Goal: Task Accomplishment & Management: Manage account settings

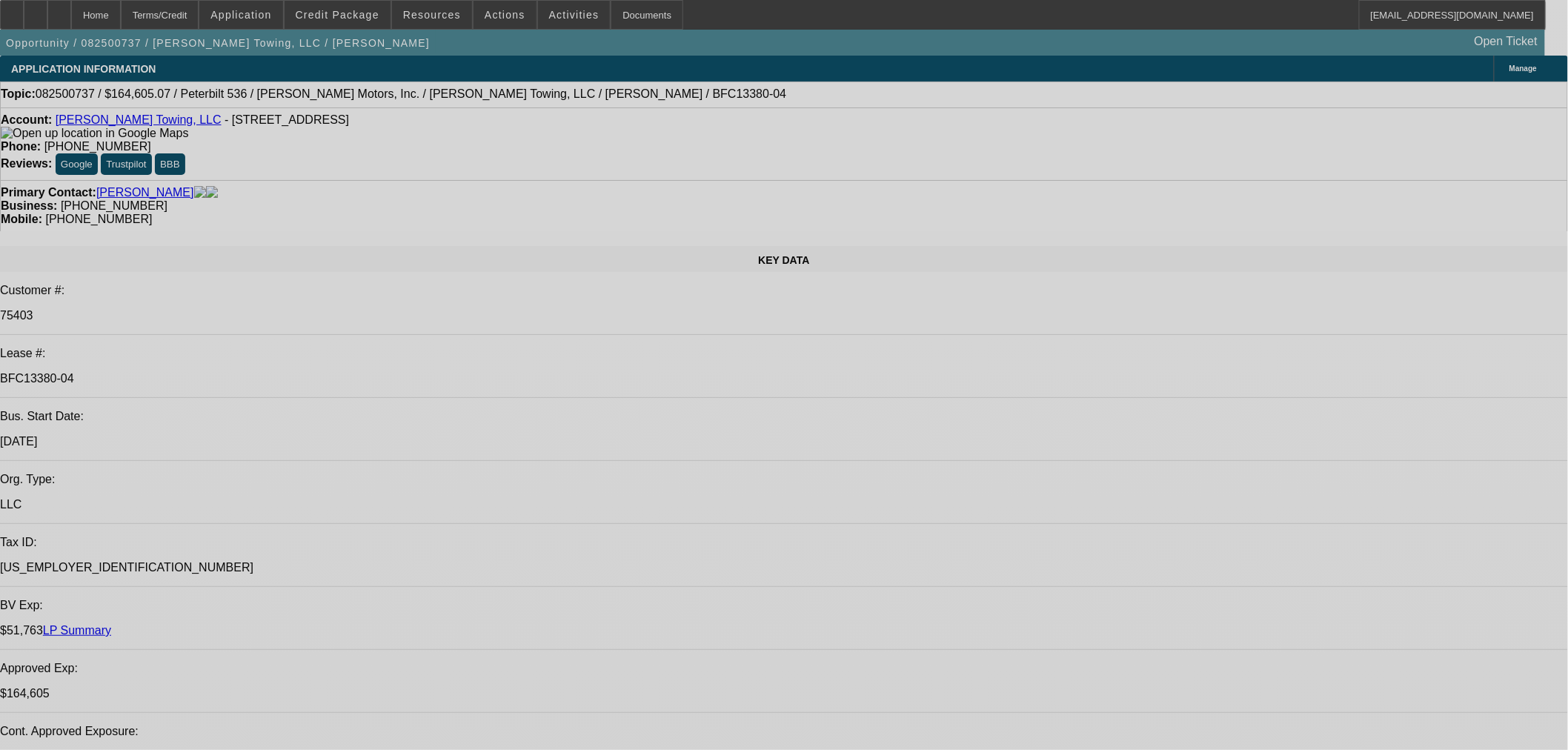
select select "0"
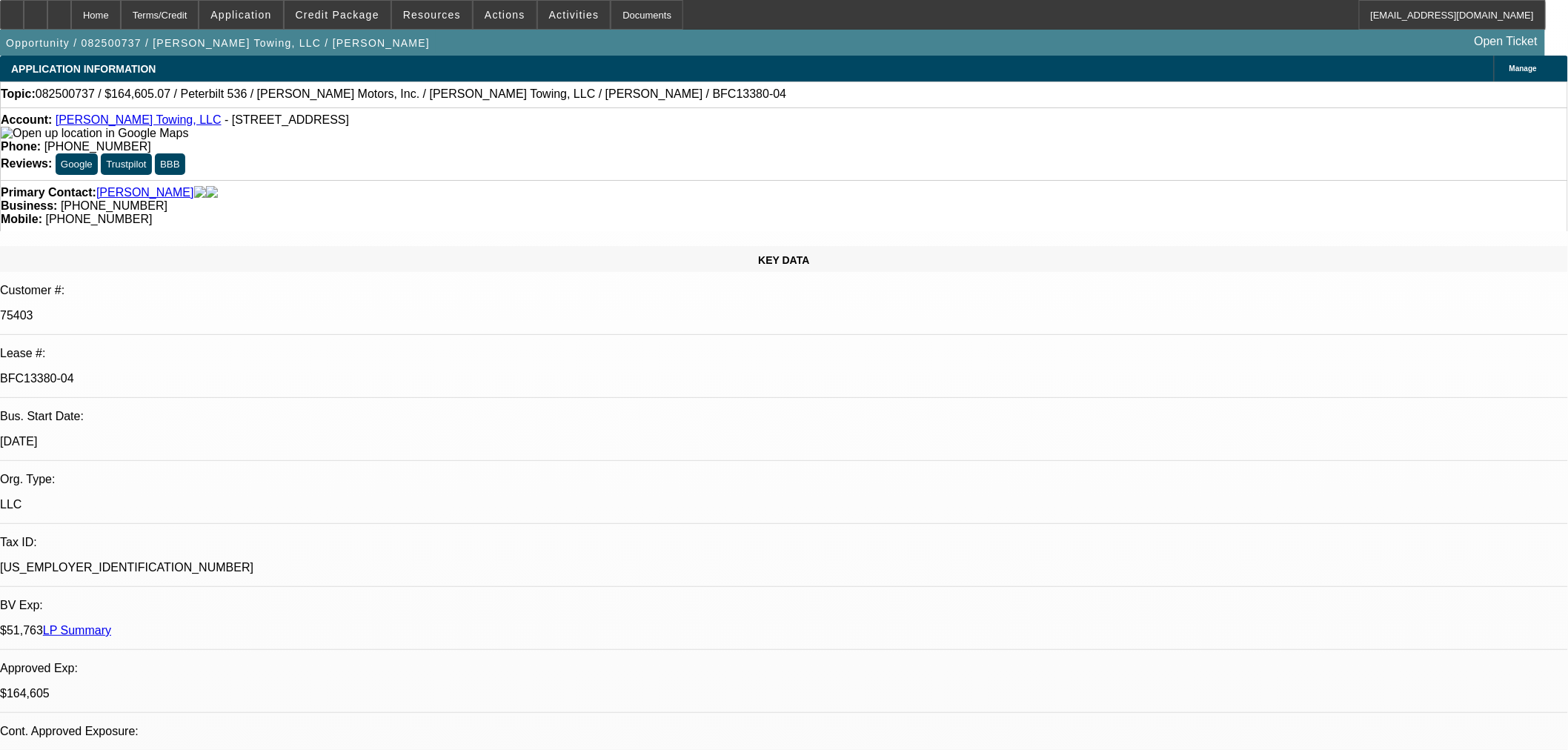
select select "0"
select select "2"
select select "0"
select select "6"
select select "0"
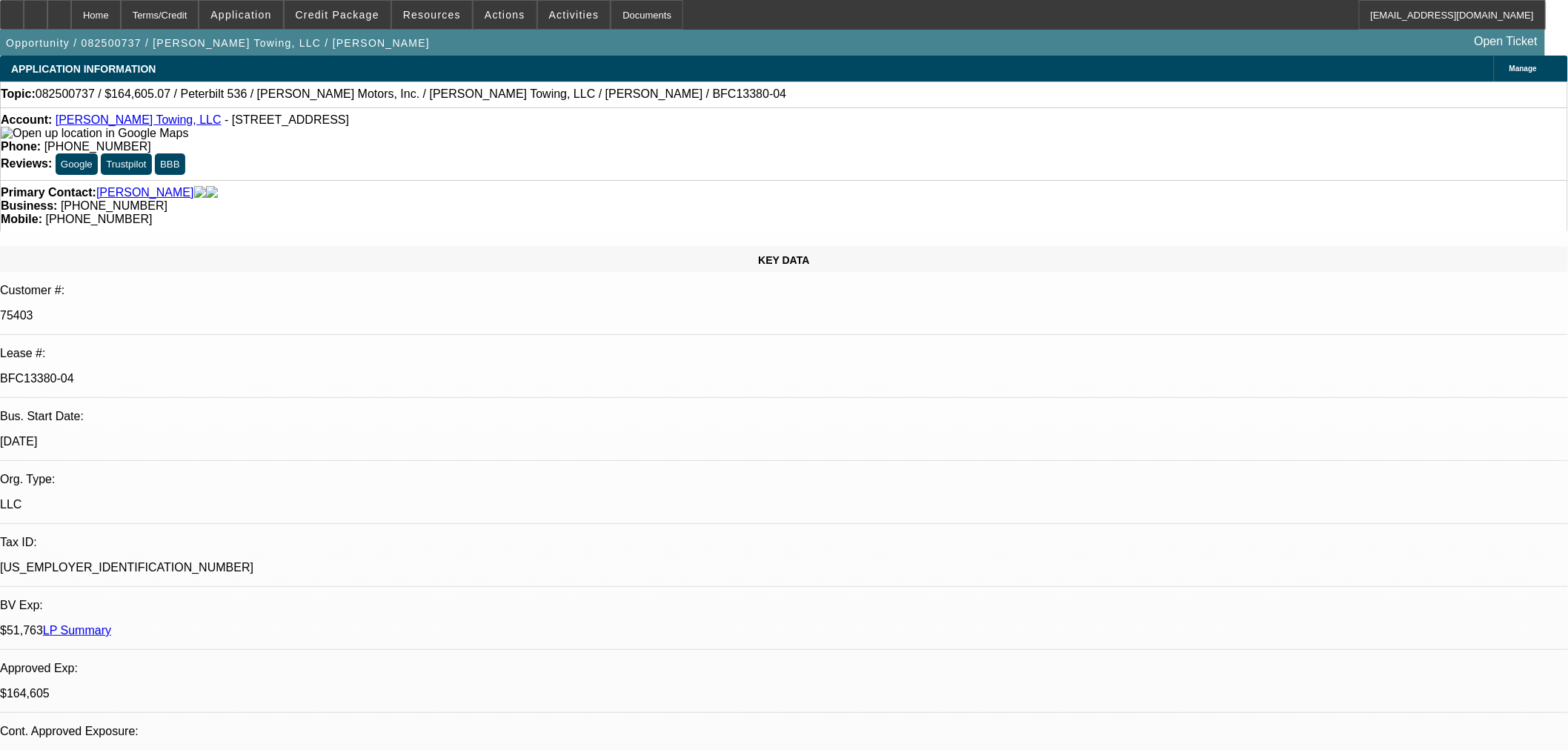
select select "0"
select select "2"
select select "0"
select select "6"
select select "0"
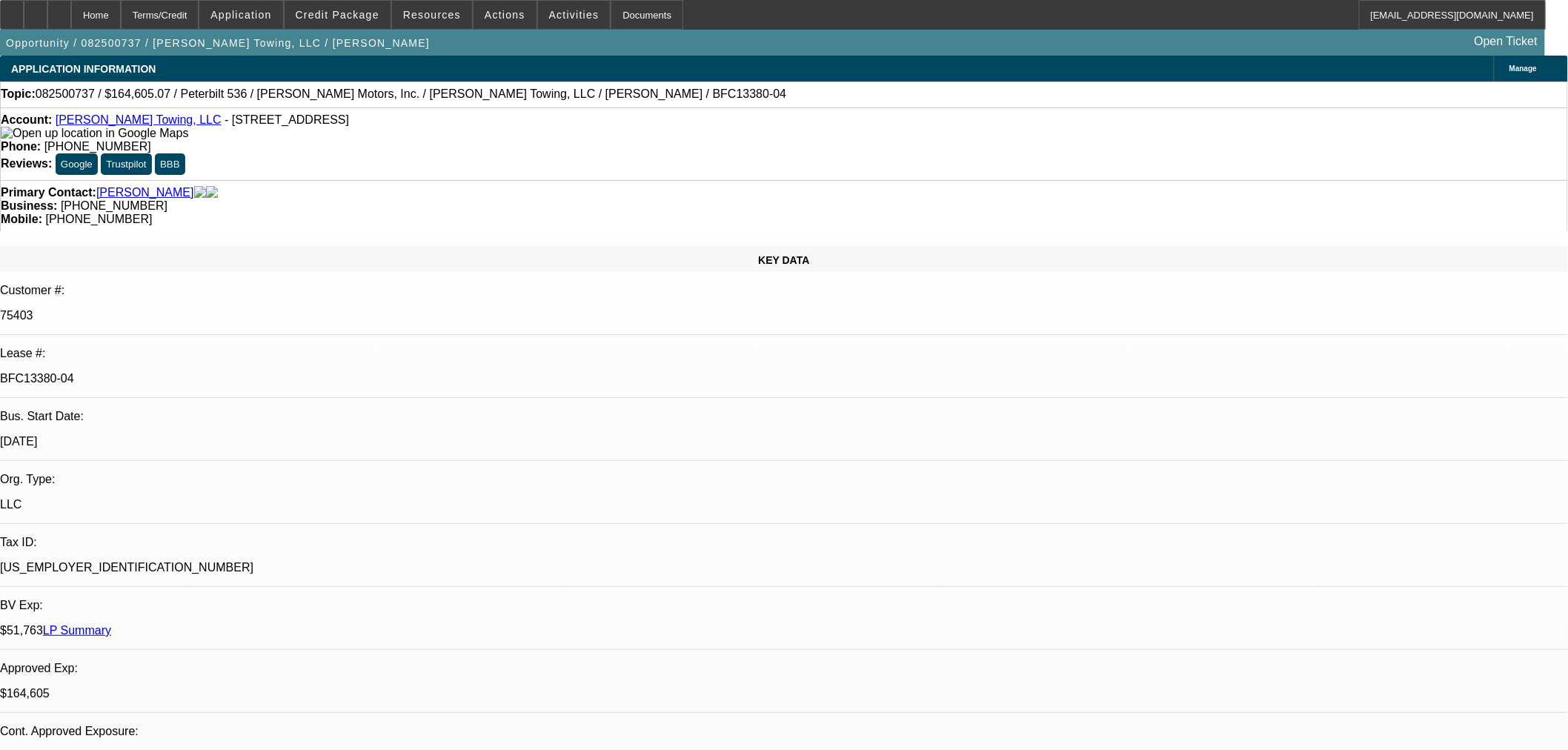
select select "0"
select select "6"
select select "0"
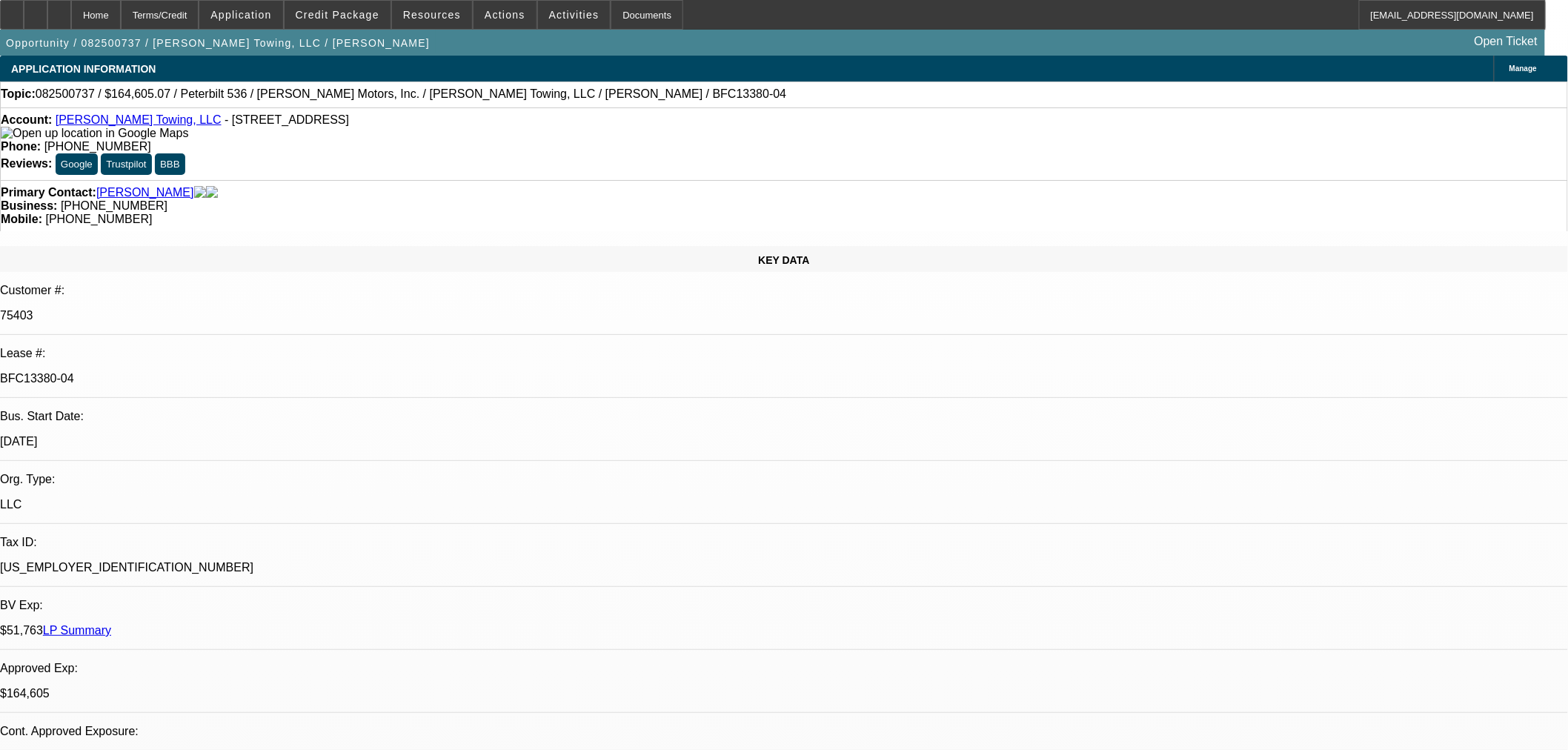
select select "2"
select select "0"
select select "6"
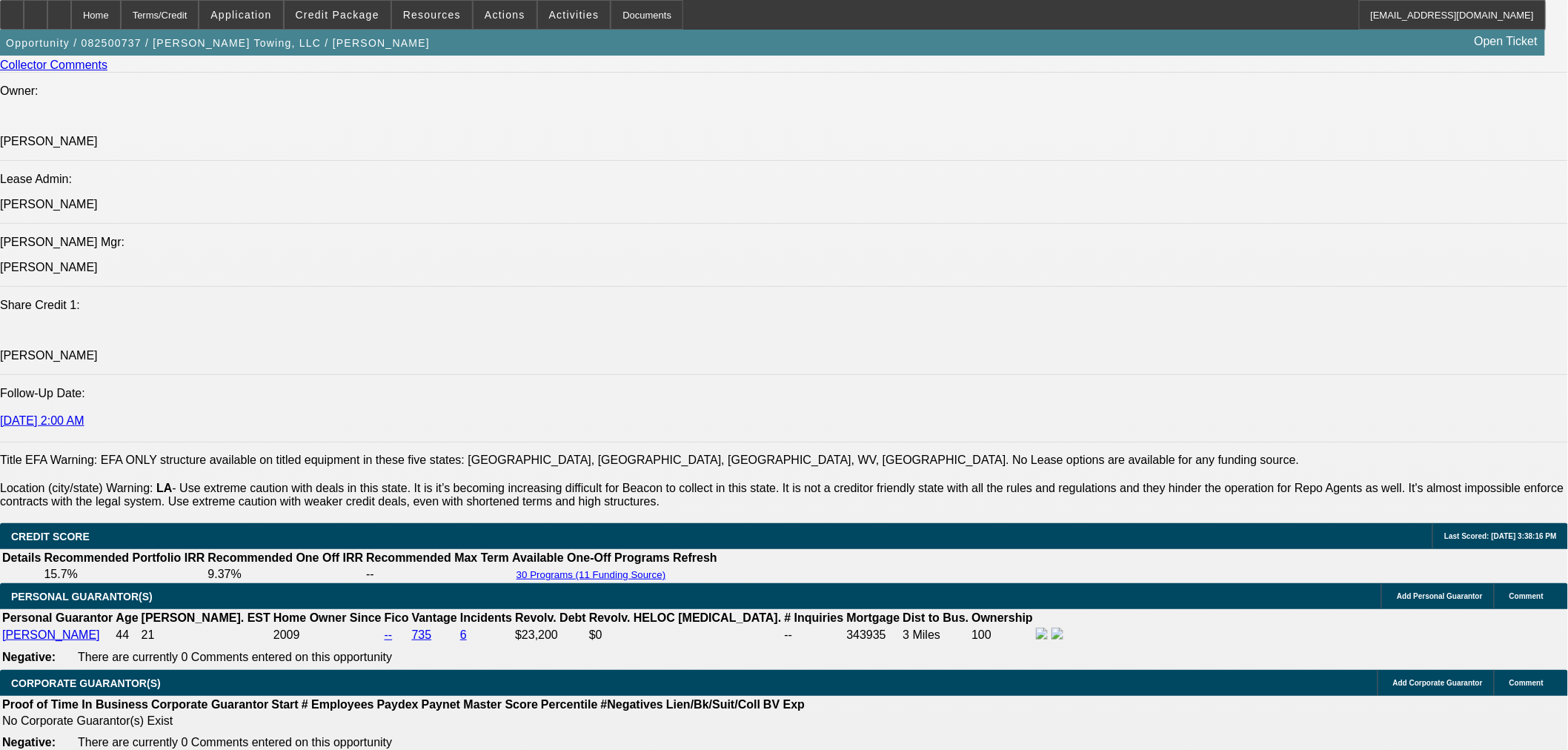
scroll to position [2141, 0]
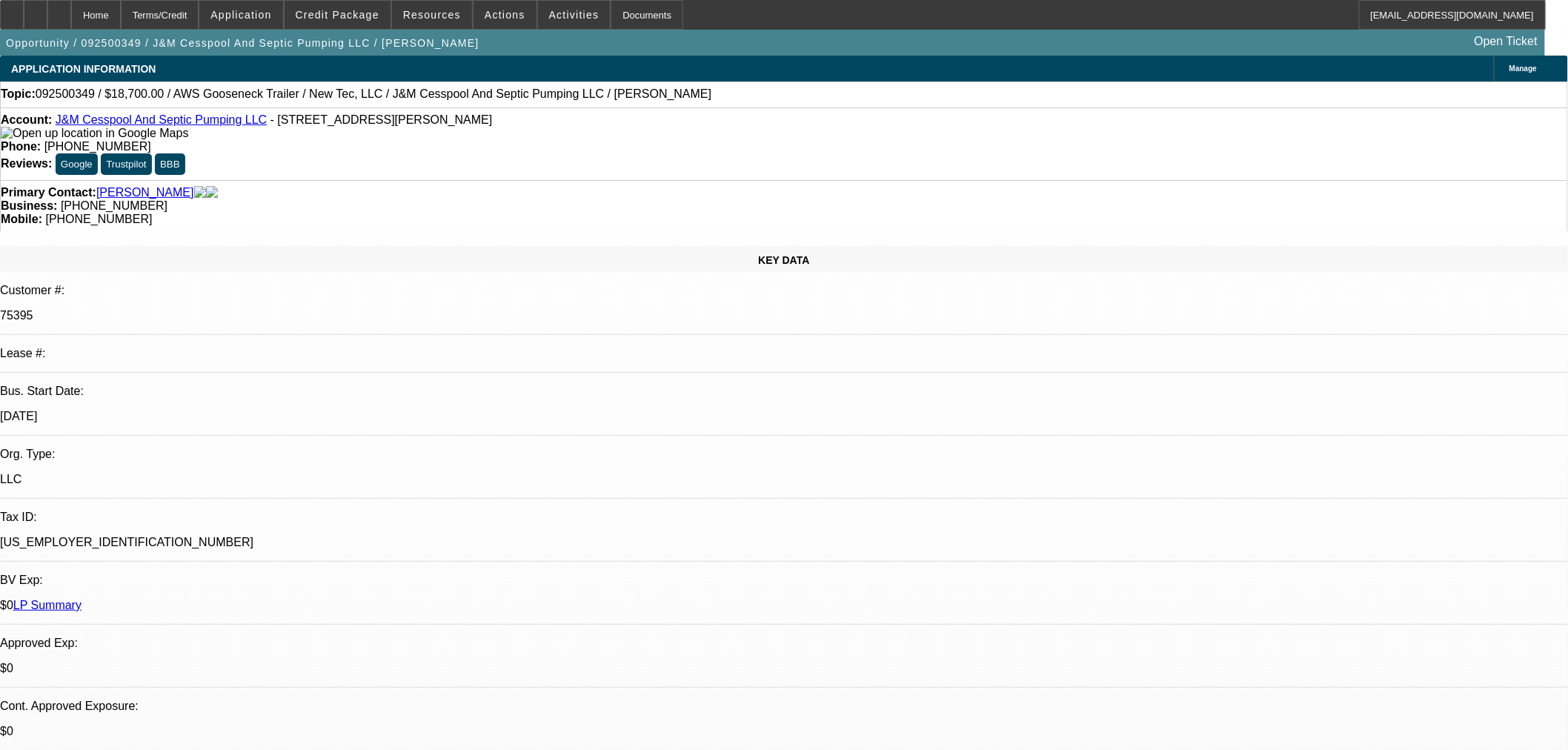
select select "0"
select select "2"
select select "0"
select select "6"
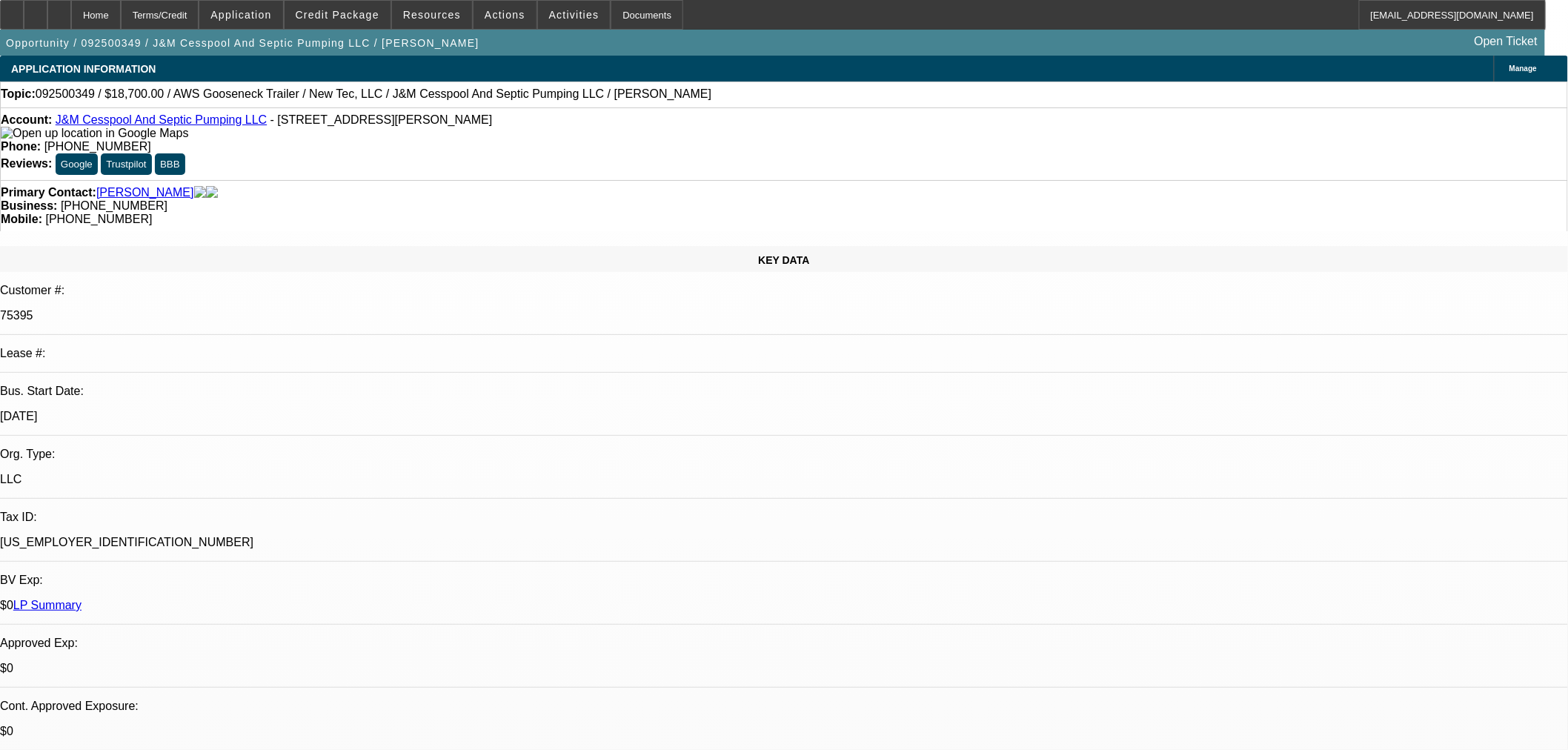
select select "0"
select select "3"
select select "0"
select select "6"
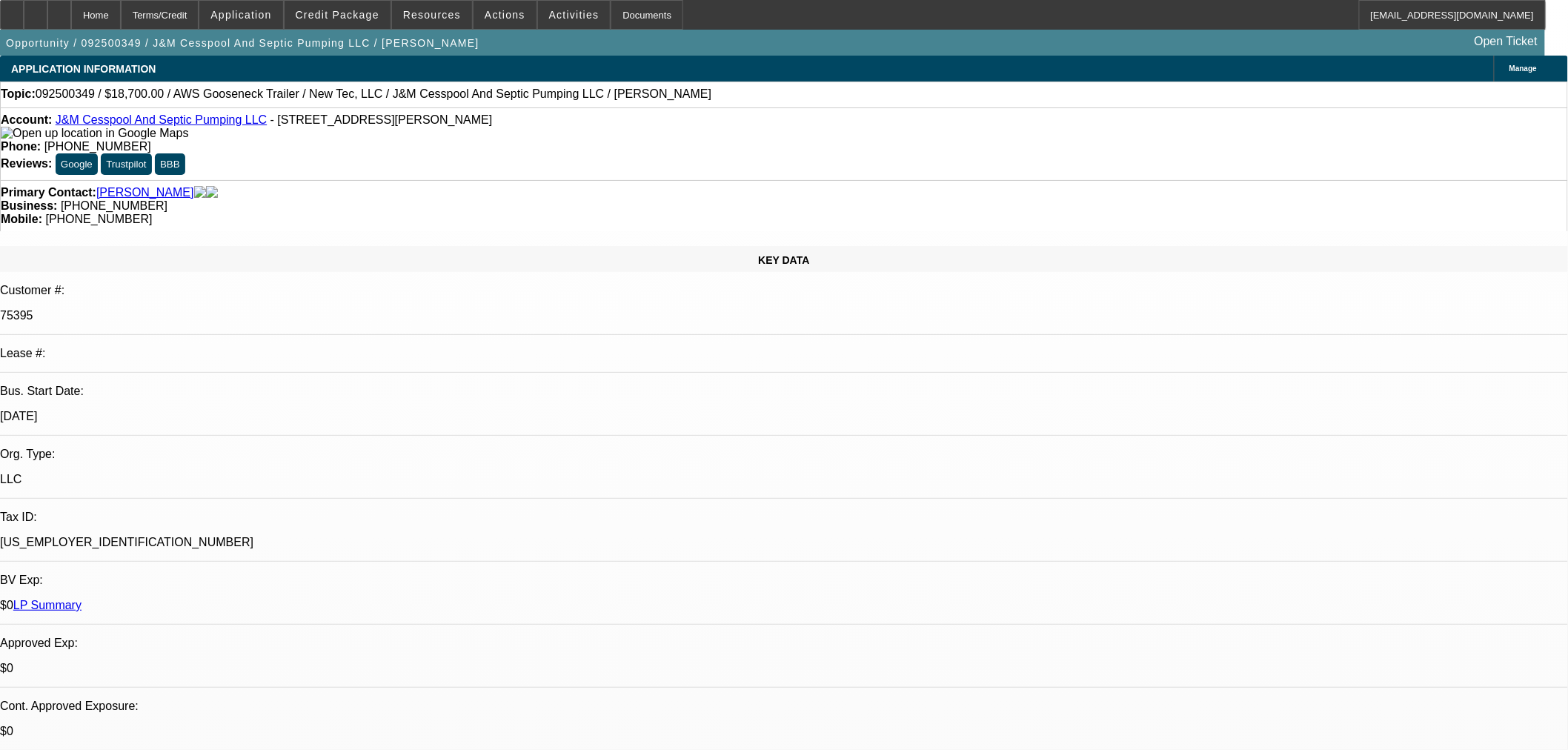
select select "0.1"
select select "0"
select select "2"
select select "0"
select select "6"
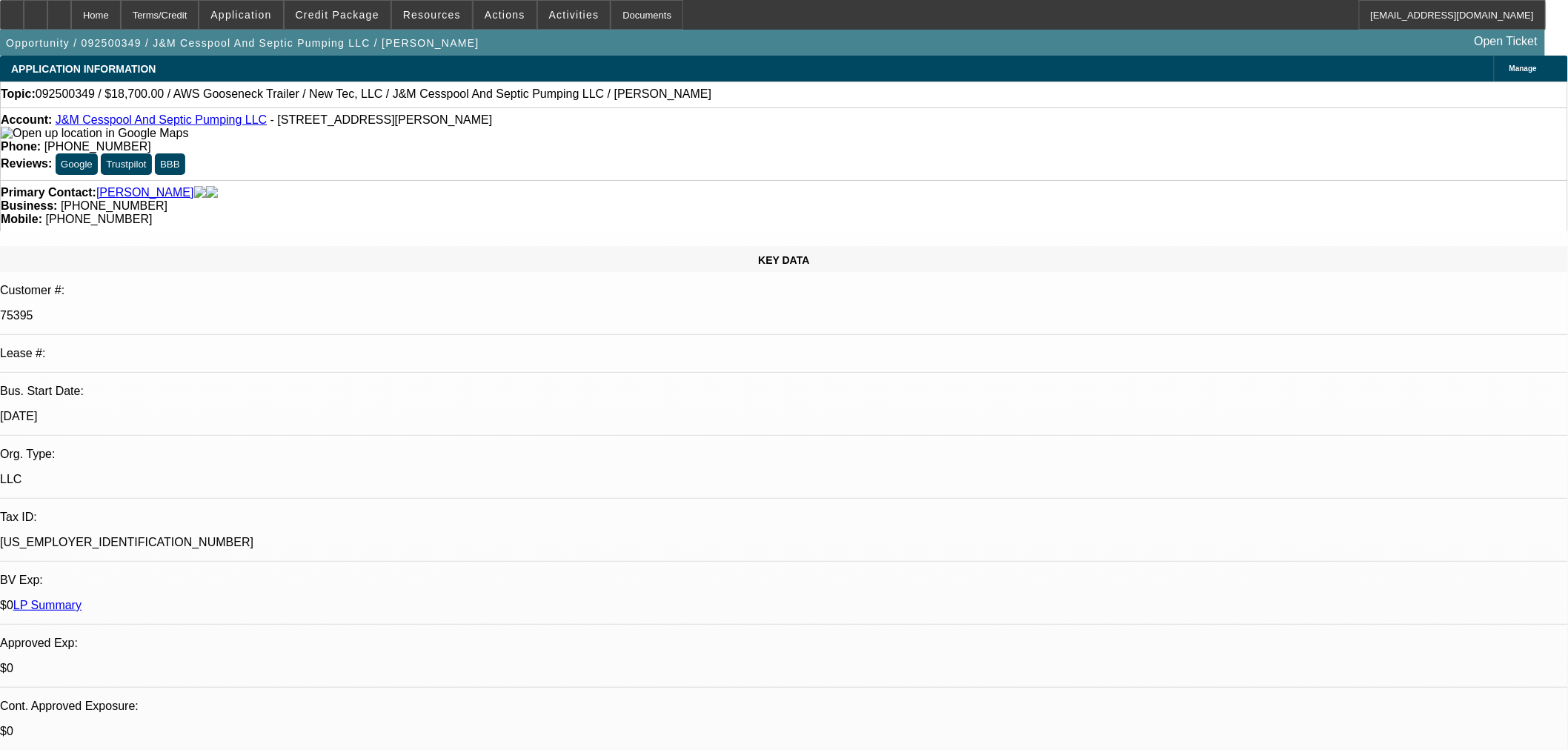
select select "0.1"
select select "0"
select select "2"
select select "0"
select select "6"
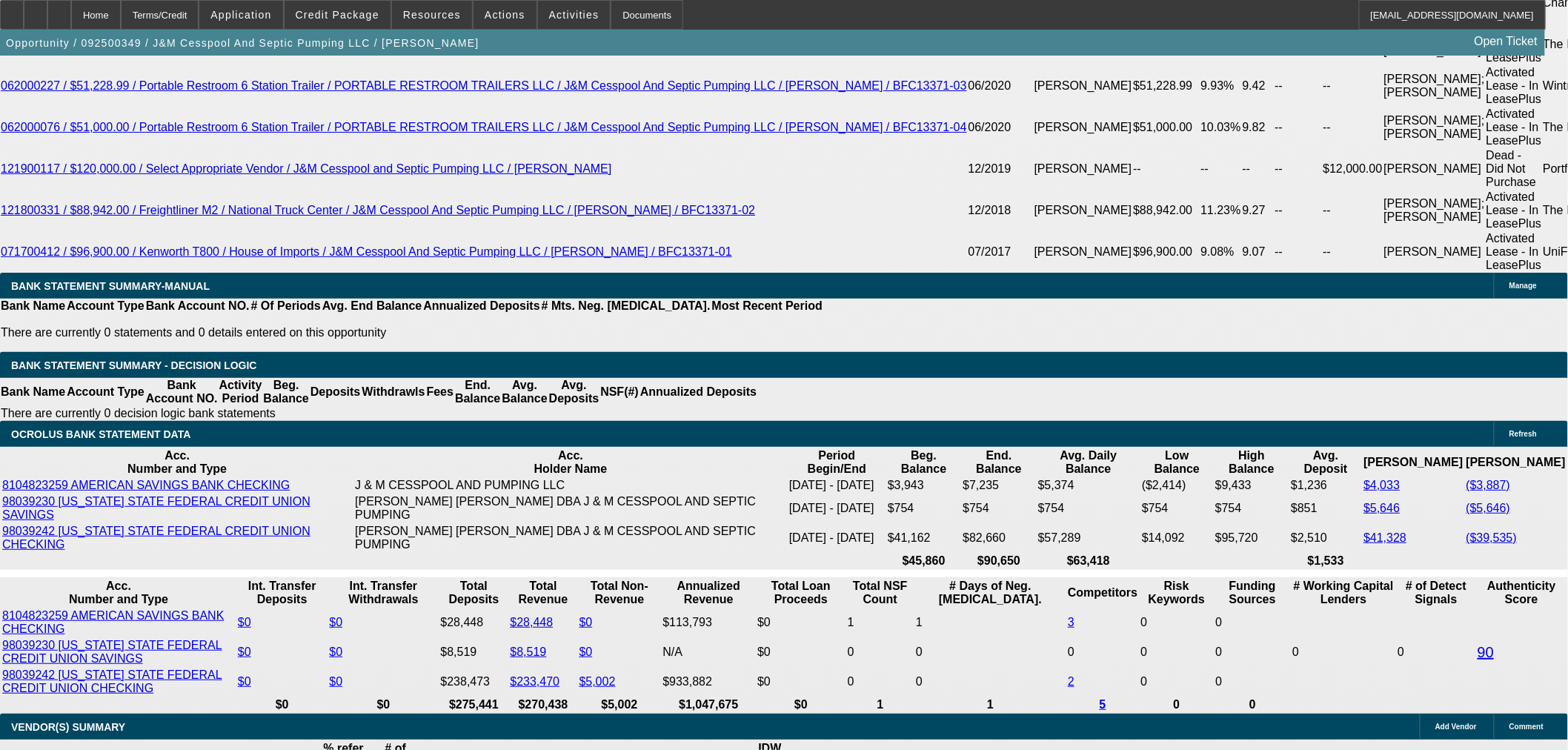
scroll to position [2965, 0]
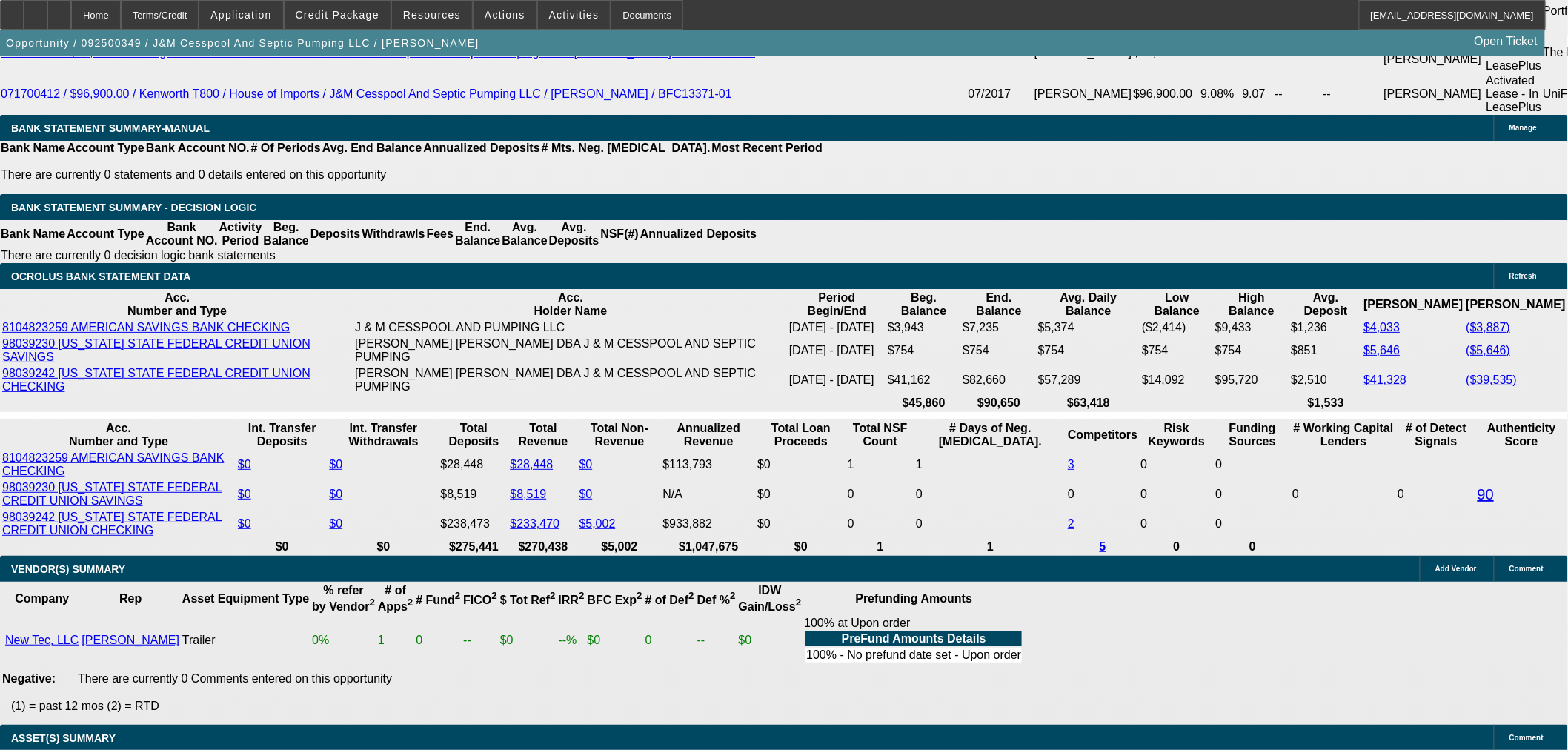
select select "3"
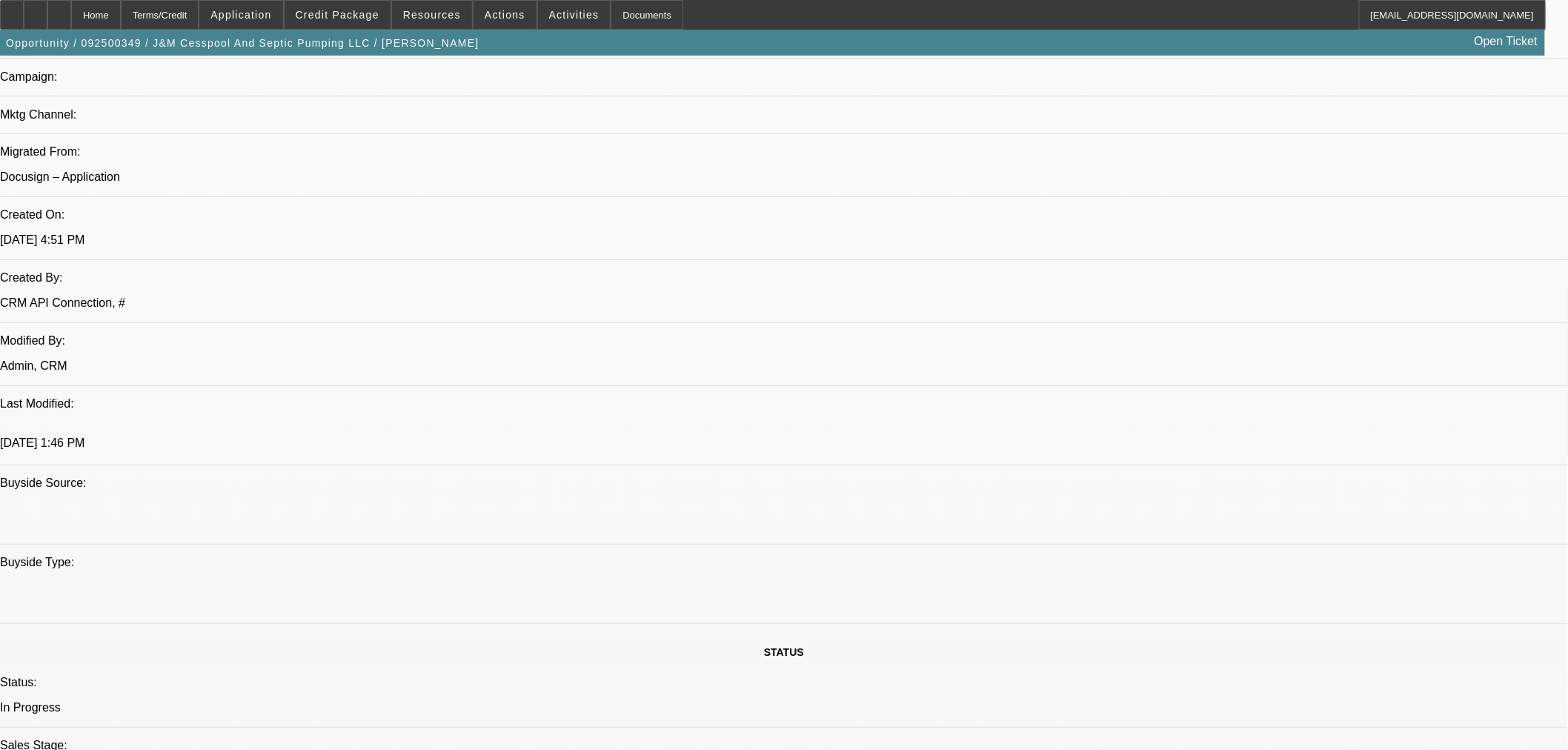
scroll to position [805, 0]
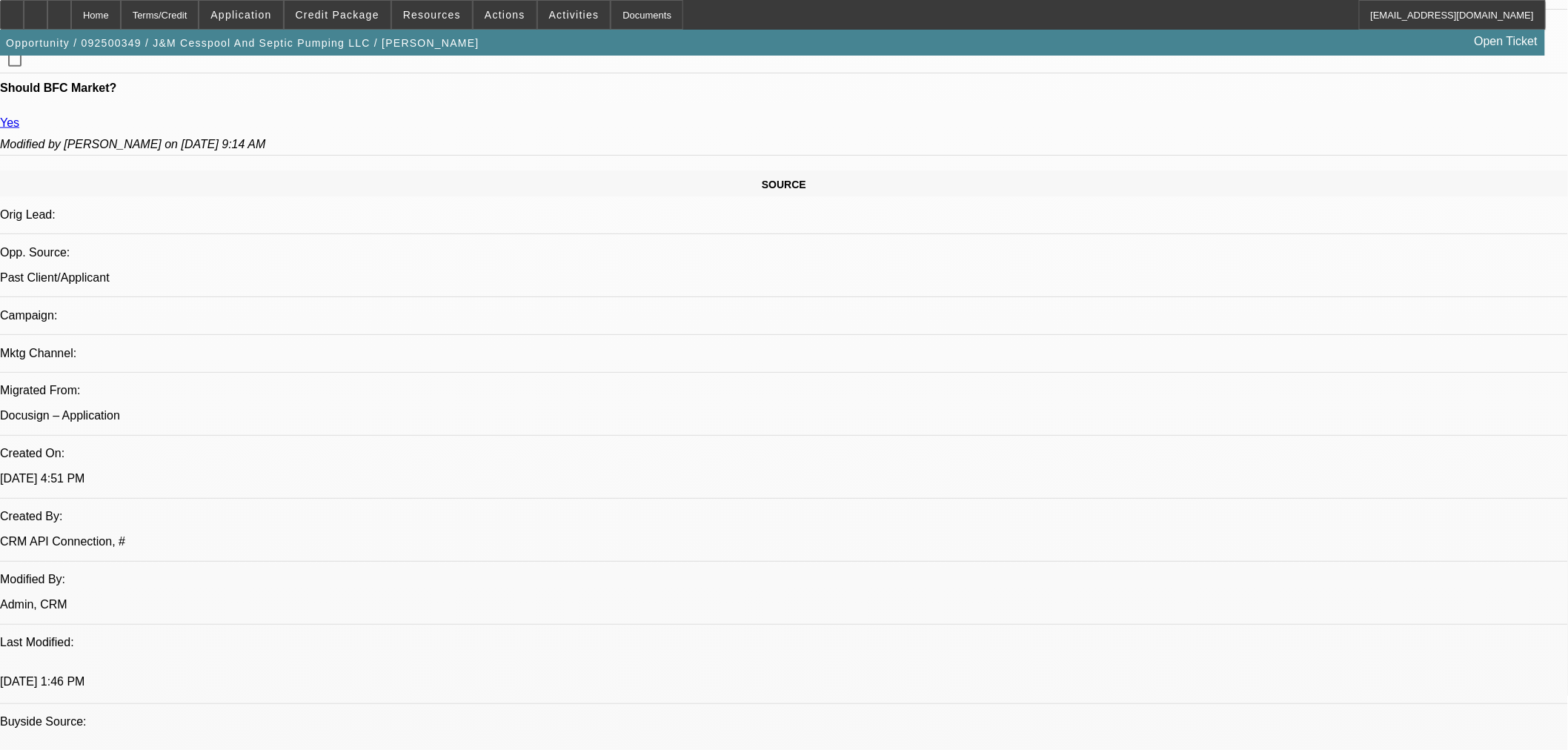
click at [1299, 457] on span "21" at bounding box center [1298, 460] width 27 height 27
type input "12/21/2025"
click at [1396, 498] on span "22" at bounding box center [1386, 488] width 27 height 27
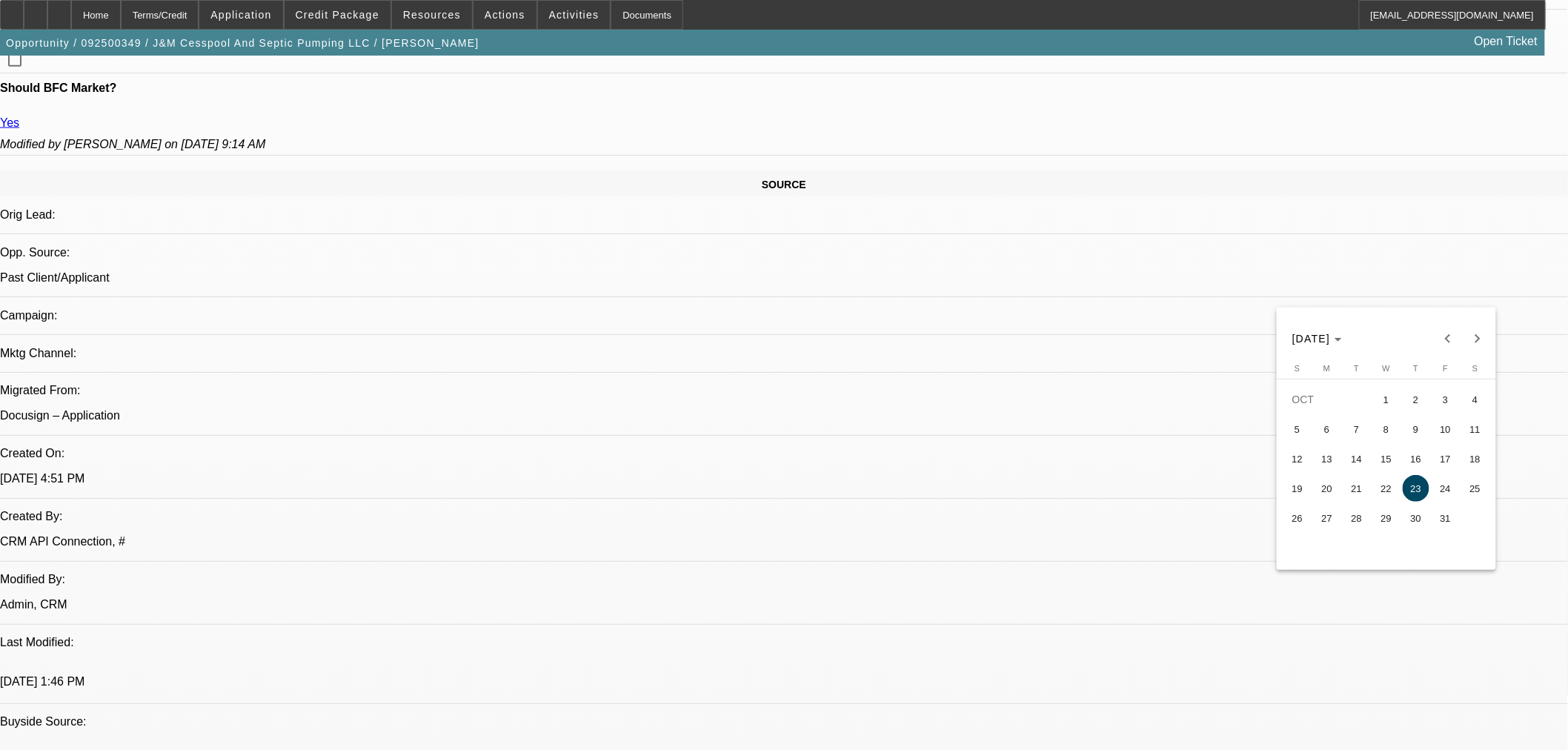
type input "10/22/2025"
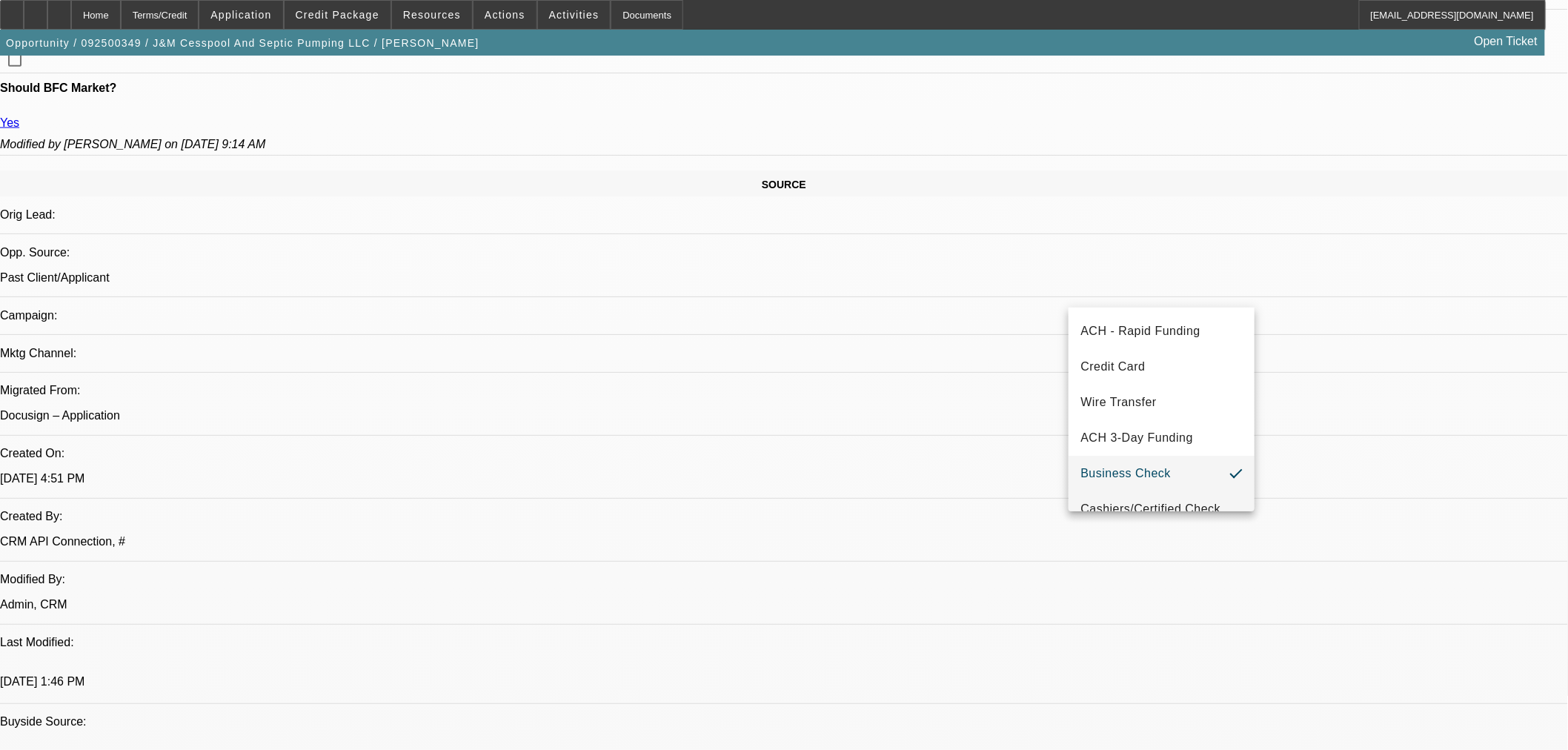
click at [1149, 498] on mat-option "Cashiers/Certified Check" at bounding box center [1161, 509] width 186 height 36
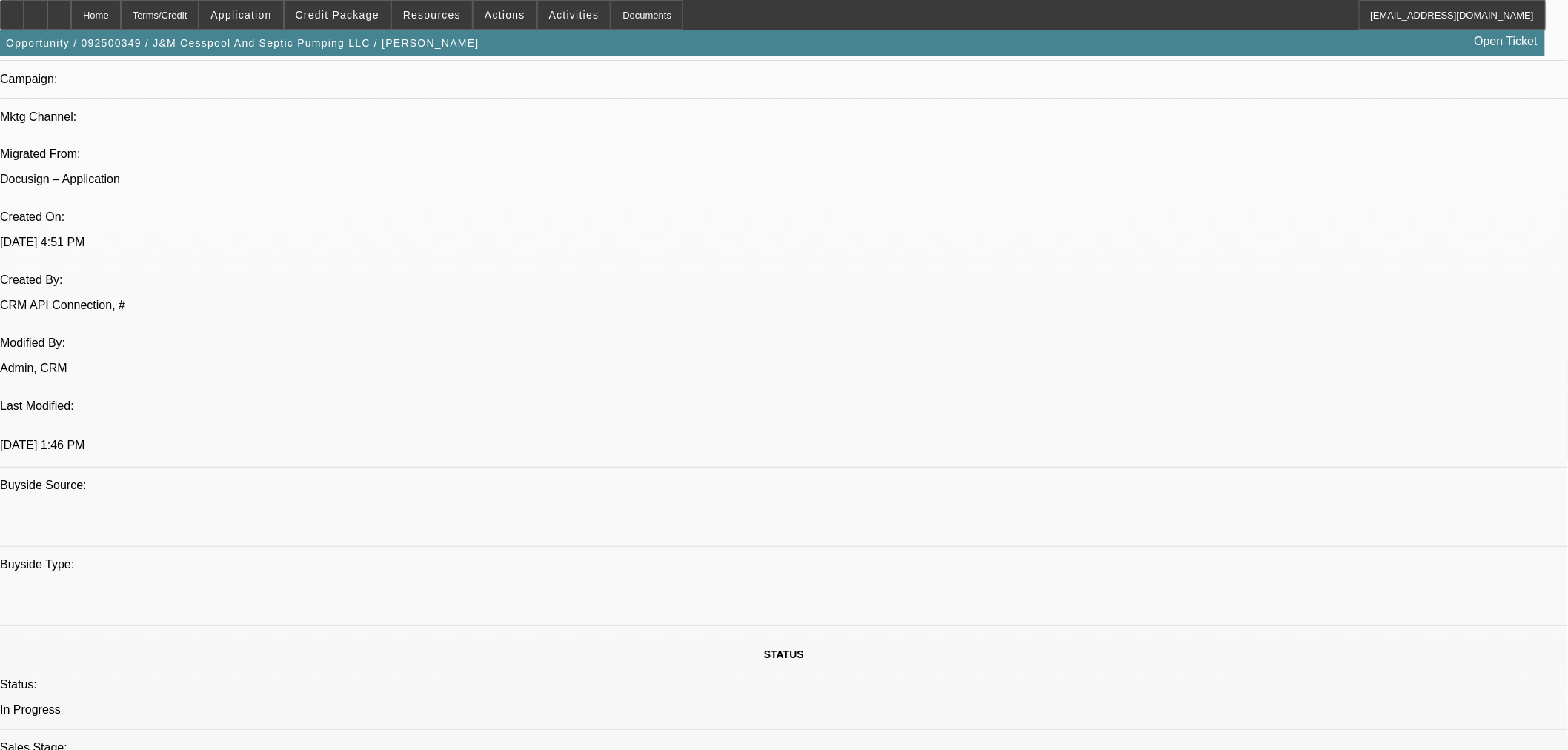
scroll to position [1051, 0]
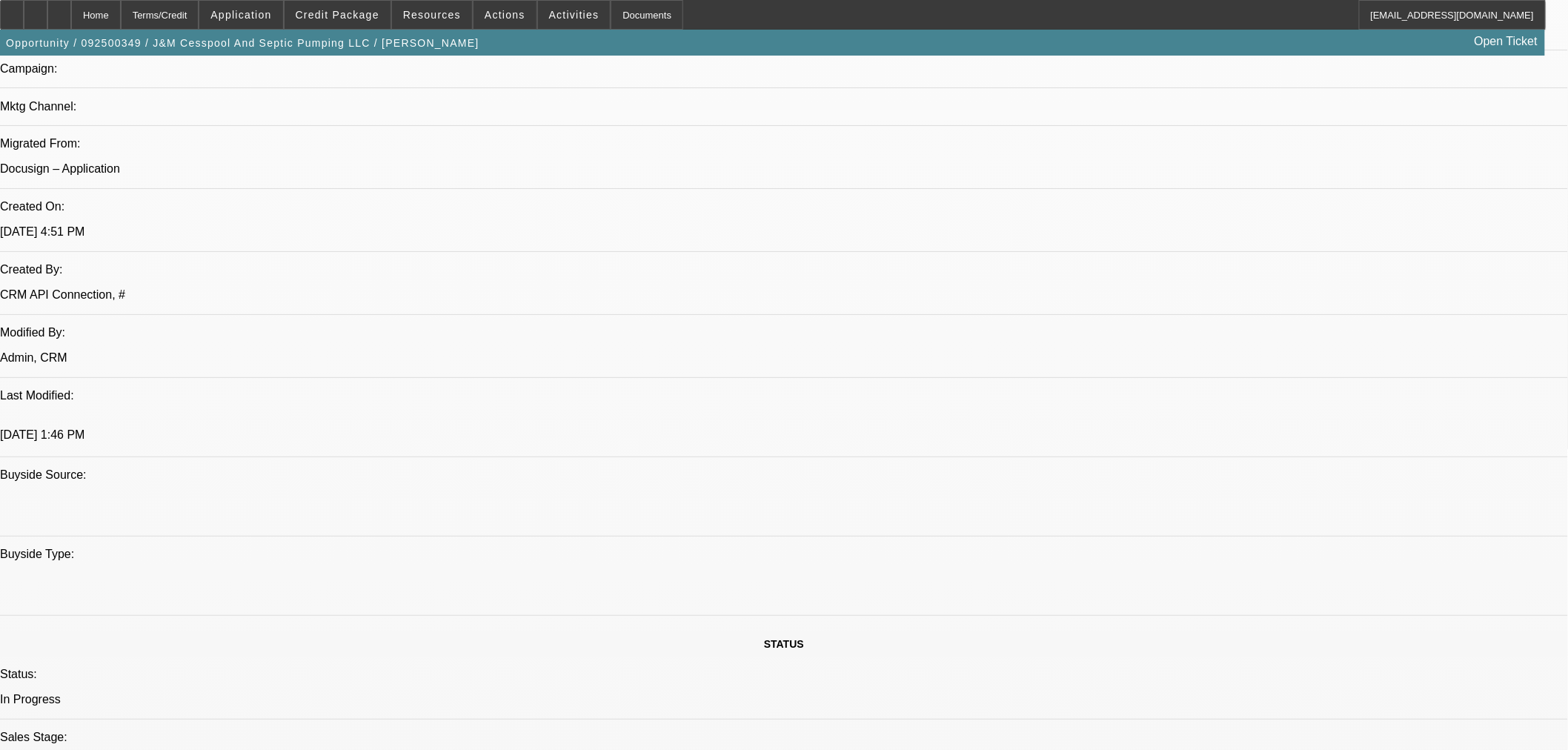
paste textarea "ok for $0 down on just the trailer."
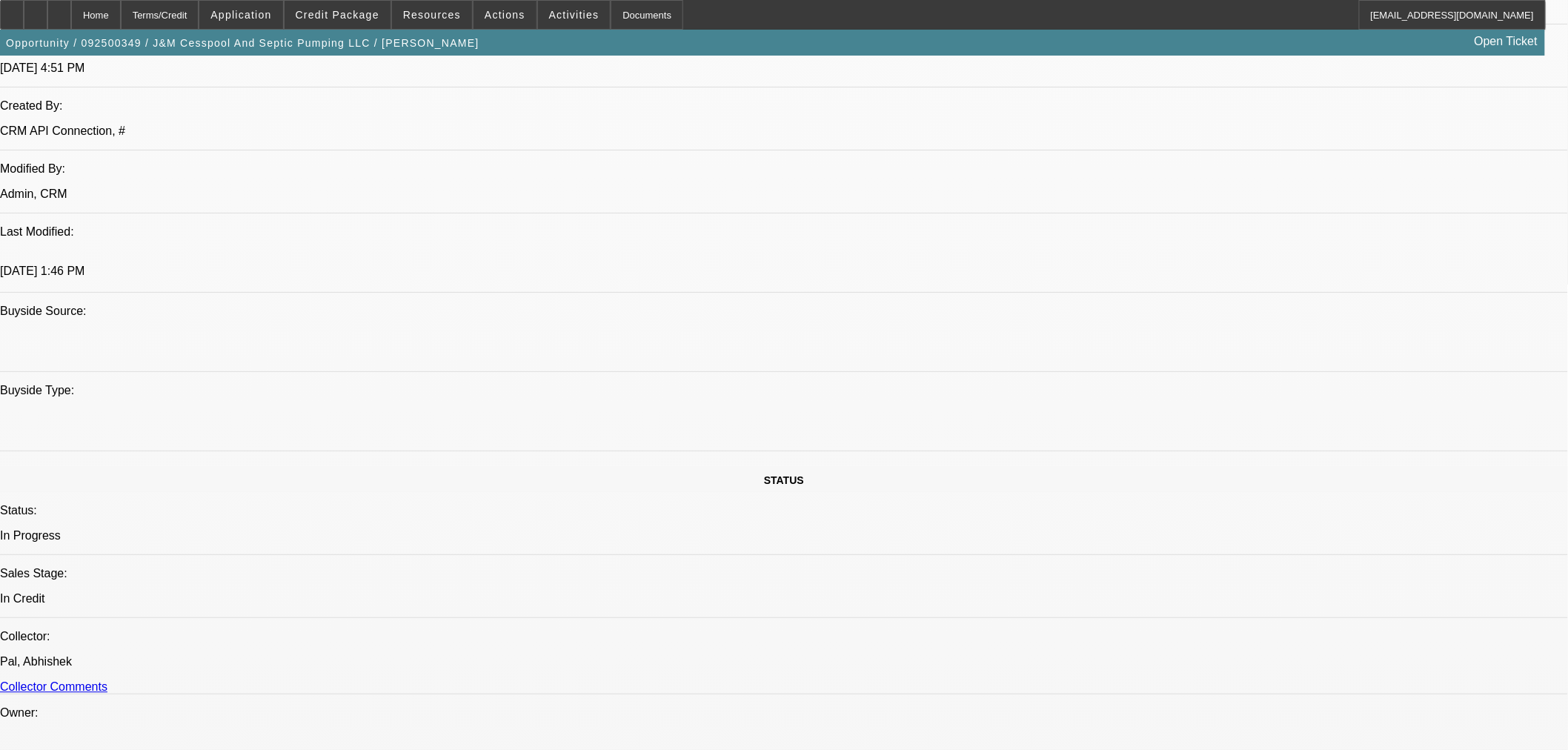
scroll to position [1216, 0]
paste textarea "Checklist items are cleared for docs."
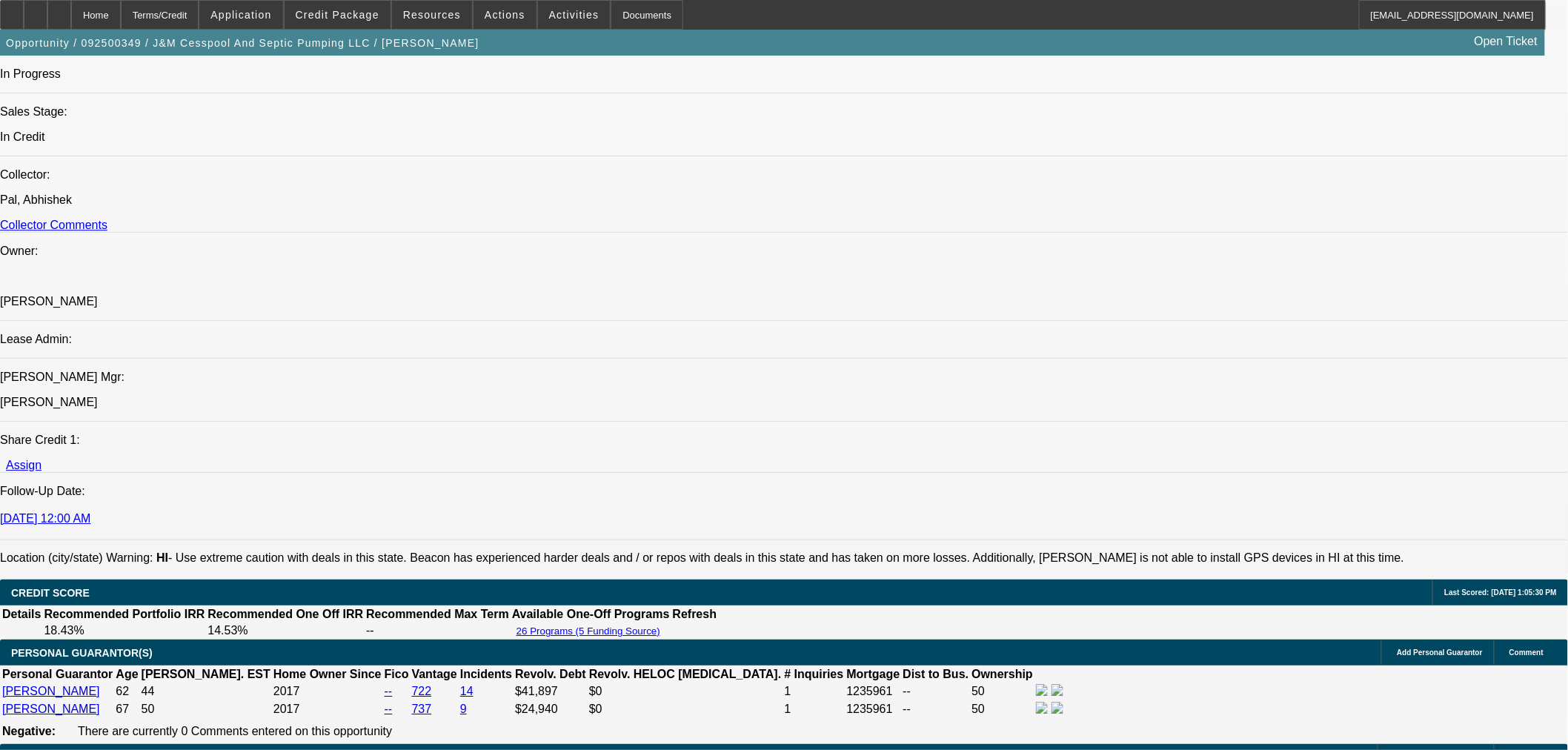
scroll to position [1464, 0]
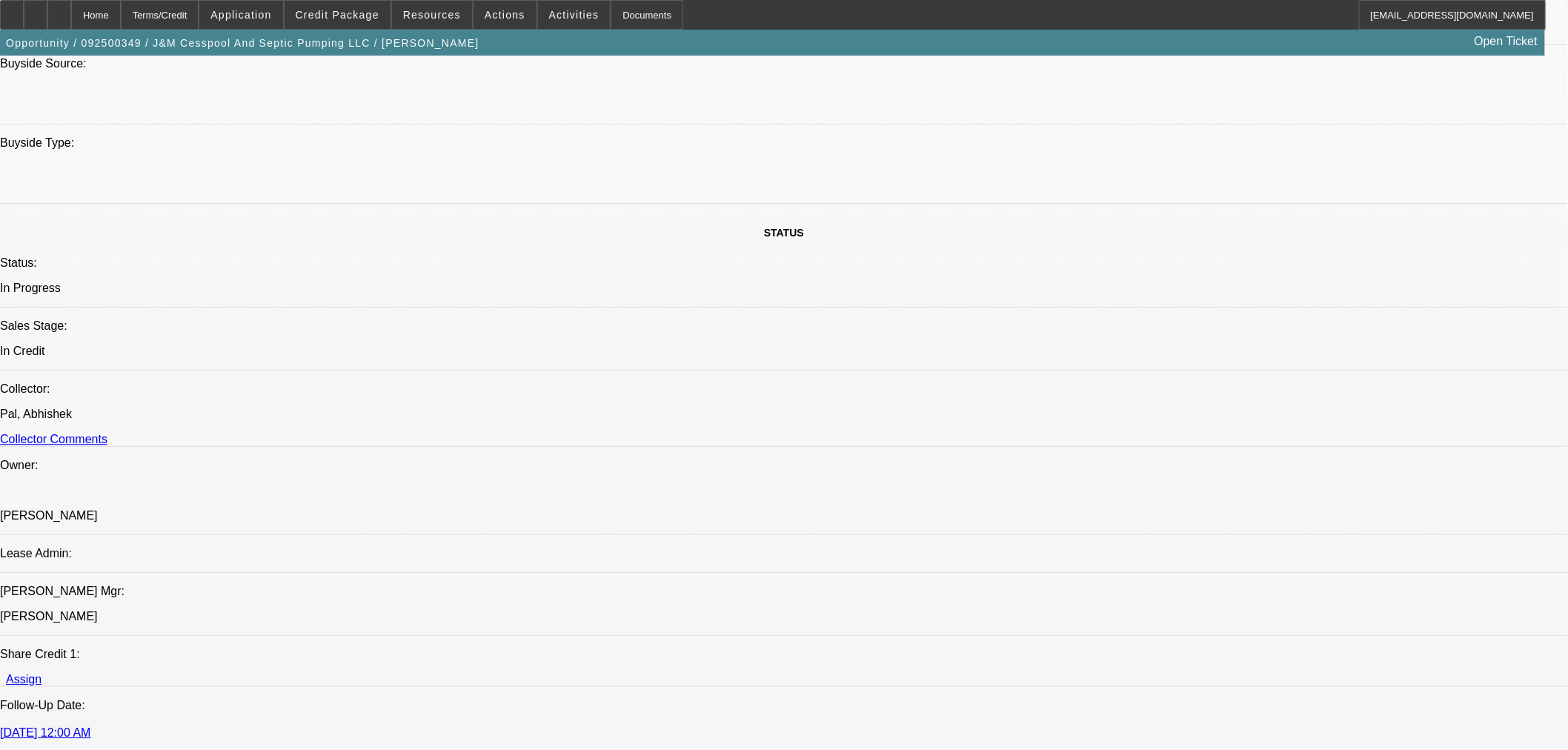
type textarea ""ok for $0 down on just the trailer. " "Checklist items are cleared for docs. ""
click at [1163, 417] on span "23" at bounding box center [1160, 404] width 27 height 27
type input "[DATE]"
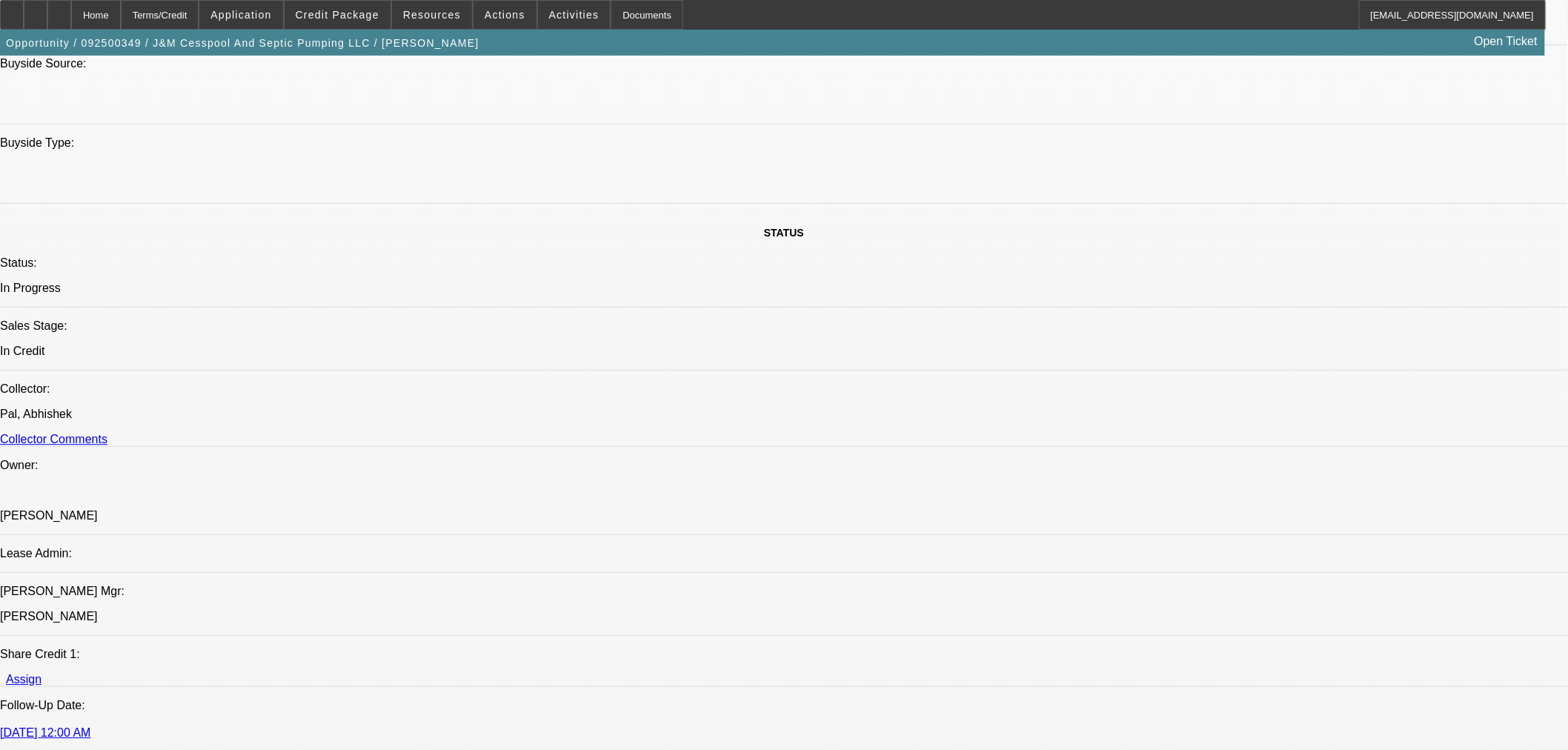
type input "01:46"
click at [1161, 483] on span "23" at bounding box center [1160, 474] width 27 height 27
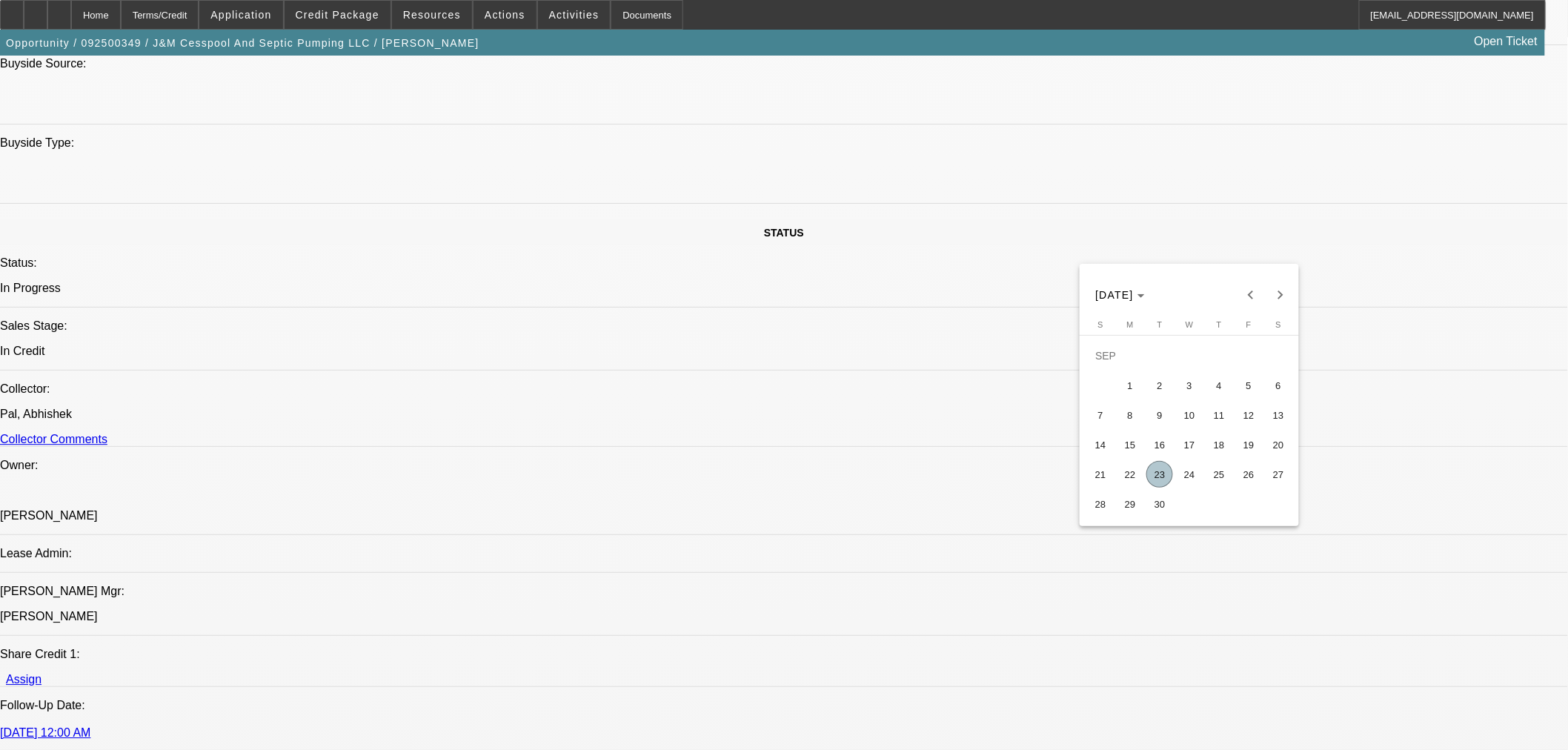
type input "9/23/2025"
type input "03:16"
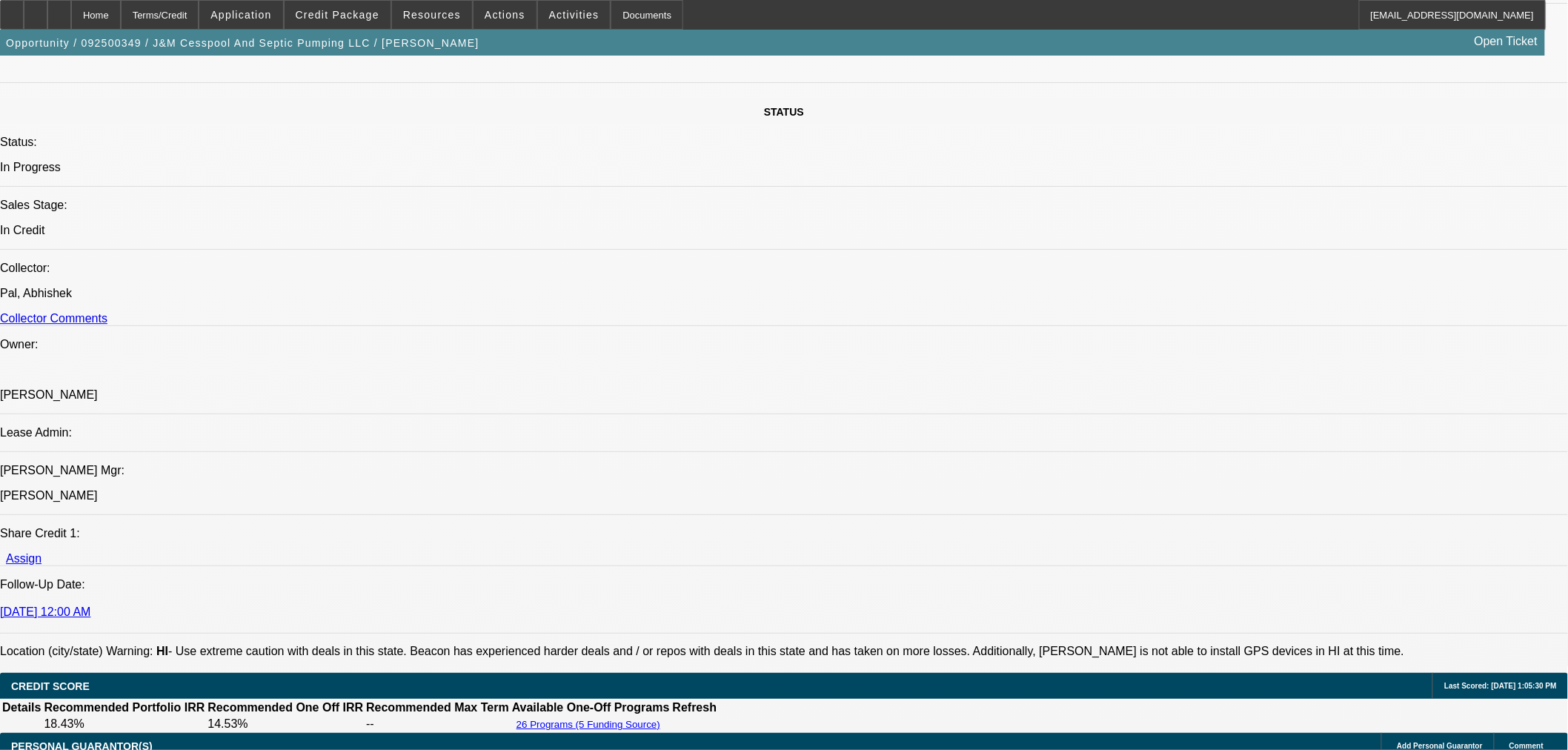
scroll to position [1647, 0]
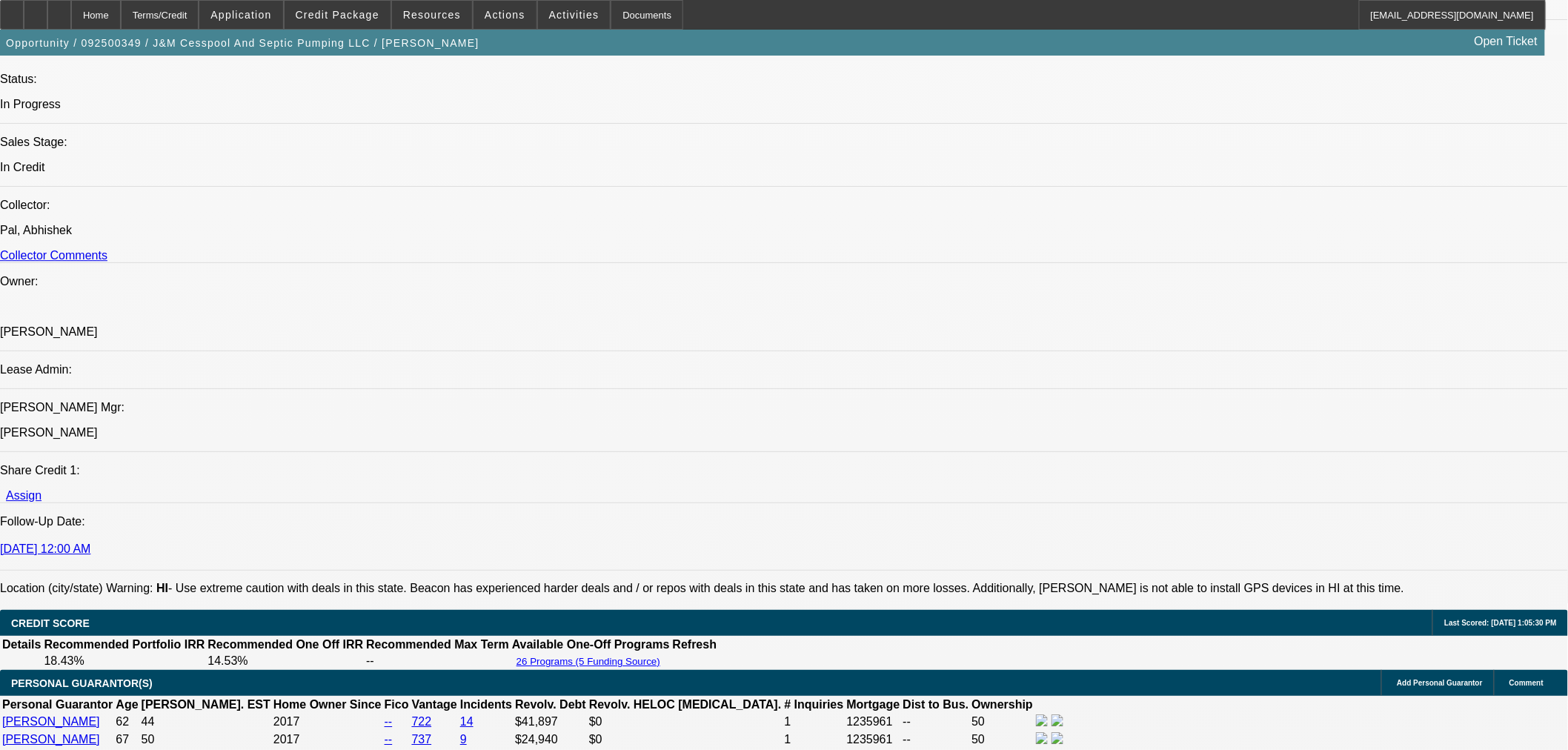
select select "0"
select select "2"
select select "0"
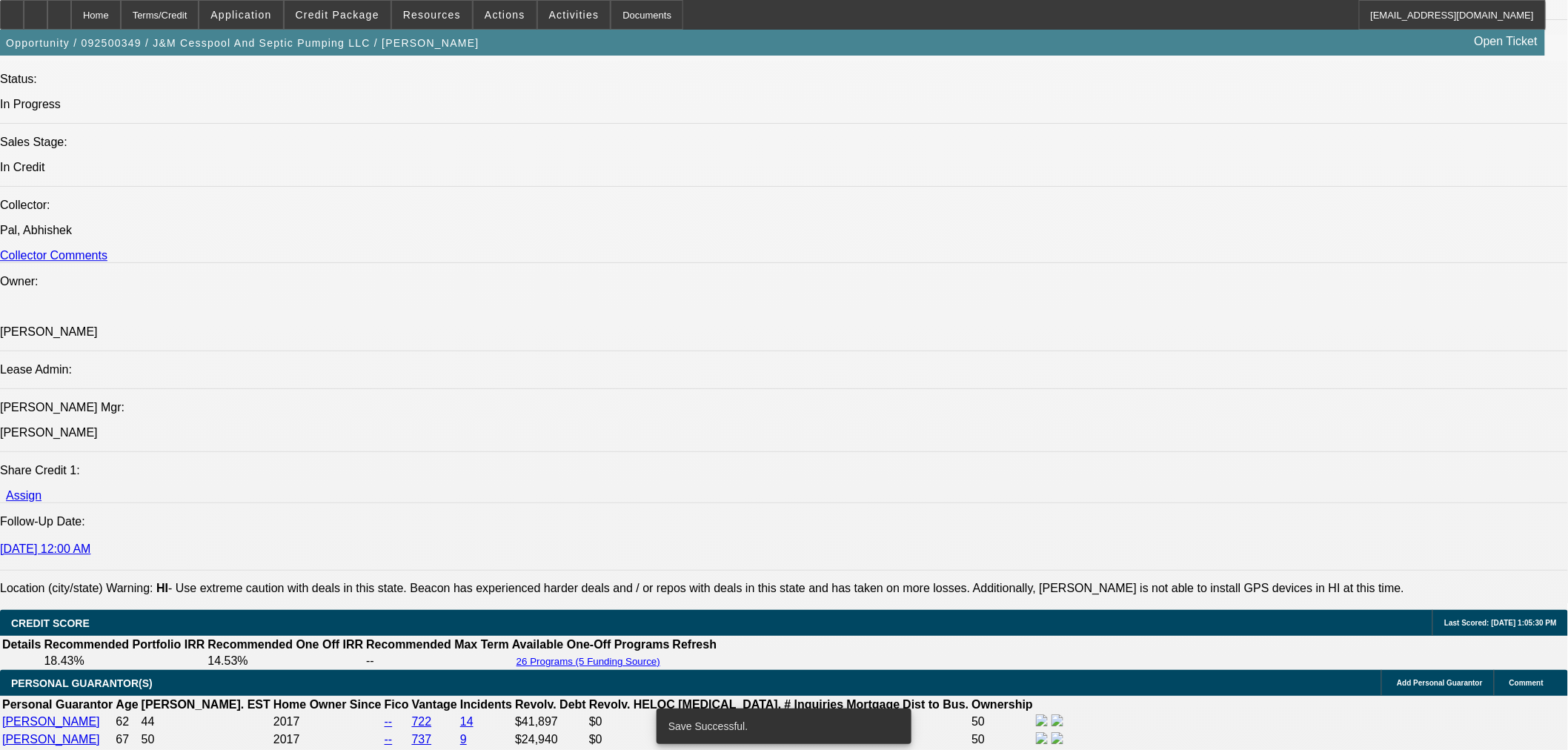
select select "6"
select select "0"
select select "3"
select select "0"
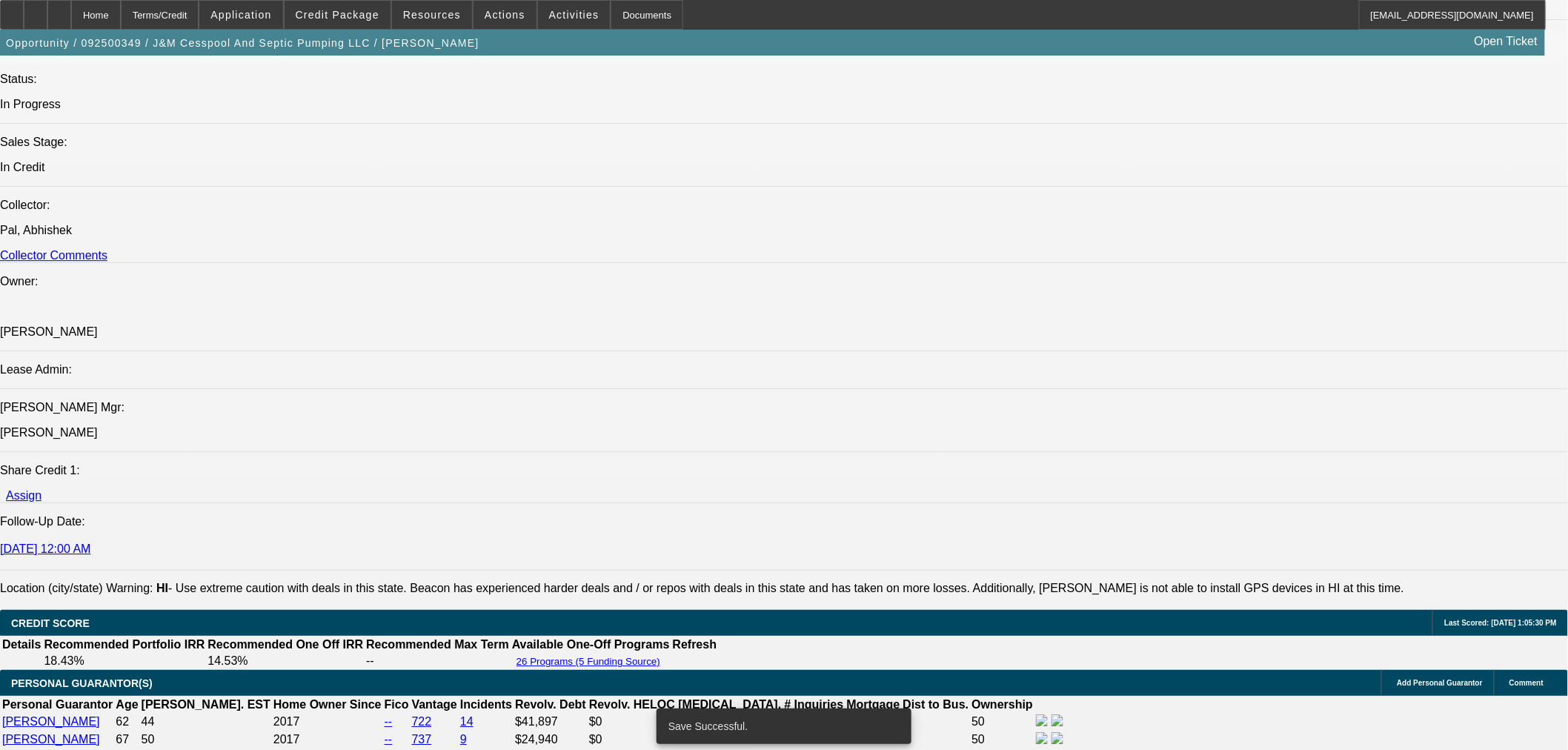
select select "6"
select select "0.1"
select select "0"
select select "2"
select select "0"
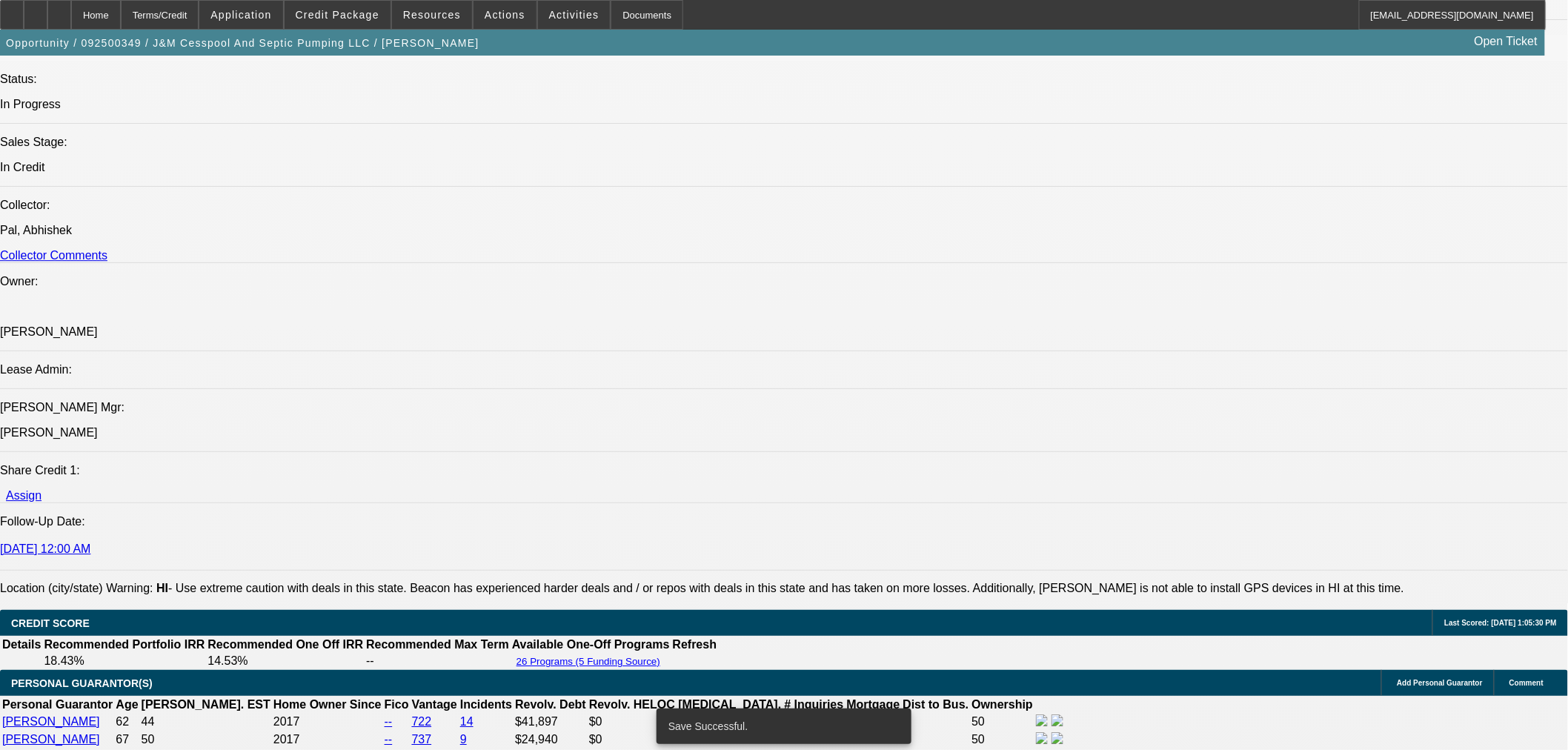
select select "6"
select select "0.1"
select select "0"
select select "2"
select select "0"
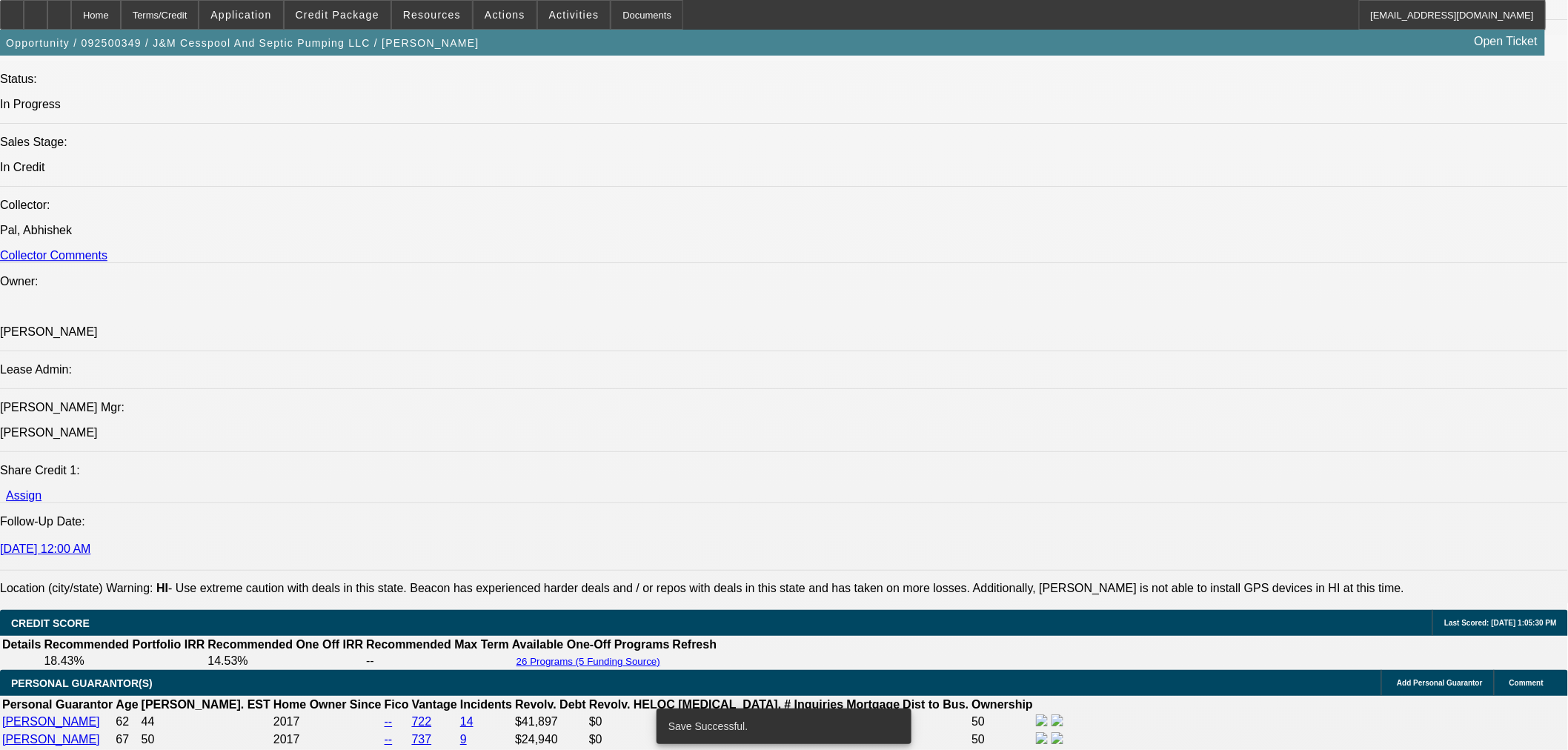
select select "6"
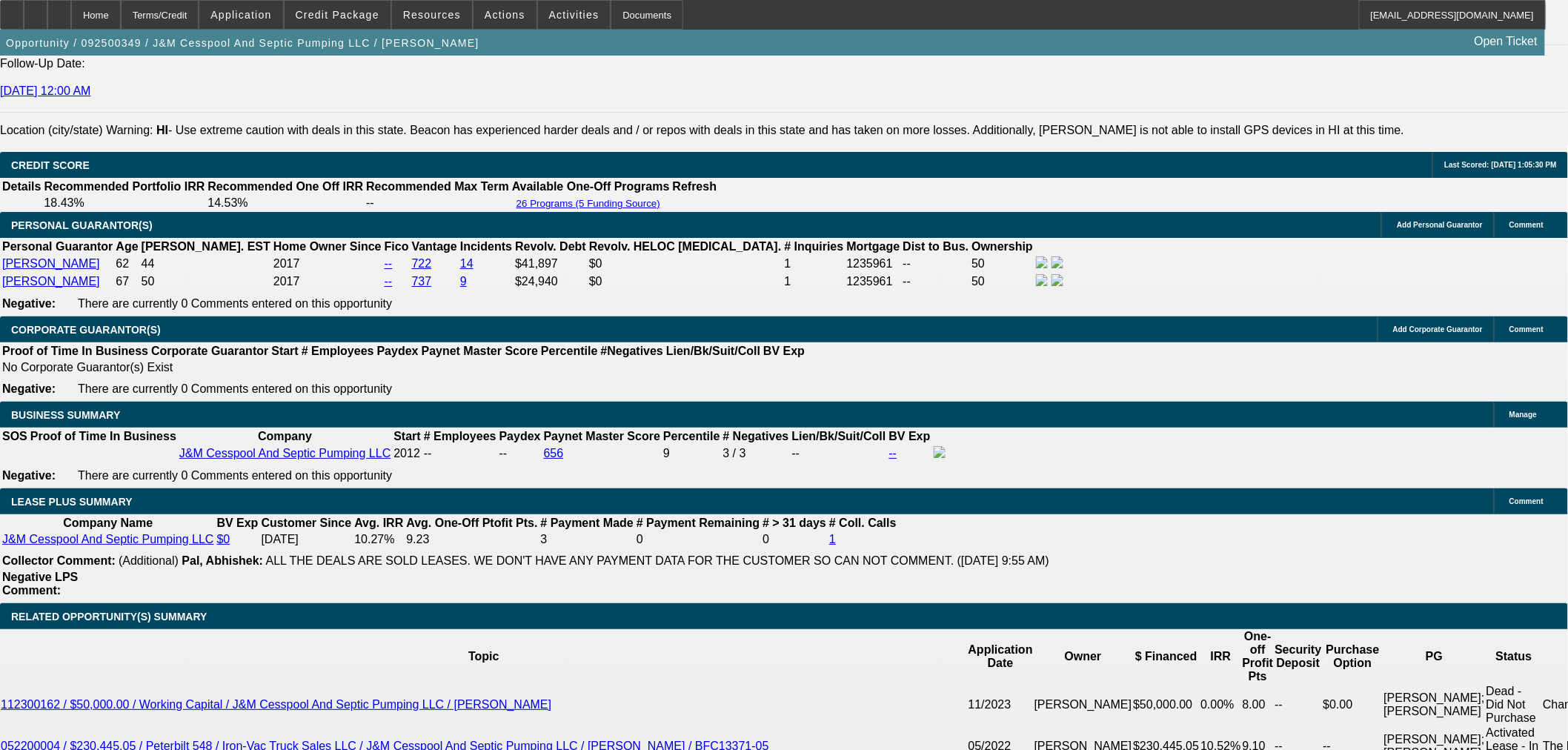
scroll to position [2635, 0]
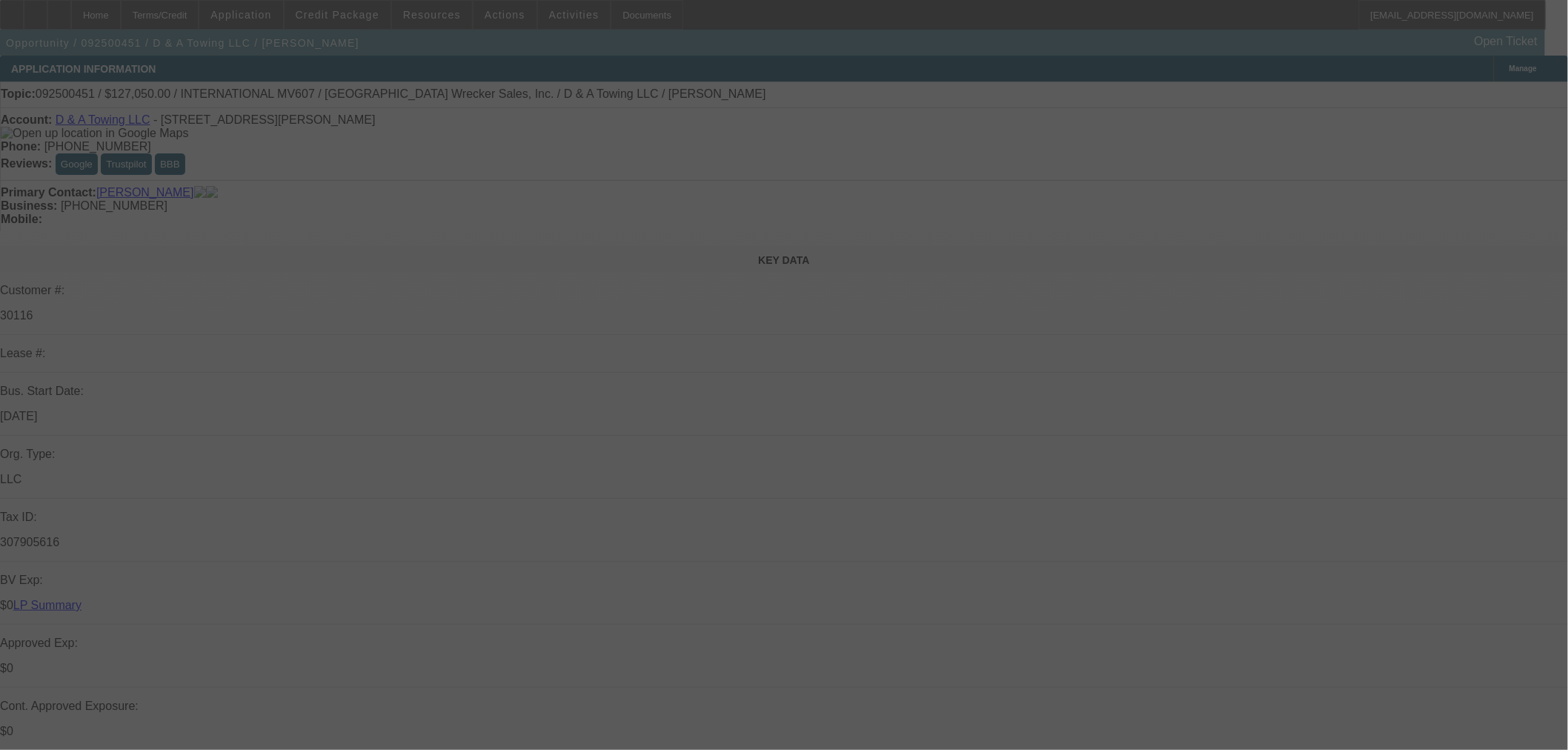
select select "0"
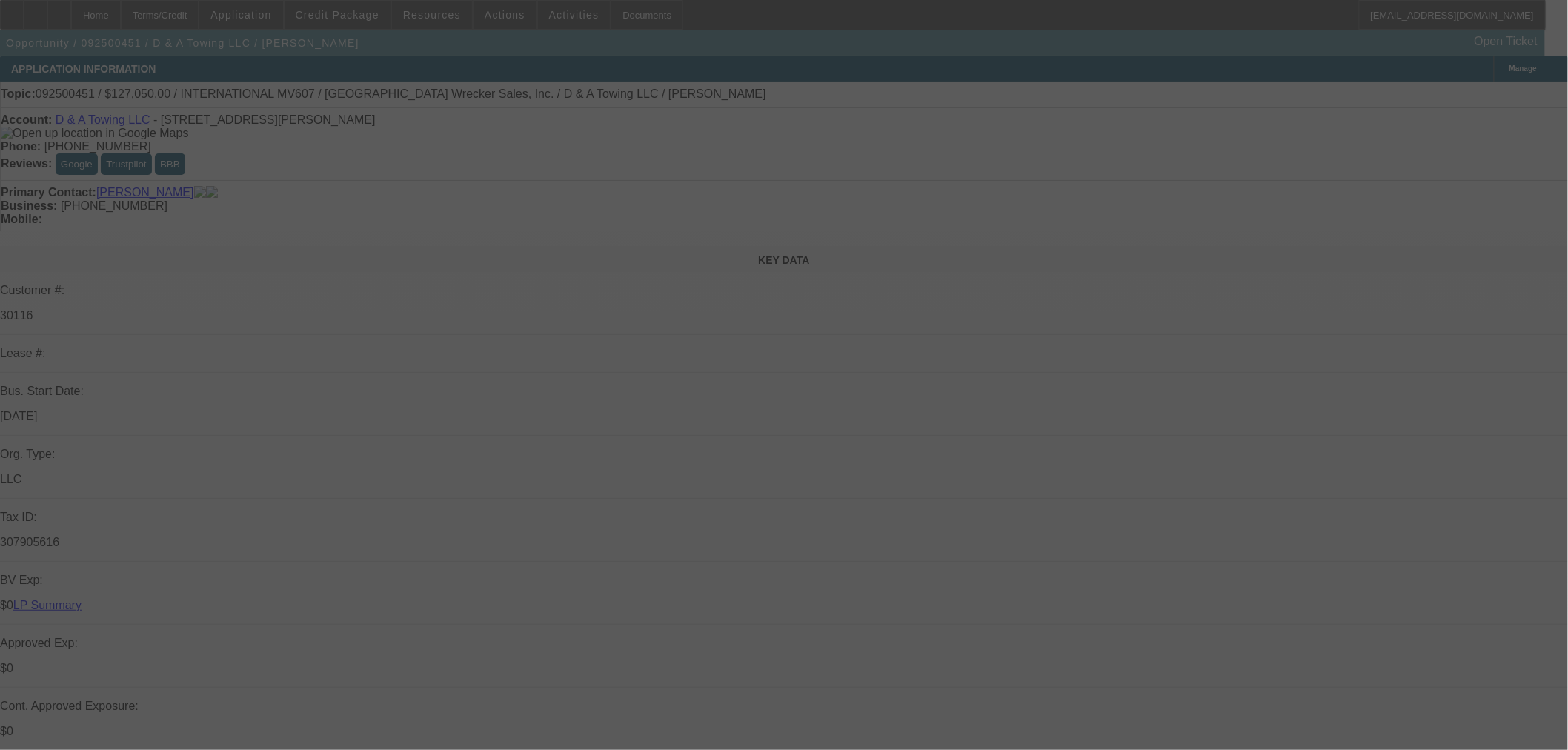
select select "0"
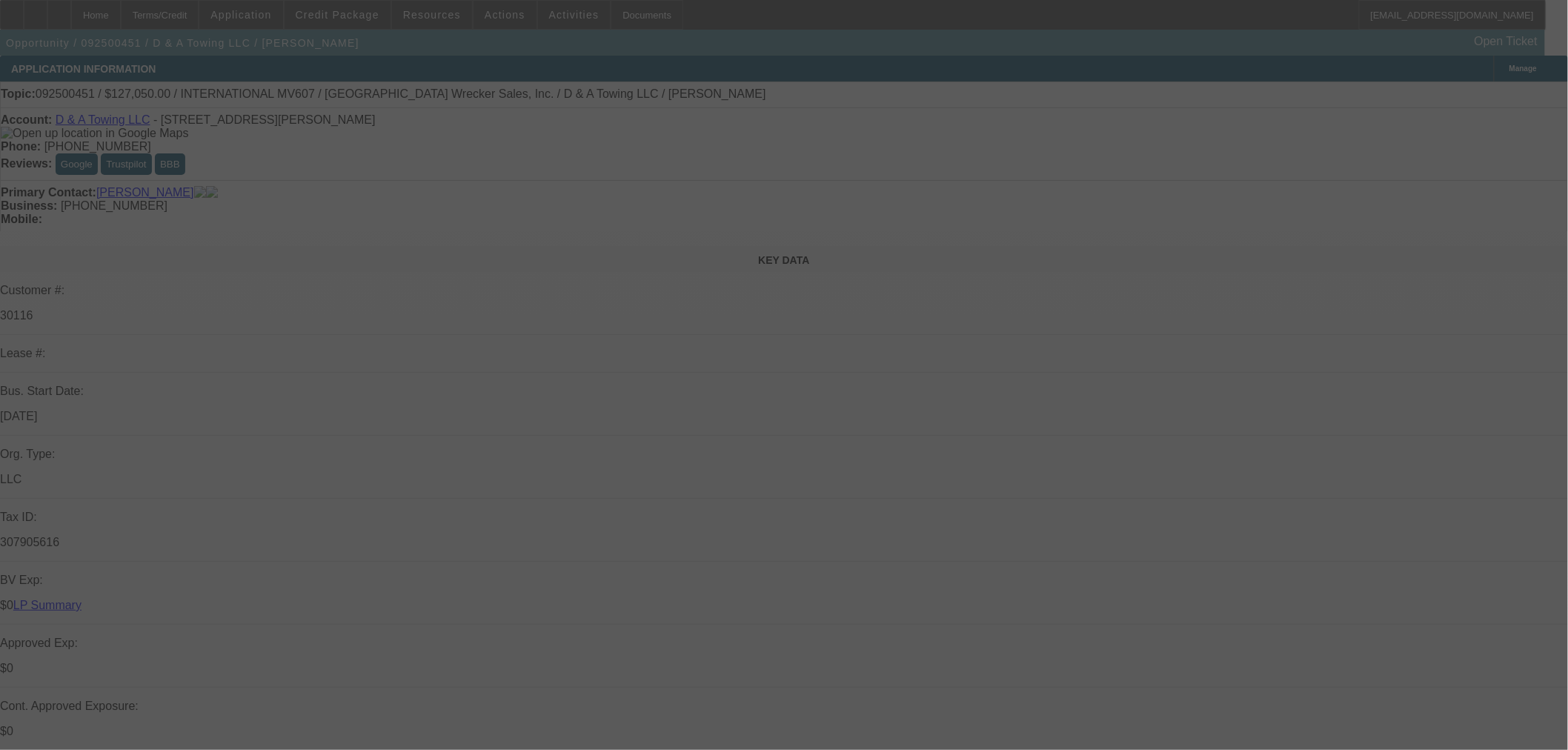
select select "0"
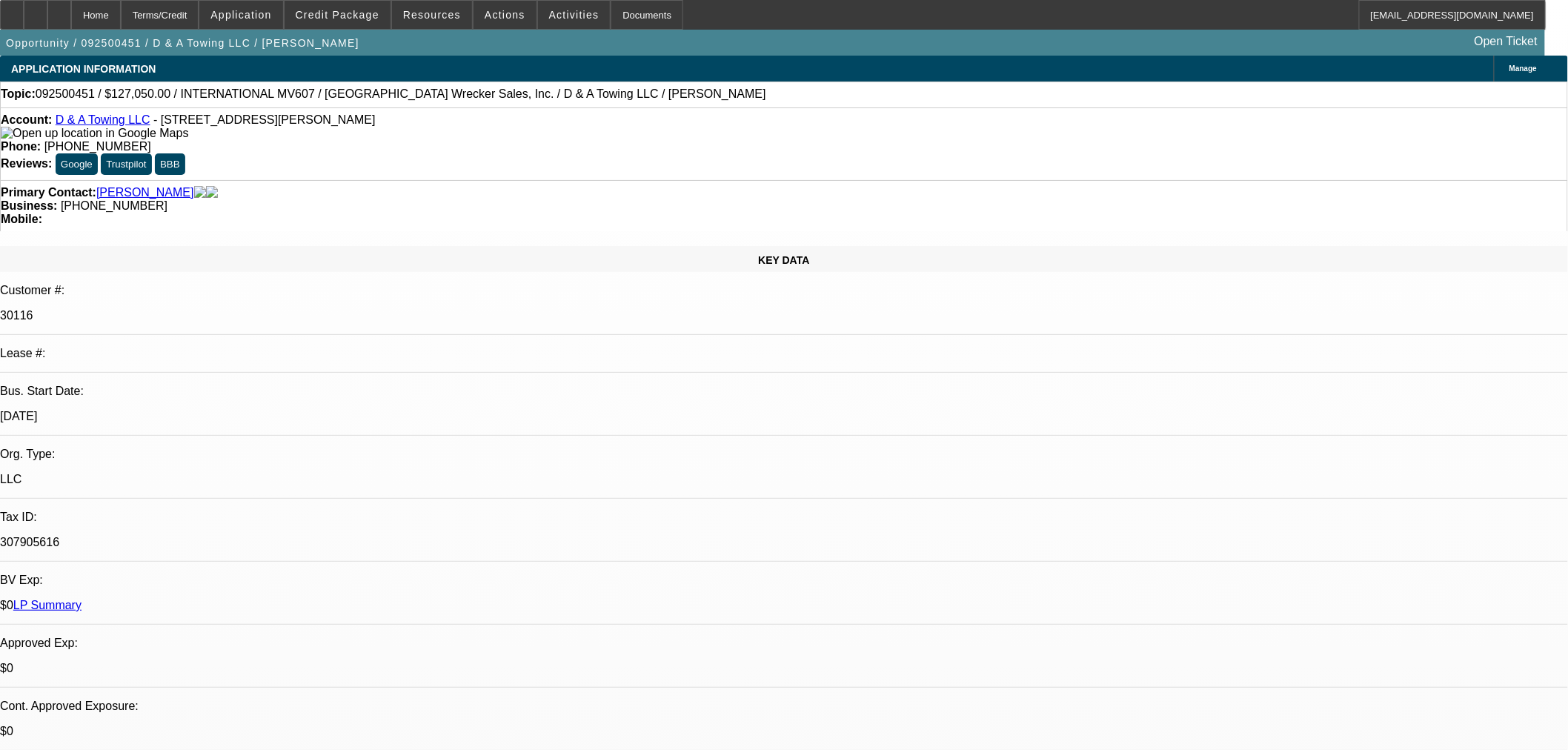
select select "1"
select select "3"
select select "1"
select select "3"
select select "1"
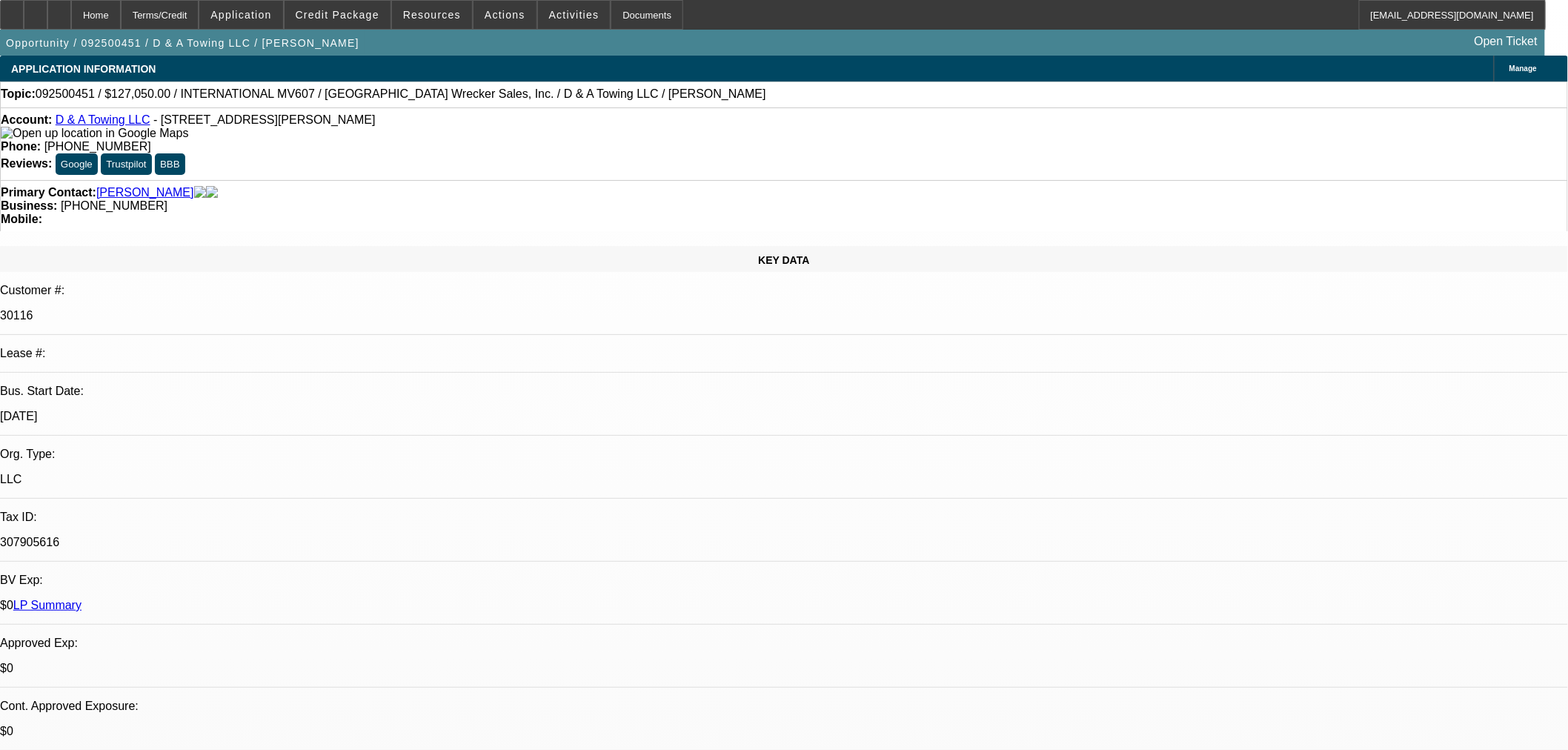
select select "3"
select select "1"
select select "3"
select select "6"
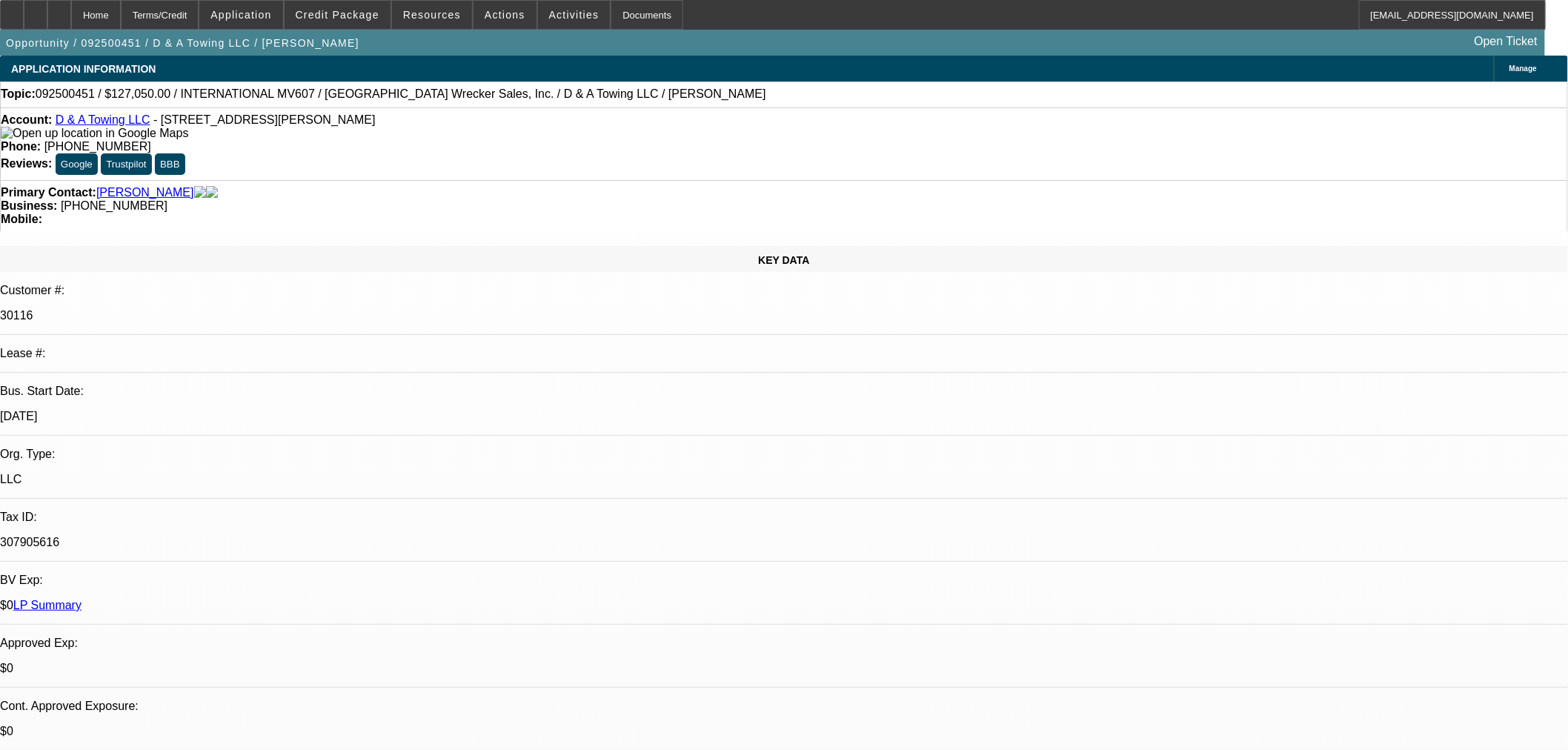
select select "2"
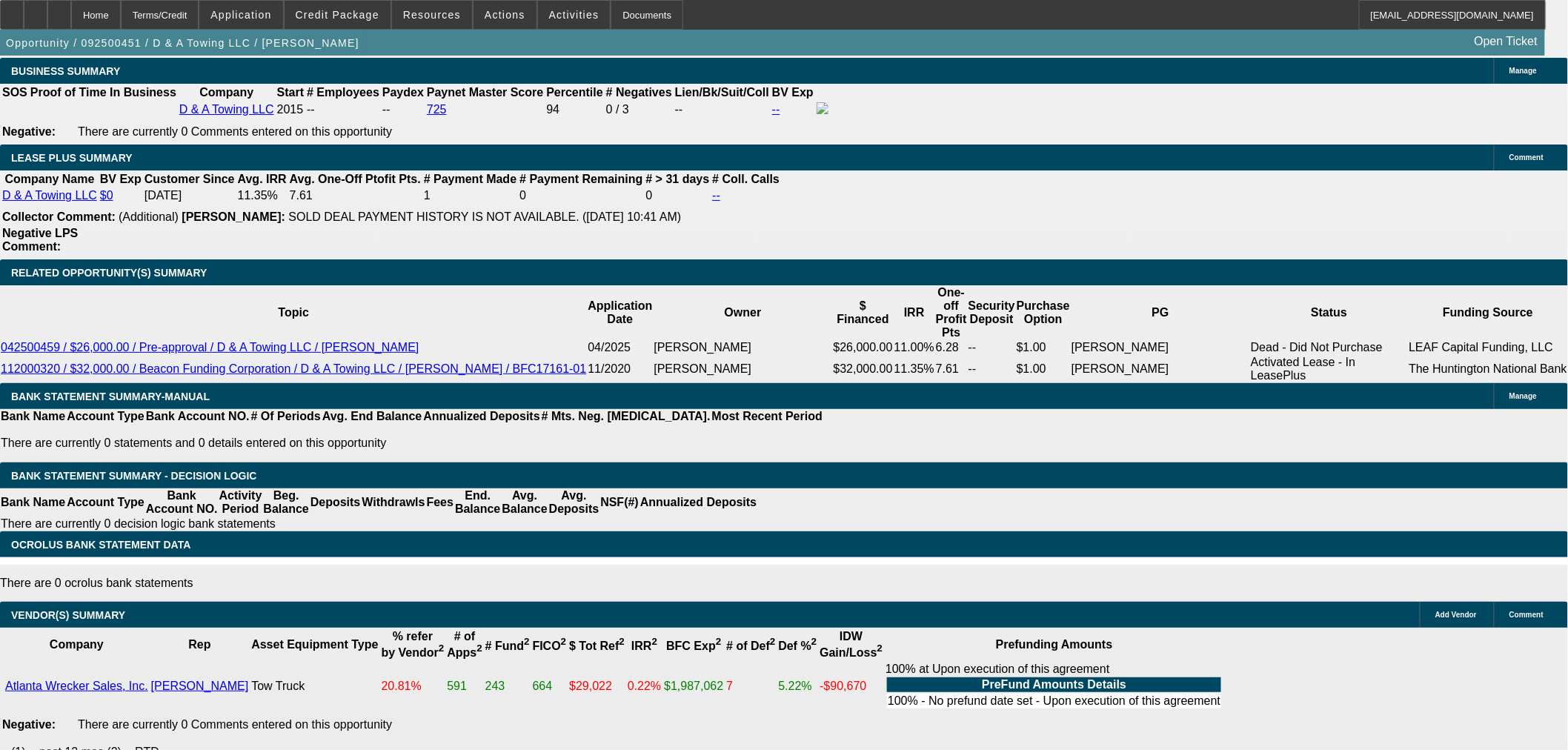
scroll to position [2522, 0]
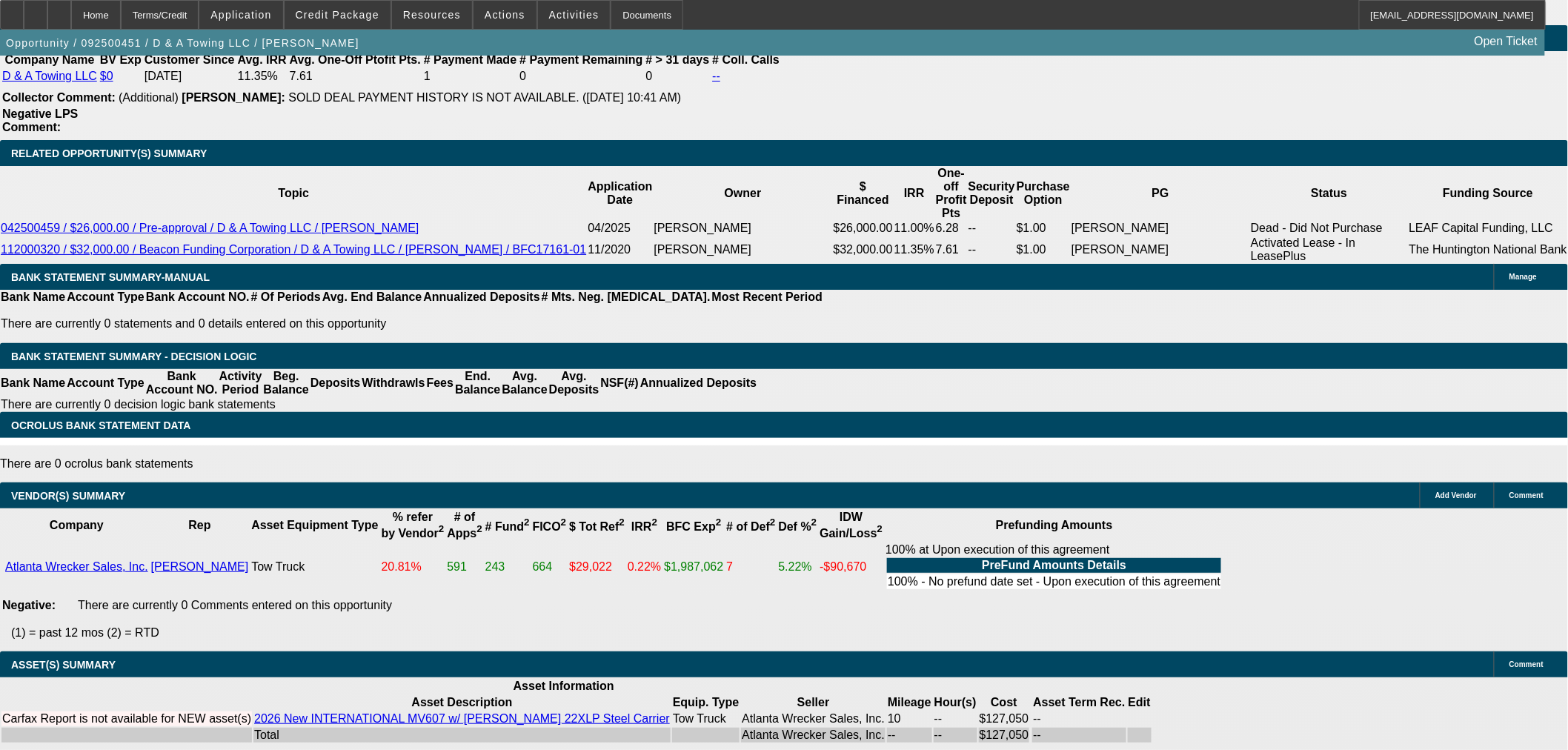
select select "6"
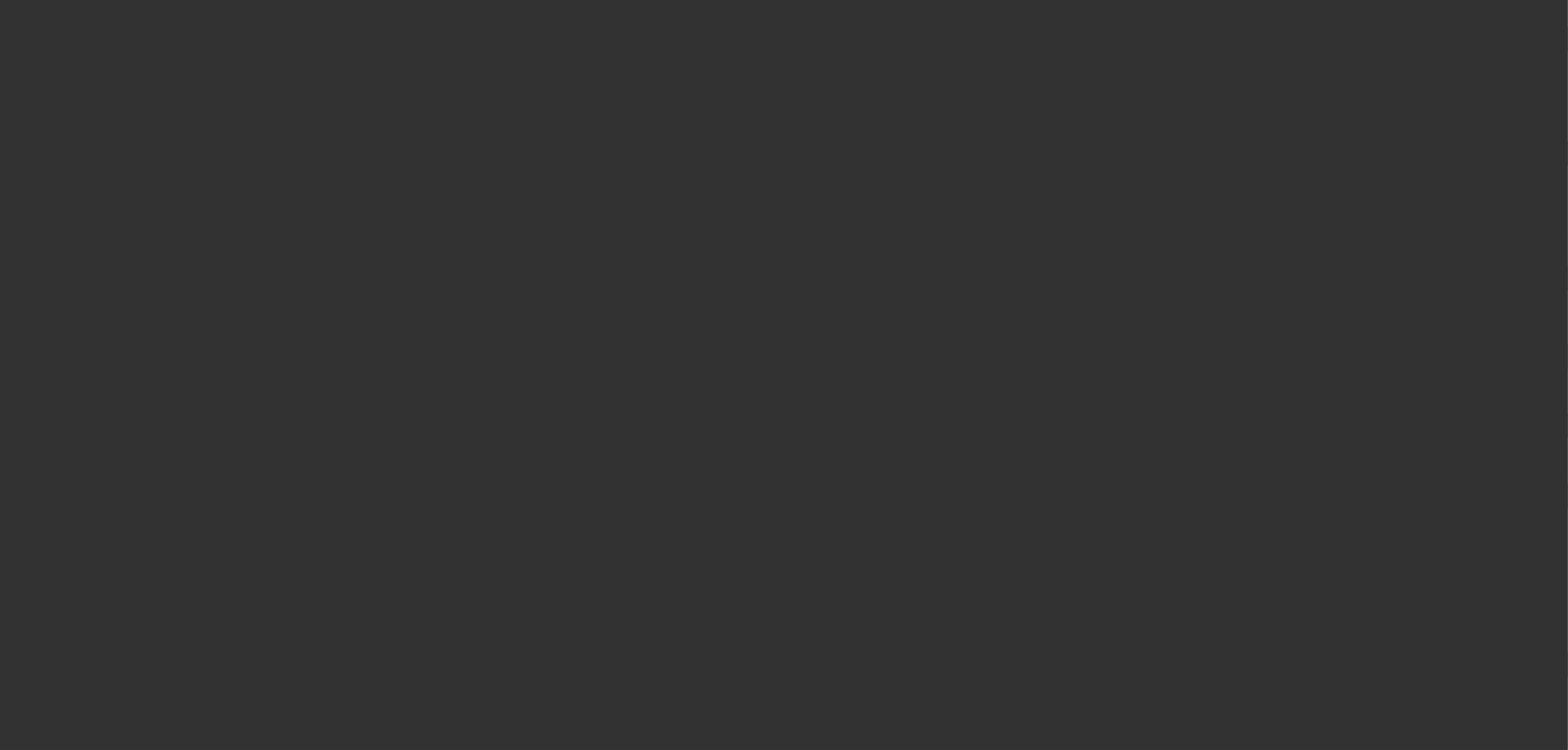
scroll to position [0, 0]
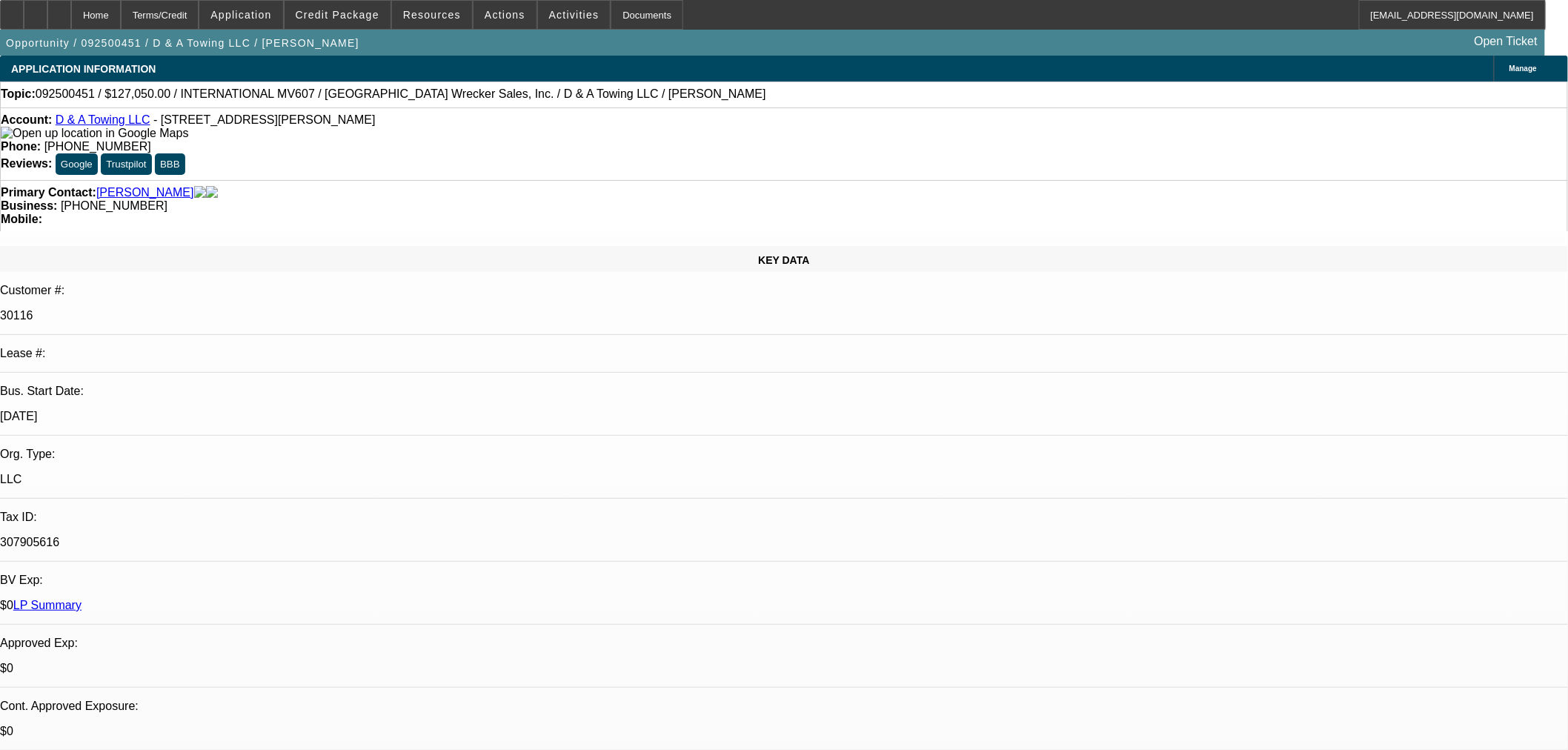
paste textarea "Credit’s requesting additional information on this one to process further… will…"
type textarea "PER OAKMONT: "Credit’s requesting additional information on this one to process…"
click at [1161, 564] on span "23" at bounding box center [1160, 563] width 27 height 27
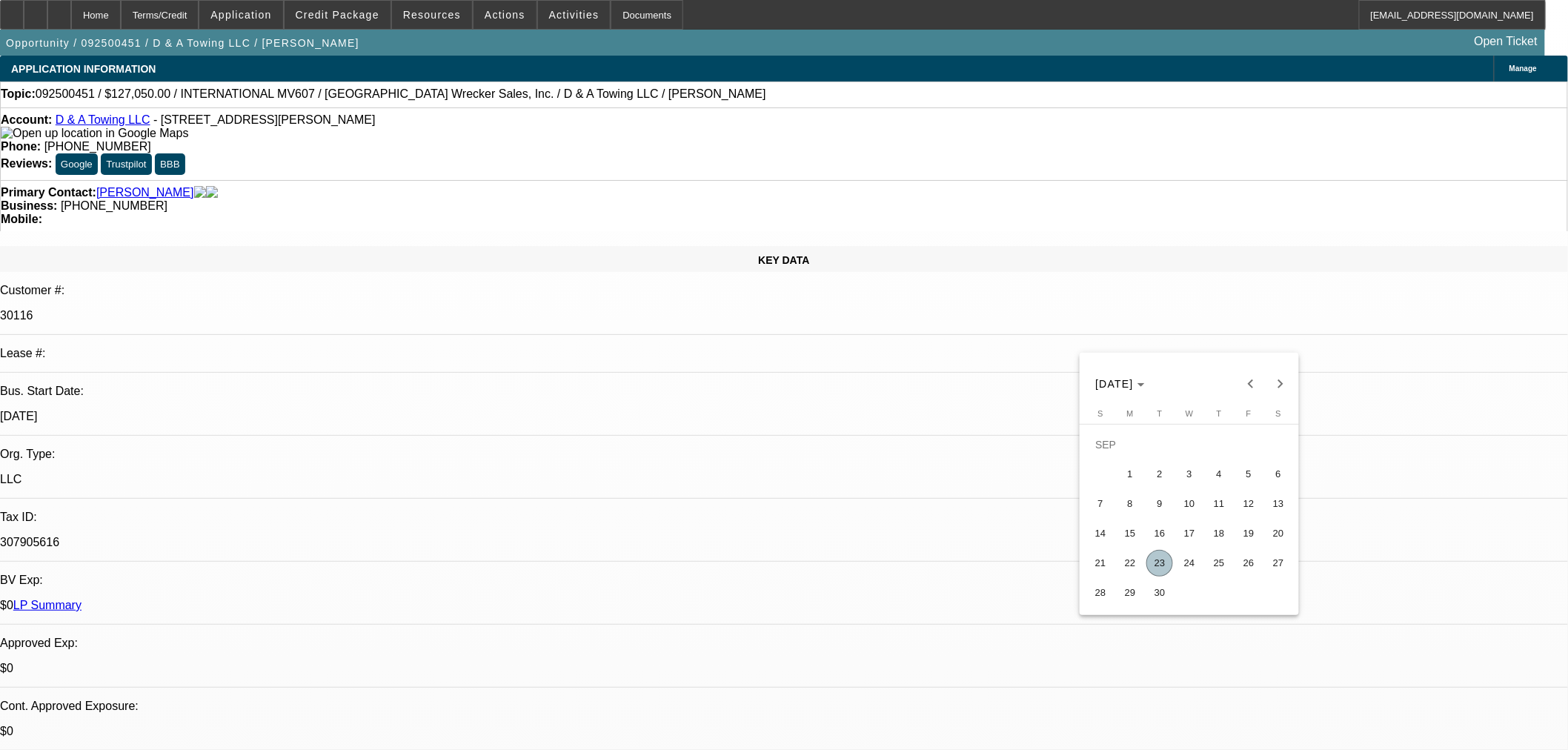
type input "[DATE]"
type input "12:54"
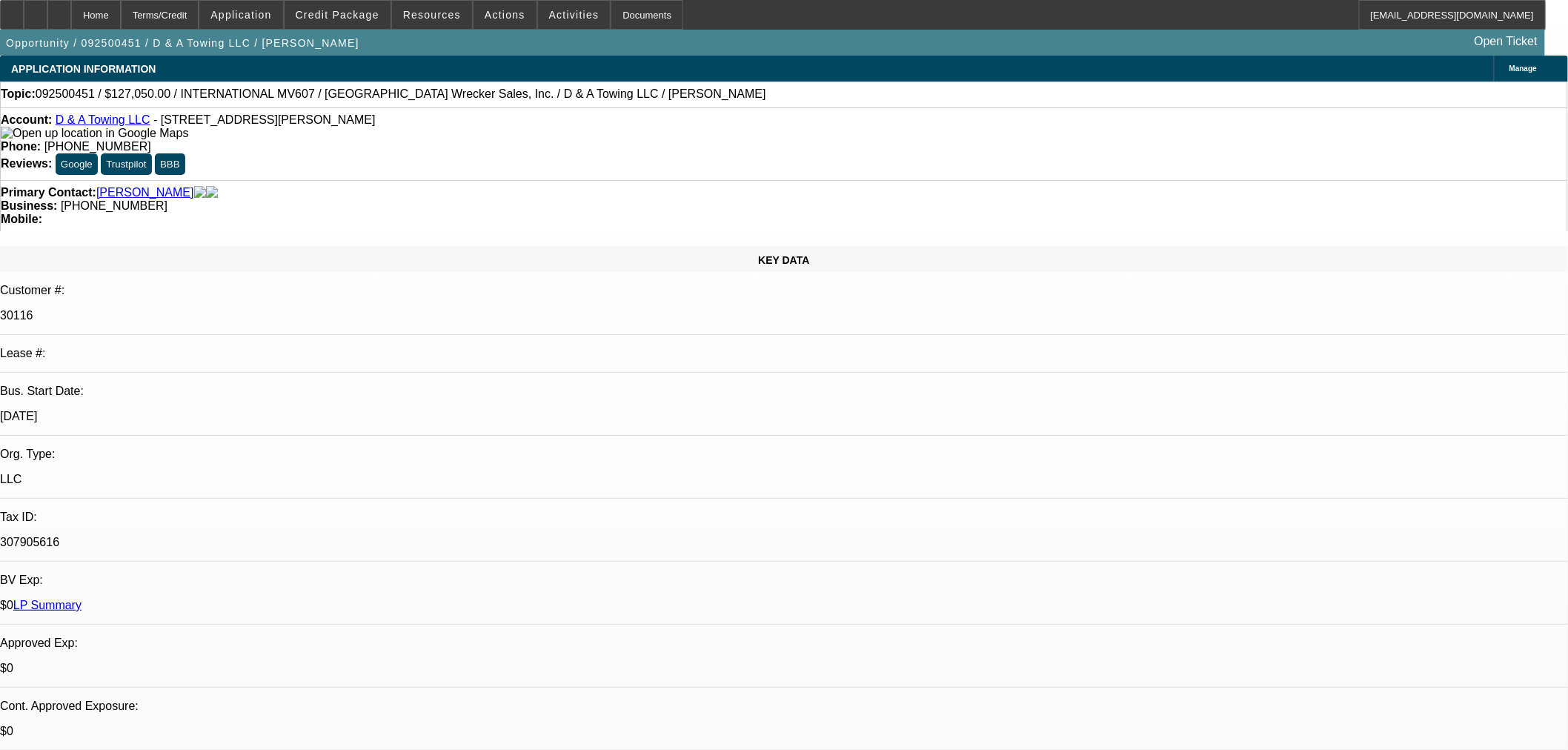
type input "03:22"
select select "0"
select select "3"
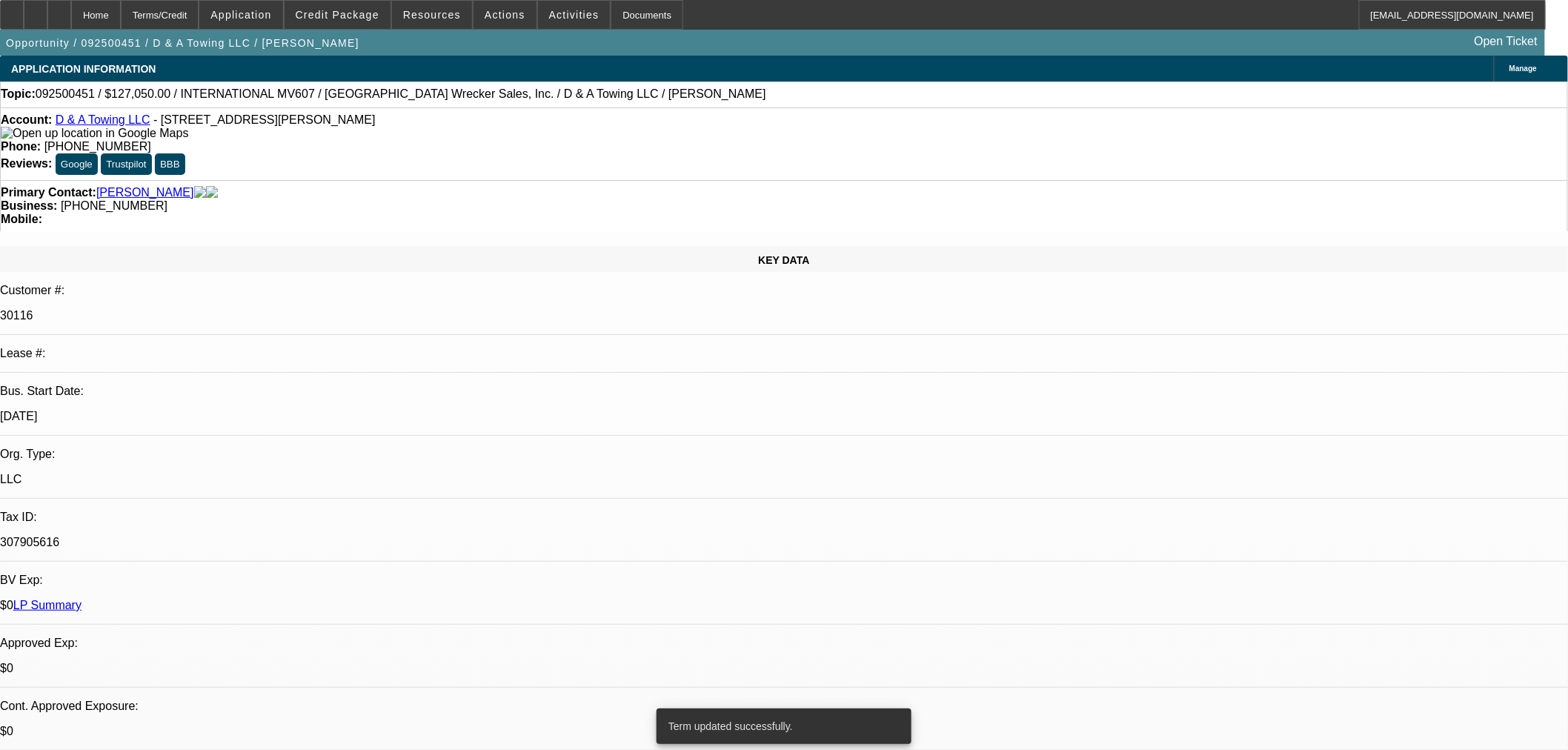
select select "0"
select select "6"
select select "0"
select select "3"
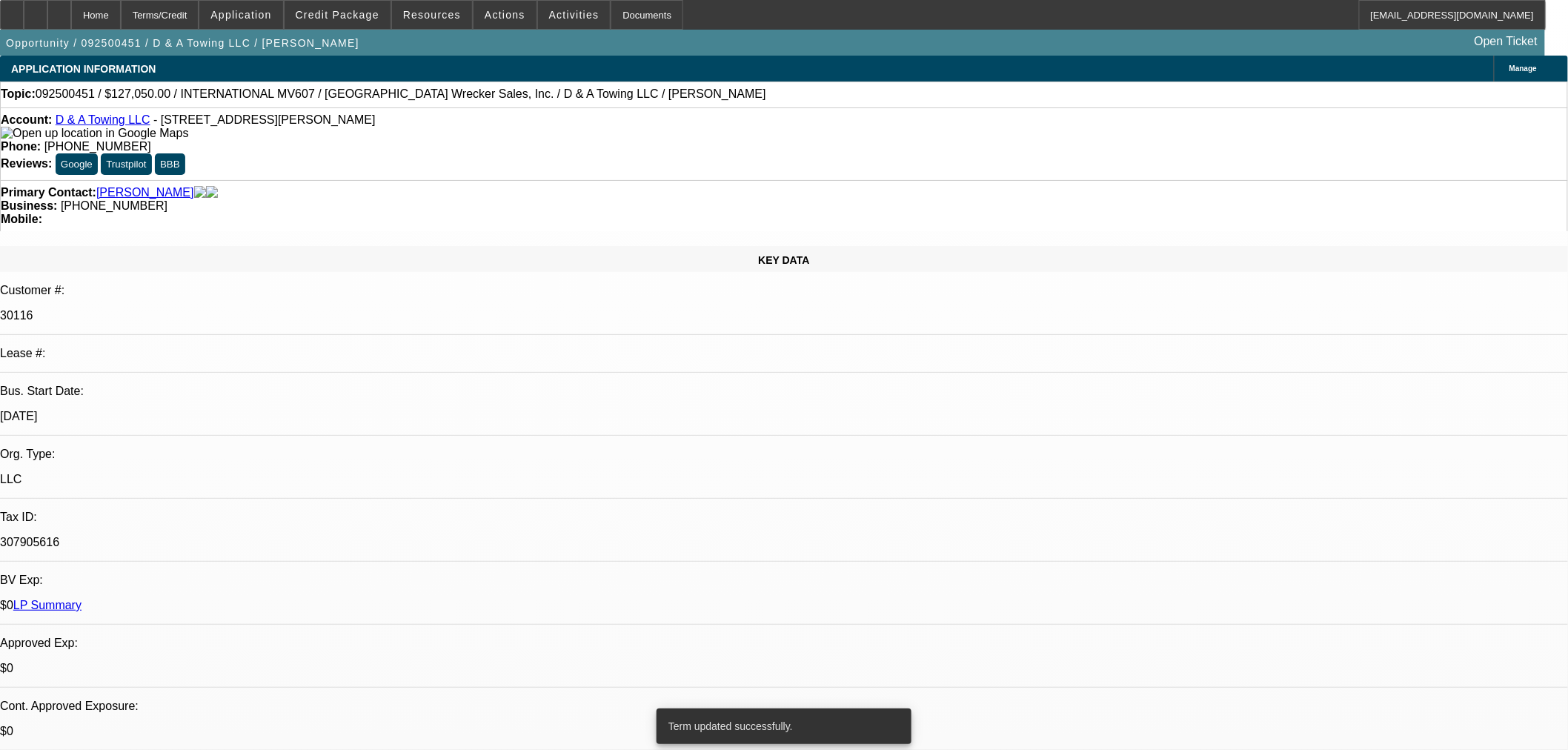
select select "0"
select select "6"
select select "0"
select select "3"
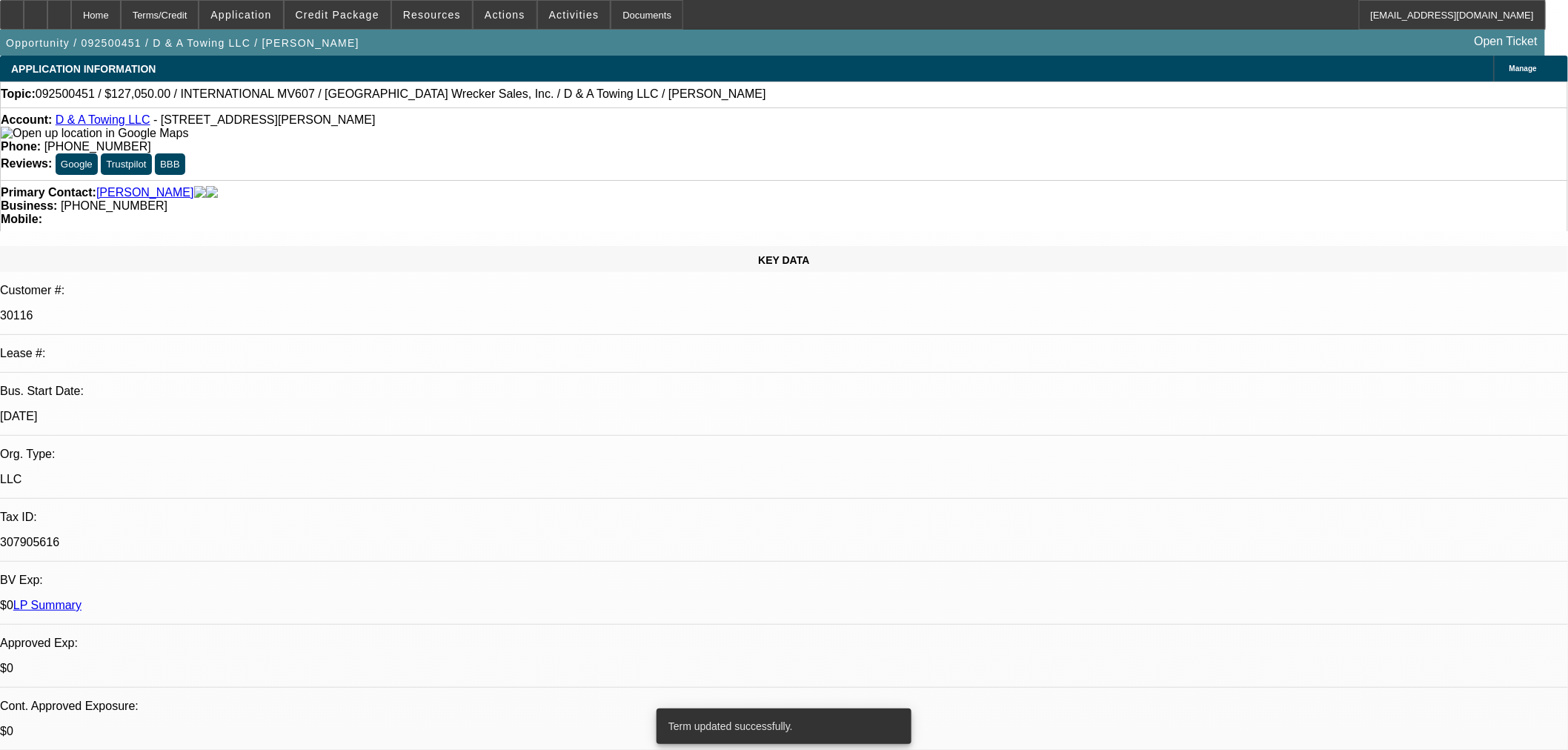
select select "0"
select select "2"
select select "0"
select select "3"
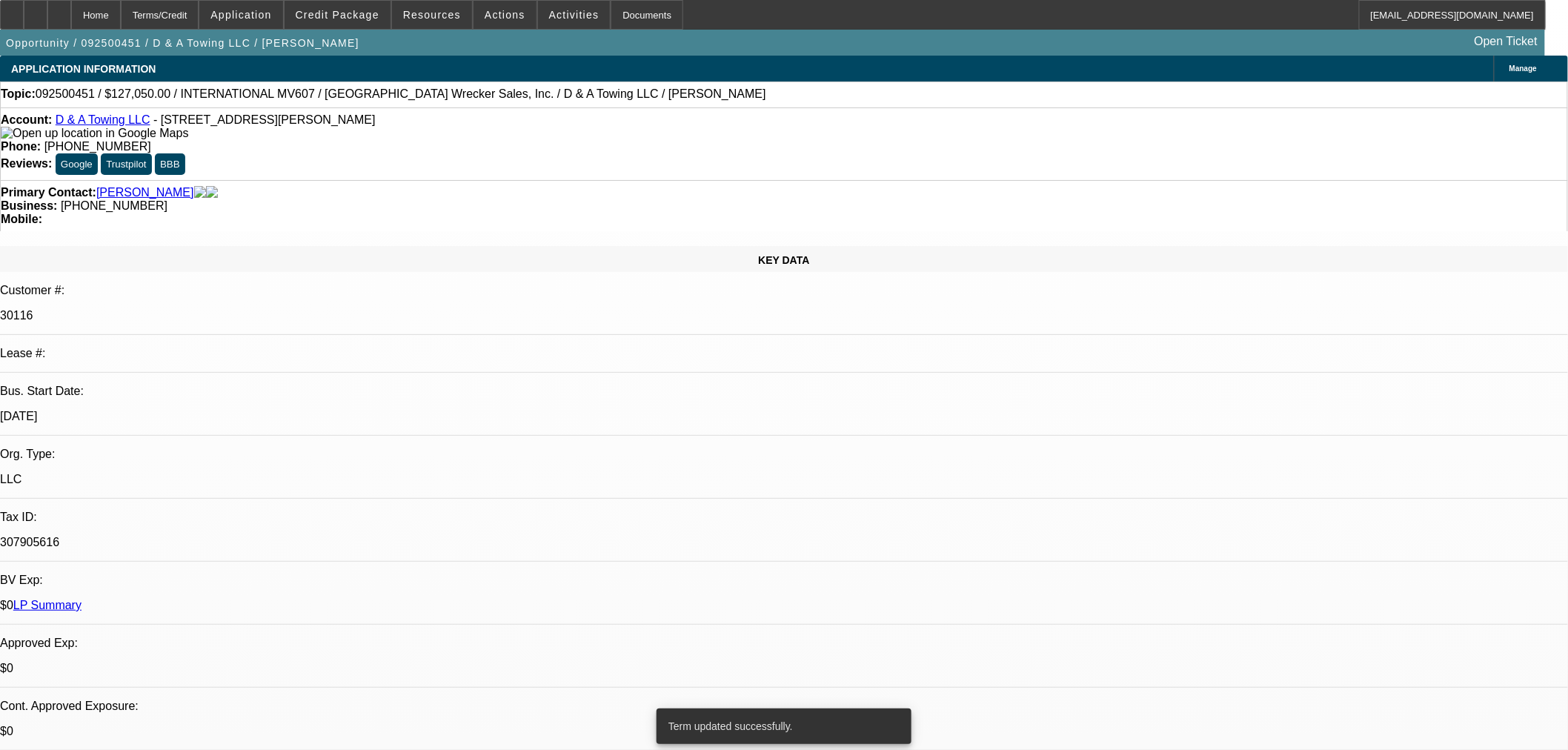
select select "0"
select select "2"
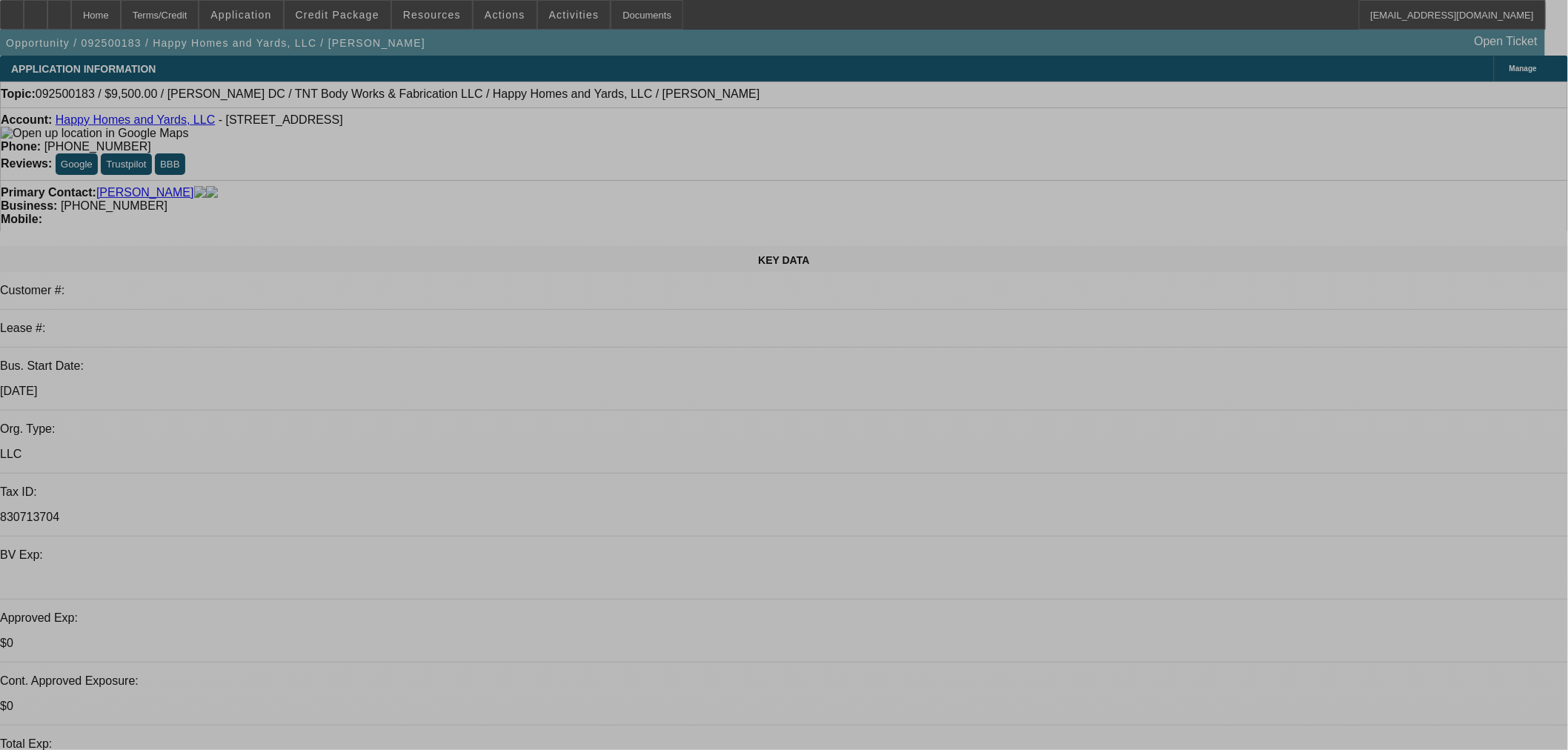
select select "0"
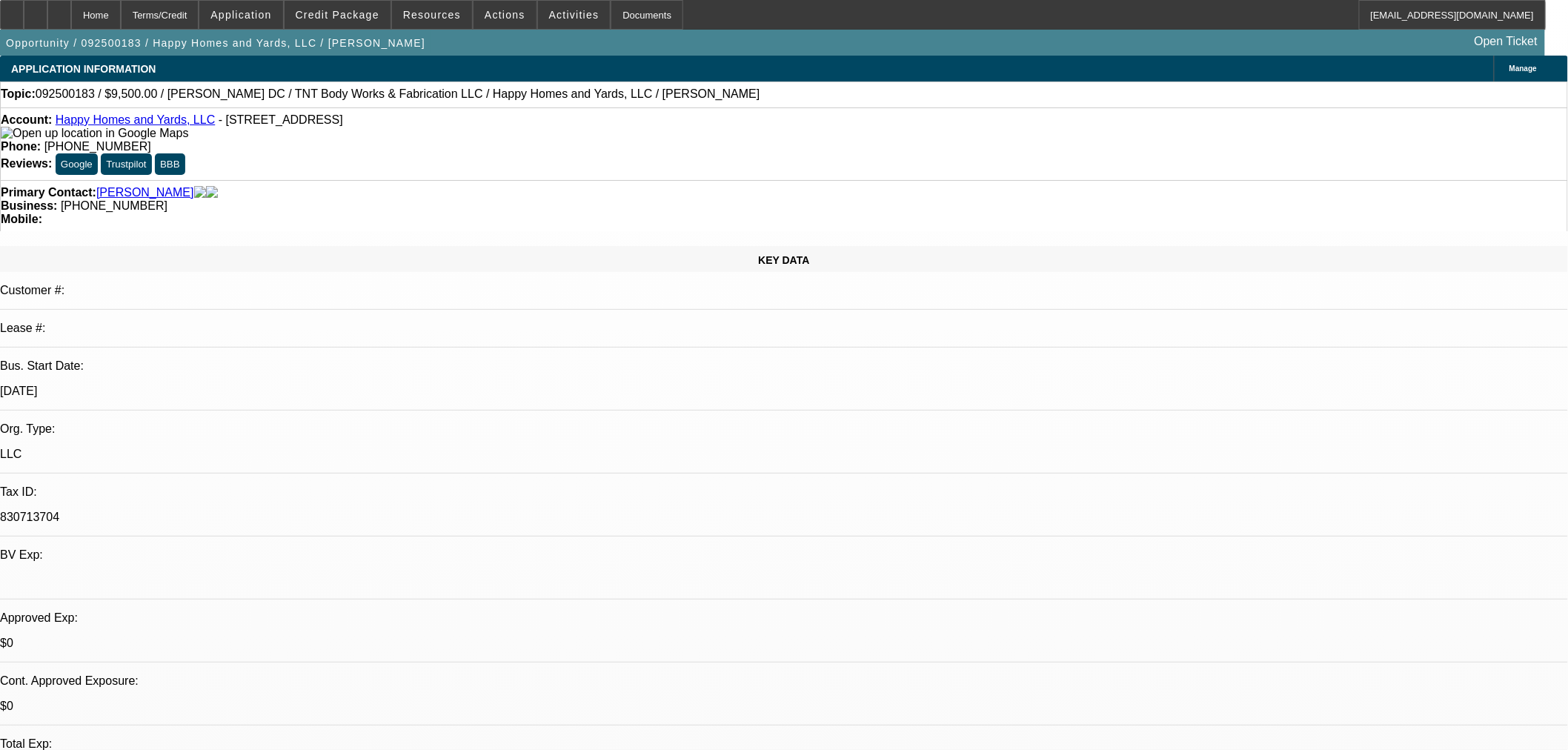
select select "6"
select select "0"
select select "6"
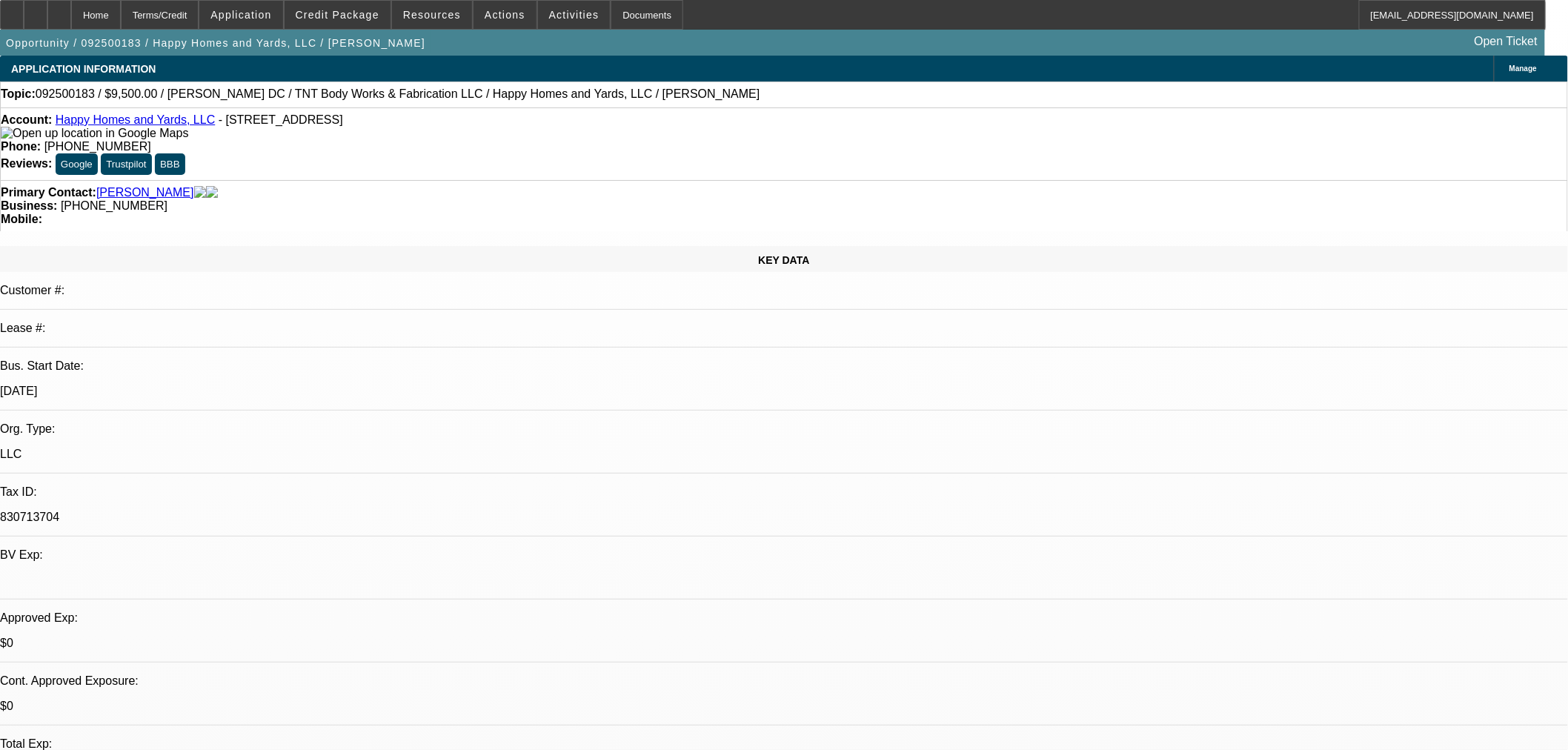
select select "0"
select select "6"
select select "0"
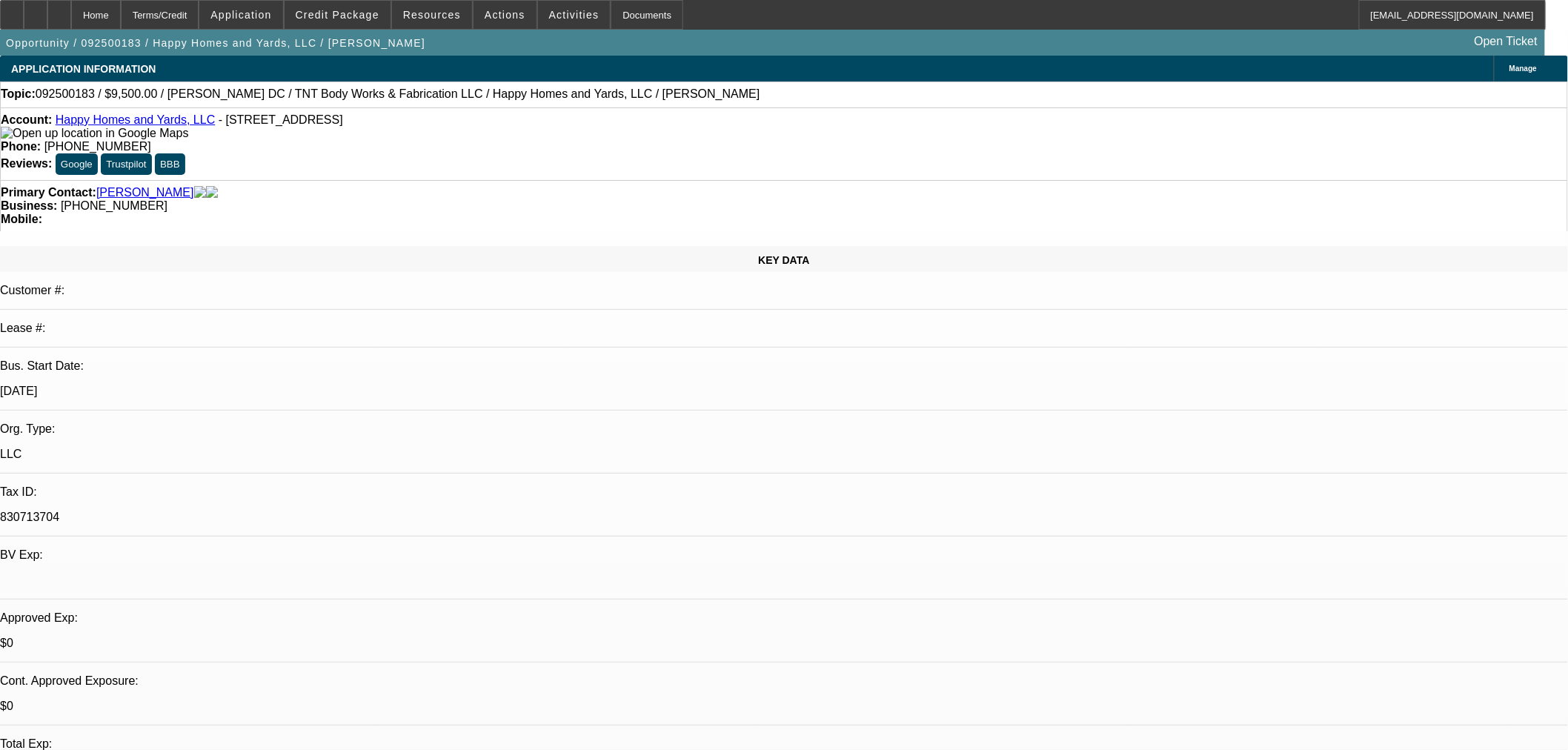
select select "0"
select select "6"
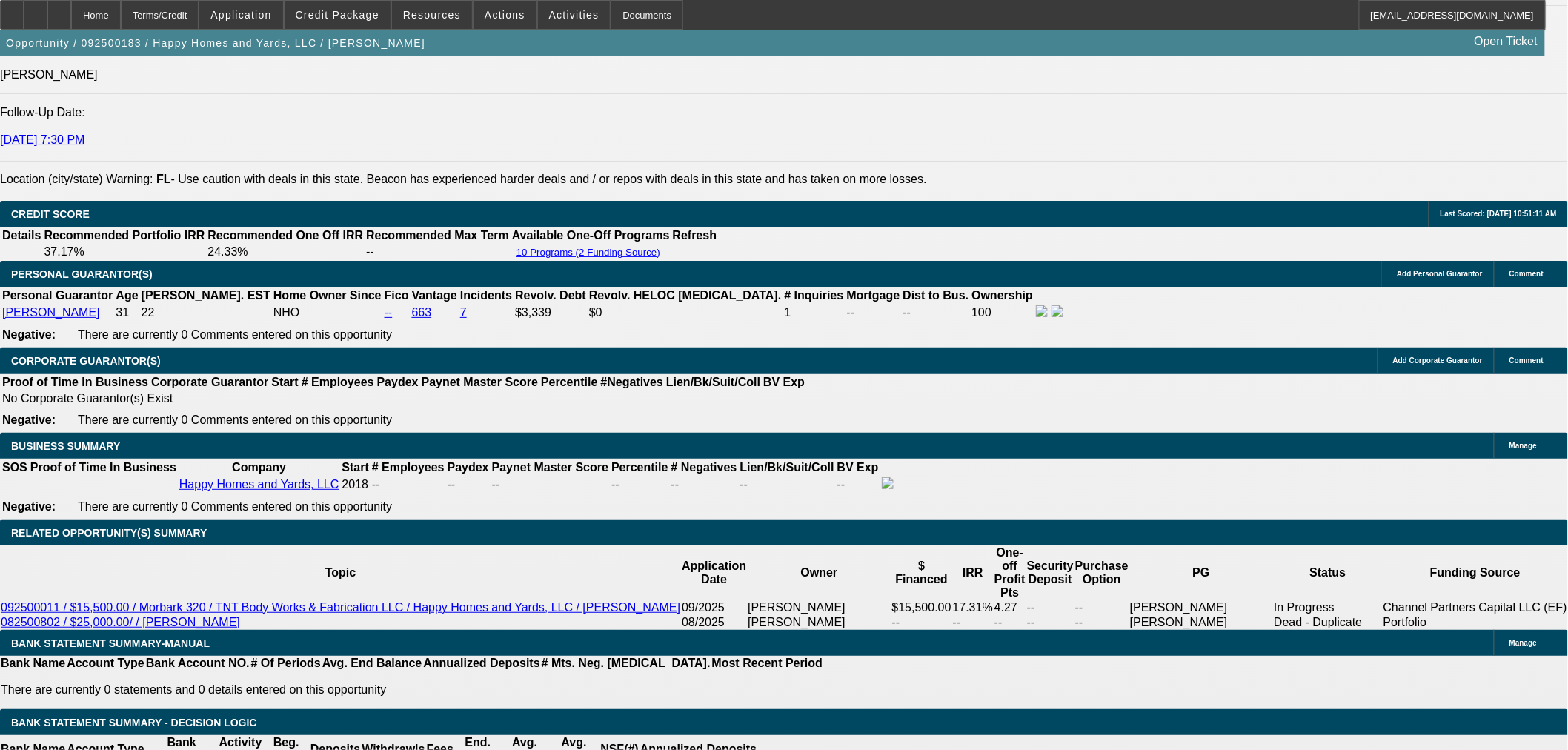
scroll to position [2058, 0]
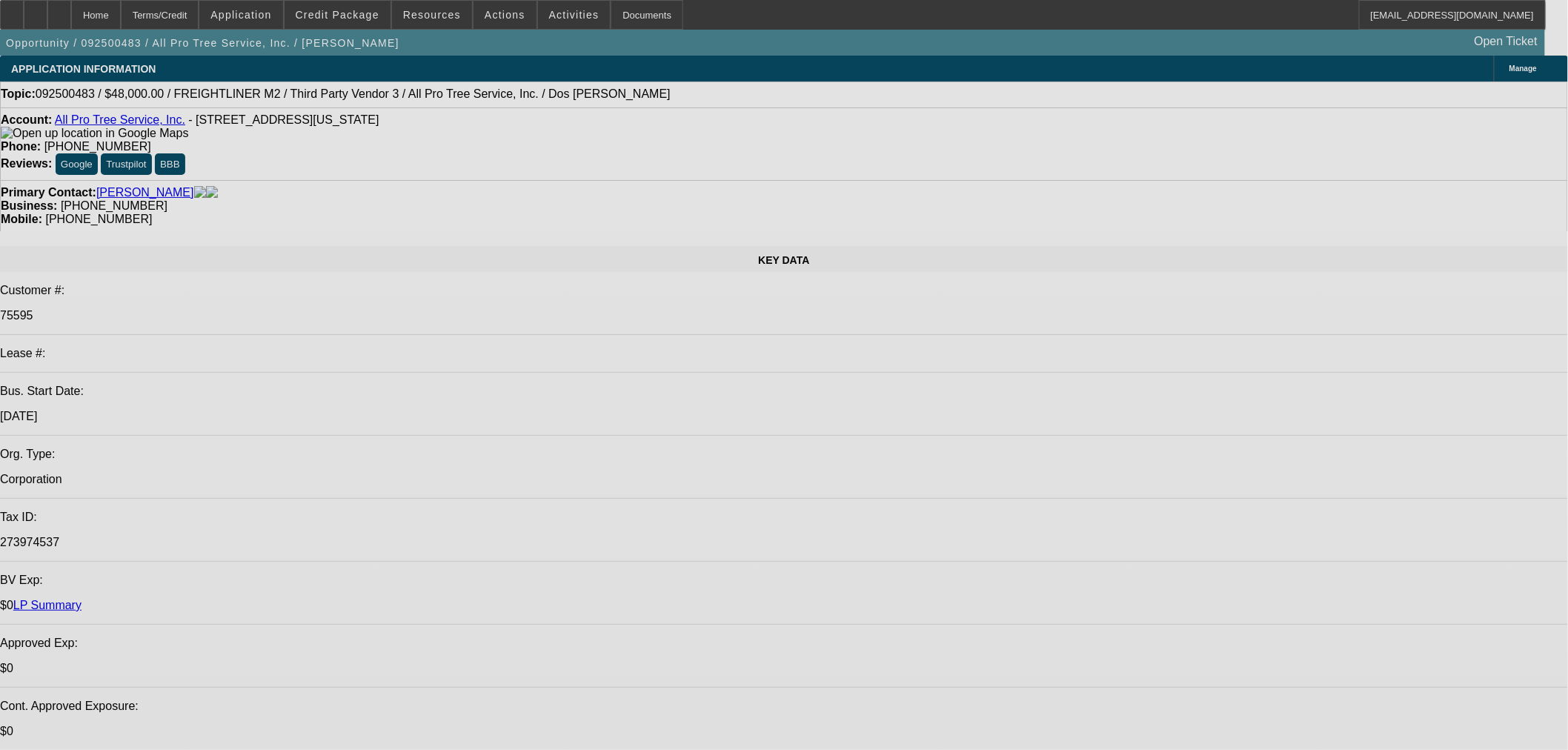
select select "0"
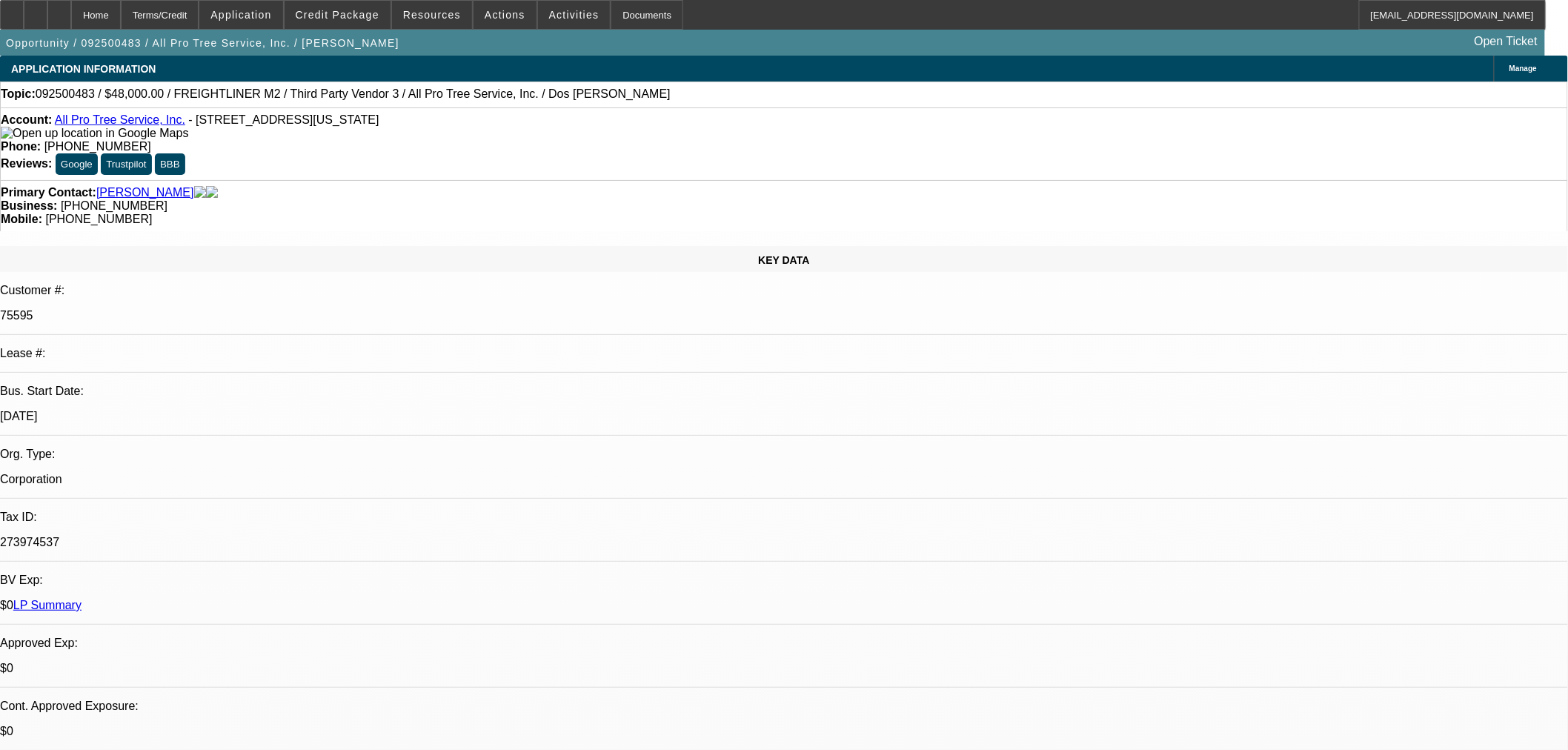
select select "0"
select select "6"
select select "0"
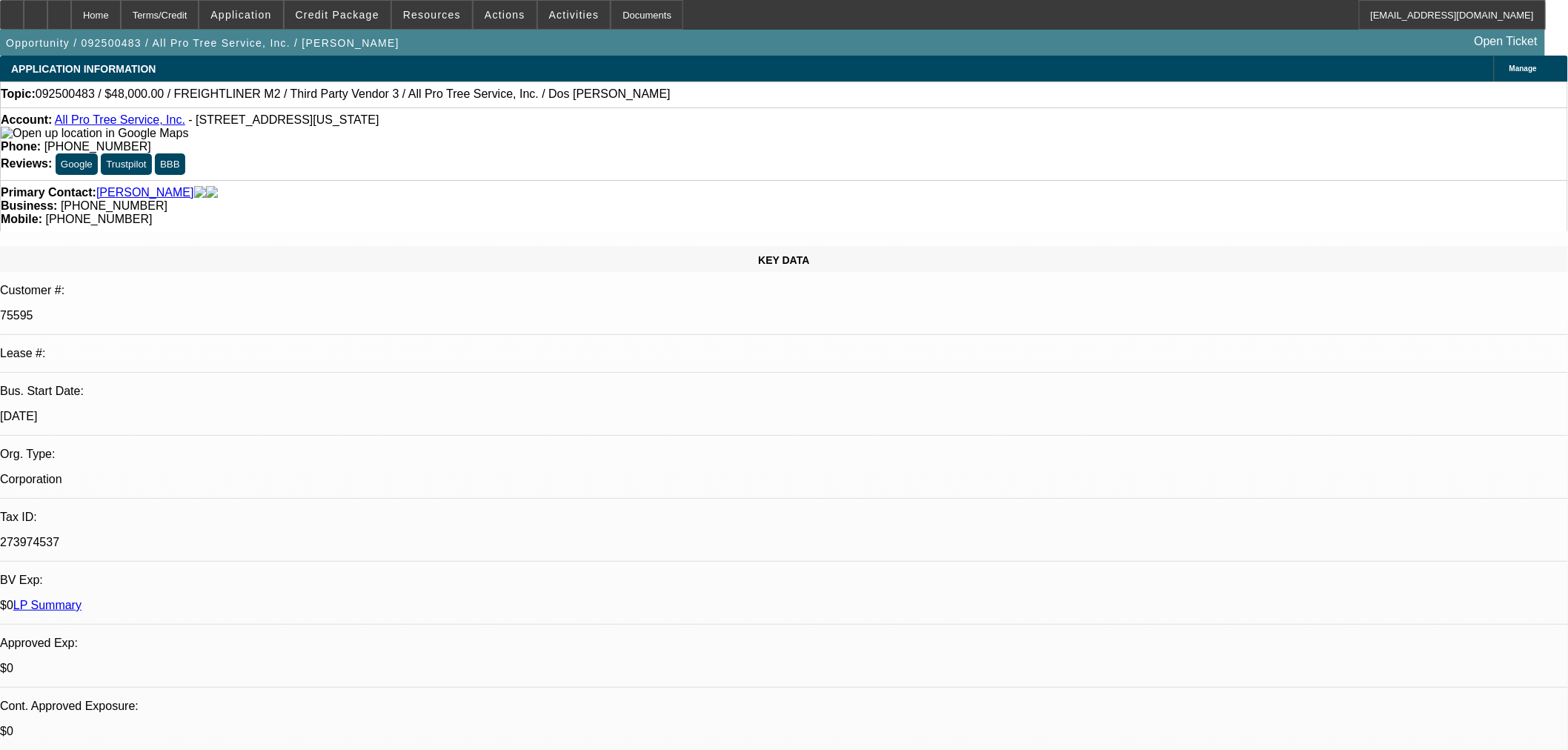
select select "0"
select select "6"
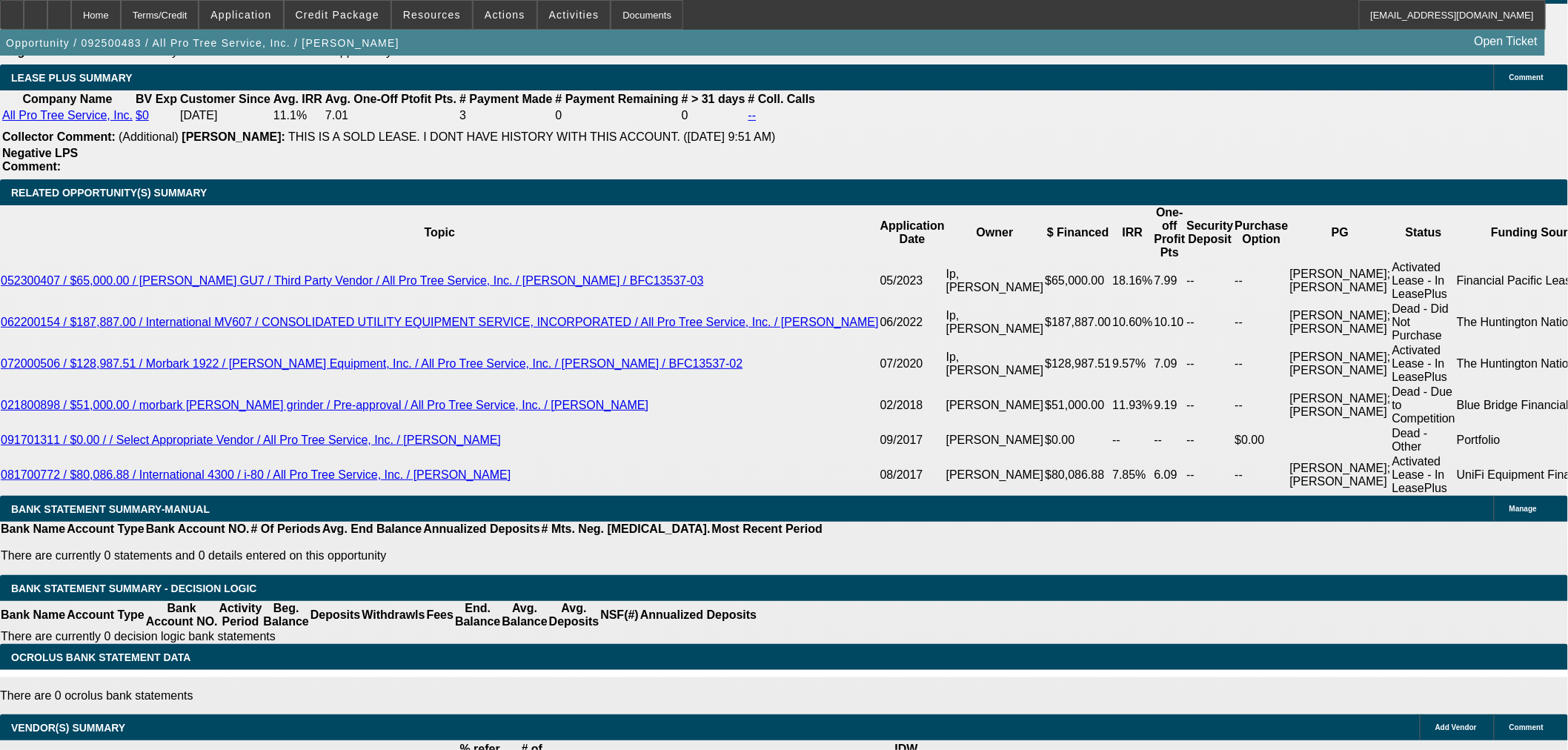
scroll to position [2388, 0]
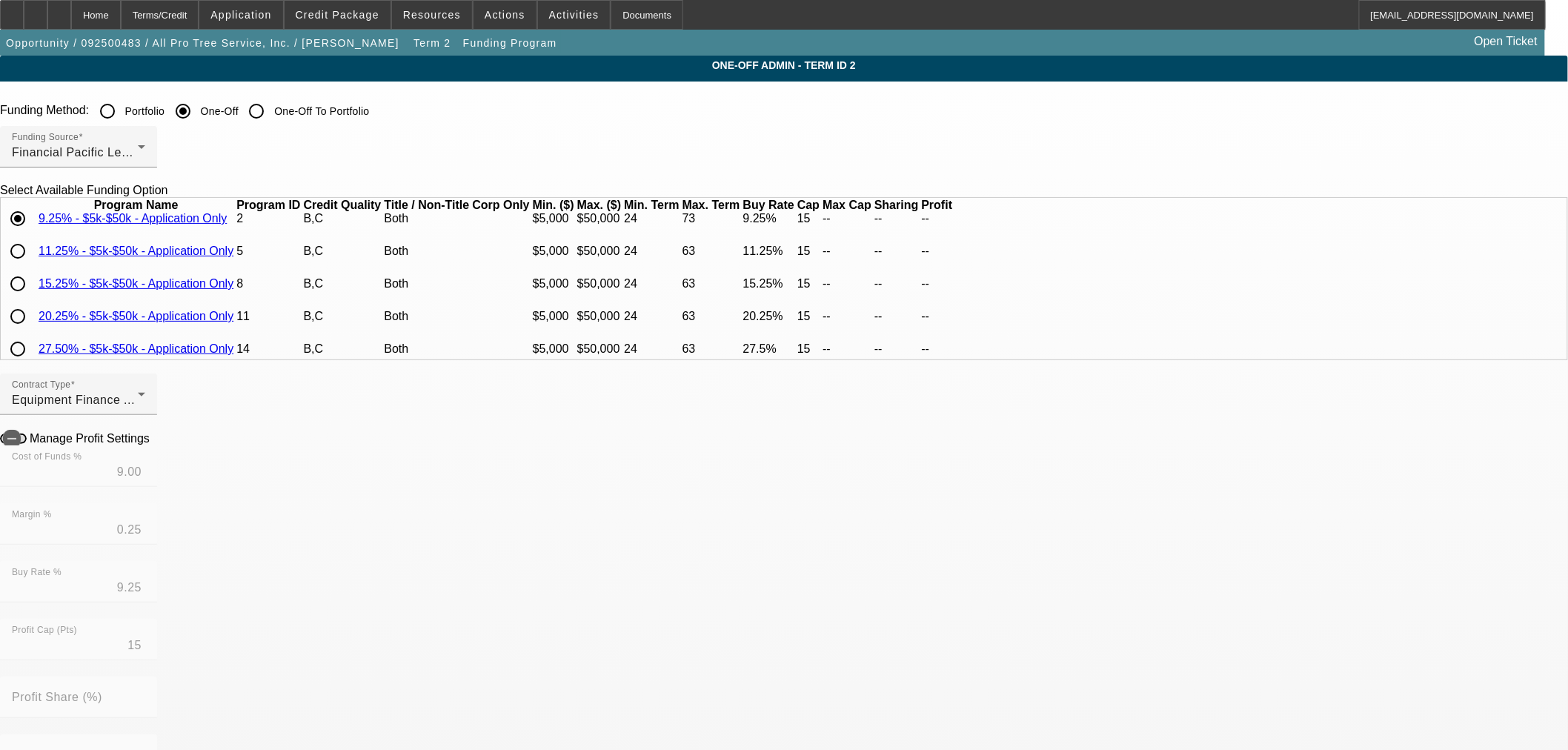
scroll to position [82, 0]
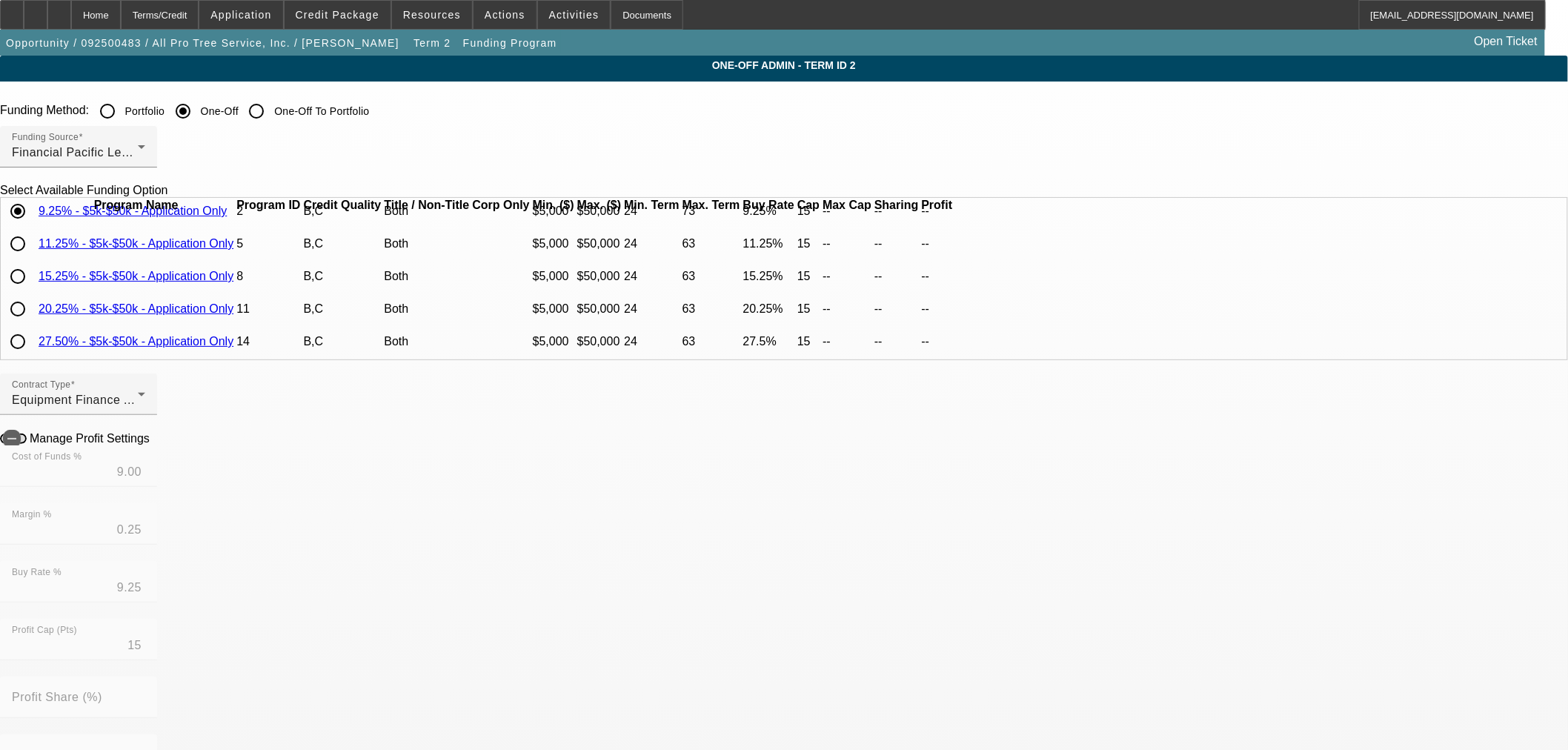
click at [33, 286] on input "radio" at bounding box center [17, 277] width 29 height 29
radio input "true"
type input "14.50"
type input "0.75"
type input "15.25"
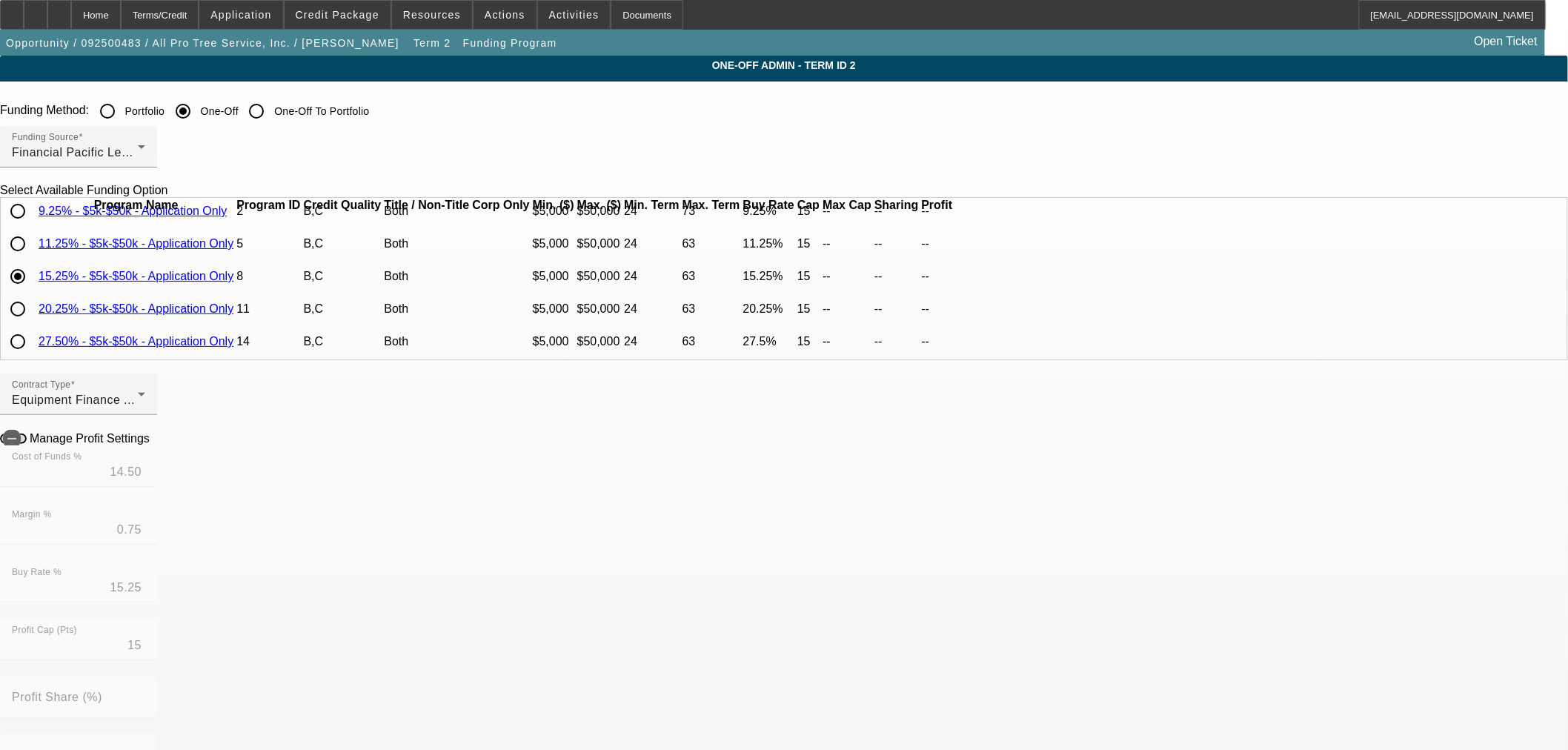
click at [507, 439] on div "Manage Profit Settings" at bounding box center [784, 439] width 1568 height 14
click at [153, 442] on icon at bounding box center [153, 438] width 0 height 13
type input "-$1,647.65"
type input "-$654.57"
click at [120, 18] on div "Home" at bounding box center [95, 15] width 49 height 29
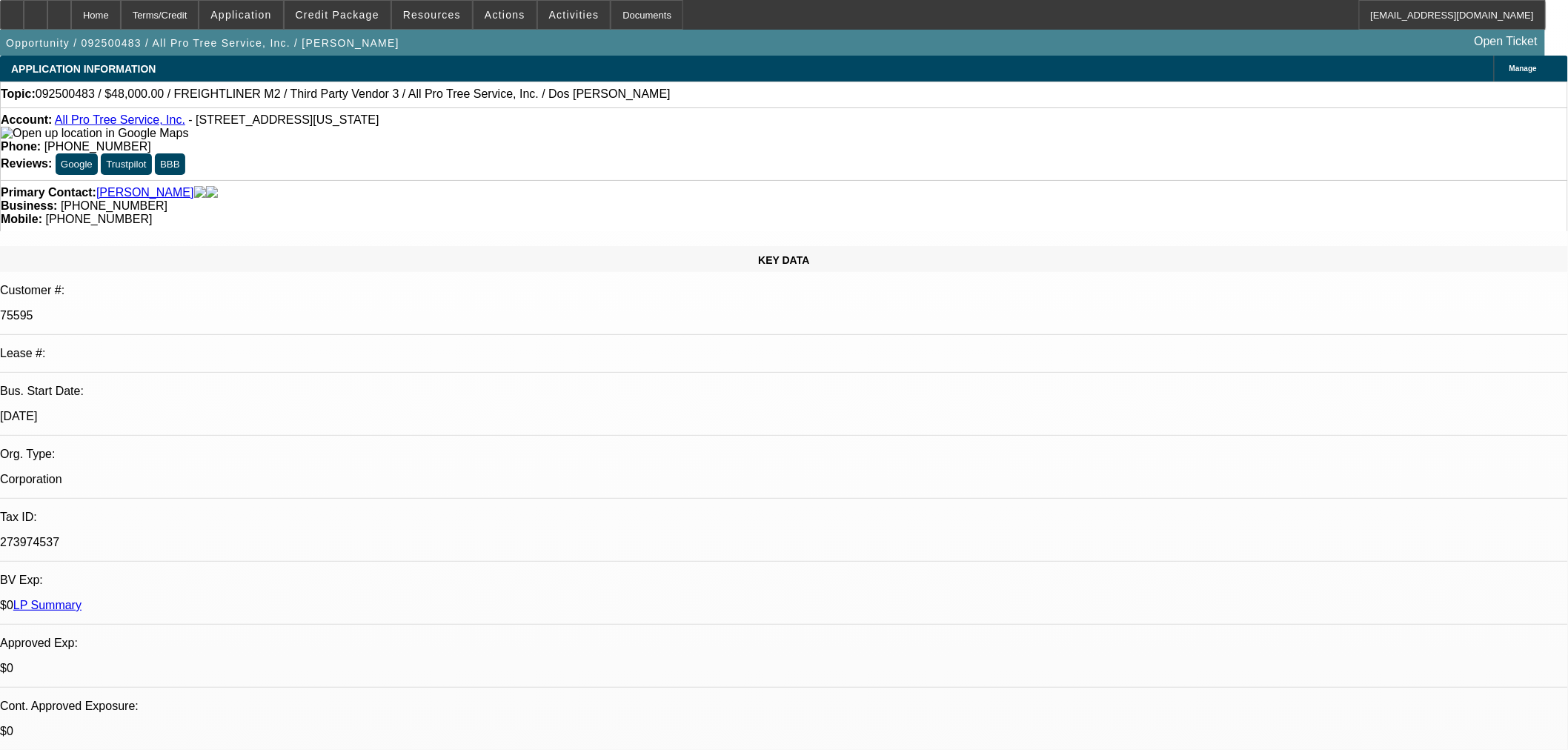
select select "0"
select select "6"
select select "0"
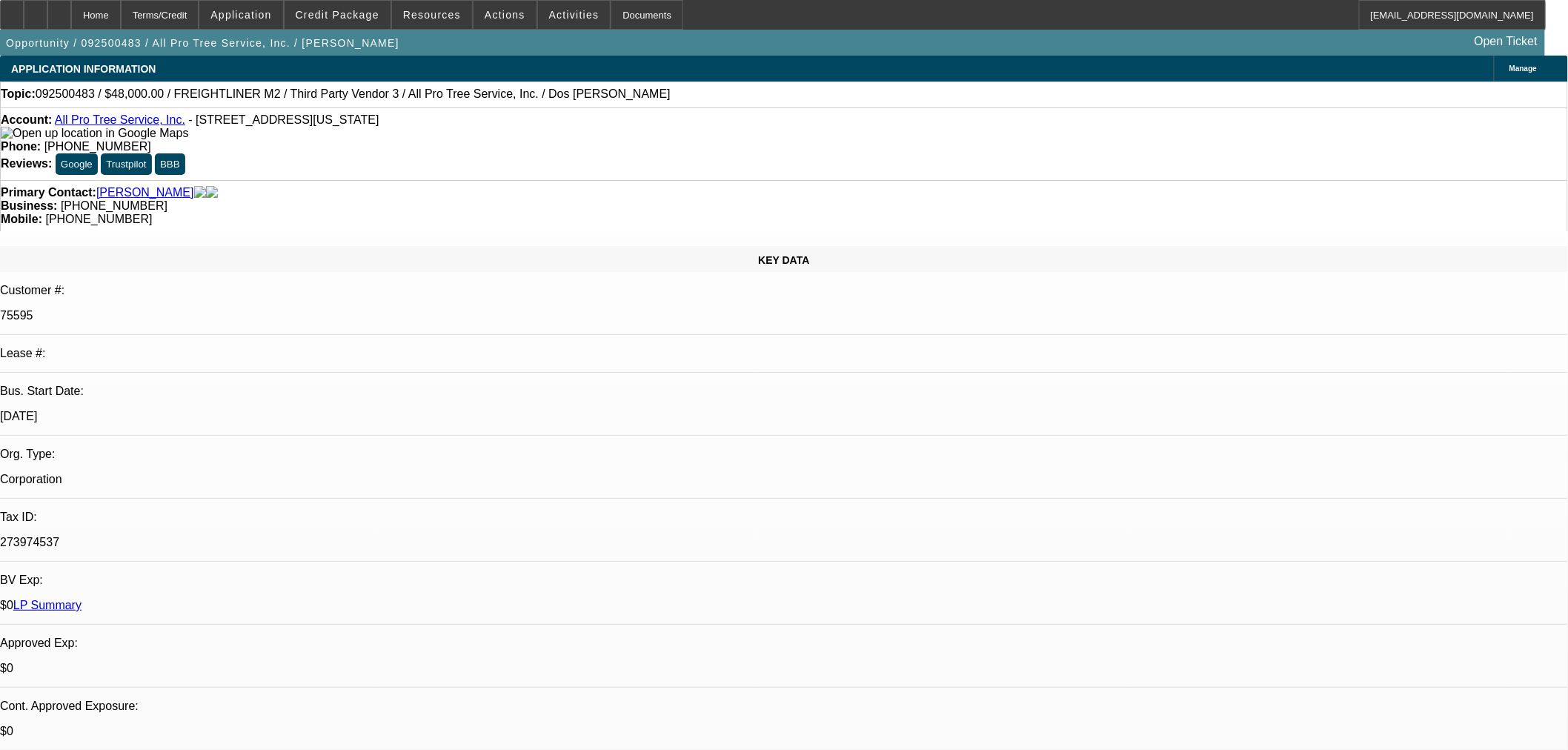
select select "0"
select select "6"
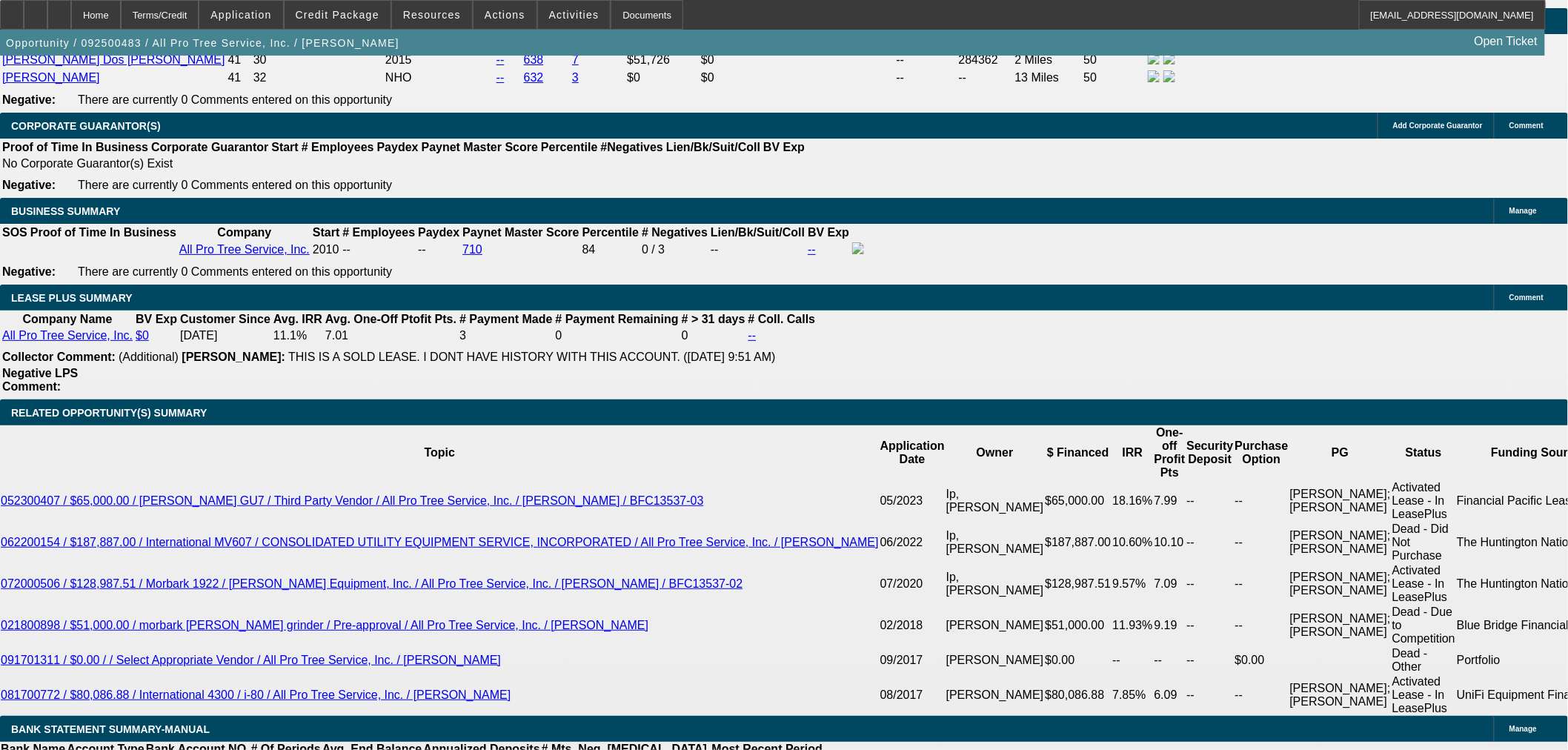
scroll to position [2553, 0]
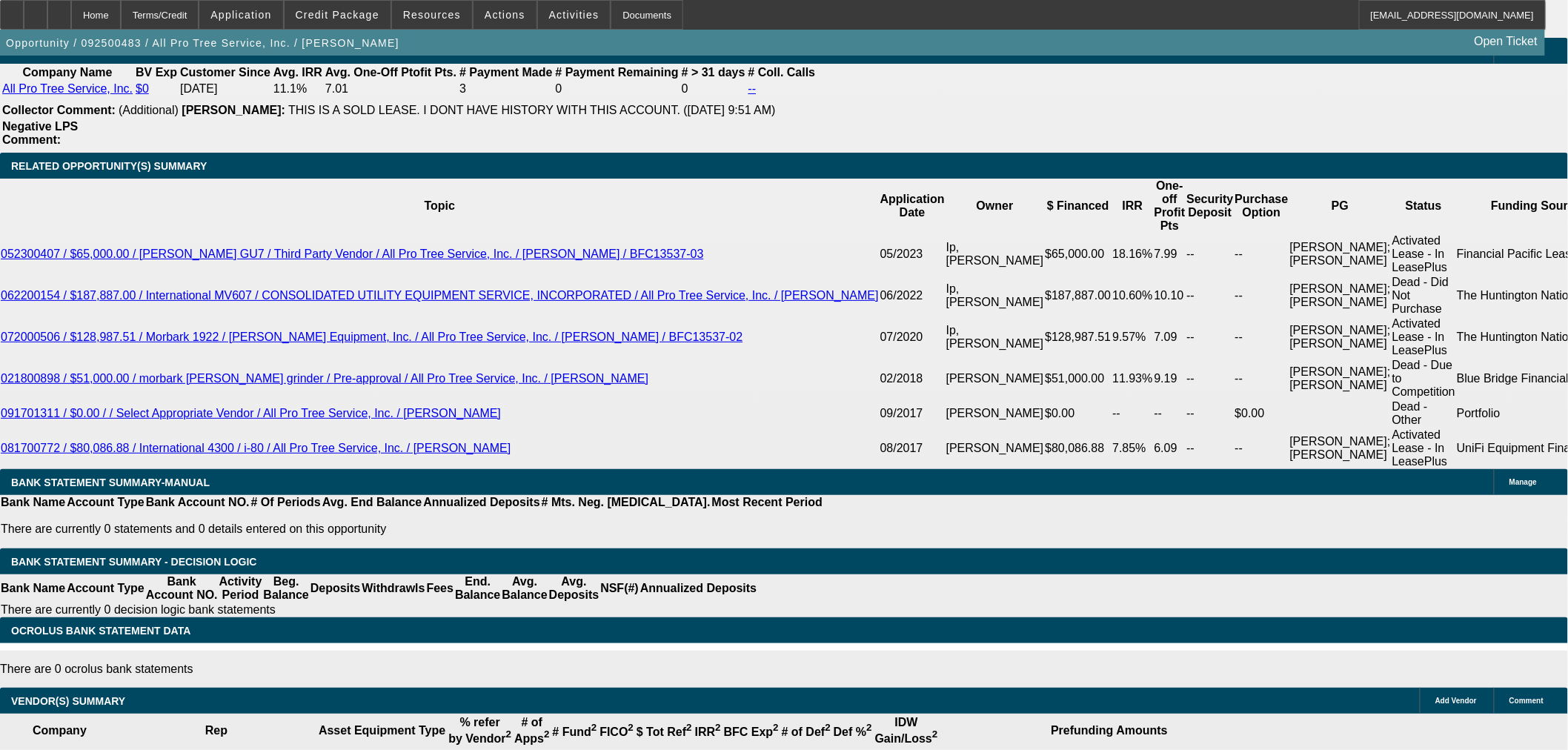
select select "9"
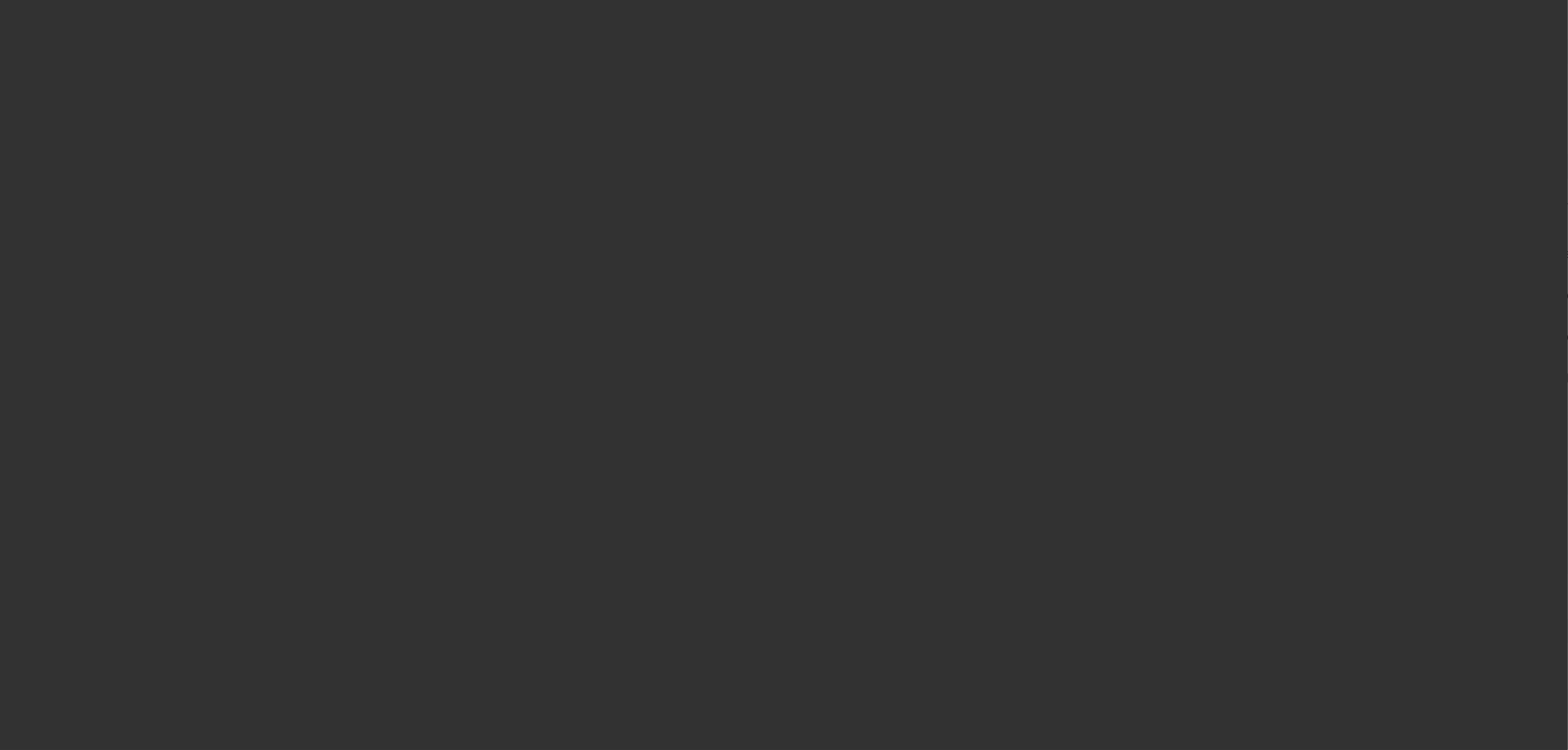
scroll to position [0, 0]
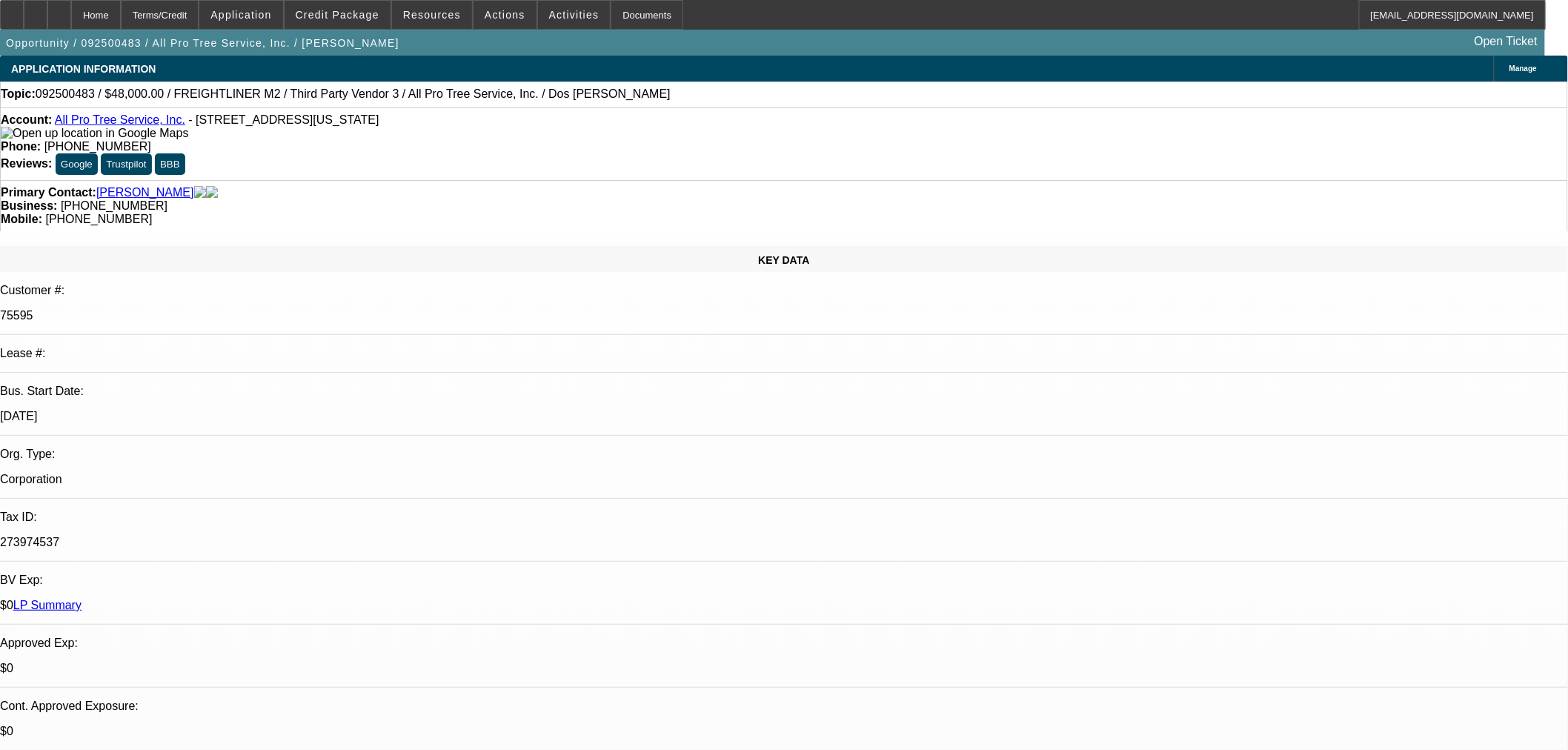
paste input "248353"
type input "248353"
type input "12/22/2025"
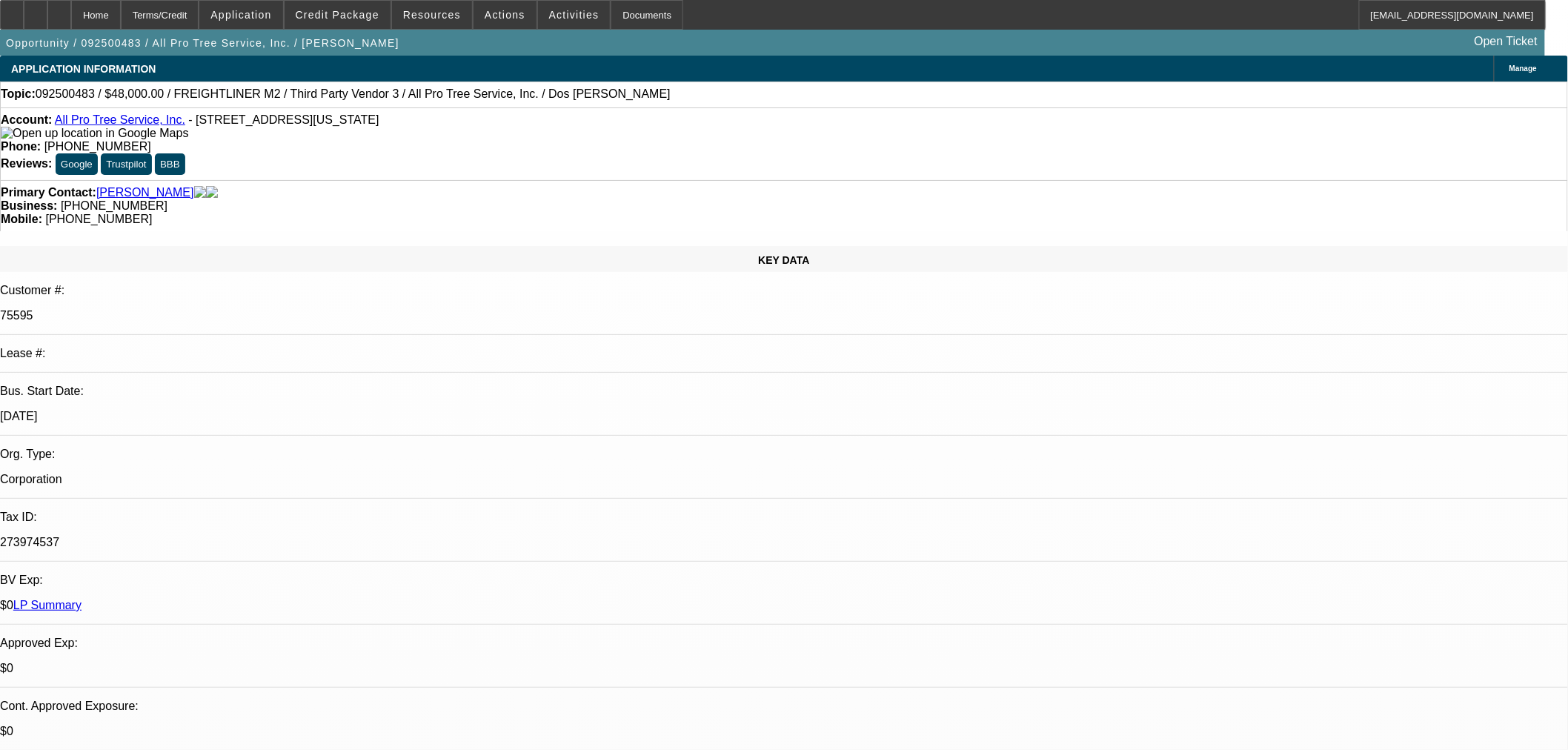
type input "248353"
paste input "248353"
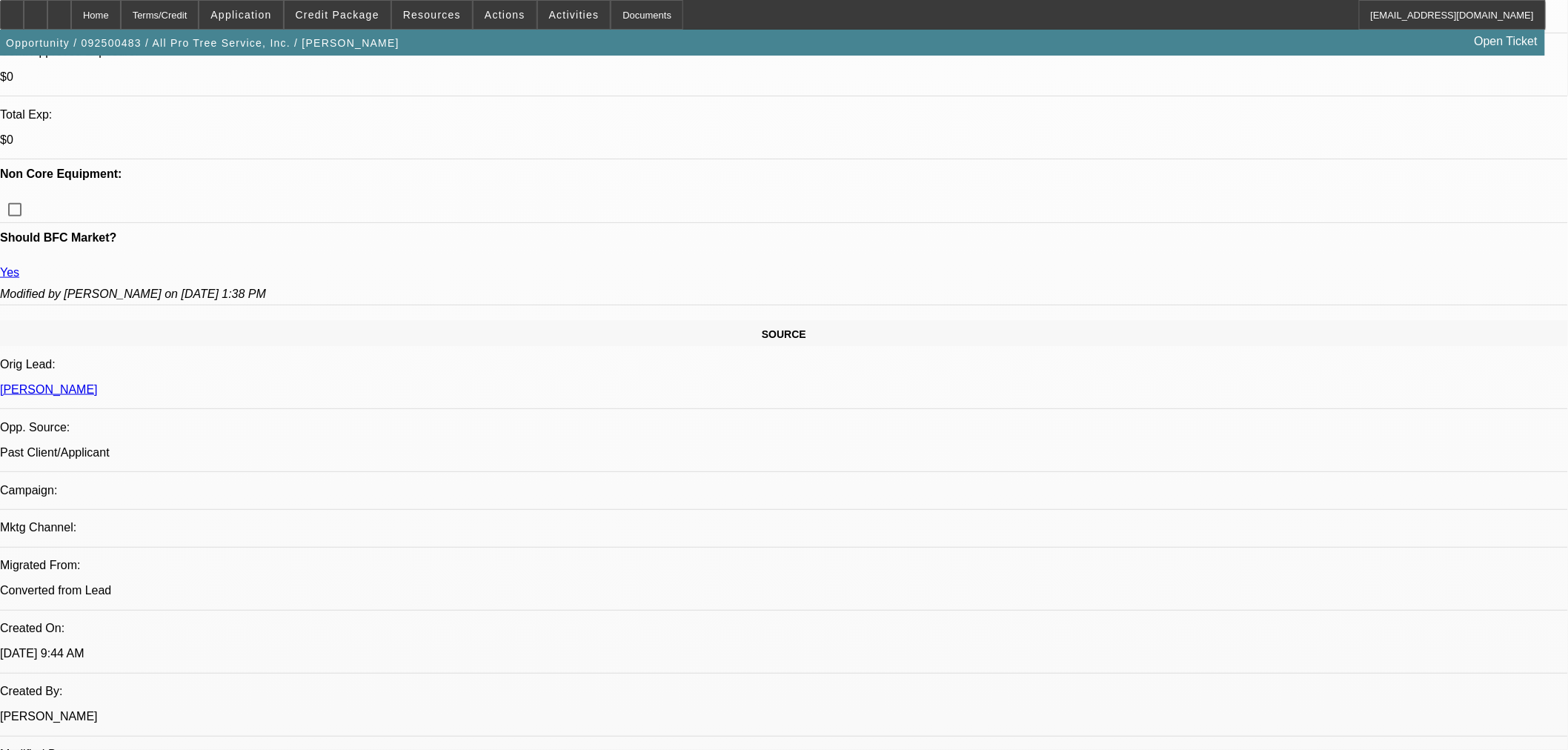
scroll to position [658, 0]
type input "248353"
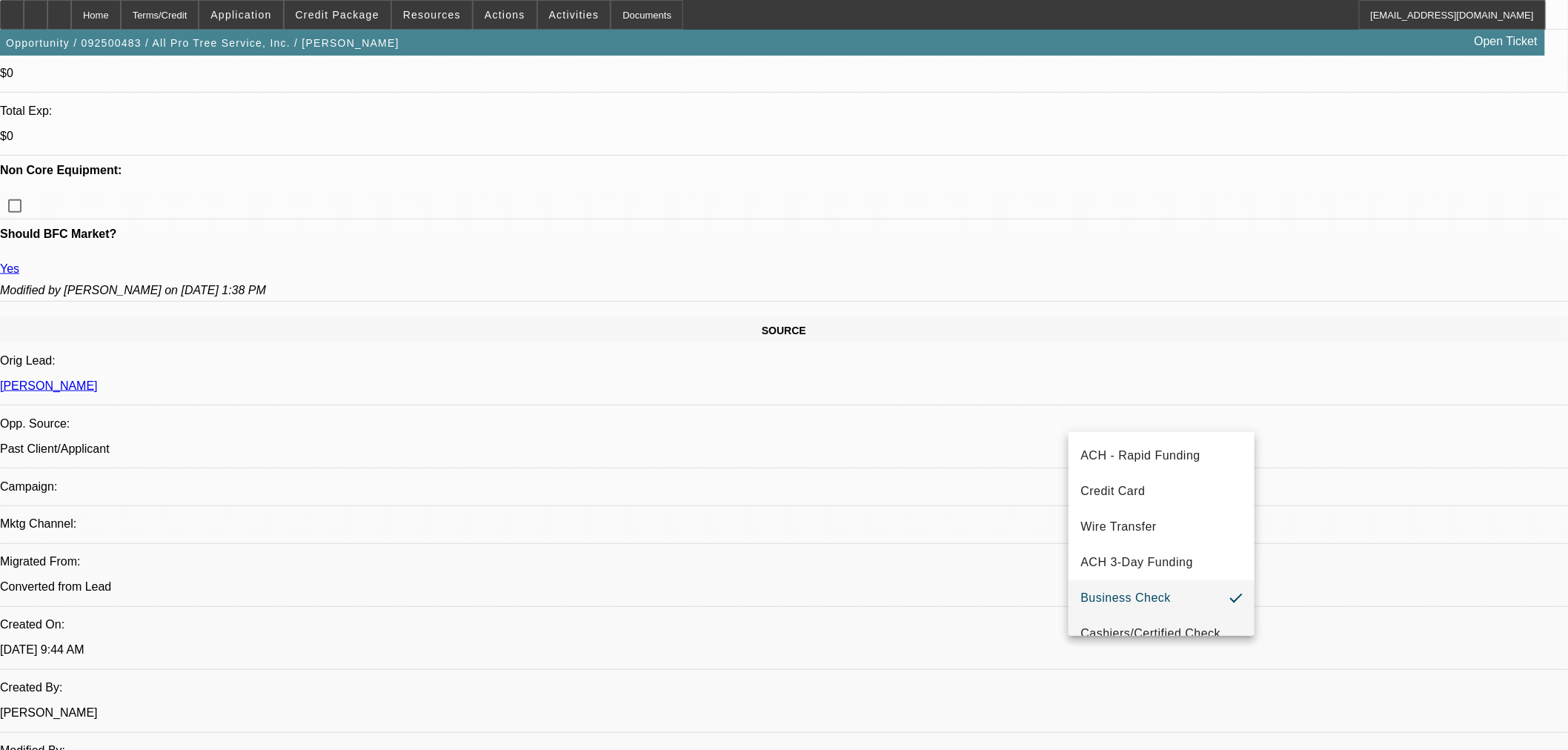
click at [1190, 627] on span "Cashiers/Certified Check" at bounding box center [1150, 634] width 140 height 18
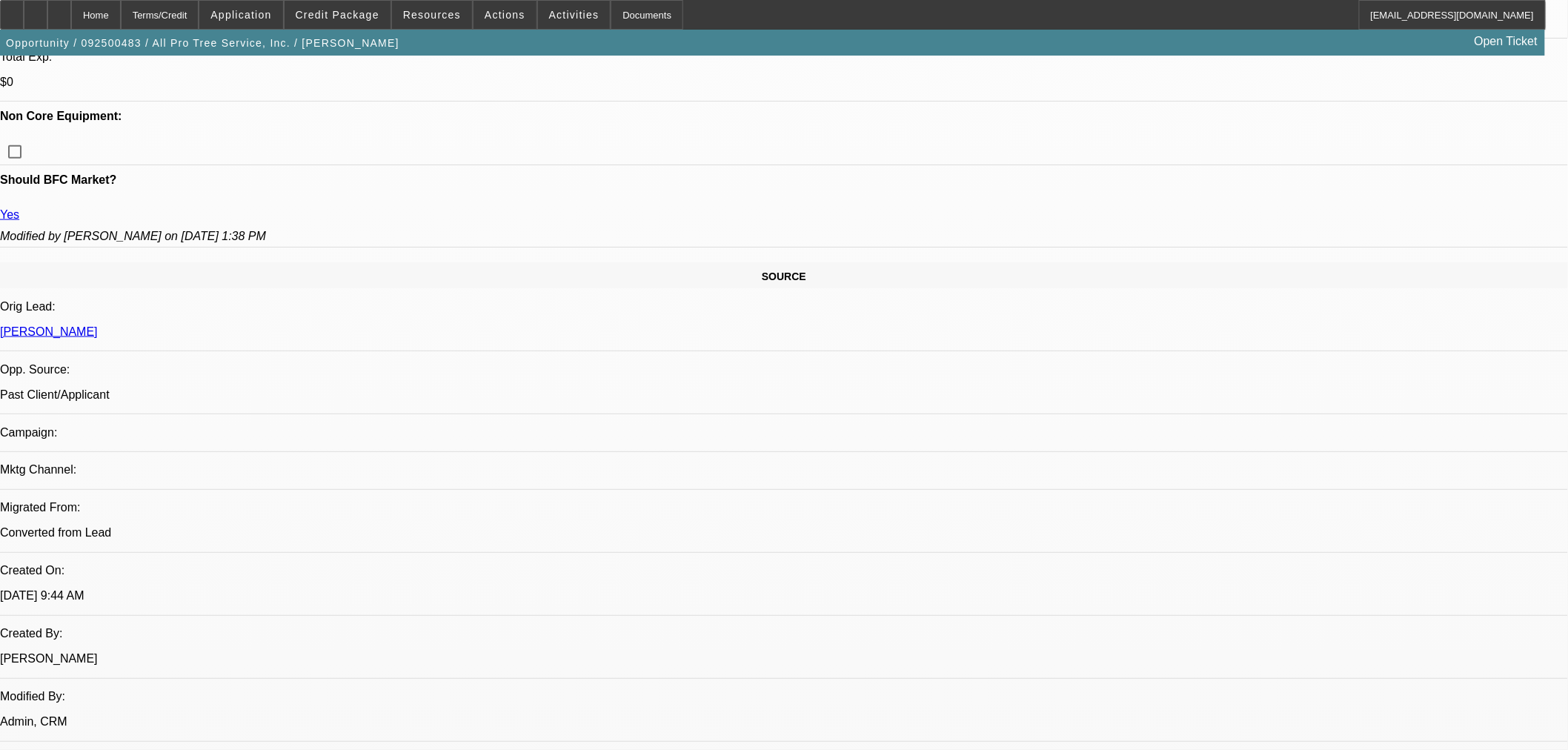
scroll to position [741, 0]
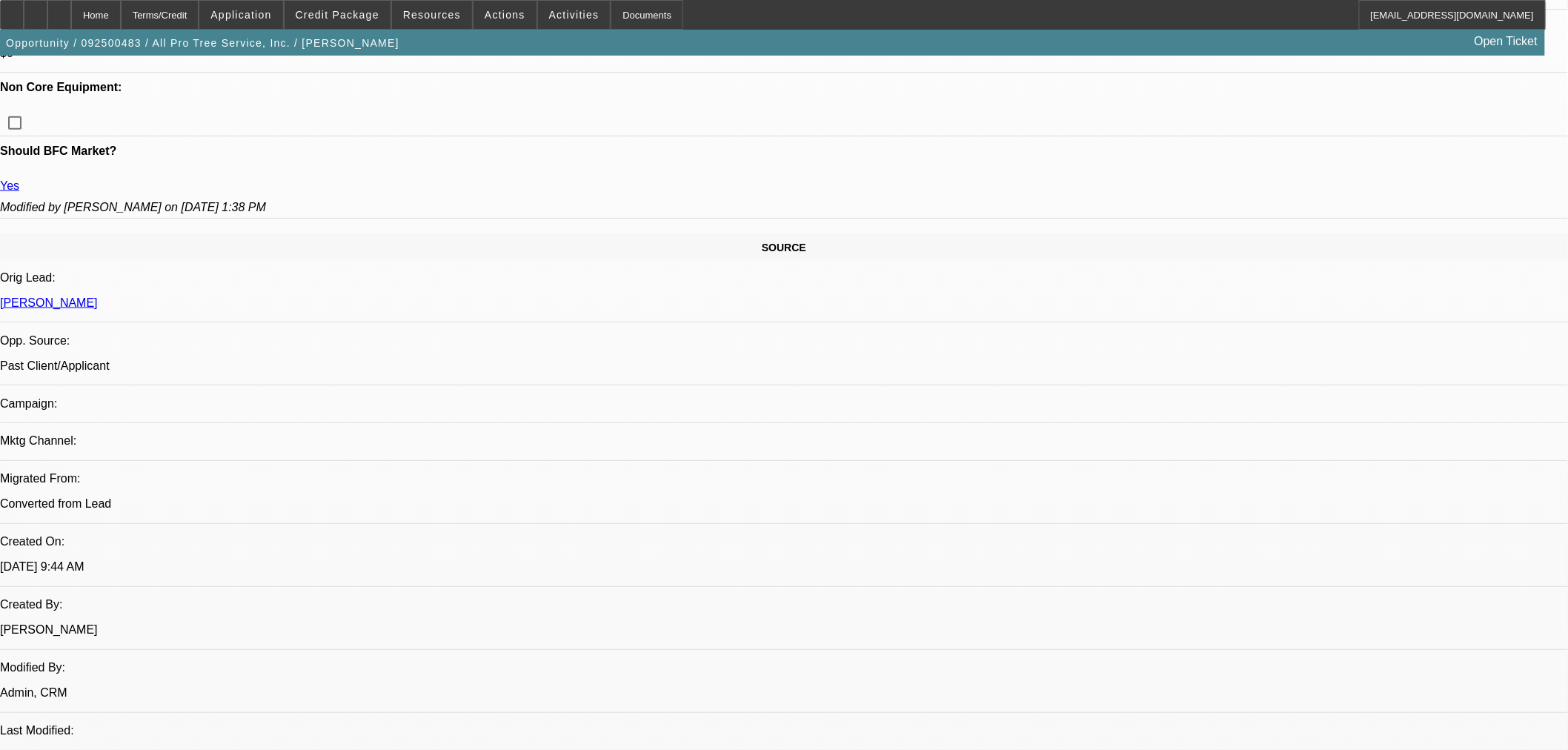
click at [1300, 505] on span "21" at bounding box center [1298, 502] width 27 height 27
type input "12/21/2025"
click at [1295, 558] on span "21" at bounding box center [1298, 560] width 27 height 27
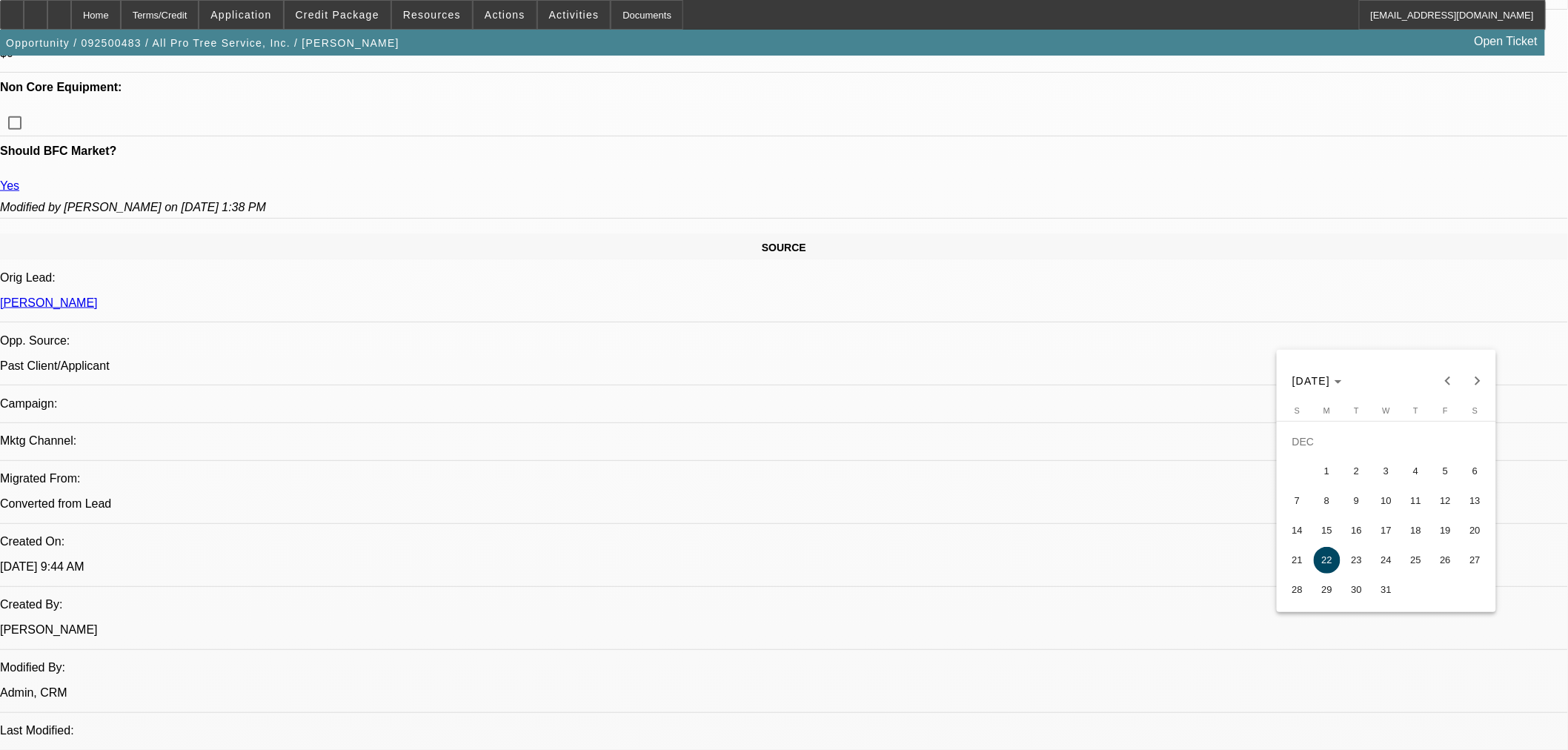
type input "12/21/2025"
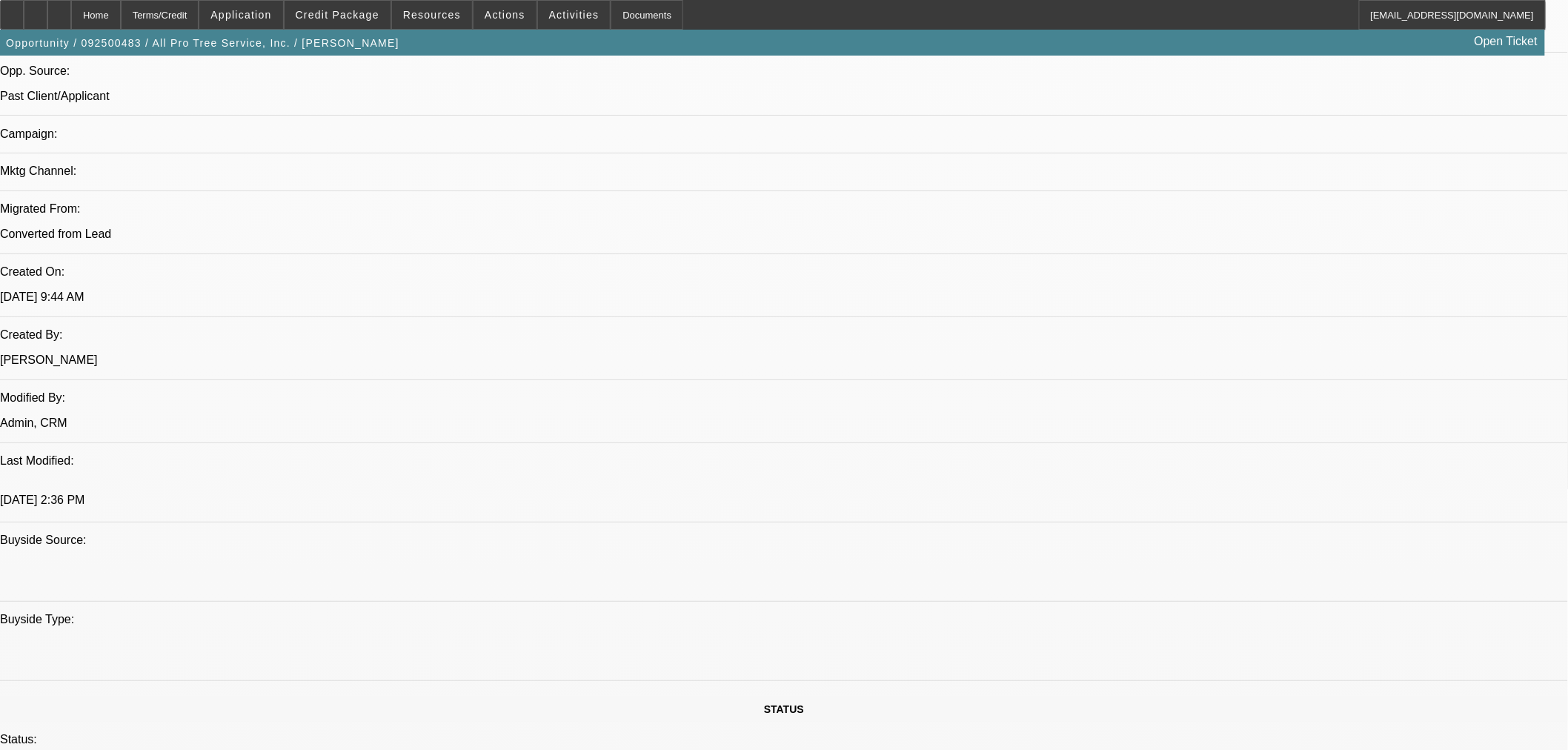
scroll to position [1070, 0]
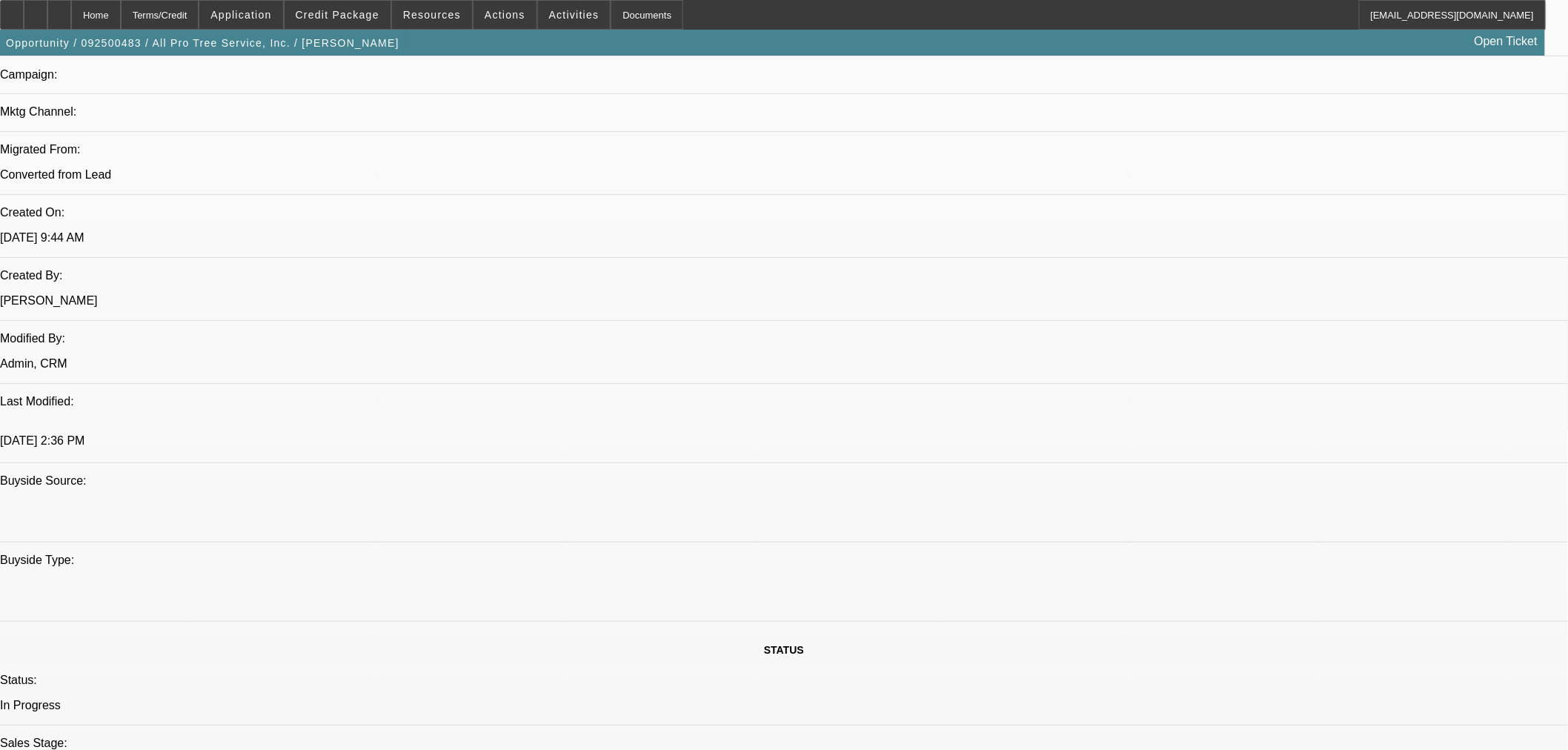
paste textarea "Amount: $48,000.00 Approved Term: 48 months Residual: EFA = 0 Approved Pricing:…"
drag, startPoint x: 1187, startPoint y: 575, endPoint x: 1149, endPoint y: 571, distance: 38.2
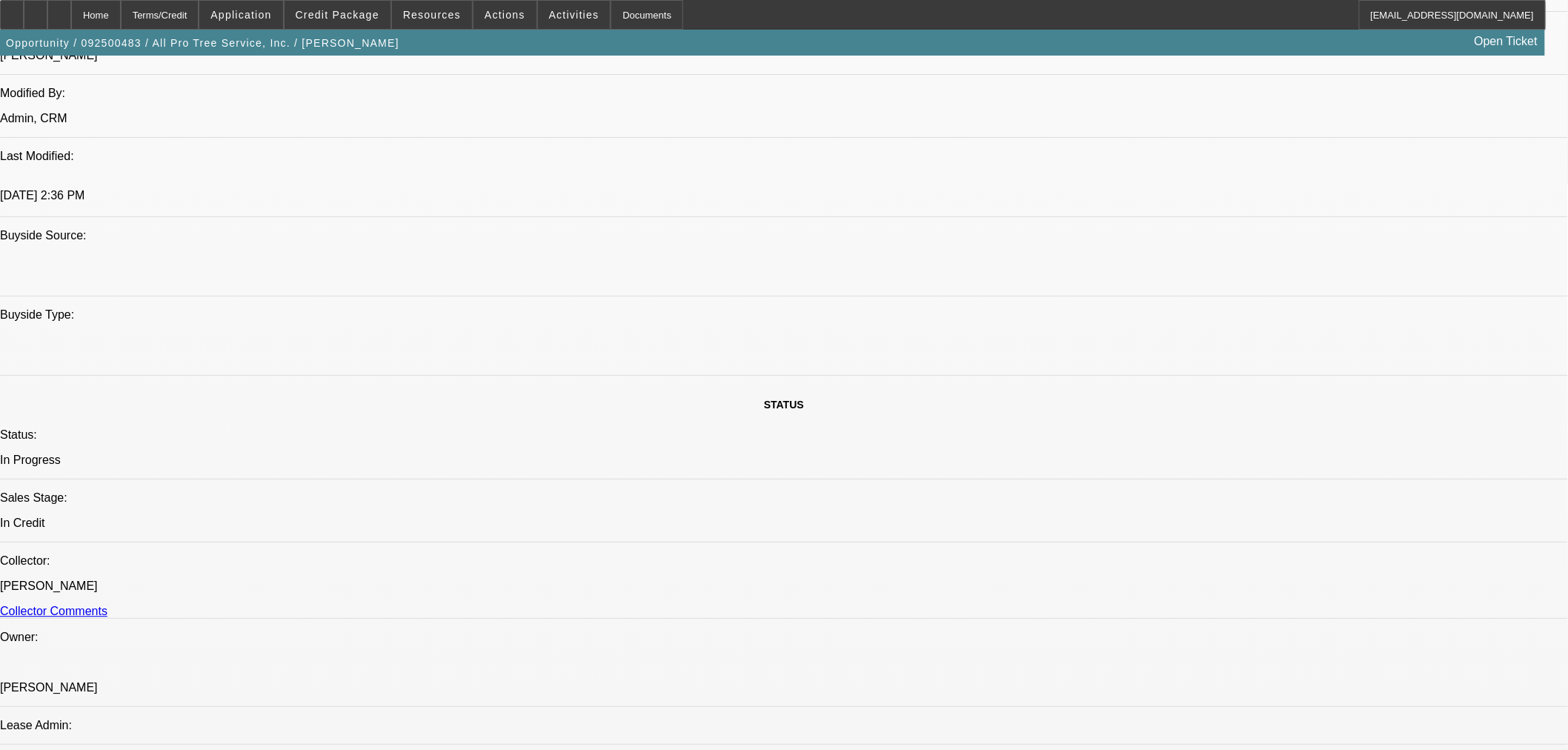
scroll to position [1317, 0]
paste textarea "Site Inspection at Vendor/Seller Prior to Funding"
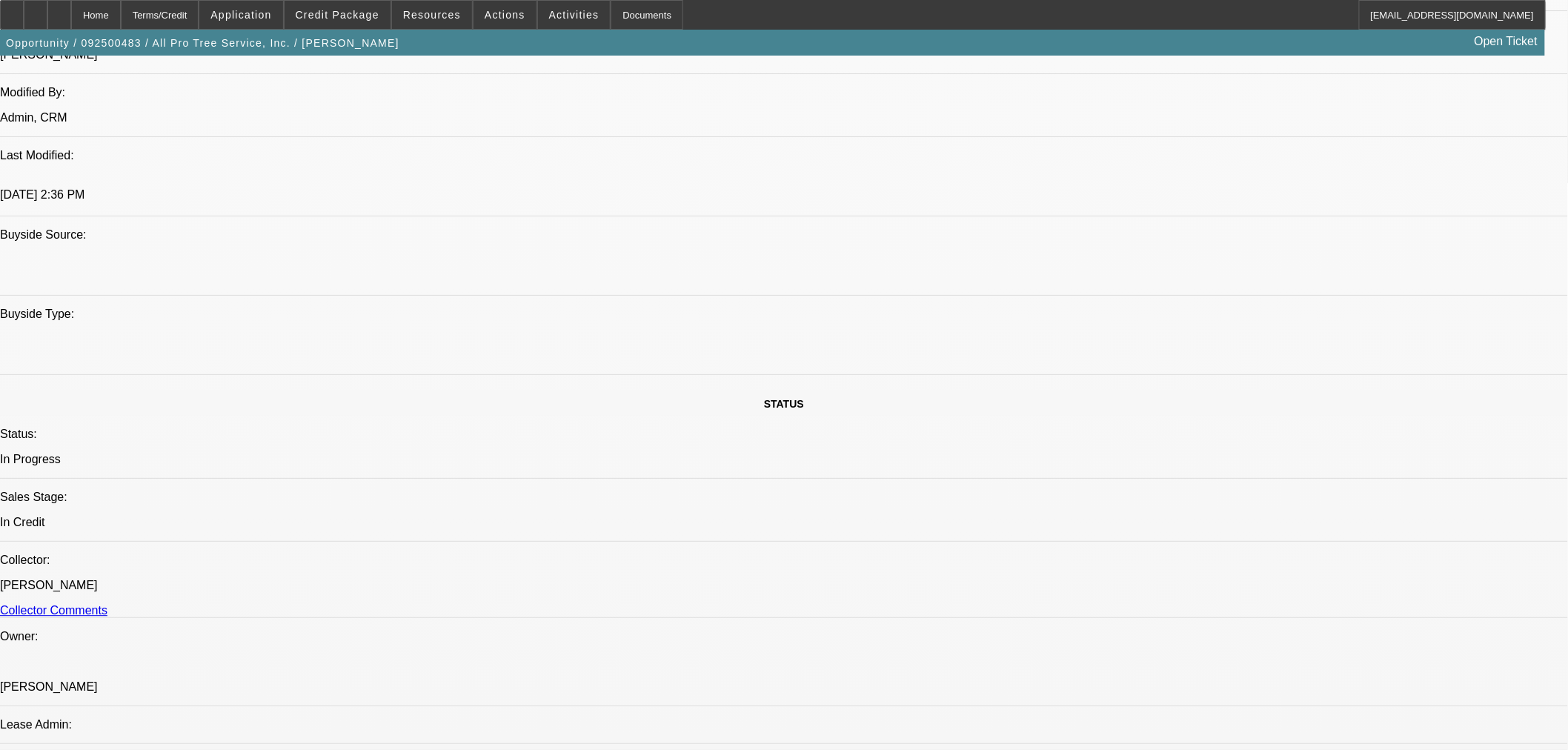
scroll to position [32, 0]
type textarea "APPROVED BY FINPAC: Amount: $48,000.00. Approved Term: 48 months. Residual: EFA…"
paste textarea "Please note that on PPS finance request – an asset review is now required and a…"
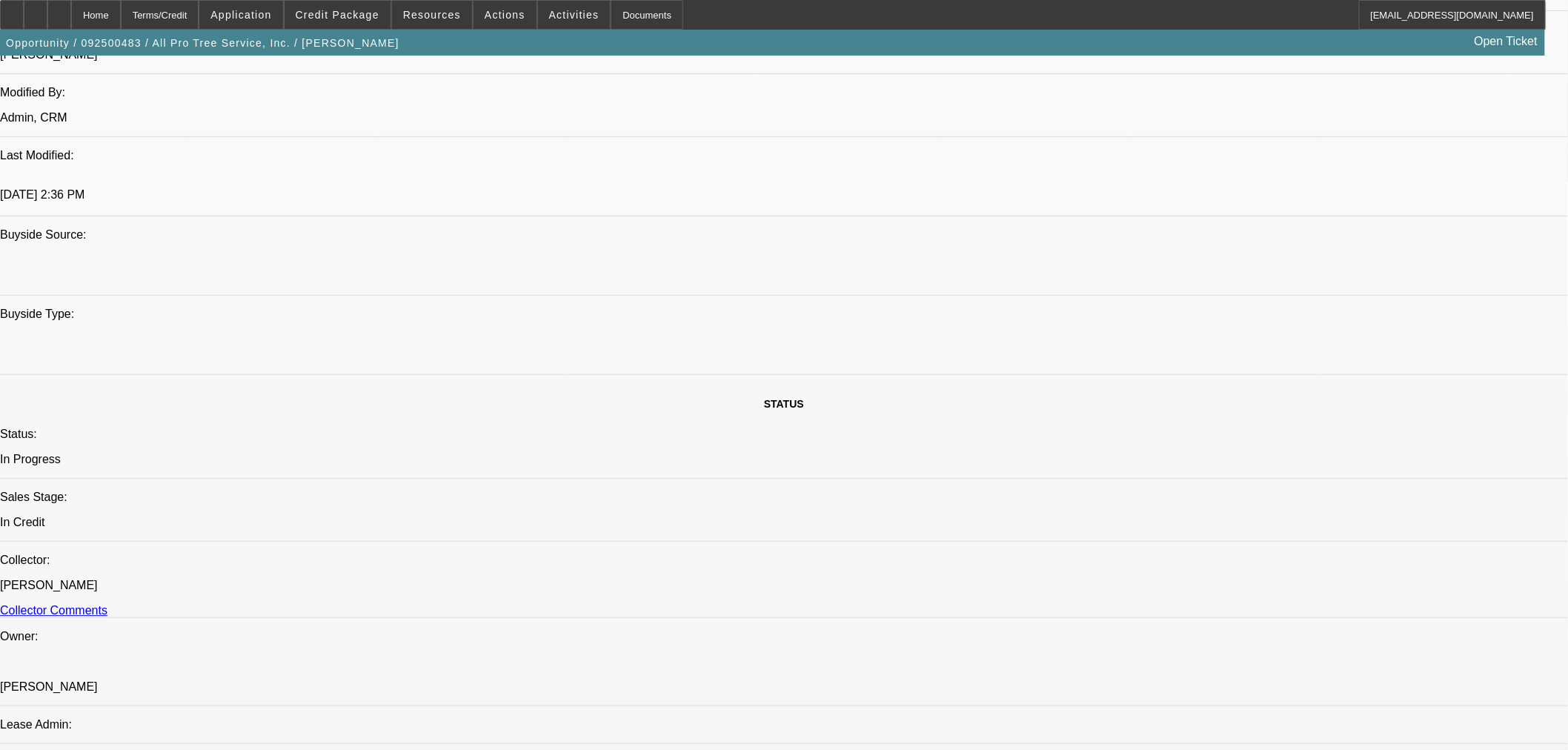
type textarea "Please note that on PPS finance request – an asset review is now required and a…"
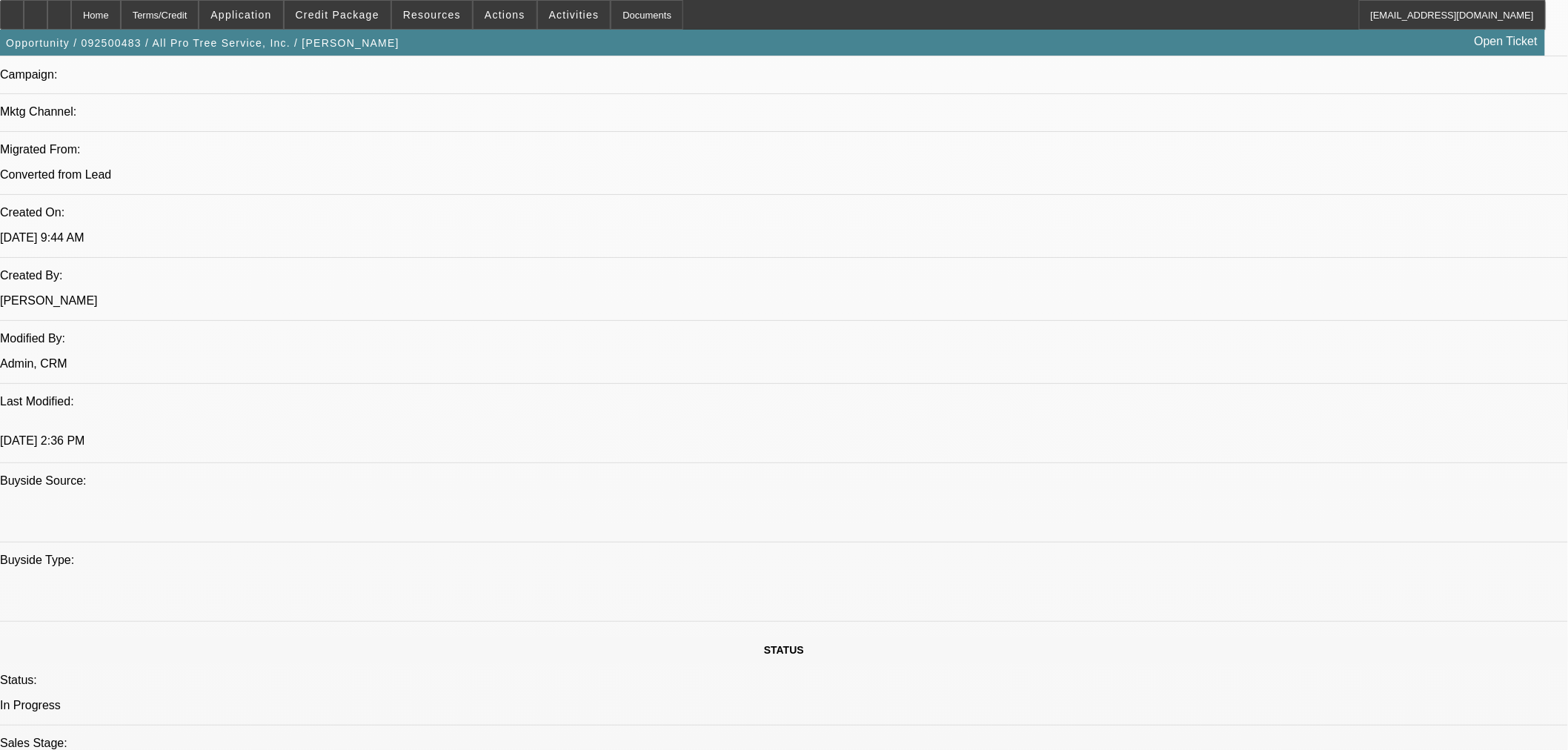
scroll to position [0, 0]
drag, startPoint x: 1440, startPoint y: 559, endPoint x: 1175, endPoint y: 549, distance: 265.2
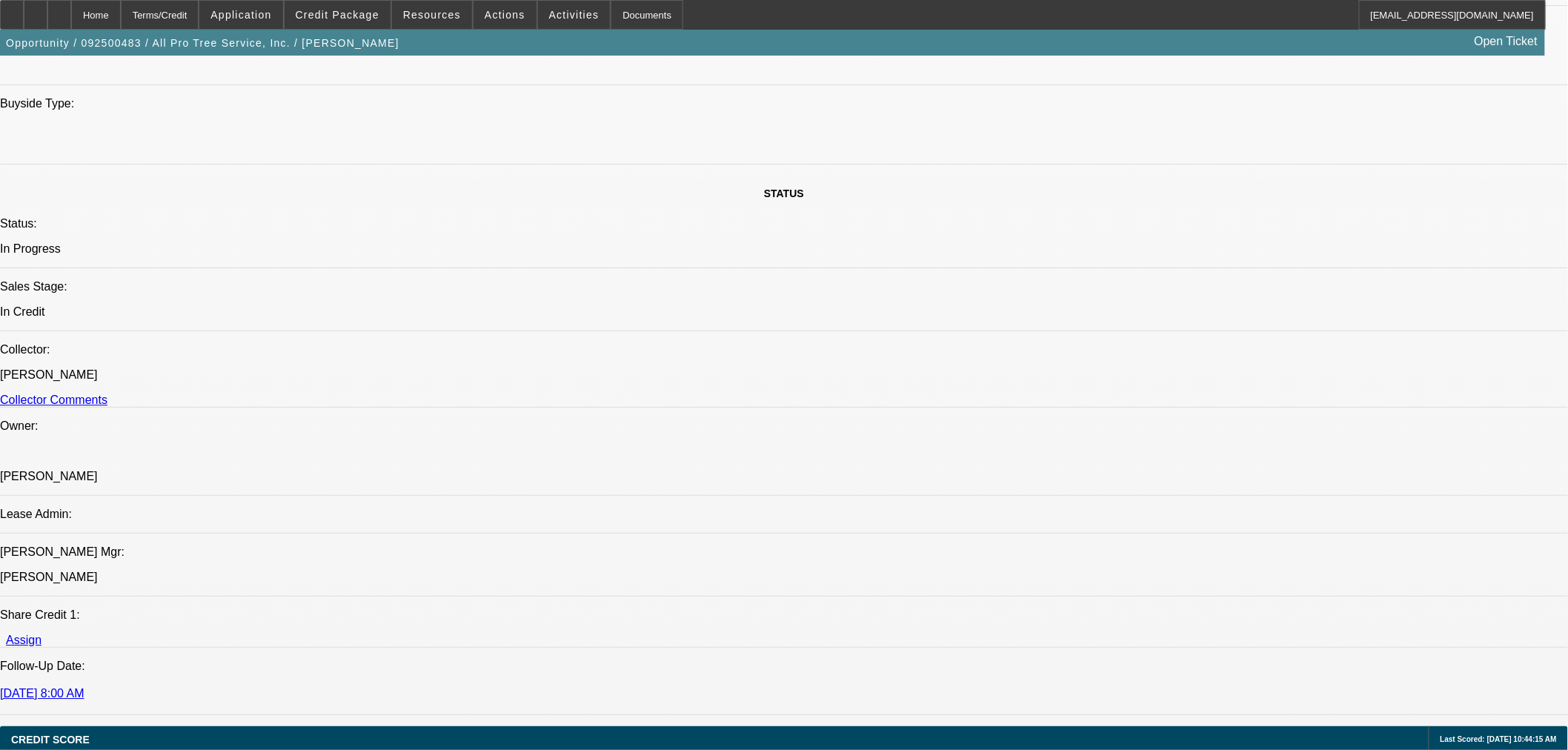
scroll to position [1565, 0]
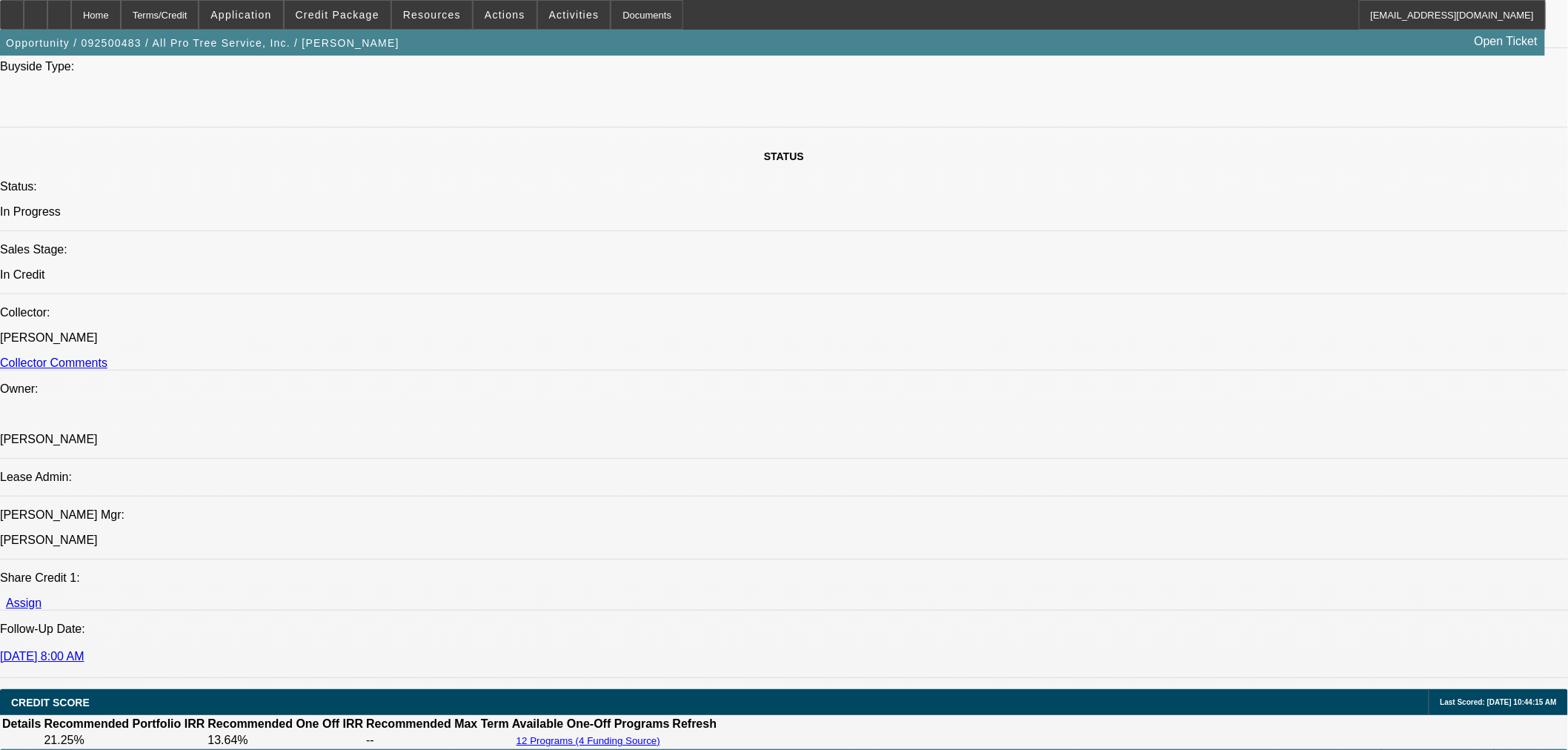
type textarea "APPROVED BY FINPAC: Amount: $48,000.00 (NO VARIANCE ON EQUIPMENT COST FOR A PPS…"
click at [1157, 413] on span "23" at bounding box center [1160, 409] width 27 height 27
type input "9/23/2025"
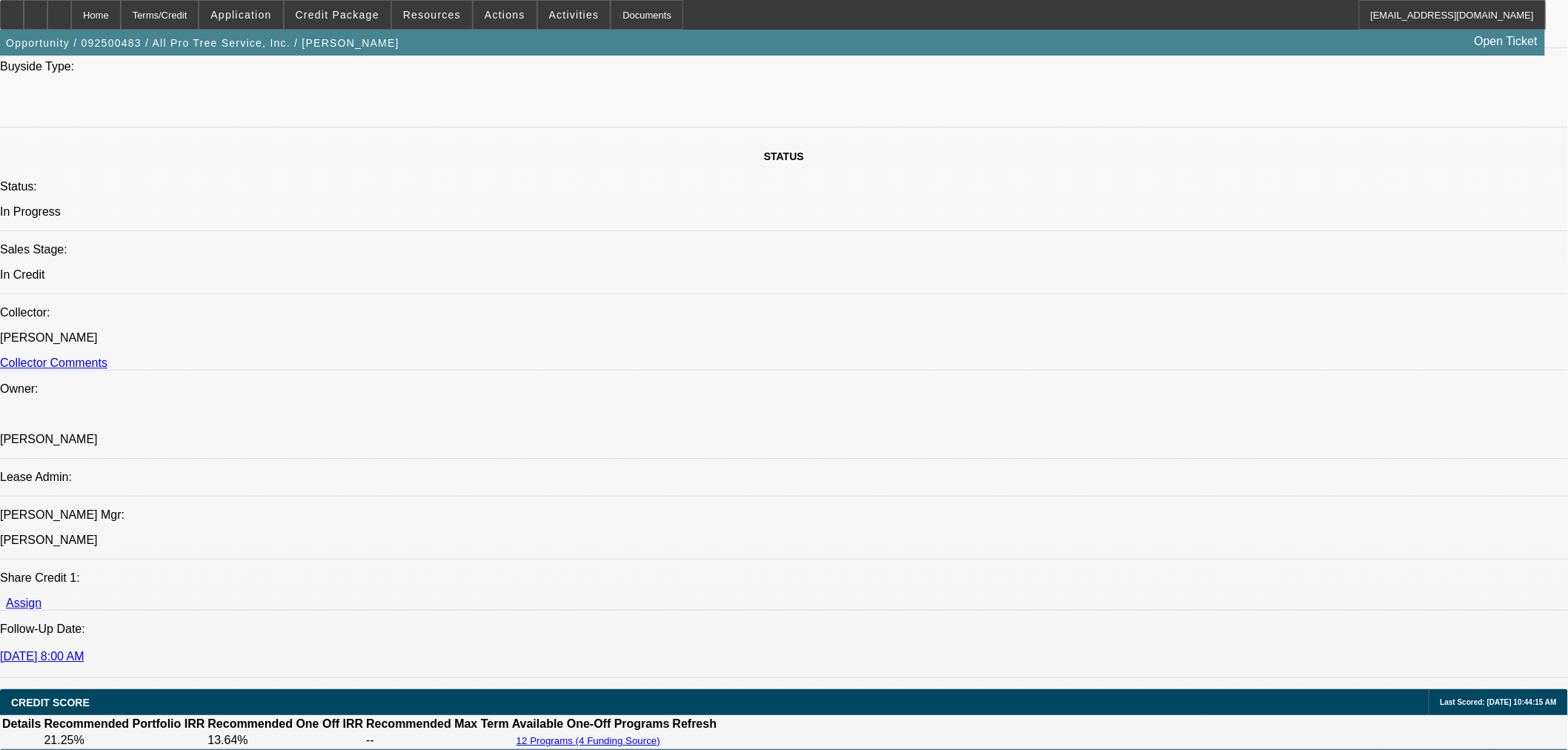
type input "02:14"
type input "03:45"
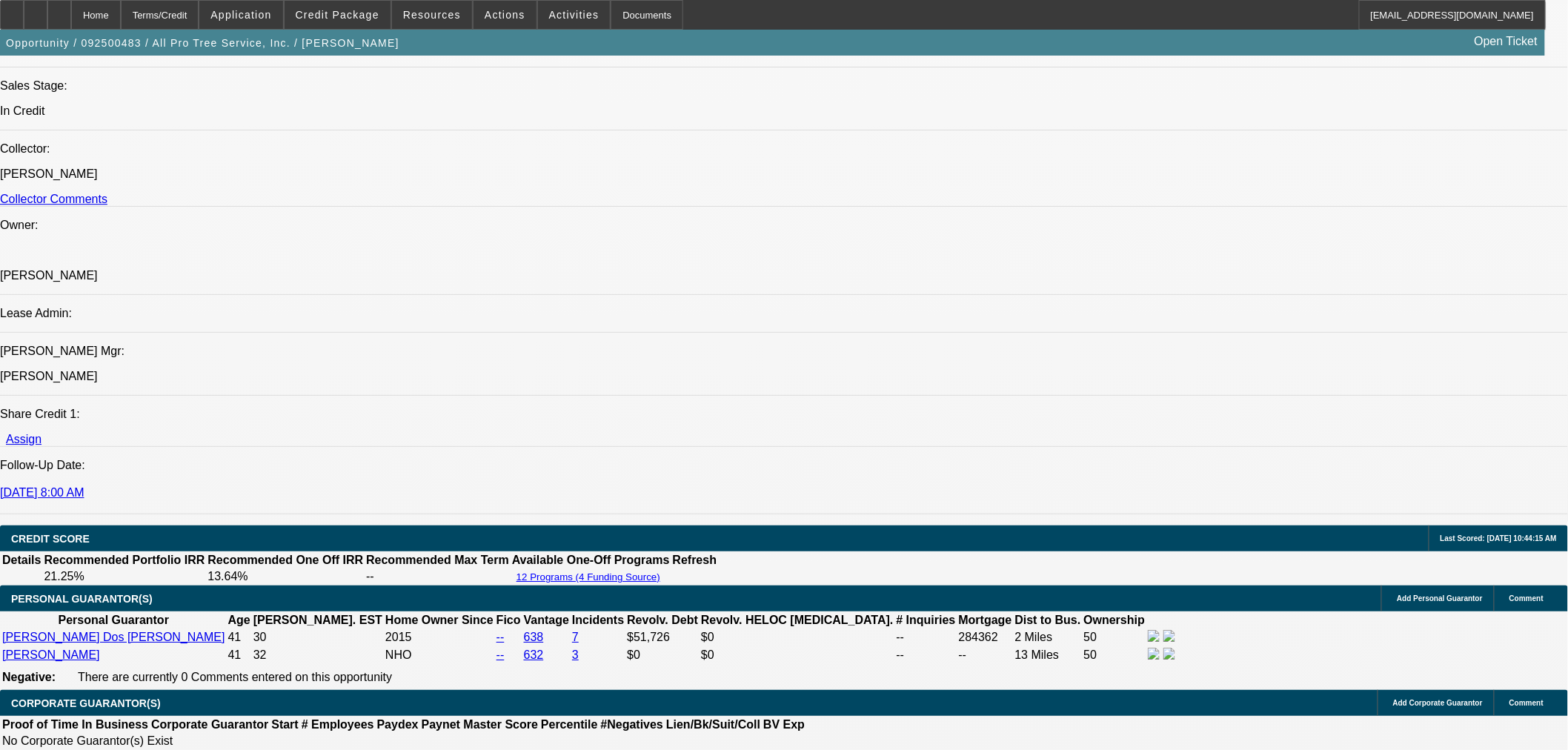
scroll to position [1729, 0]
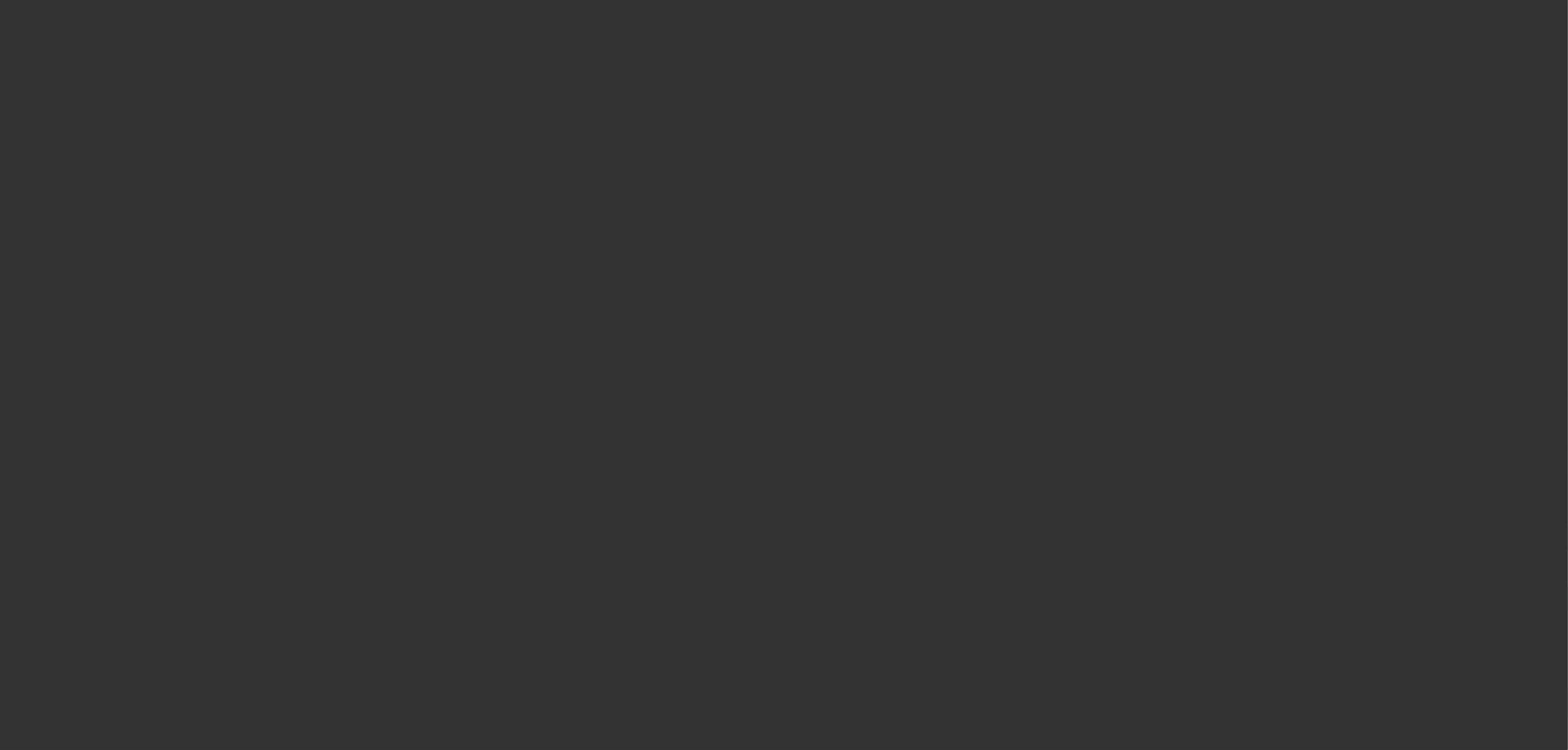
select select "0"
select select "6"
select select "0"
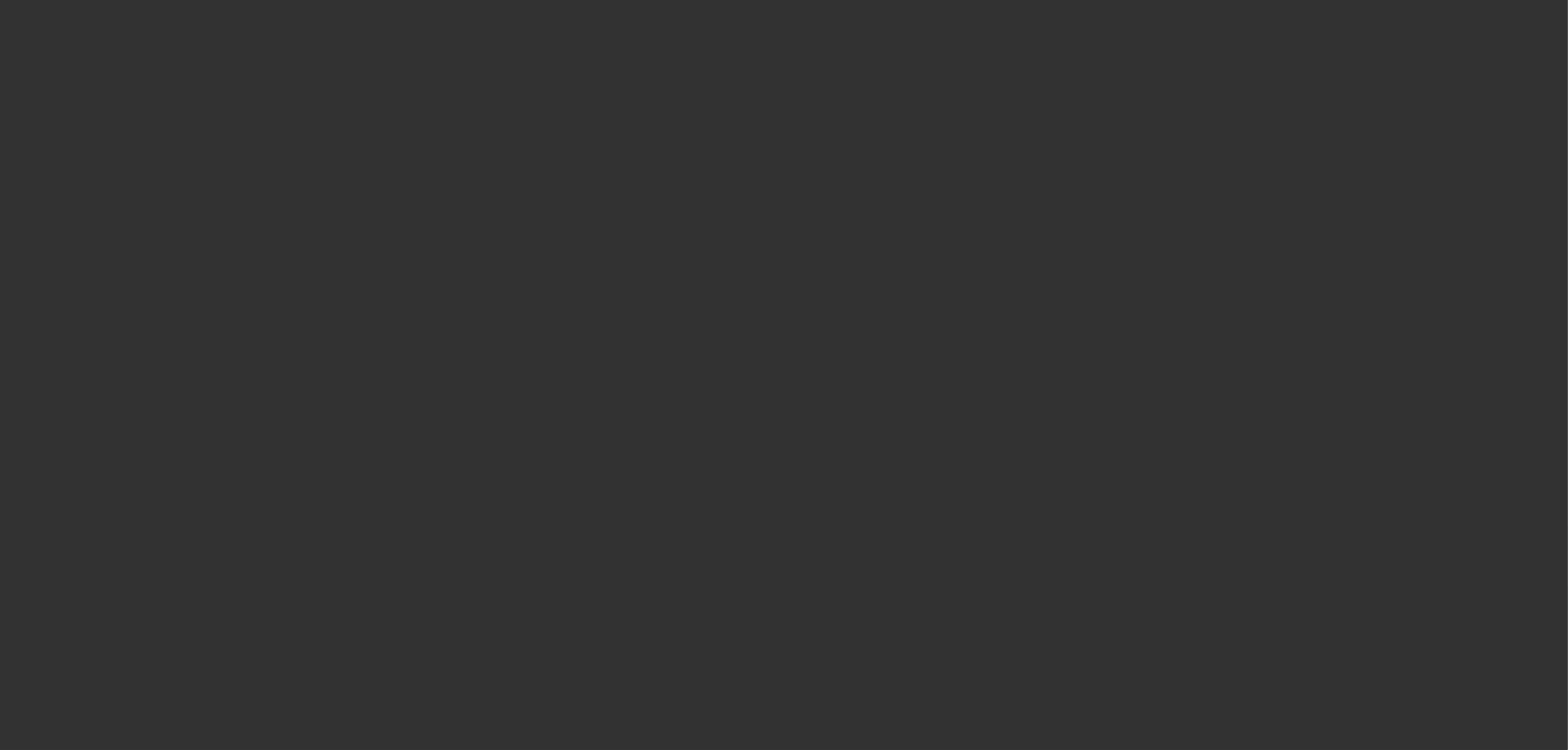
select select "0"
select select "6"
select select "0"
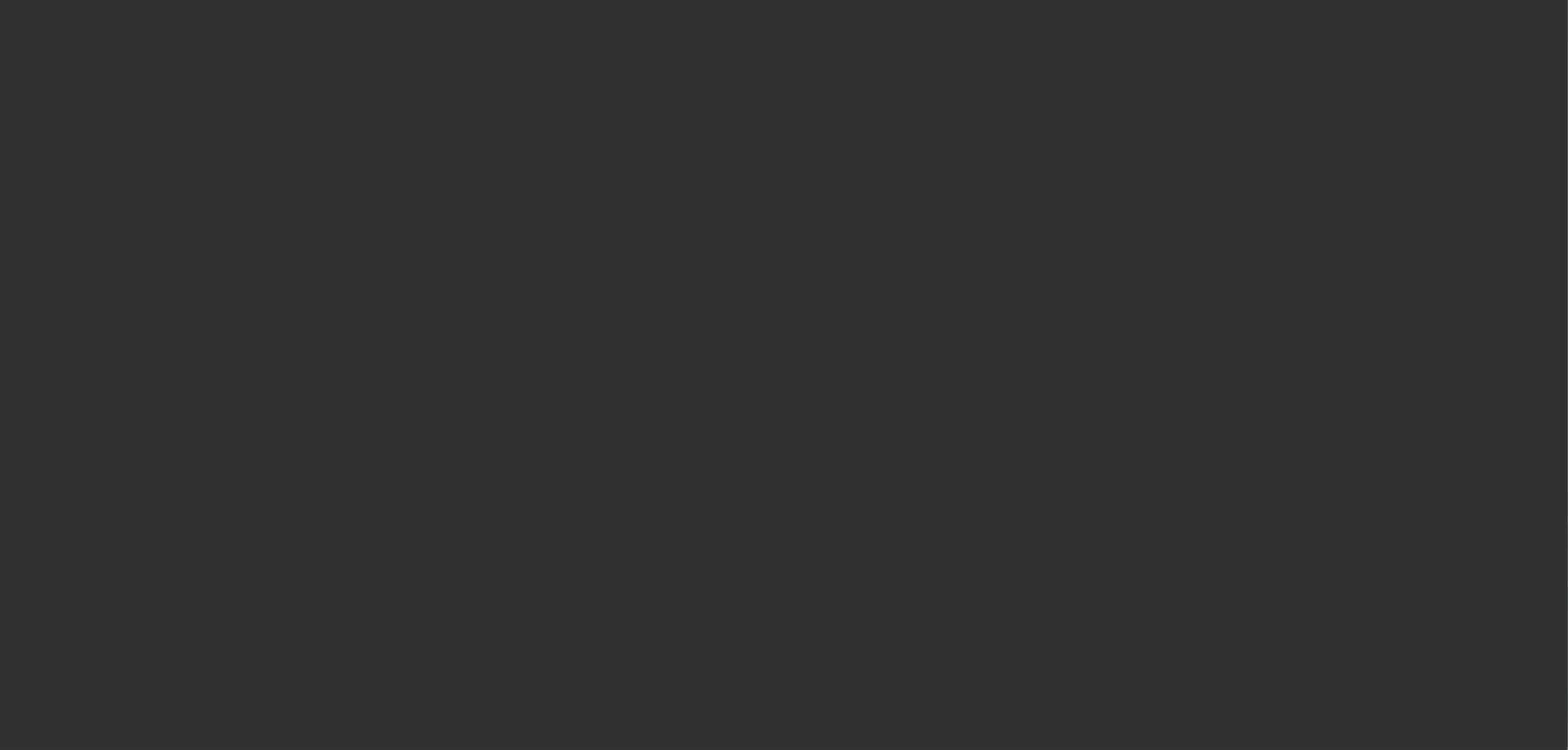
select select "0"
select select "6"
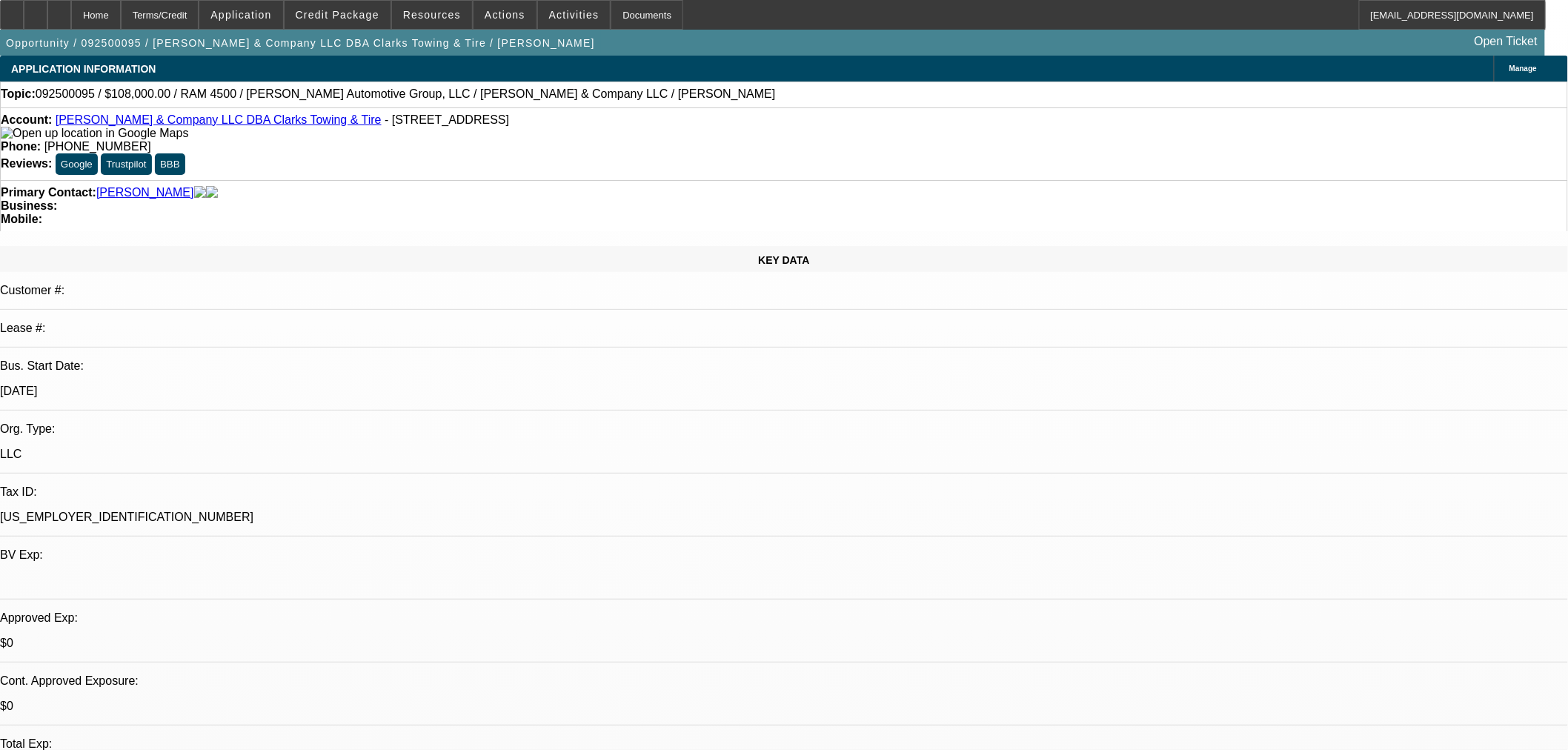
select select "0.1"
select select "2"
select select "0"
select select "6"
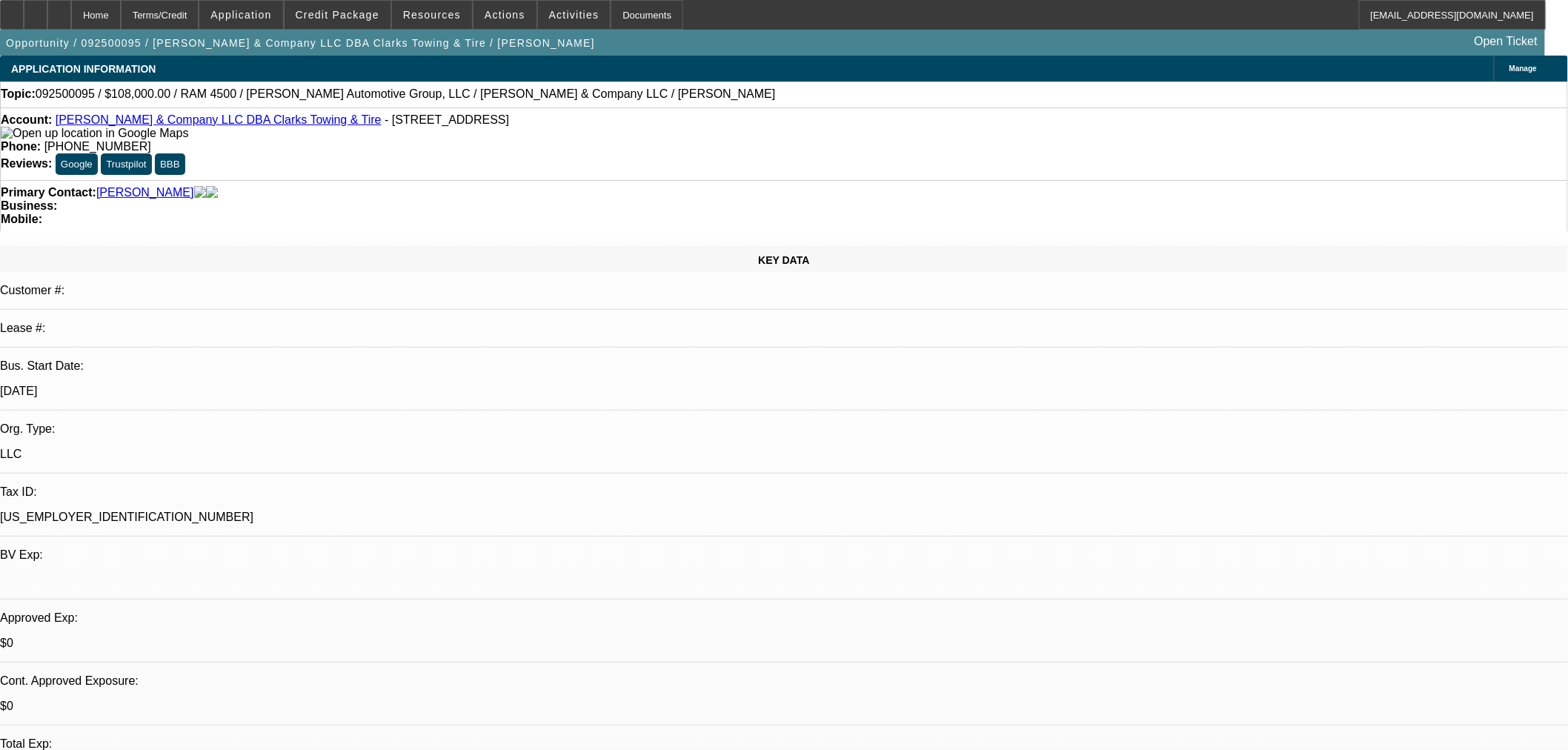
select select "0.1"
select select "2"
select select "0"
select select "6"
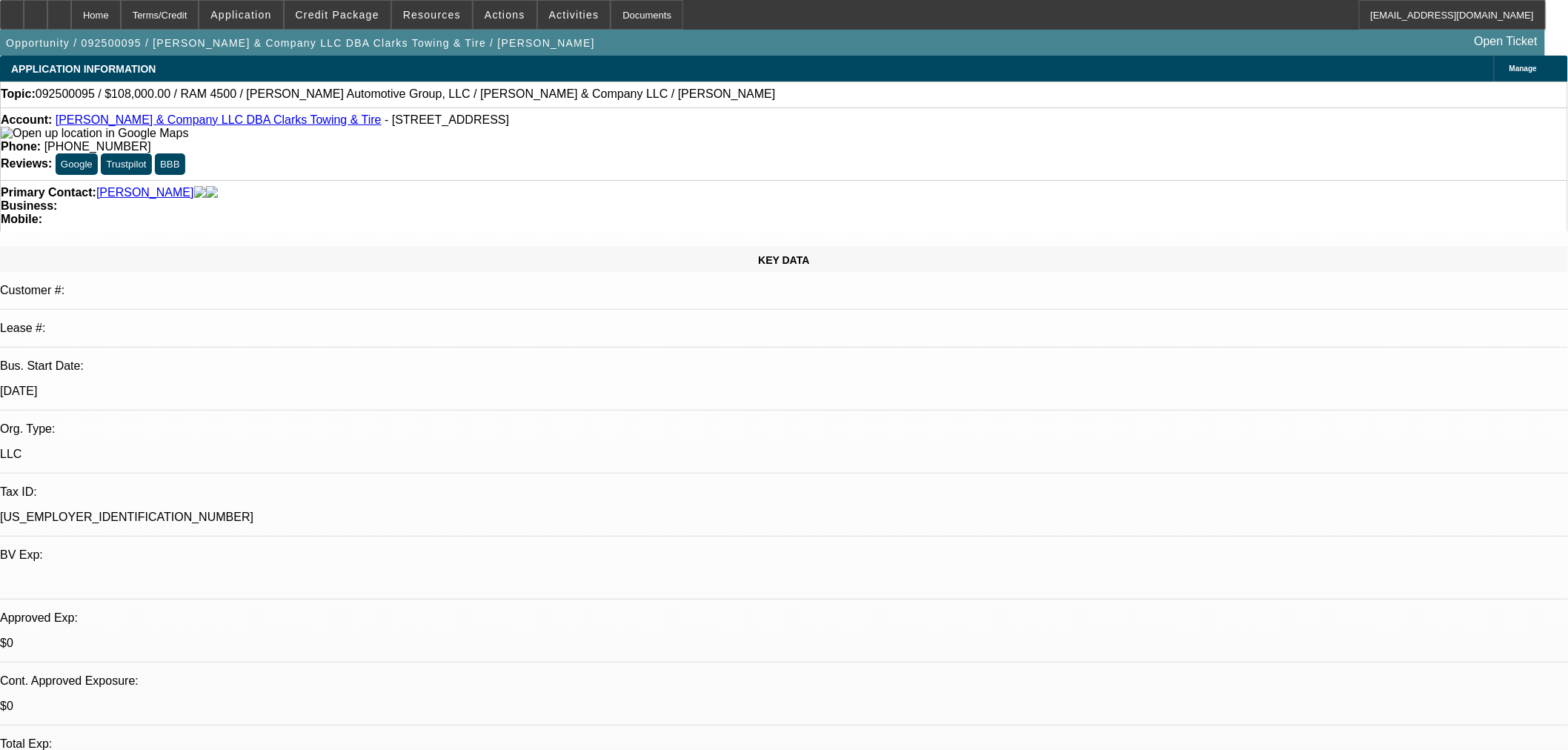
select select "0.1"
select select "2"
select select "0"
select select "6"
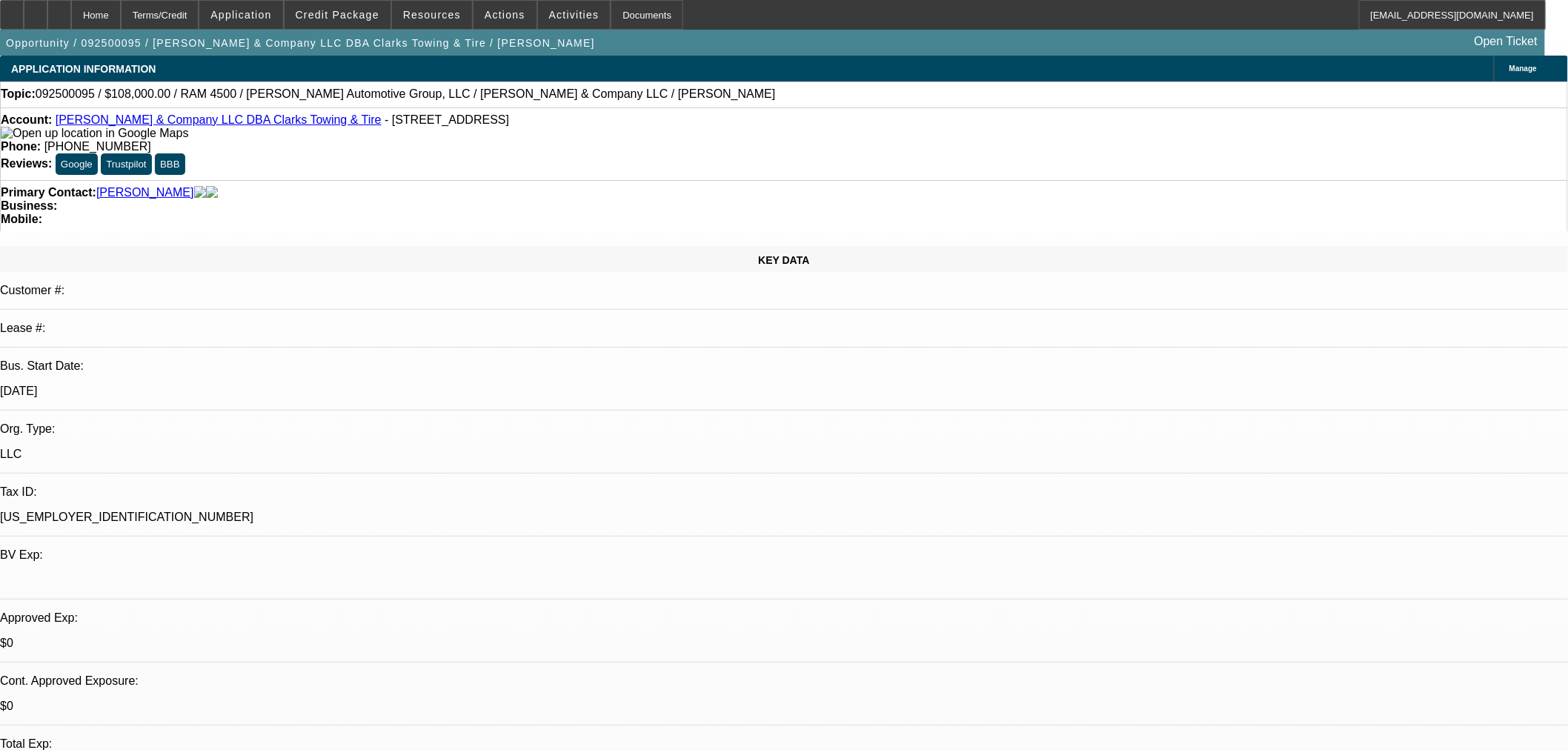
select select "0.1"
select select "2"
select select "0"
select select "6"
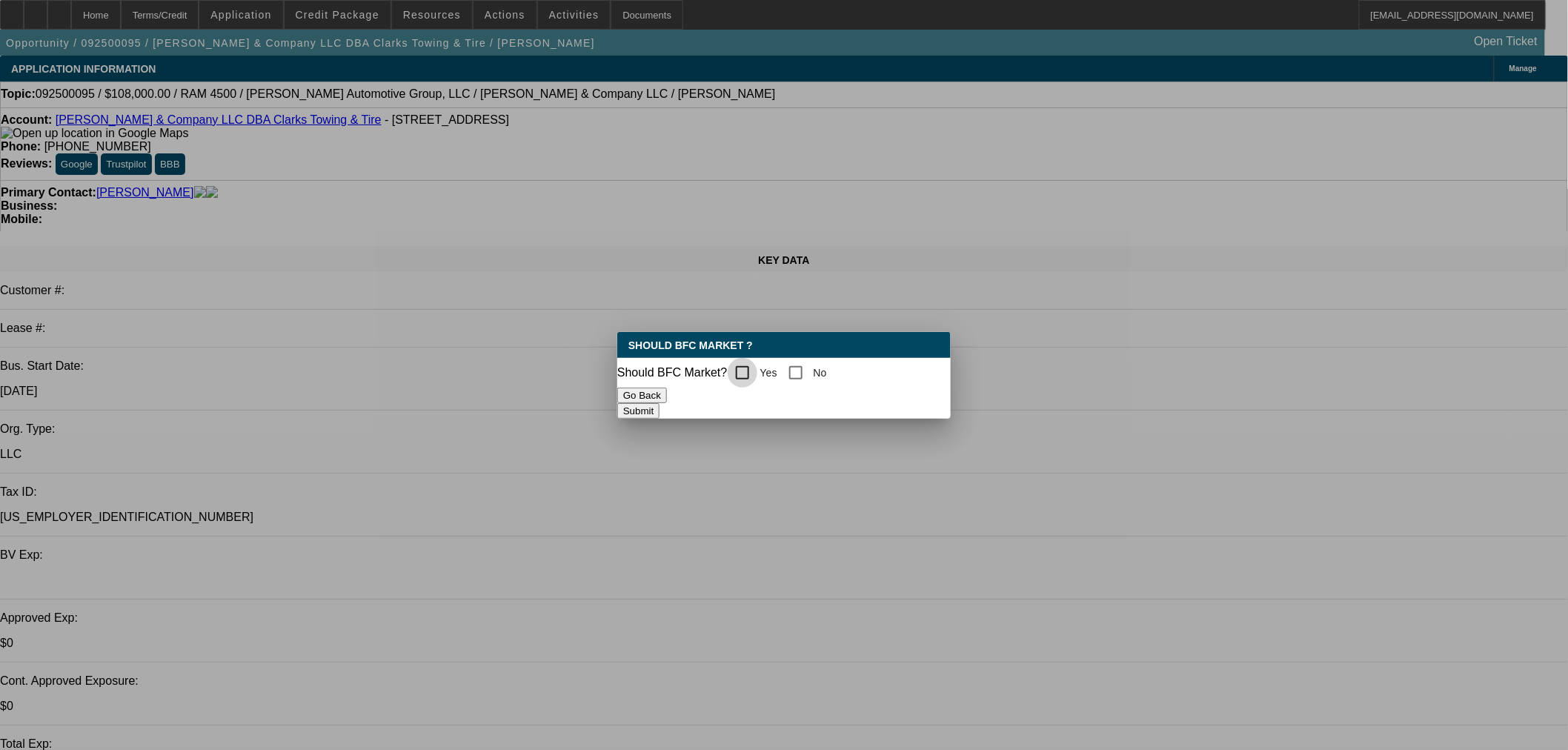
click at [741, 365] on input "Yes" at bounding box center [743, 373] width 29 height 29
checkbox input "true"
click at [660, 411] on button "Submit" at bounding box center [638, 411] width 42 height 16
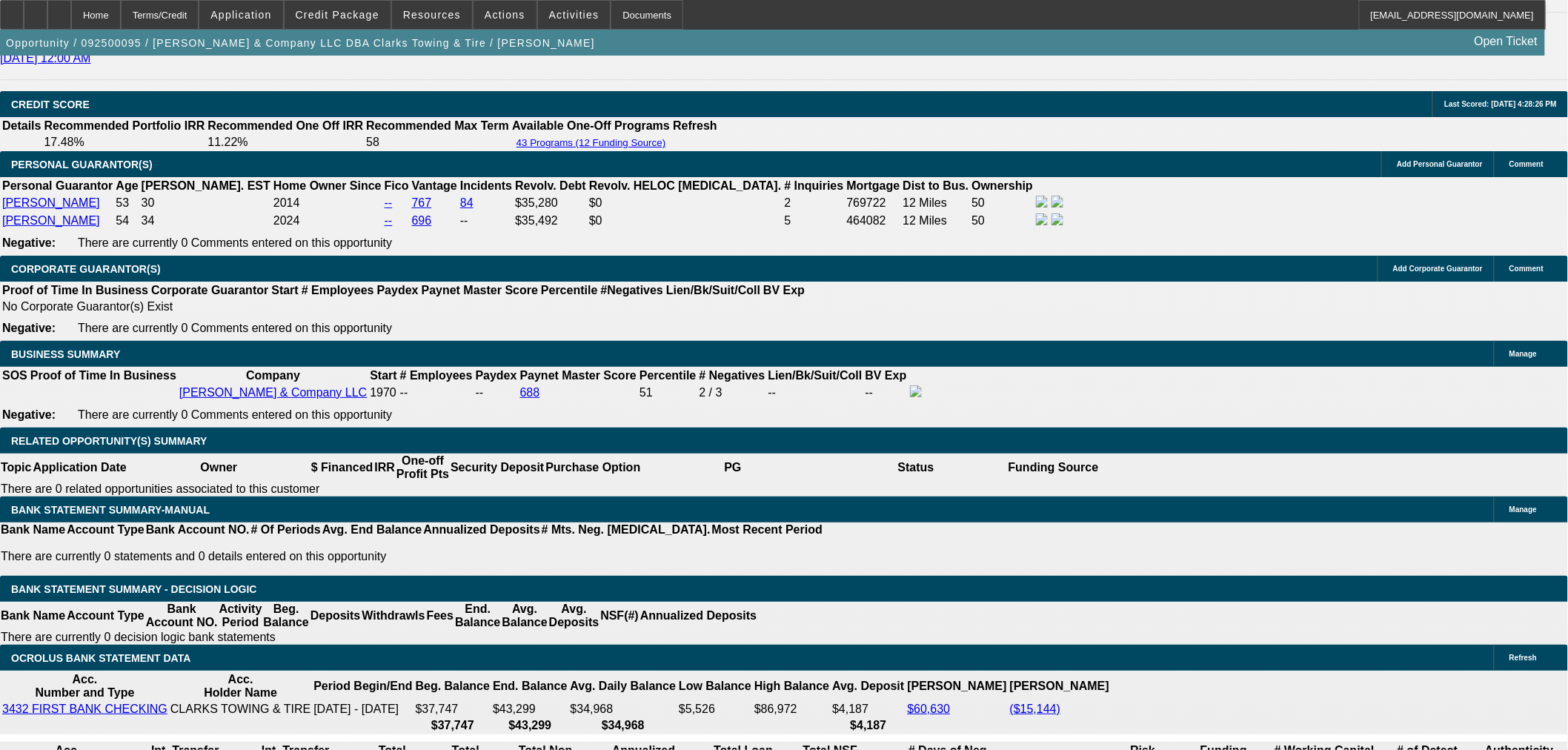
scroll to position [2076, 0]
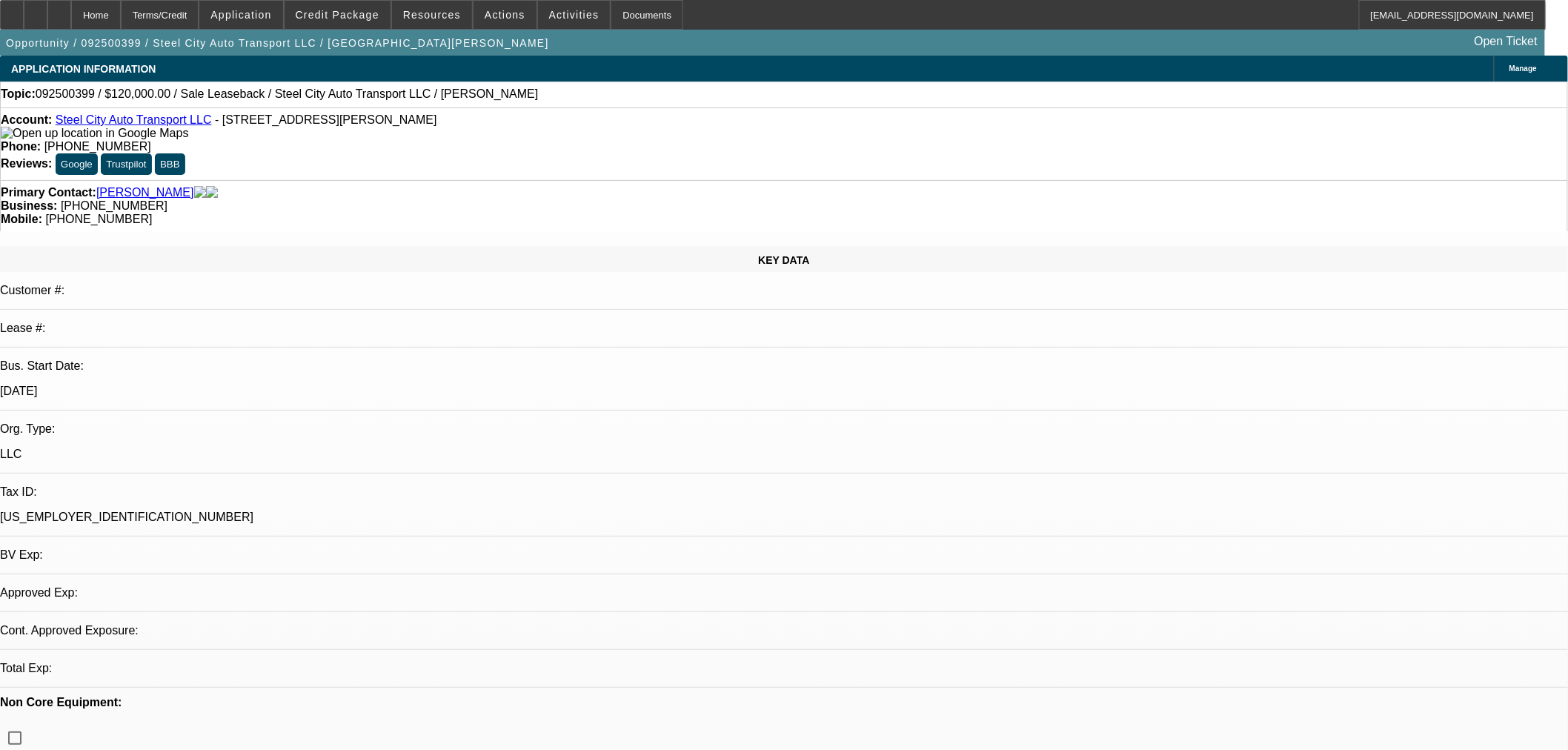
select select "0"
select select "2"
select select "0.1"
select select "4"
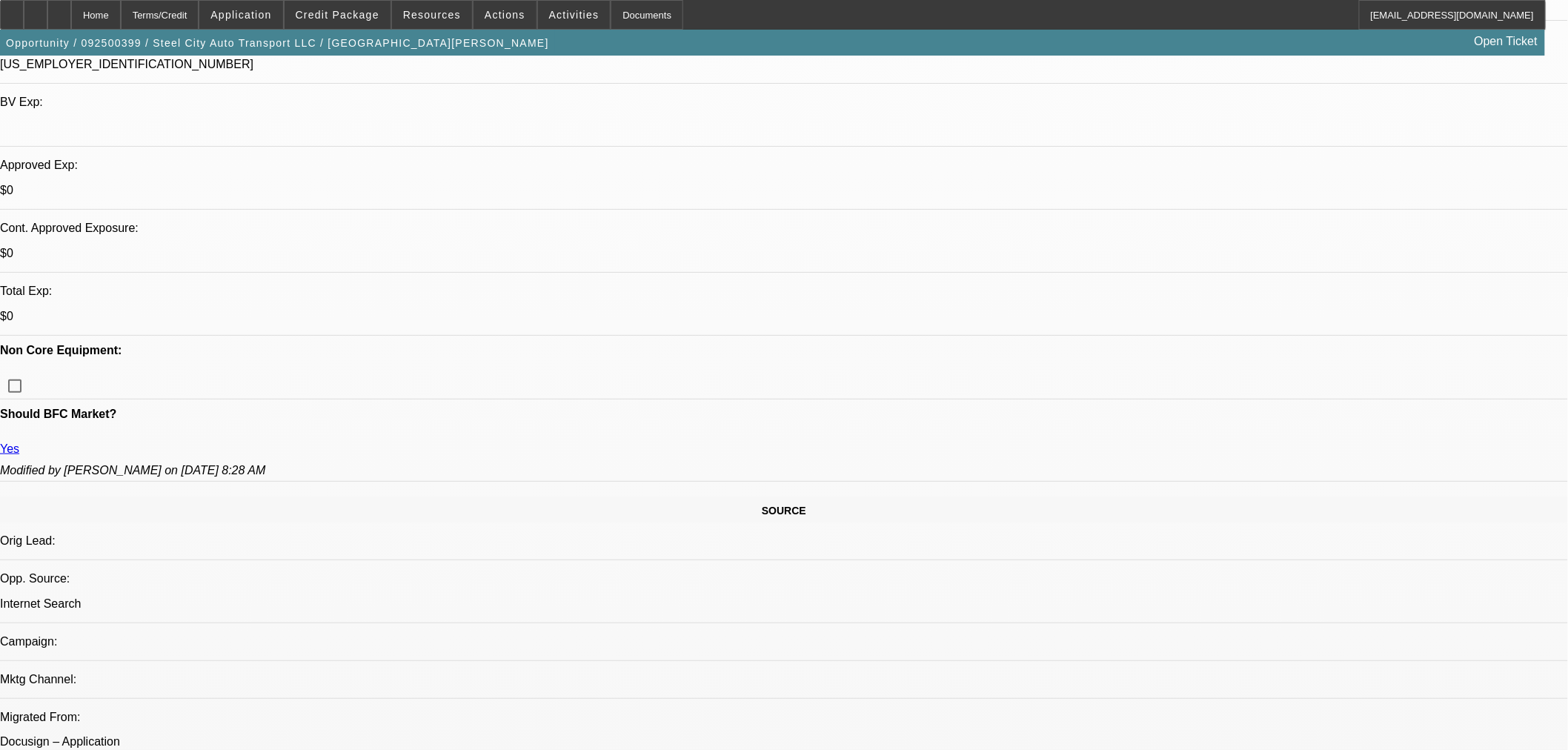
scroll to position [493, 0]
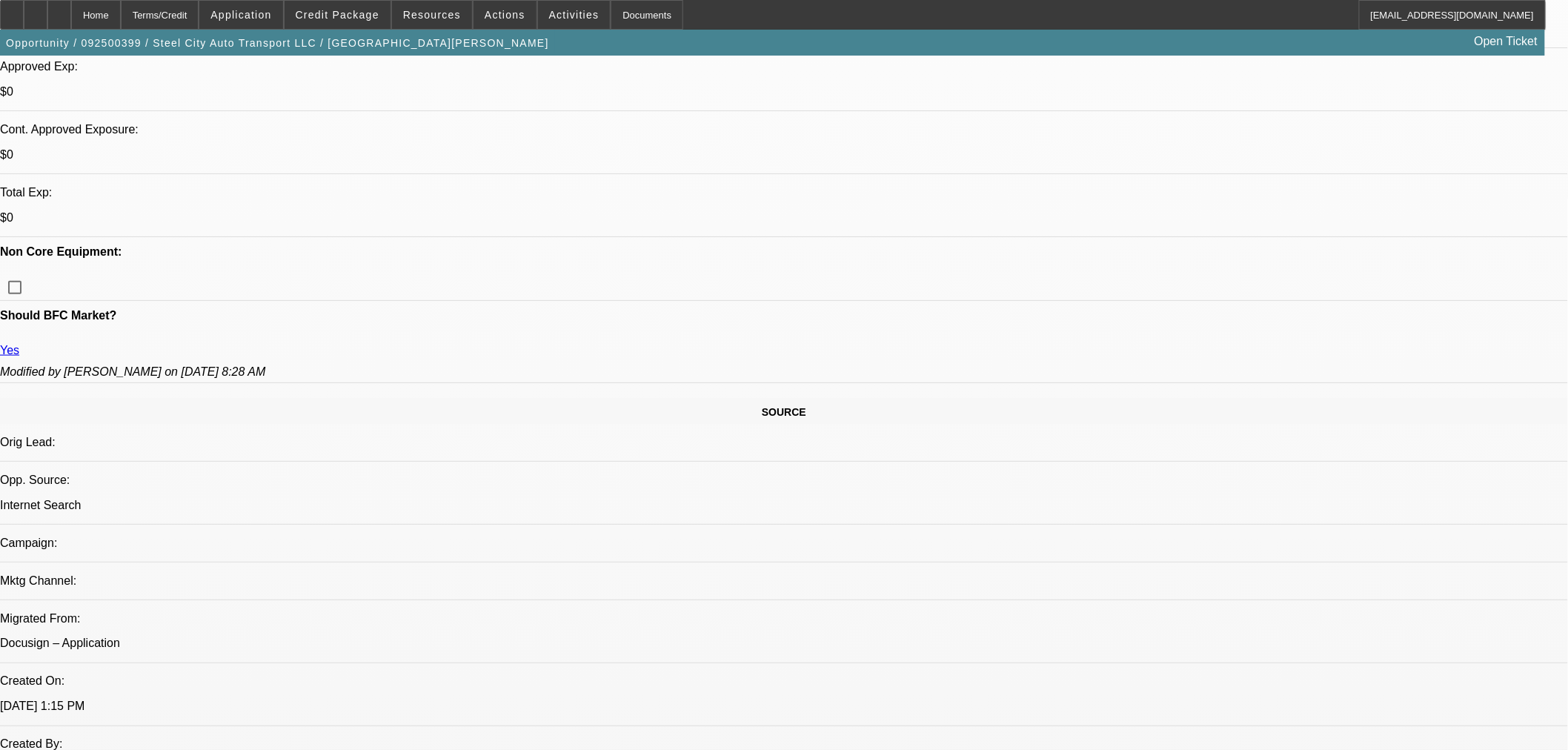
scroll to position [658, 0]
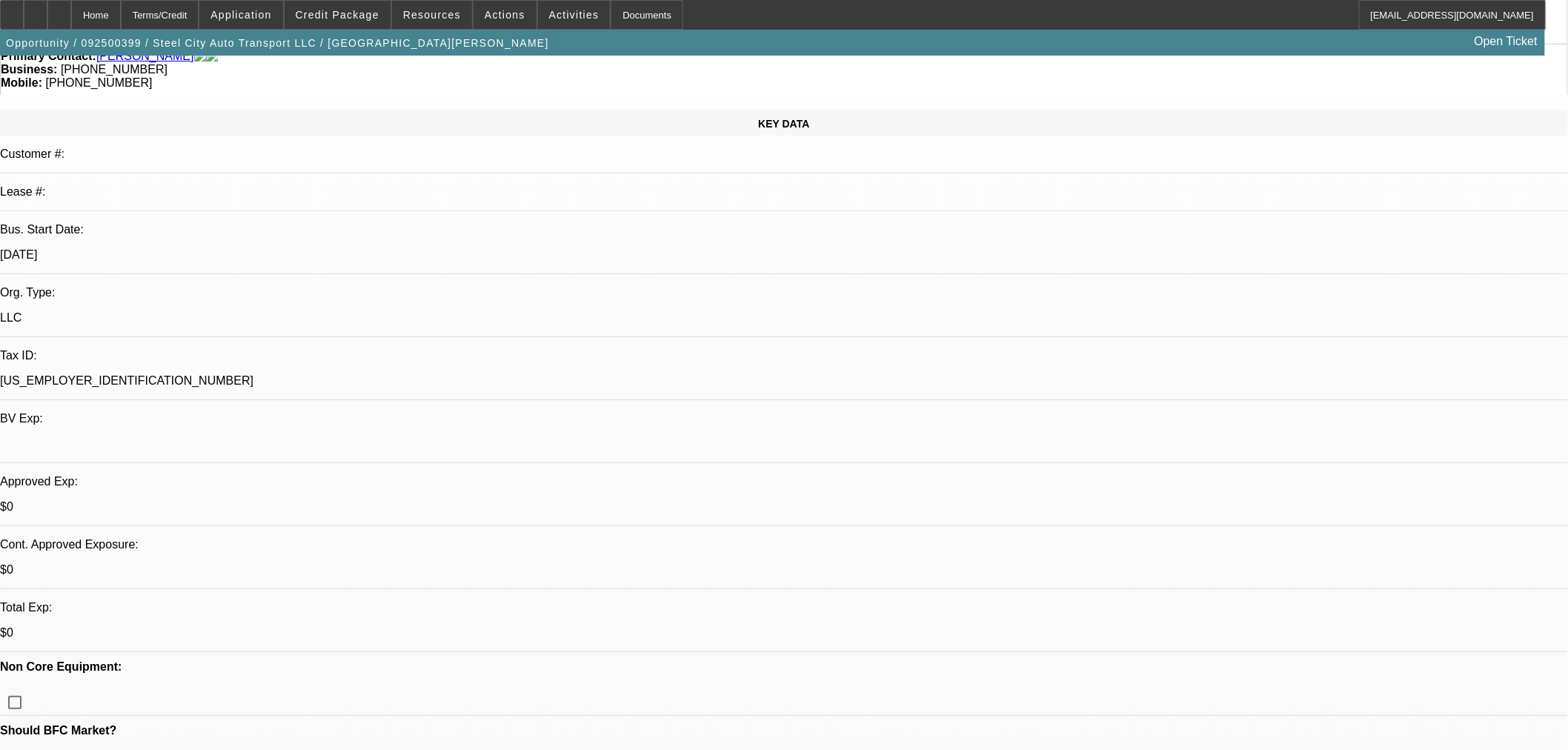
scroll to position [0, 0]
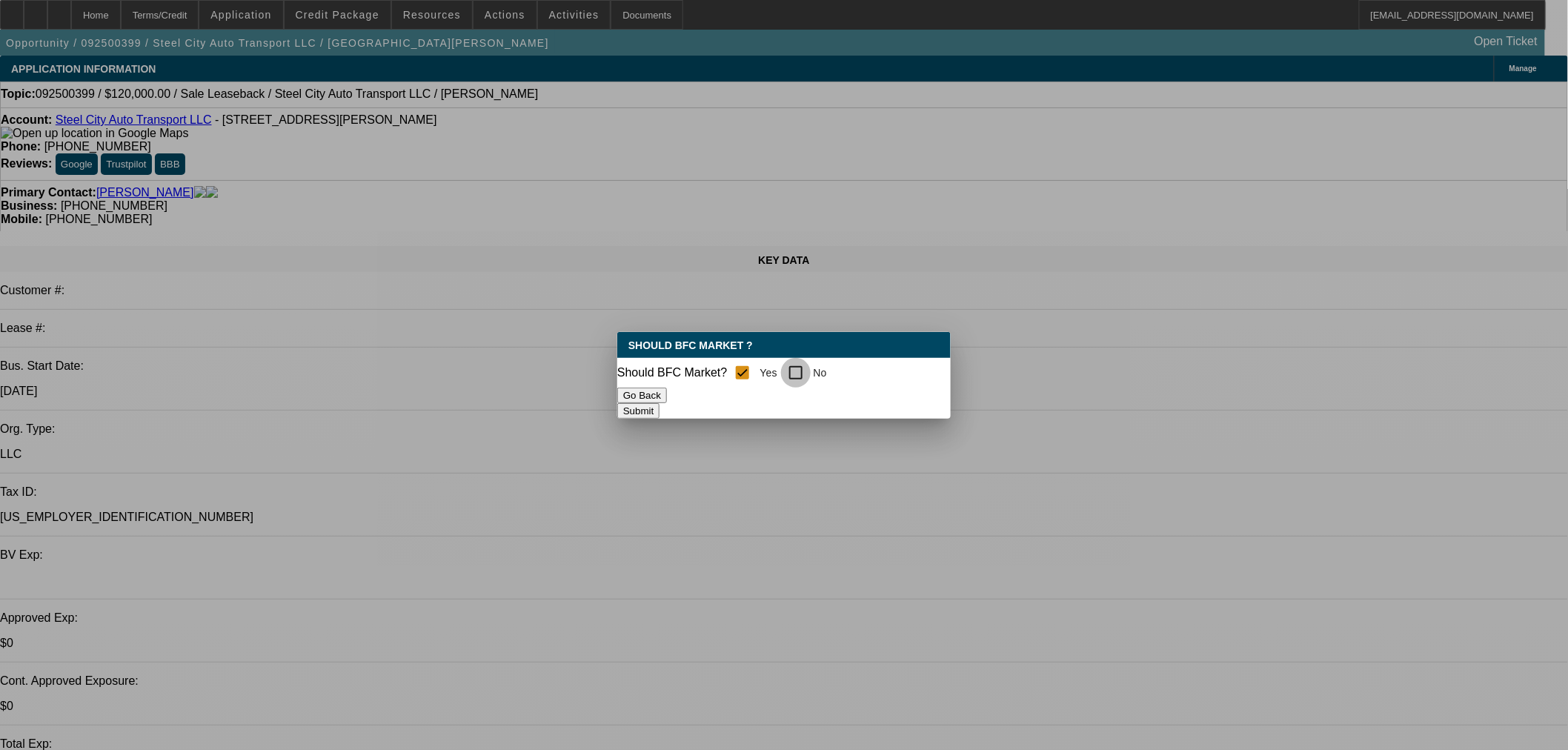
click at [810, 373] on input "No" at bounding box center [796, 373] width 29 height 29
checkbox input "true"
checkbox input "false"
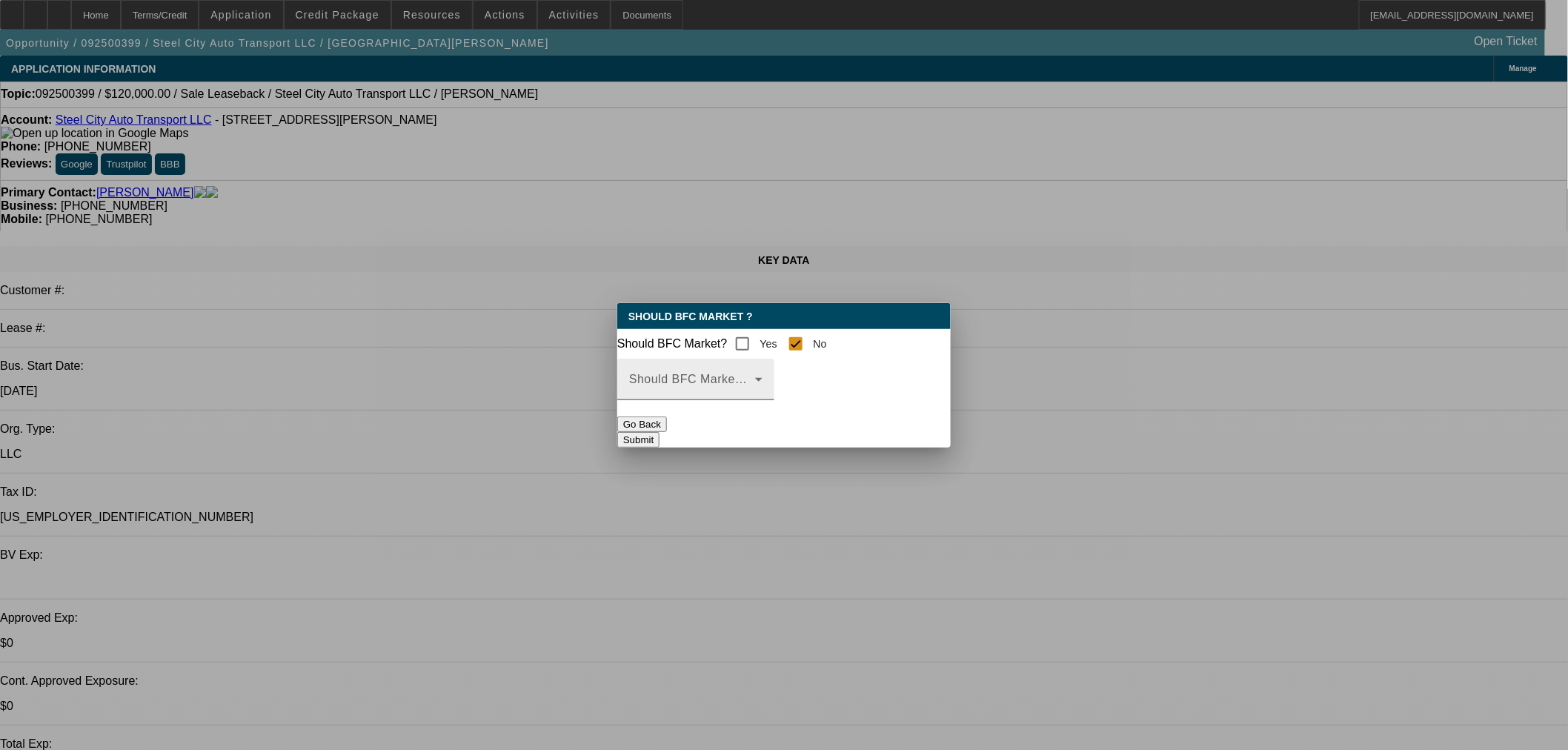
click at [753, 386] on span at bounding box center [692, 385] width 126 height 18
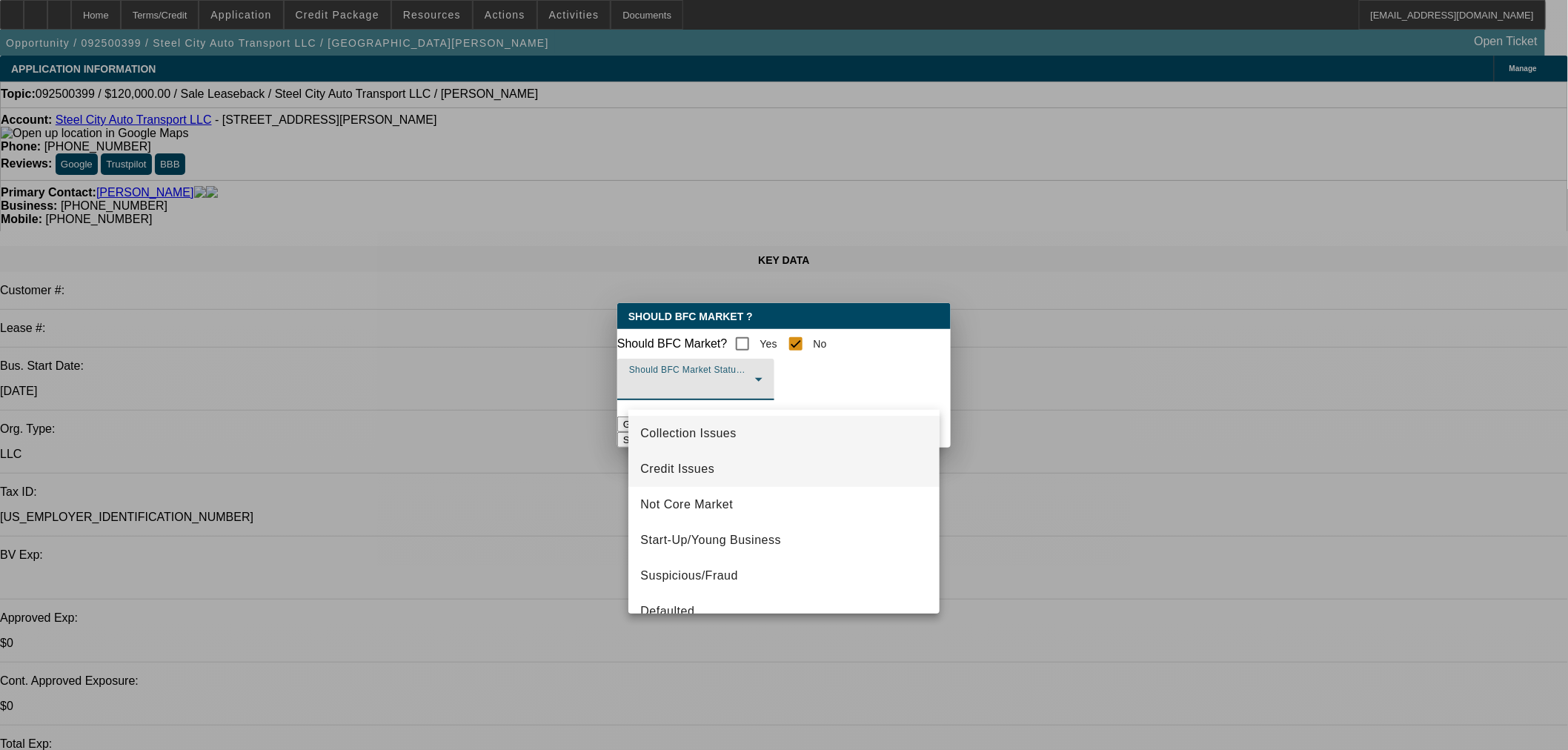
click at [712, 478] on mat-option "Credit Issues" at bounding box center [784, 469] width 311 height 36
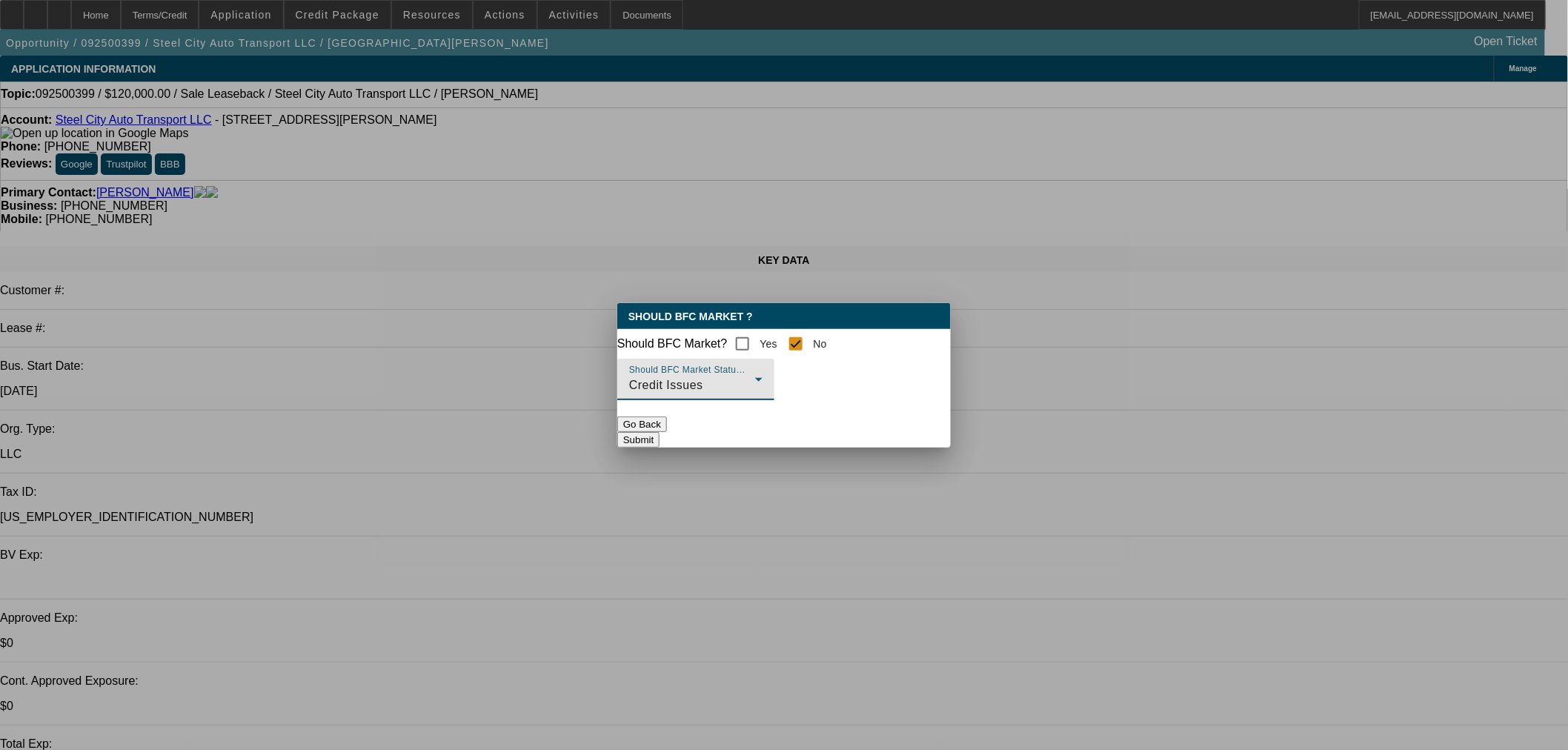
click at [660, 434] on button "Submit" at bounding box center [638, 440] width 42 height 16
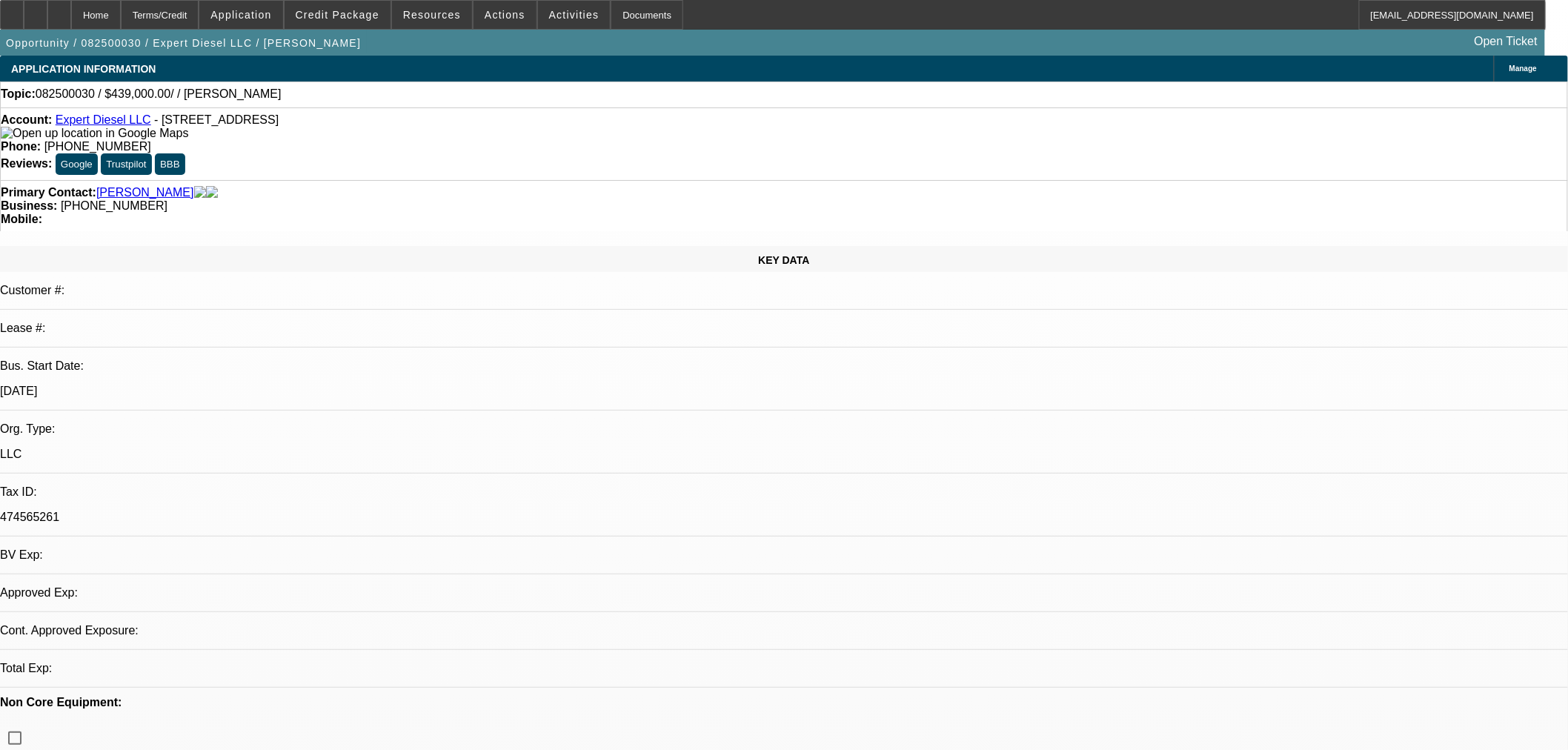
select select "0"
select select "2"
select select "0.1"
select select "4"
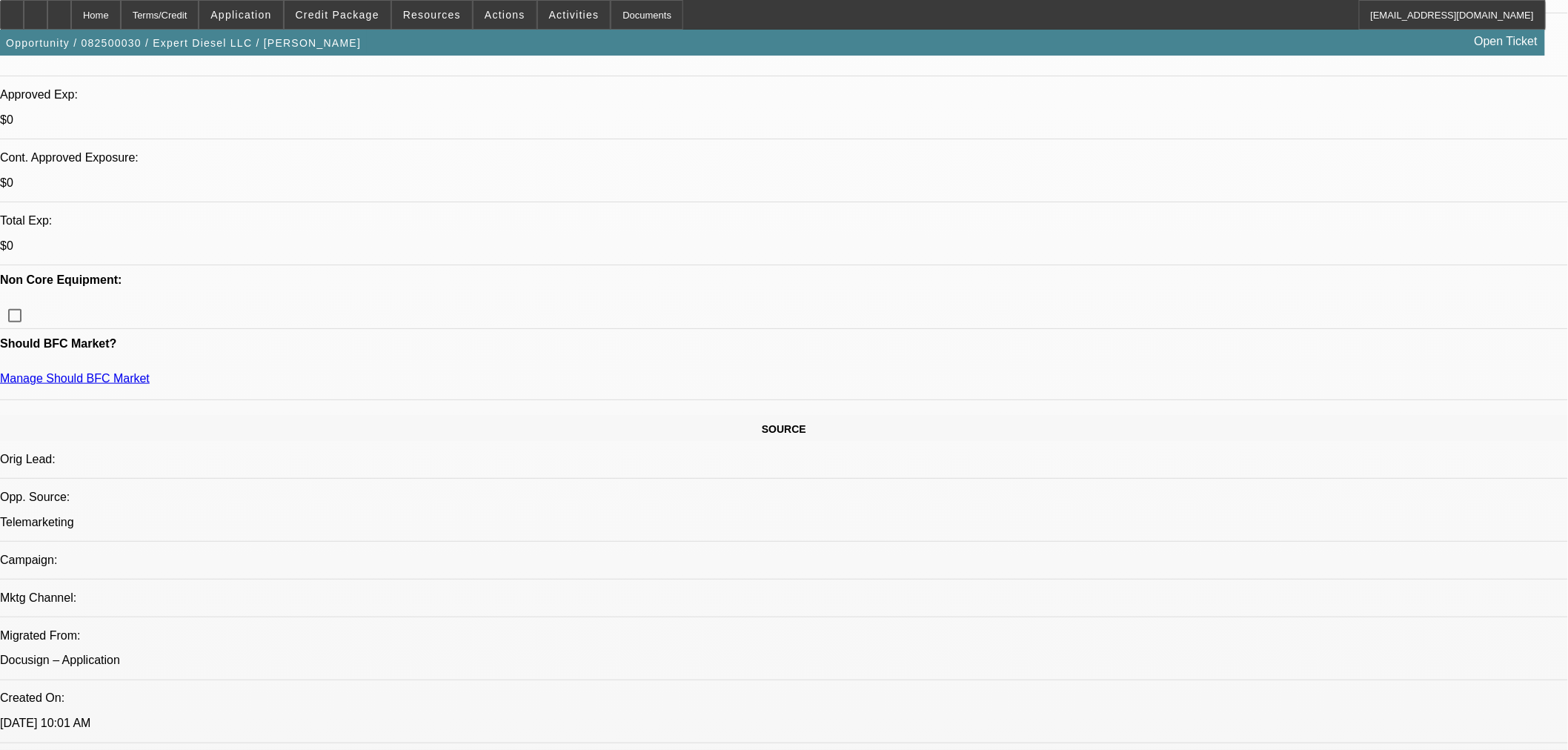
scroll to position [247, 0]
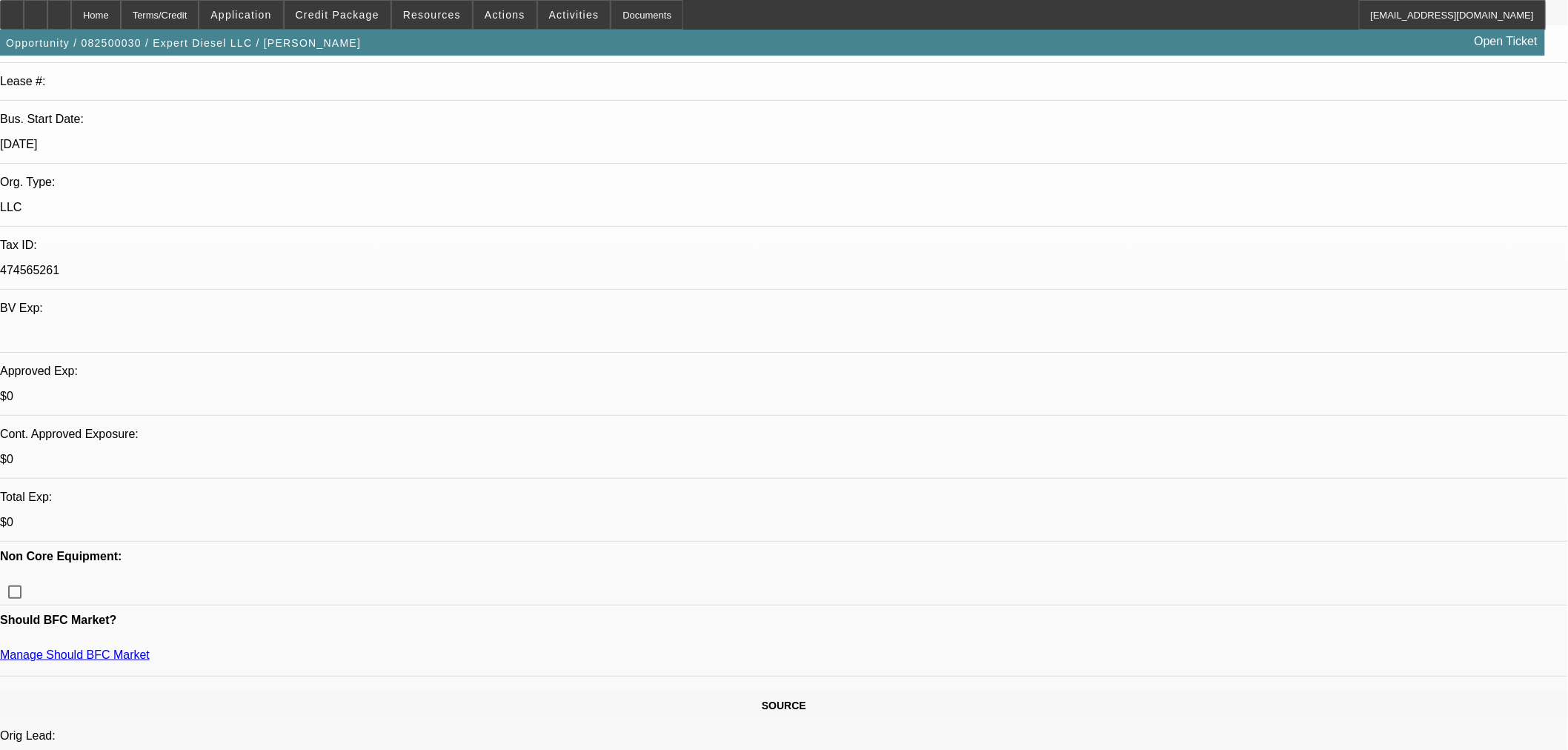
click at [150, 649] on link "Manage Should BFC Market" at bounding box center [75, 655] width 150 height 13
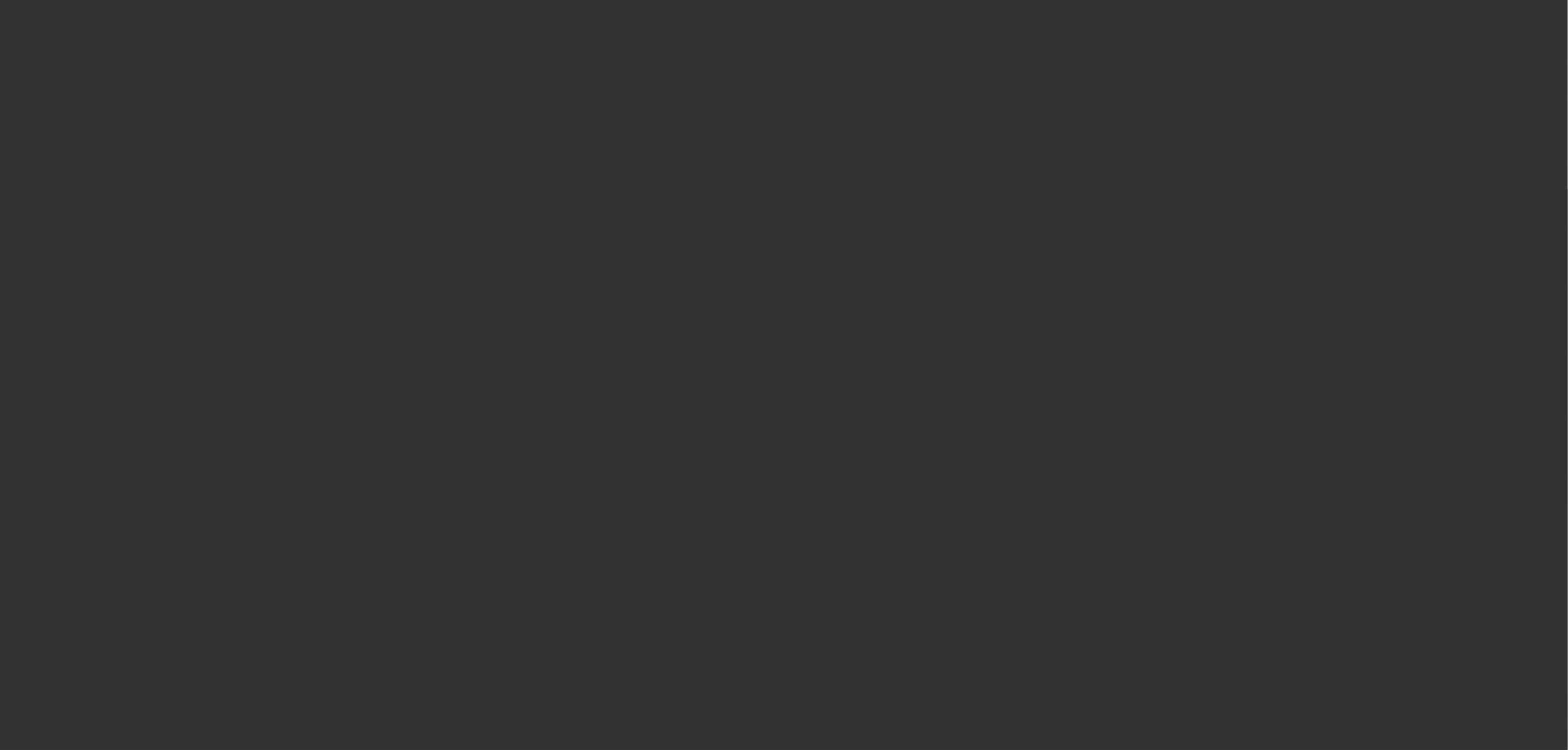
scroll to position [0, 0]
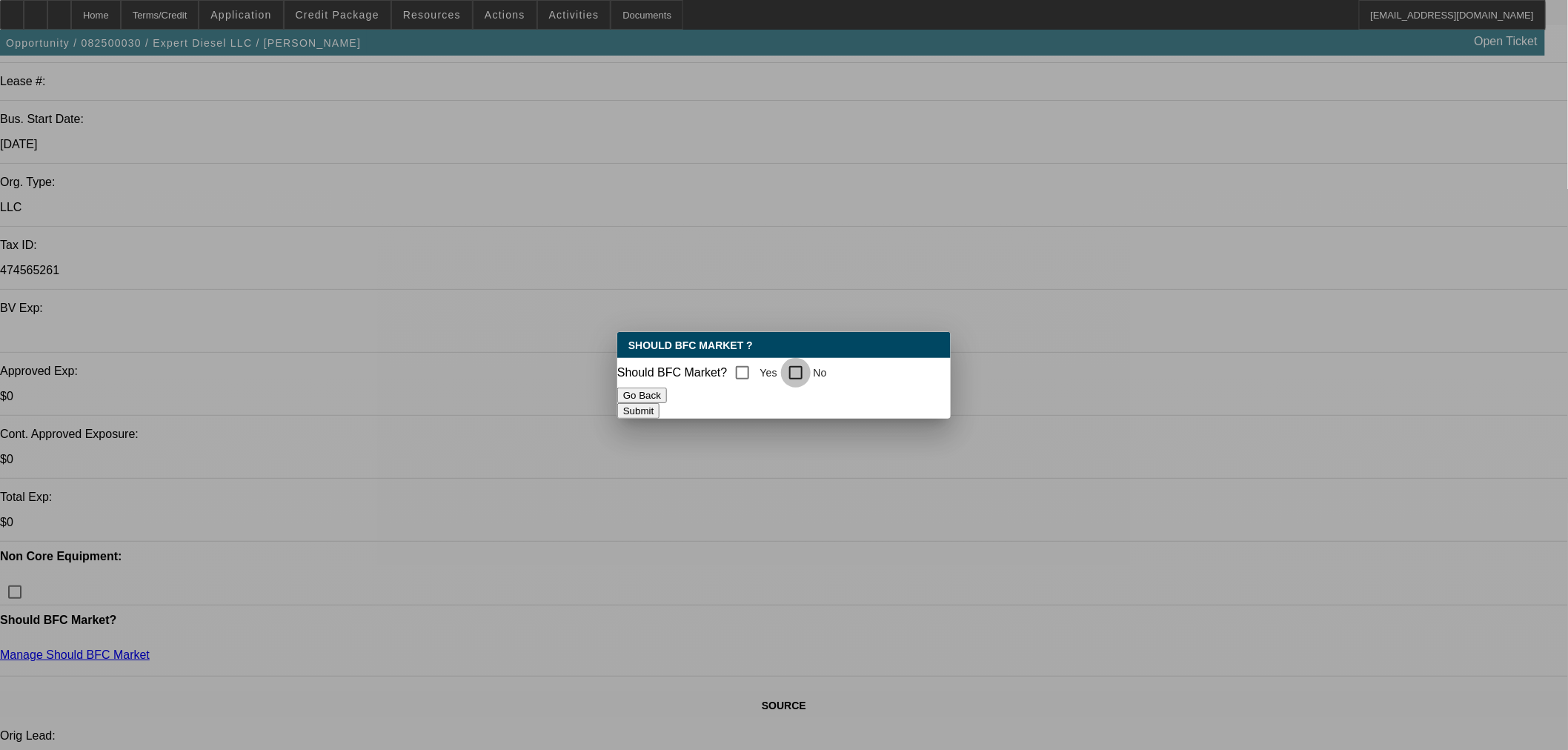
click at [810, 365] on input "No" at bounding box center [796, 373] width 29 height 29
checkbox input "true"
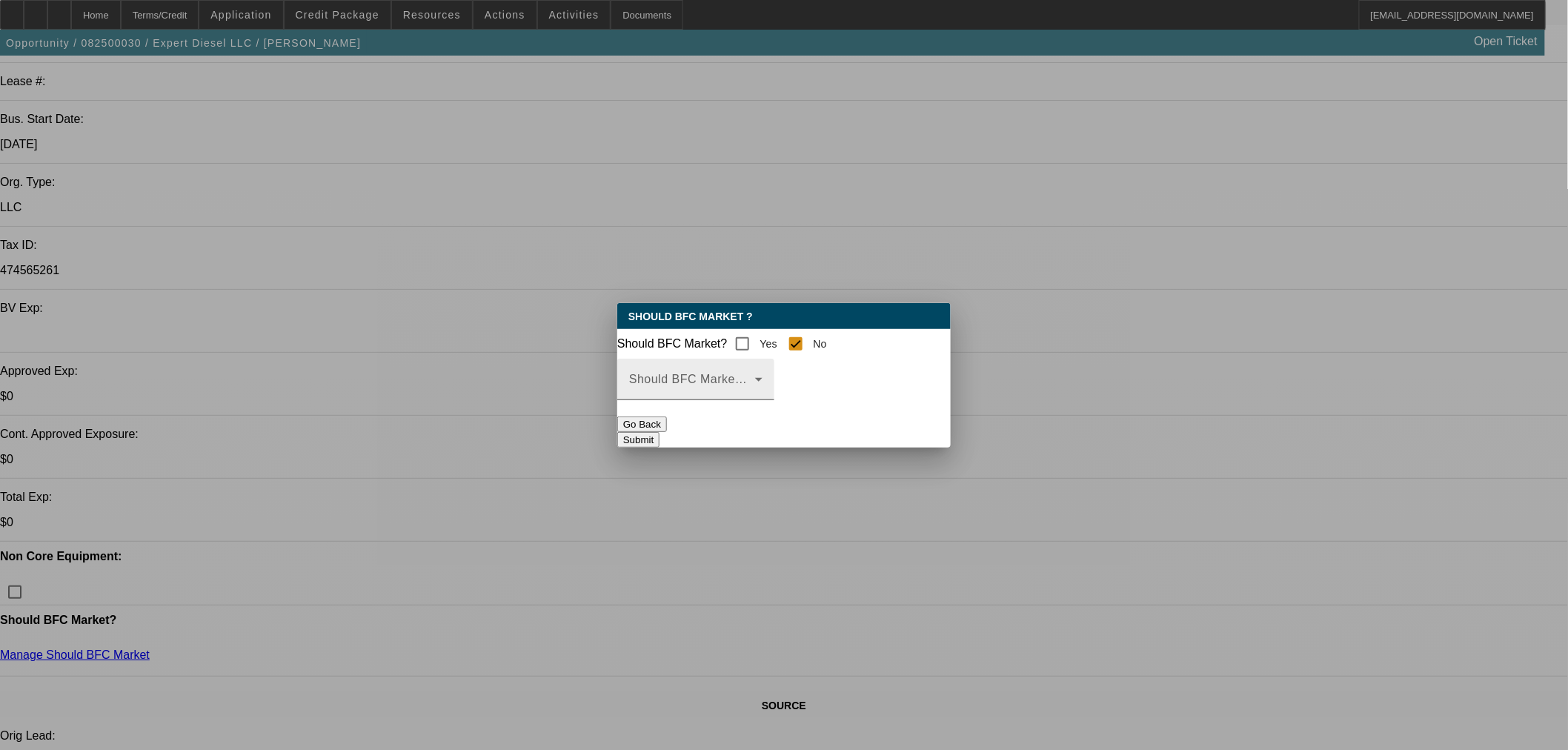
click at [732, 380] on div "Should BFC Market Status Reason" at bounding box center [696, 380] width 133 height 42
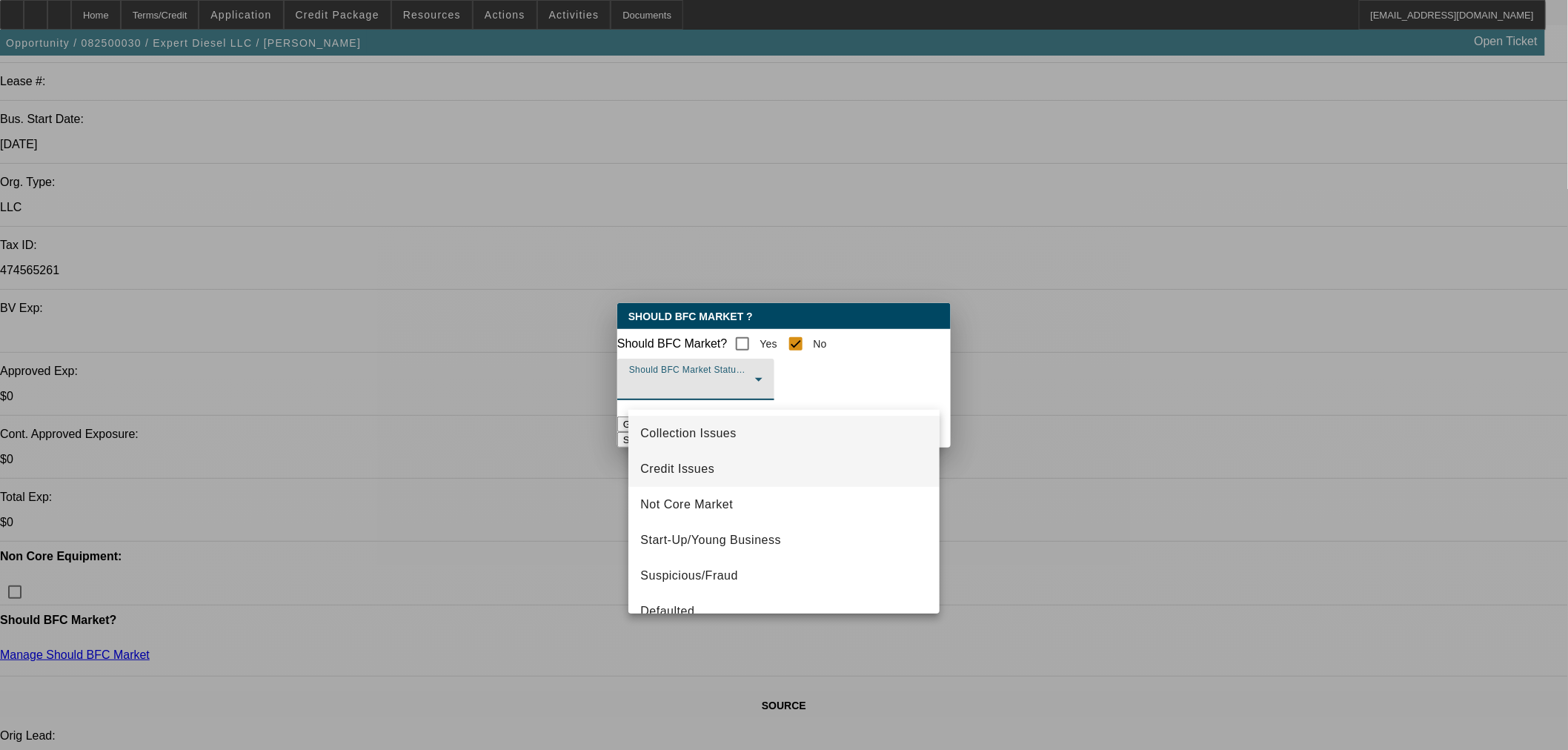
click at [725, 468] on mat-option "Credit Issues" at bounding box center [784, 469] width 311 height 36
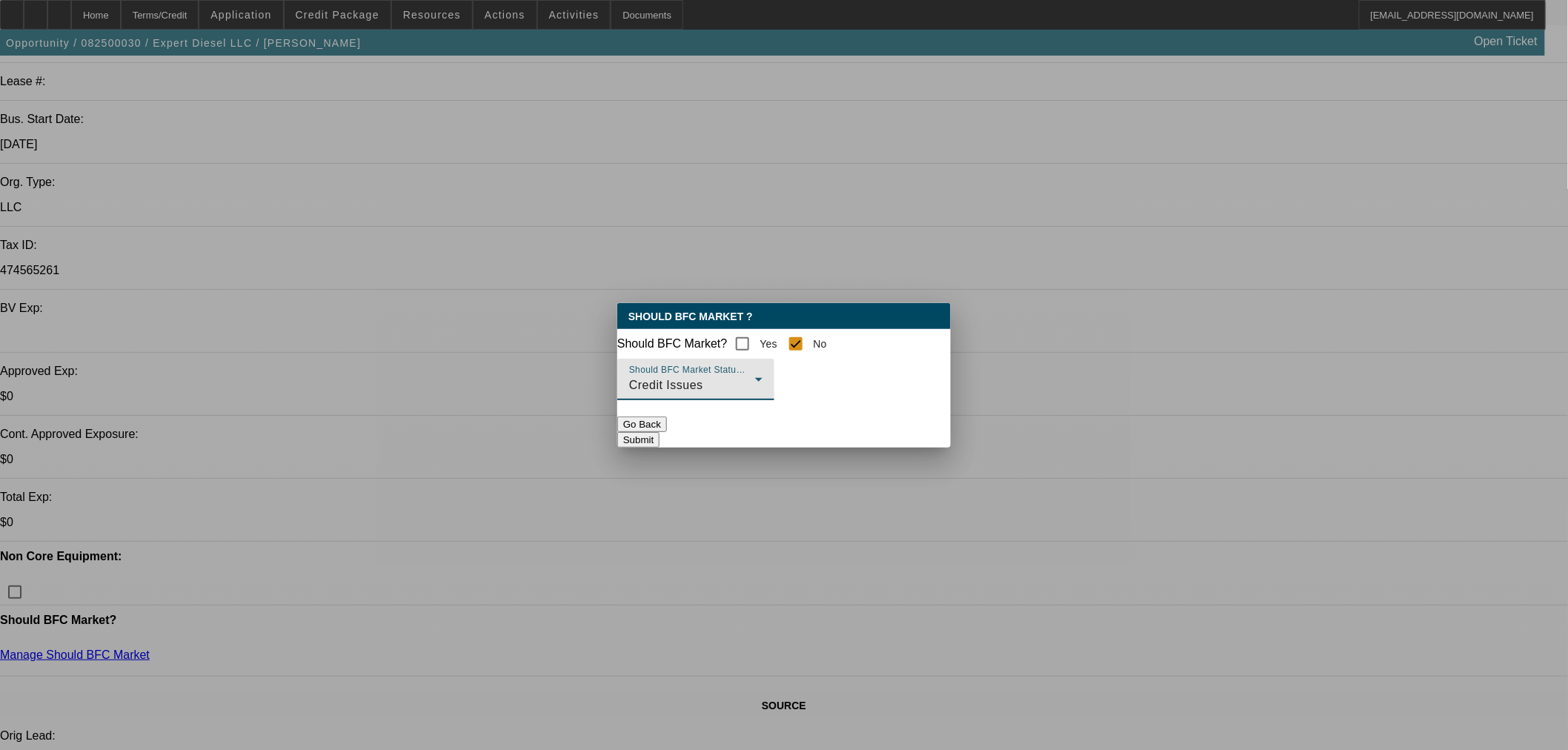
click at [660, 434] on button "Submit" at bounding box center [638, 440] width 42 height 16
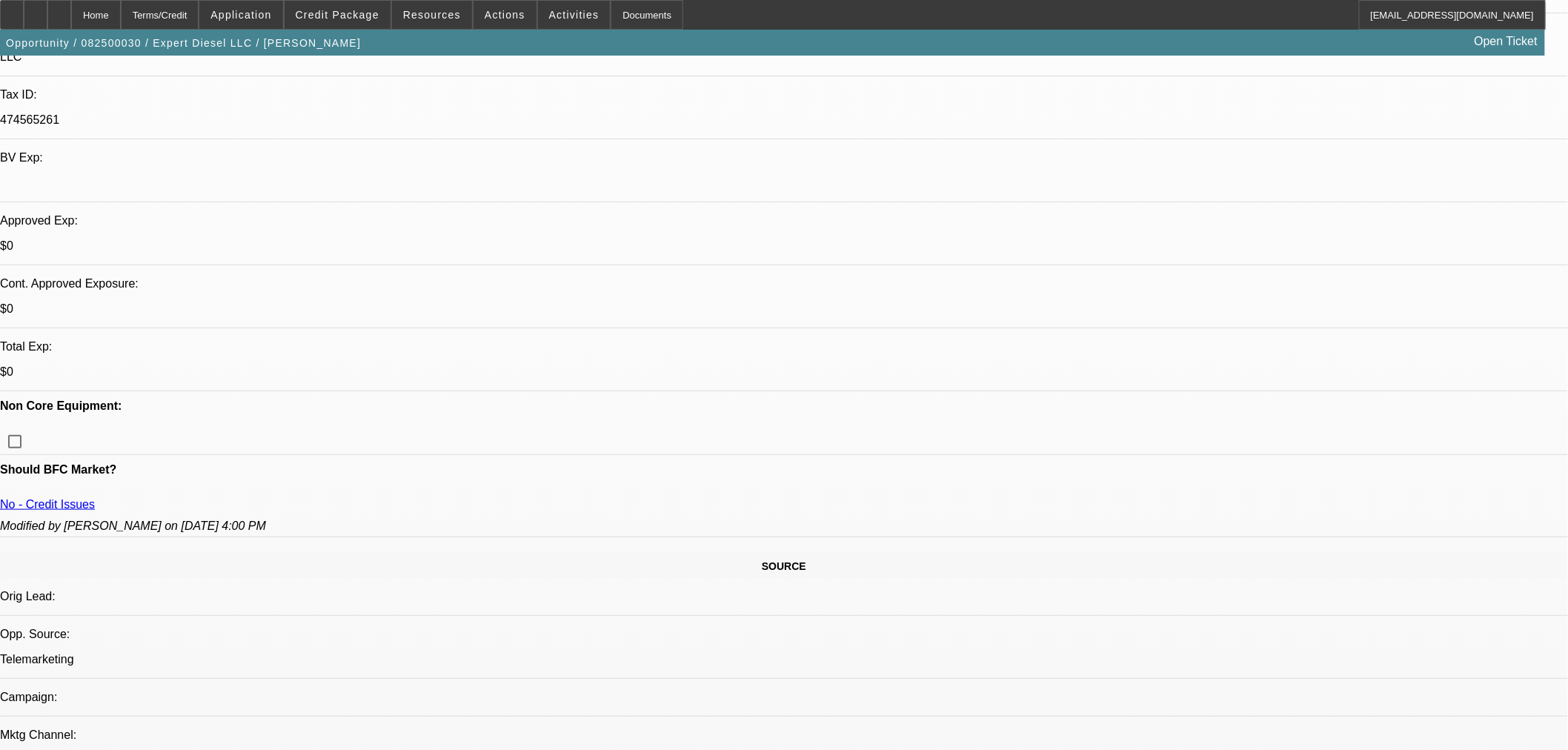
scroll to position [411, 0]
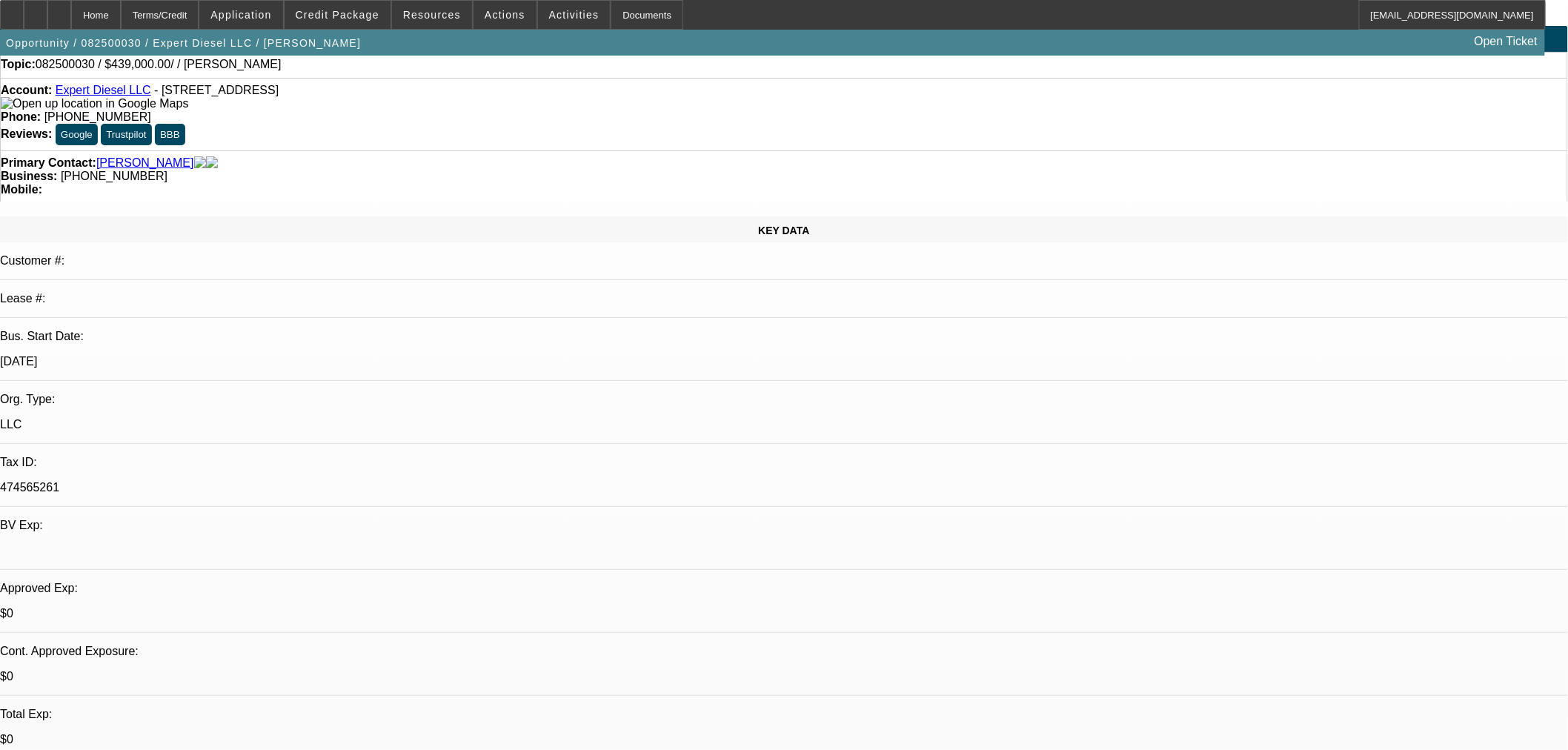
scroll to position [82, 0]
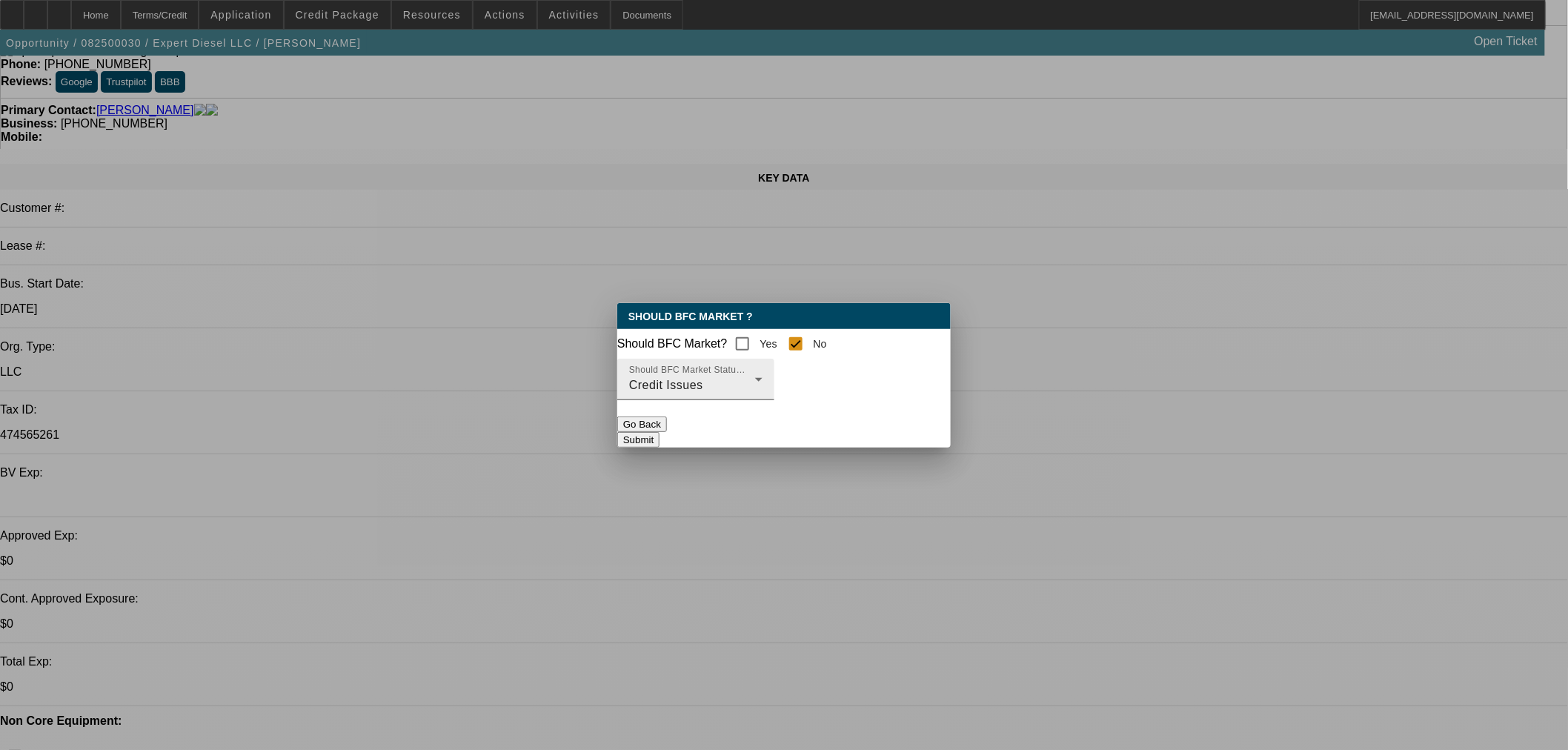
click at [719, 391] on div "Credit Issues" at bounding box center [692, 385] width 126 height 18
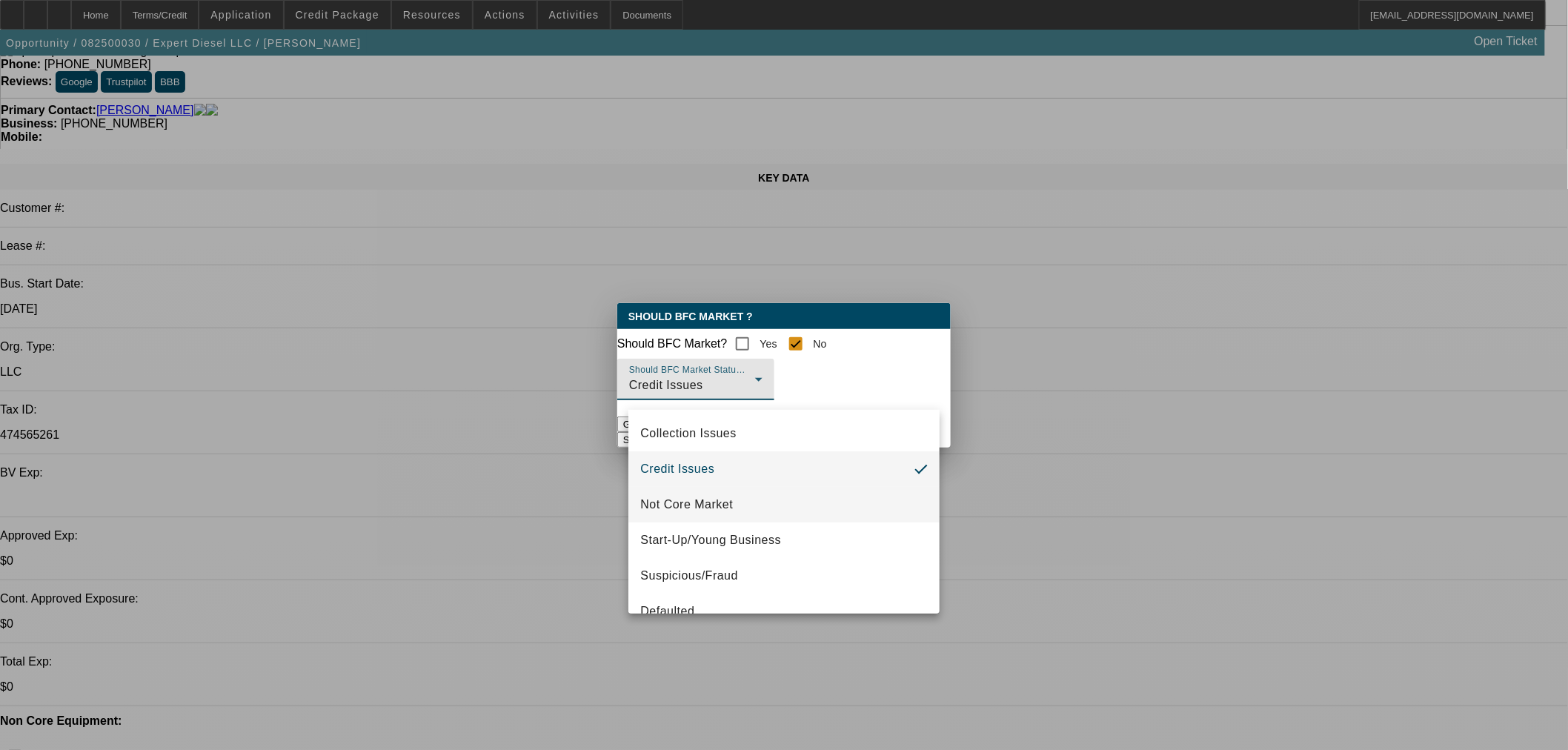
scroll to position [92, 0]
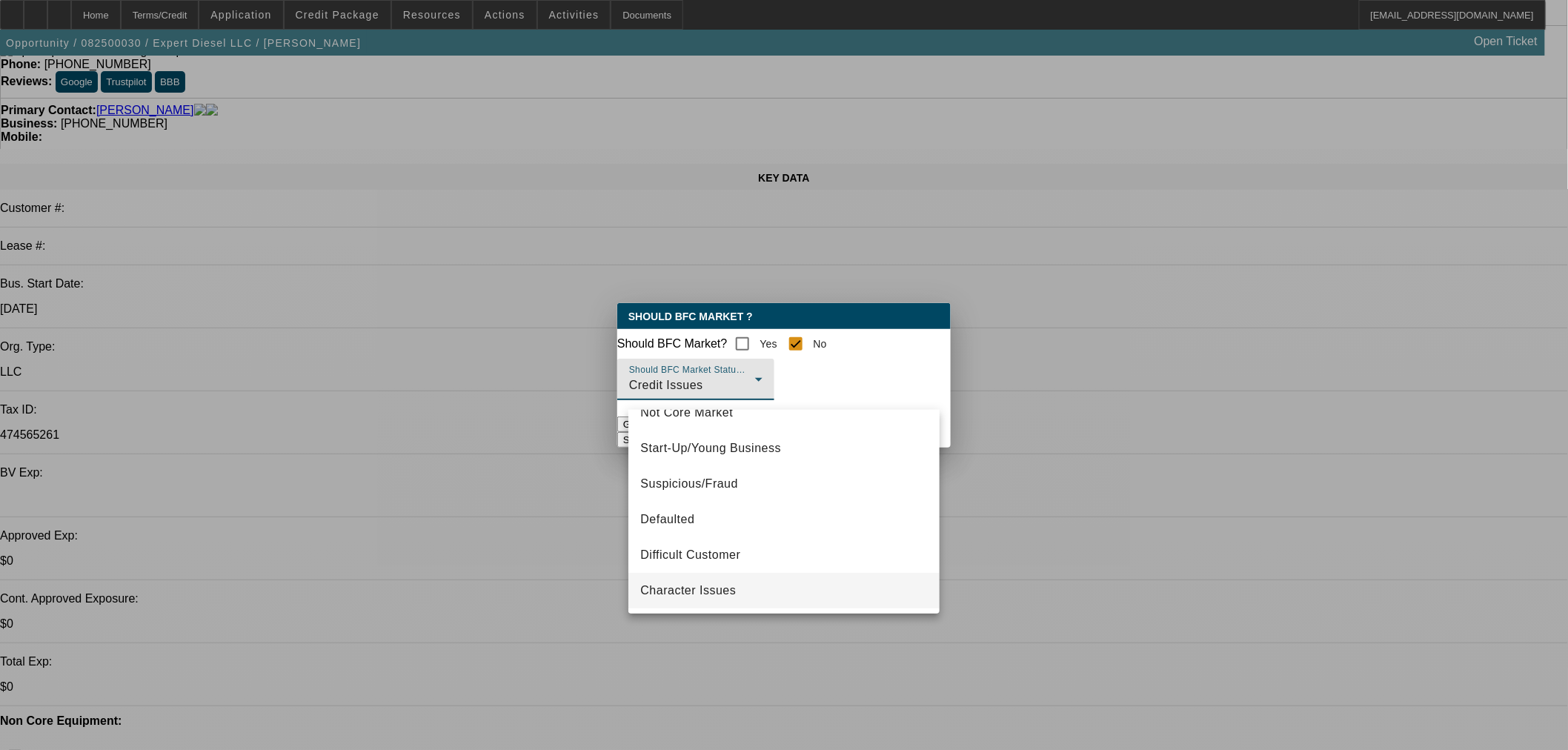
click at [707, 593] on span "Character Issues" at bounding box center [688, 590] width 95 height 18
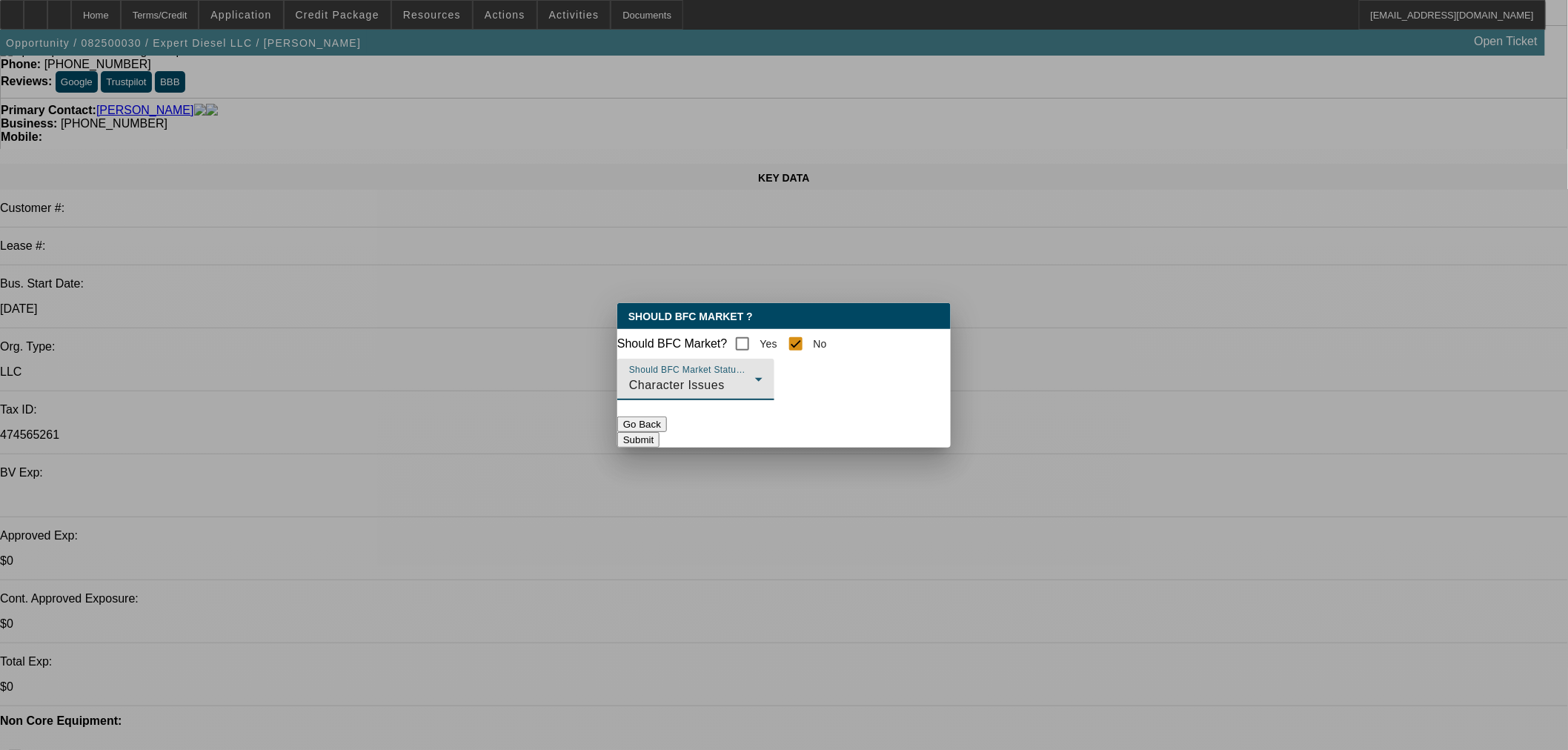
click at [660, 445] on button "Submit" at bounding box center [638, 440] width 42 height 16
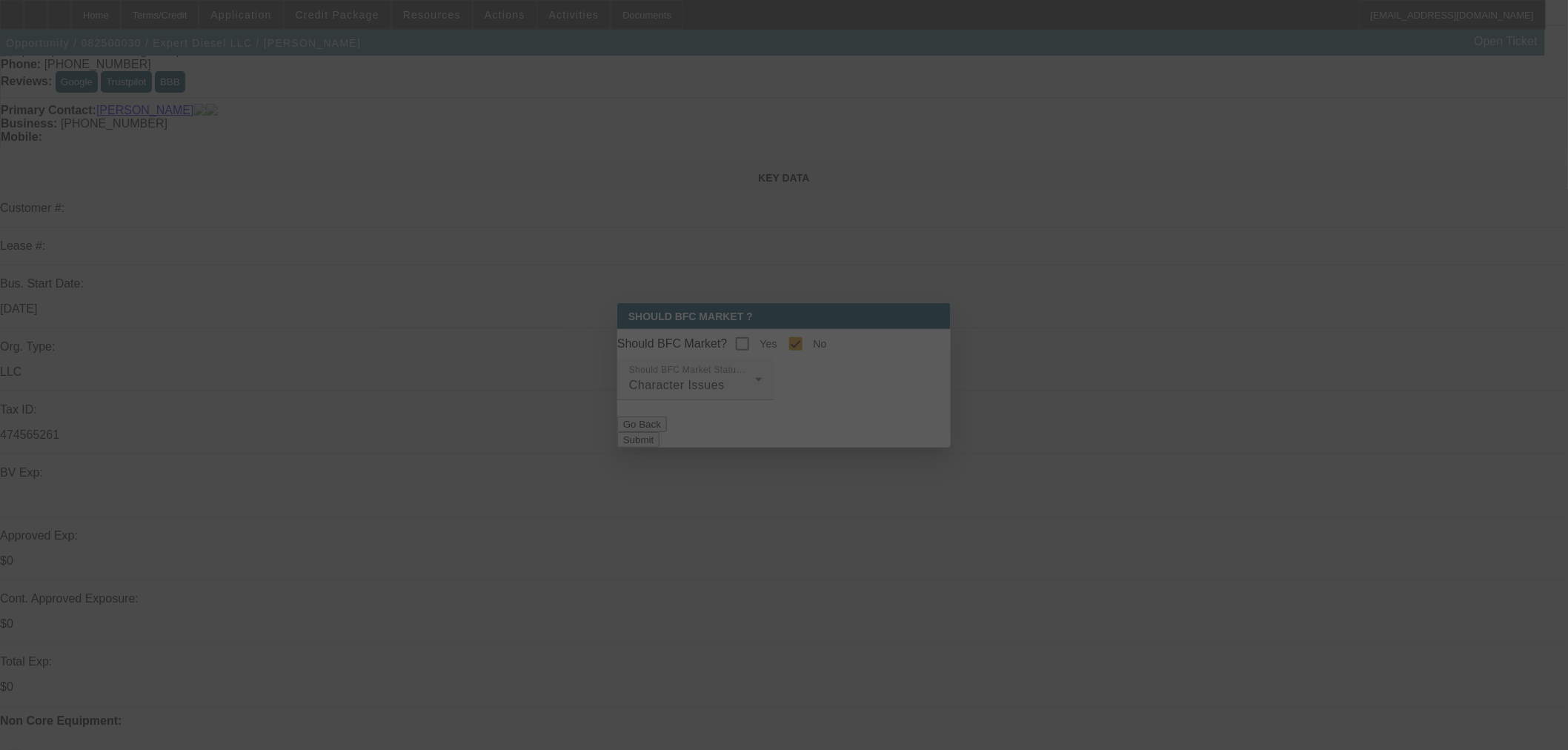
scroll to position [82, 0]
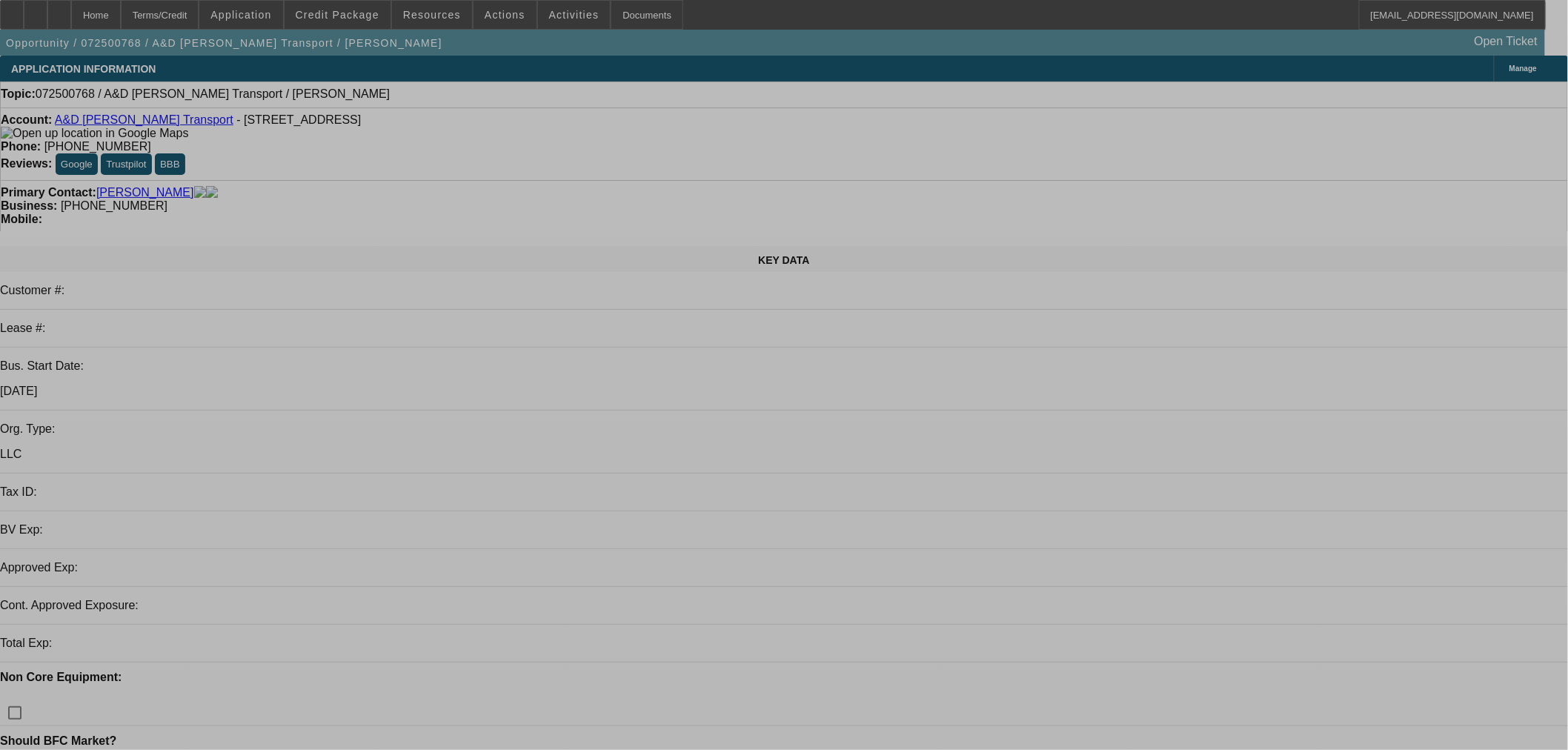
select select "0"
select select "2"
select select "0.1"
select select "4"
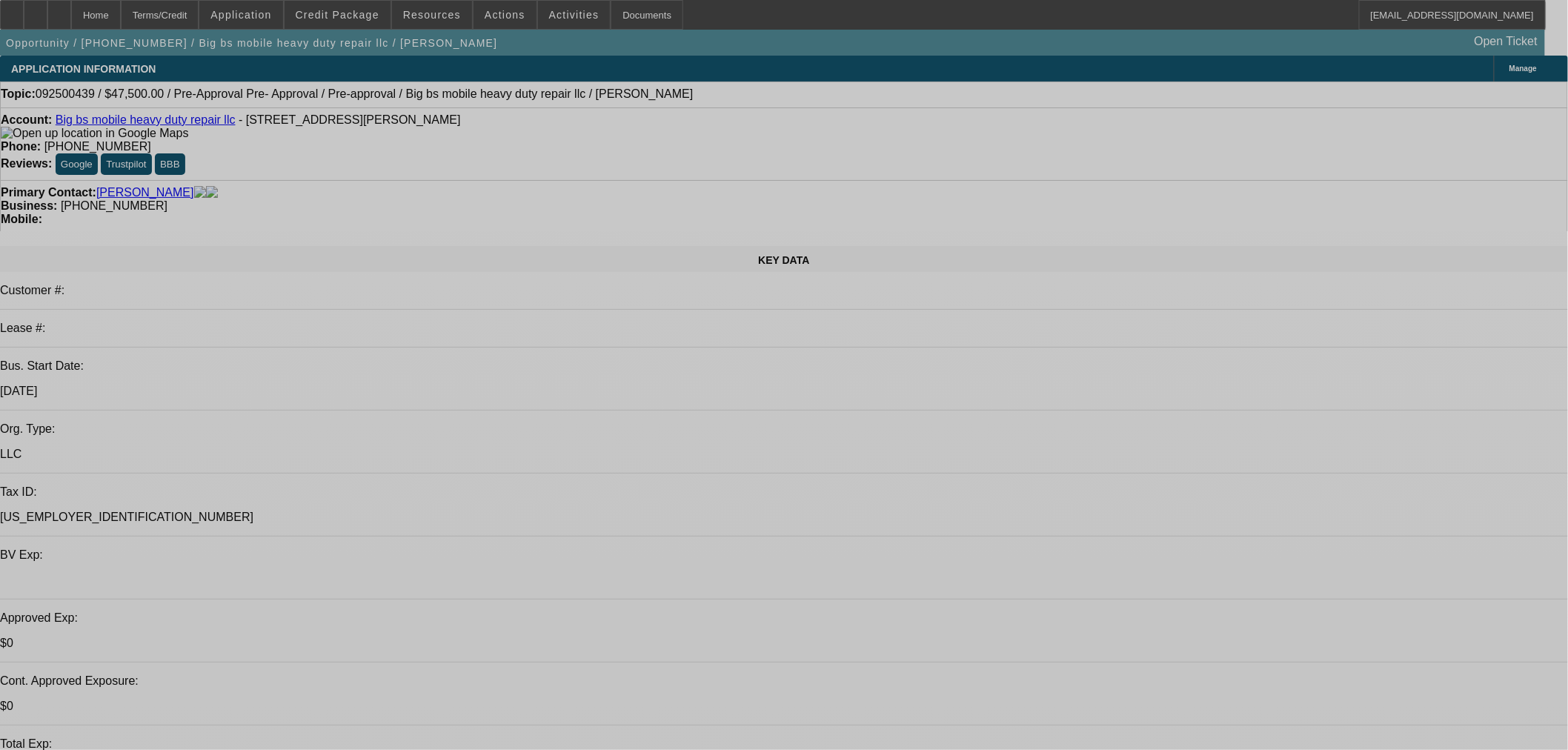
select select "2"
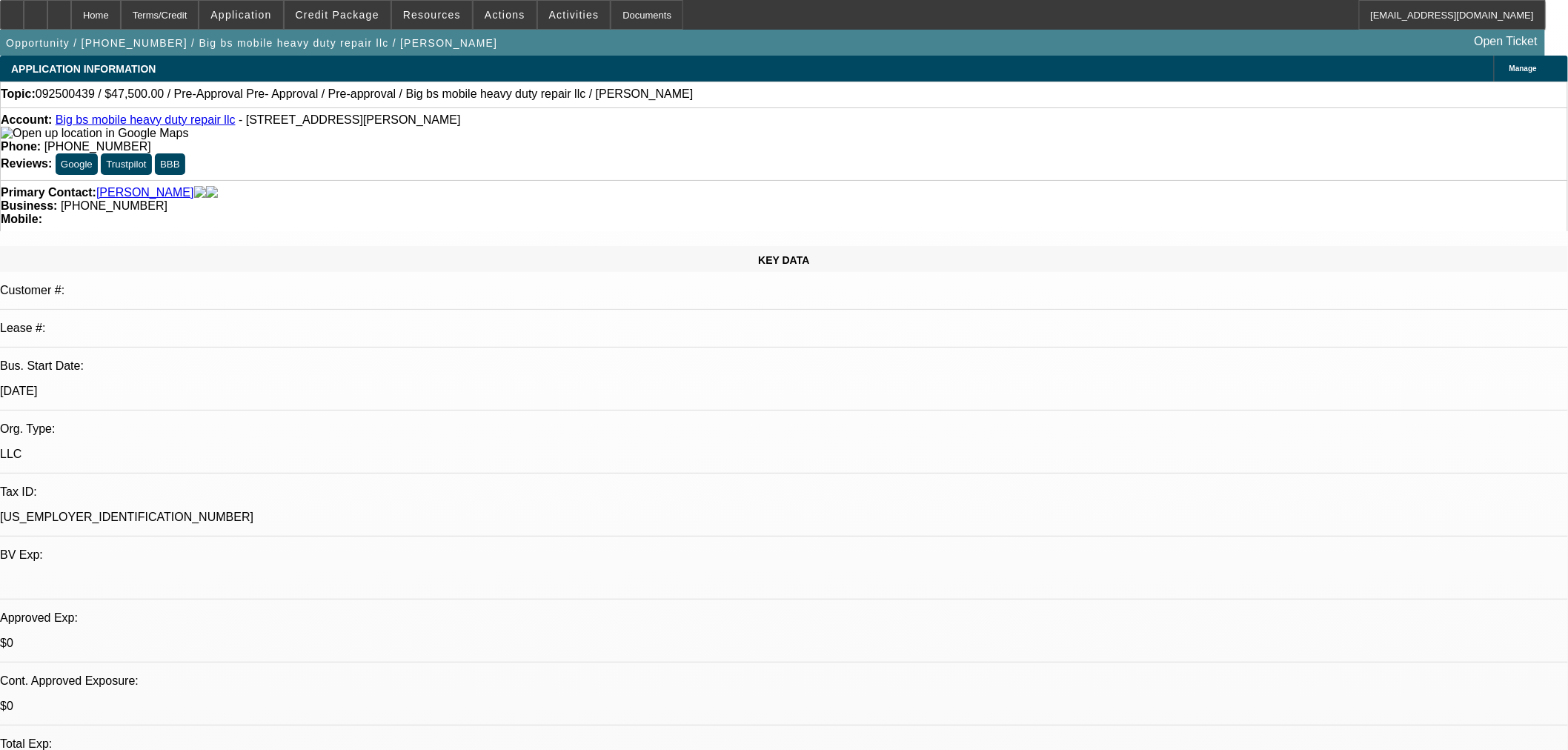
select select "2"
select select "0.1"
select select "4"
select select "0"
select select "2"
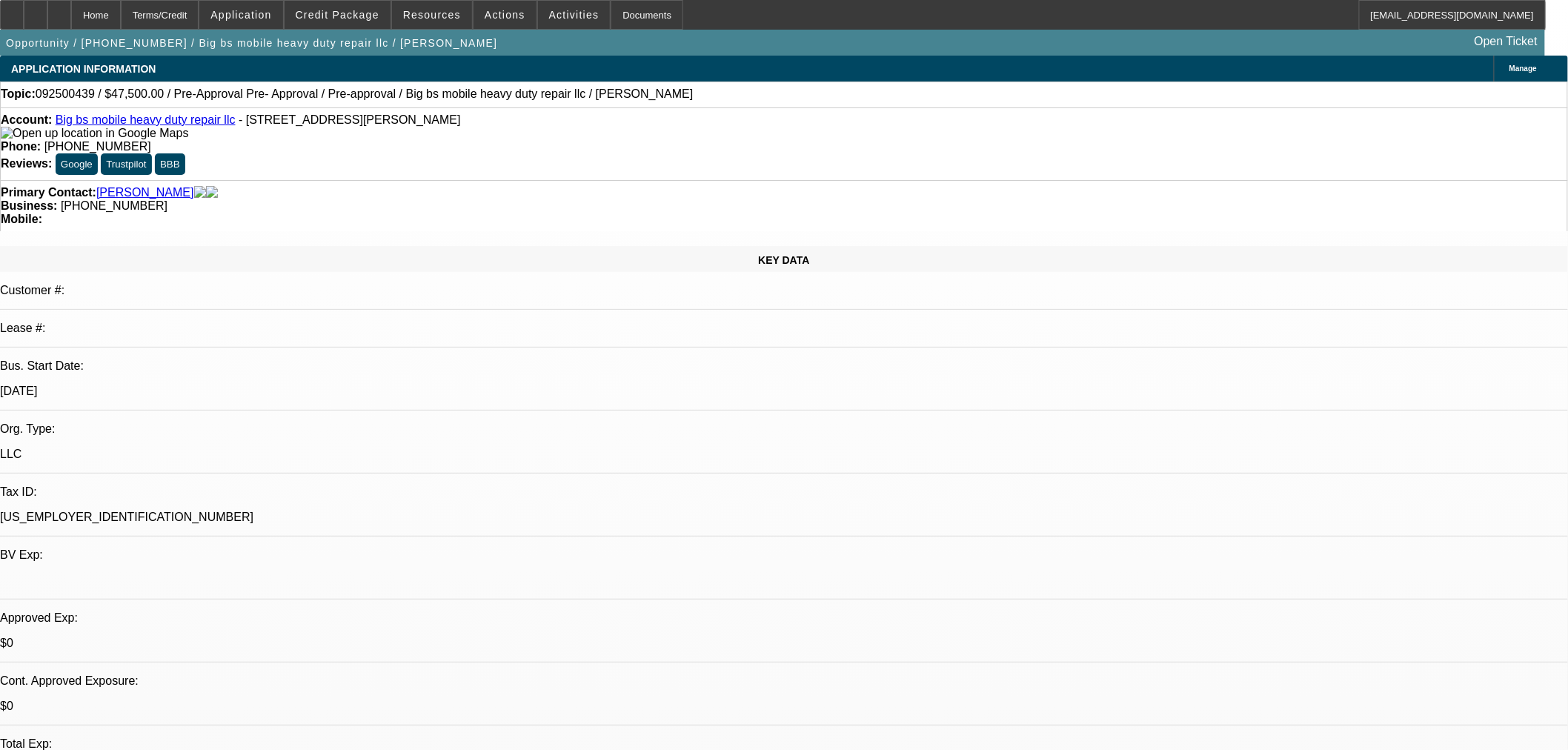
select select "2"
select select "0.1"
select select "4"
click at [343, 23] on span at bounding box center [337, 15] width 106 height 36
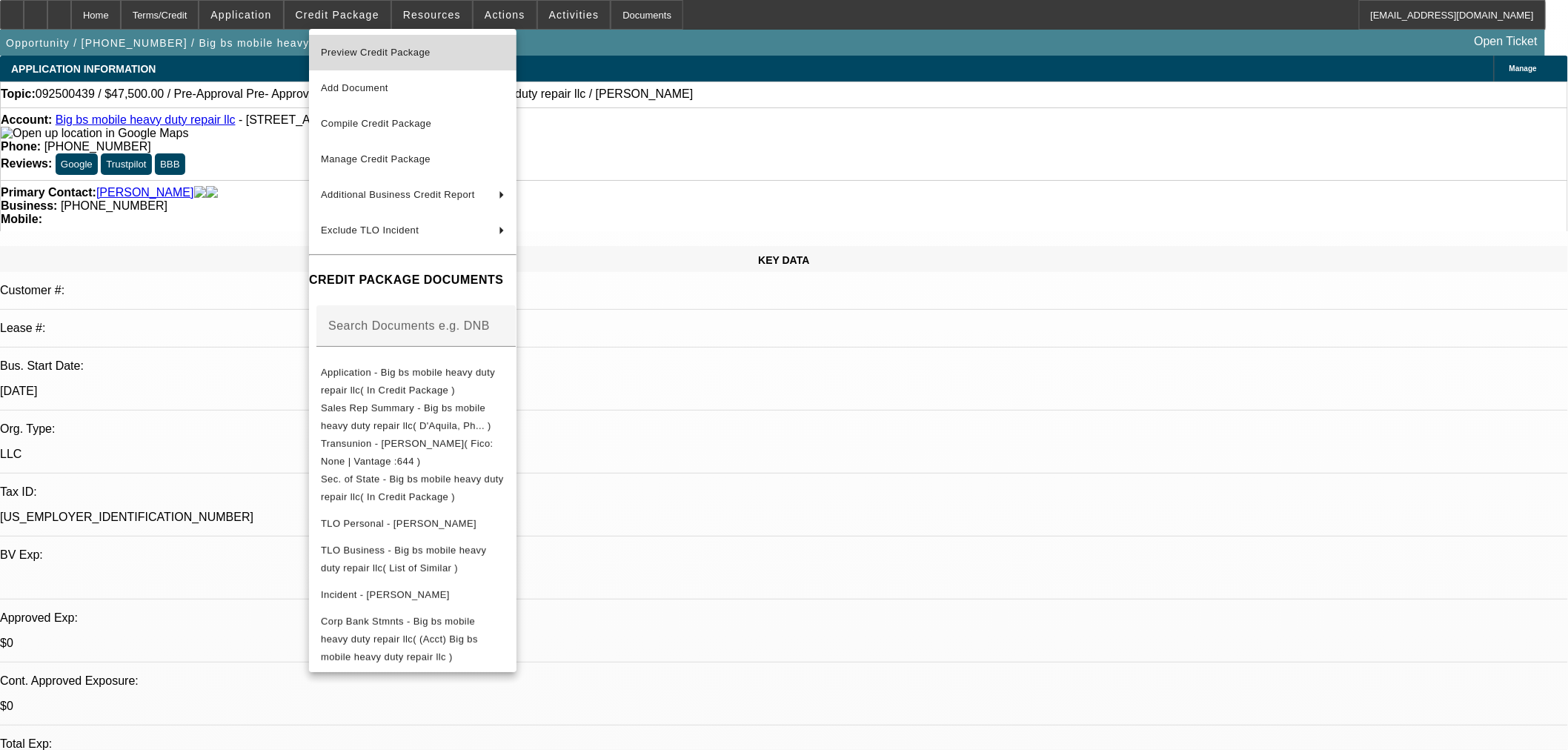
click at [407, 58] on span "Preview Credit Package" at bounding box center [413, 52] width 184 height 18
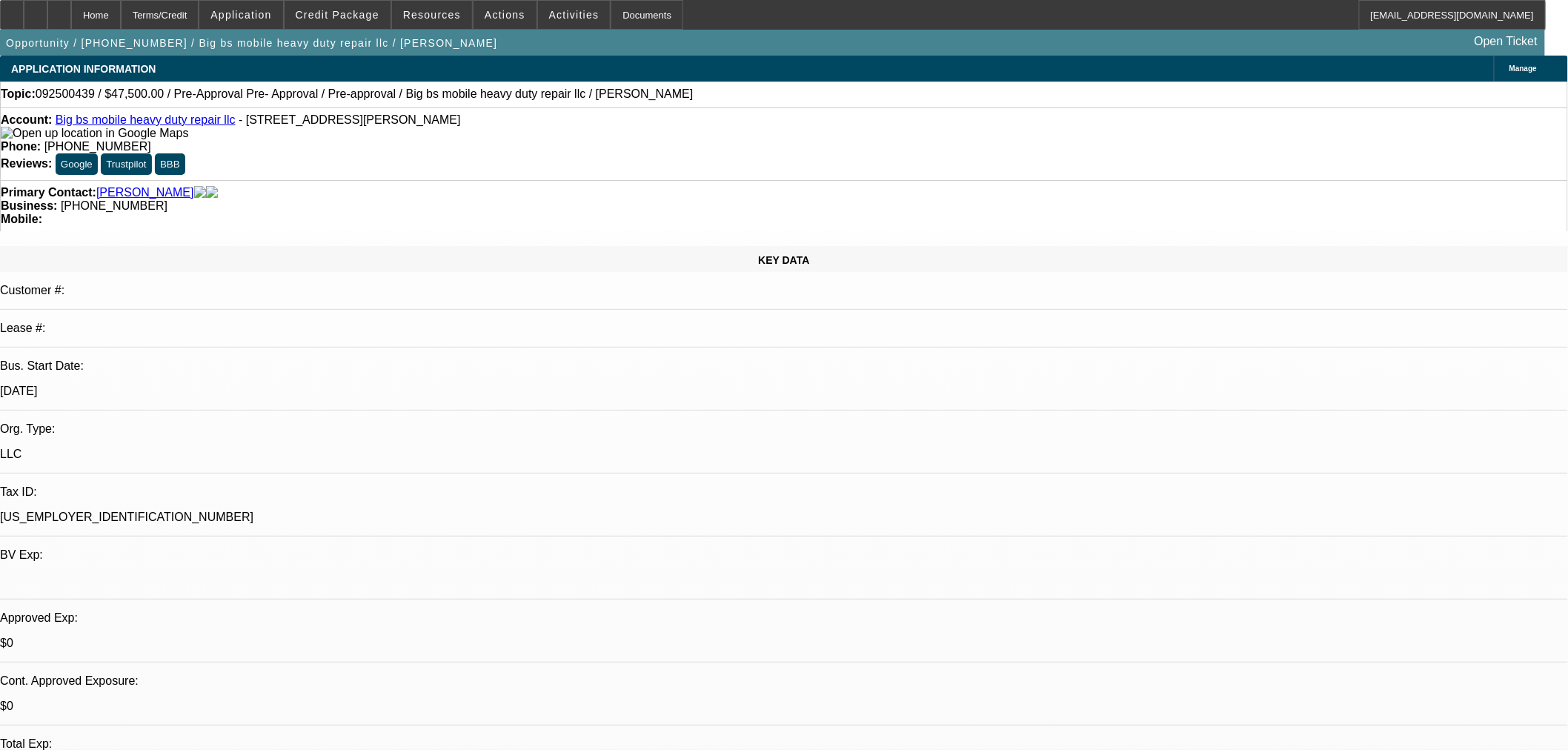
type textarea "o"
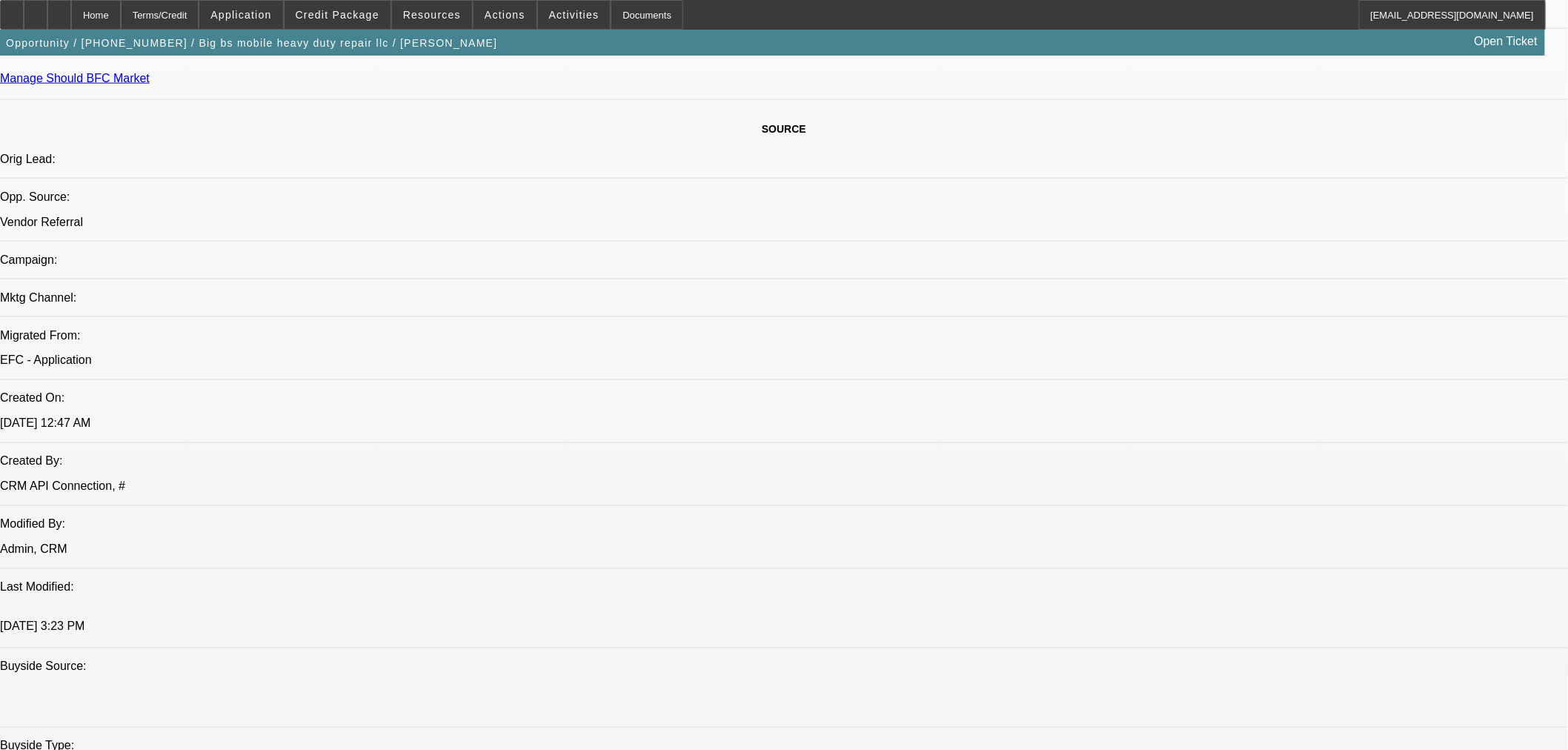
scroll to position [49, 0]
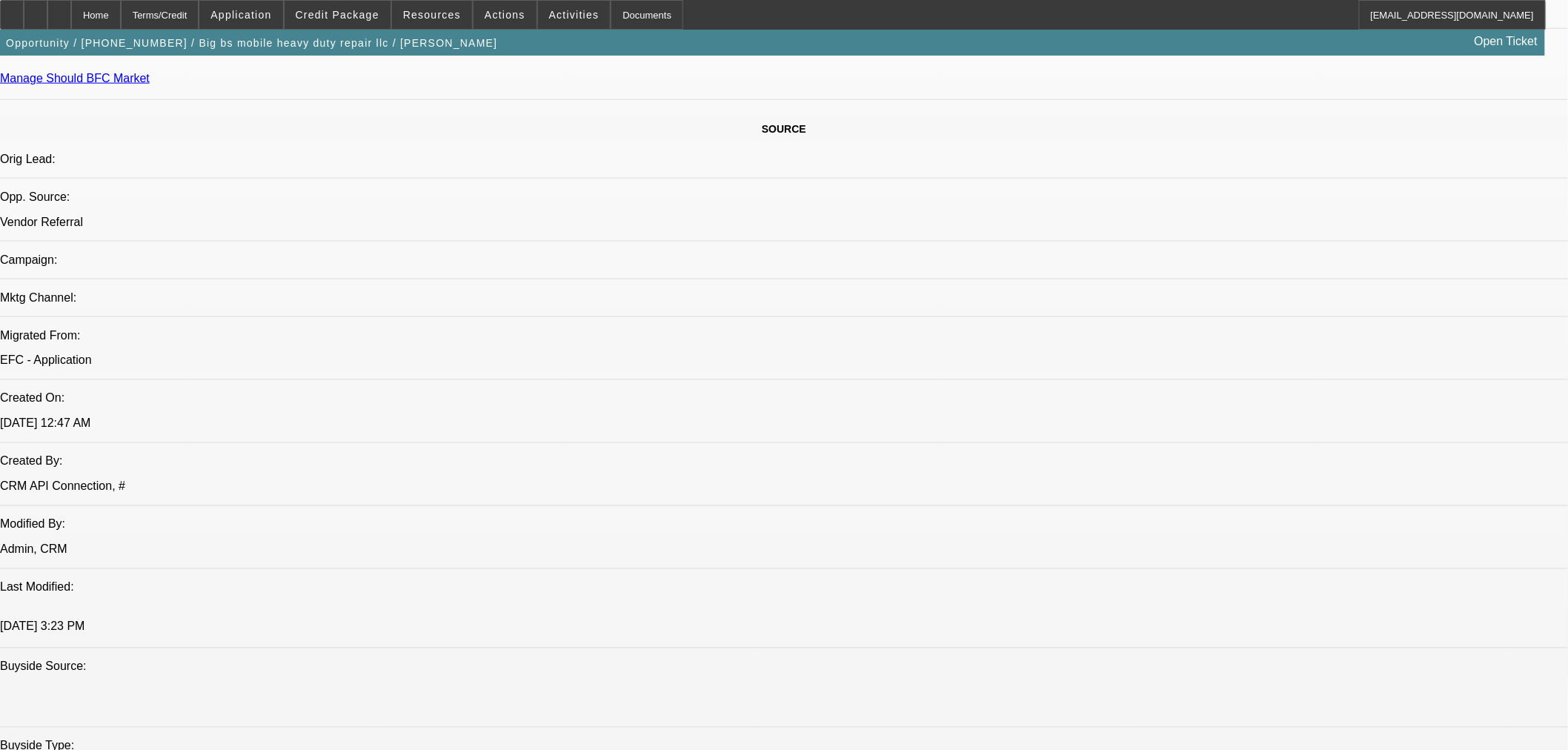
type textarea "OPEN COLLECTION; MINIMAL REVOLVING CREDIT TO FALL BACK ON; MINIMAL CREDIT OVERA…"
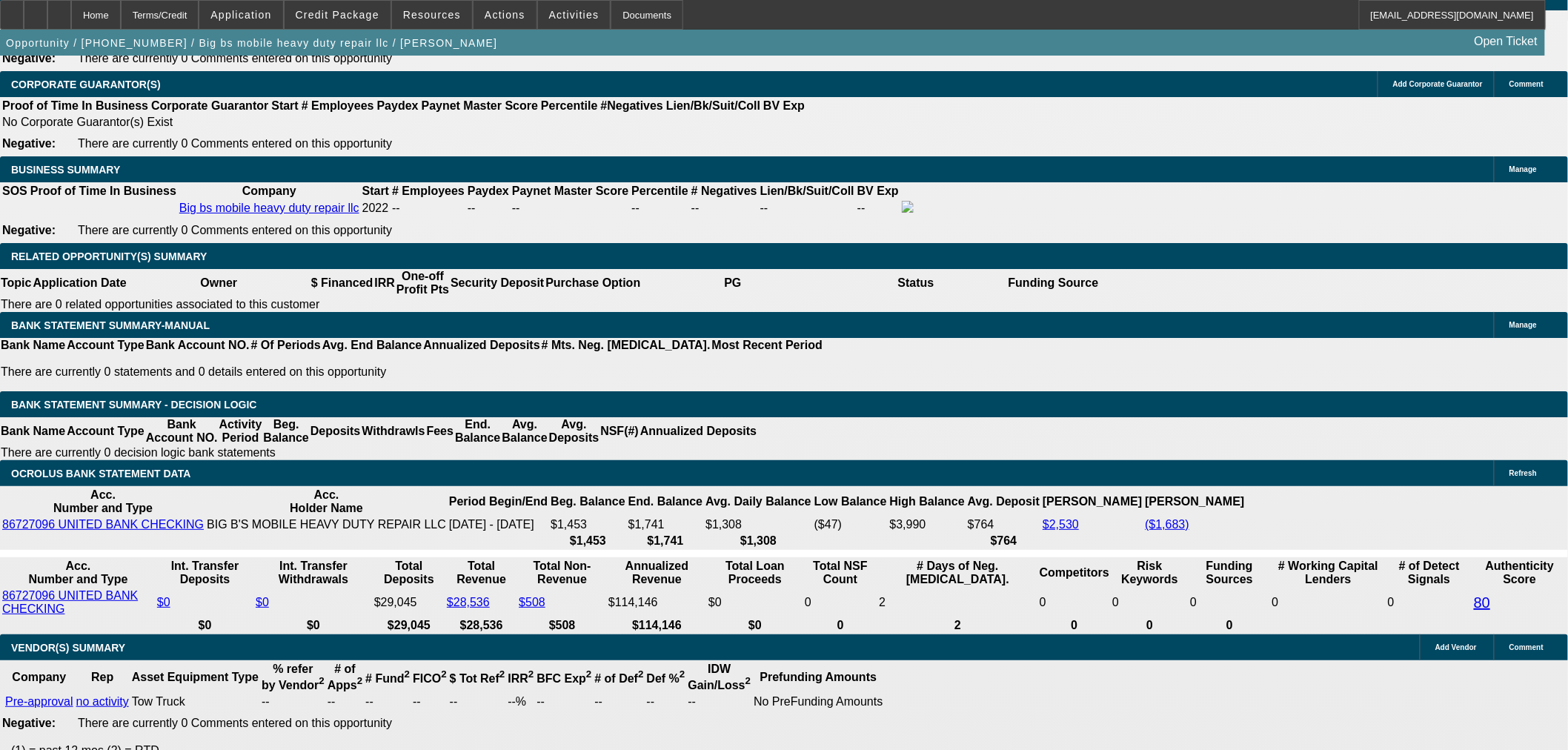
scroll to position [2462, 0]
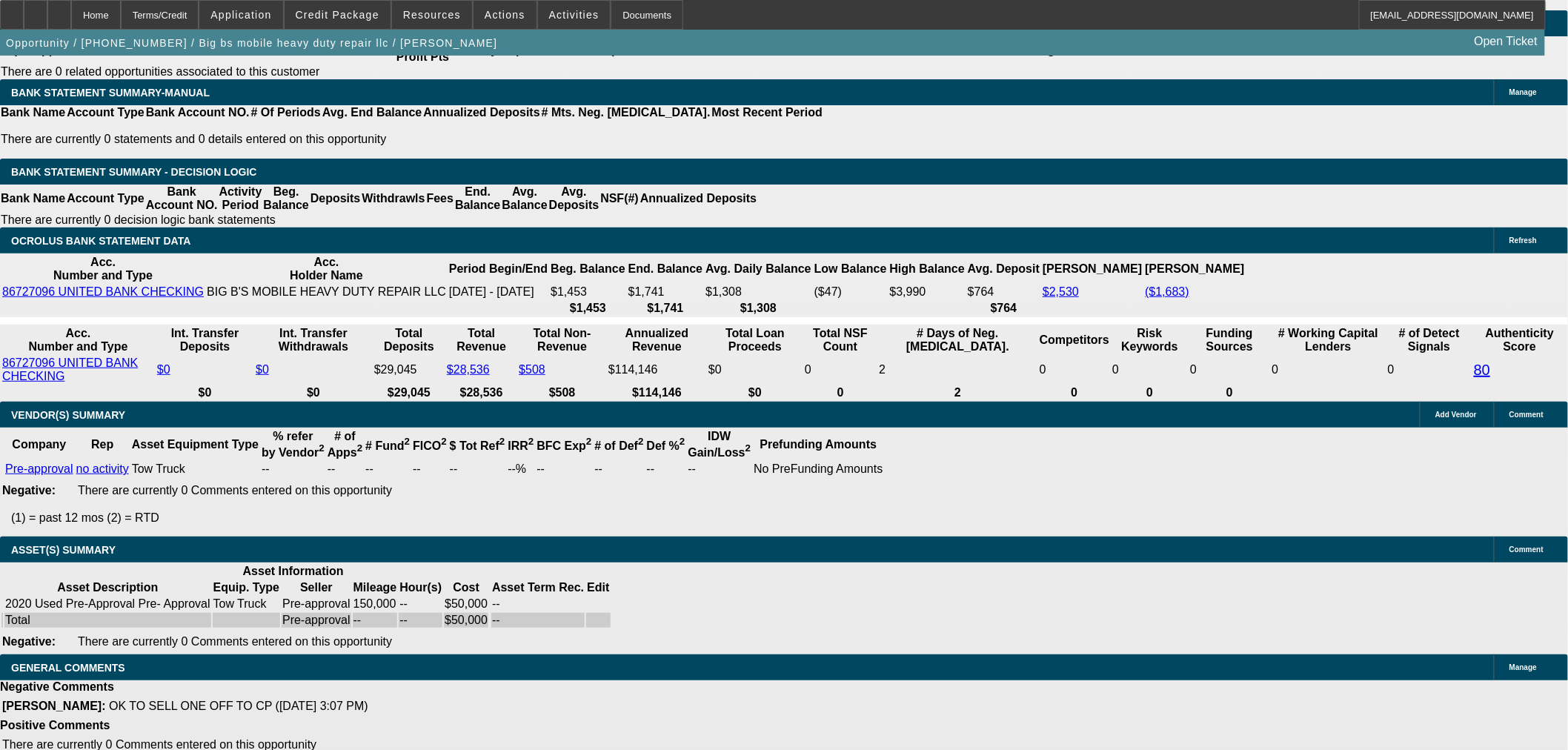
select select "5"
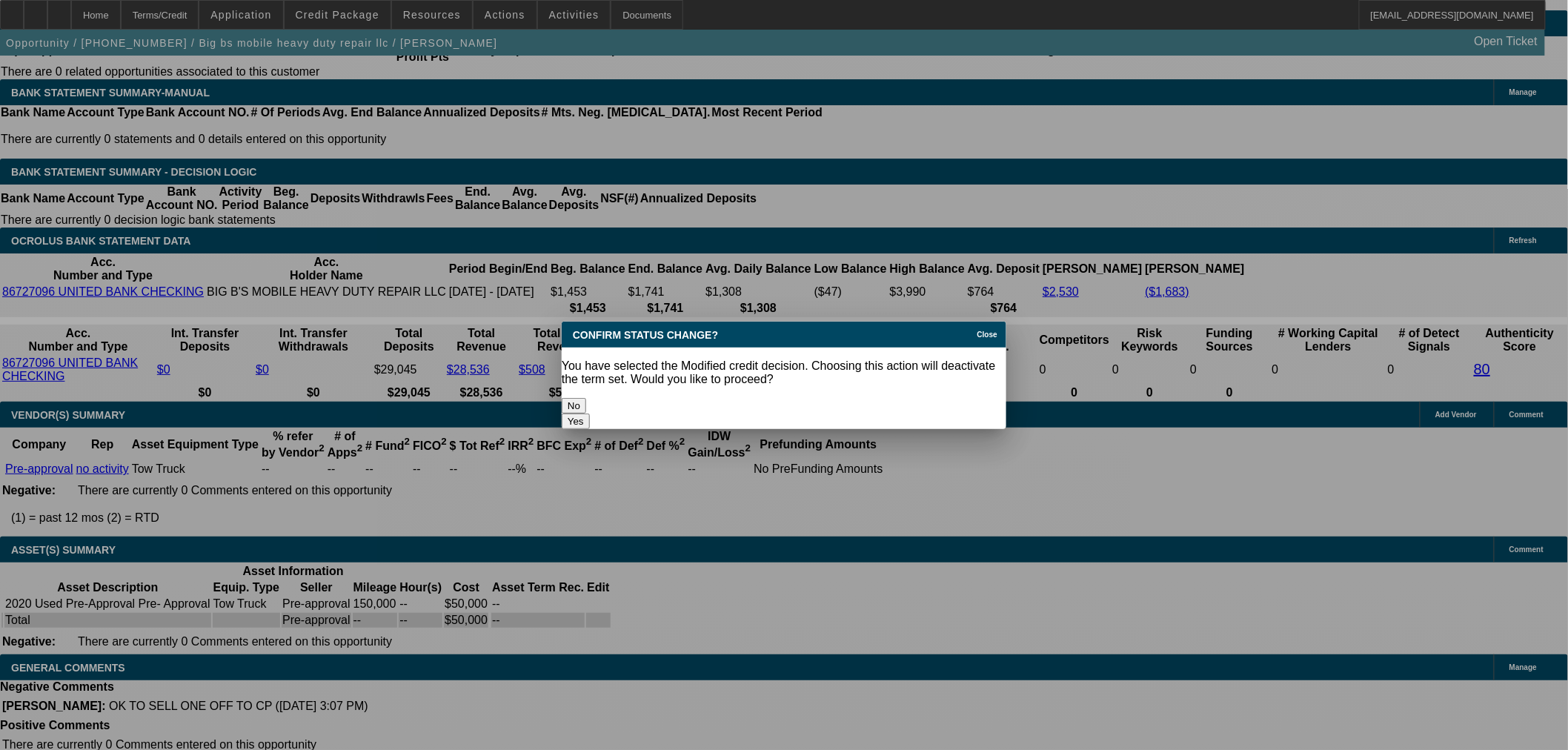
click at [589, 414] on button "Yes" at bounding box center [576, 421] width 28 height 16
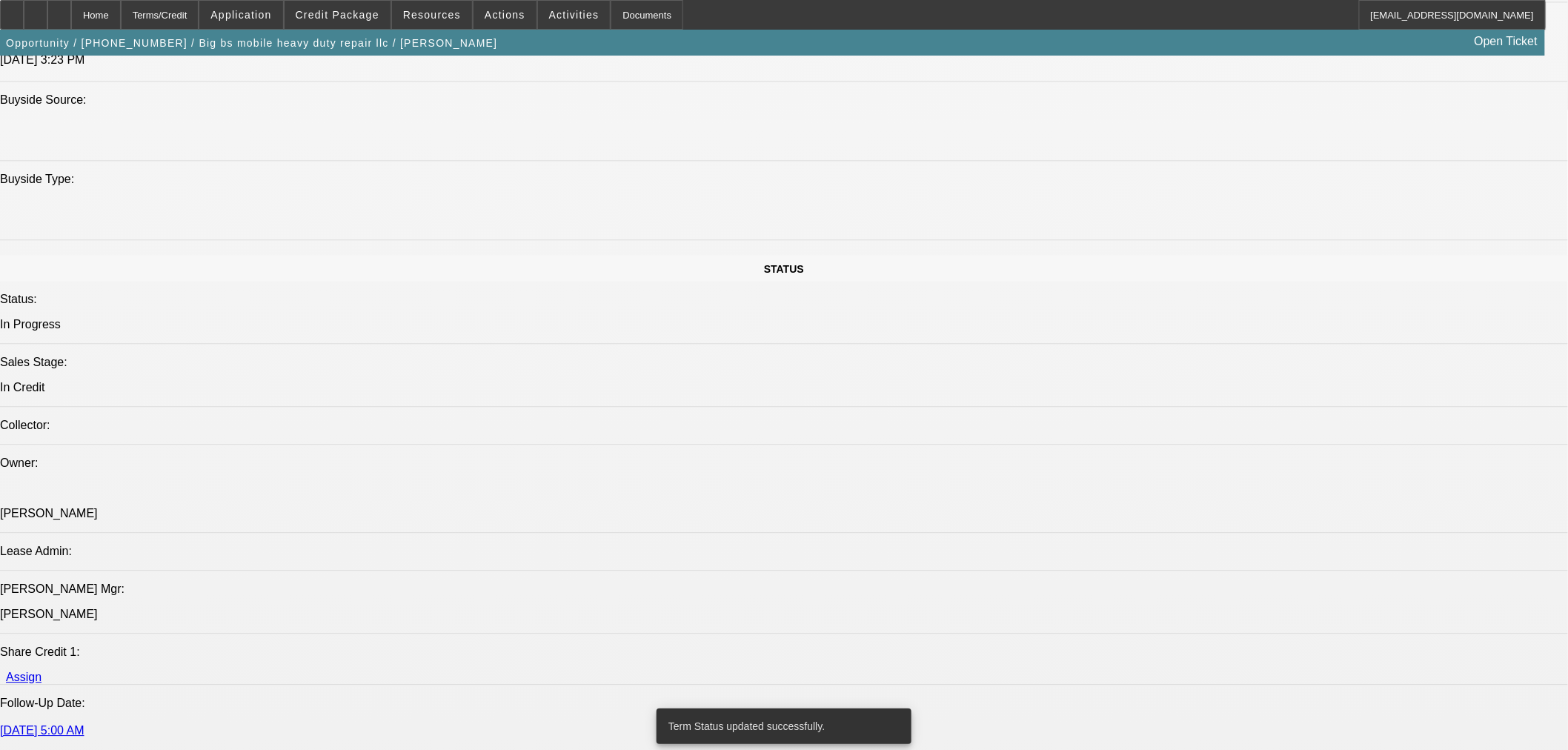
scroll to position [1392, 0]
select select "2"
select select "0.1"
select select "4"
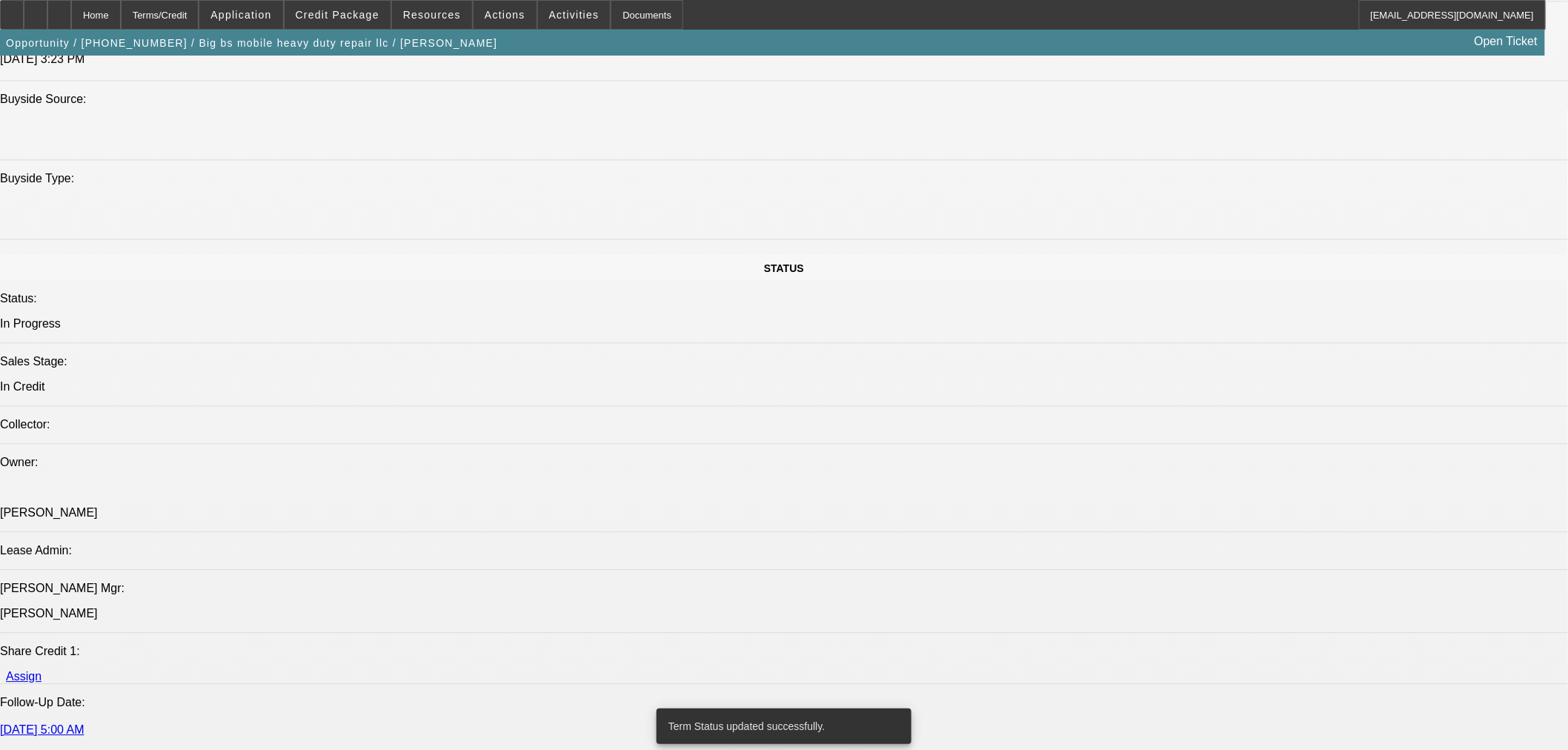
select select "2"
select select "0.1"
select select "4"
select select "0"
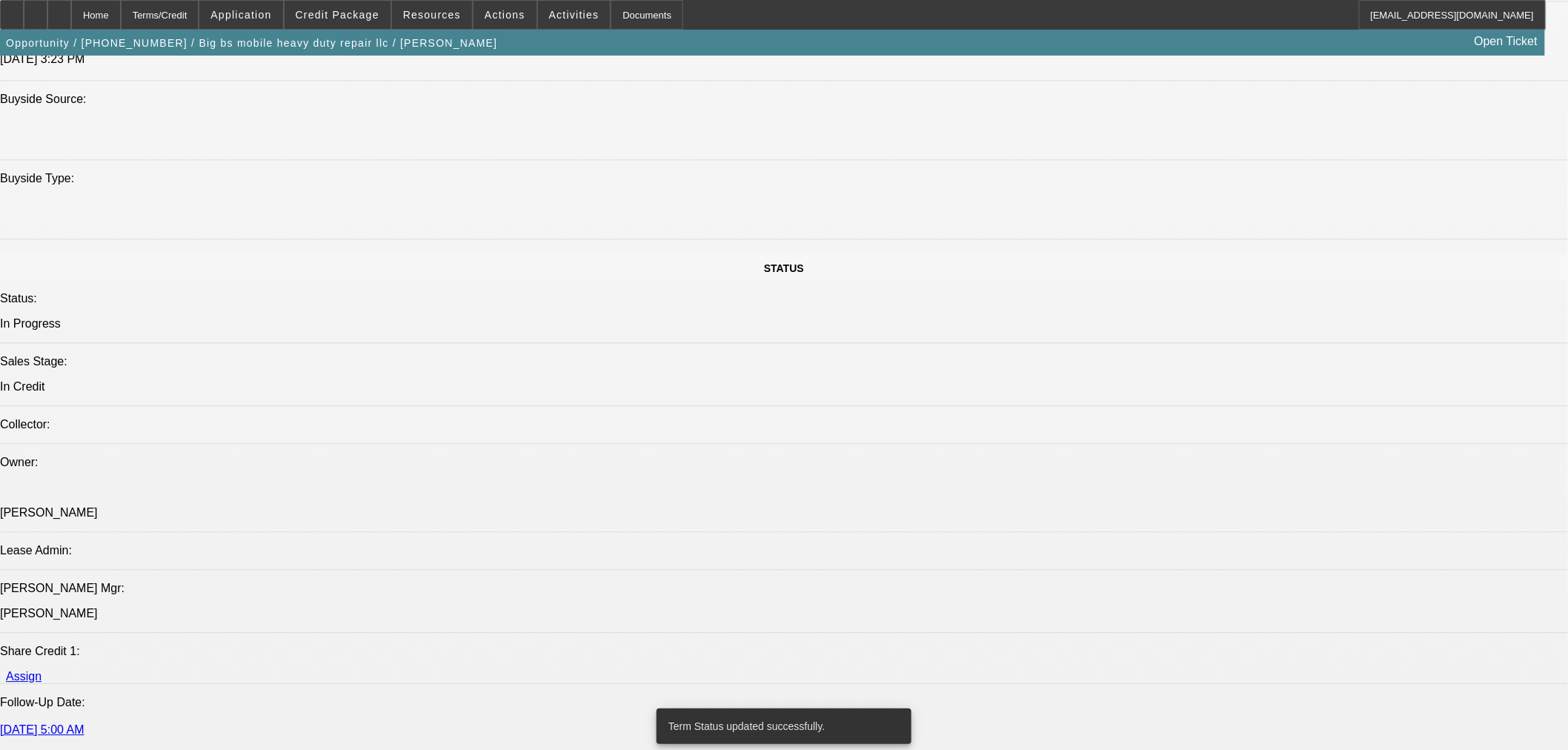
select select "2"
select select "0.1"
select select "4"
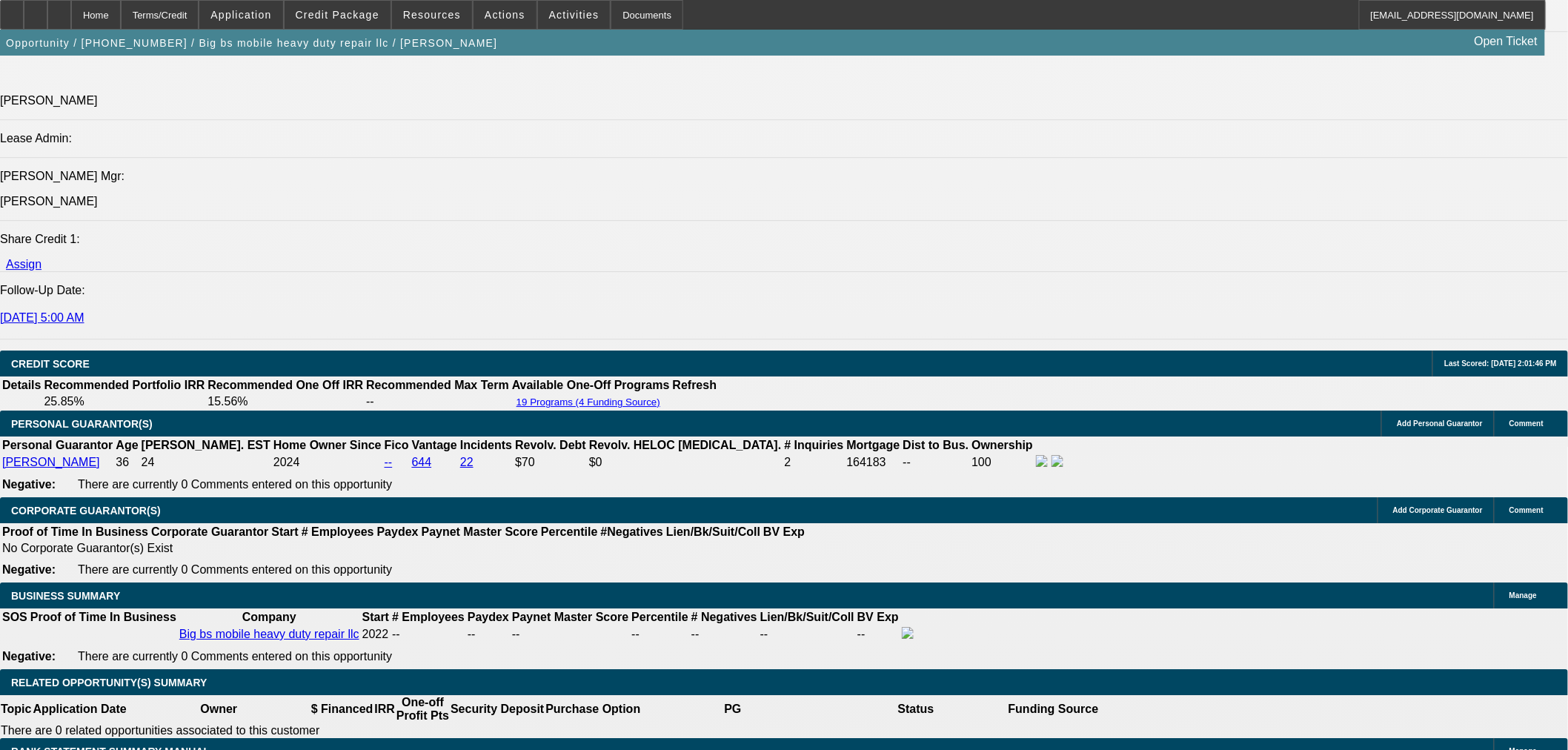
select select "0.2"
type input "$10,000.00"
type input "UNKNOWN"
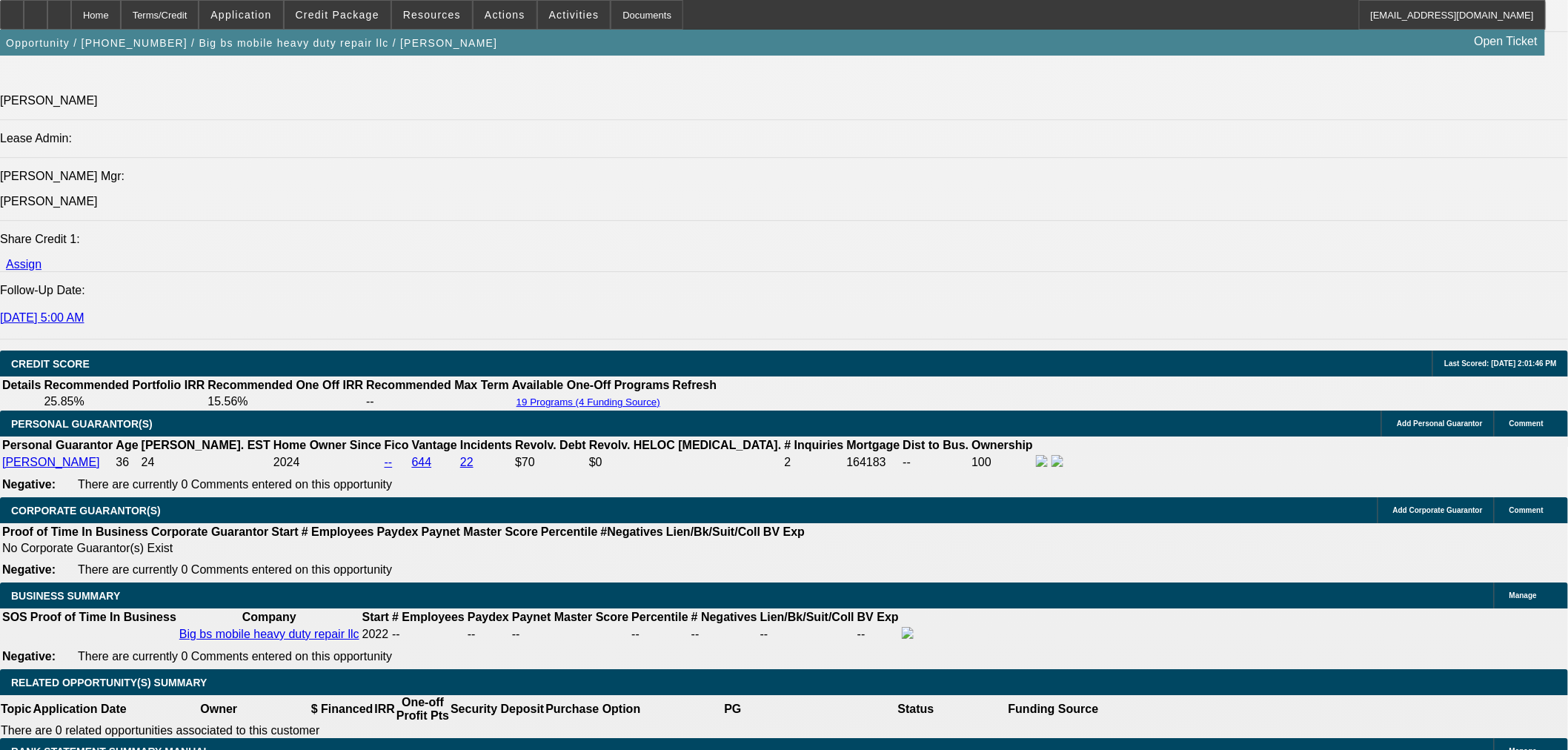
type input "$1,903.20"
type input "$951.60"
type input "36"
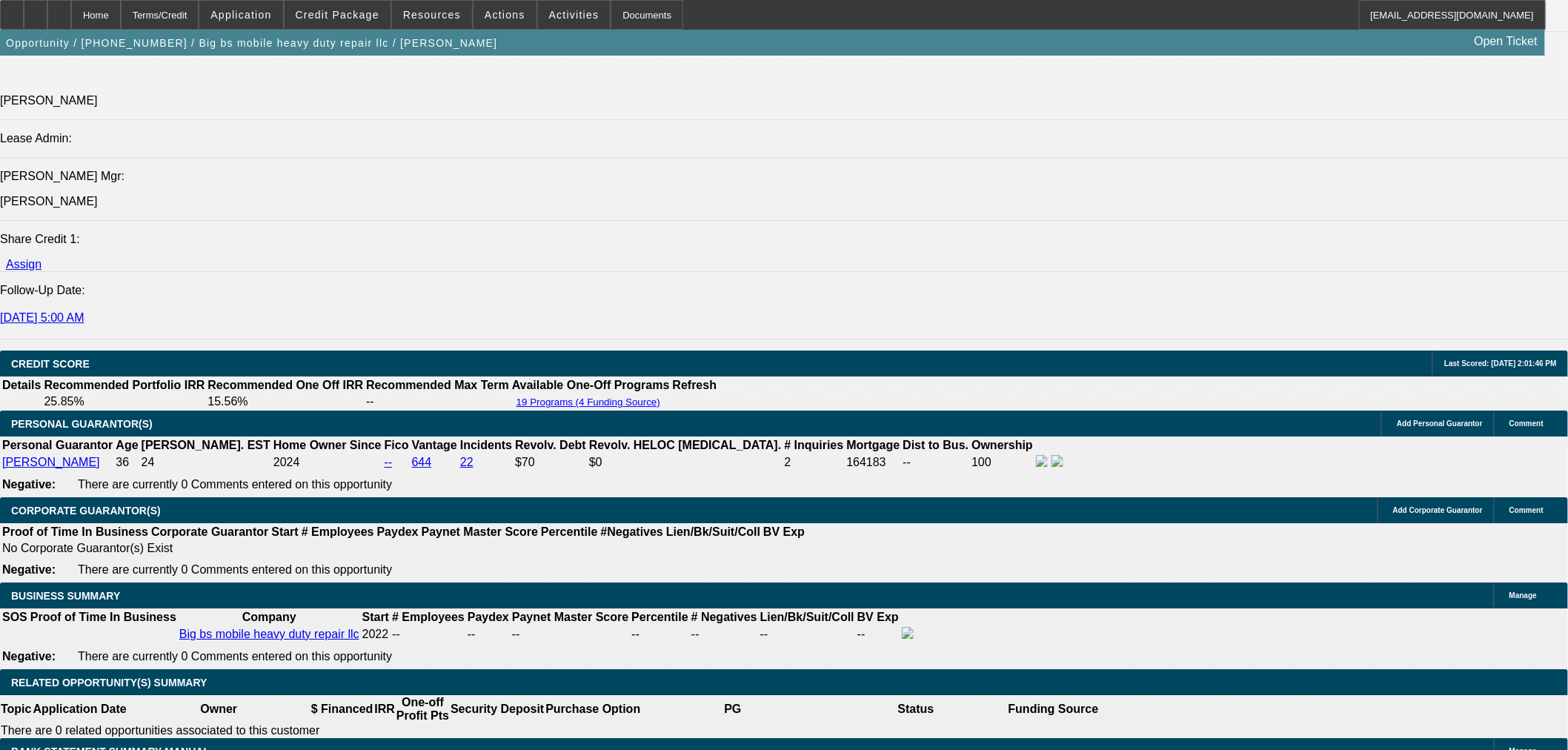
type input "$27,336.10"
type input "$13,668.05"
type input "$2,773.22"
type input "$1,386.61"
type input "36"
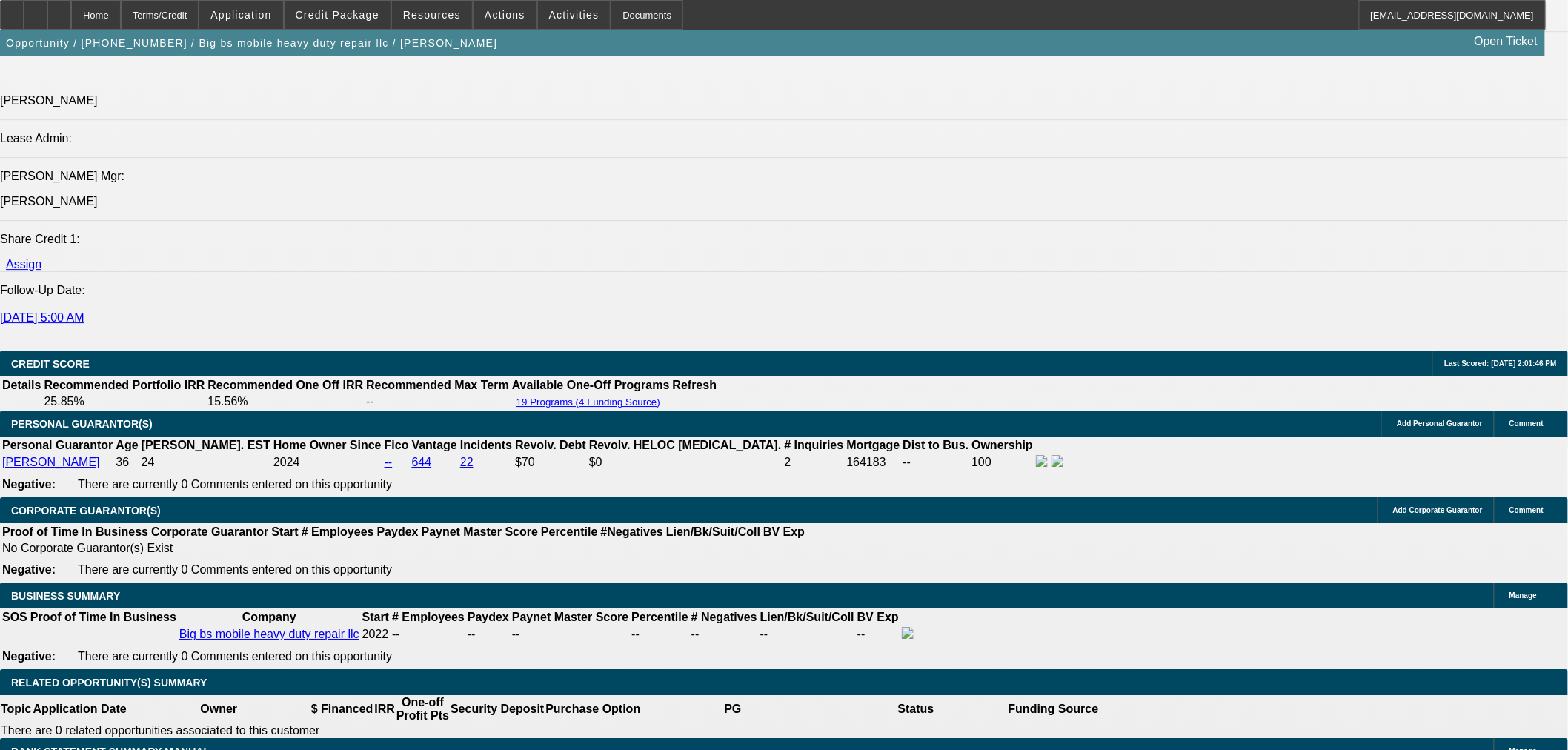
type input "2"
type input "$2,291.40"
type input "$1,145.70"
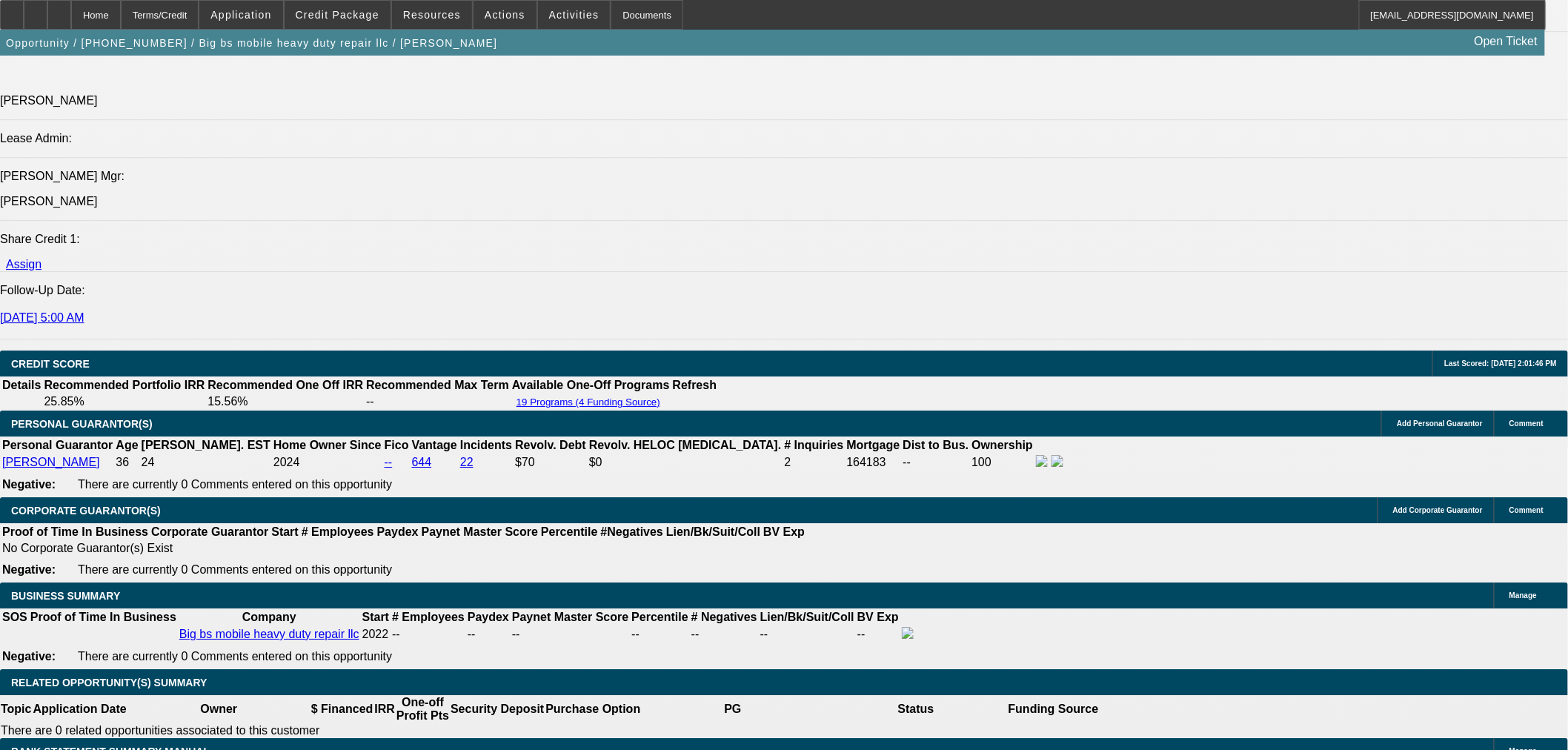
type input "25"
type input "$3,180.78"
type input "$1,590.39"
type input "25"
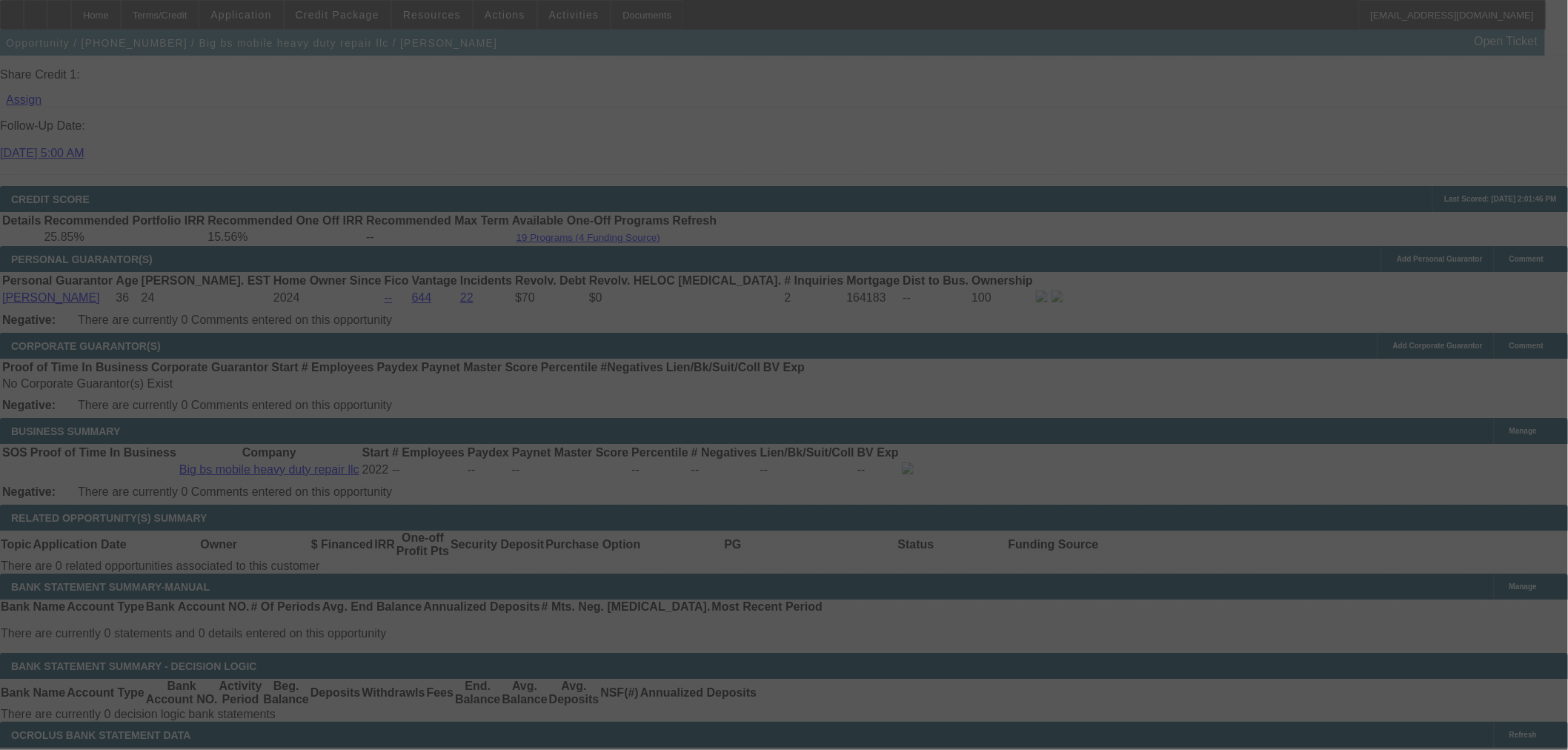
scroll to position [2051, 0]
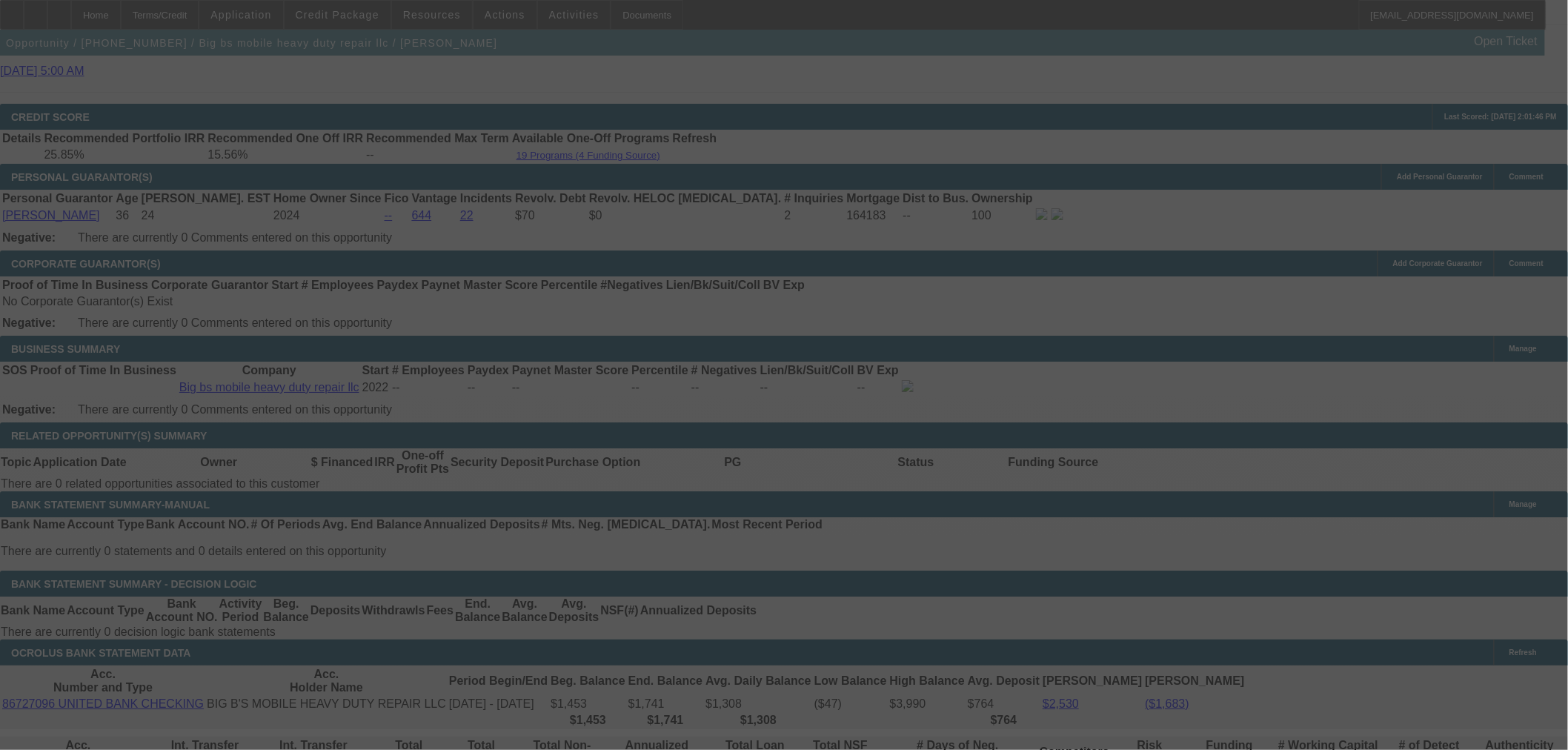
select select "0.2"
select select "2"
select select "0.1"
select select "4"
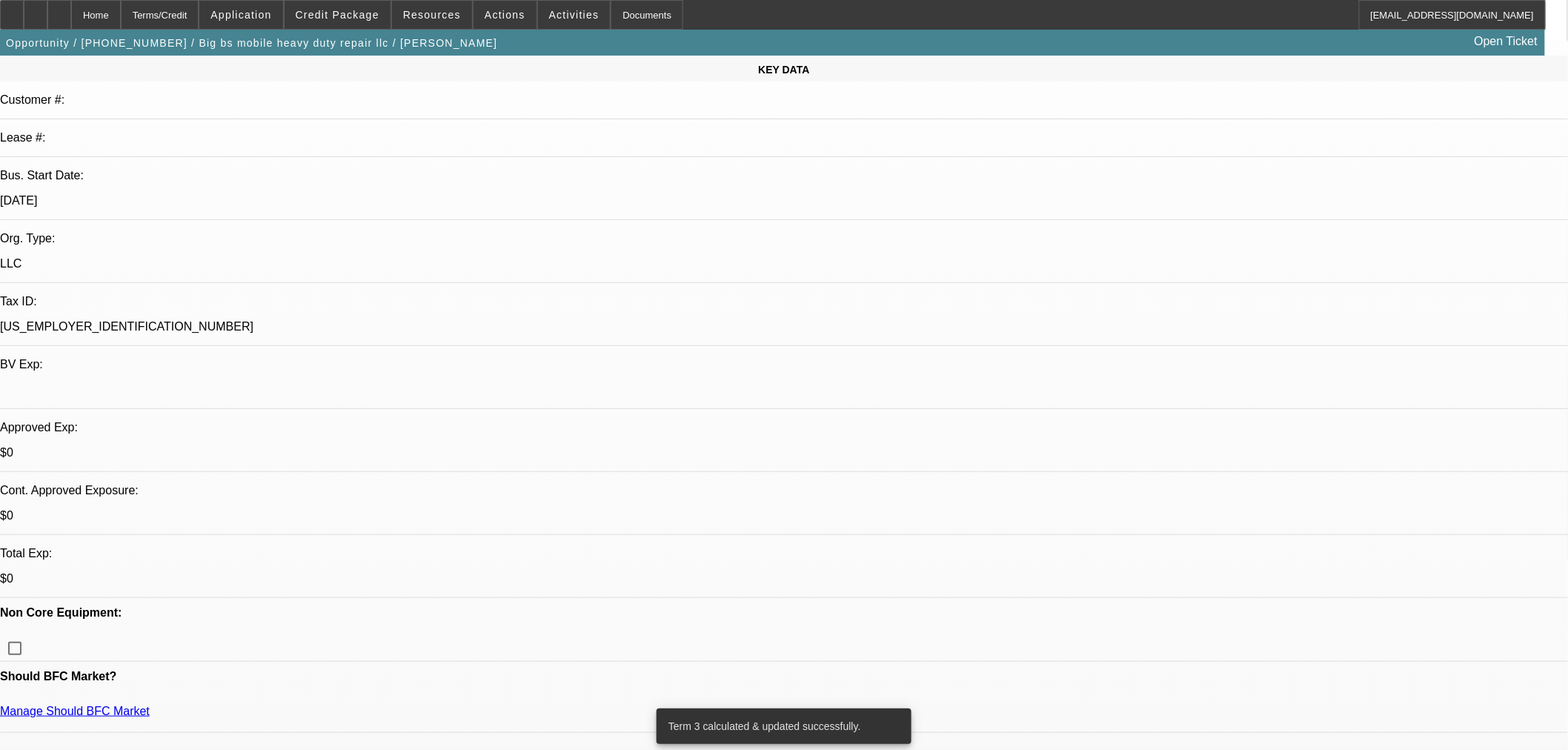
scroll to position [0, 0]
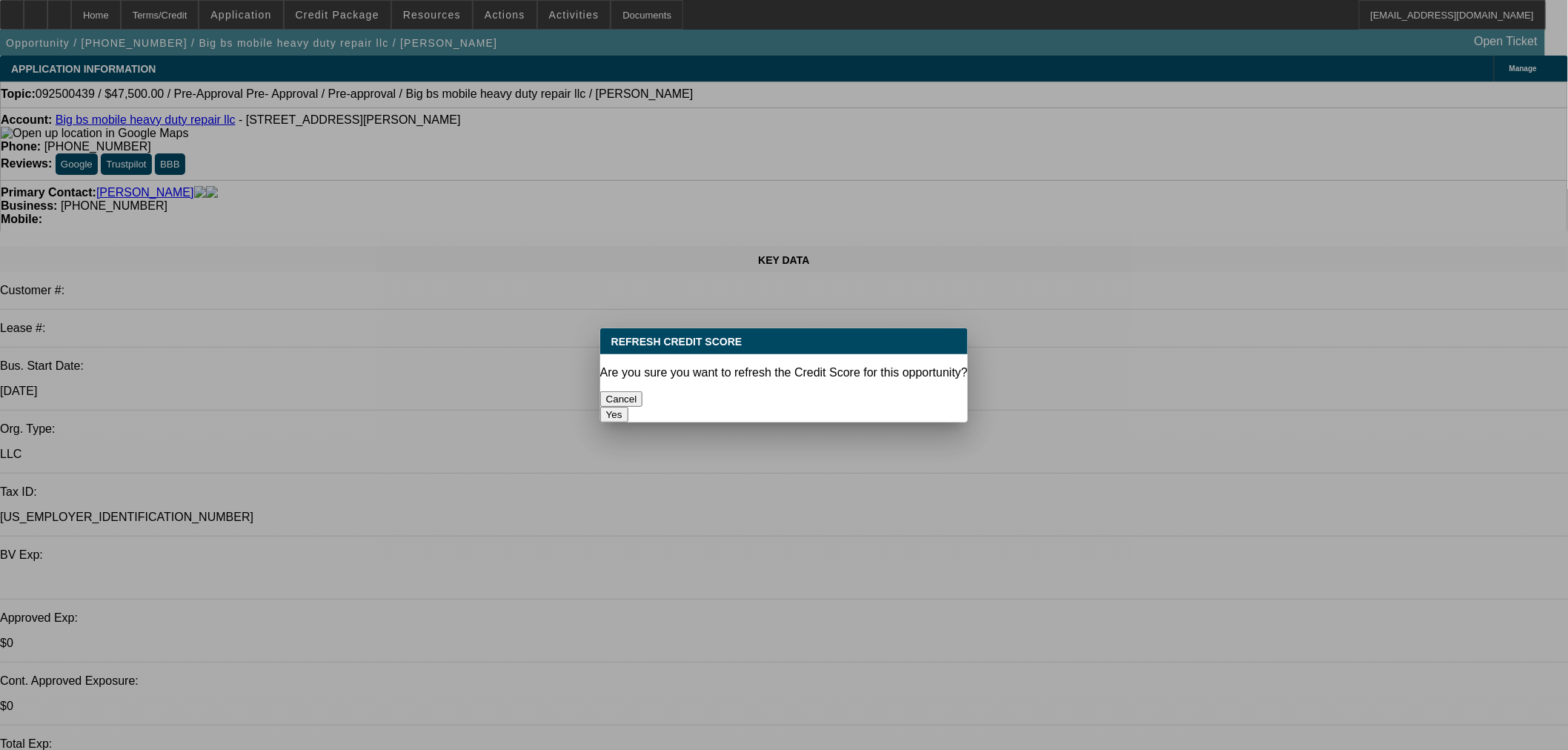
click at [628, 407] on button "Yes" at bounding box center [614, 414] width 28 height 16
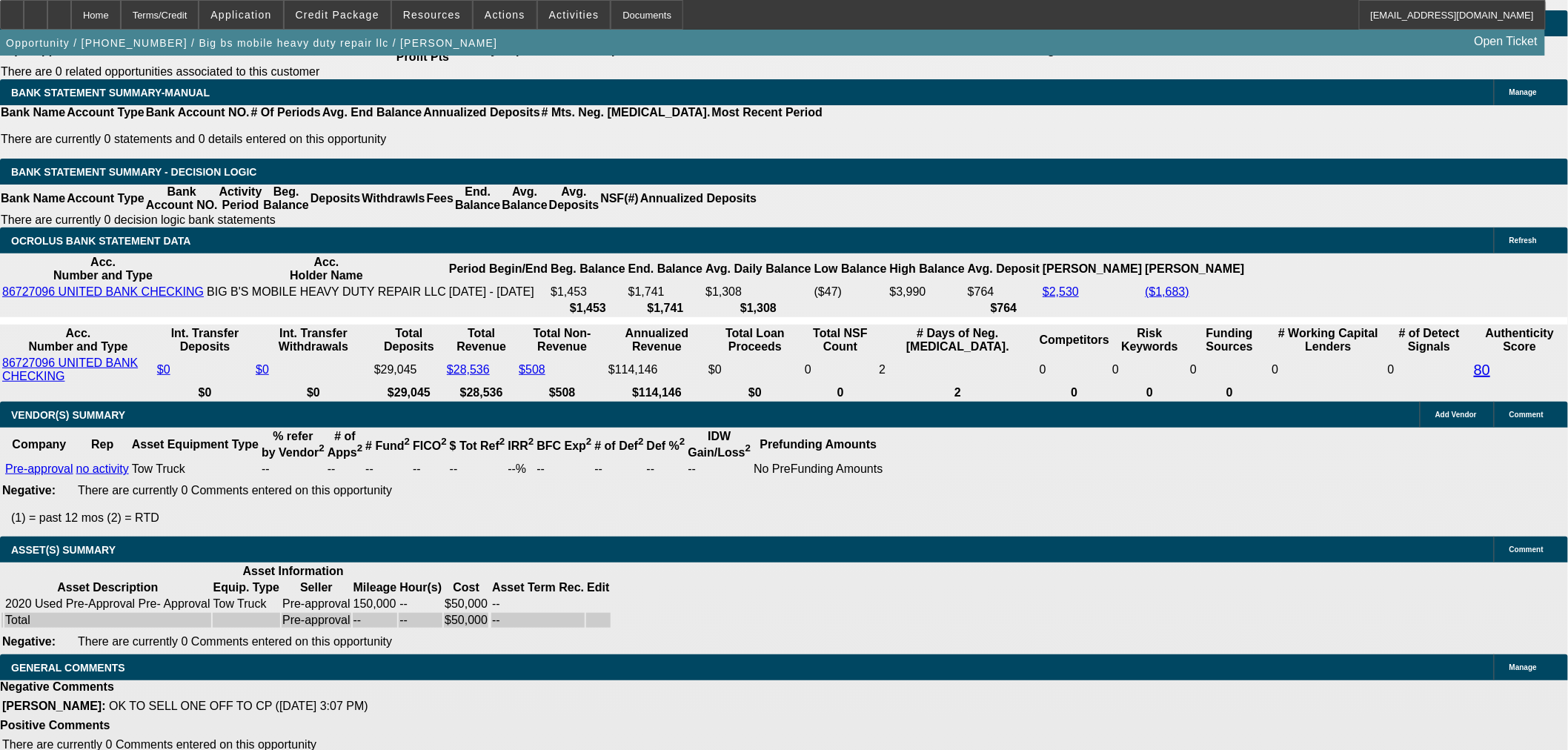
scroll to position [2051, 0]
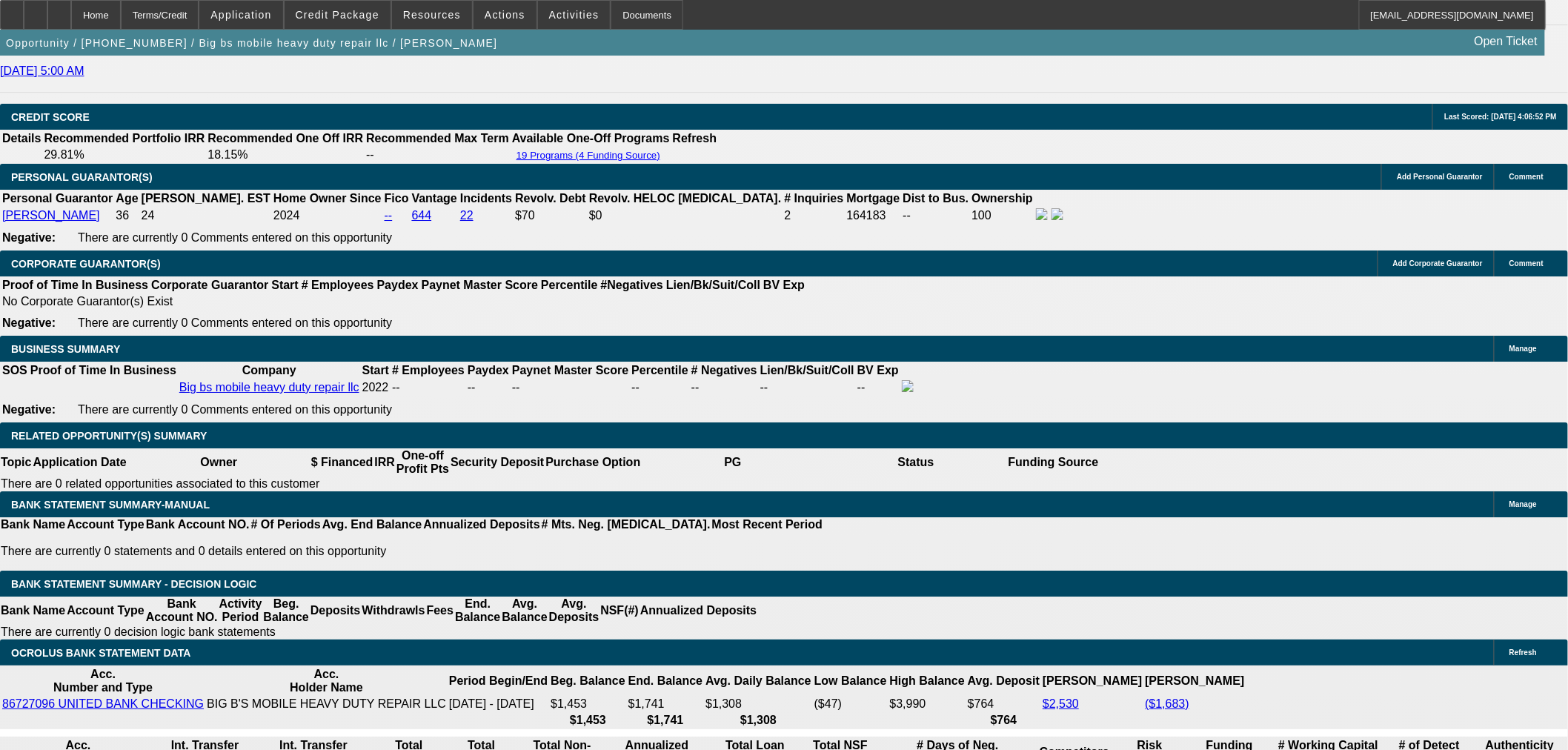
type input "UNKNOWN"
type input "22"
type input "$2,291.40"
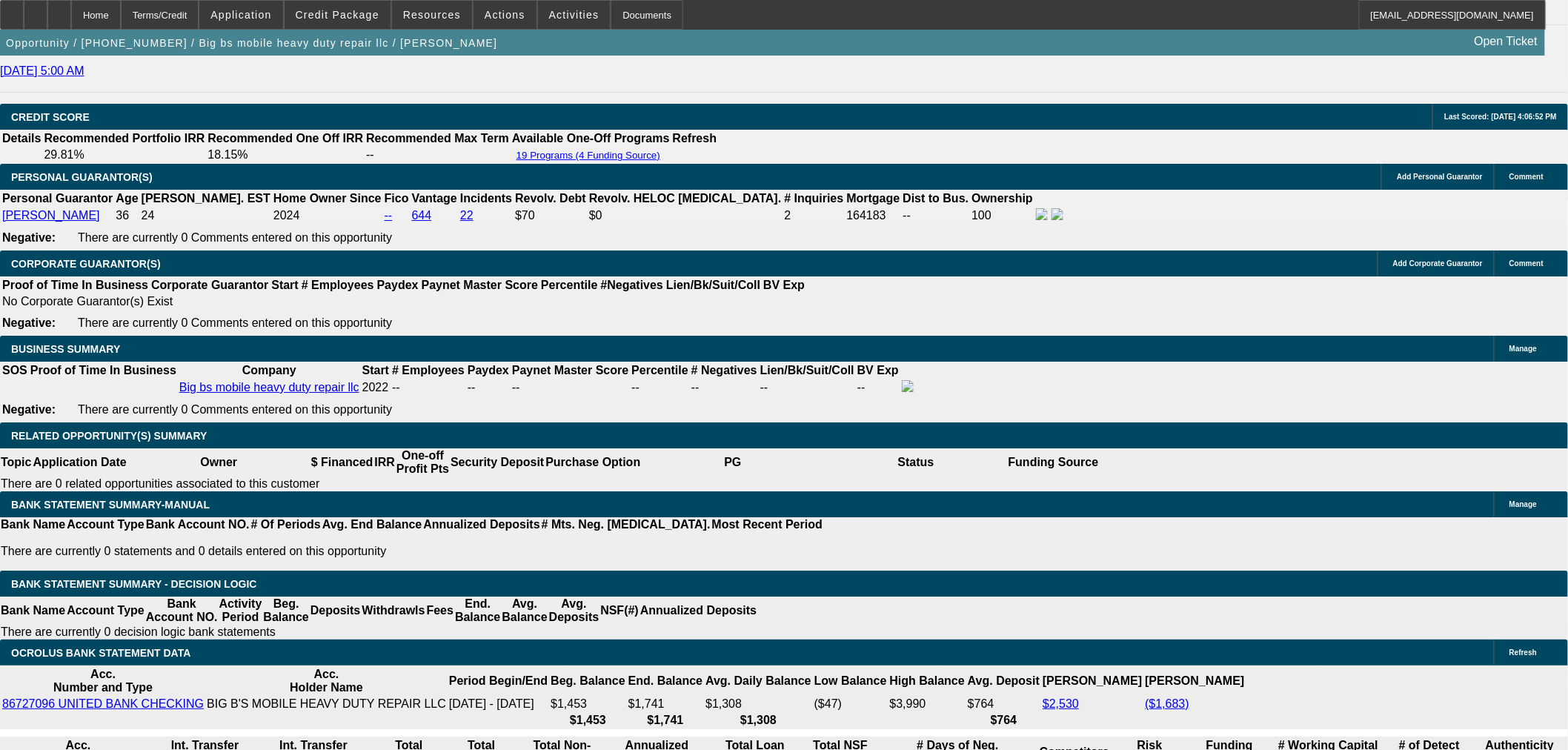
type input "$1,145.70"
type input "$3,055.24"
type input "$1,527.62"
type input "22"
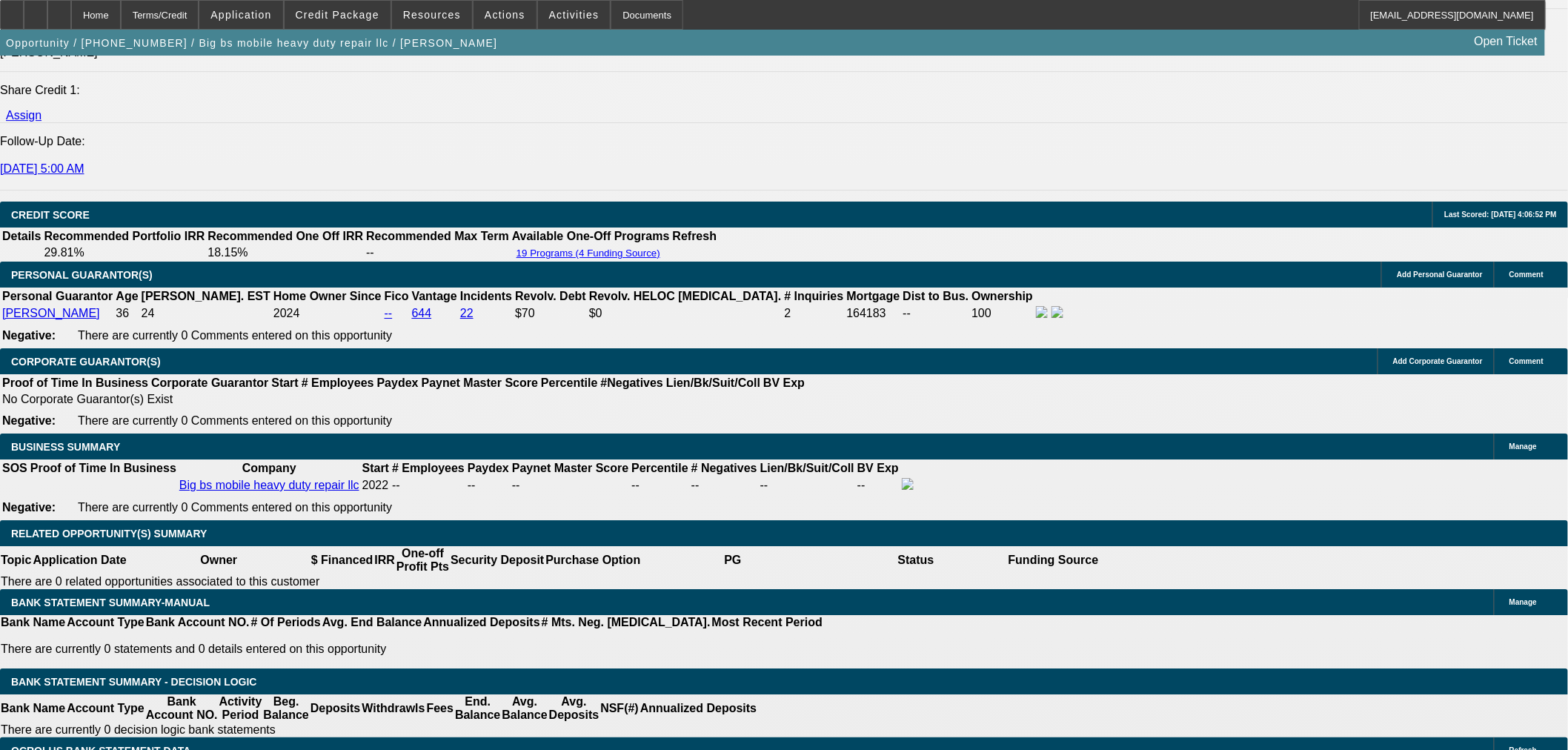
scroll to position [1886, 0]
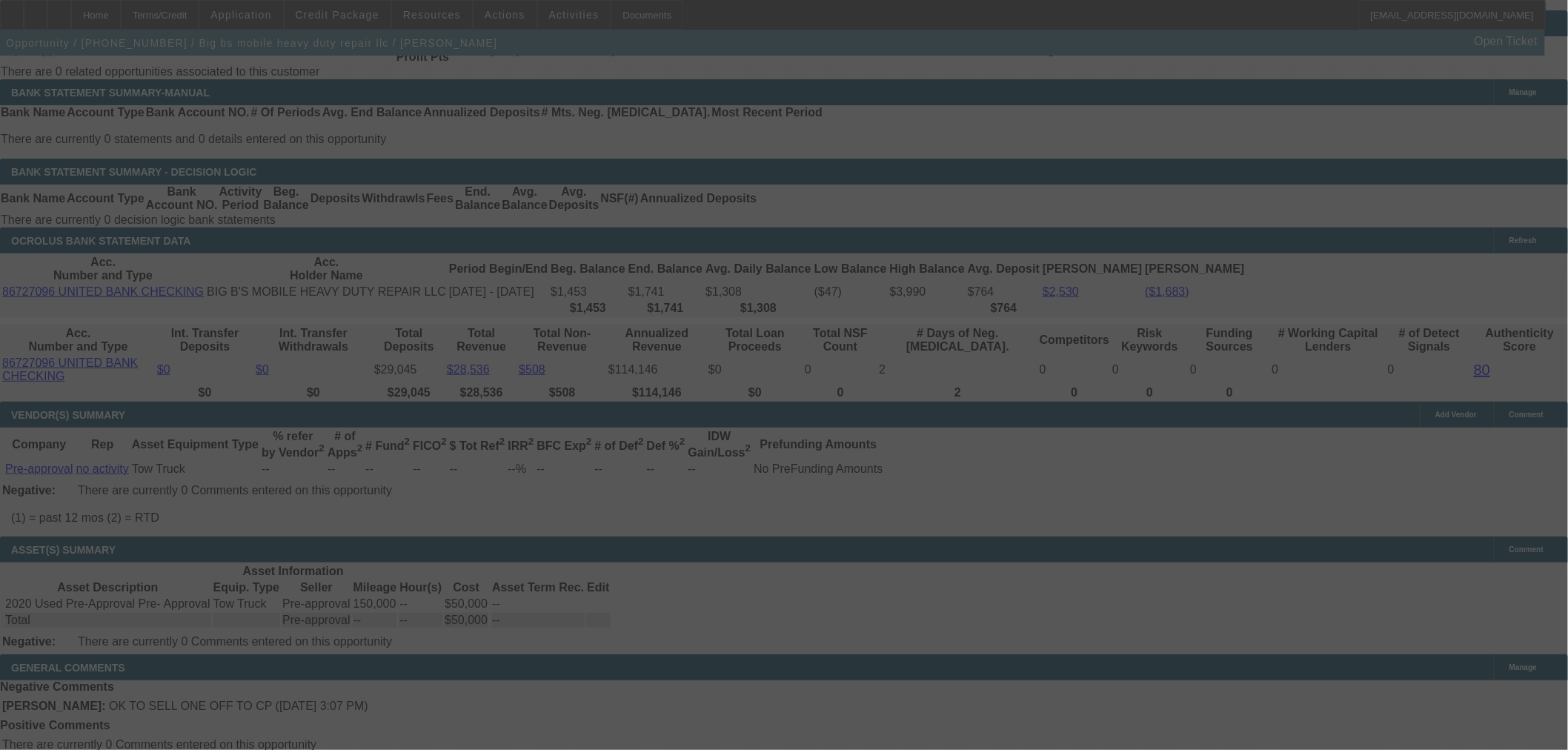
select select "0.2"
select select "2"
select select "0.1"
select select "4"
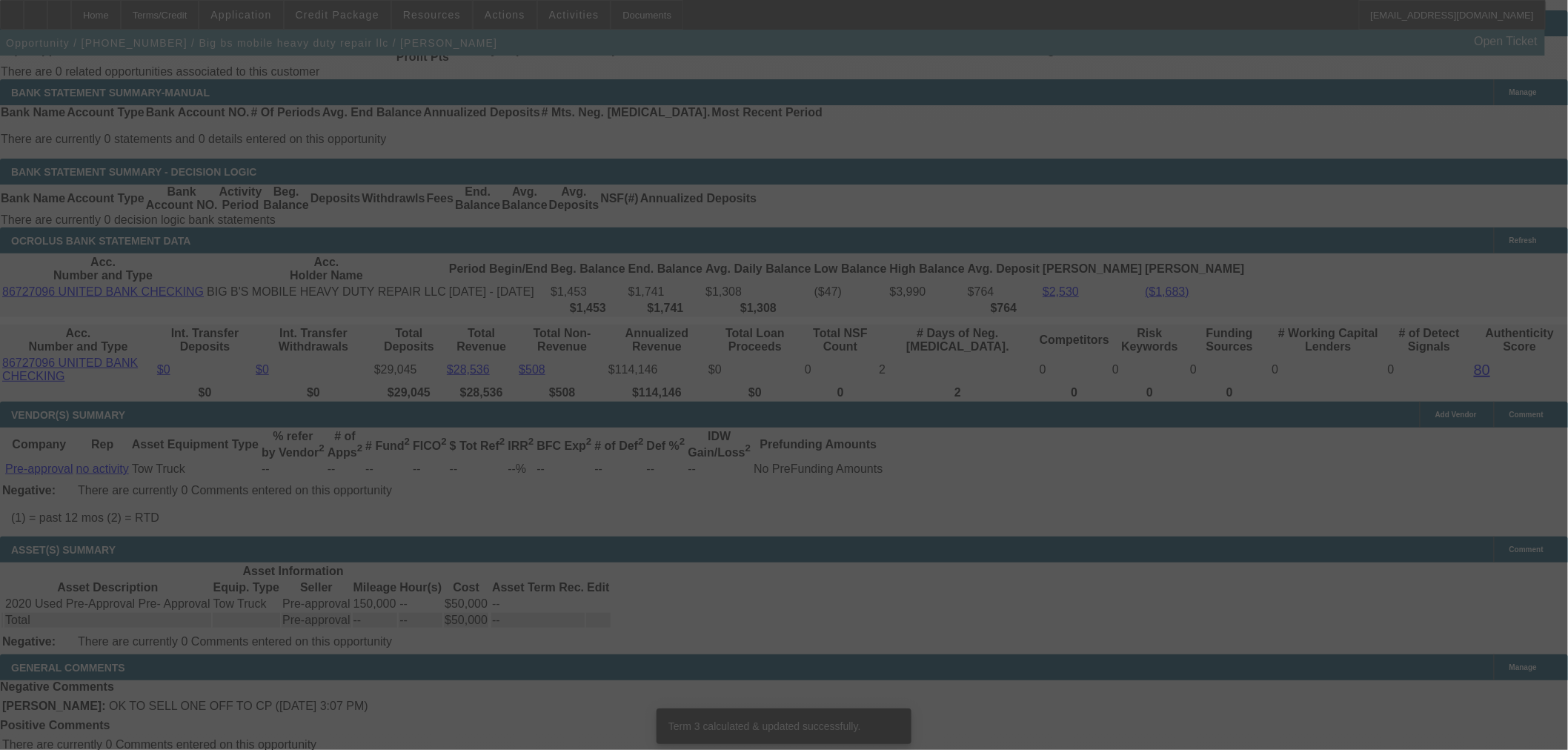
scroll to position [2449, 0]
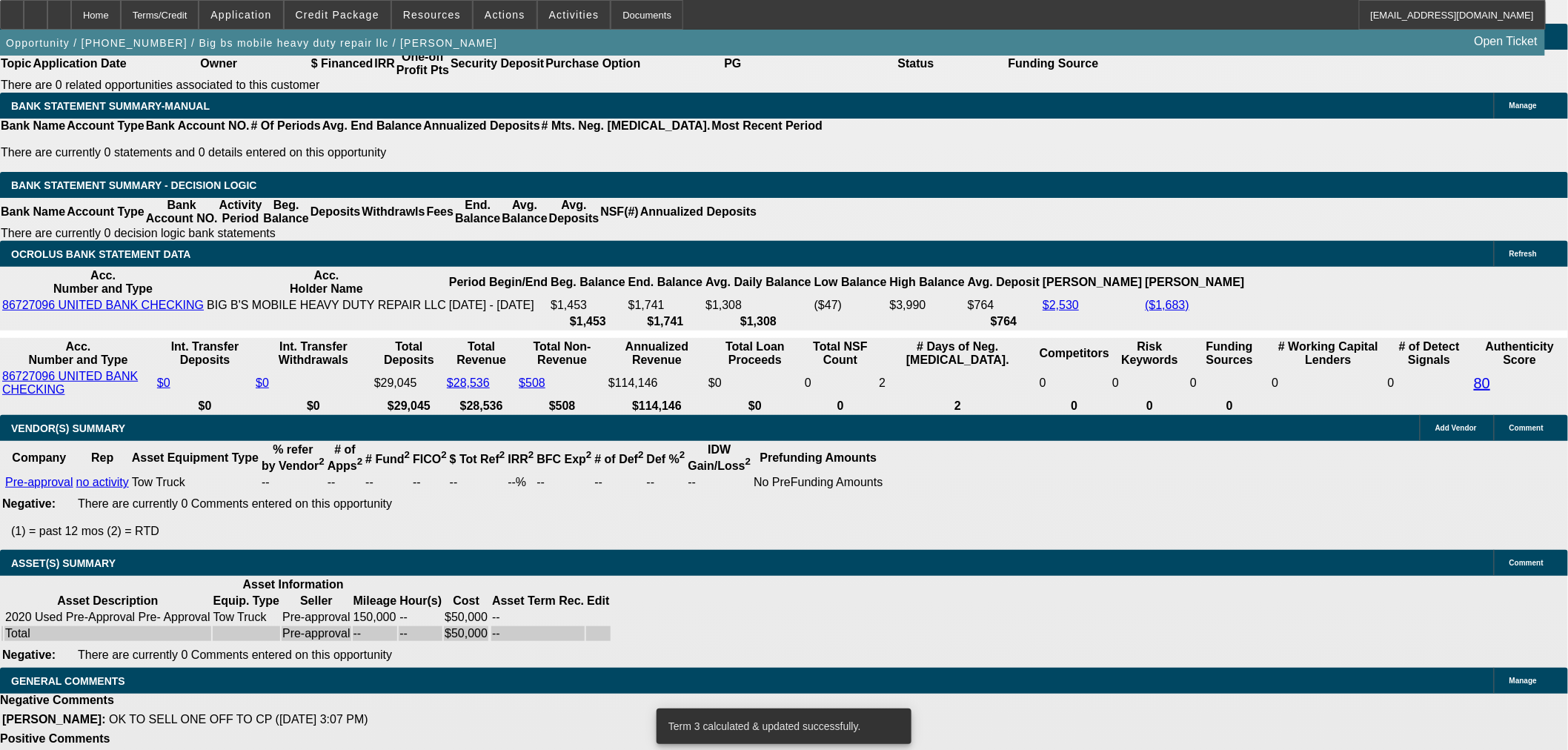
select select "4"
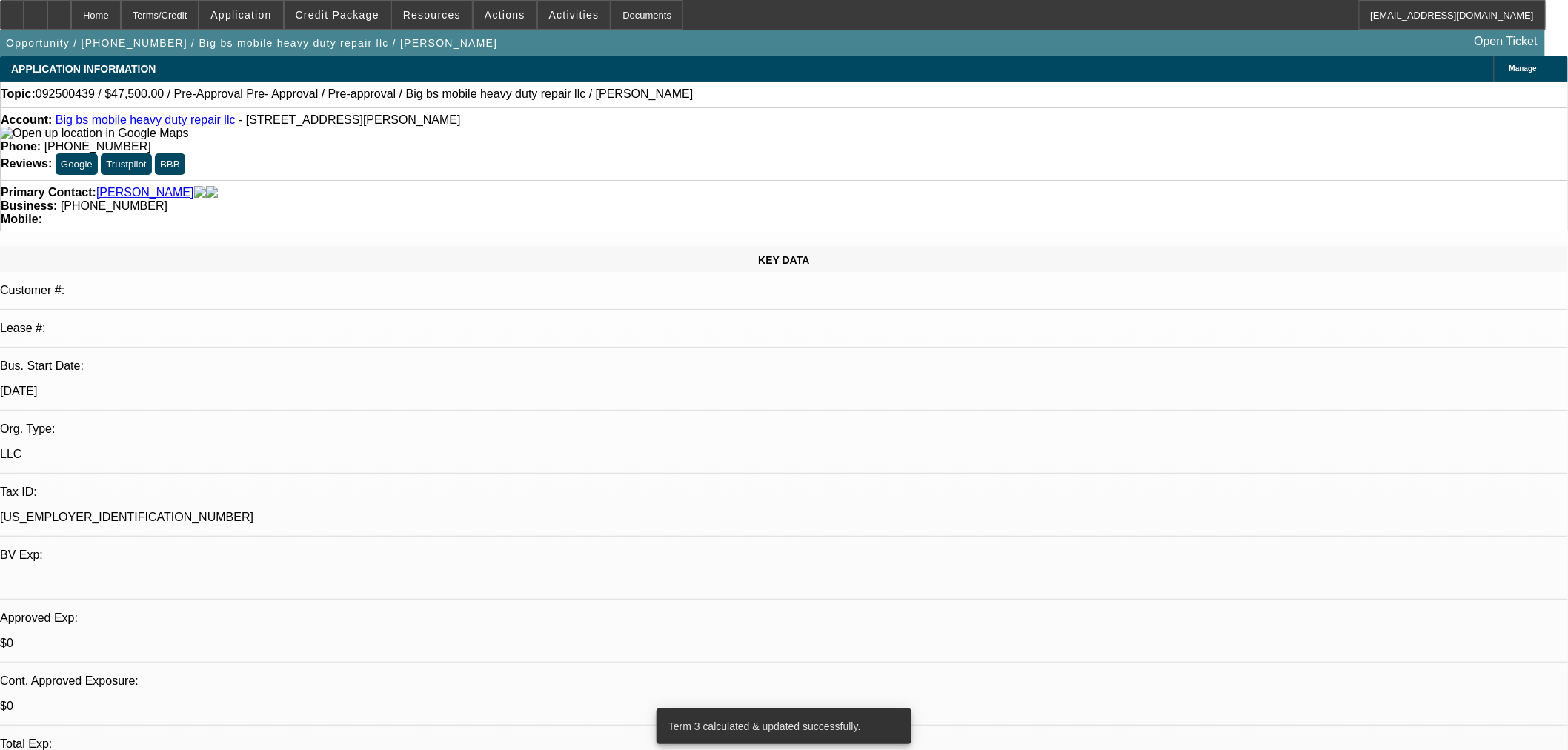
type textarea "d"
type textarea "DECLINED. TOO LIGHT AND TOO MANY NEGATIVES."
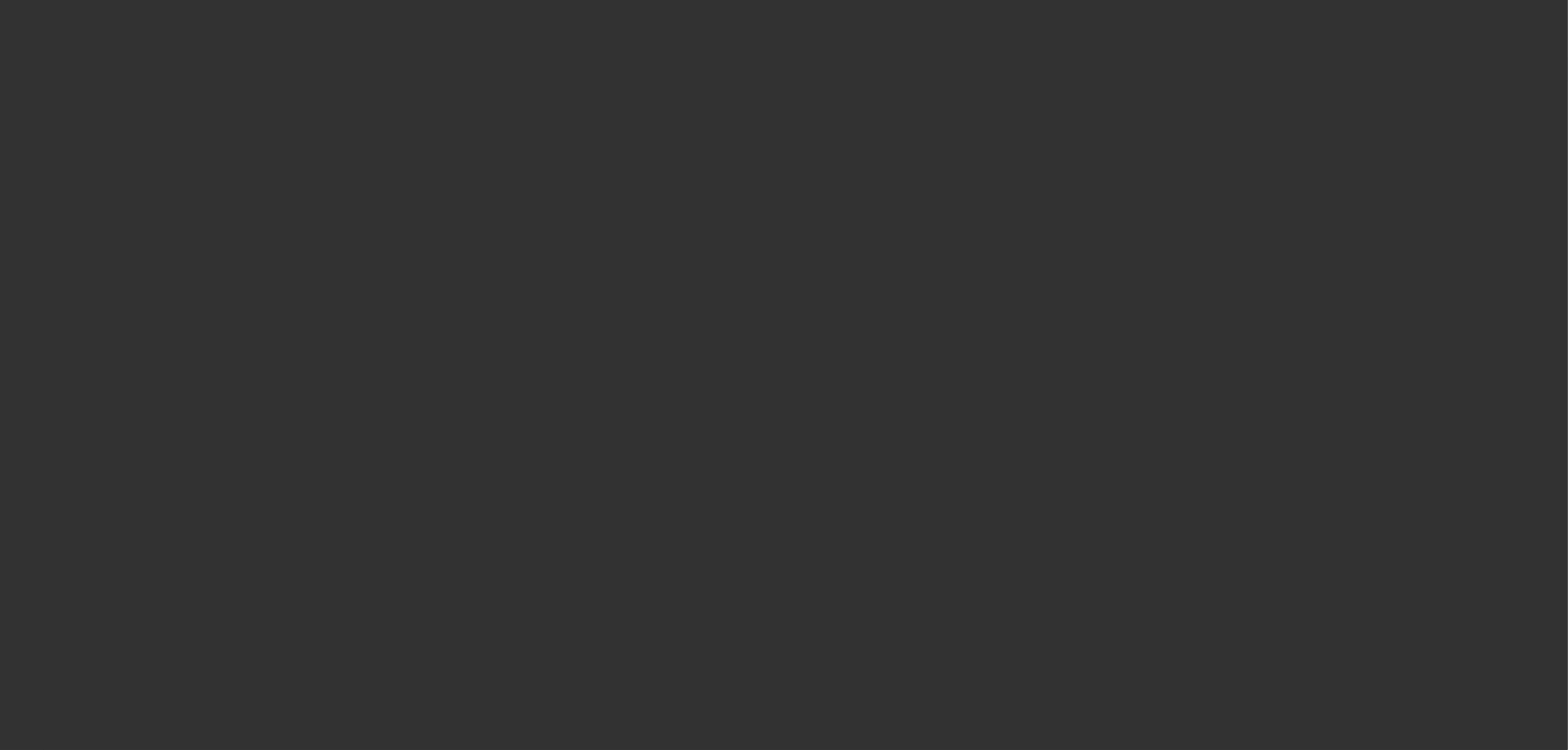
select select "0.2"
select select "2"
select select "0.1"
select select "4"
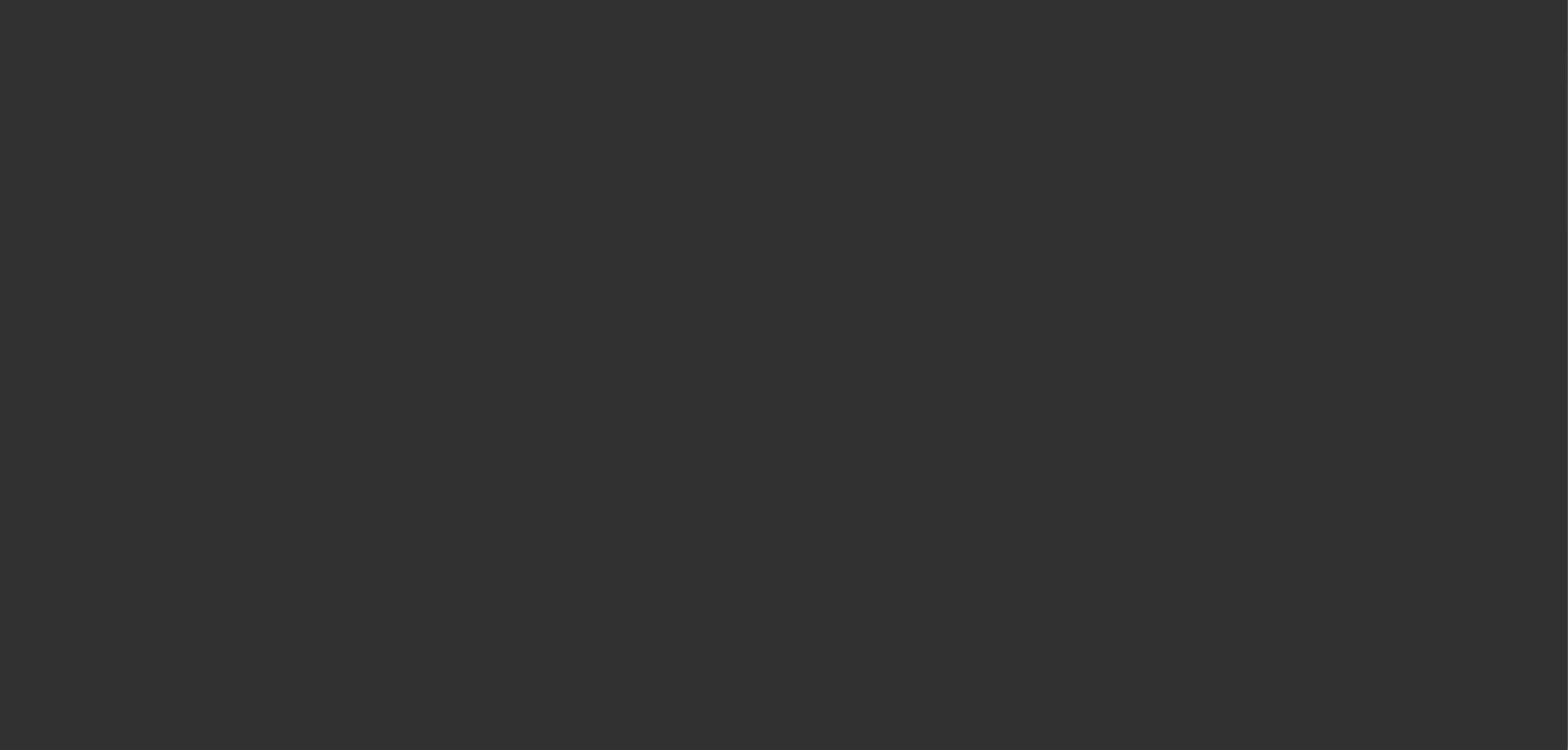
select select "2"
select select "0.1"
select select "4"
select select "0"
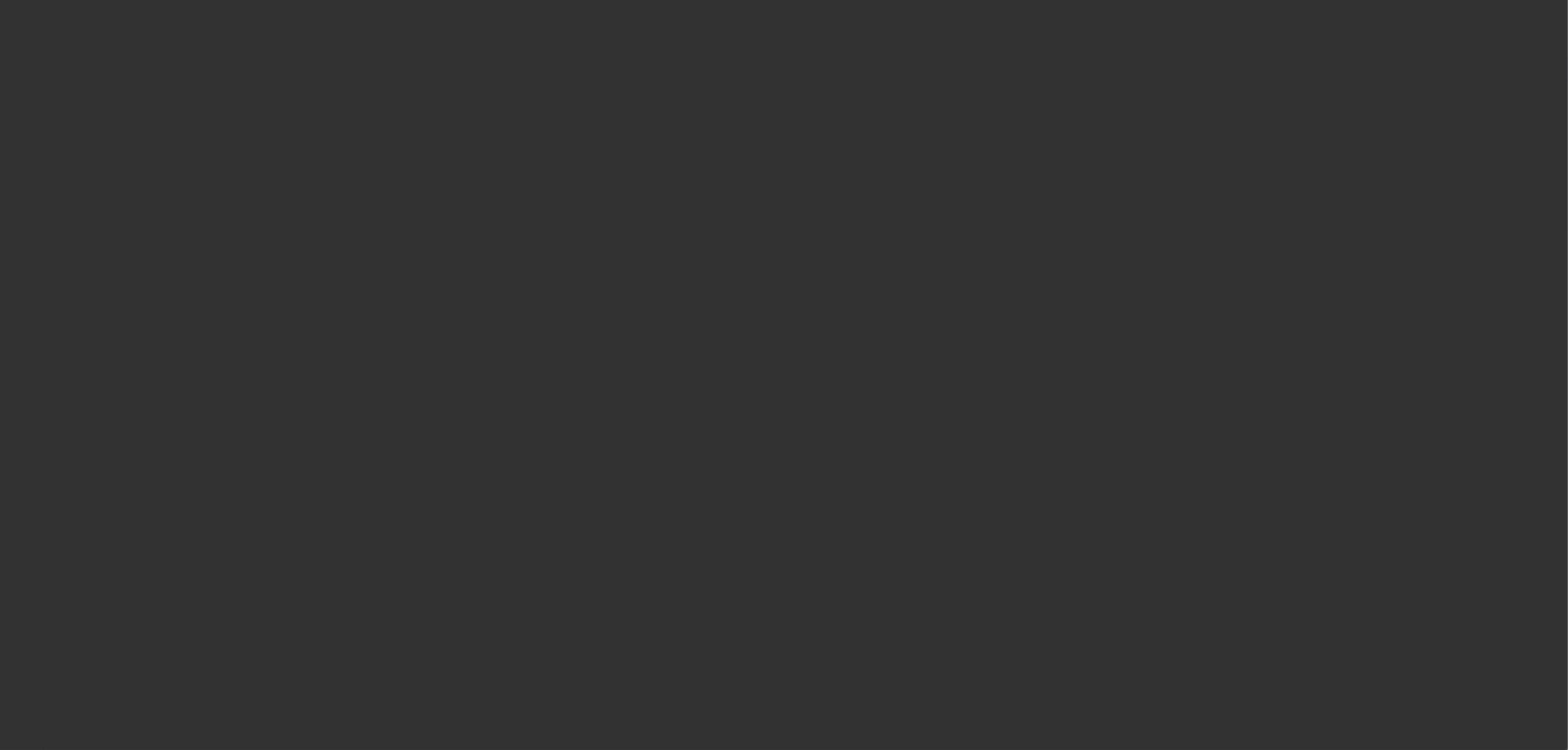
select select "2"
select select "0.1"
select select "4"
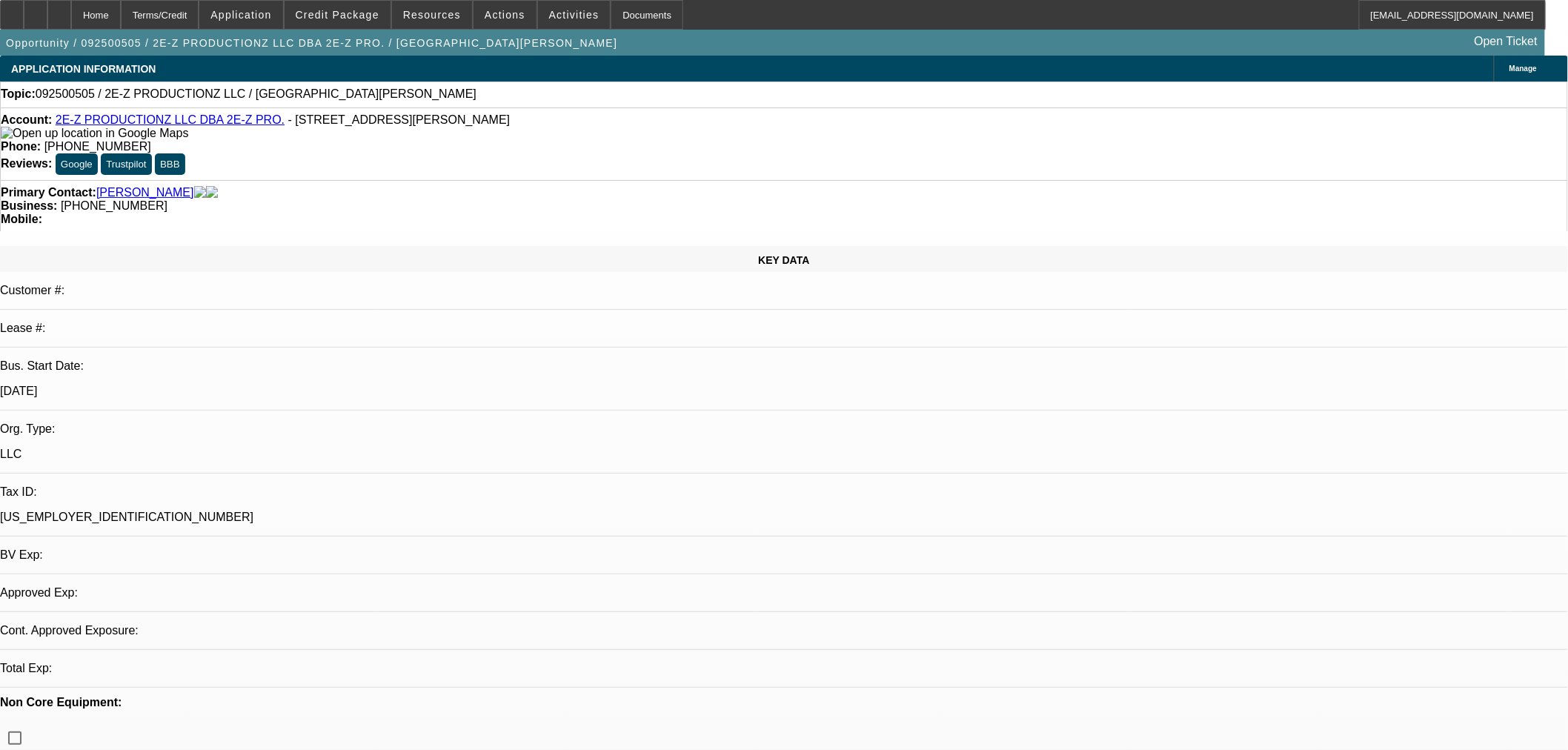
select select "0"
select select "2"
select select "0.1"
select select "4"
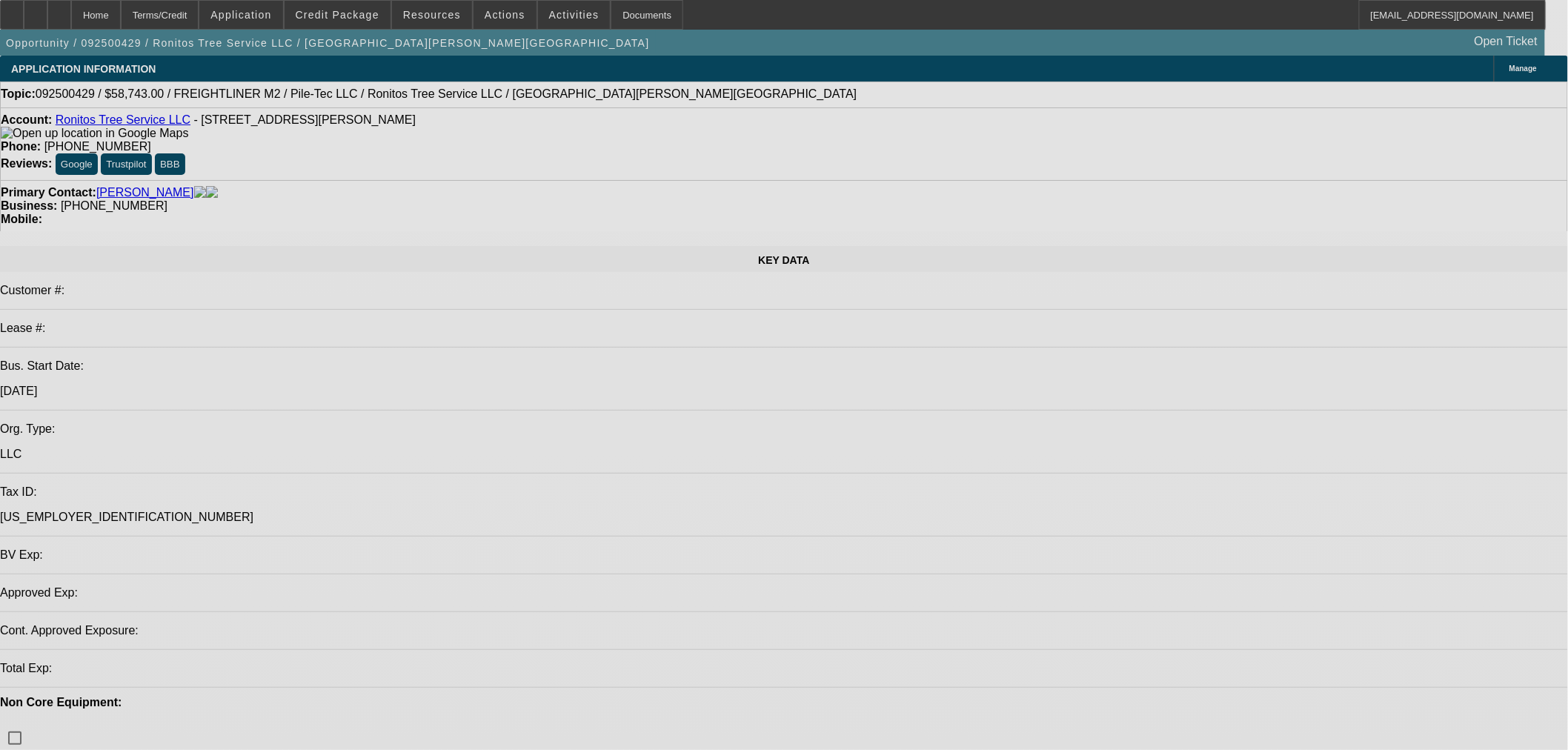
select select "0"
select select "2"
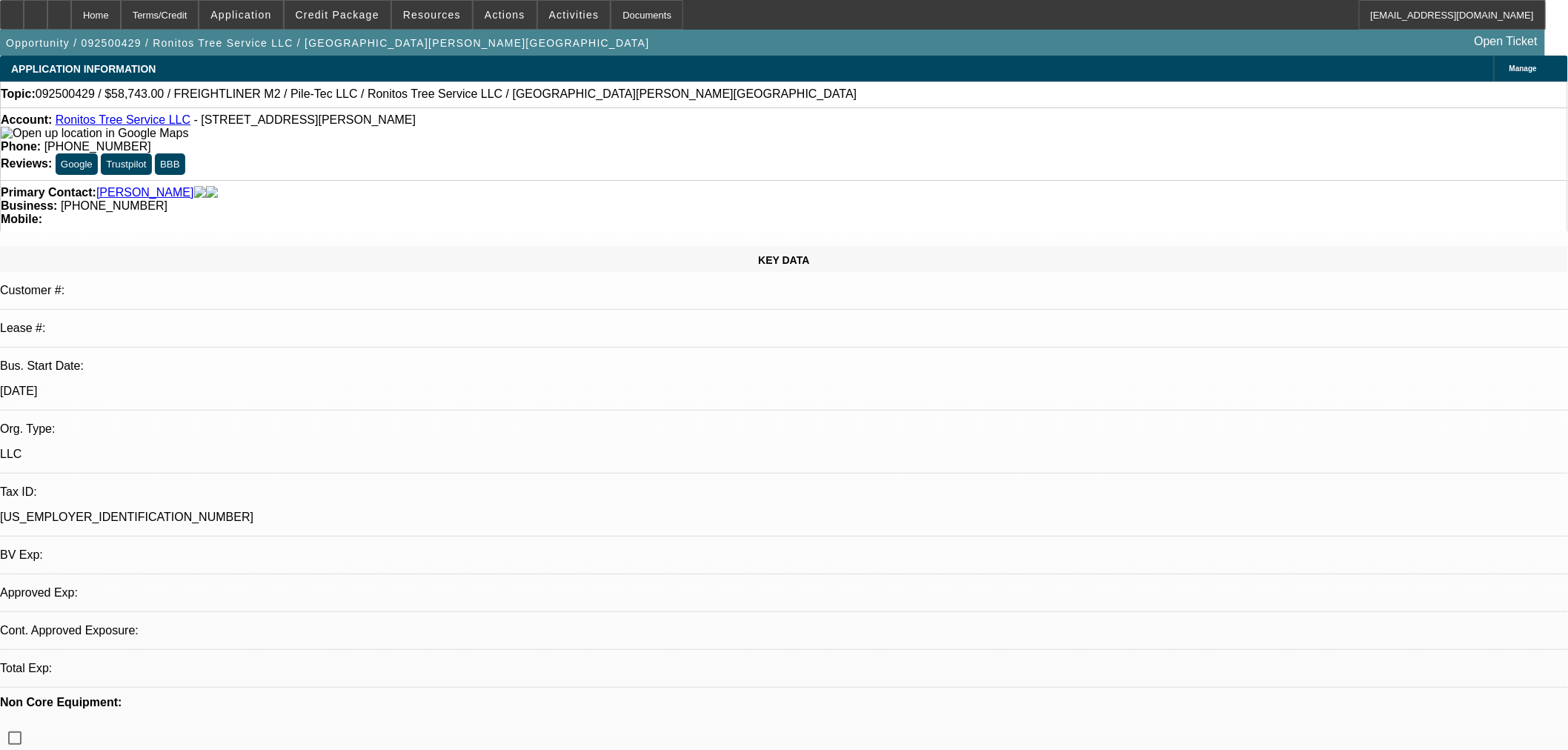
select select "2"
select select "0"
select select "6"
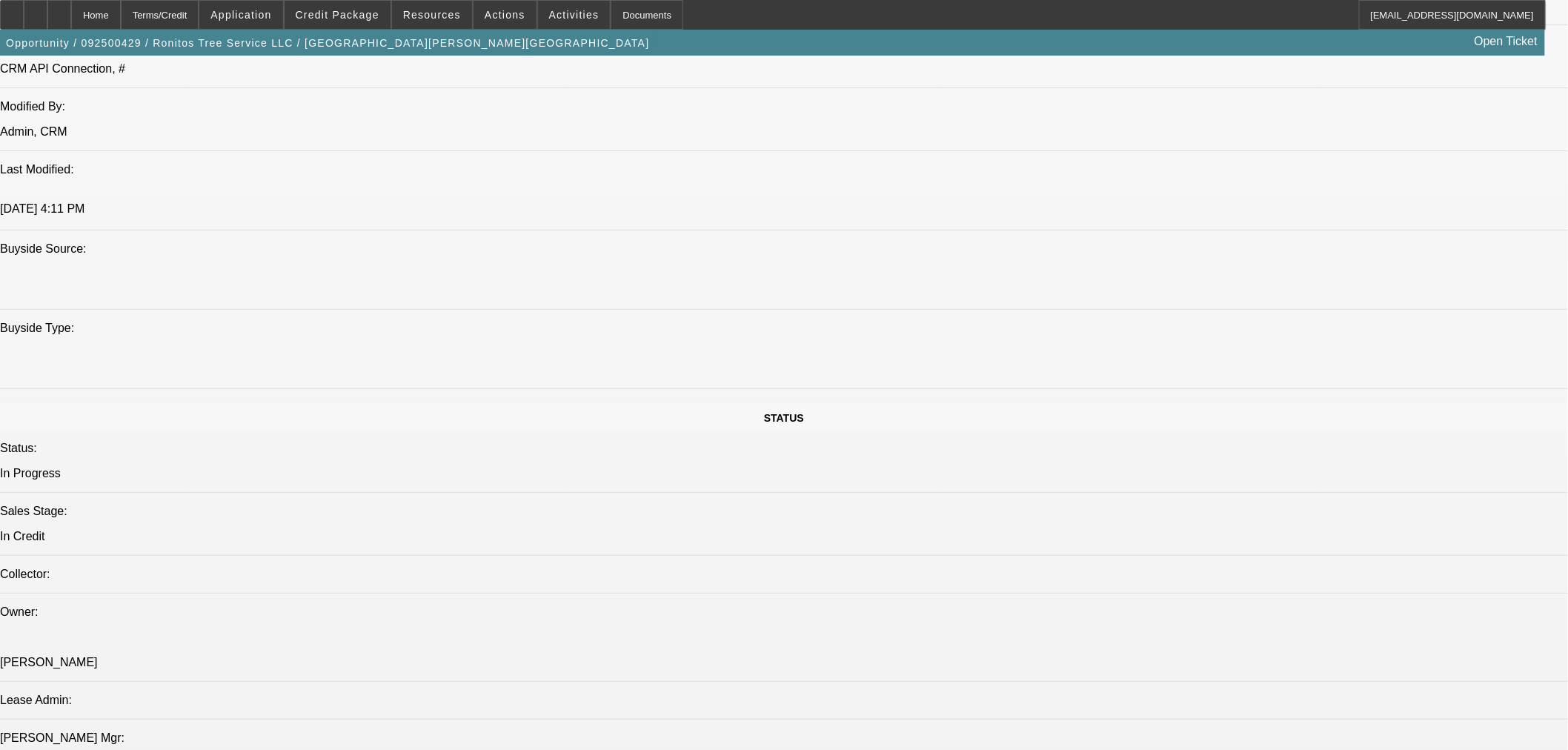
scroll to position [1565, 0]
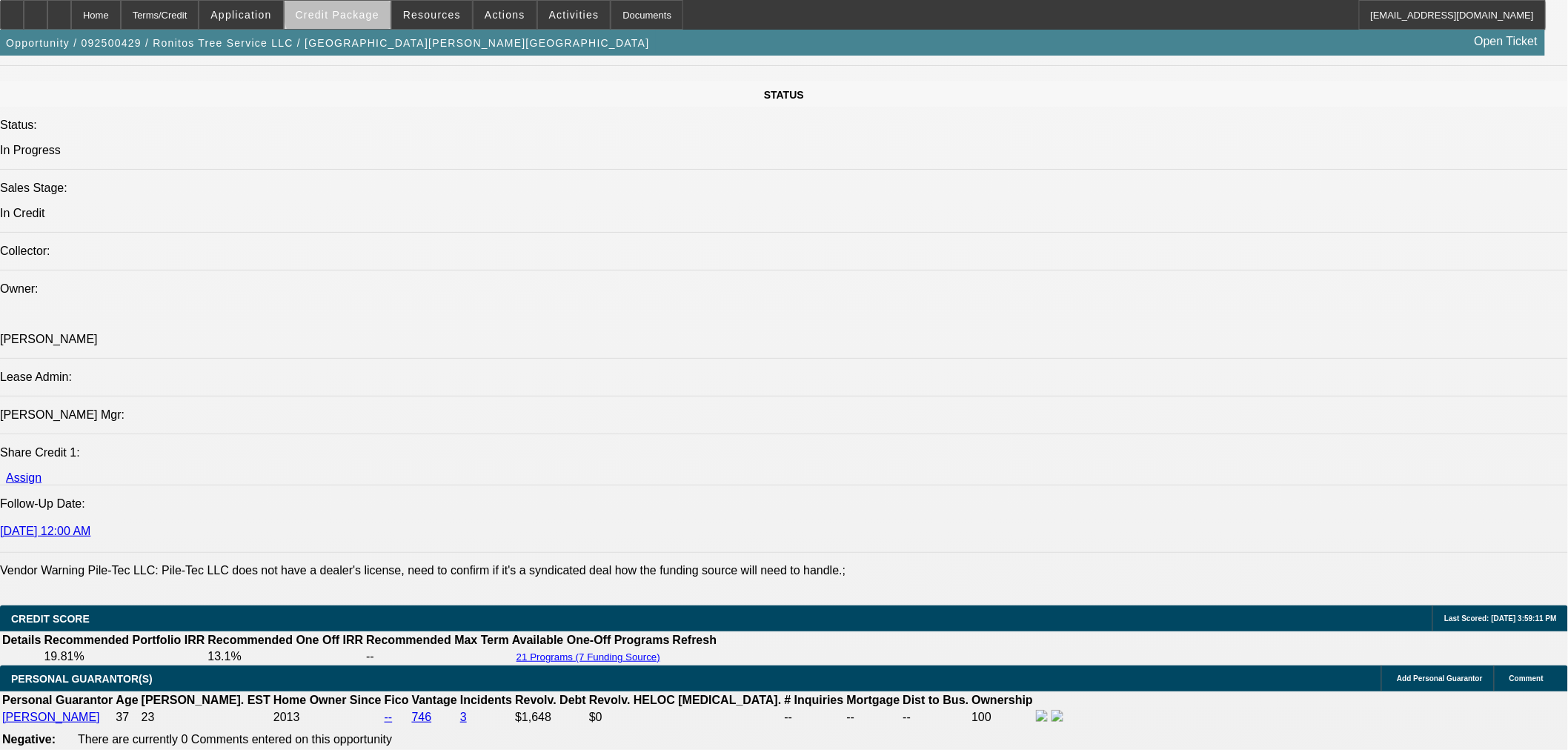
click at [365, 13] on span "Credit Package" at bounding box center [337, 15] width 84 height 12
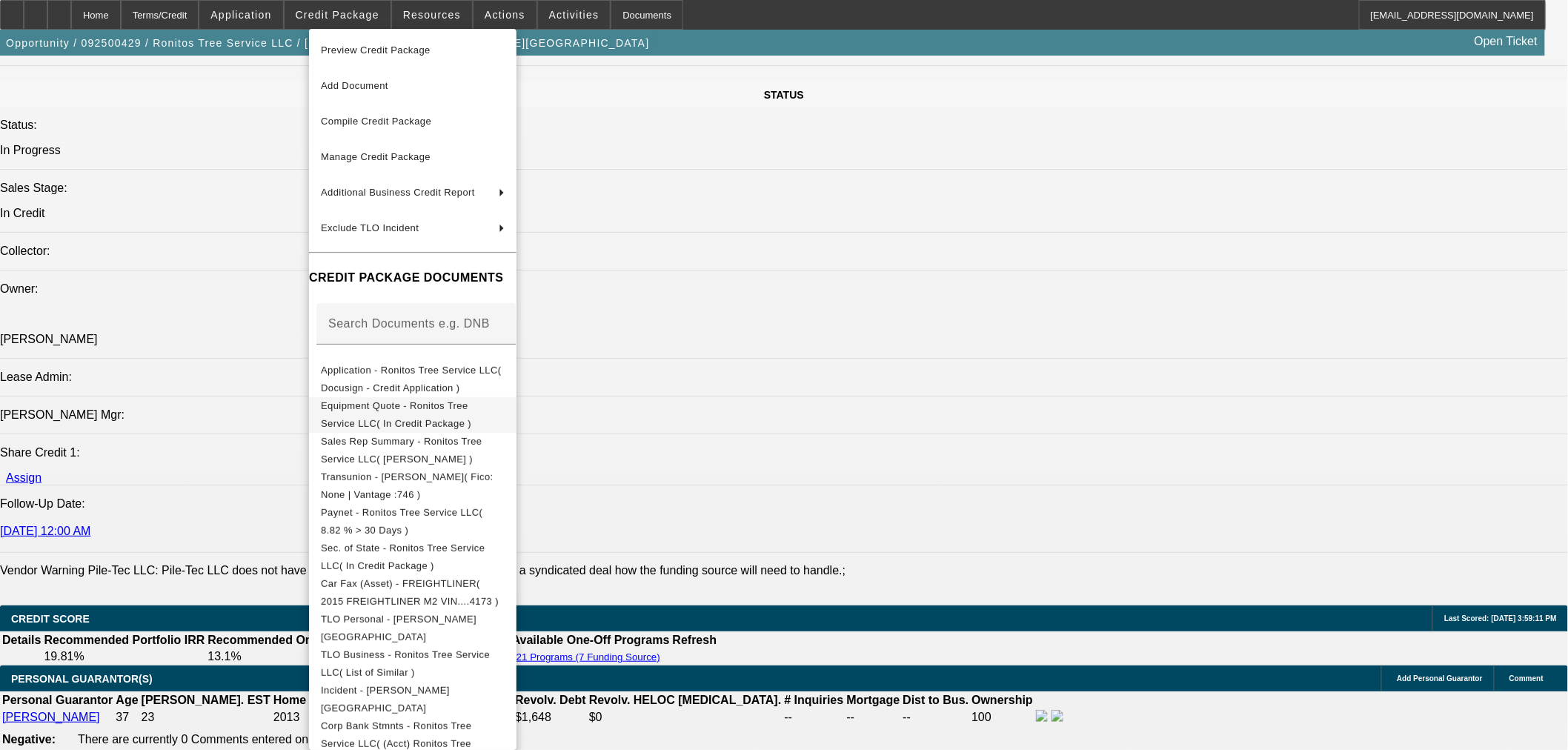
scroll to position [4, 0]
click at [451, 541] on span "Sec. of State - Ronitos Tree Service LLC( In Credit Package )" at bounding box center [413, 554] width 184 height 36
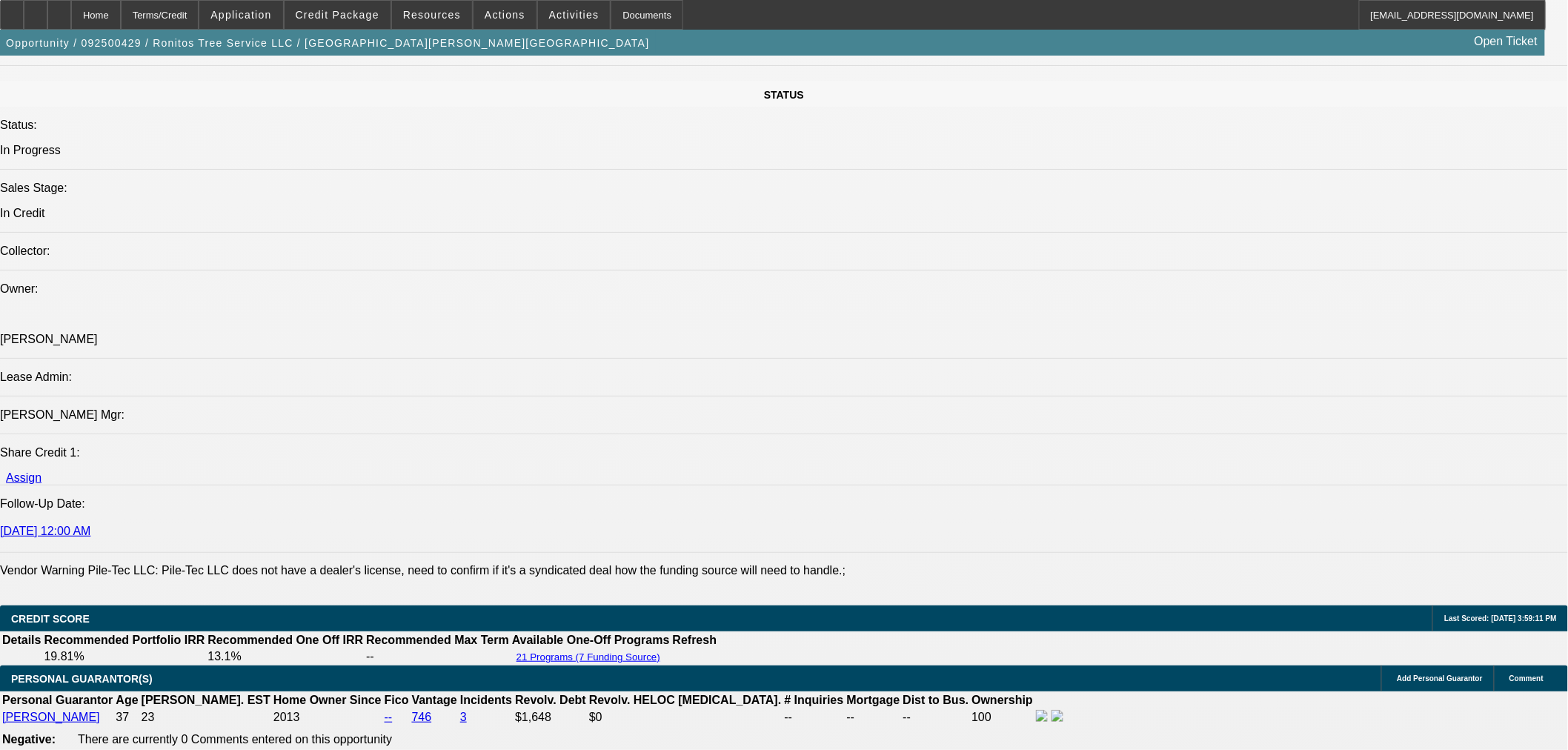
type textarea "u"
type textarea "UNDER 5 YEARS IN BUSINESS - FINWISE WONT LIKELY MAKE AN EXCEPTION"
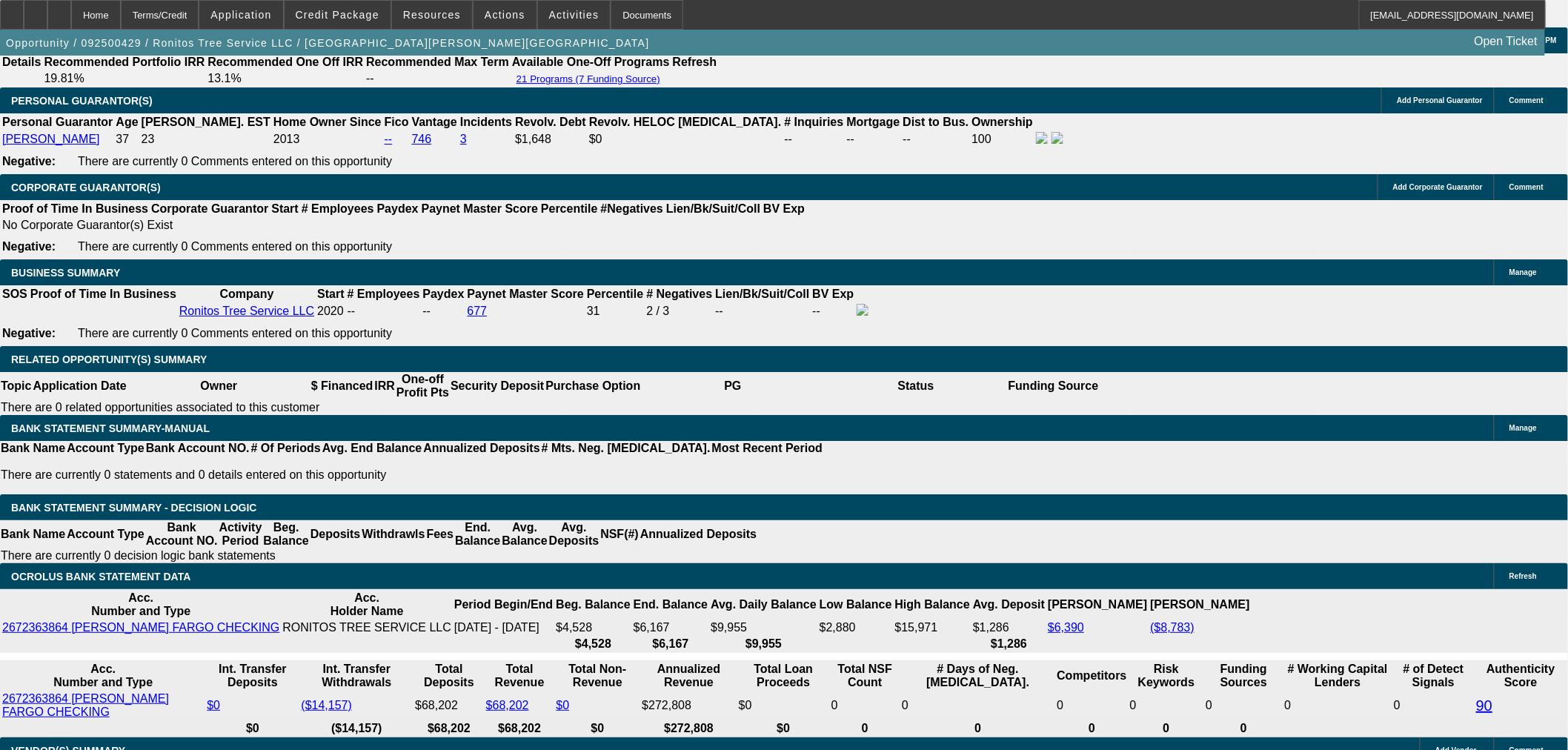
scroll to position [2141, 0]
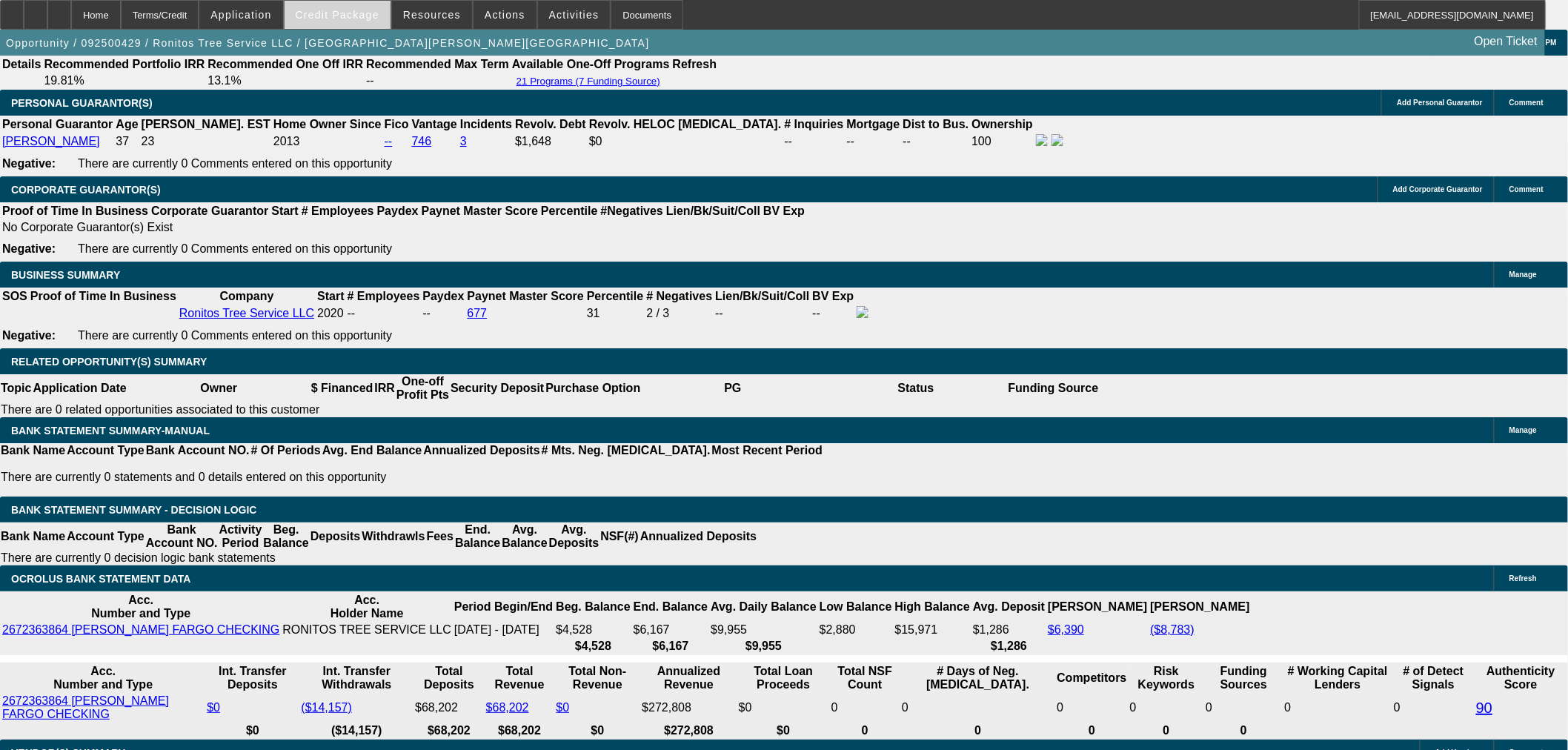
click at [368, 17] on span "Credit Package" at bounding box center [337, 15] width 84 height 12
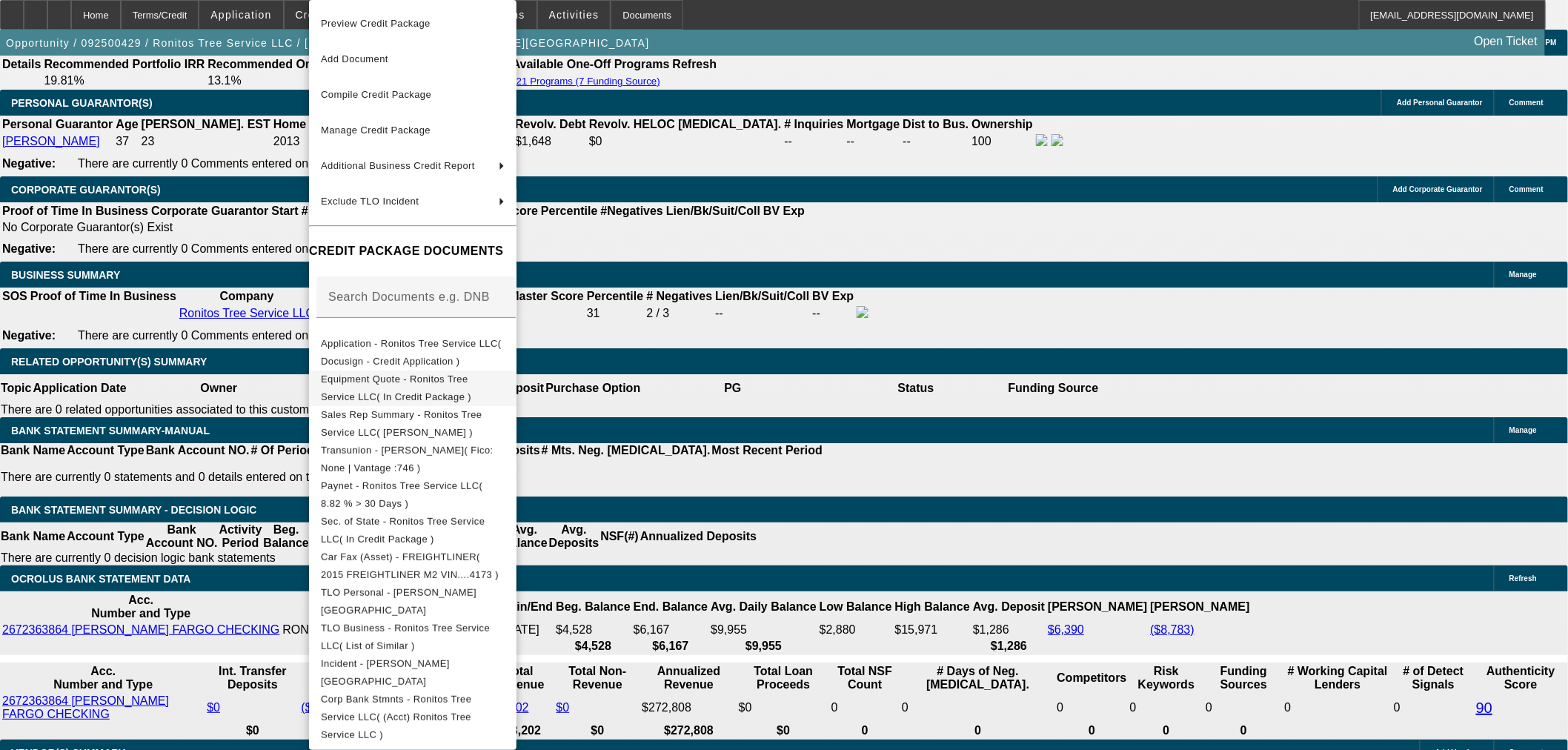
click at [404, 381] on span "Equipment Quote - Ronitos Tree Service LLC( In Credit Package )" at bounding box center [396, 388] width 151 height 29
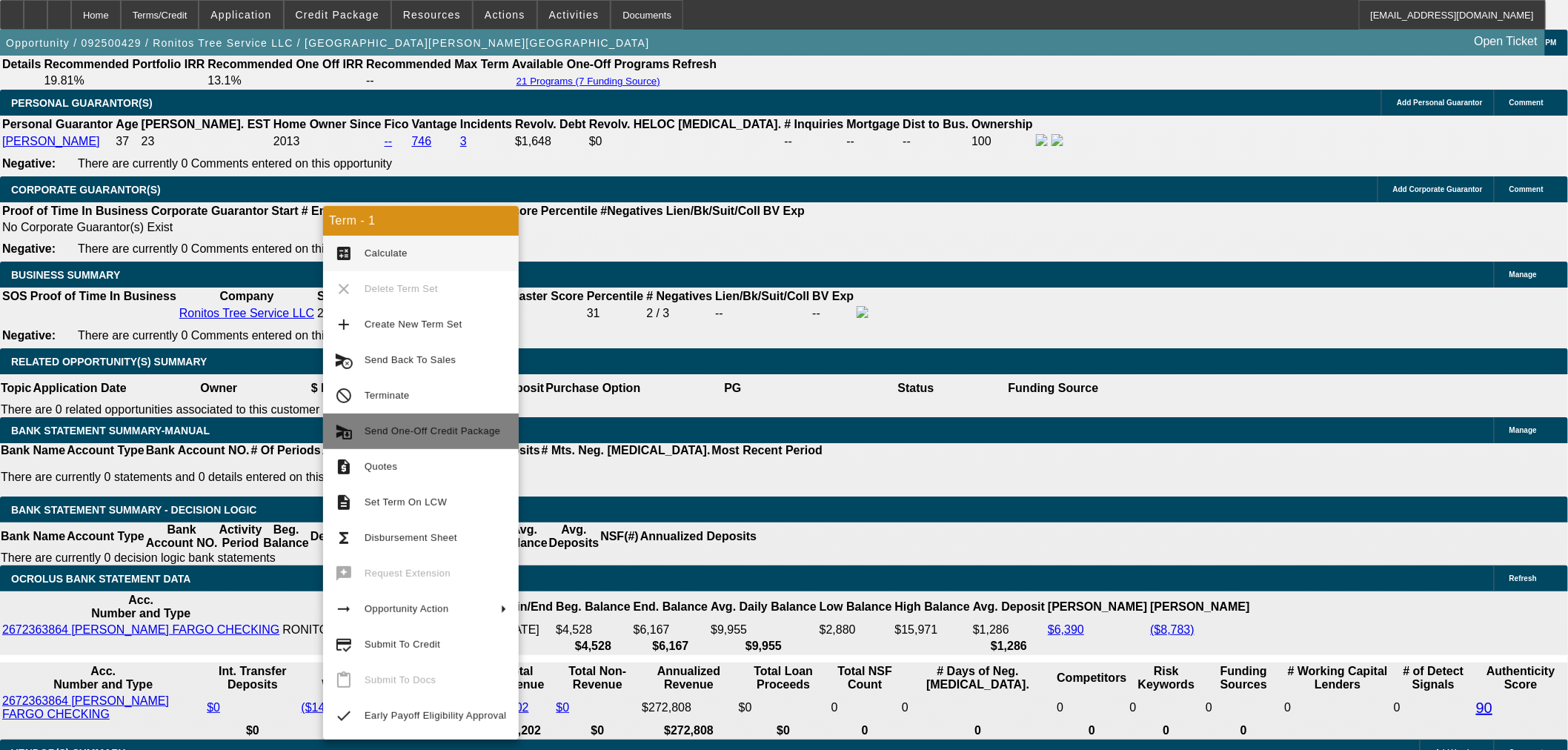
click at [433, 422] on span "Send One-Off Credit Package" at bounding box center [436, 431] width 142 height 18
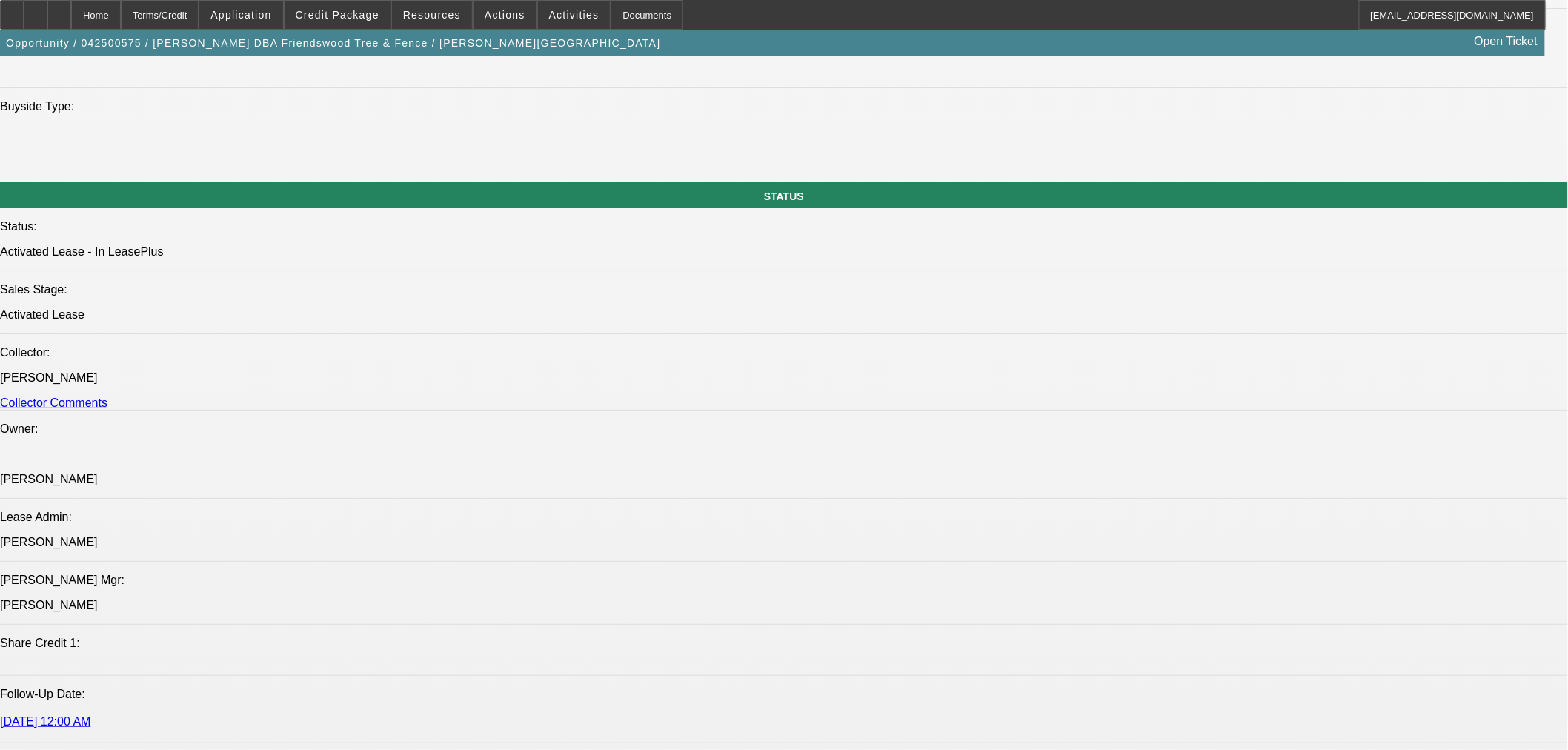
select select "0"
select select "6"
select select "0"
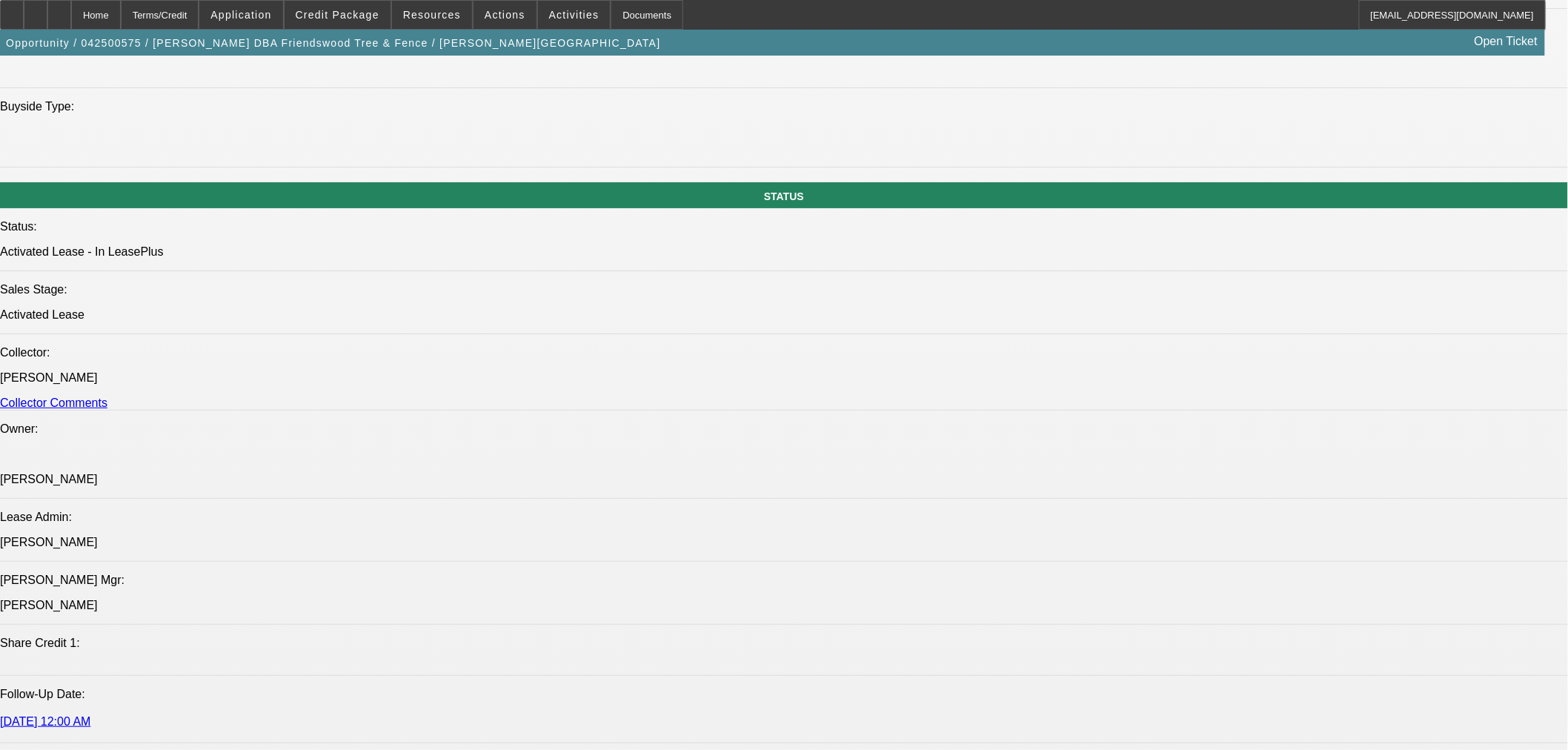
select select "0"
select select "6"
select select "0"
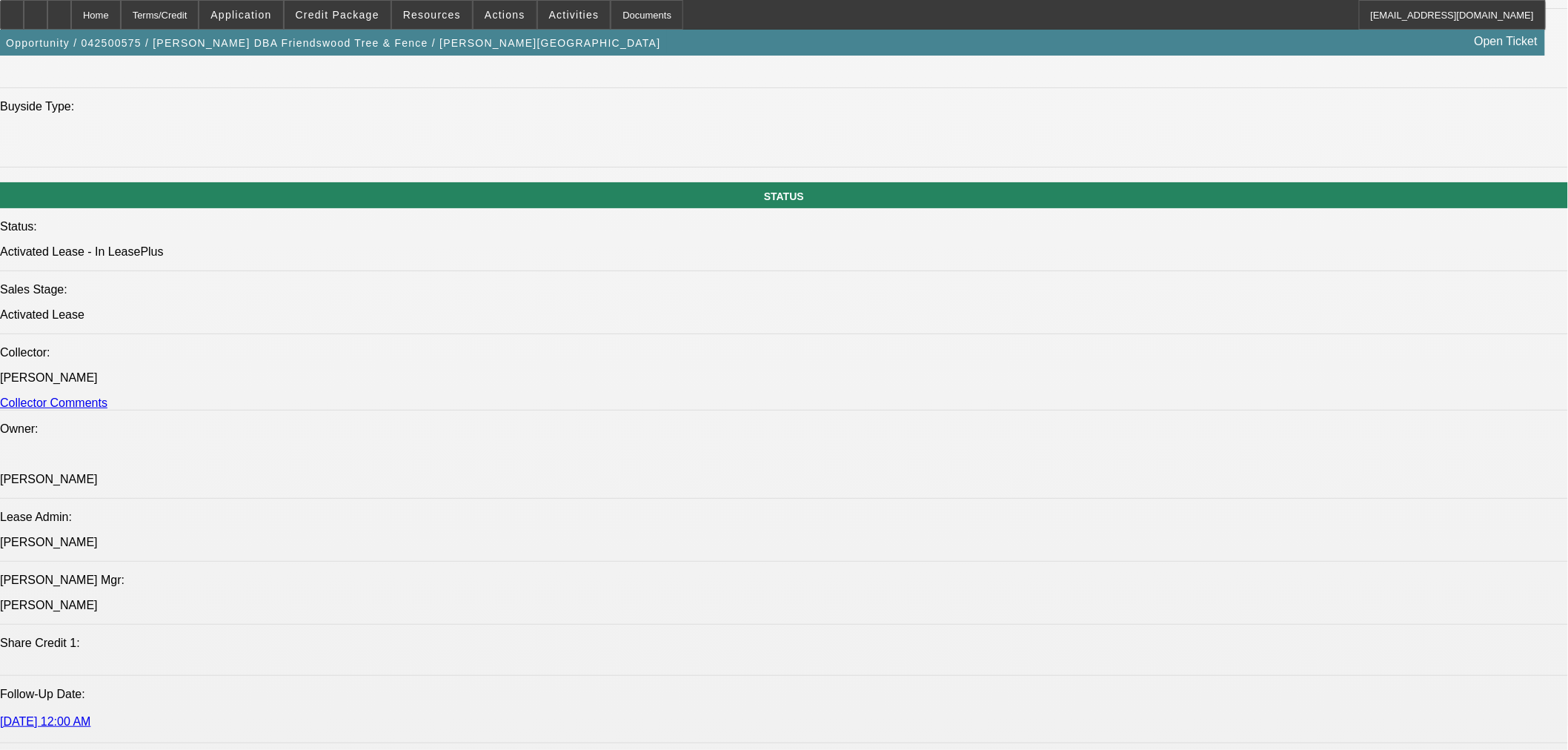
select select "0"
select select "6"
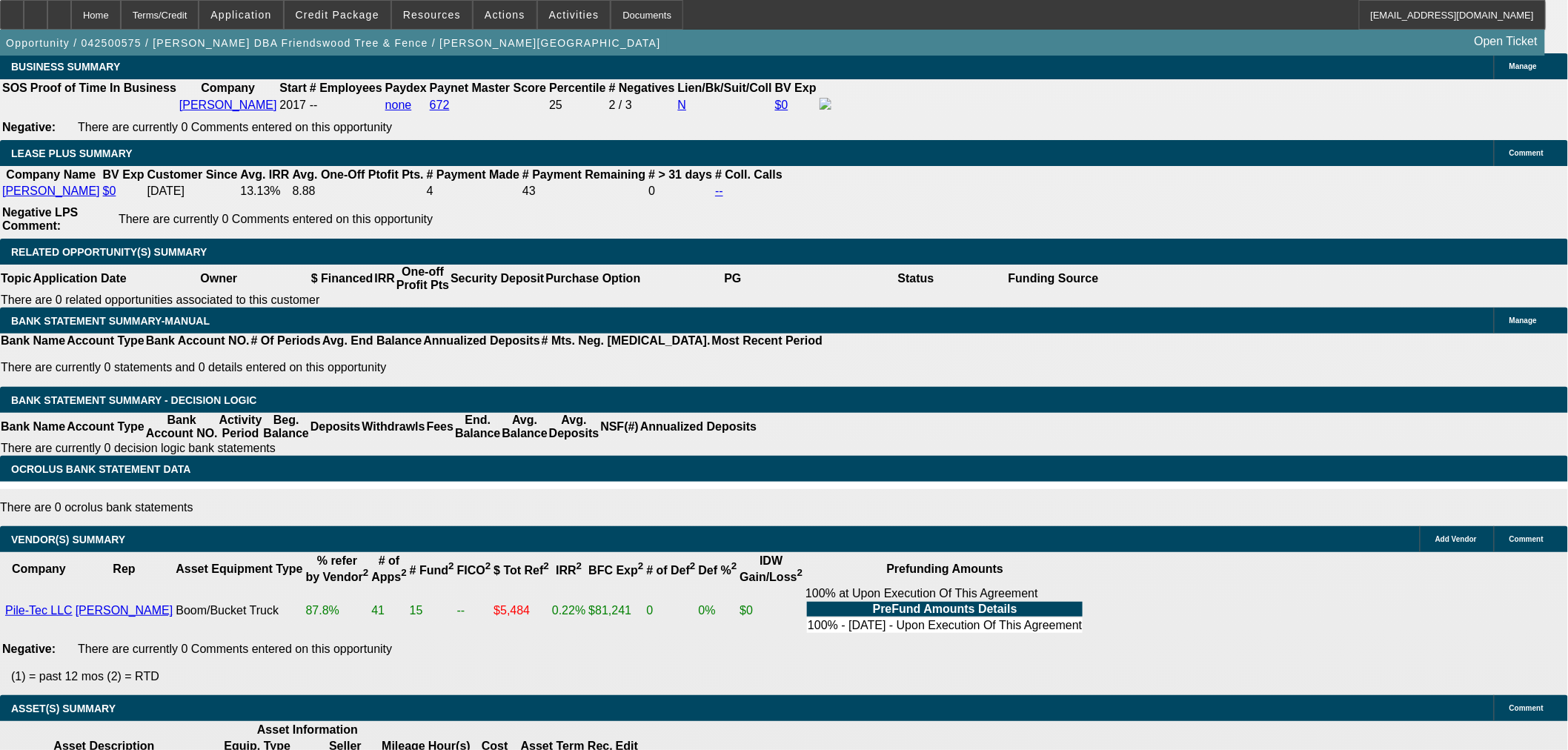
scroll to position [2536, 0]
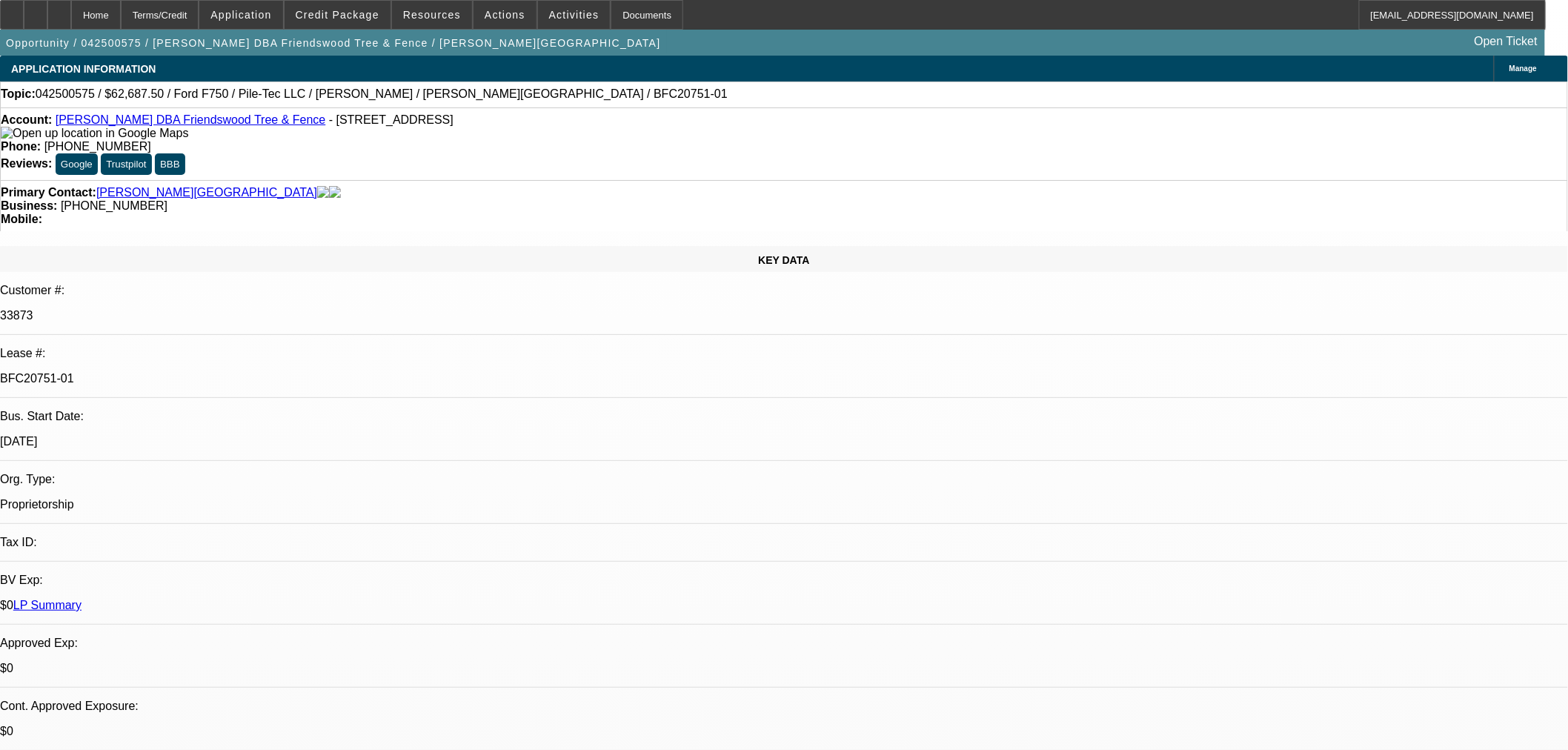
select select "0"
select select "6"
select select "0"
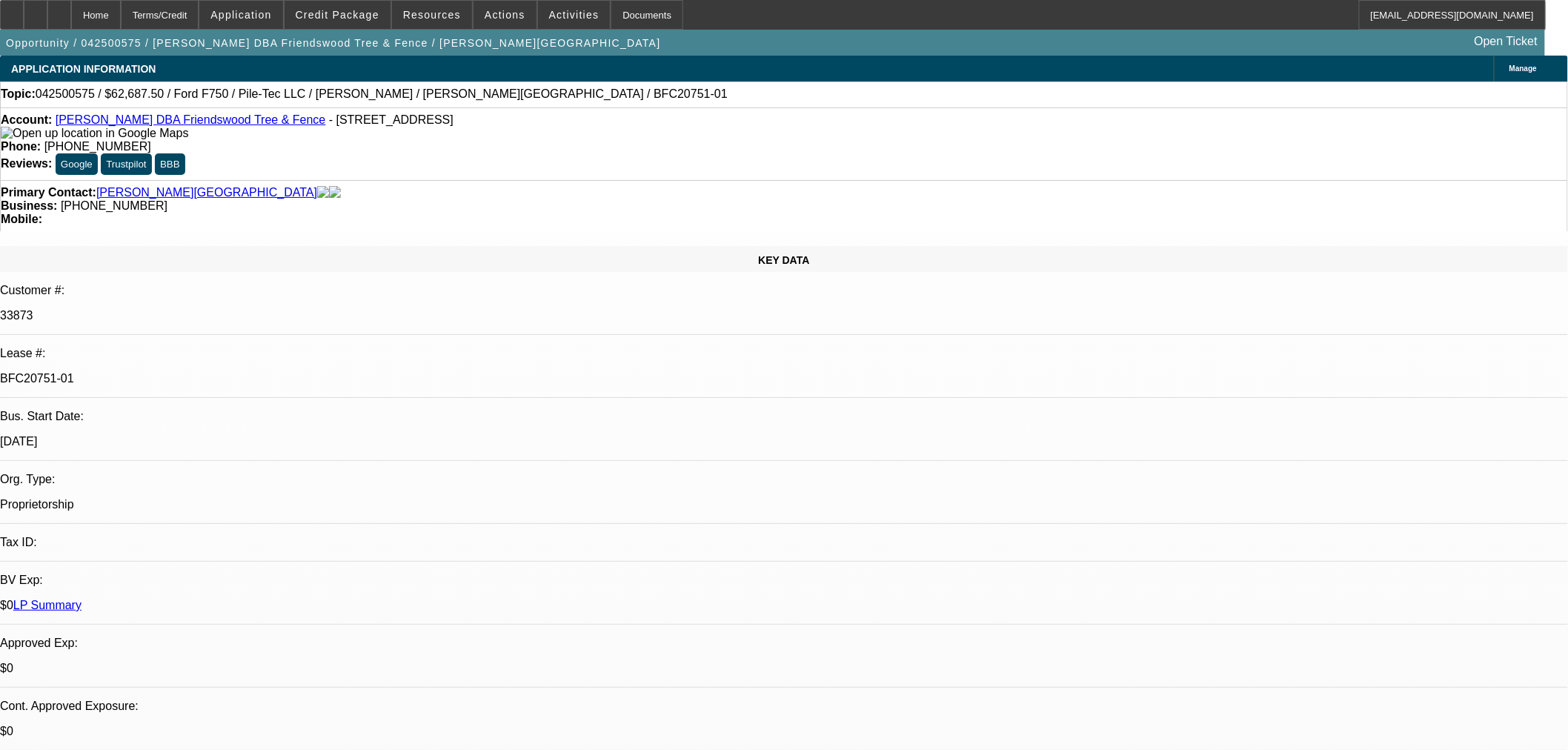
select select "0"
select select "6"
select select "0"
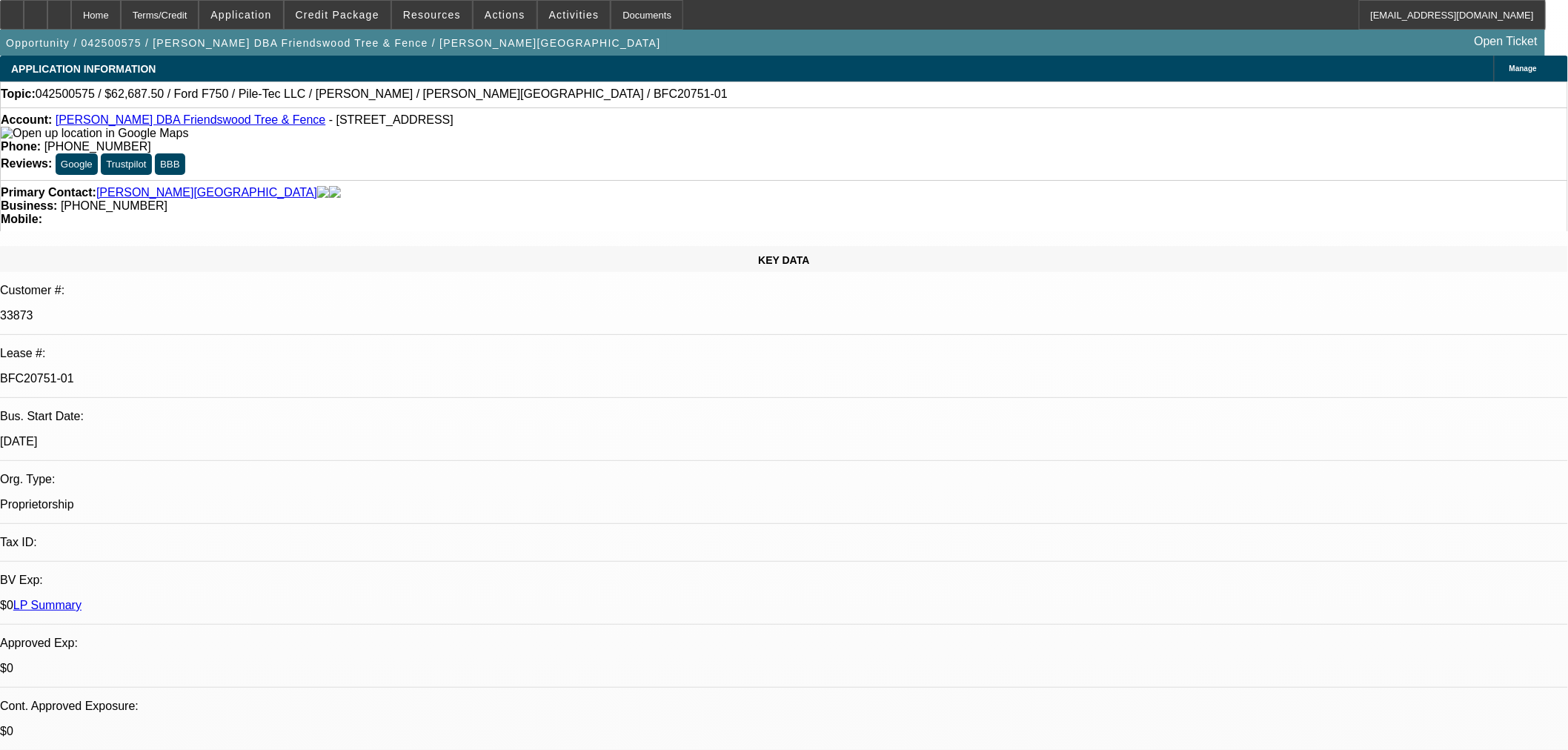
select select "0"
select select "6"
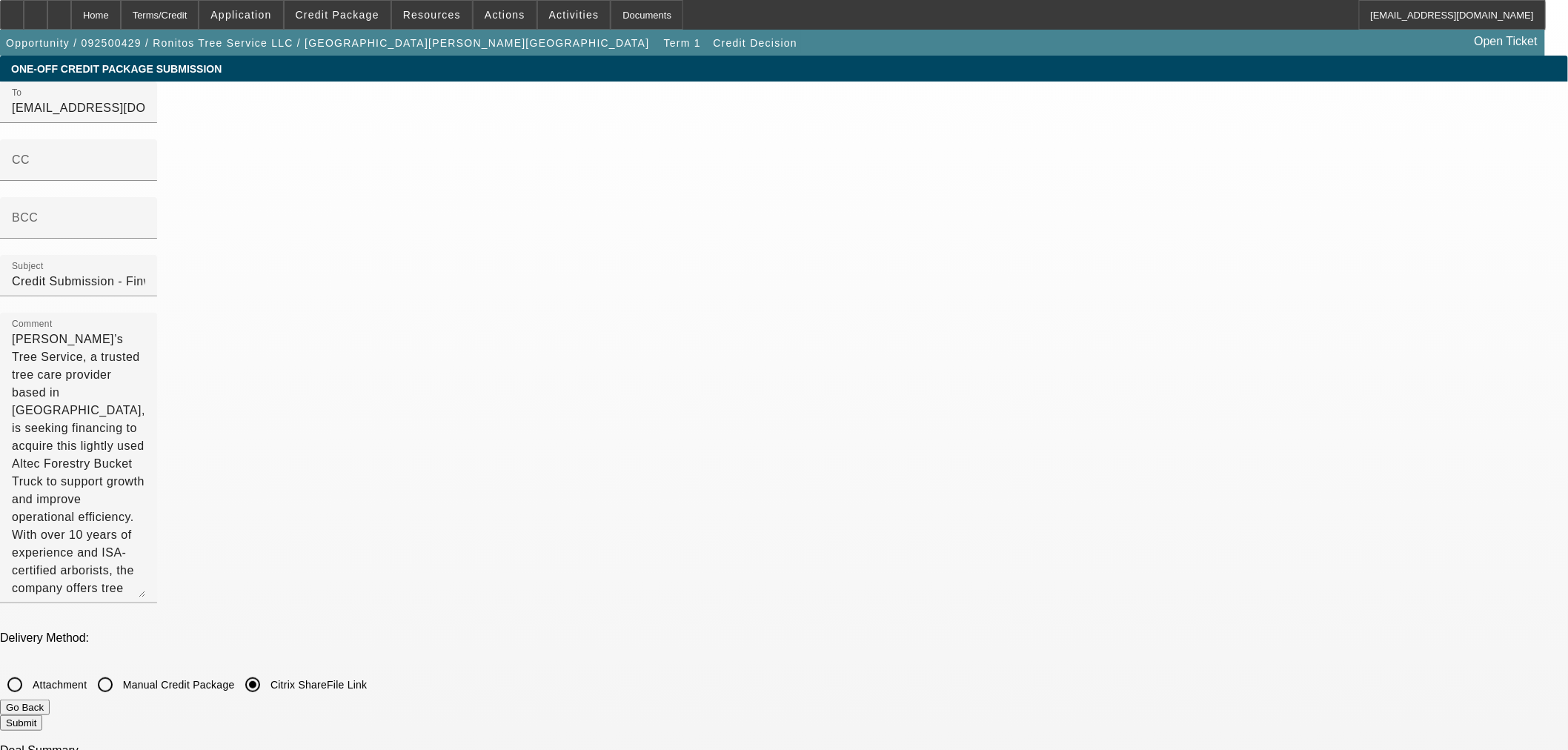
click at [42, 715] on button "Submit" at bounding box center [21, 723] width 42 height 16
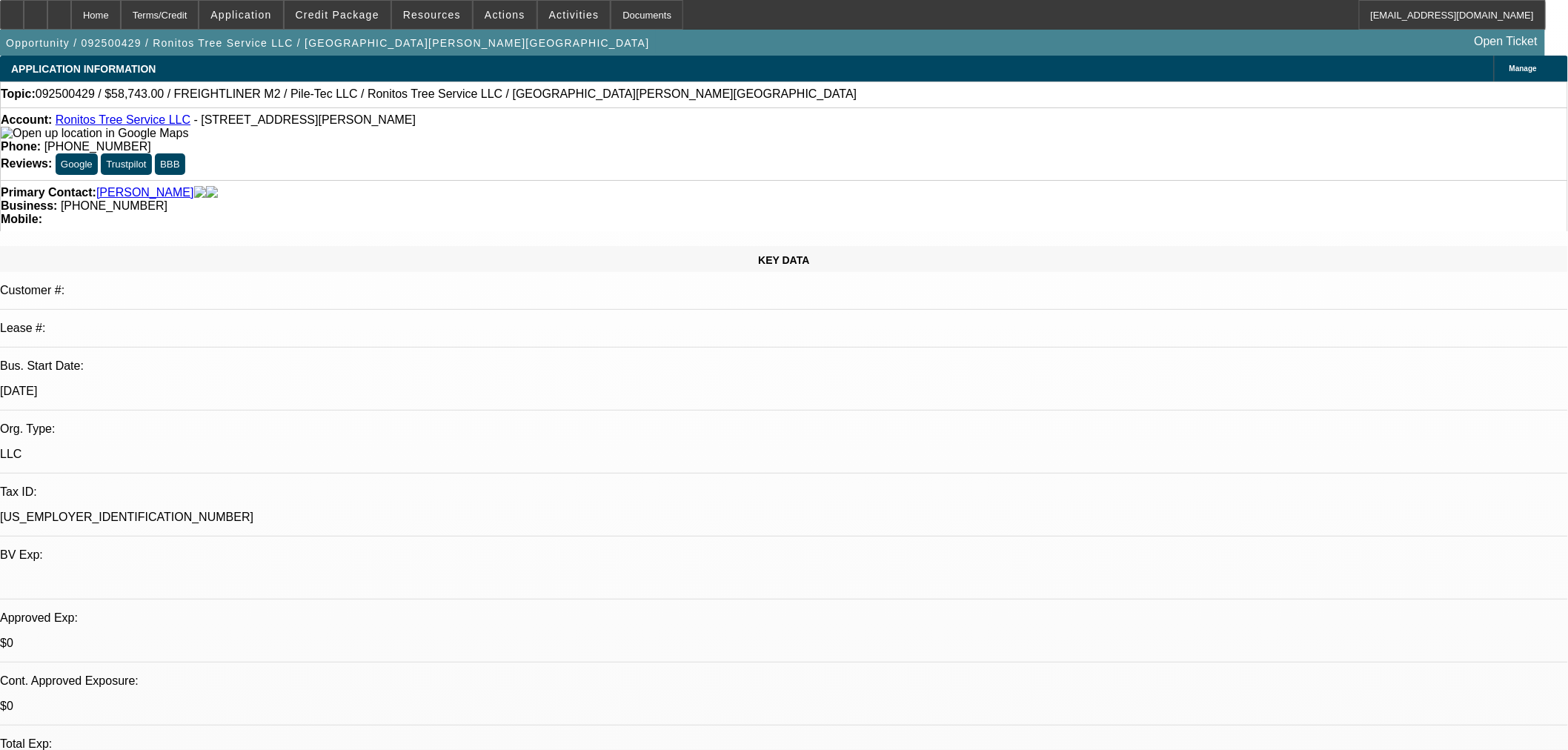
select select "0"
select select "2"
select select "0"
select select "6"
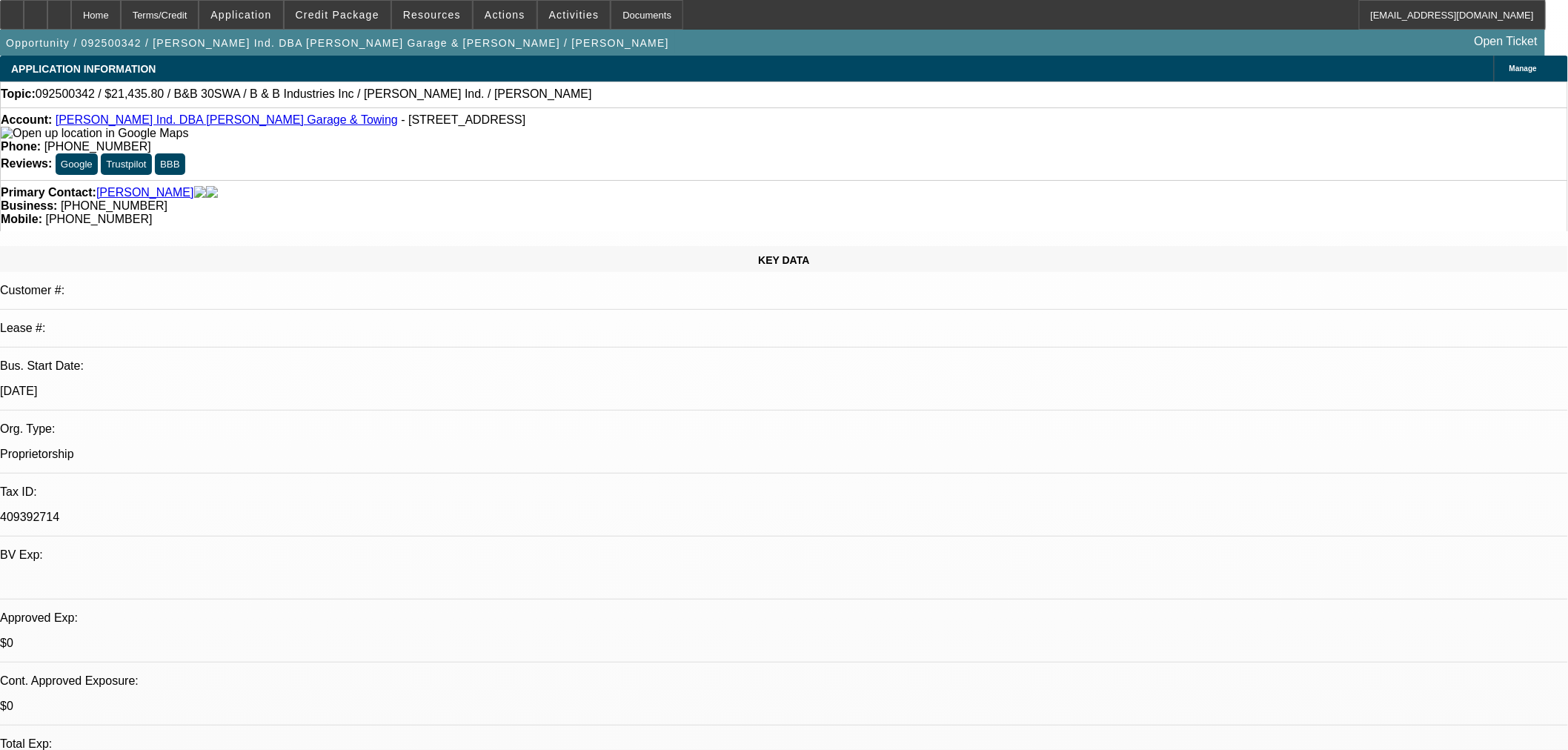
select select "0"
select select "6"
select select "0"
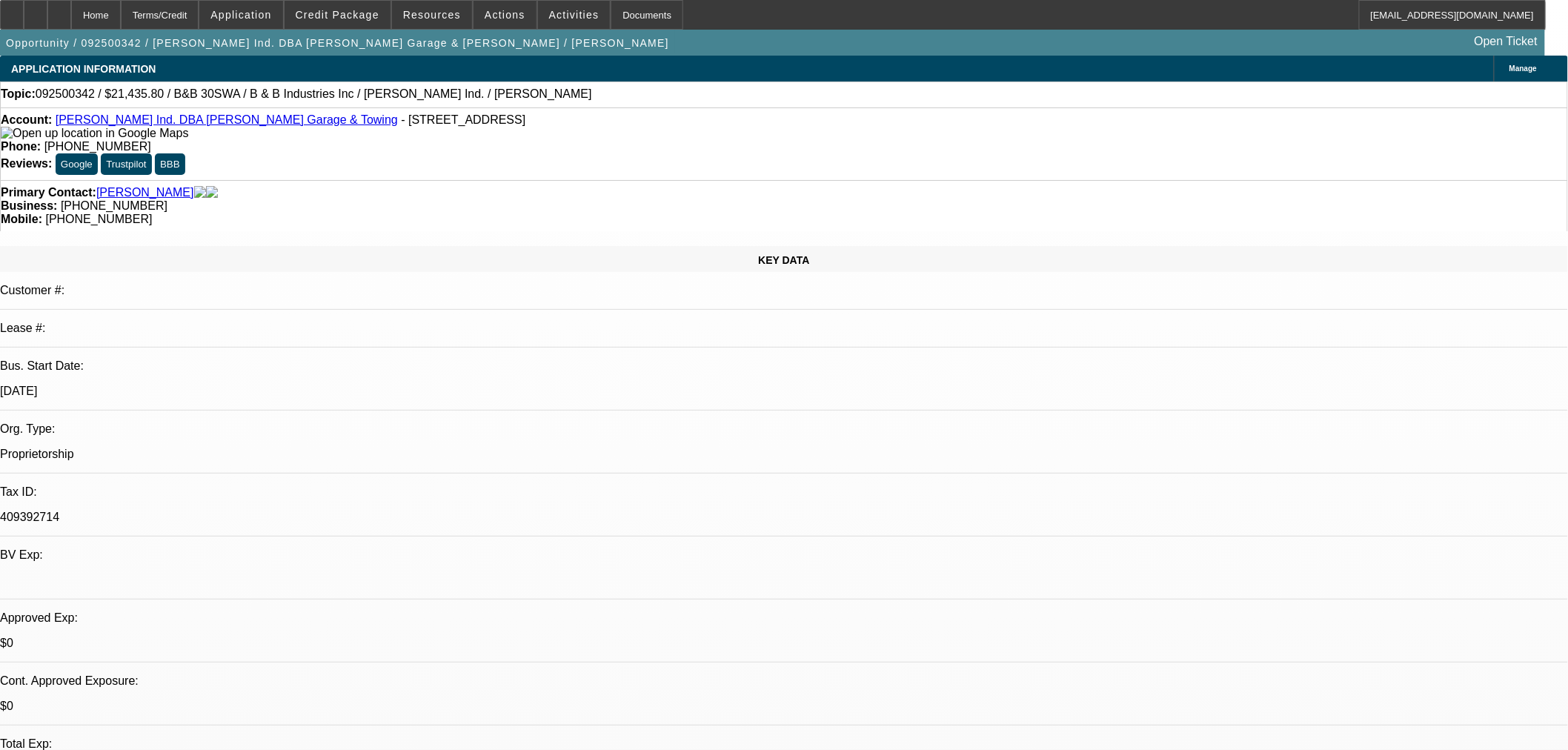
select select "0"
select select "6"
select select "0"
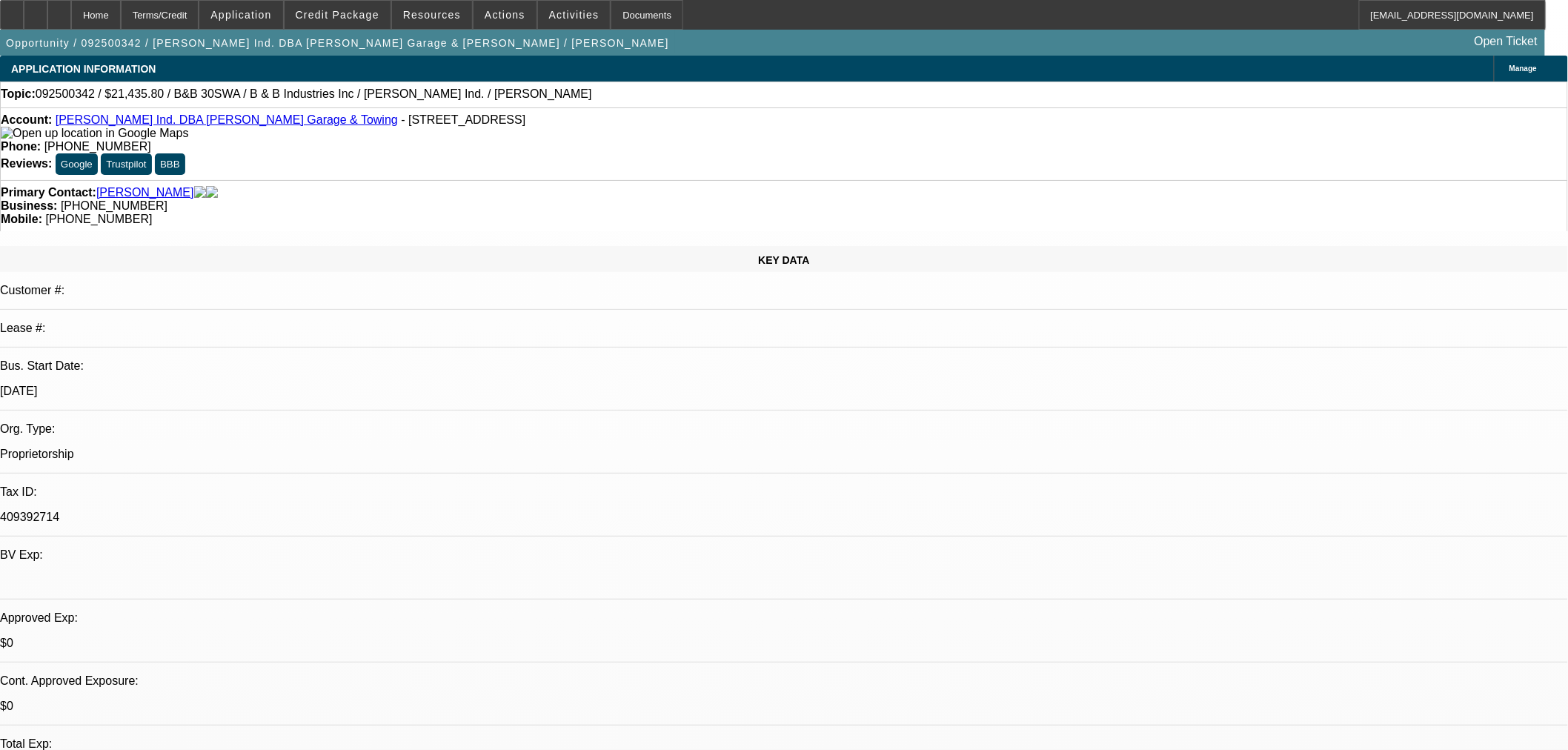
select select "0"
select select "6"
select select "0"
select select "2"
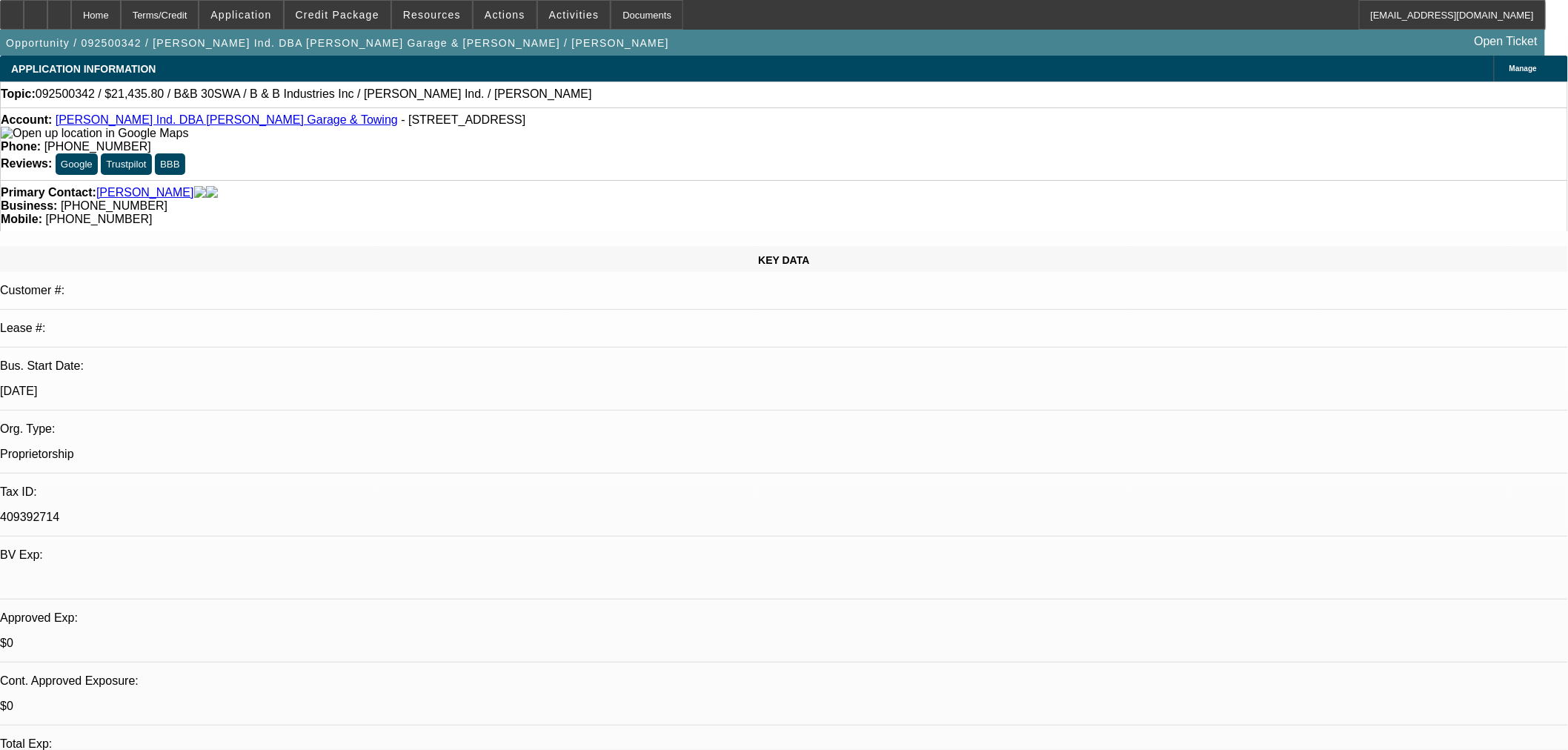
select select "0"
select select "6"
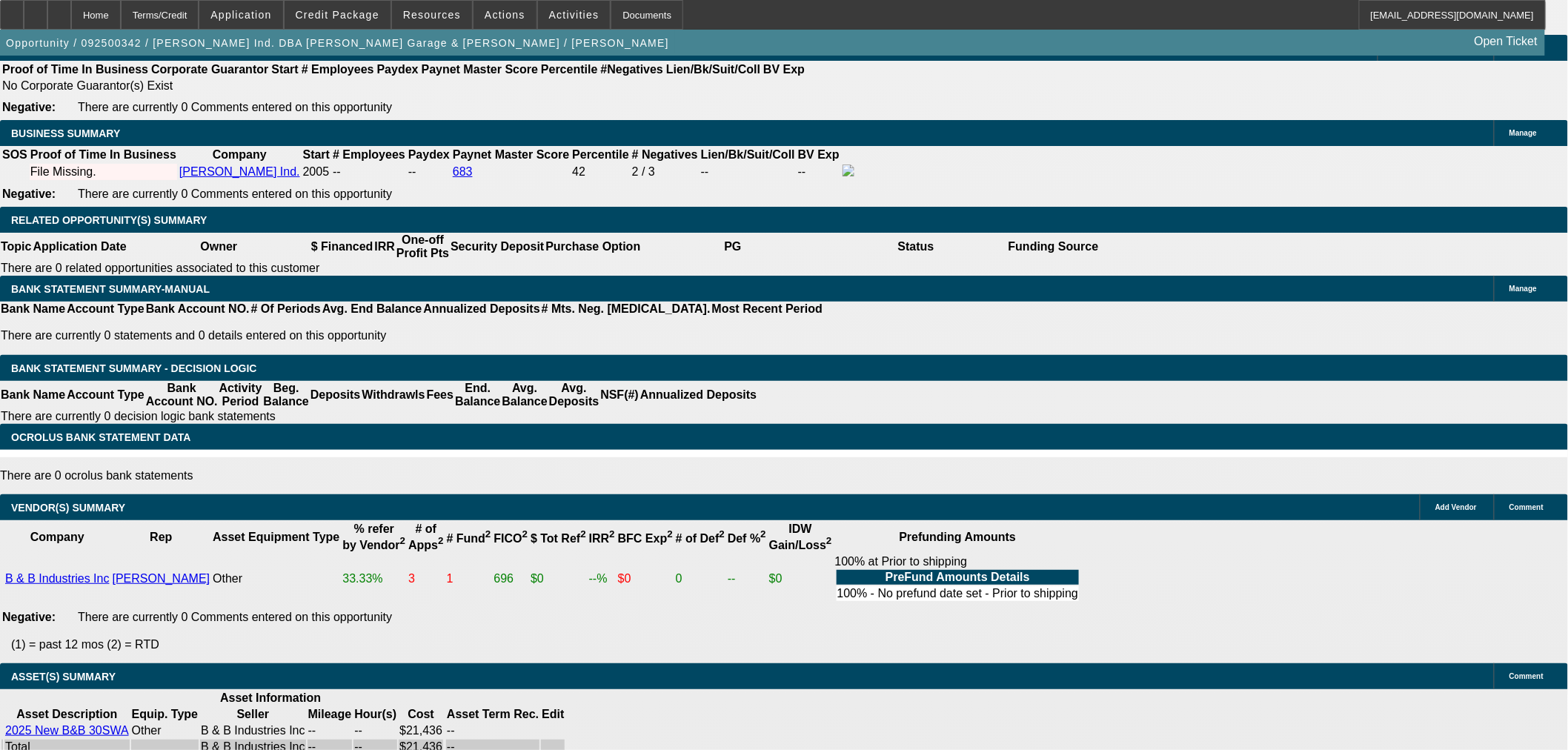
scroll to position [1976, 0]
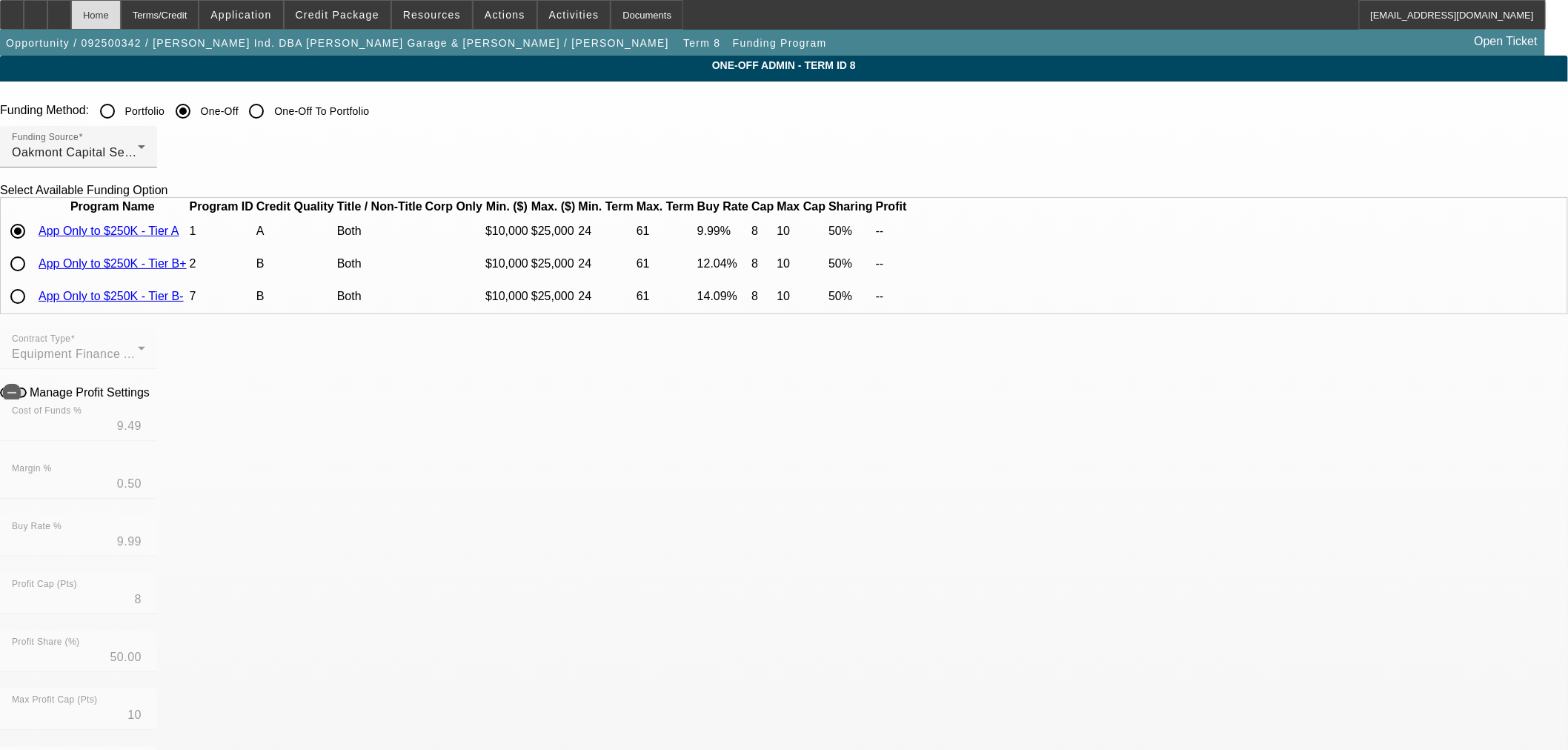
click at [120, 12] on div "Home" at bounding box center [95, 15] width 49 height 29
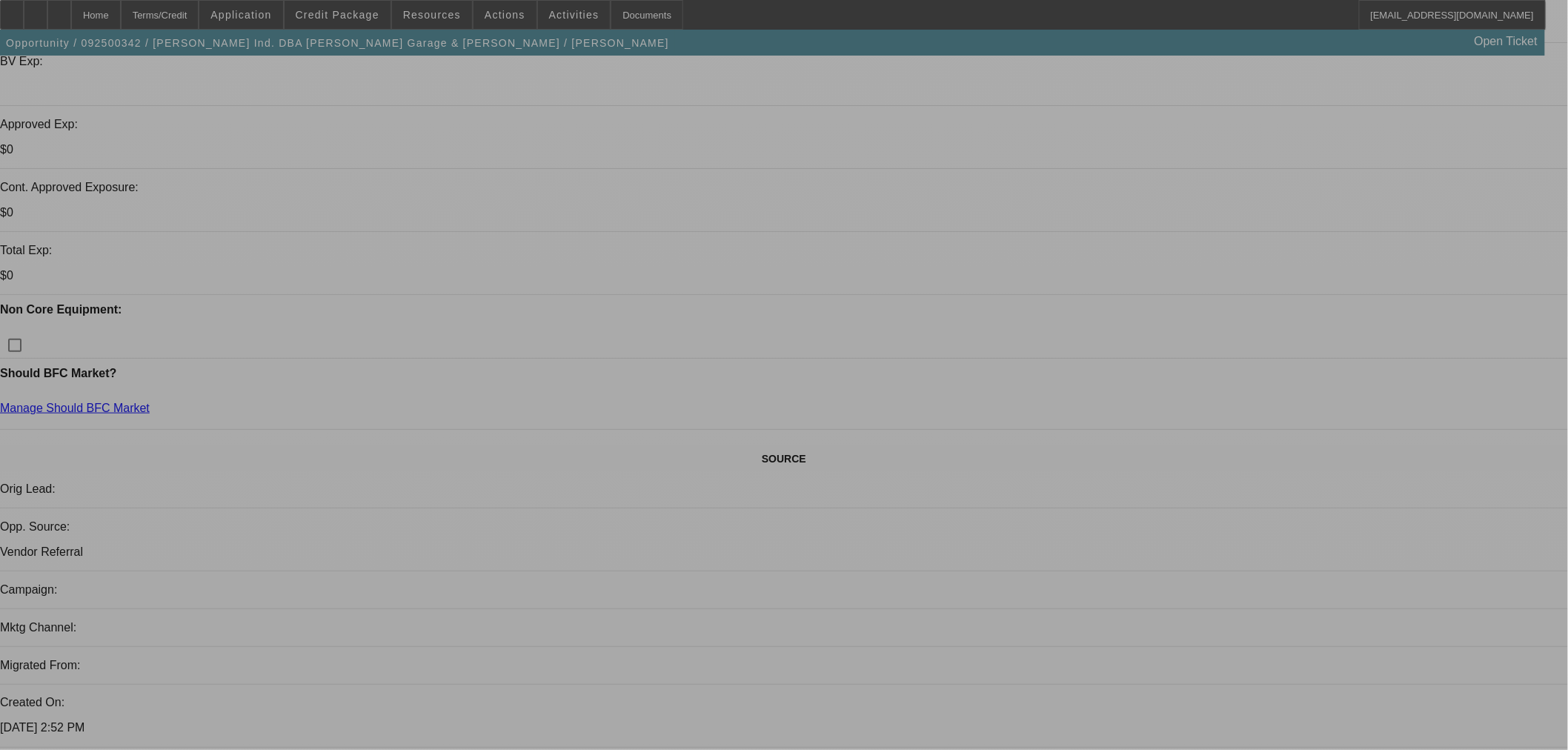
select select "0"
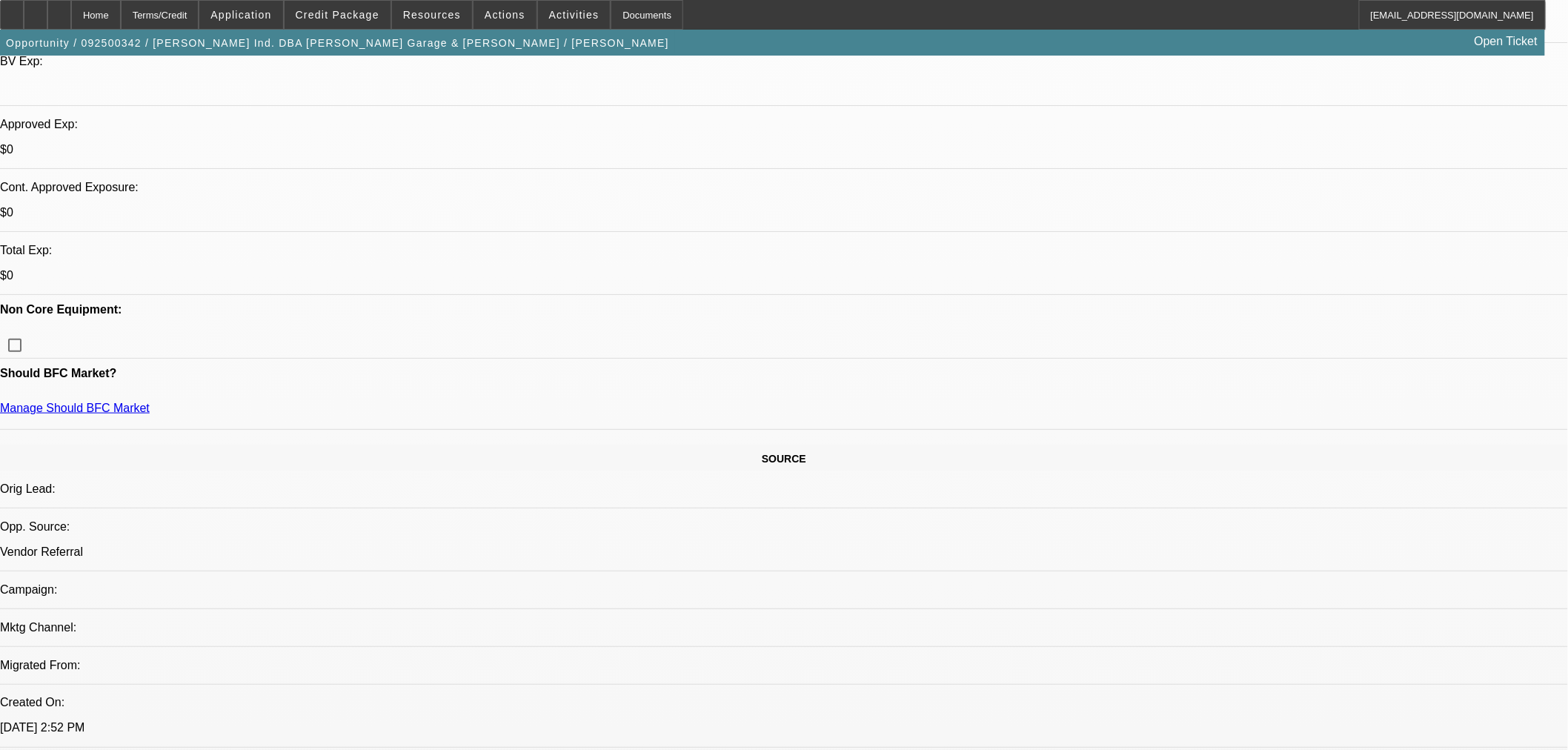
select select "6"
select select "0"
select select "6"
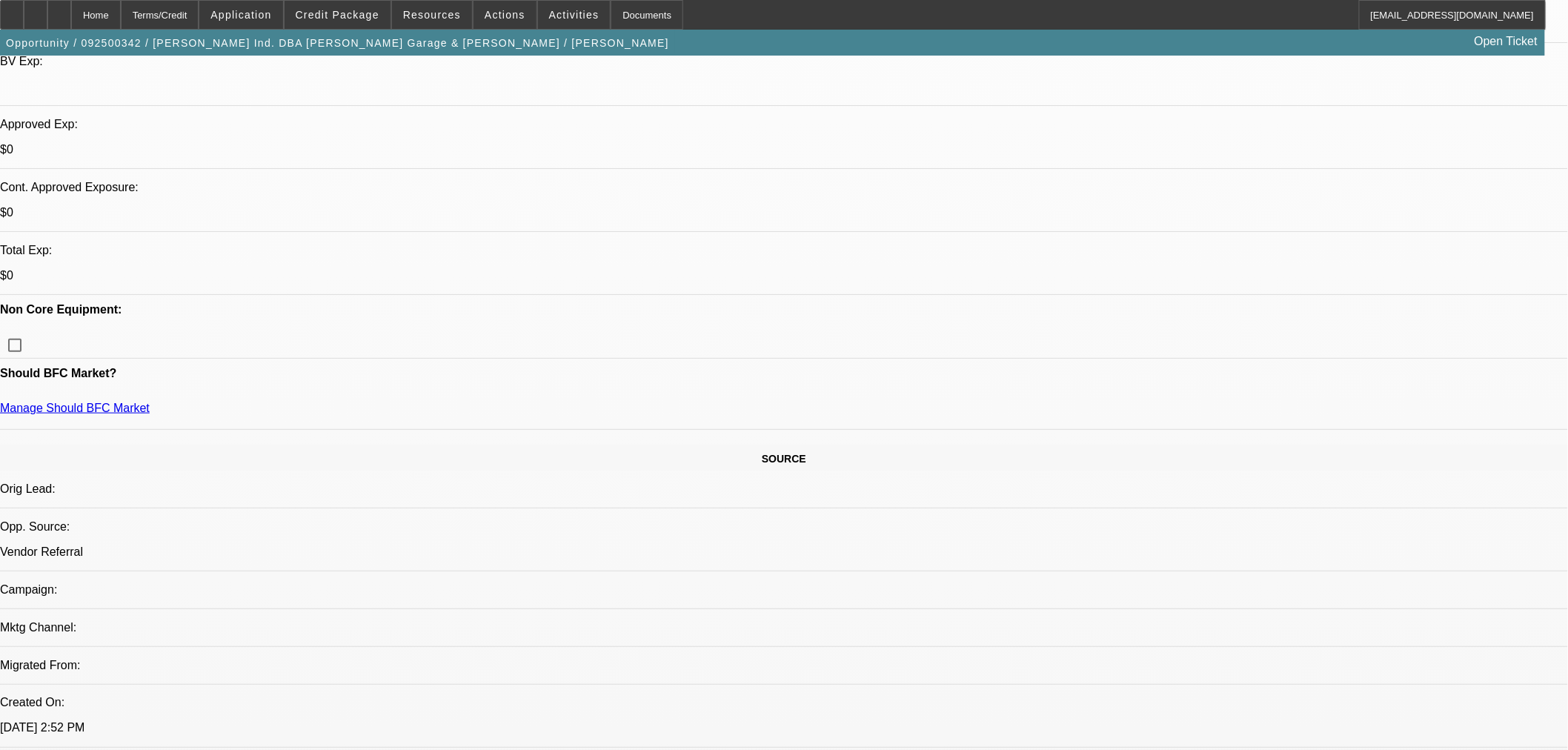
select select "0"
select select "6"
select select "0"
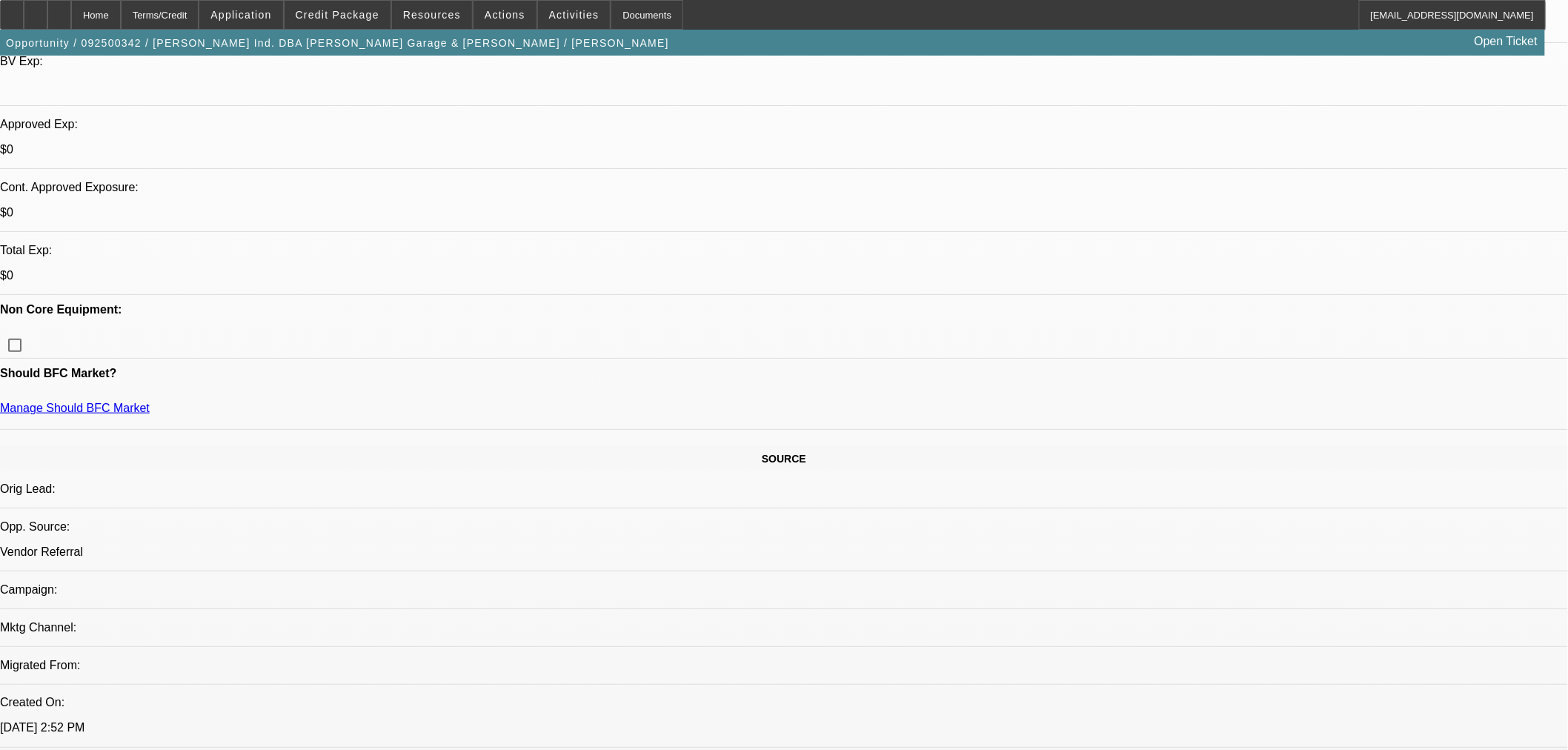
select select "2"
select select "0"
select select "6"
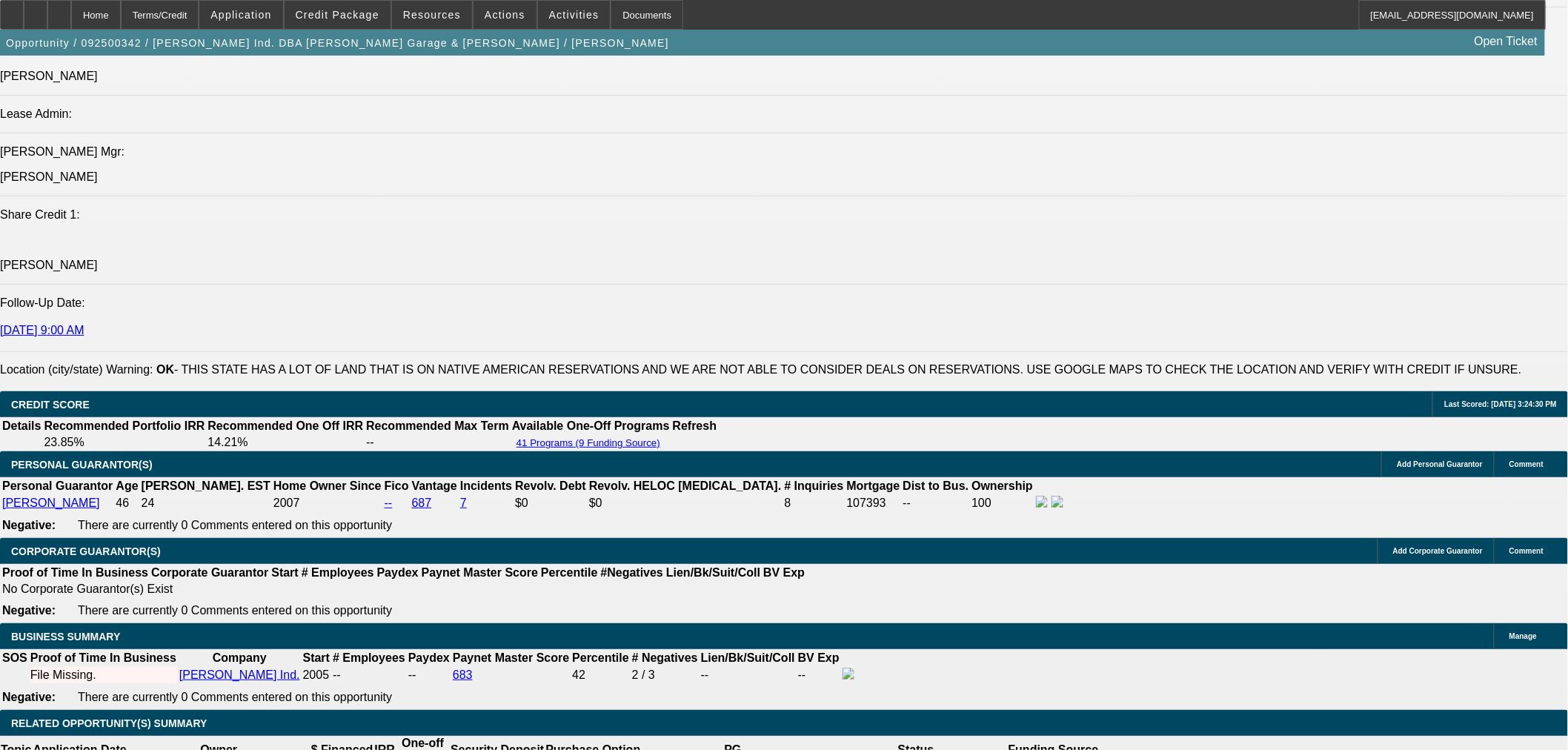
scroll to position [1796, 0]
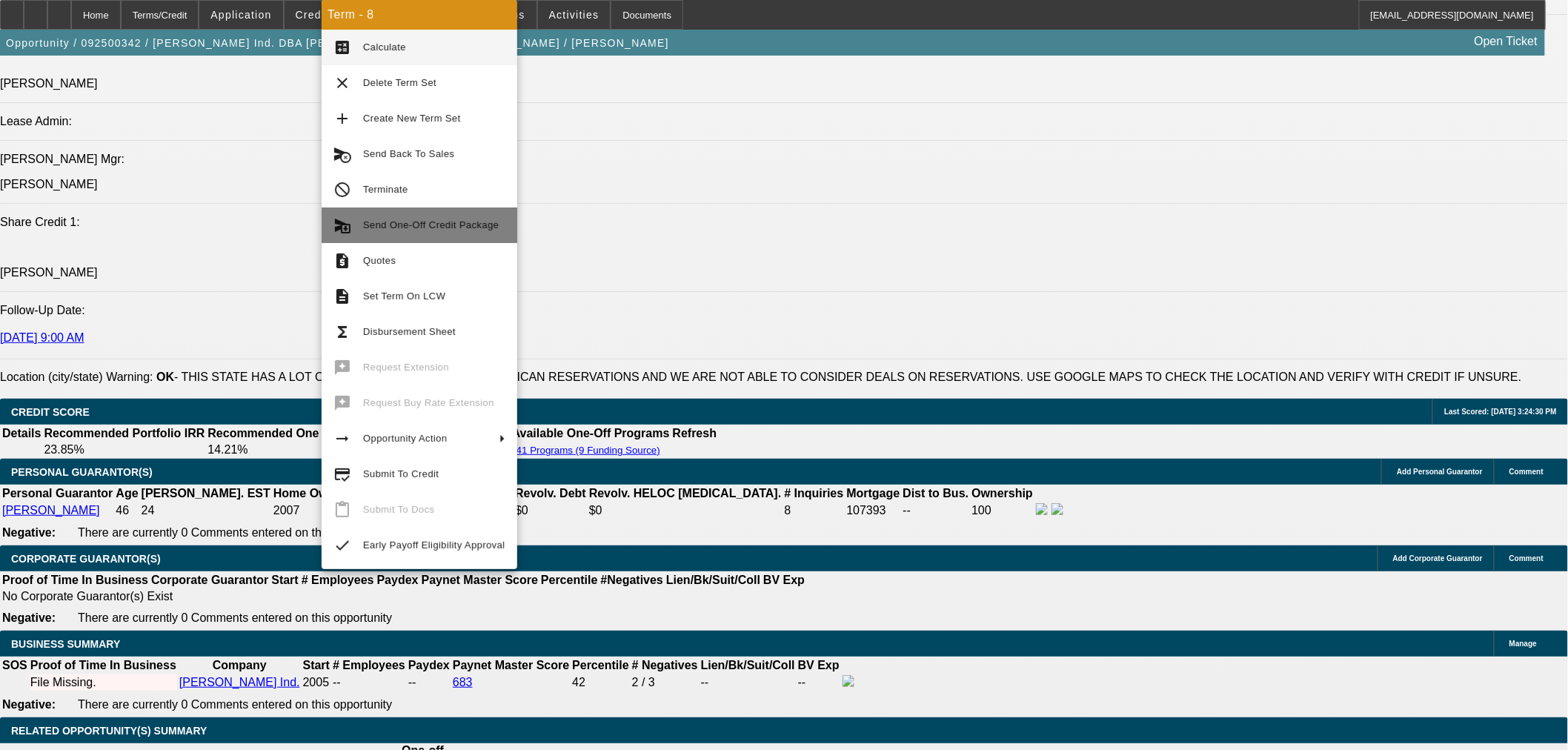
click at [456, 232] on span "Send One-Off Credit Package" at bounding box center [434, 225] width 142 height 18
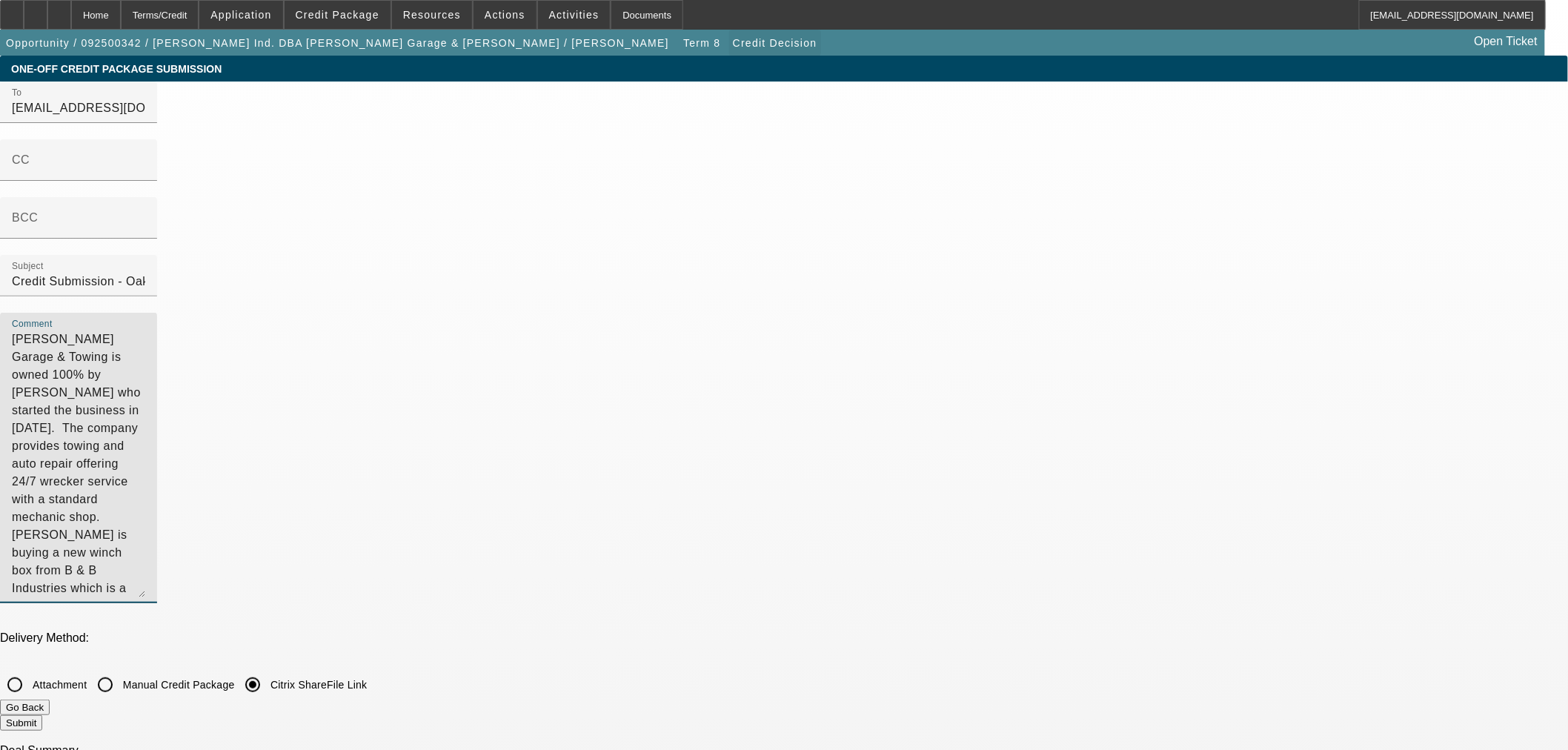
drag, startPoint x: 596, startPoint y: 65, endPoint x: 543, endPoint y: 46, distance: 56.3
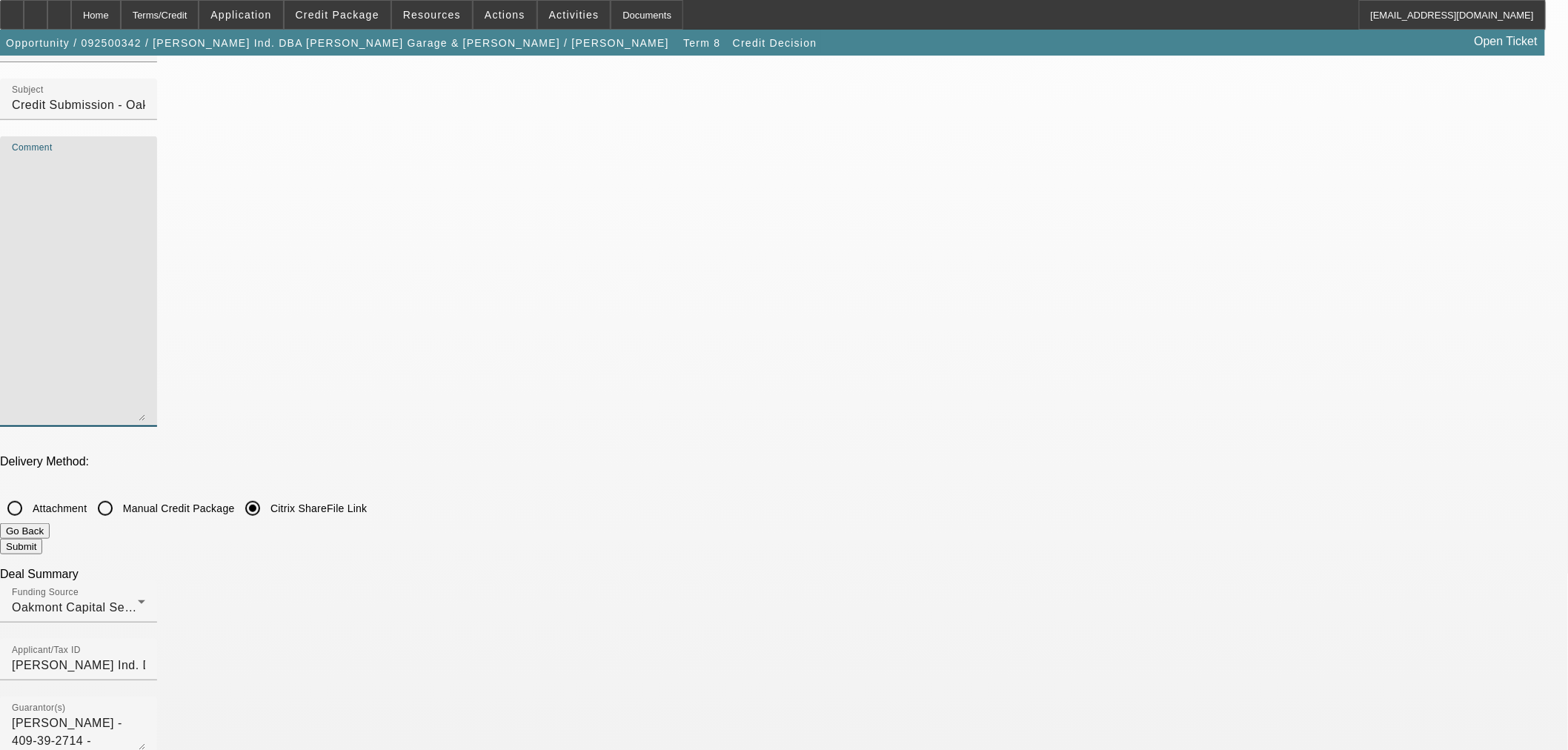
scroll to position [247, 0]
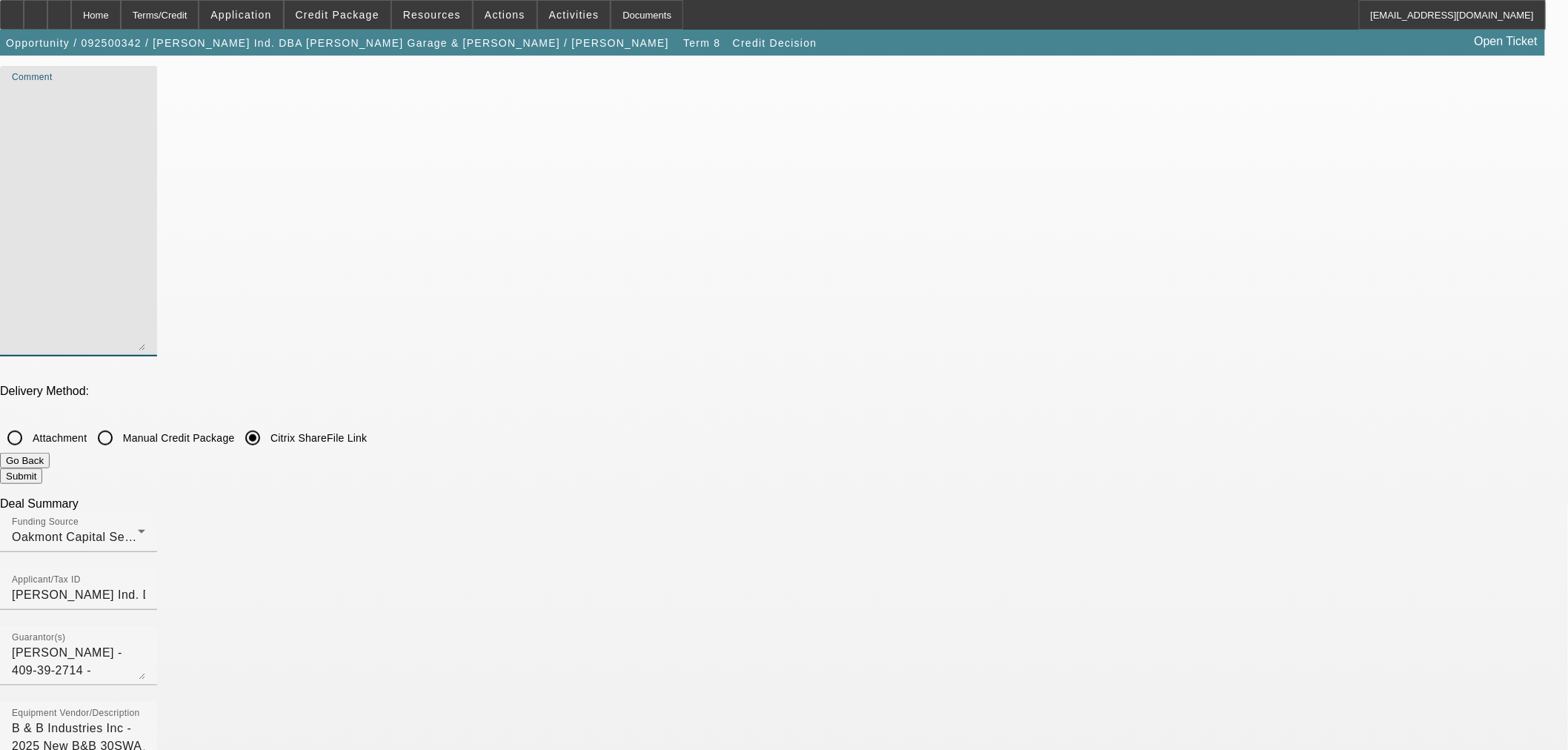
checkbox input "true"
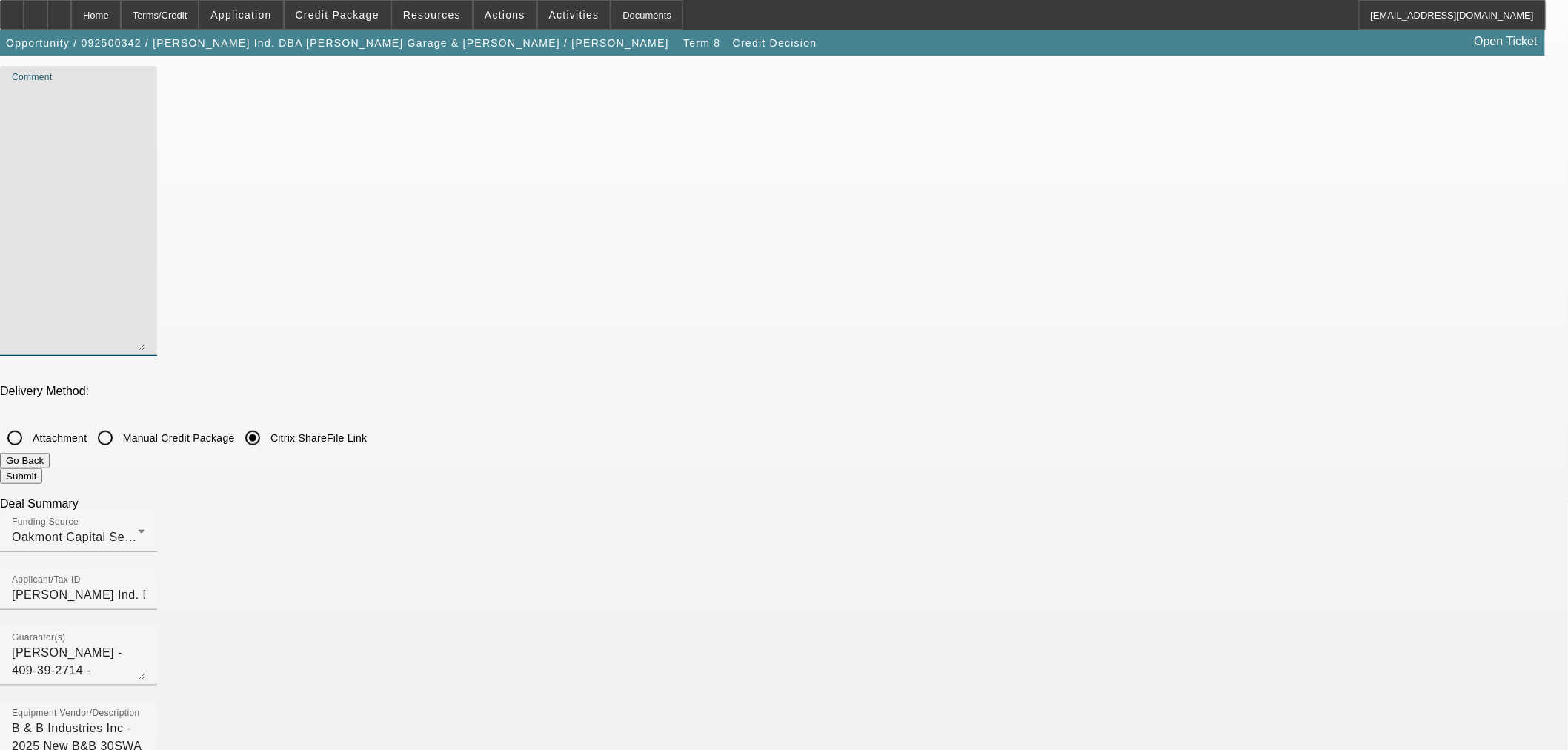
checkbox input "true"
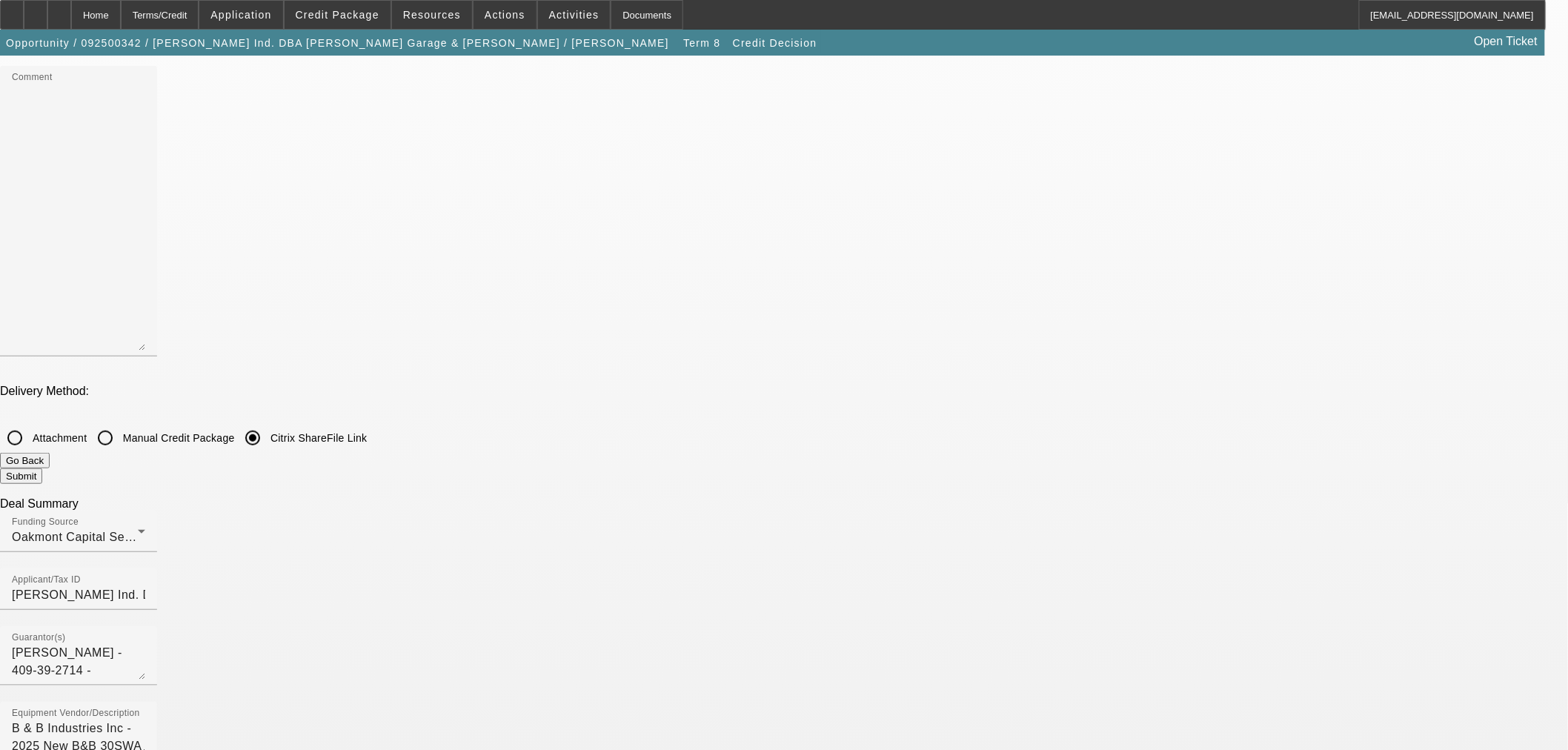
checkbox input "false"
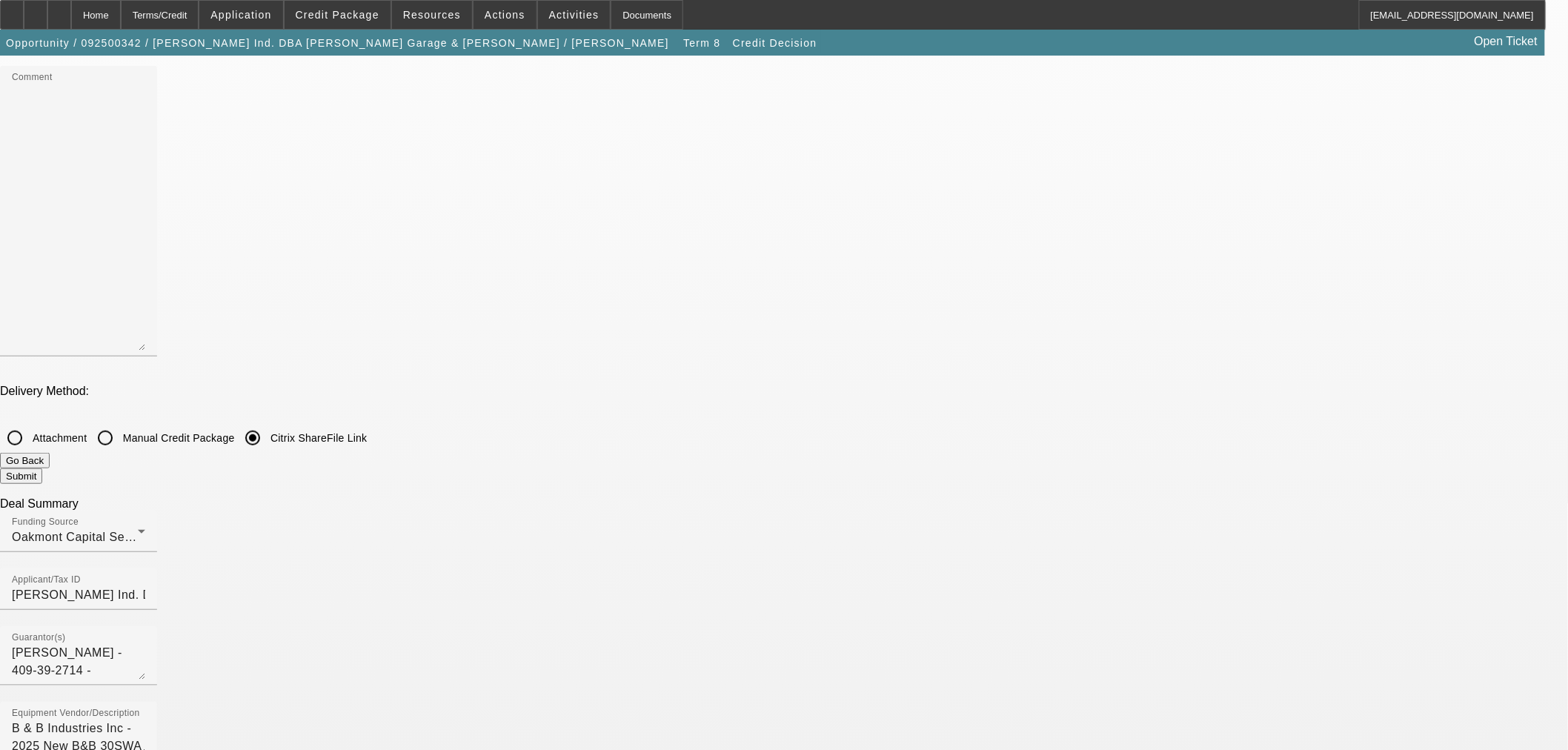
checkbox input "false"
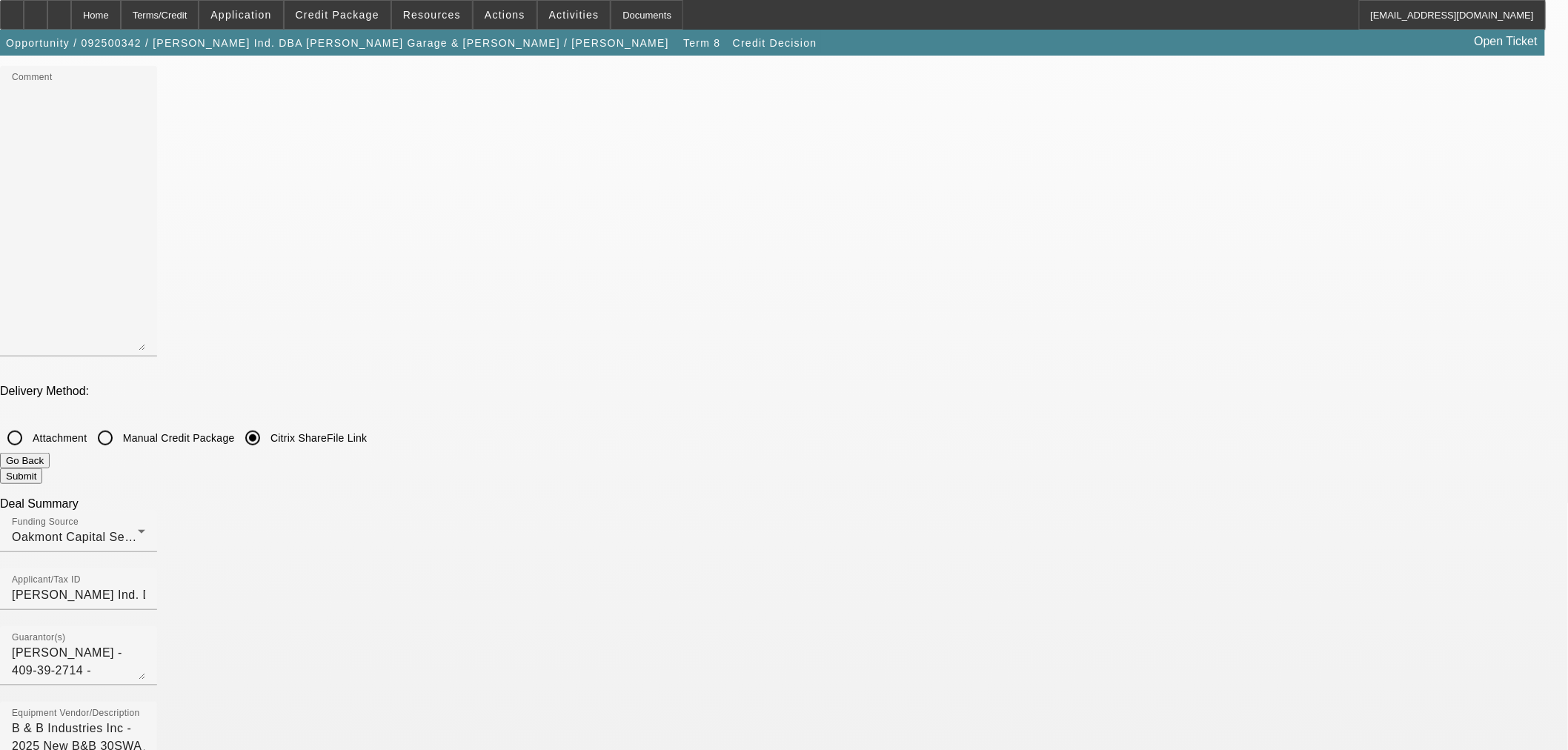
checkbox input "false"
checkbox input "true"
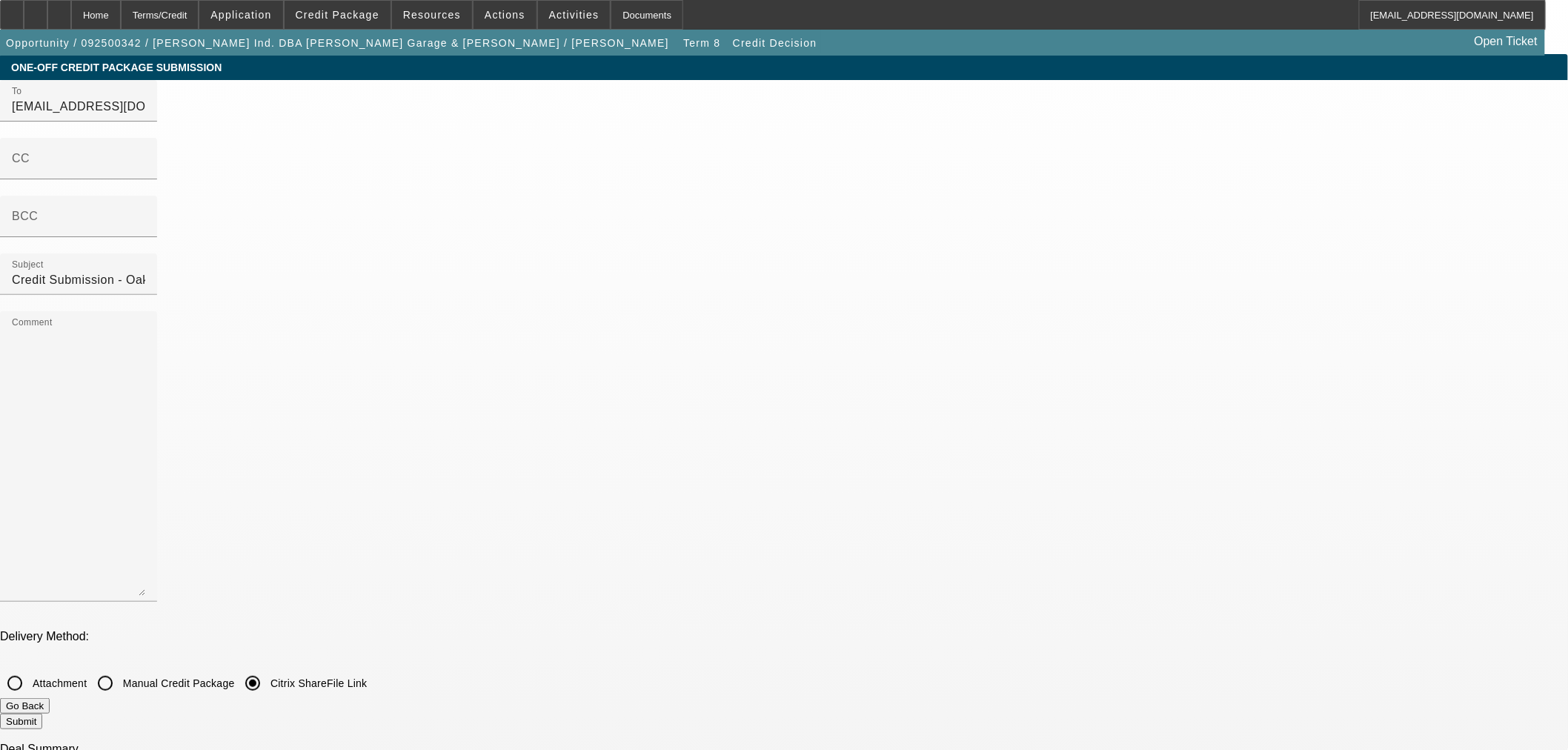
scroll to position [0, 0]
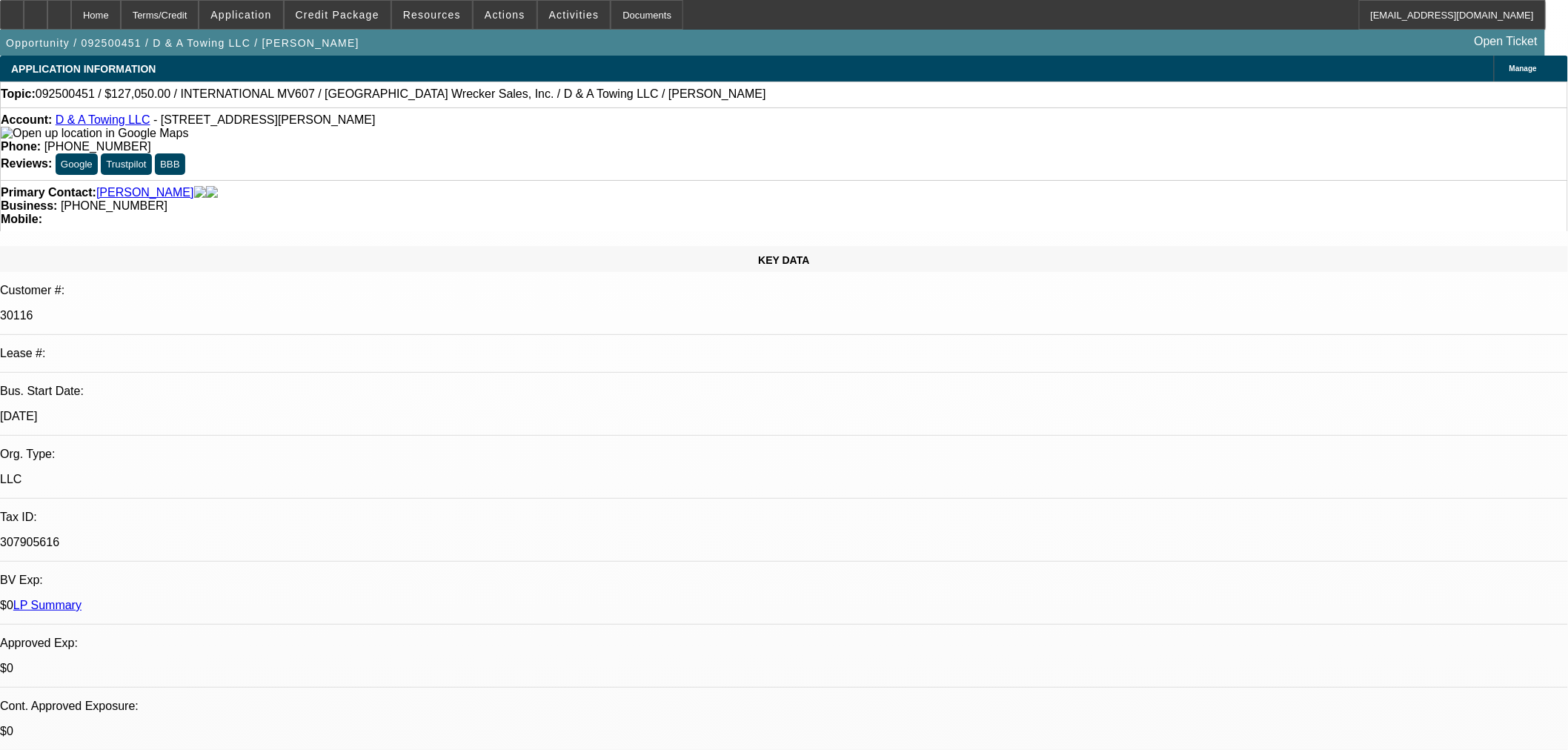
select select "0"
select select "2"
select select "0"
select select "6"
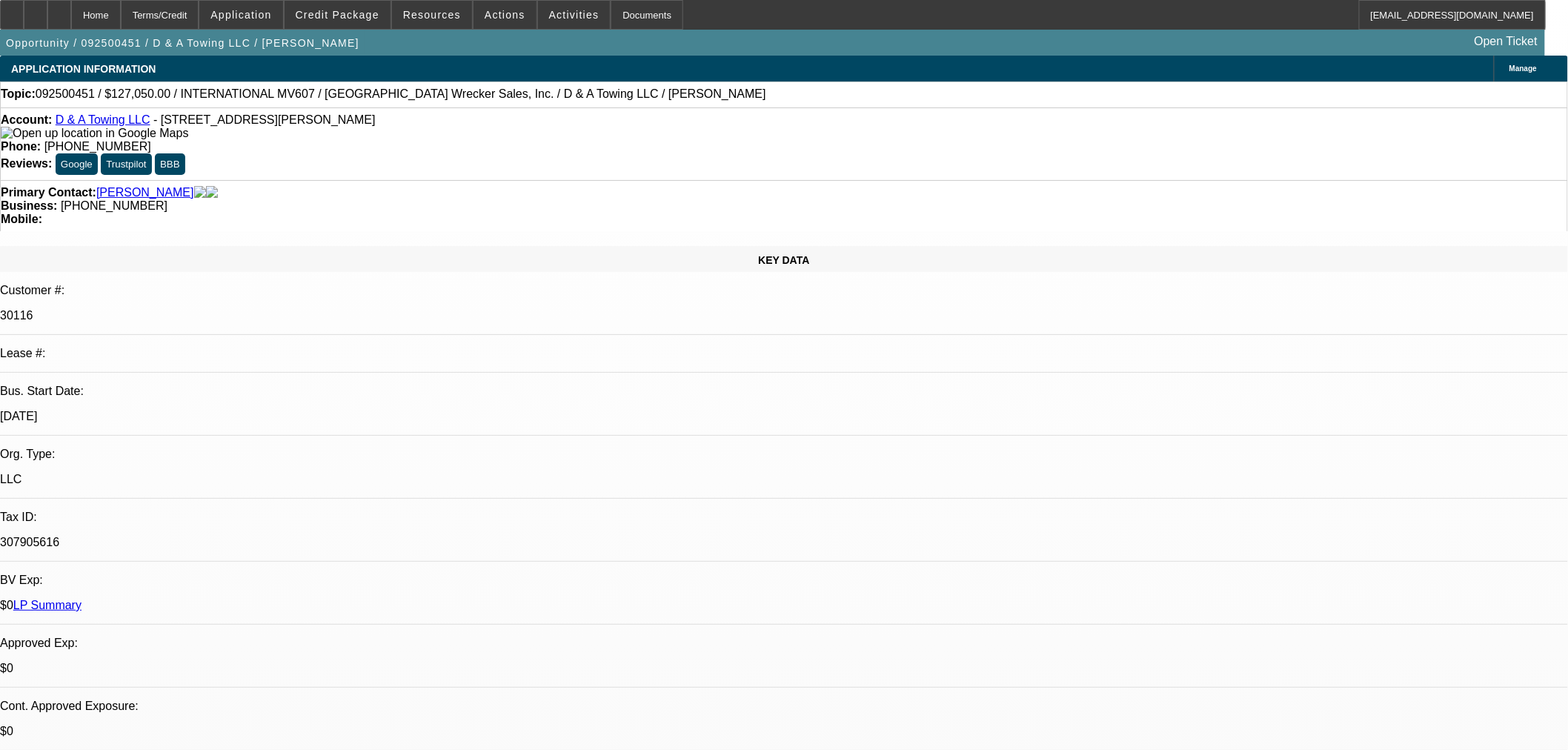
select select "0"
select select "3"
select select "0"
select select "6"
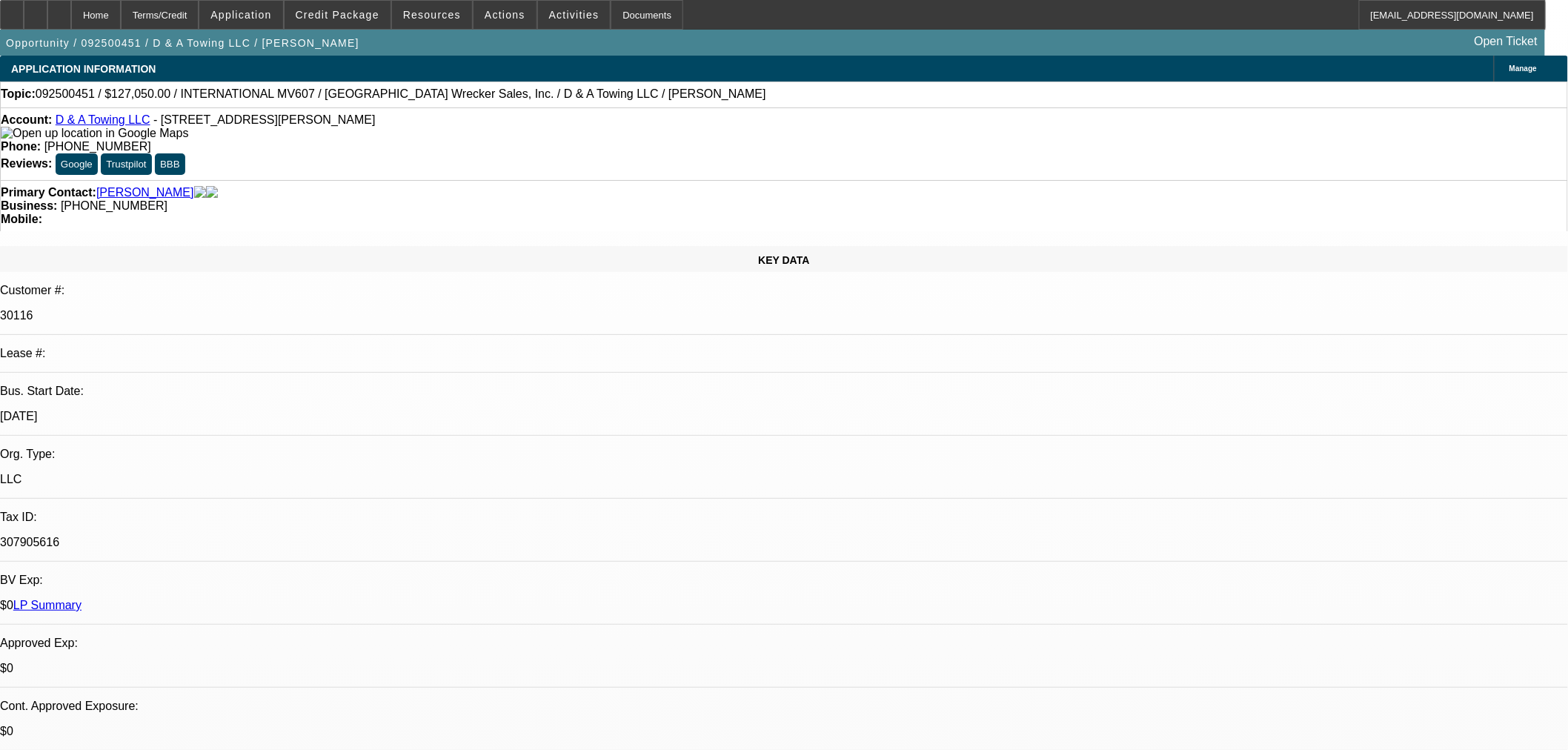
select select "0"
select select "3"
select select "0"
select select "2"
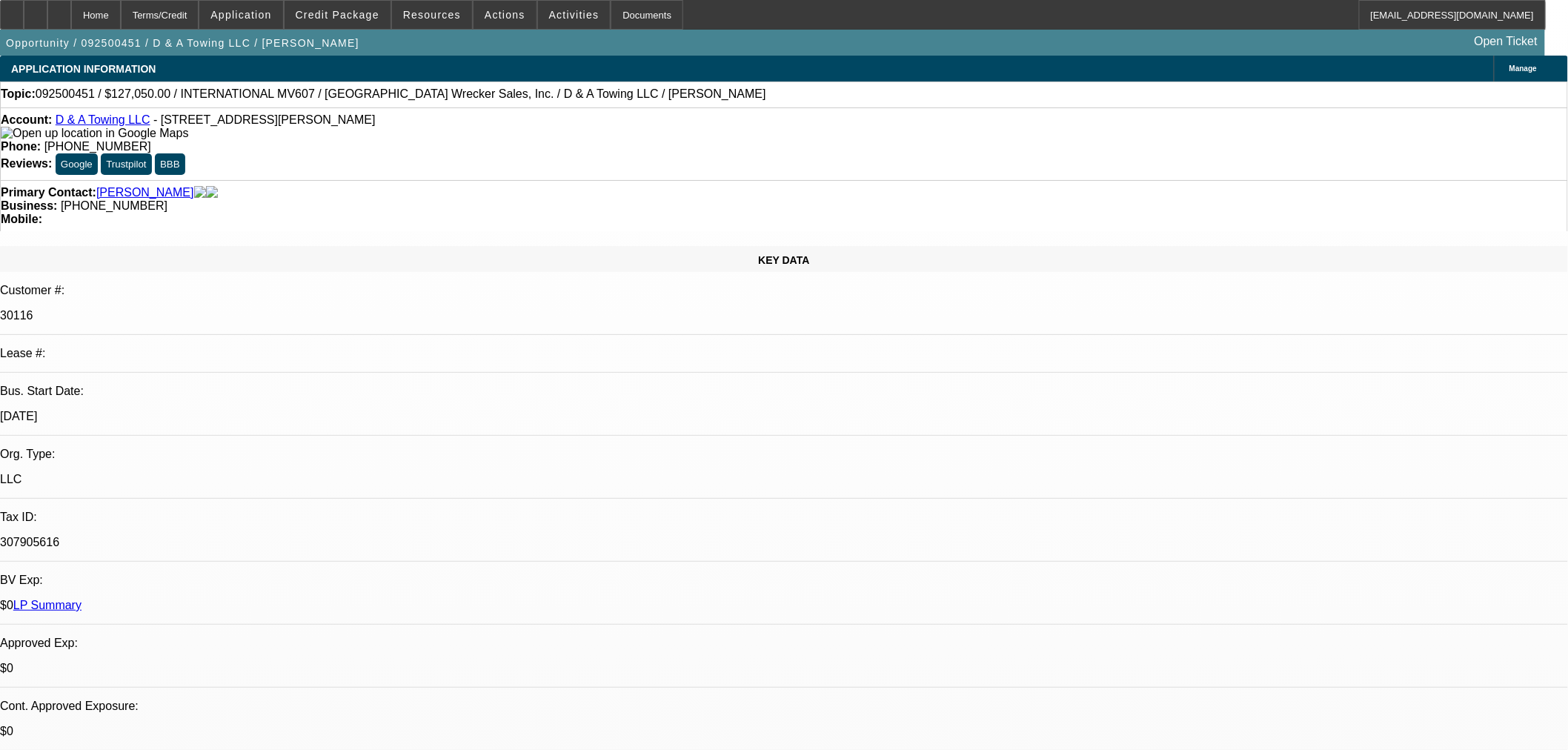
select select "0"
select select "3"
select select "0"
select select "2"
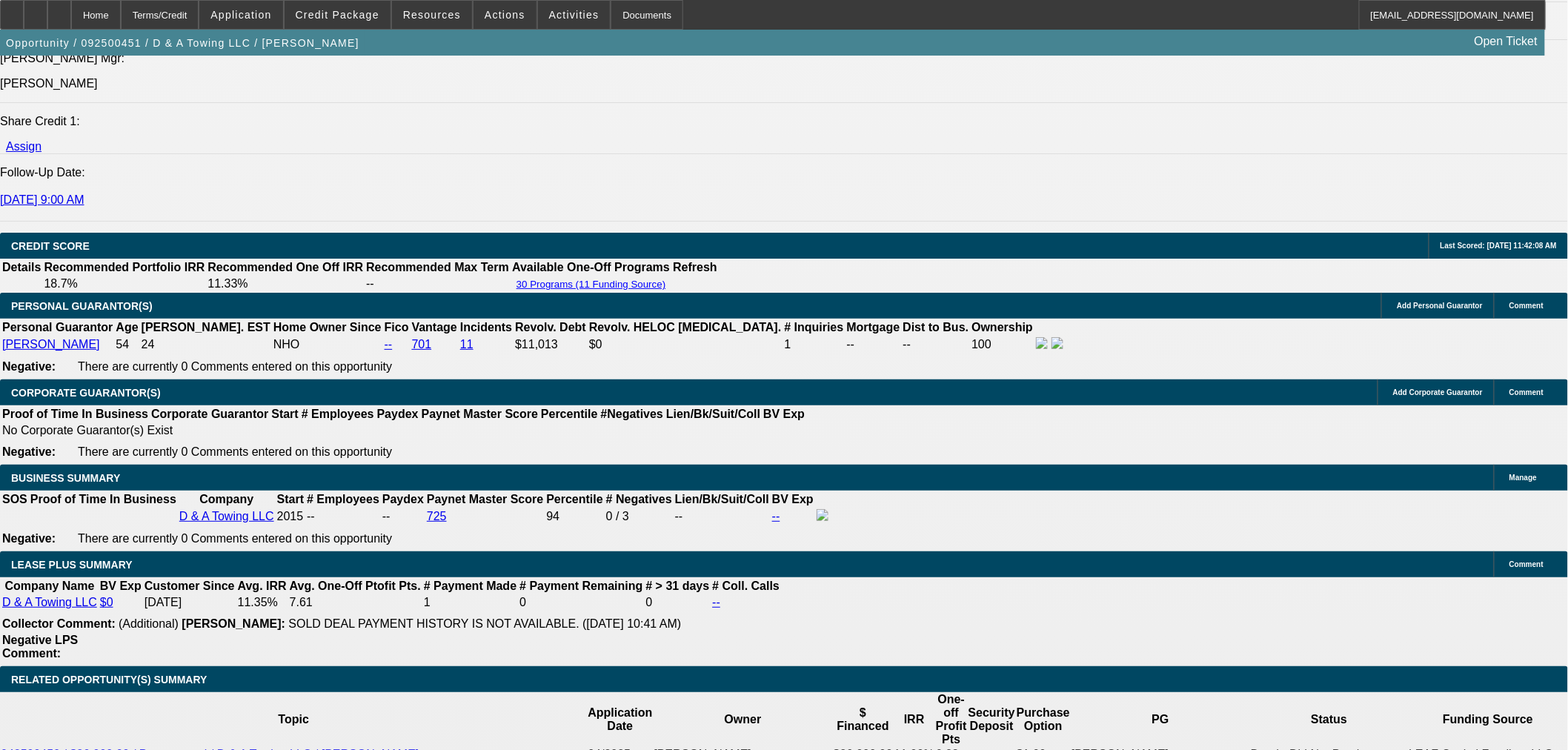
scroll to position [2141, 0]
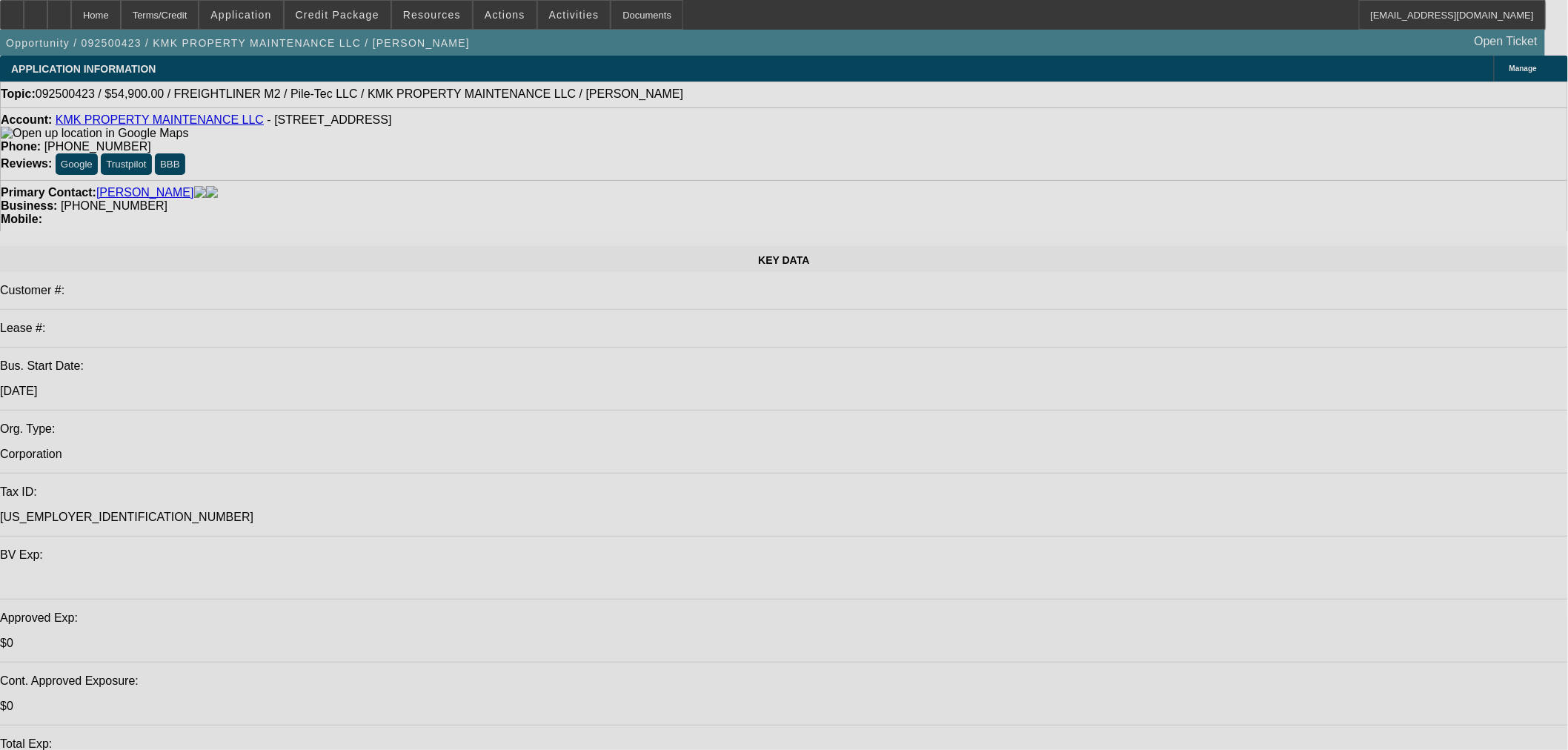
select select "0"
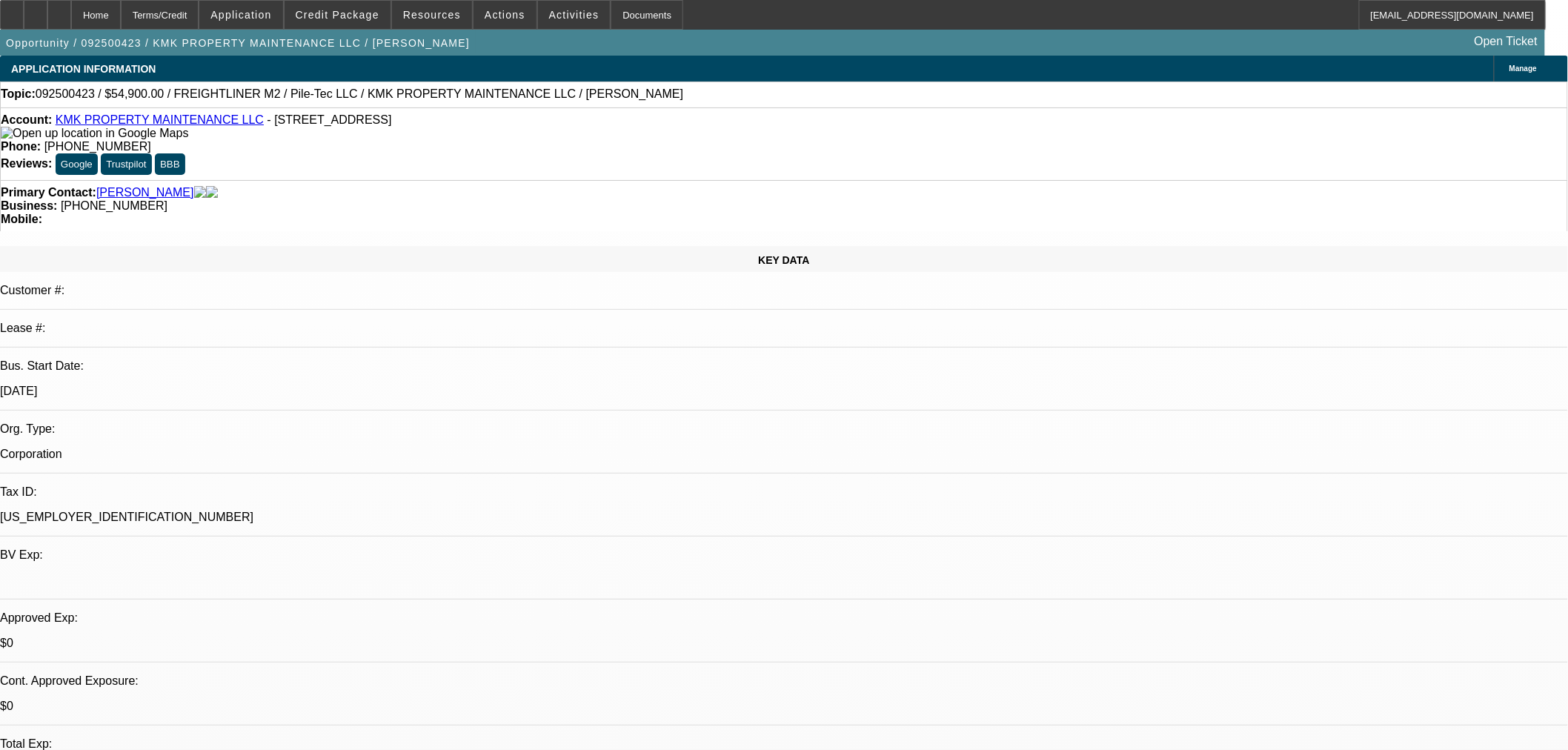
select select "0"
select select "6"
select select "0"
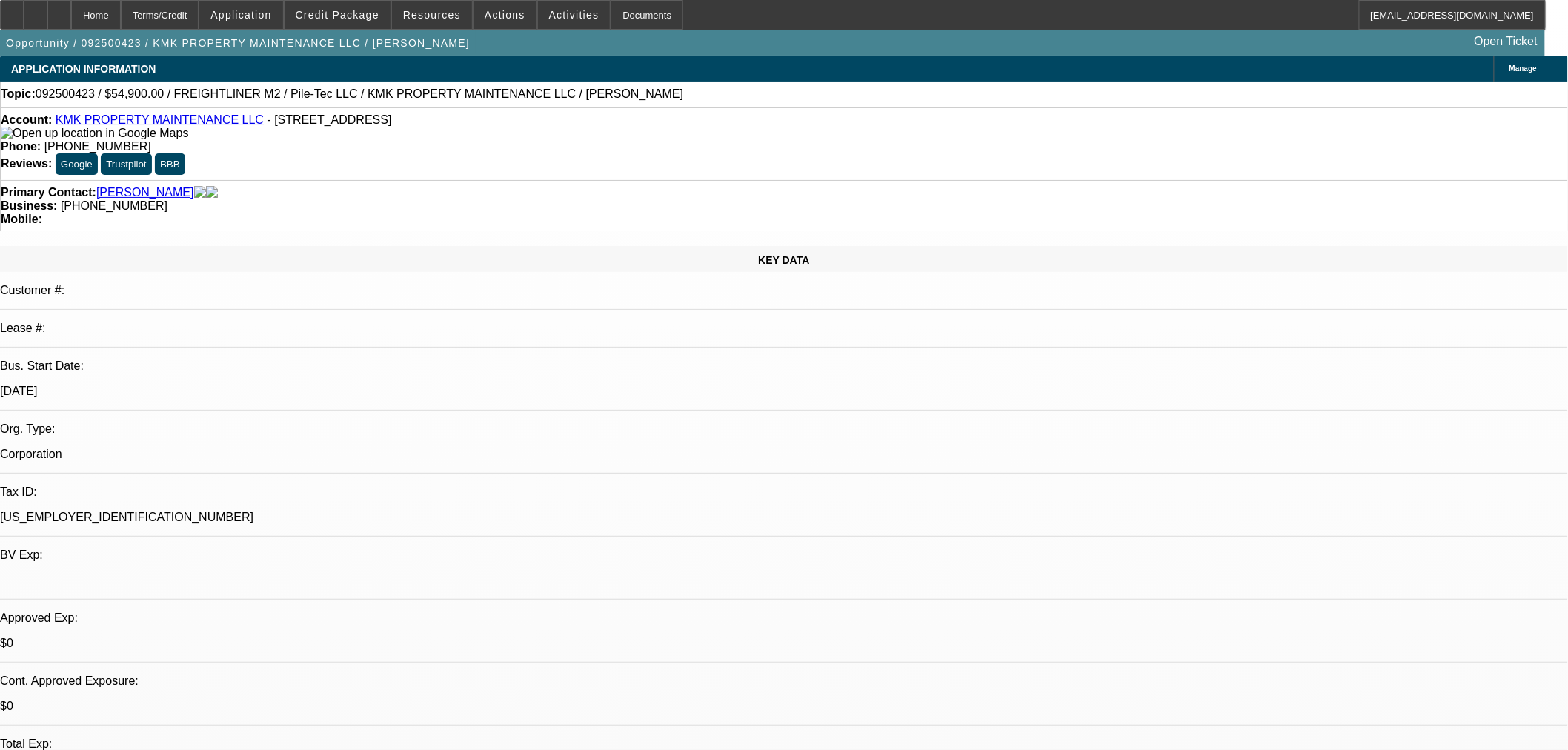
select select "0"
select select "6"
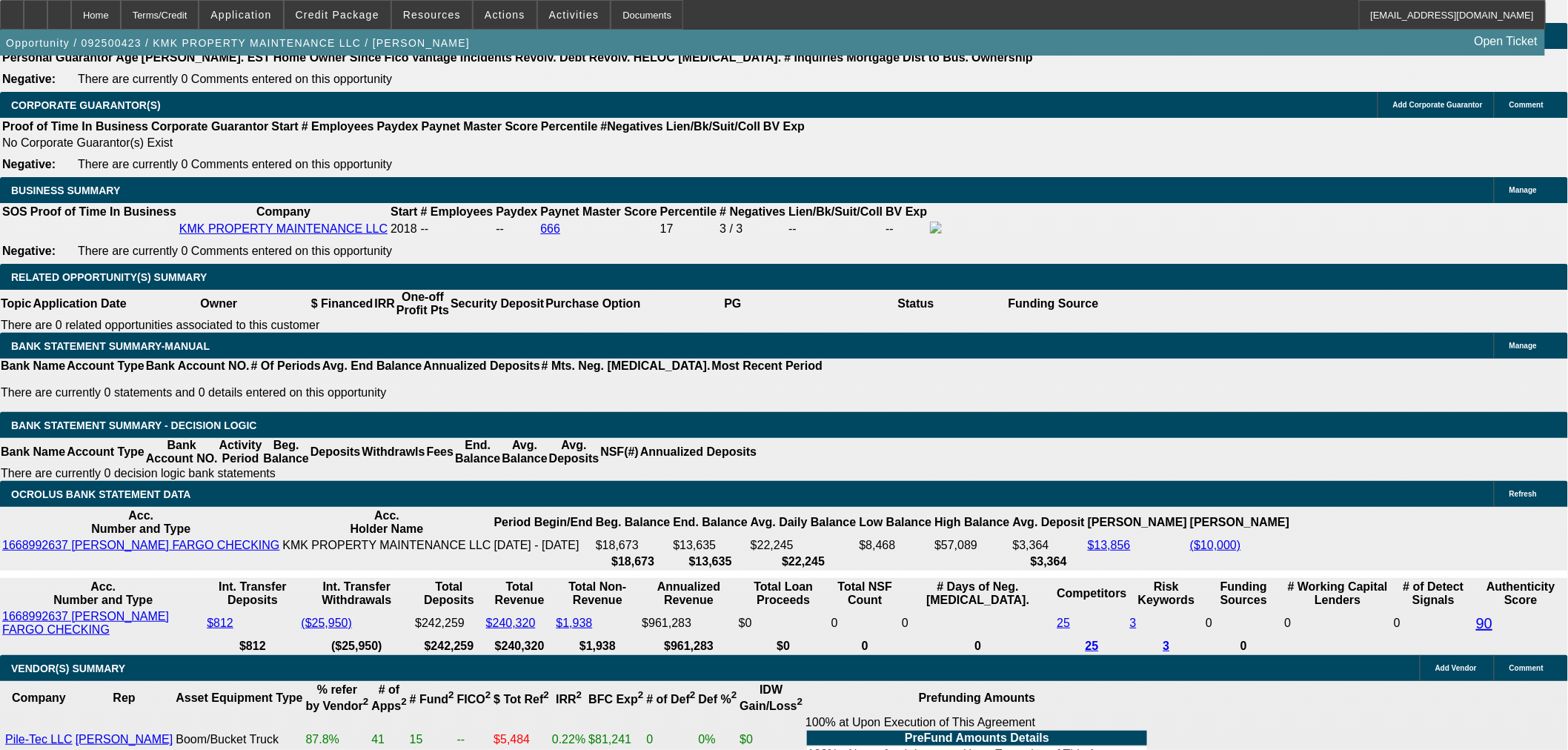
scroll to position [2553, 0]
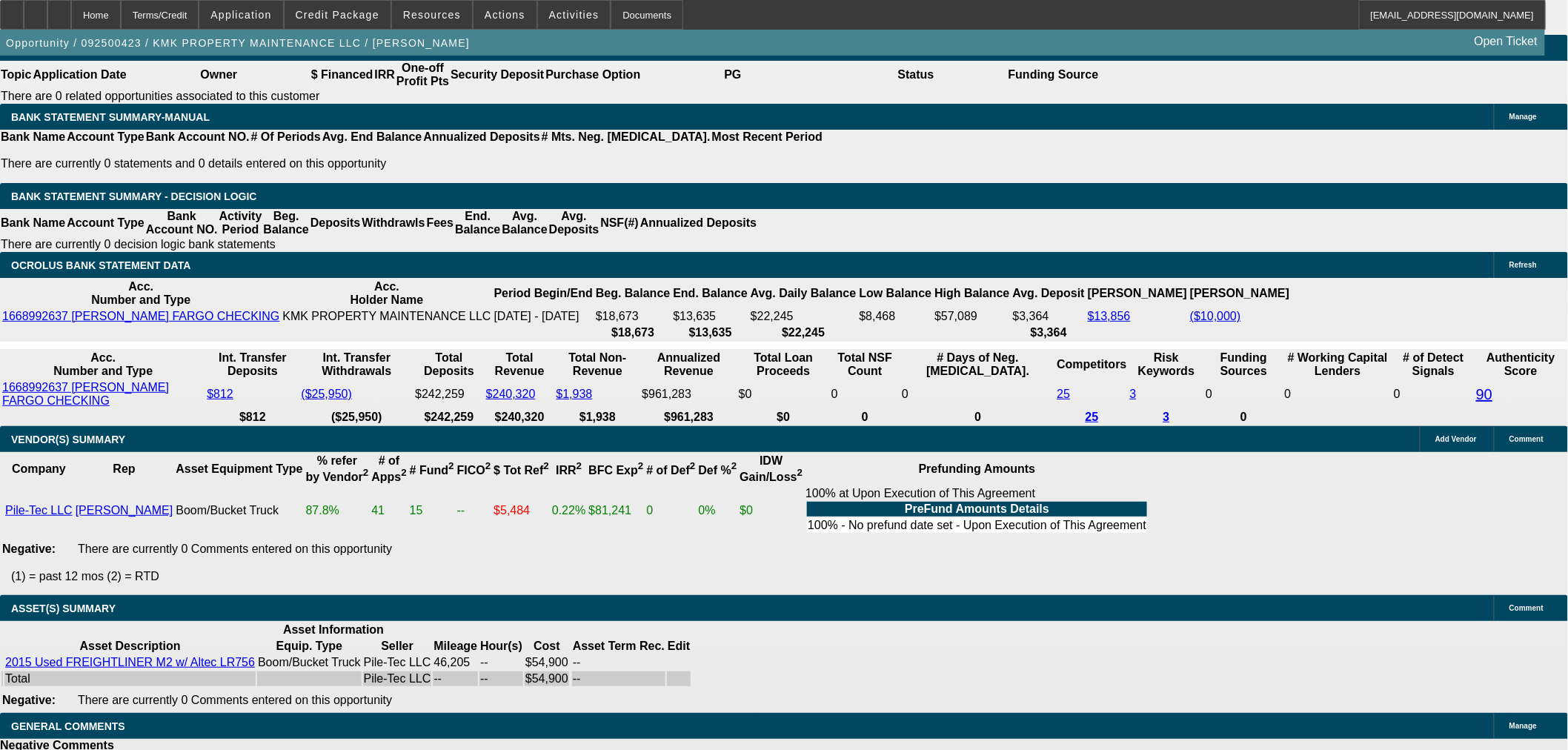
select select "6"
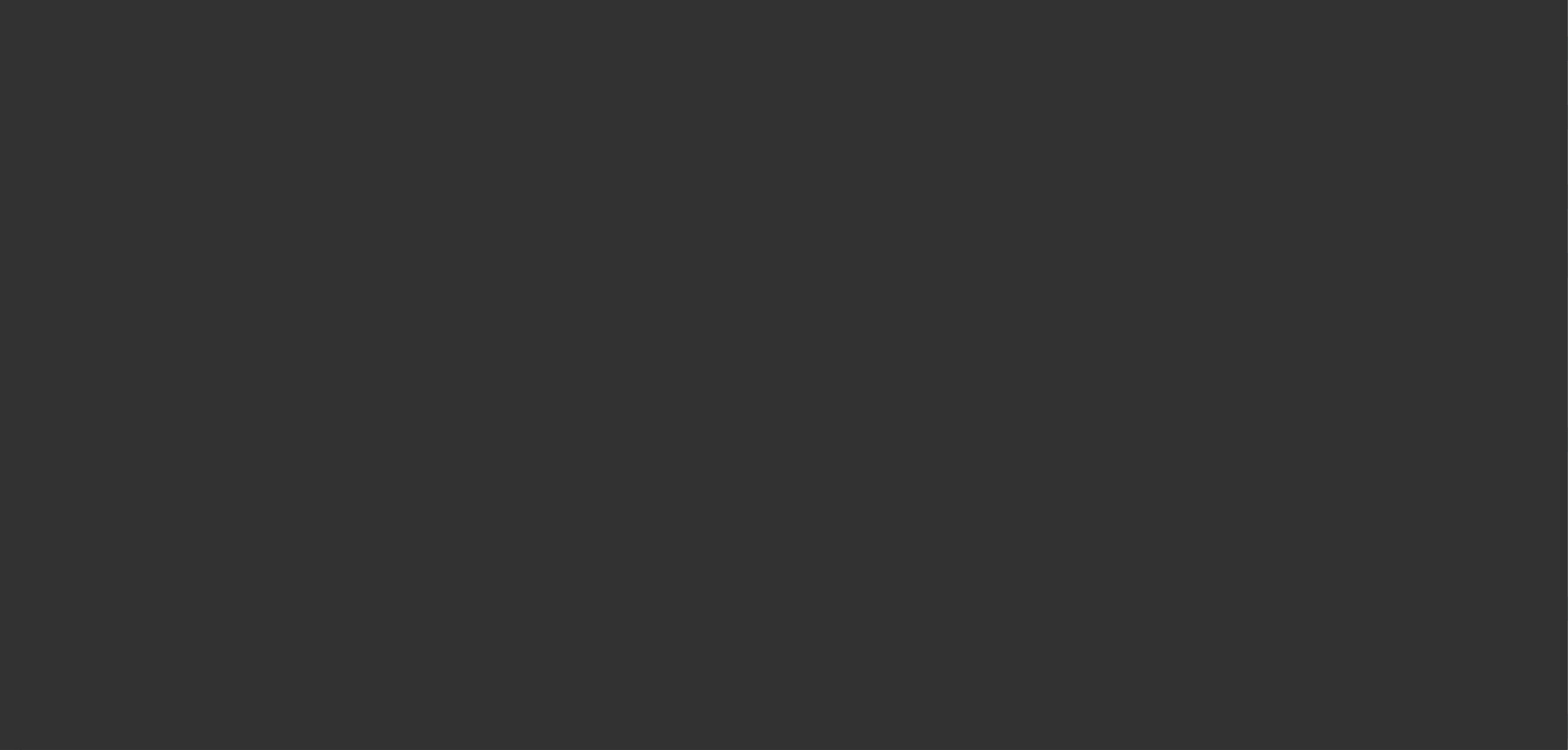
scroll to position [0, 0]
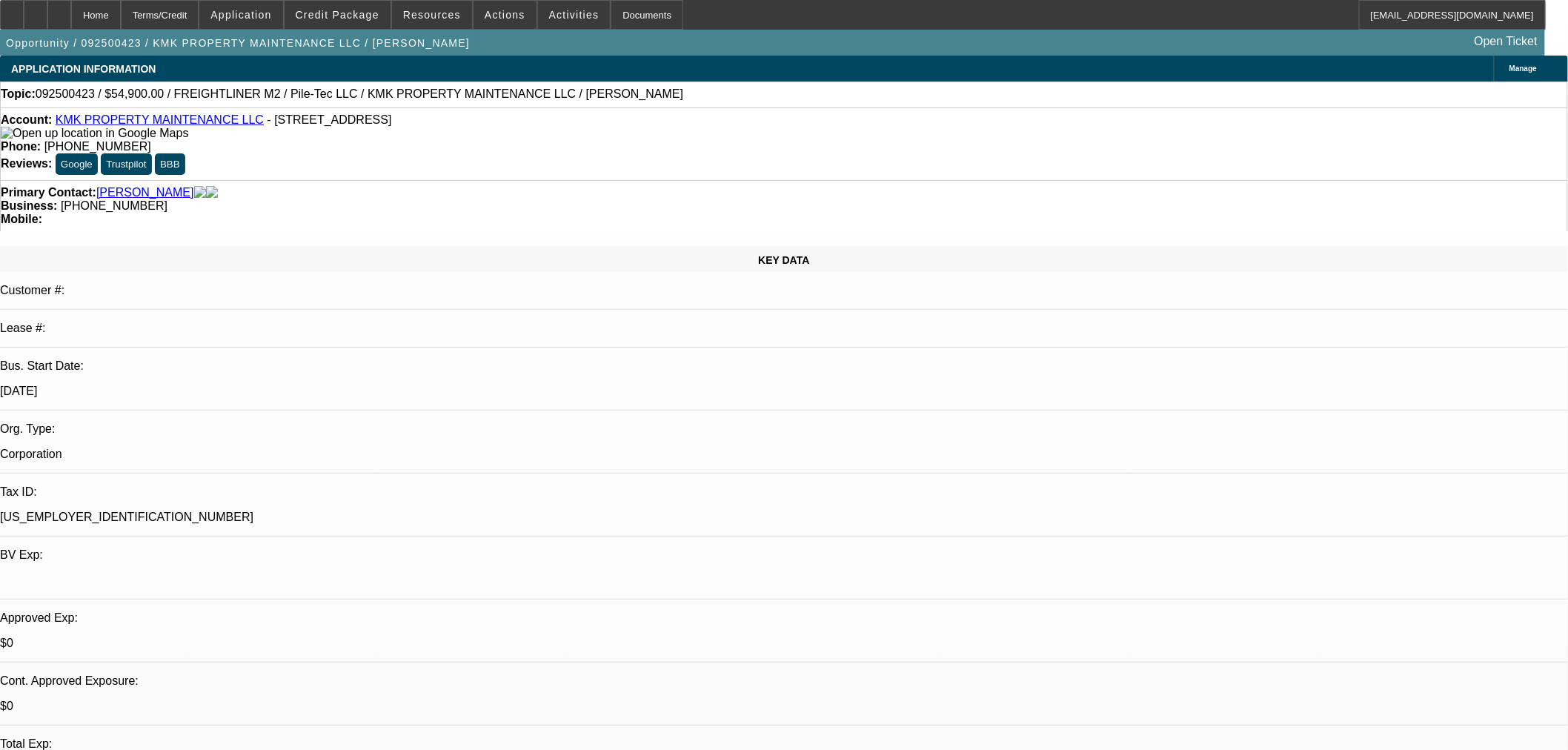
type textarea "RESALE CERTIFICATE HAS NOTHING TO DO WITH TITLED EQUIPMENT. UNLESS THEY HAVE A …"
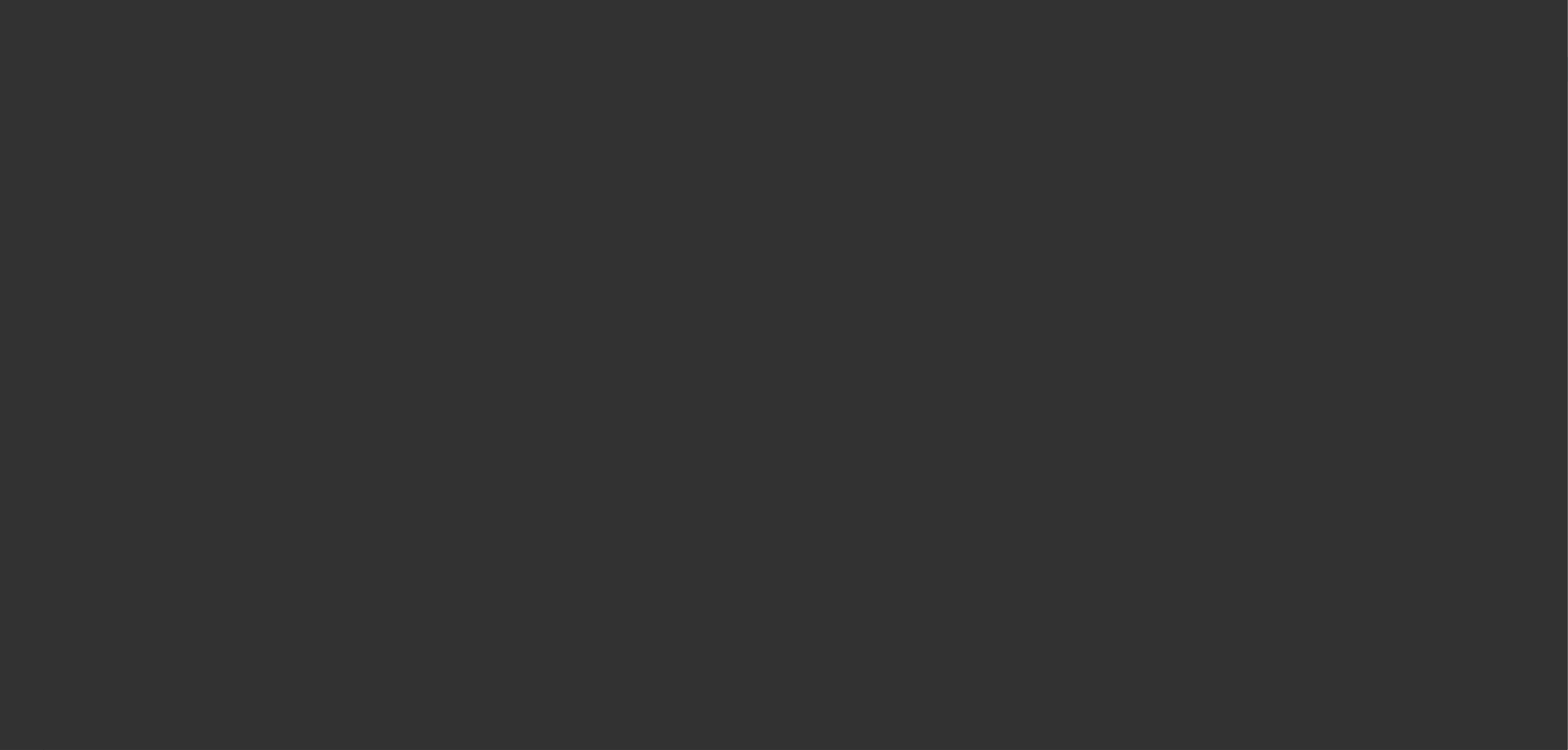
select select "0"
select select "6"
select select "0"
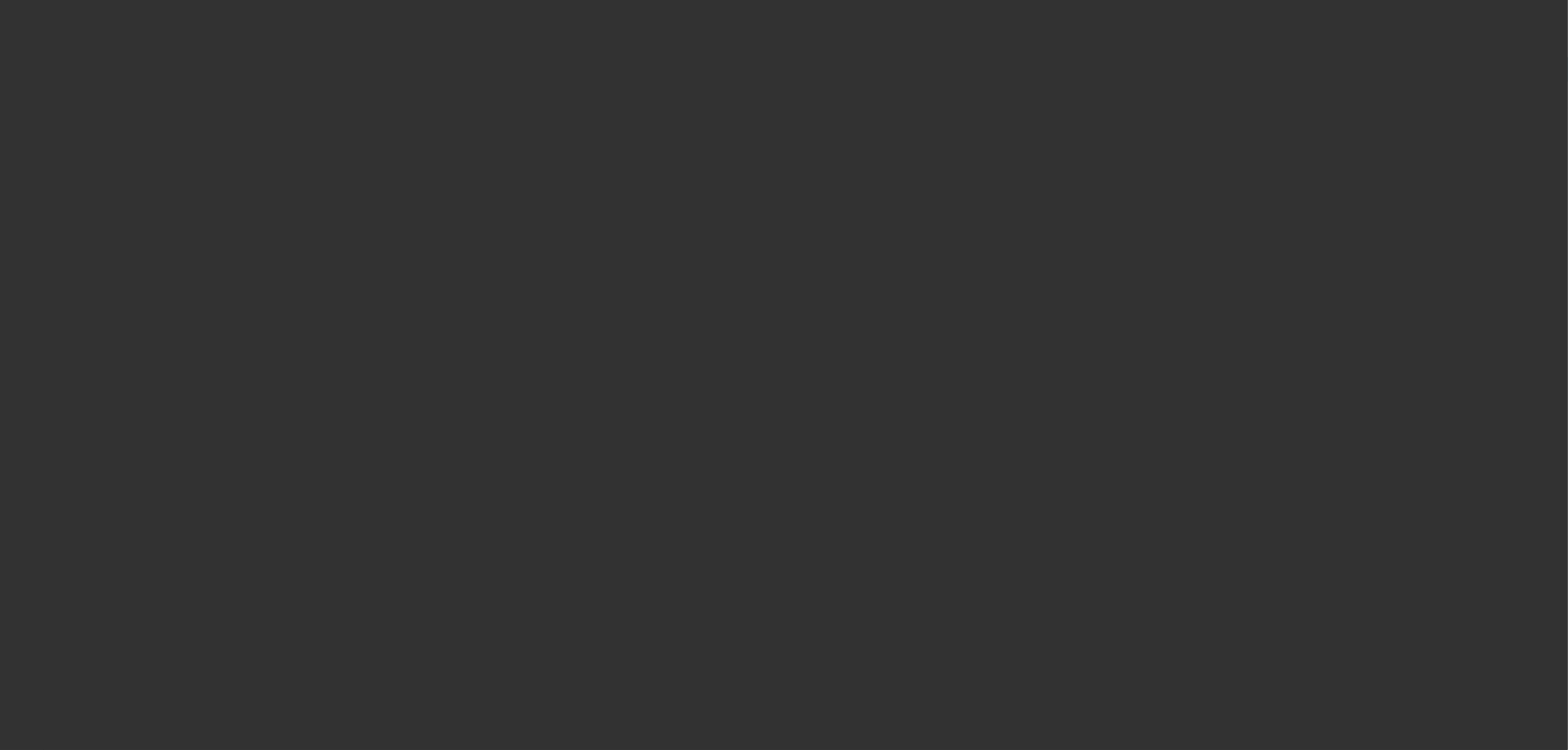
select select "0"
select select "6"
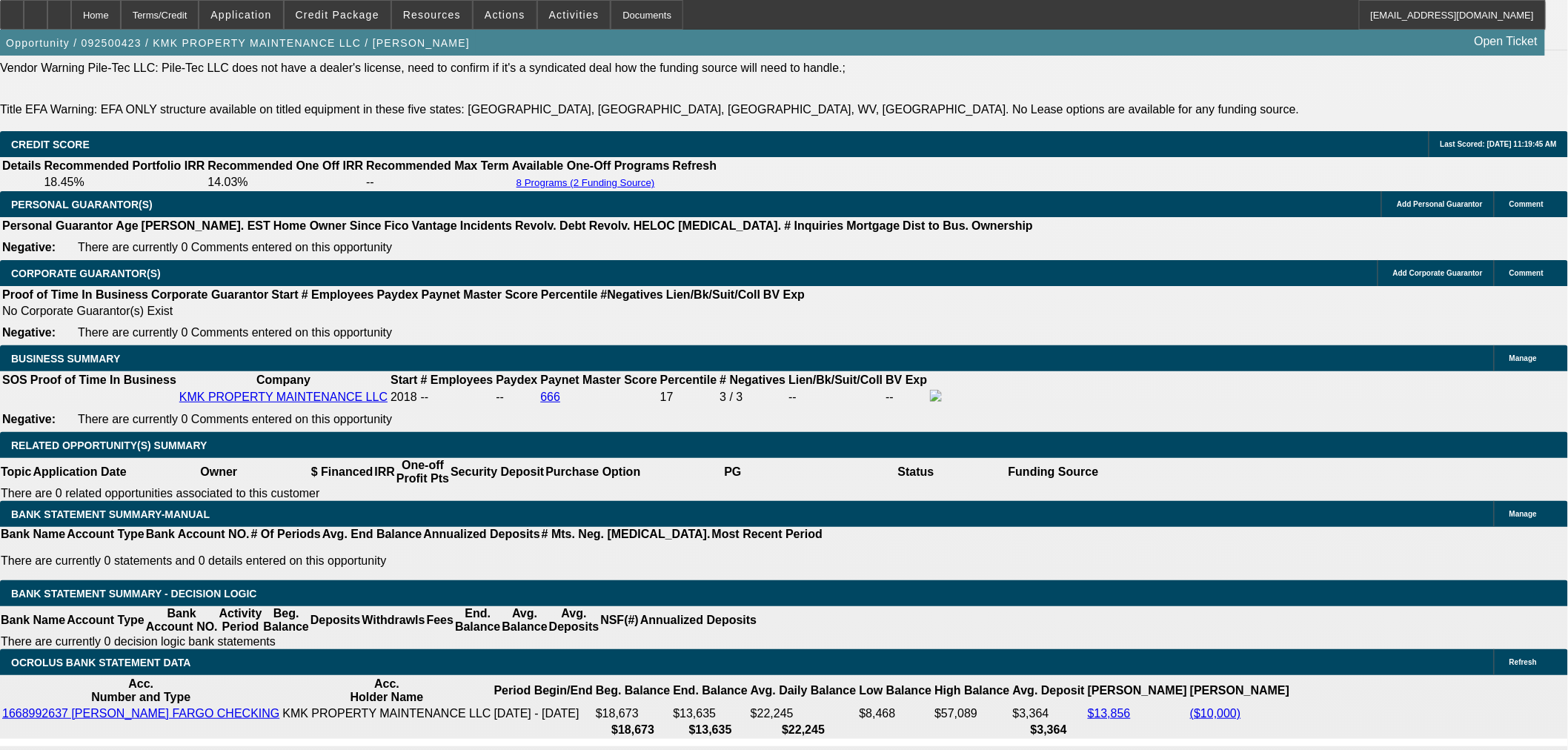
scroll to position [2141, 0]
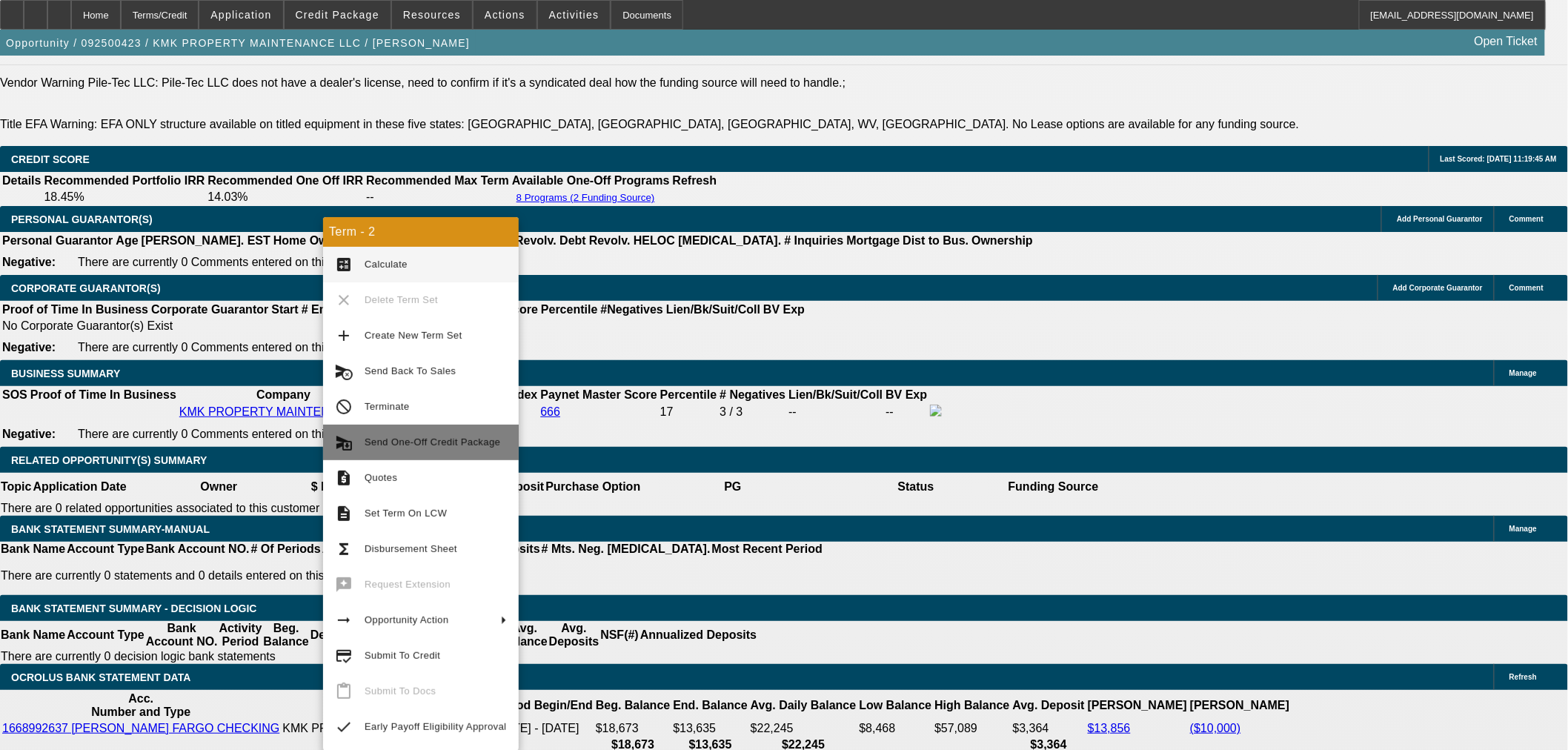
click at [457, 447] on span "Send One-Off Credit Package" at bounding box center [436, 442] width 142 height 18
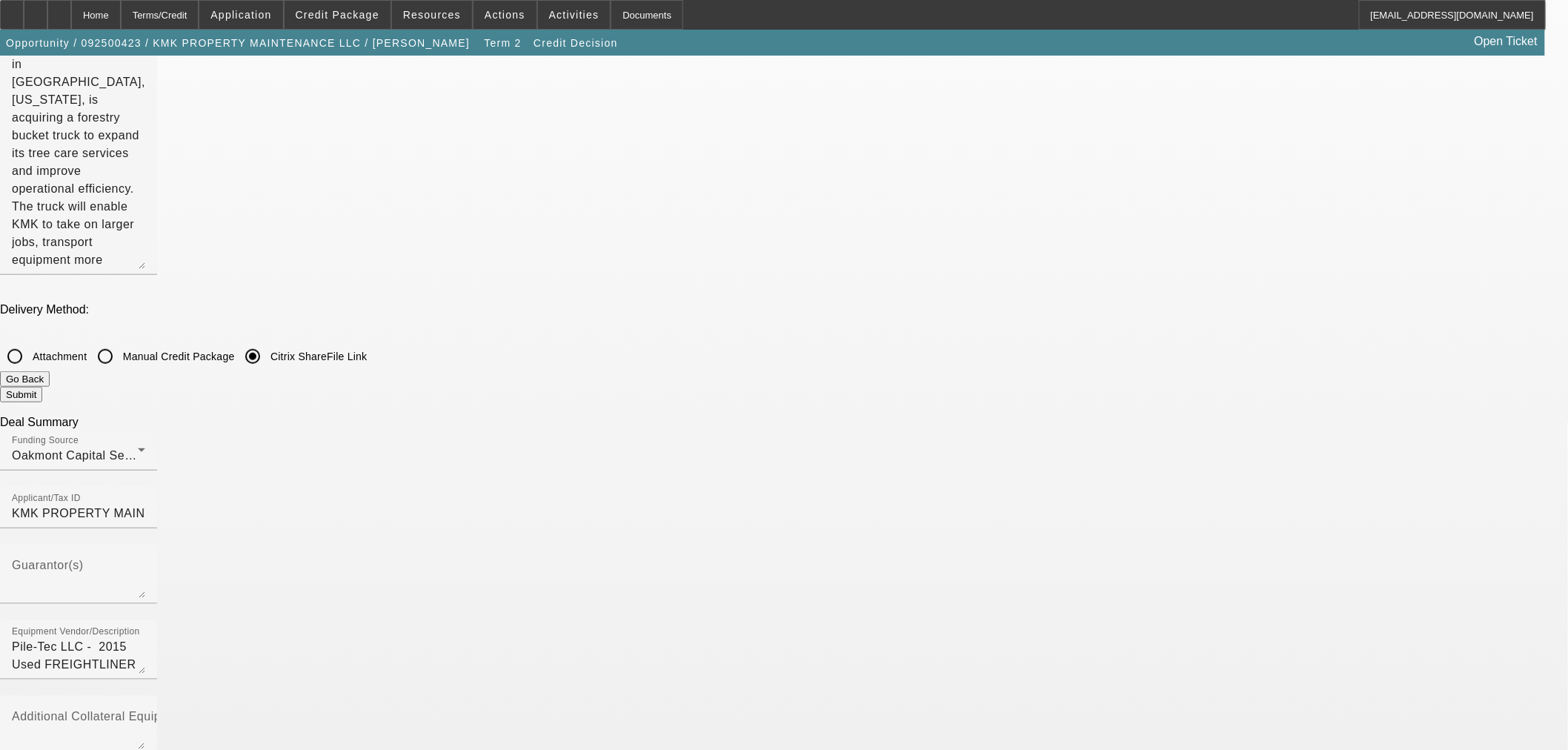
scroll to position [329, 0]
checkbox input "true"
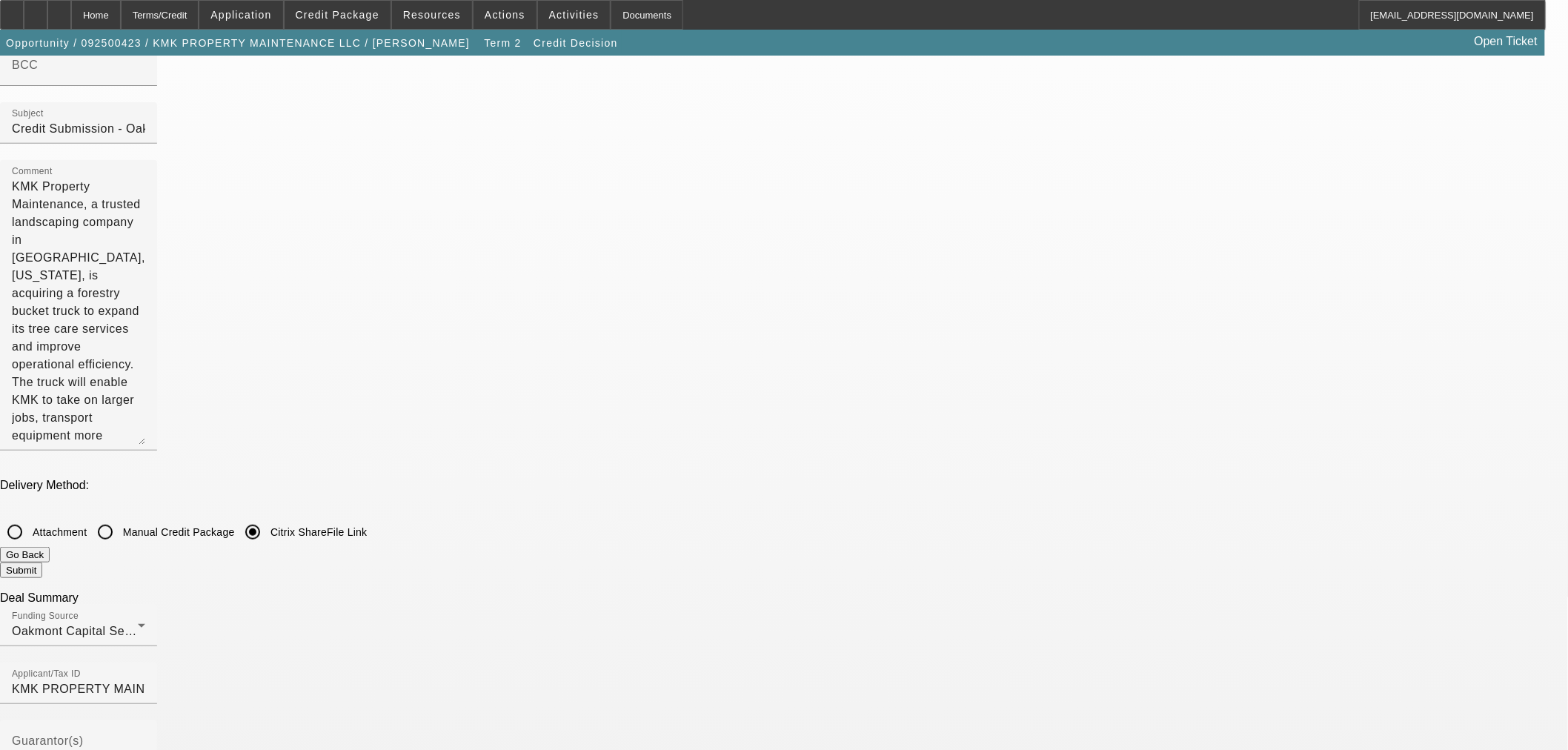
scroll to position [0, 0]
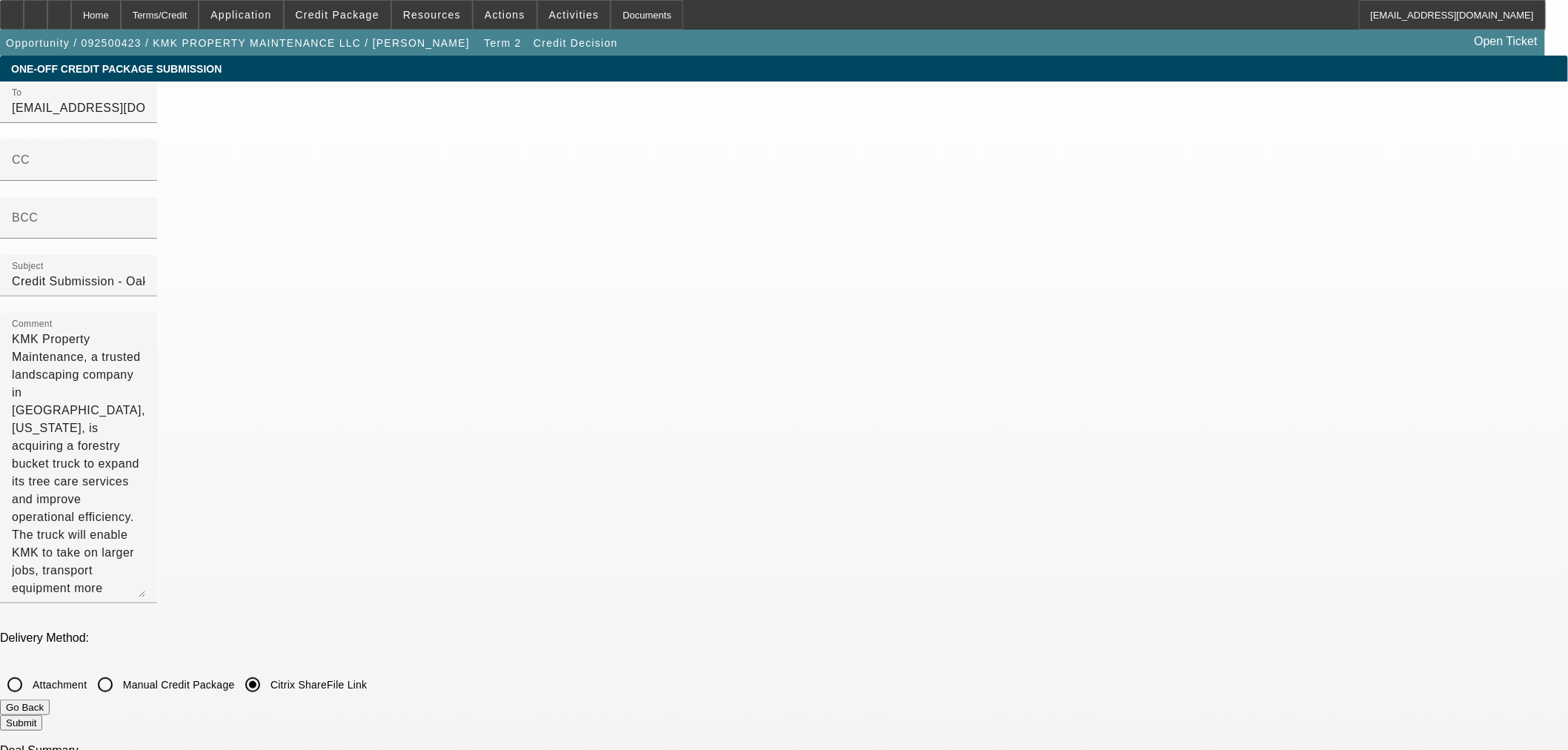
click at [42, 715] on button "Submit" at bounding box center [21, 723] width 42 height 16
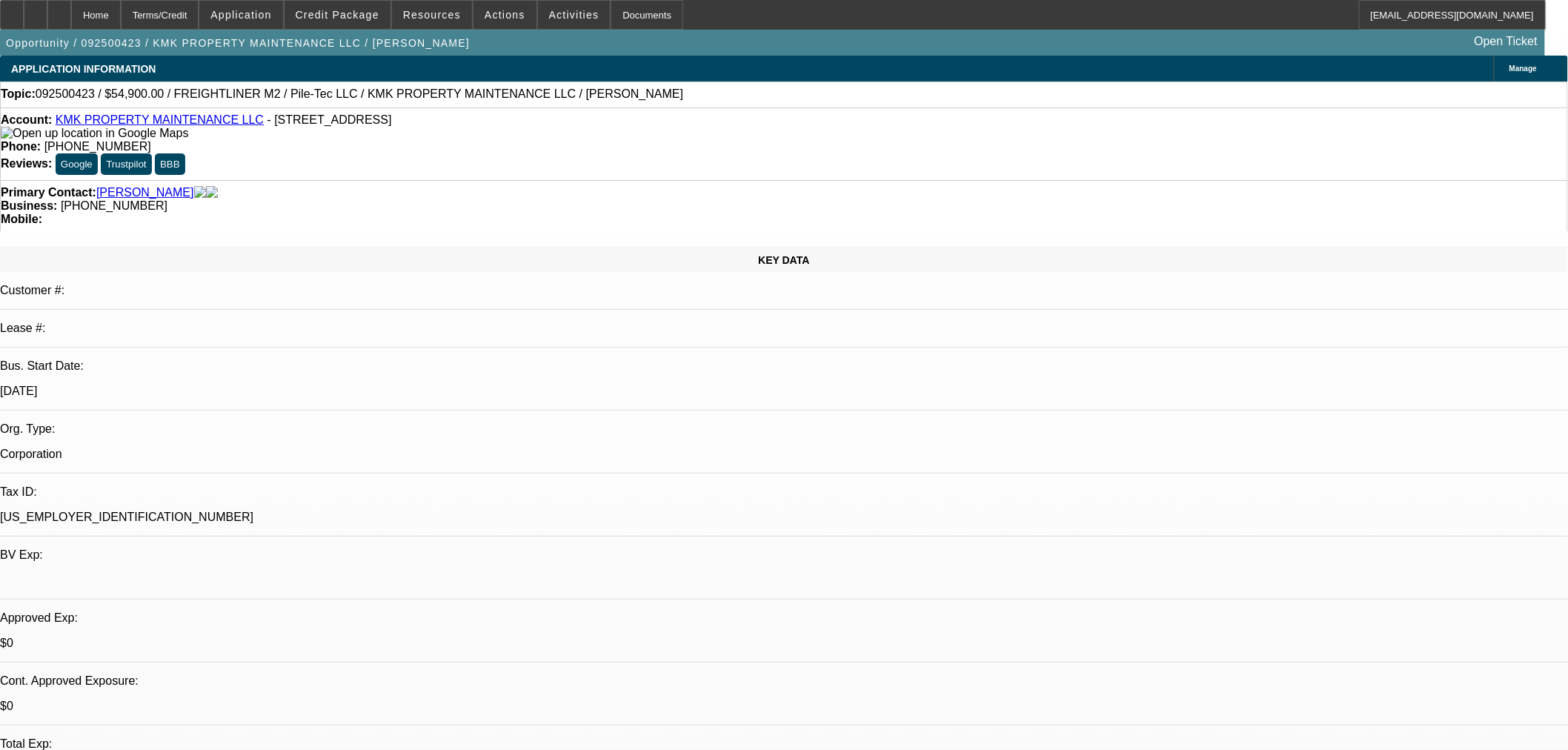
select select "0"
select select "6"
select select "0"
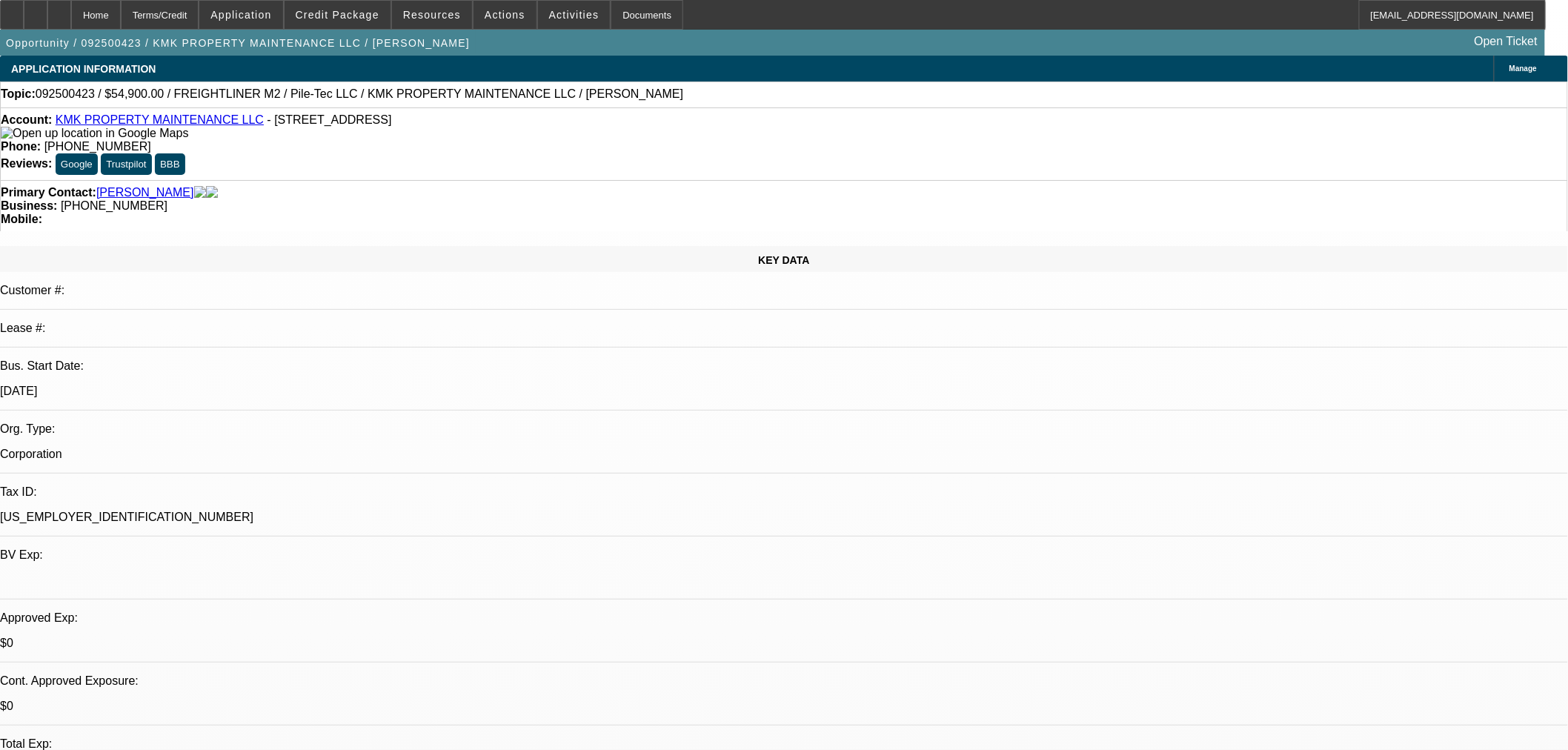
select select "0"
select select "6"
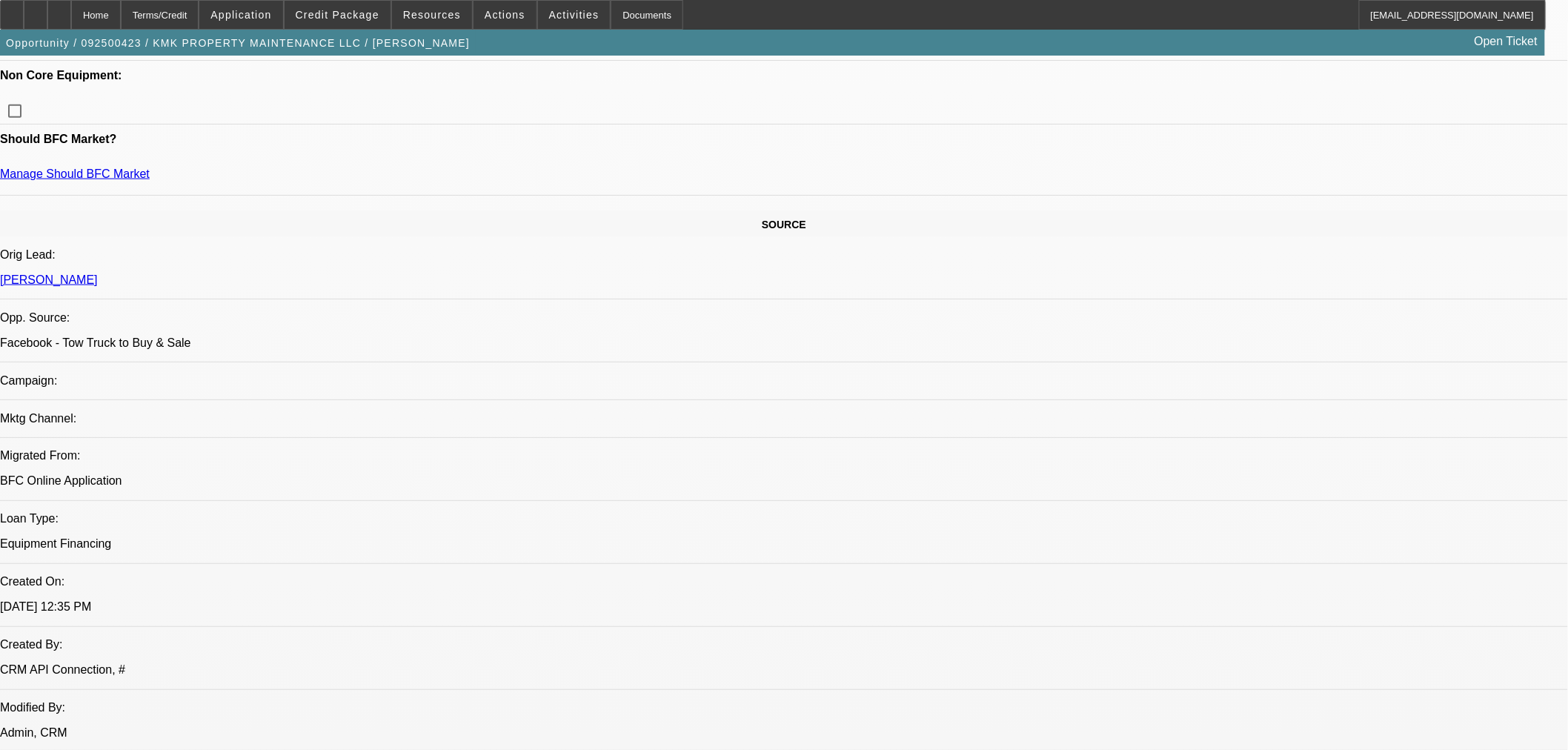
scroll to position [741, 0]
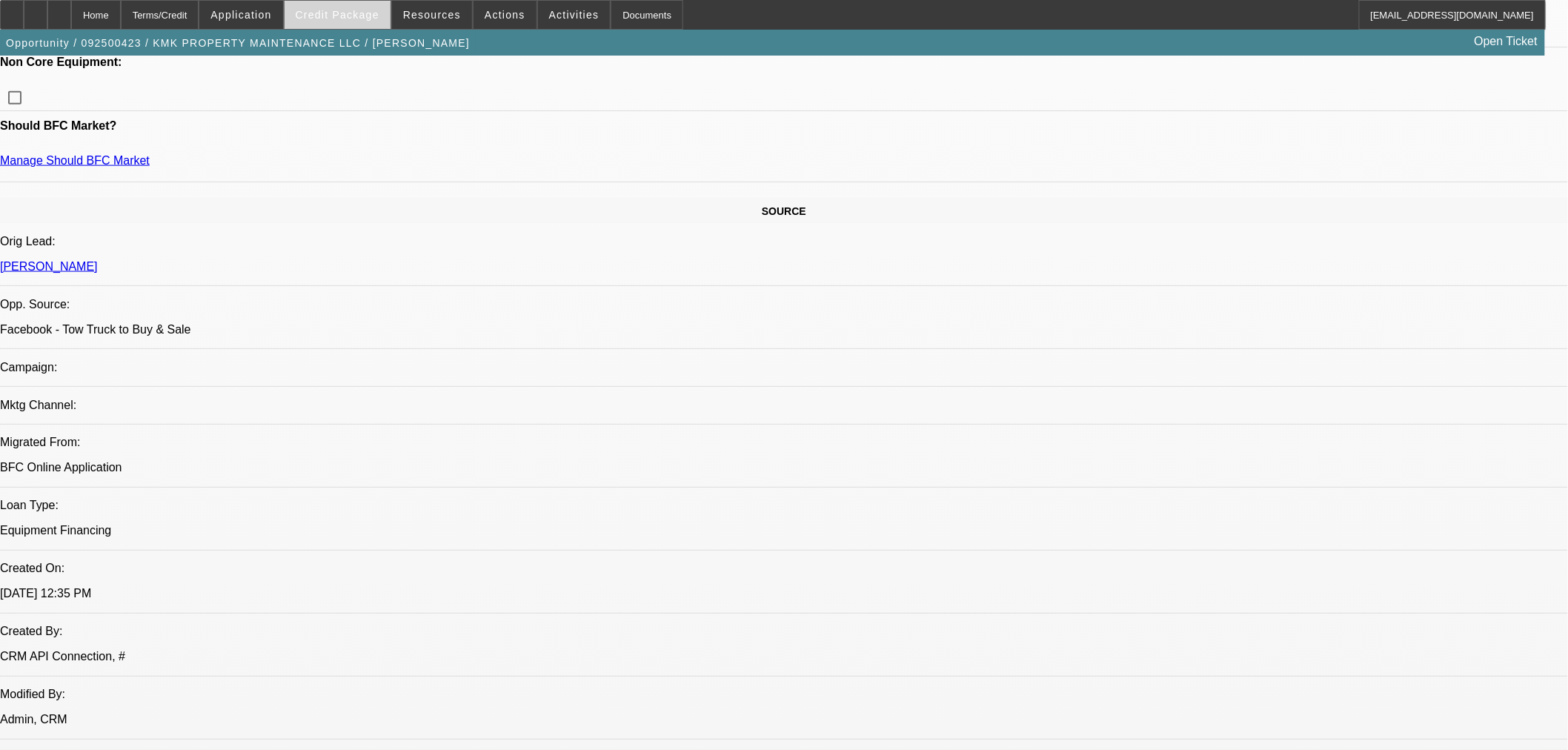
click at [375, 23] on span at bounding box center [337, 15] width 106 height 36
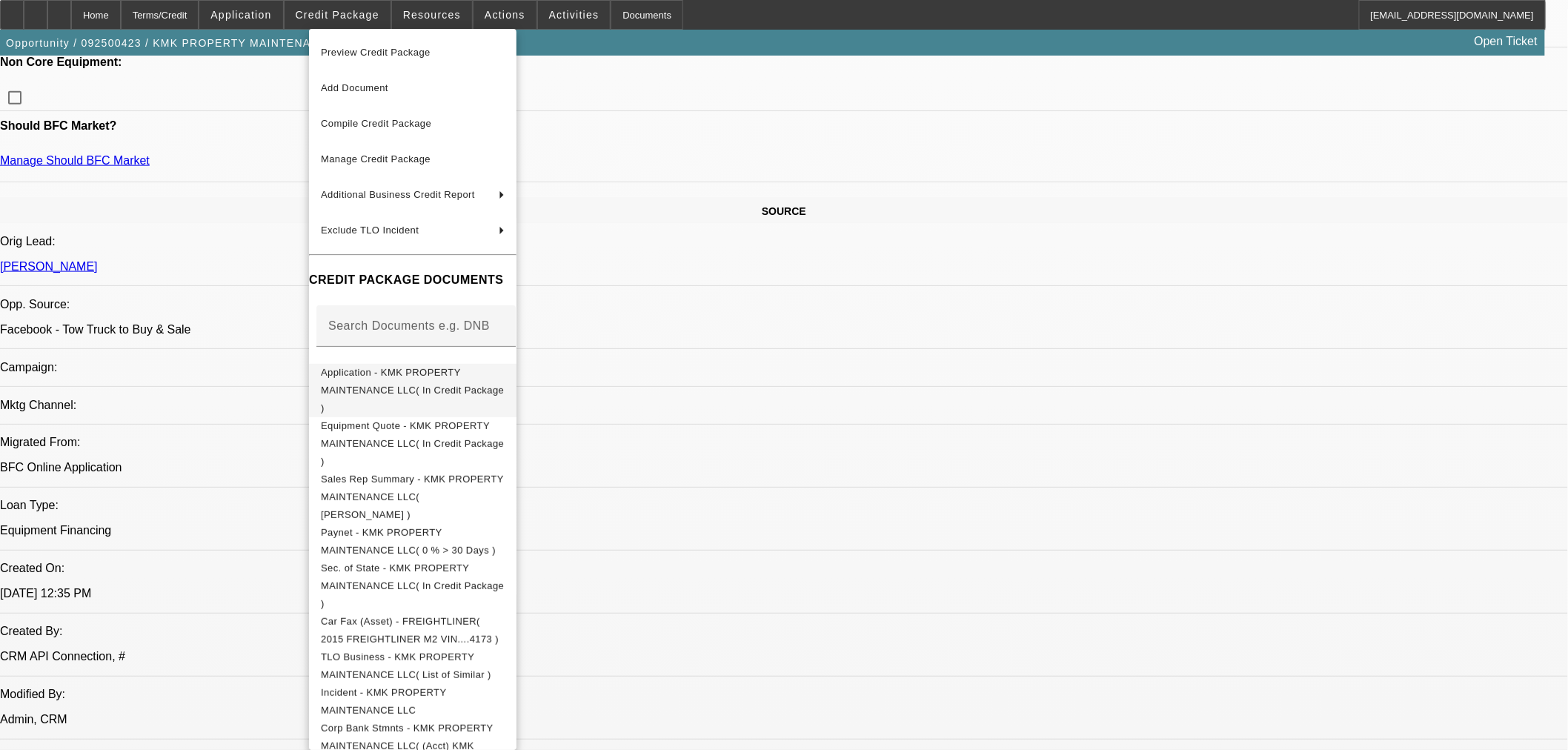
click at [382, 375] on span "Application - KMK PROPERTY MAINTENANCE LLC( In Credit Package )" at bounding box center [412, 389] width 183 height 47
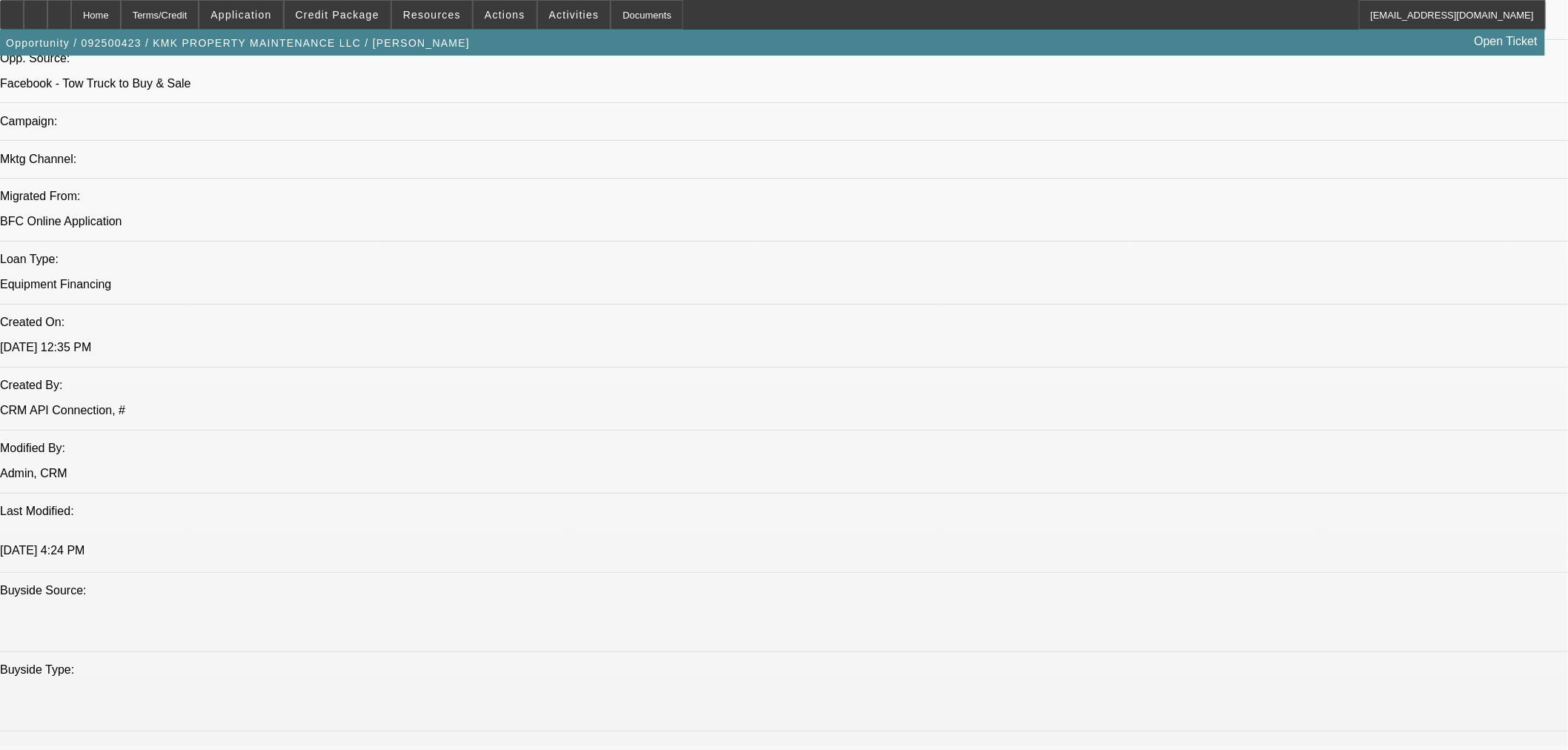
scroll to position [658, 0]
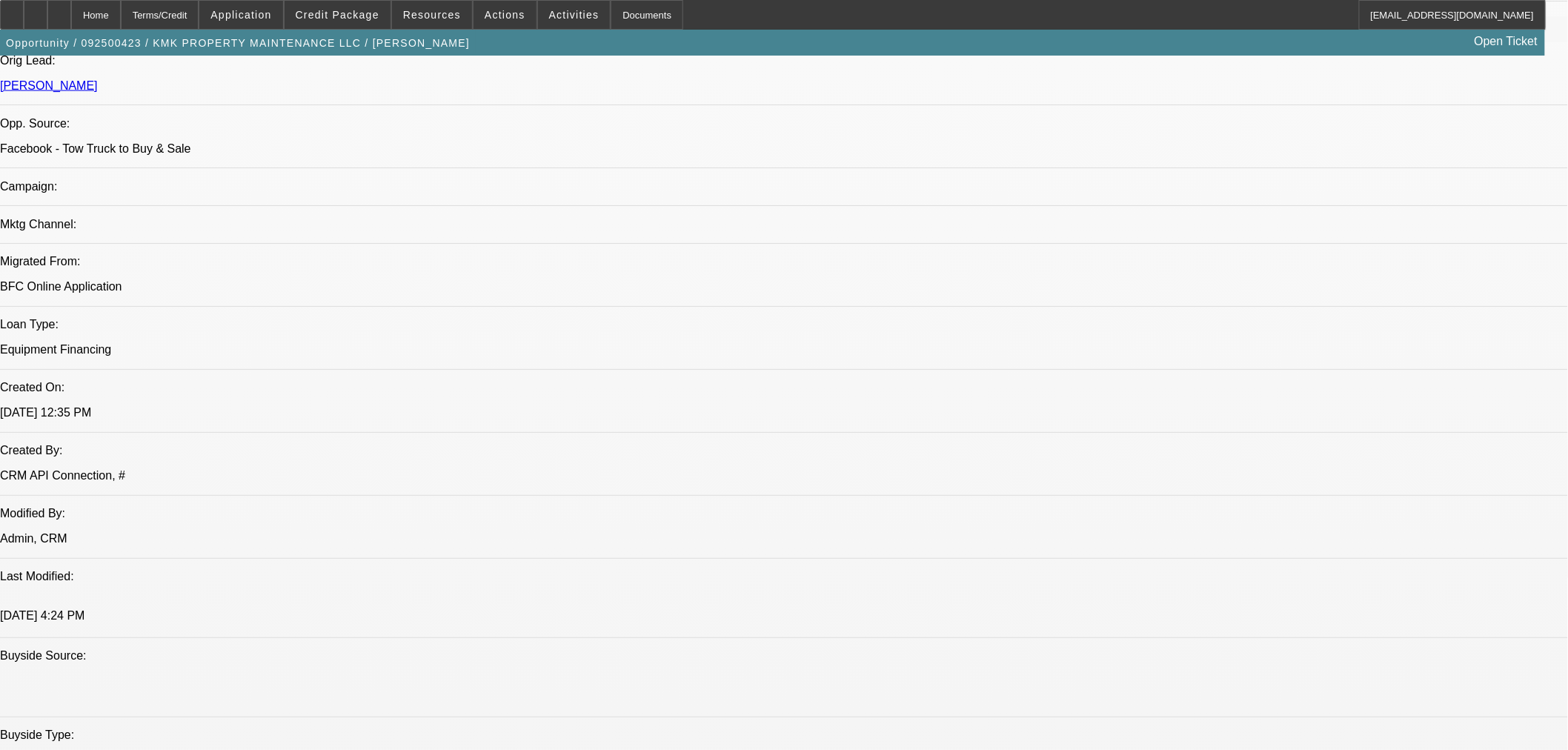
scroll to position [1235, 0]
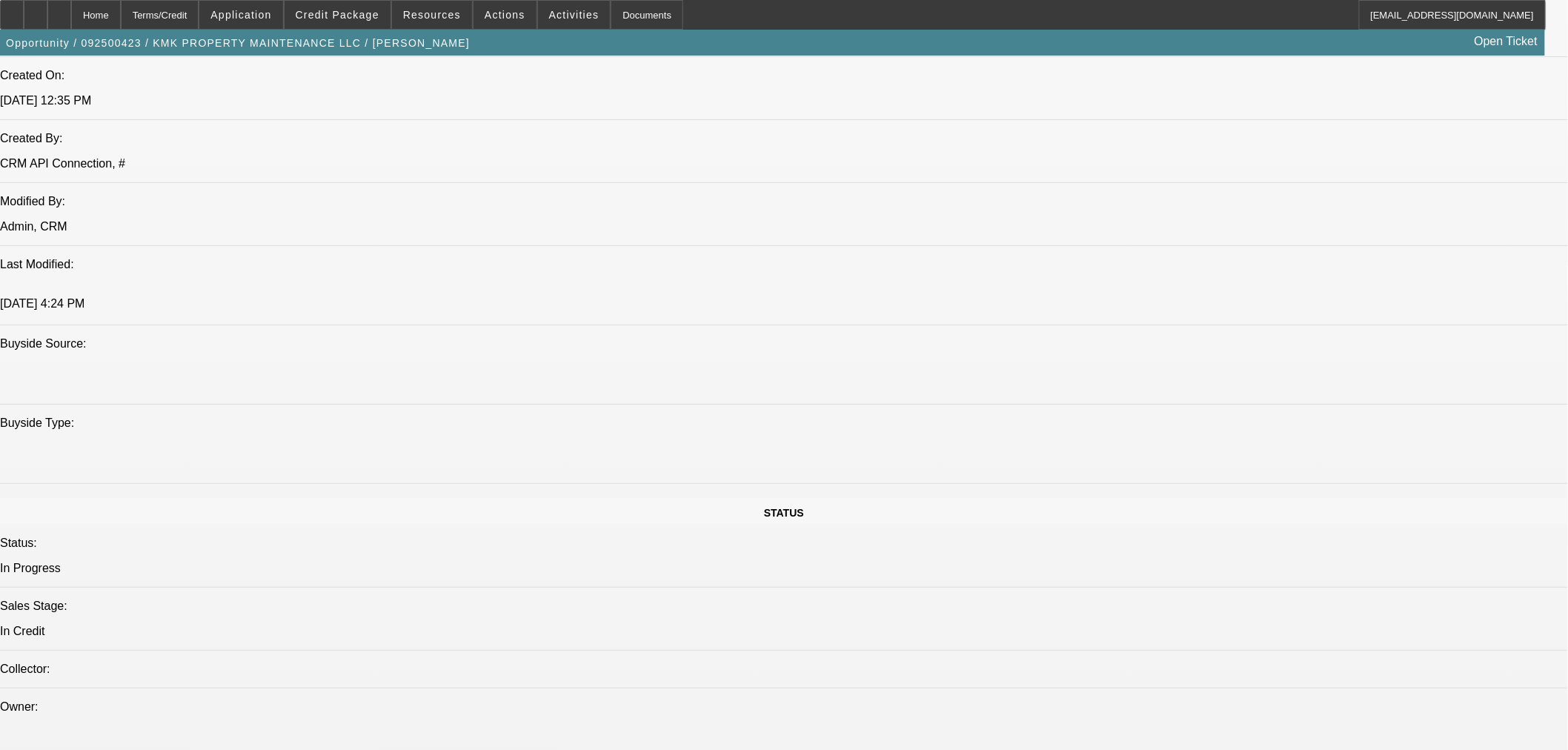
click at [361, 25] on span at bounding box center [337, 15] width 106 height 36
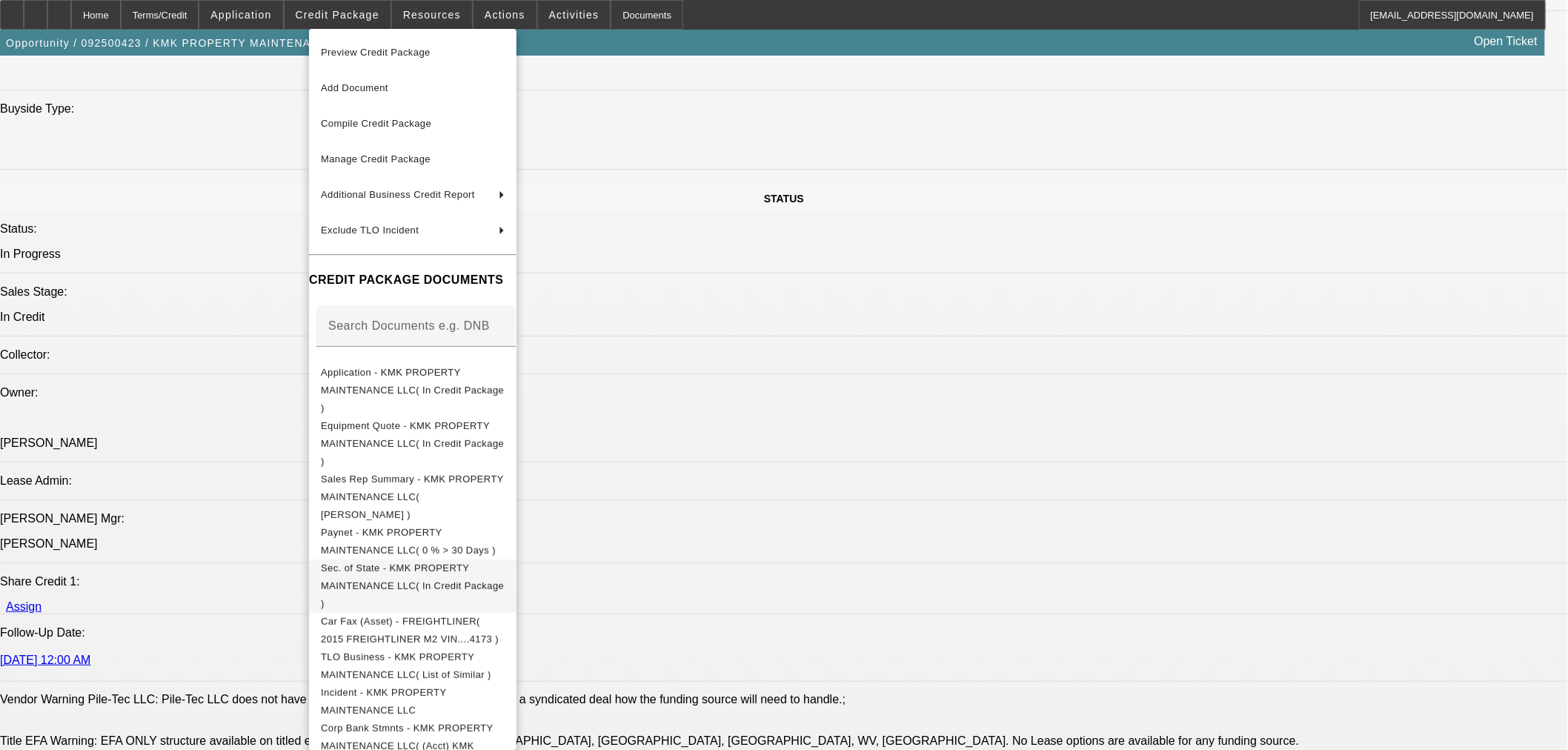
scroll to position [1811, 0]
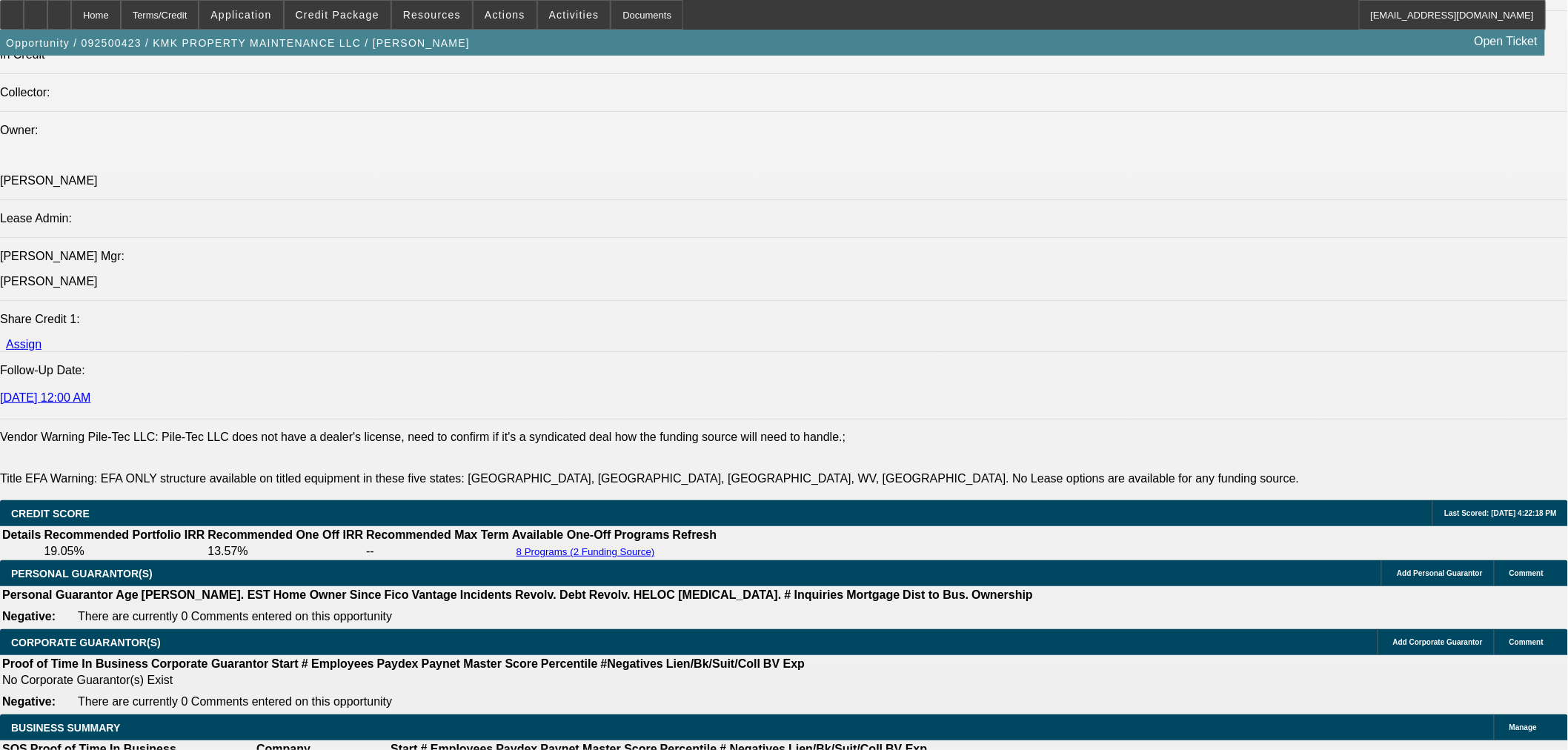
drag, startPoint x: 315, startPoint y: 485, endPoint x: 394, endPoint y: 487, distance: 79.0
copy link "Pile-Tec LLC"
click at [345, 3] on span at bounding box center [337, 15] width 106 height 36
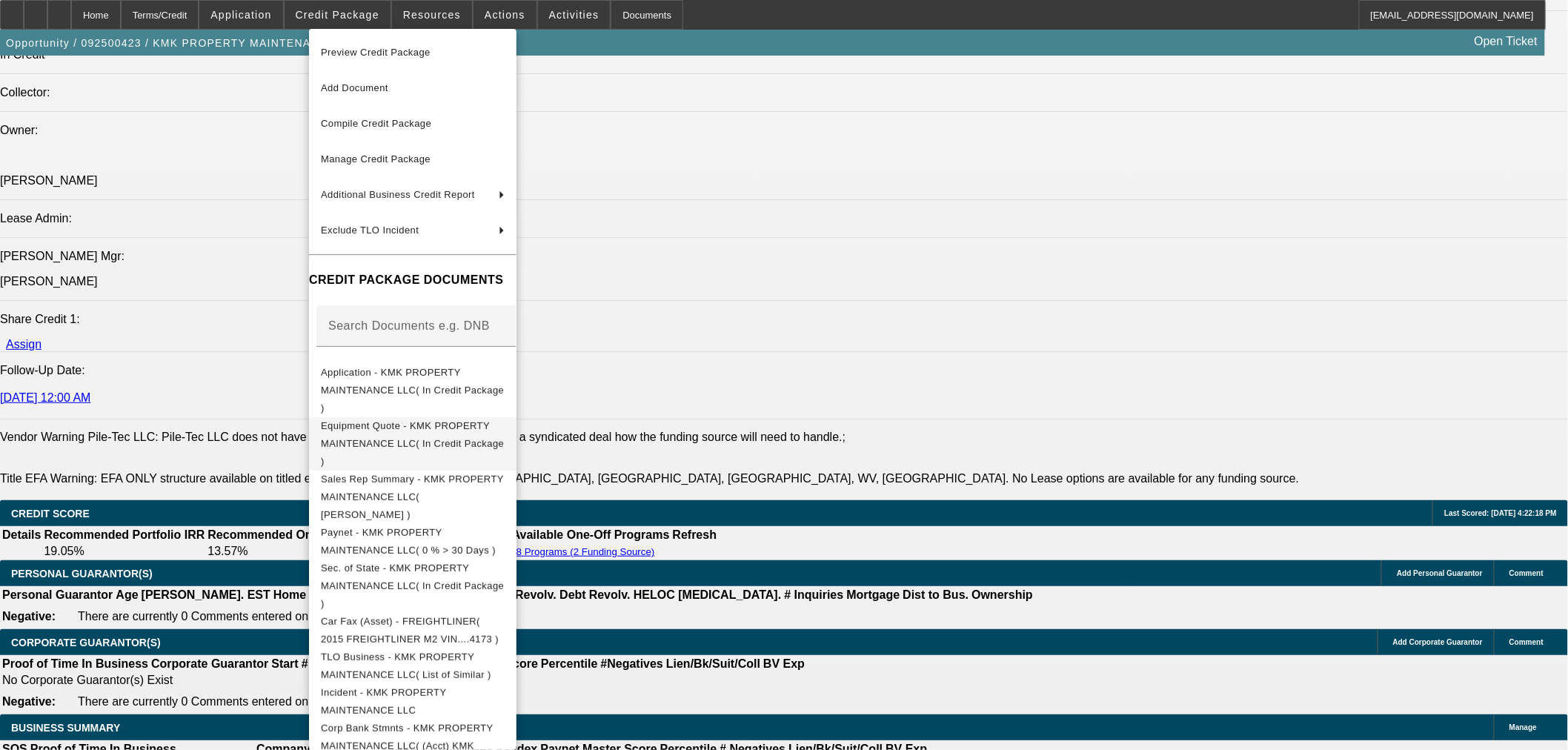
click at [374, 417] on span "Equipment Quote - KMK PROPERTY MAINTENANCE LLC( In Credit Package )" at bounding box center [413, 443] width 184 height 54
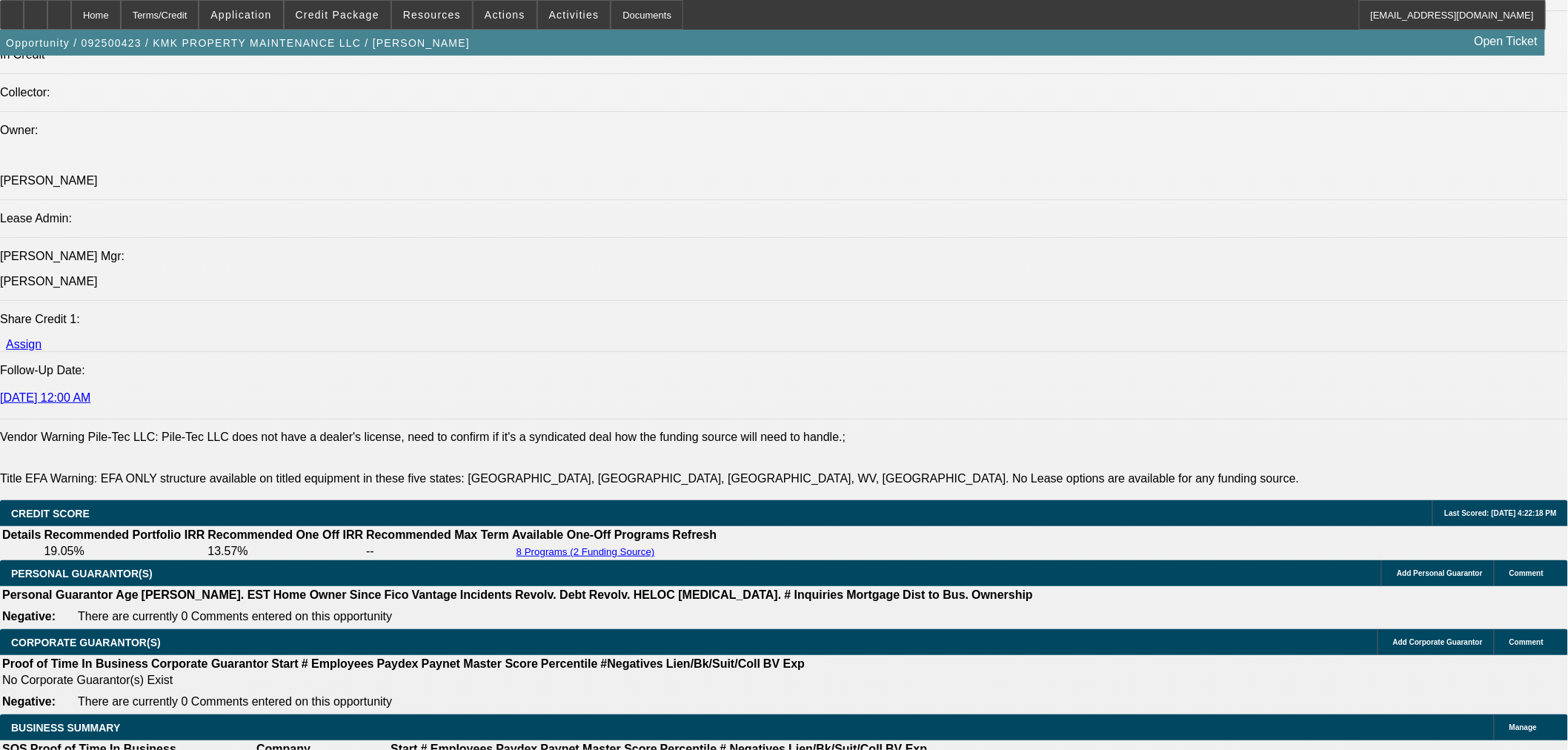
scroll to position [1483, 0]
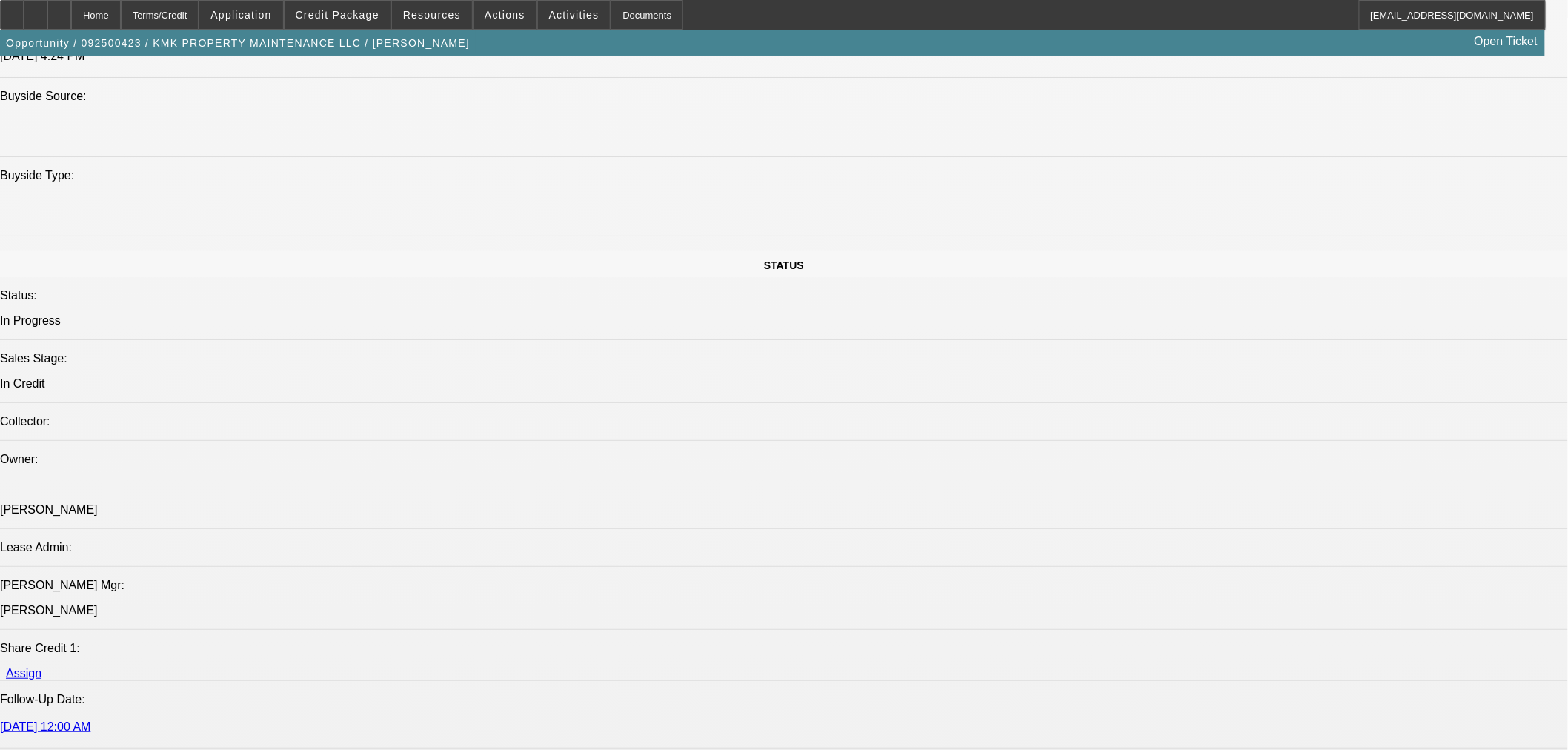
drag, startPoint x: 30, startPoint y: 197, endPoint x: 87, endPoint y: 198, distance: 57.0
copy link "Pile-Tec LLC"
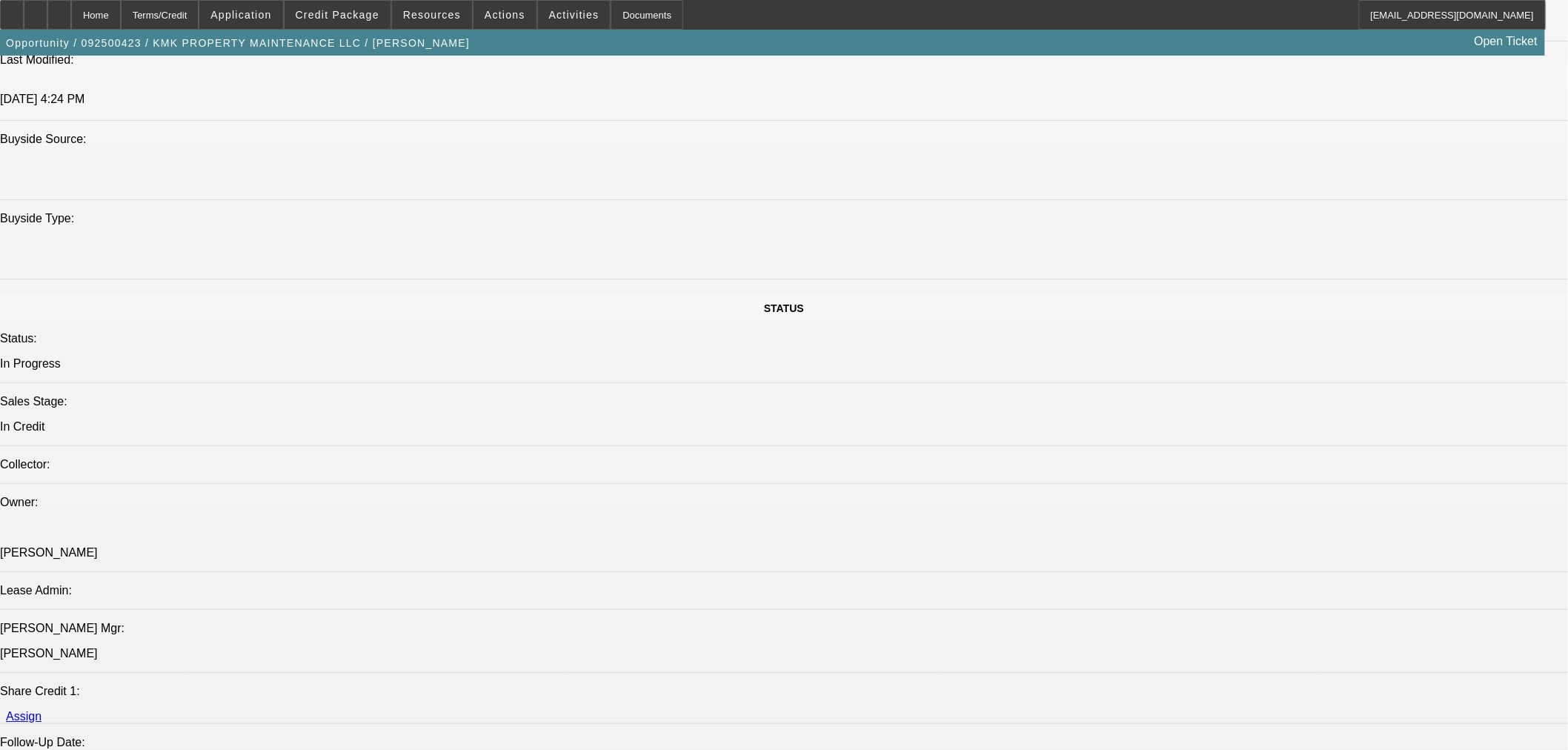
scroll to position [1317, 0]
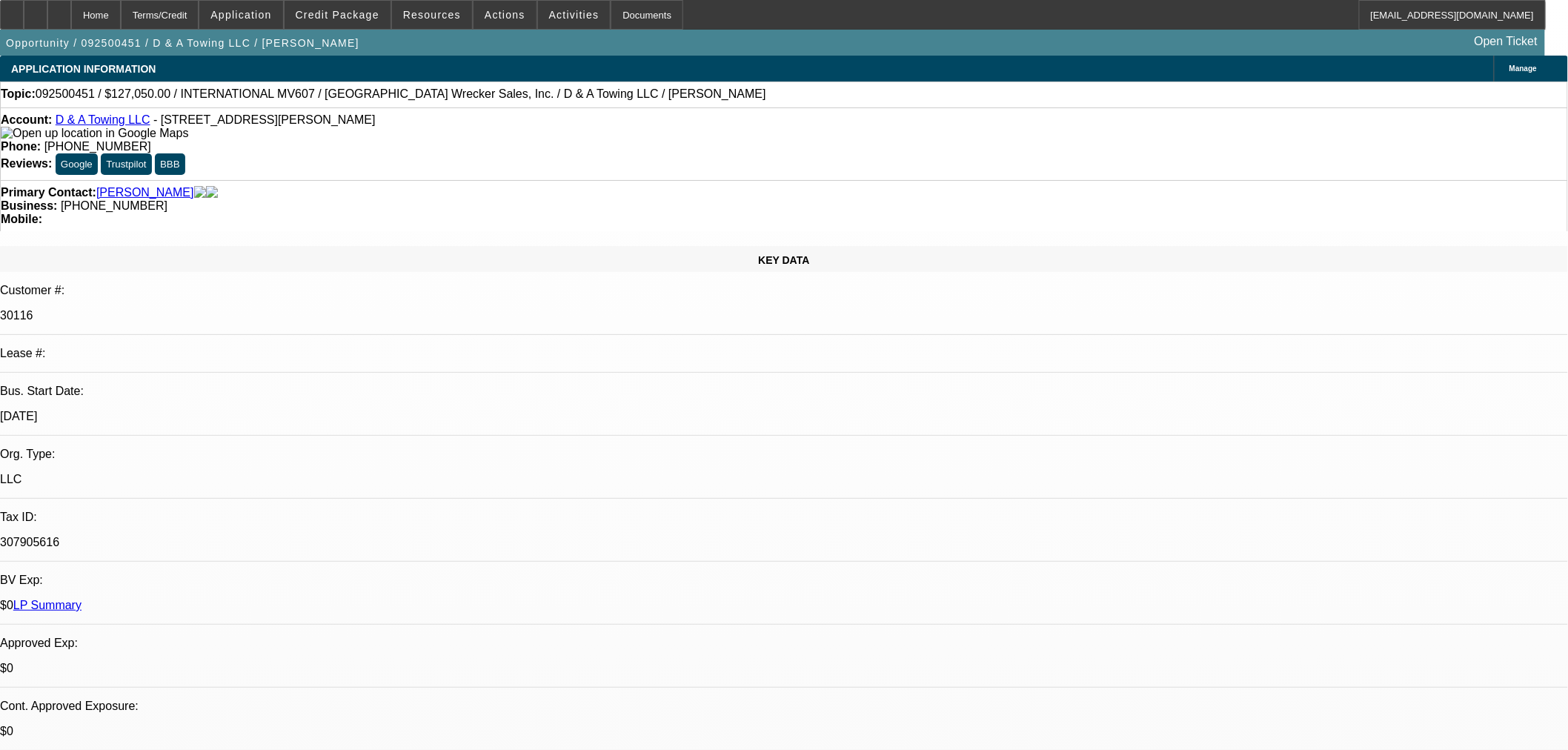
select select "0"
select select "2"
select select "0"
select select "6"
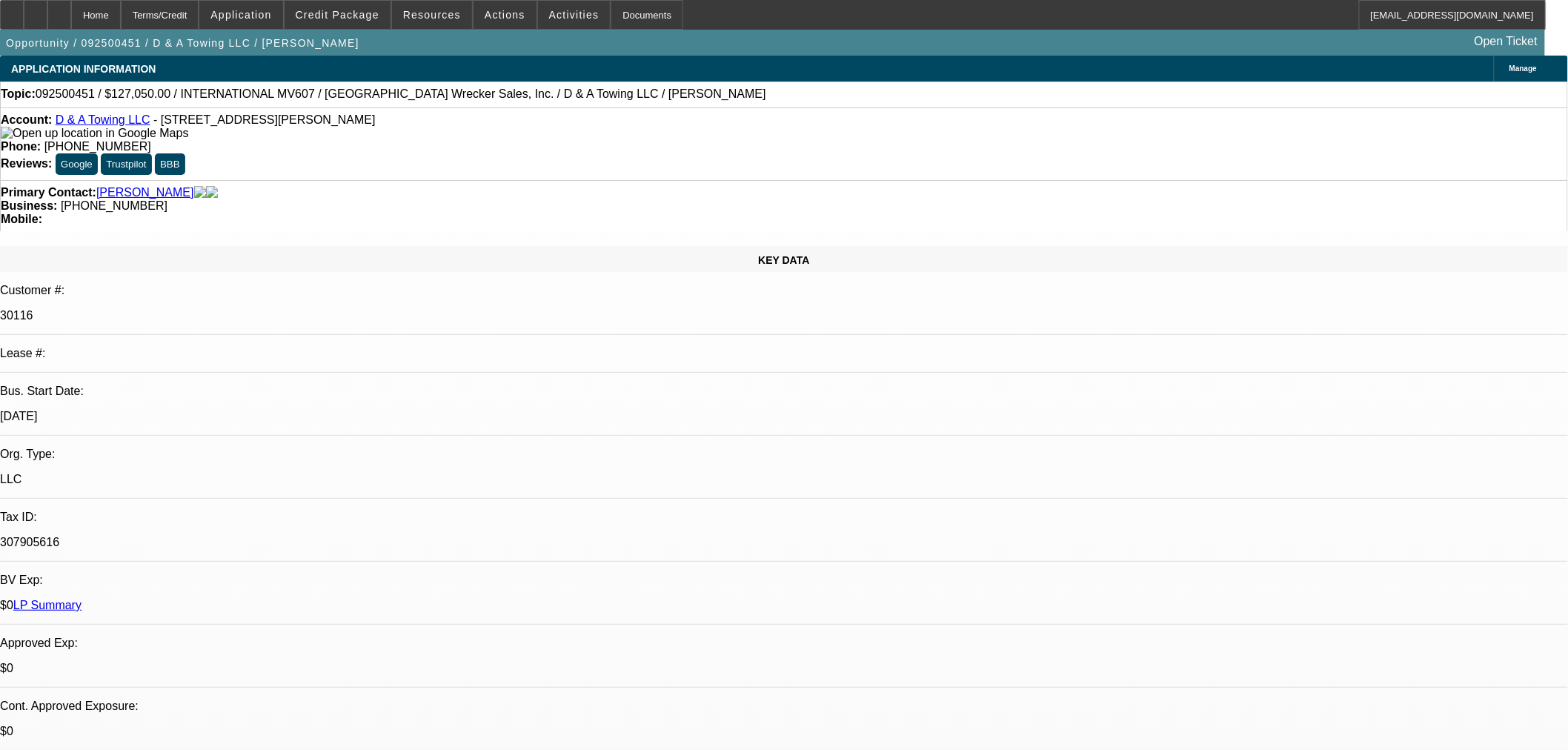
select select "0"
select select "3"
select select "0"
select select "6"
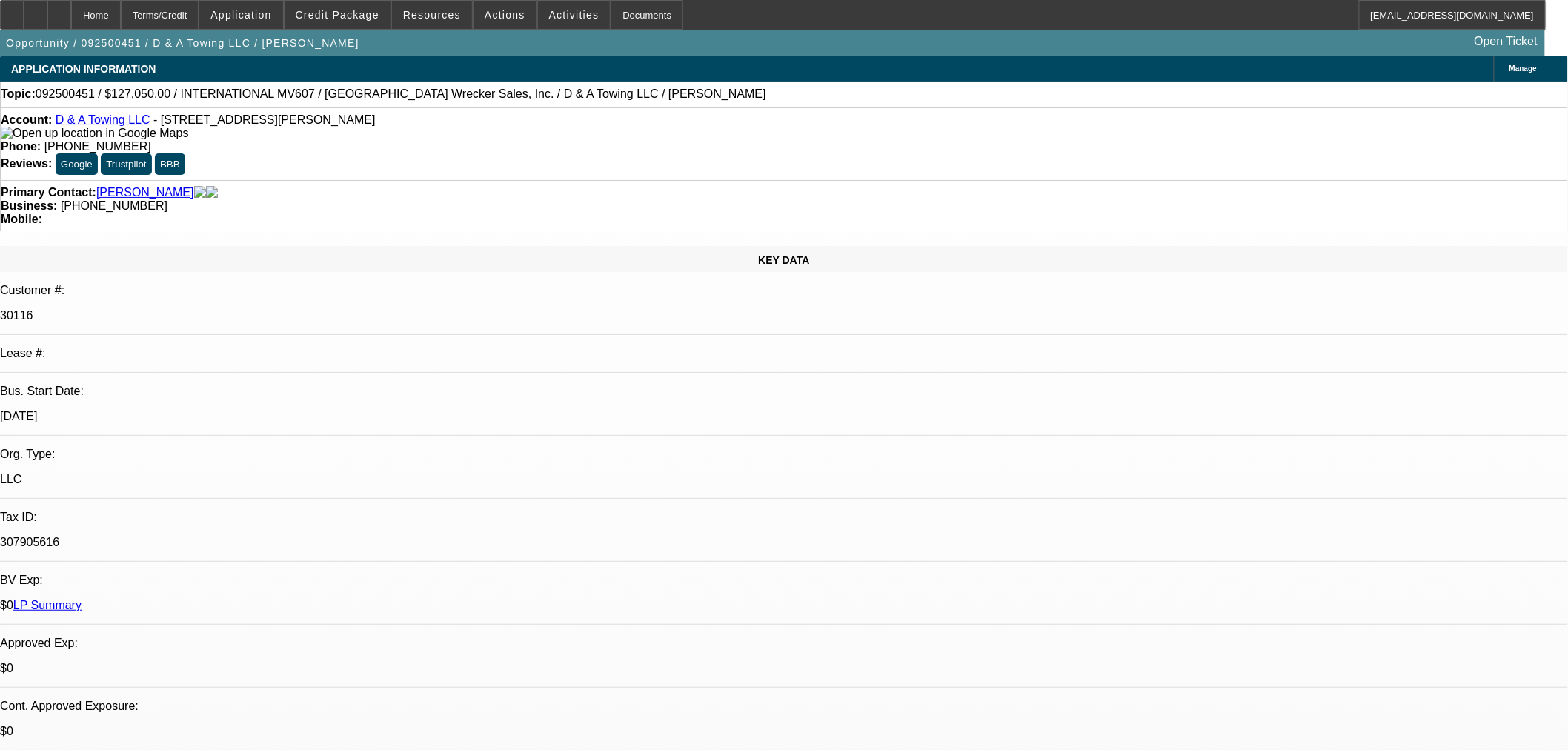
select select "0"
select select "3"
select select "0"
select select "2"
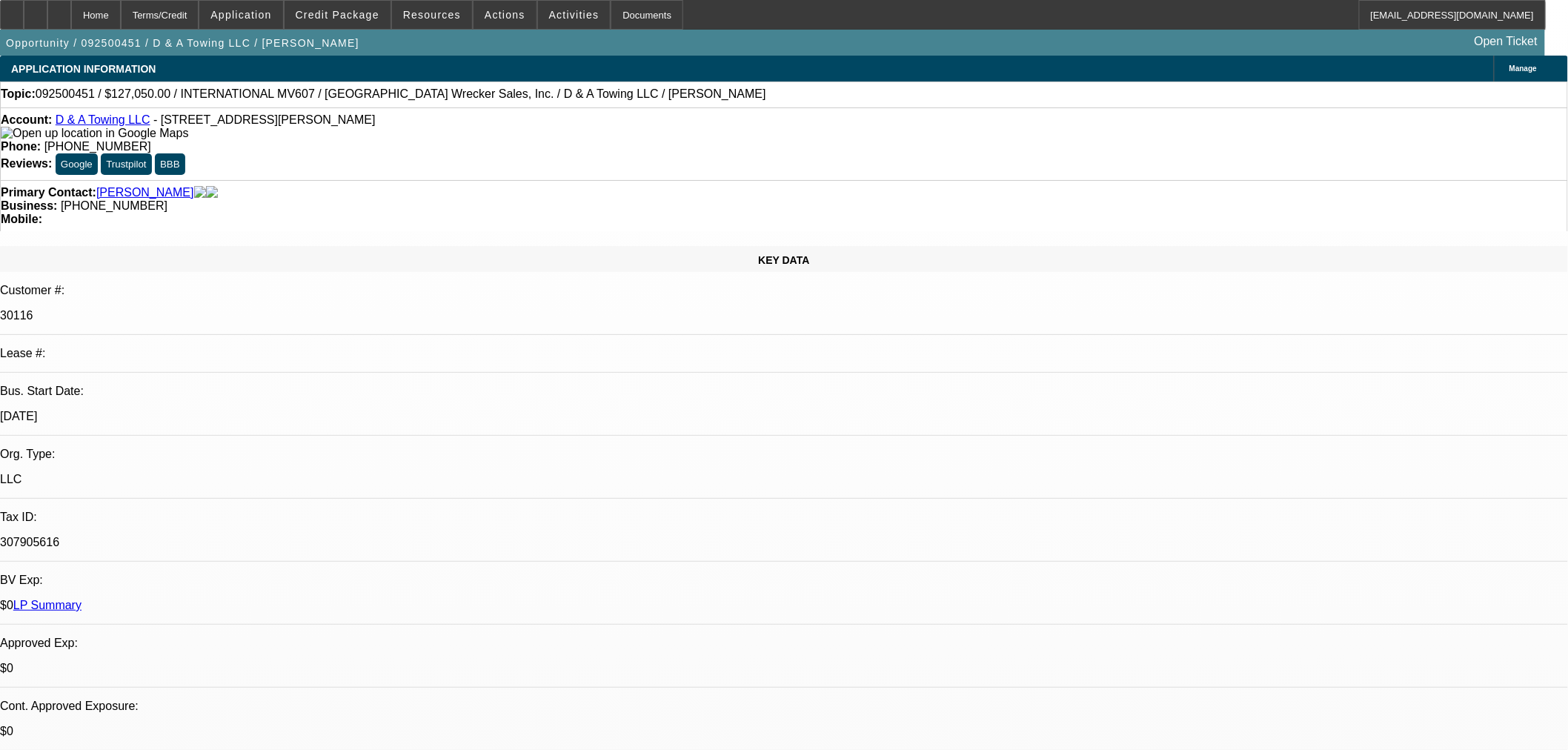
select select "0"
select select "3"
select select "0"
select select "2"
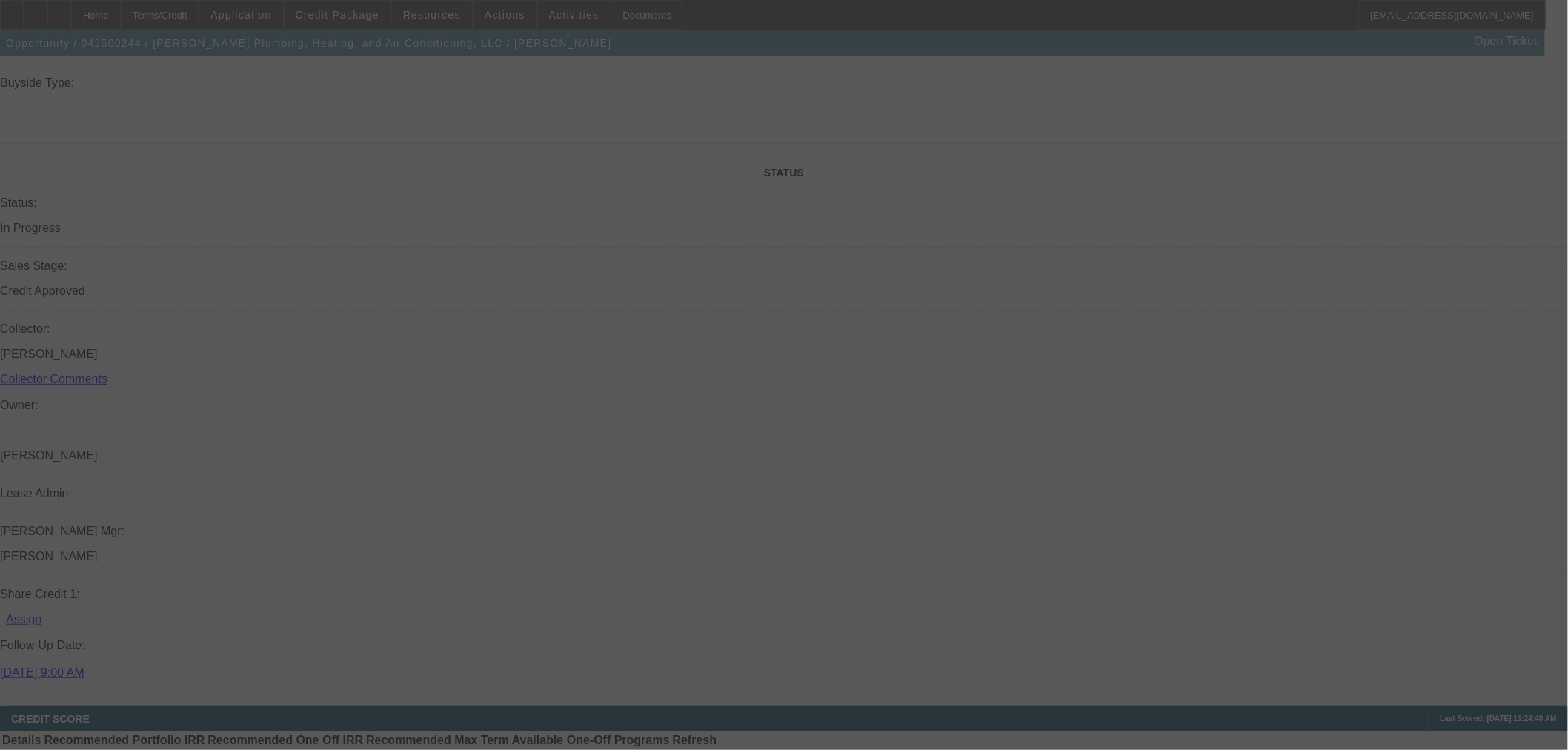
scroll to position [1724, 0]
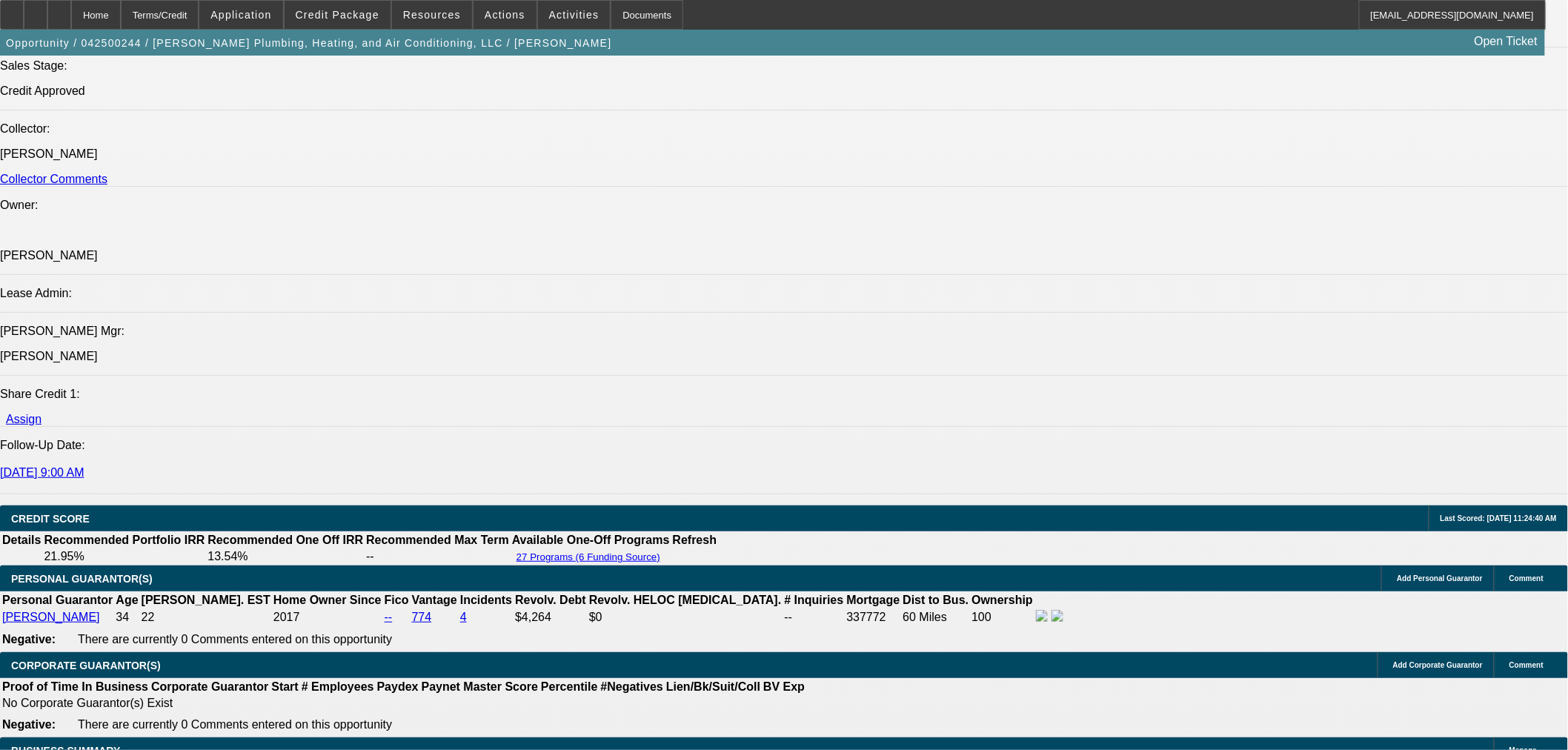
select select "0"
select select "3"
select select "0"
select select "6"
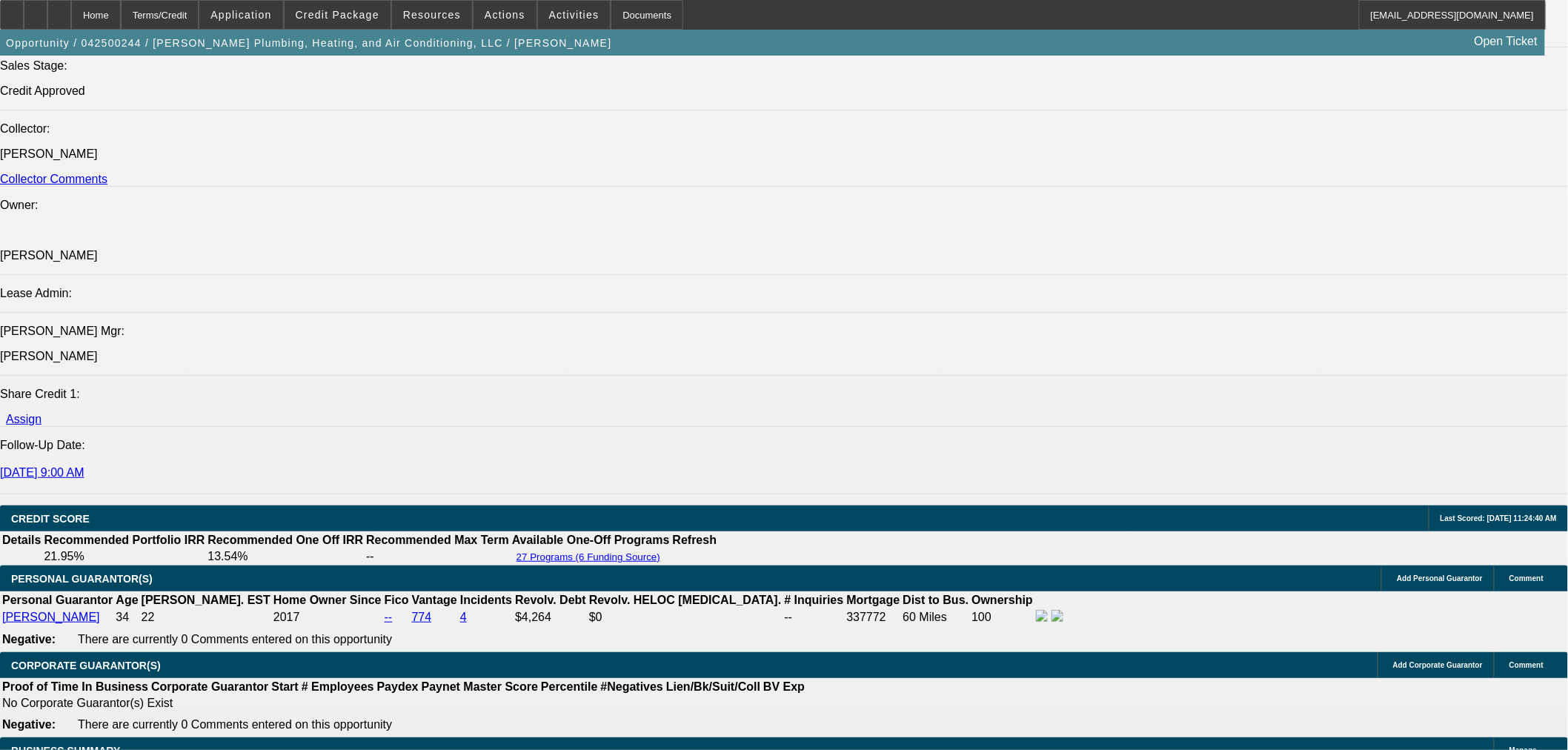
select select "0"
select select "3"
select select "0"
select select "6"
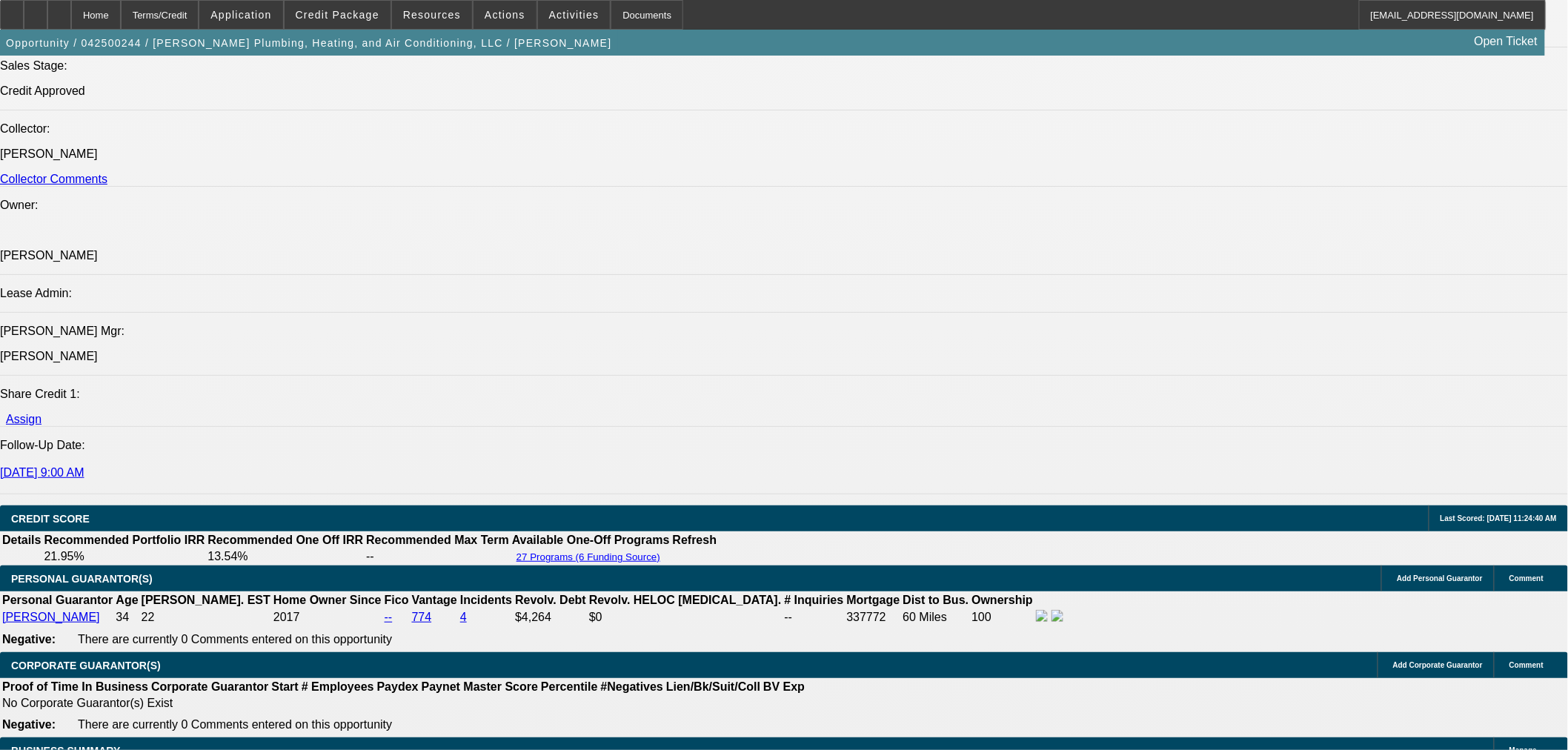
select select "0"
select select "2"
select select "0"
select select "6"
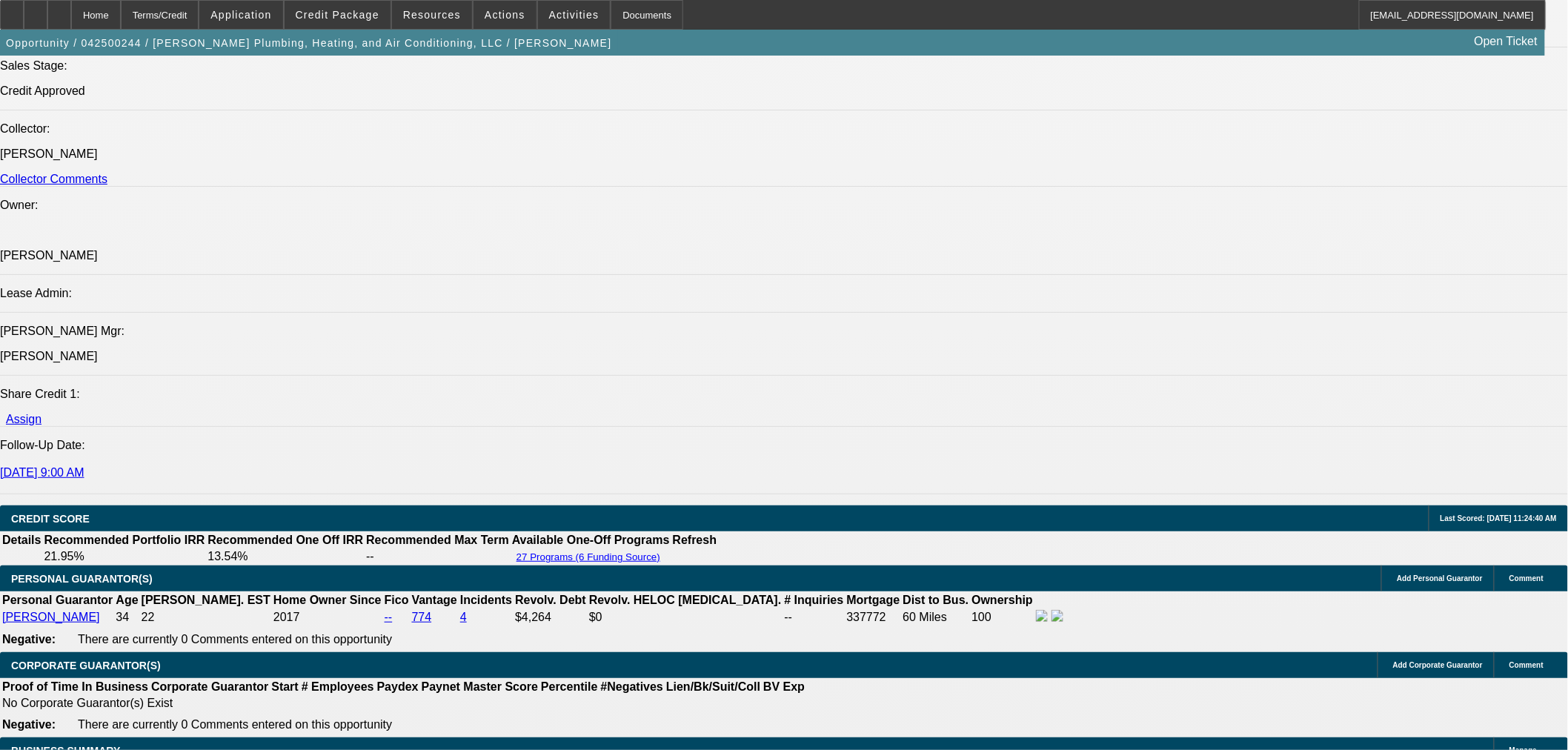
select select "0"
select select "3"
select select "0"
select select "6"
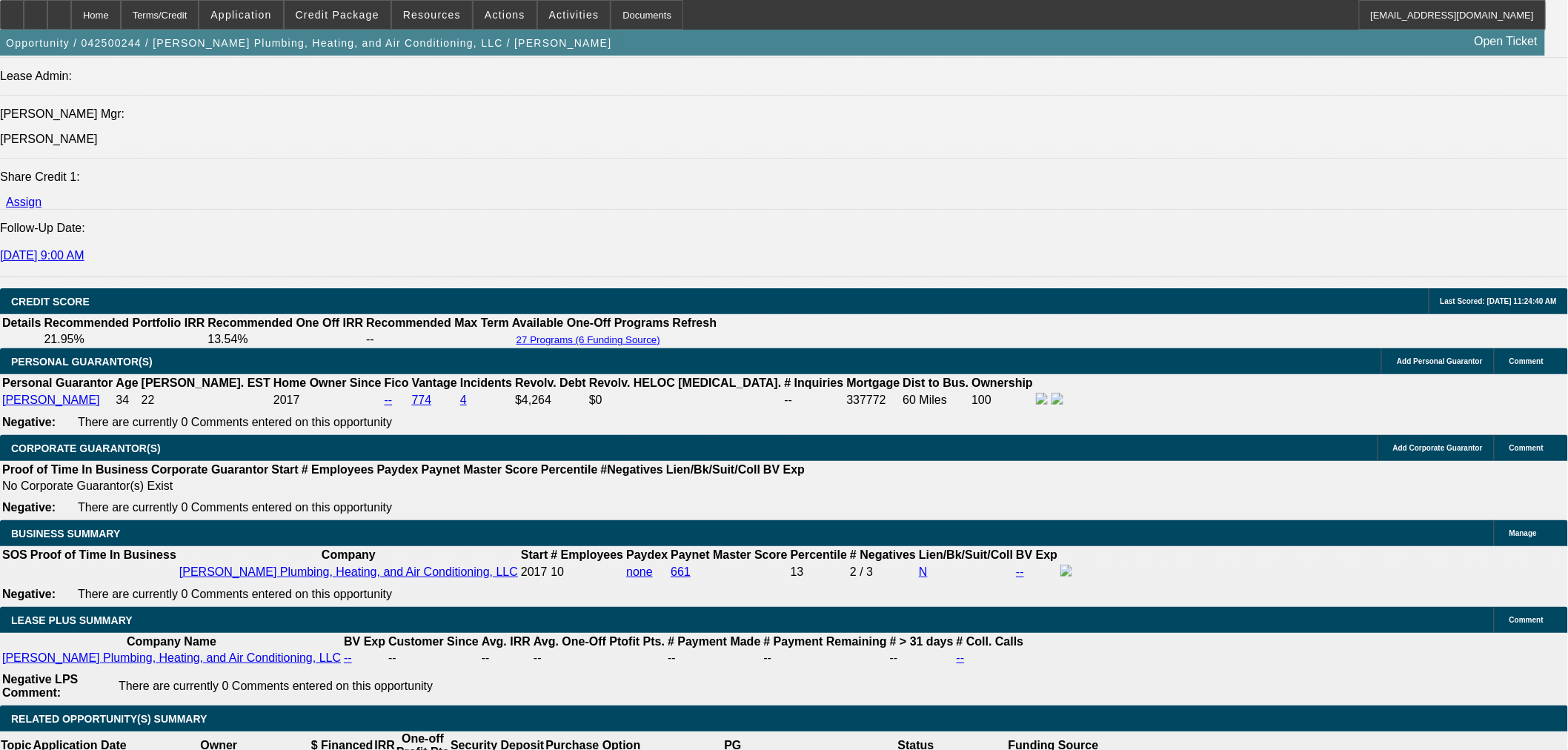
scroll to position [1970, 0]
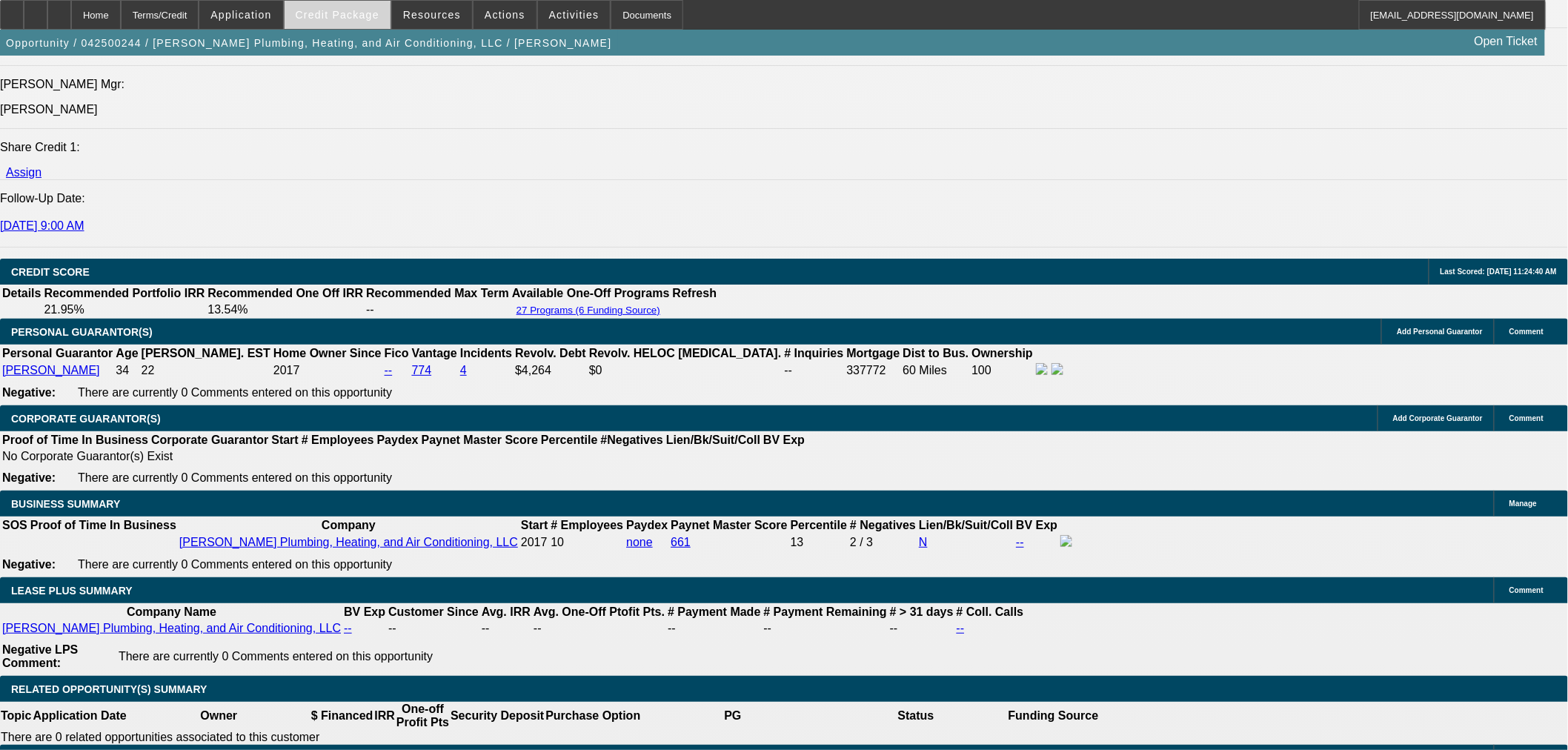
click at [373, 23] on span at bounding box center [337, 15] width 106 height 36
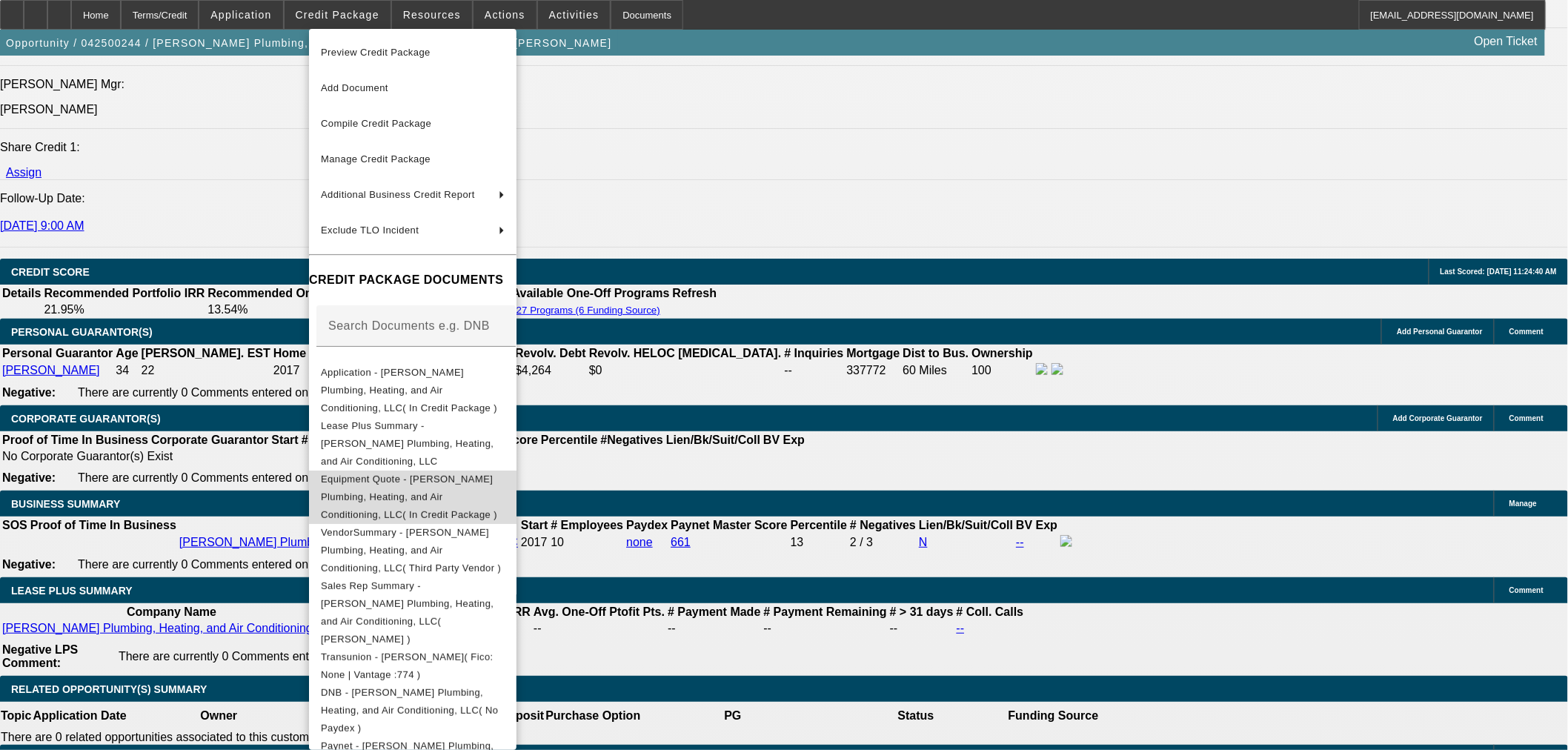
click at [380, 470] on span "Equipment Quote - Sanders Plumbing, Heating, and Air Conditioning, LLC( In Cred…" at bounding box center [413, 497] width 184 height 54
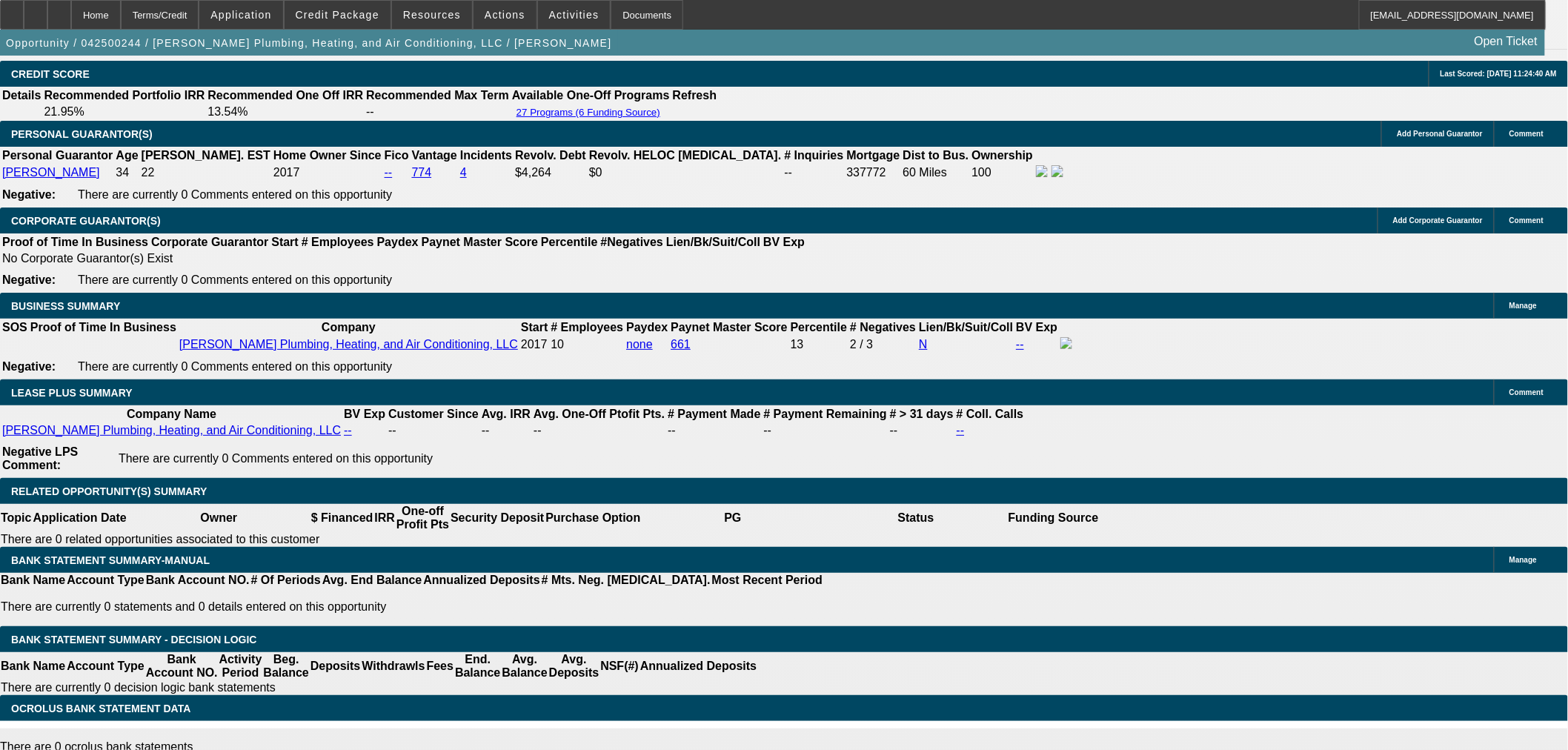
scroll to position [1888, 0]
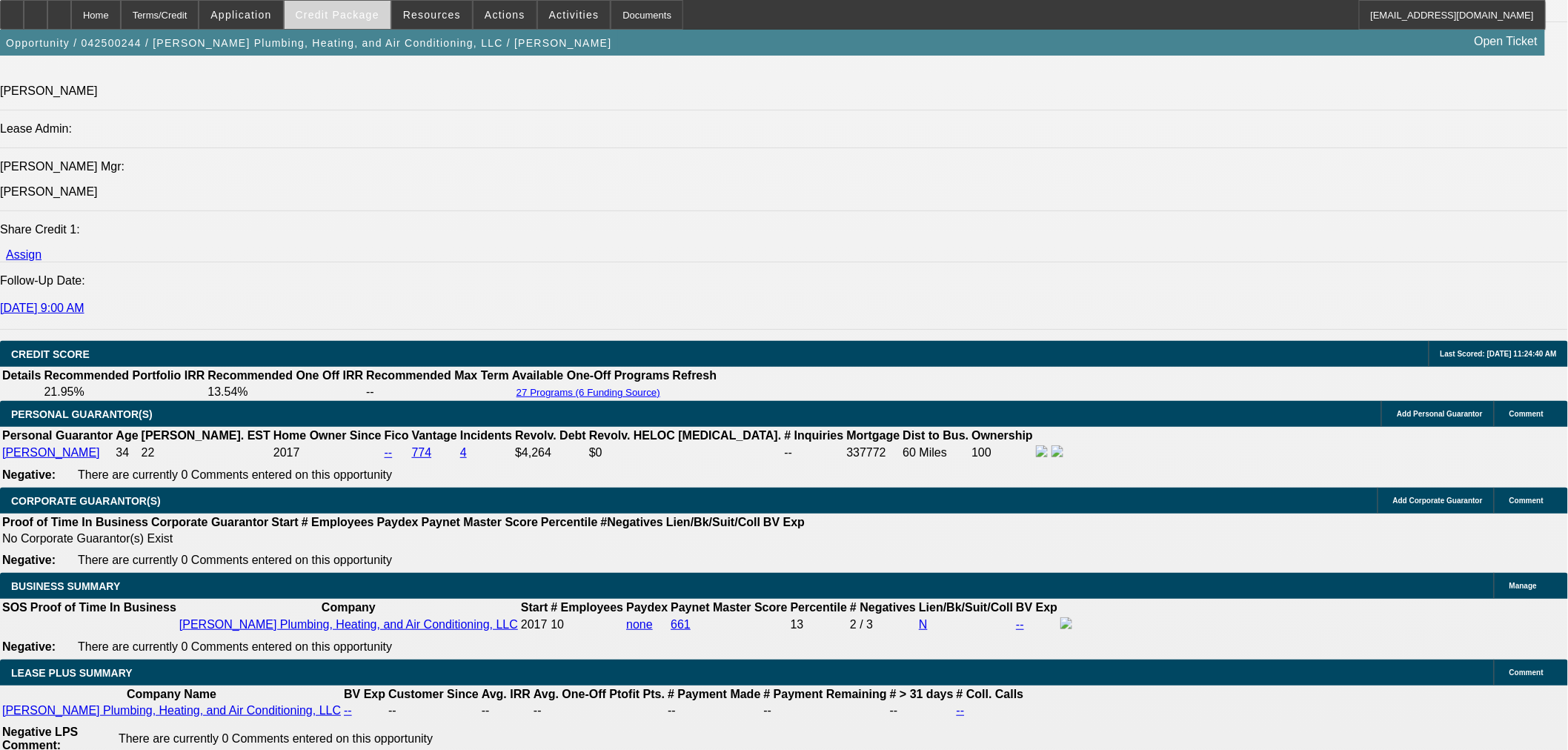
click at [365, 4] on span at bounding box center [337, 15] width 106 height 36
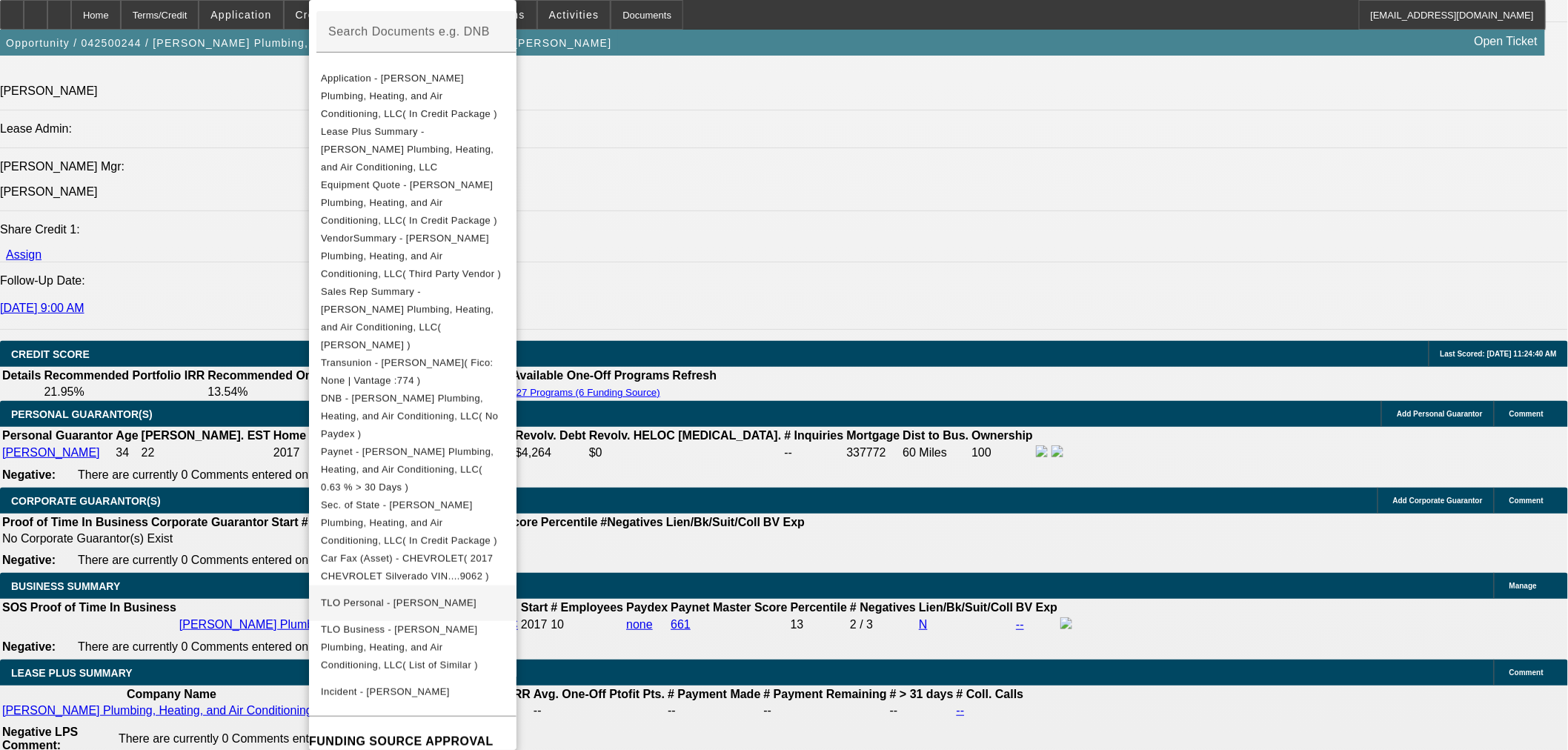
scroll to position [329, 0]
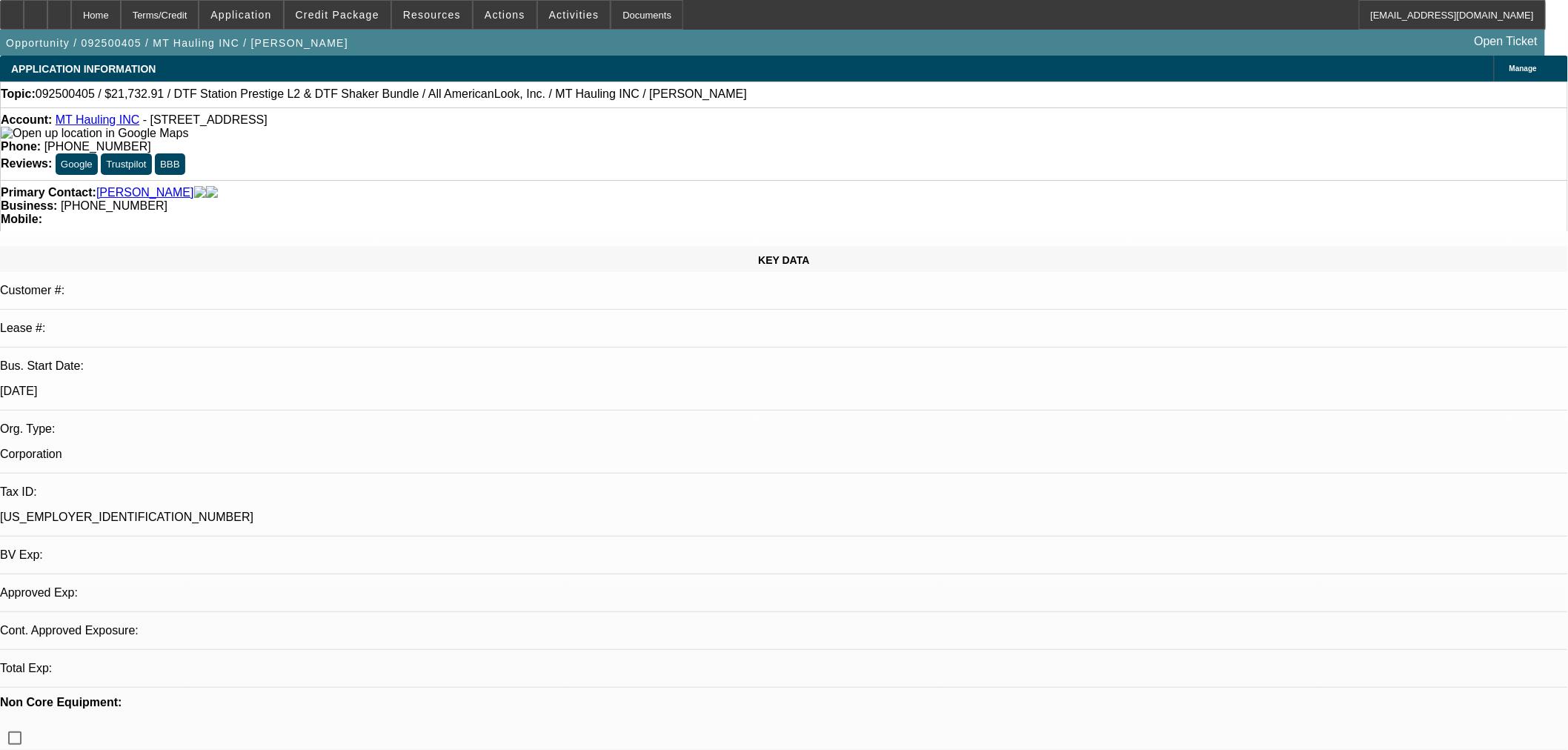
select select "0"
select select "2"
select select "0"
select select "6"
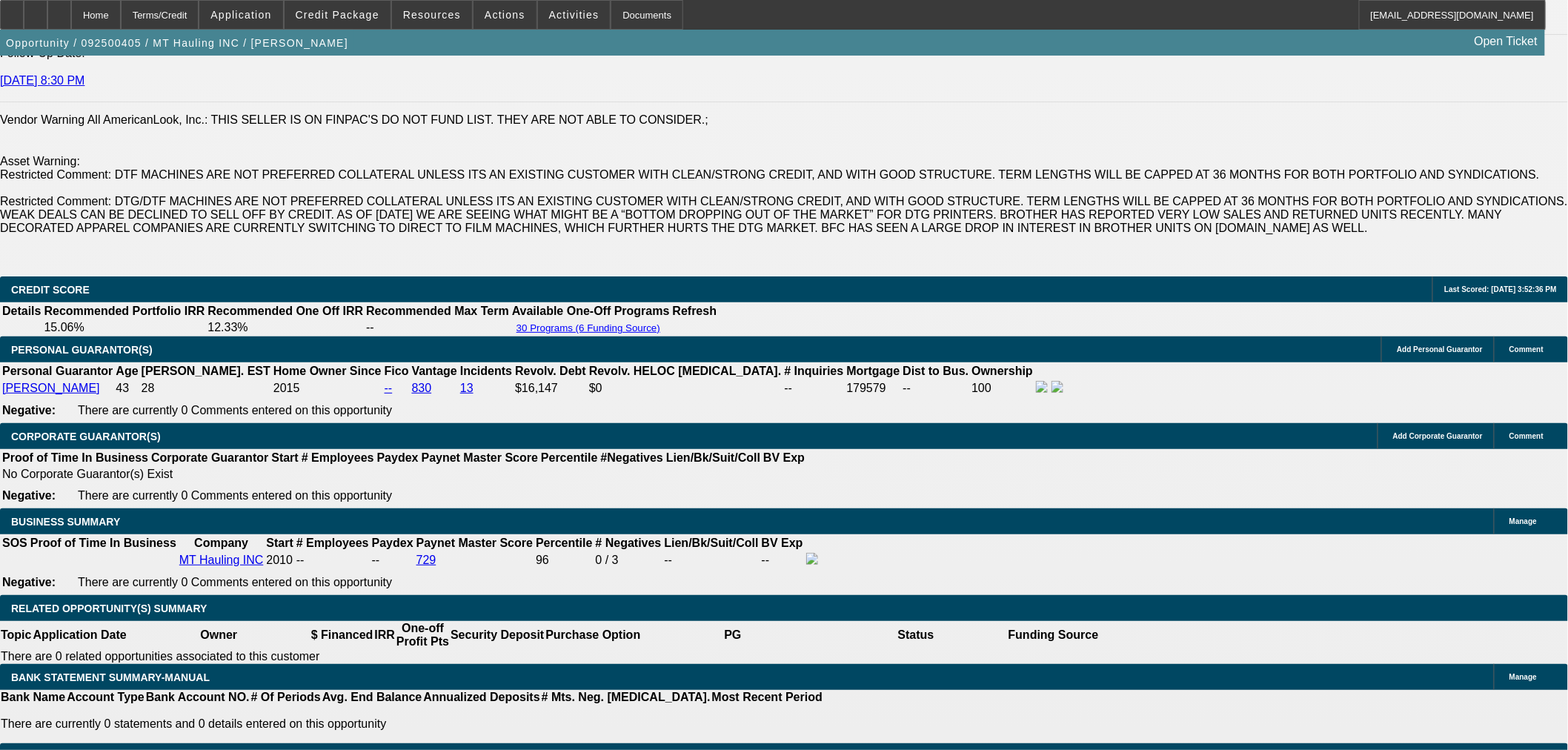
scroll to position [2470, 0]
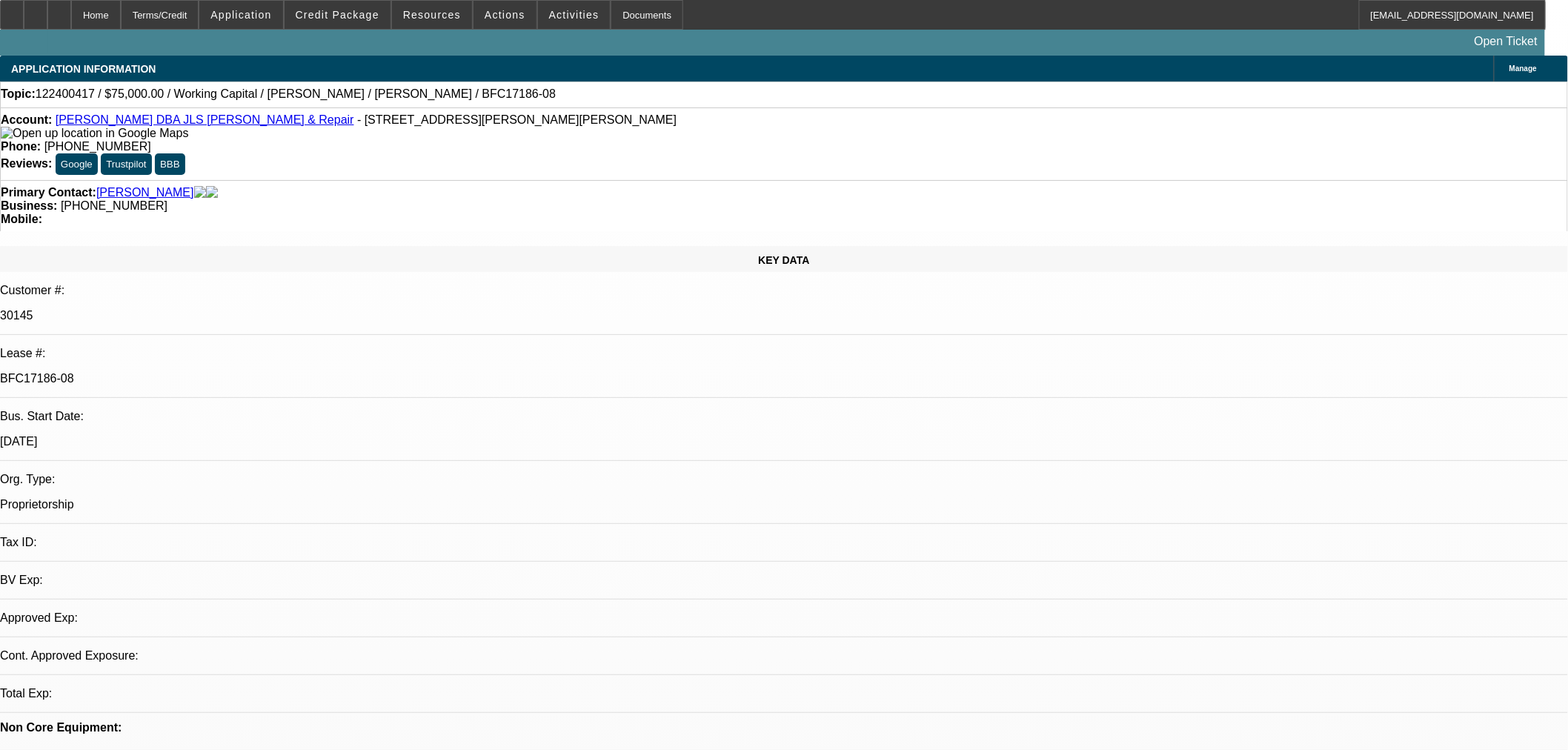
select select "0"
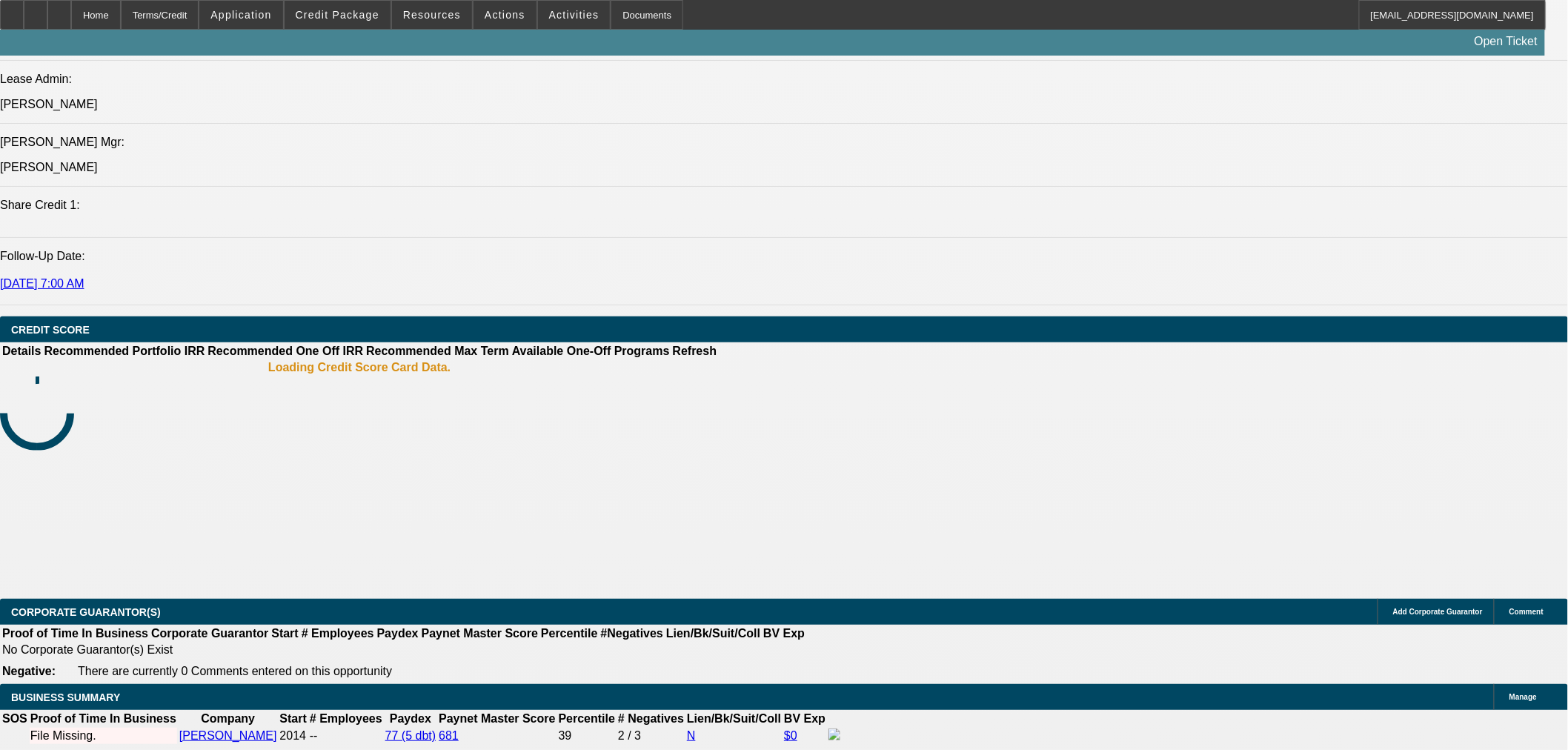
select select "1"
select select "2"
select select "6"
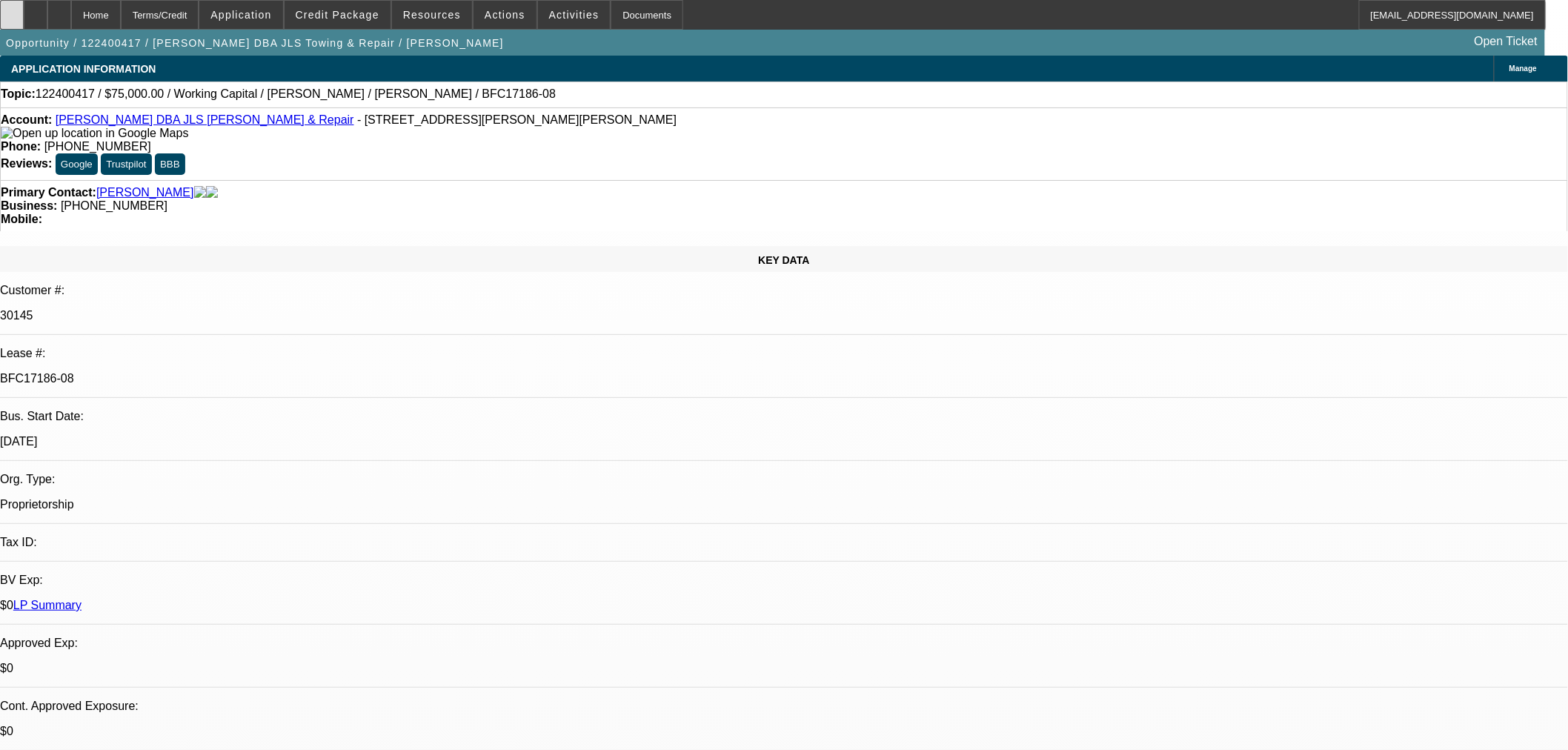
click at [12, 10] on icon at bounding box center [12, 10] width 0 height 0
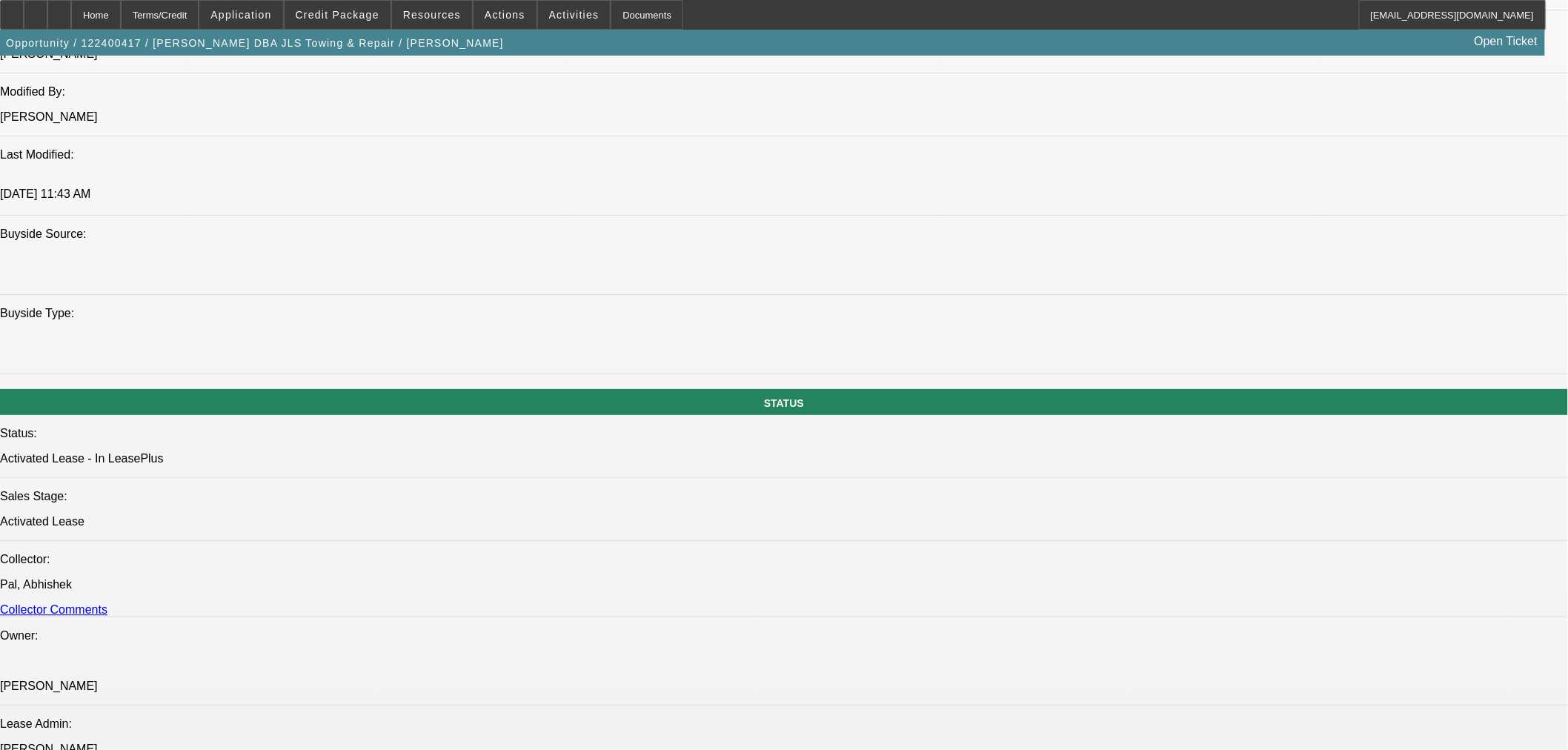
scroll to position [1152, 0]
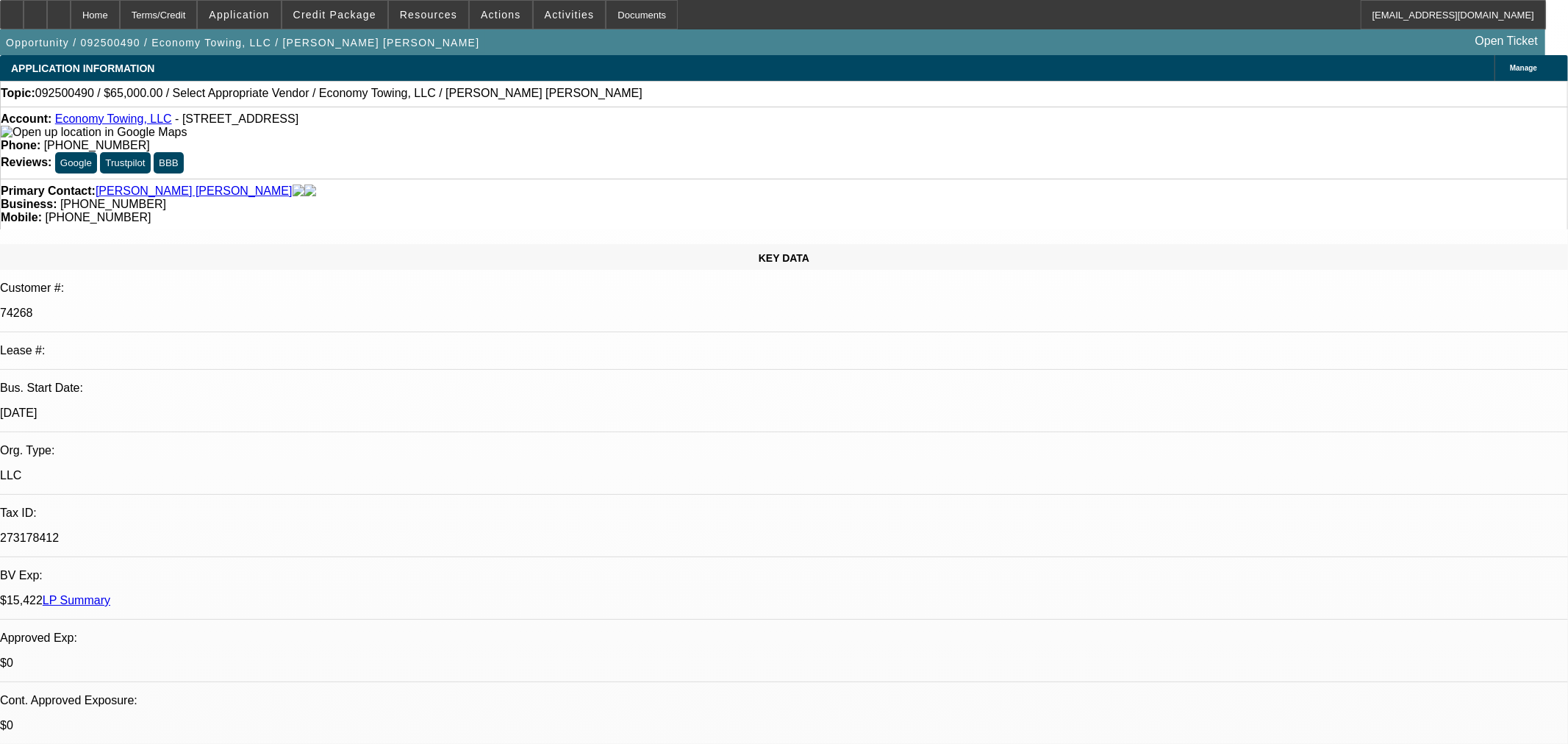
select select "0"
select select "2"
select select "0.1"
select select "4"
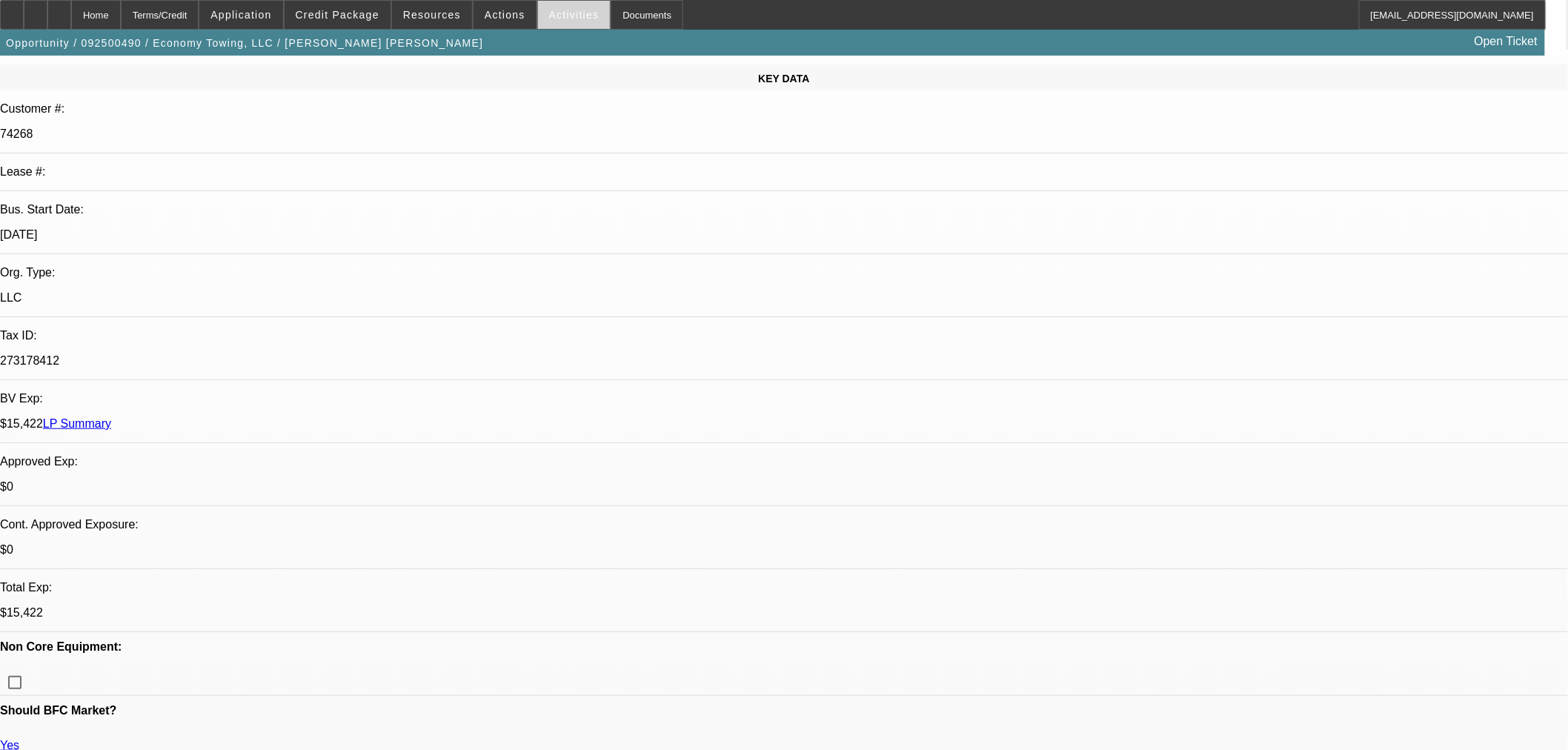
scroll to position [82, 0]
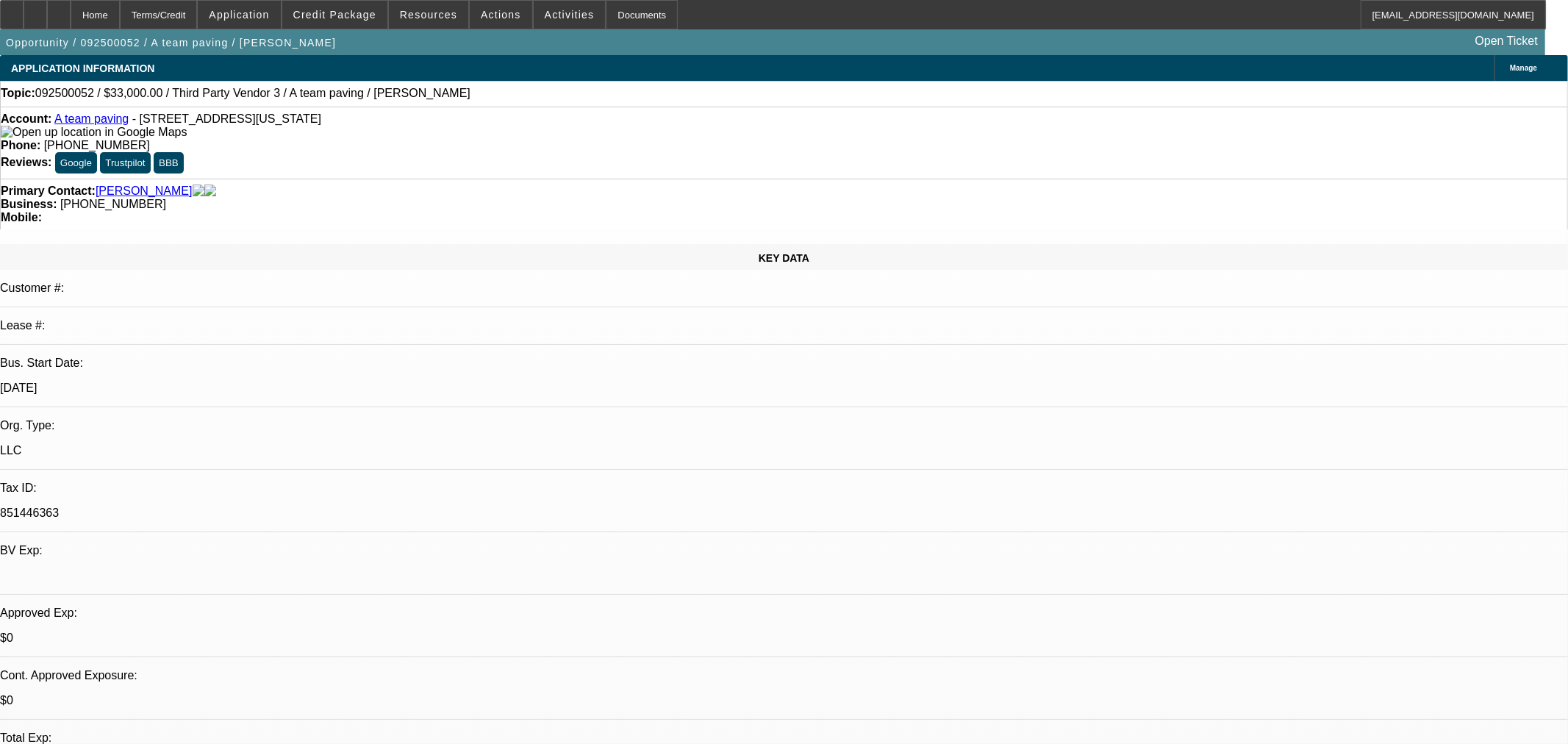
select select "0"
select select "2"
select select "0.1"
select select "4"
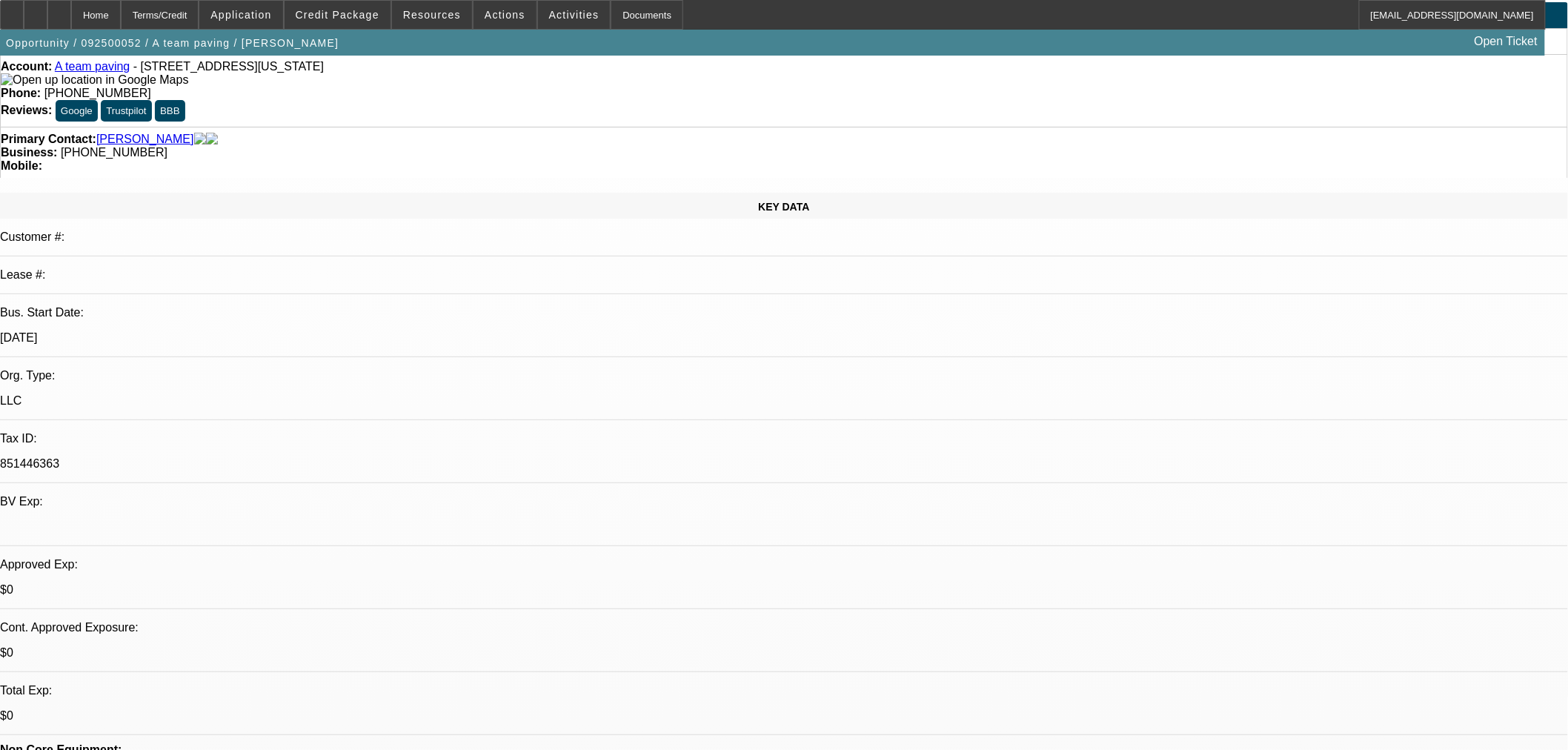
scroll to position [247, 0]
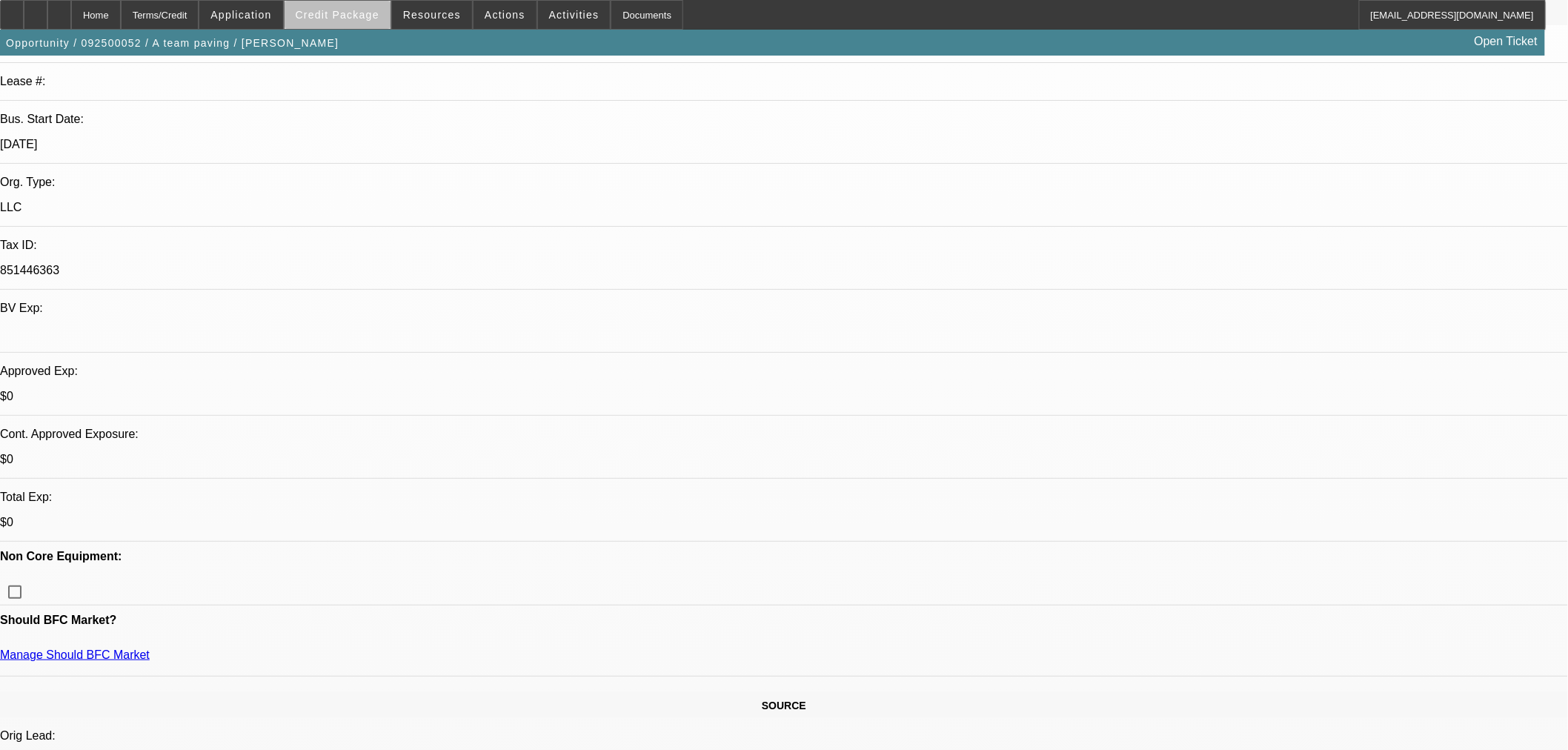
click at [373, 23] on span at bounding box center [337, 15] width 106 height 36
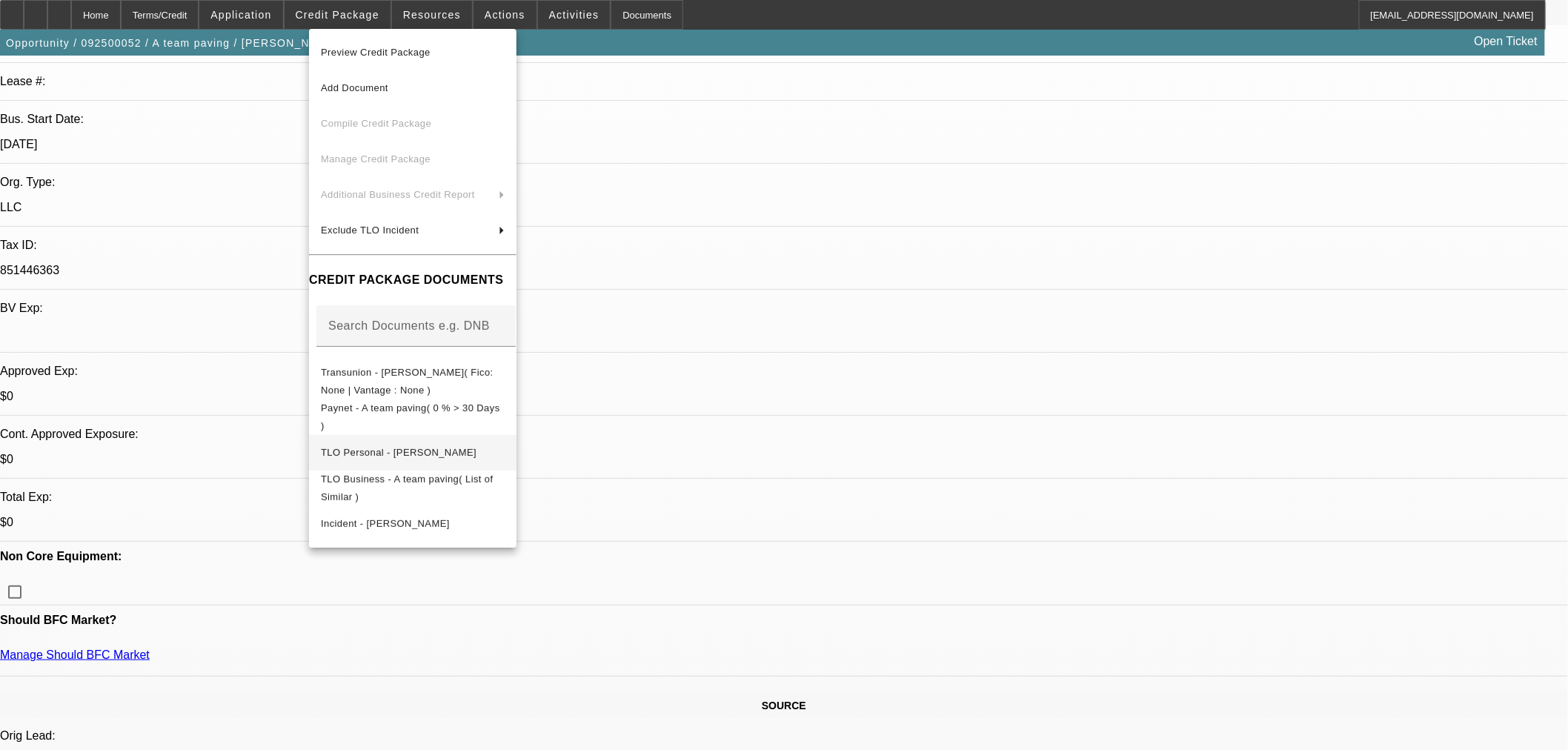
click at [445, 453] on span "TLO Personal - Hall, Ricky" at bounding box center [413, 452] width 184 height 18
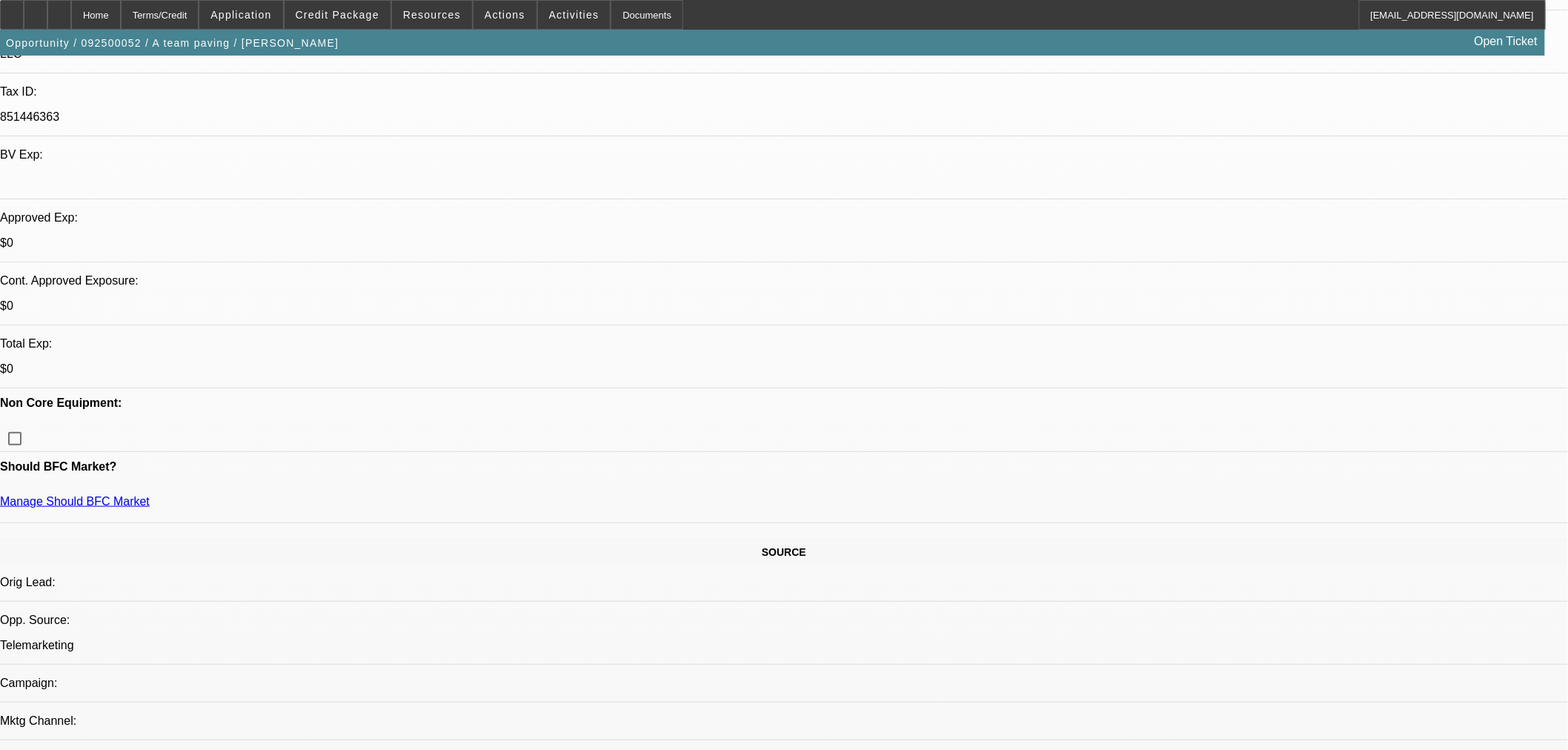
scroll to position [411, 0]
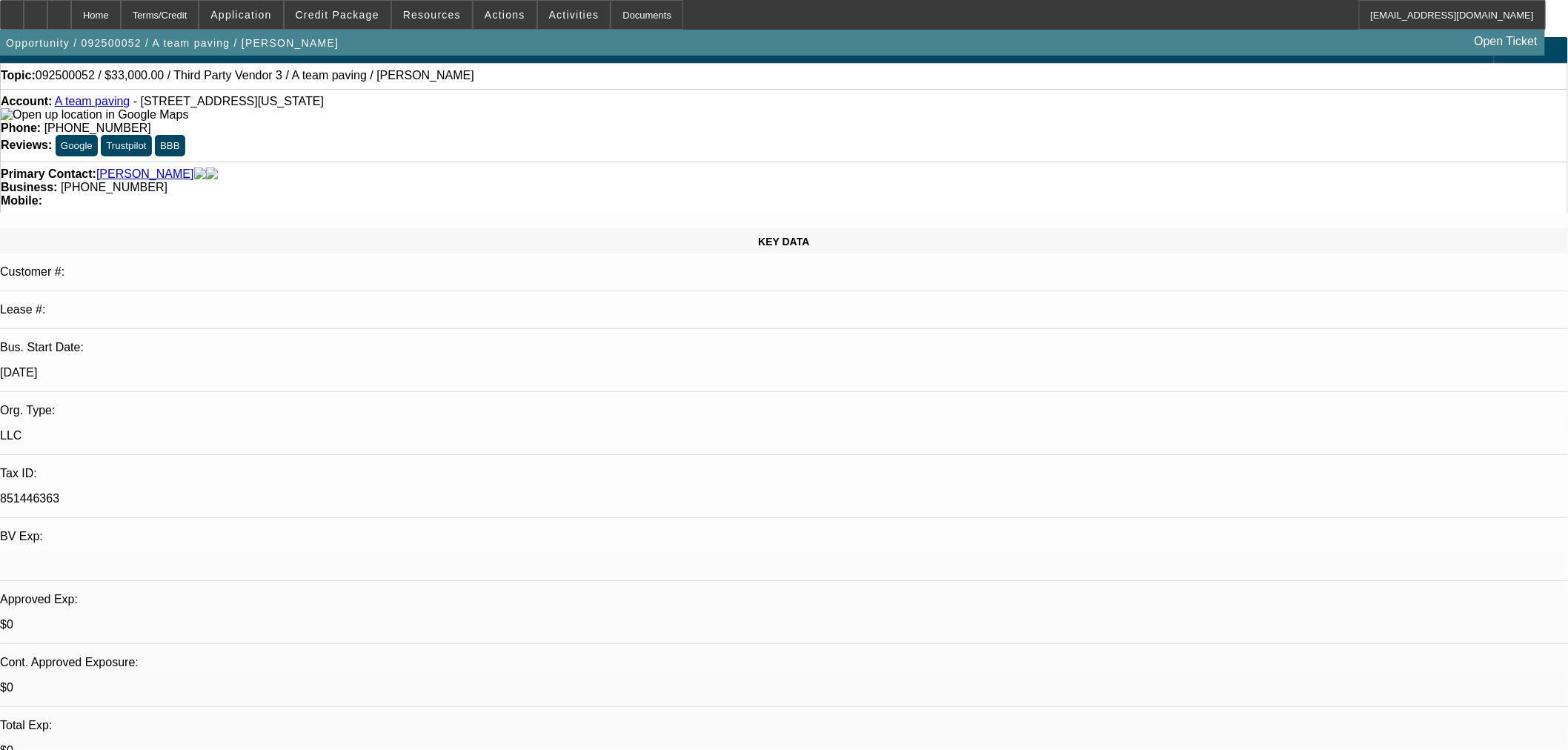
scroll to position [0, 0]
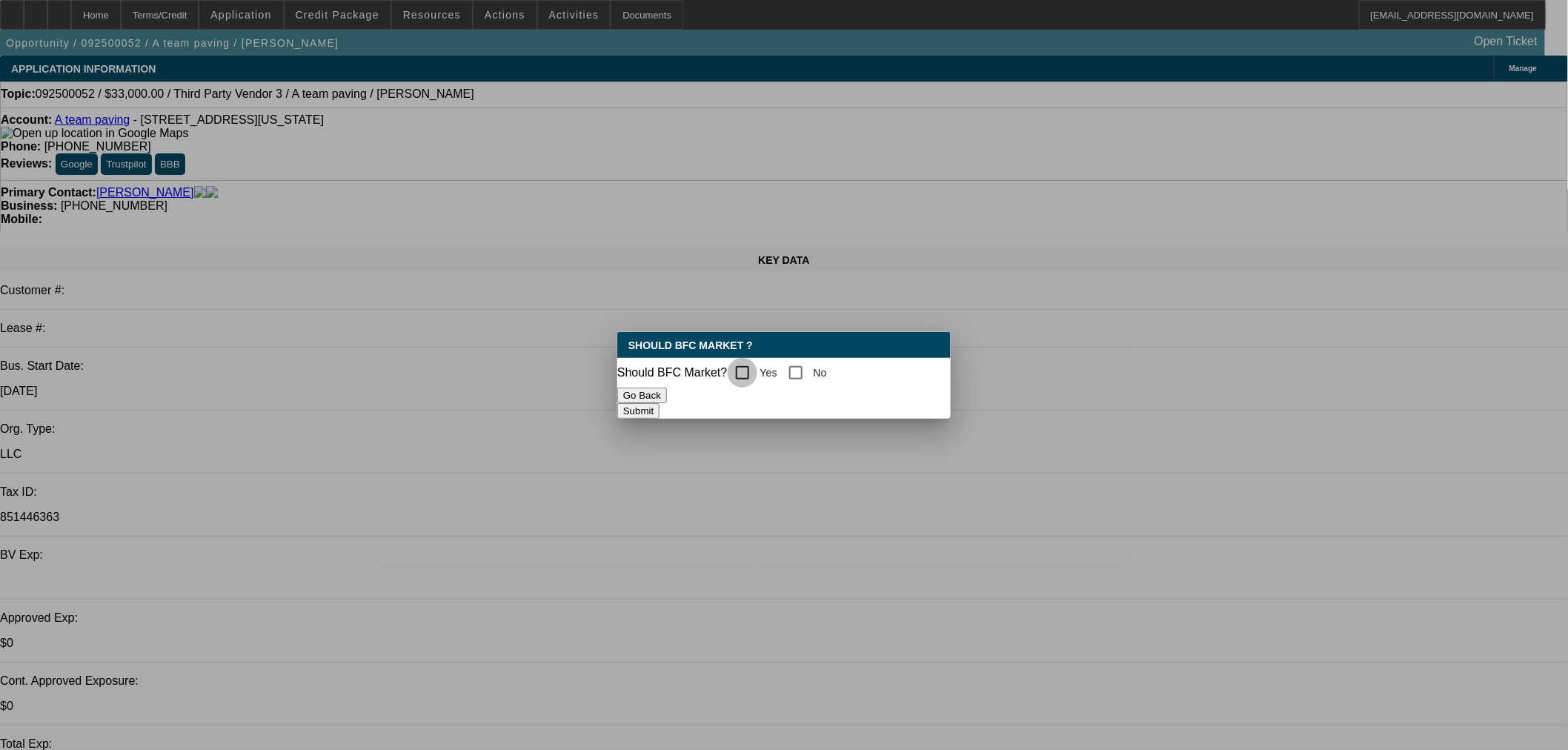
click at [758, 365] on input "Yes" at bounding box center [743, 373] width 29 height 29
checkbox input "true"
click at [815, 395] on div "Should BFC Market ? Should BFC Market? Yes No Go Back Submit" at bounding box center [784, 375] width 334 height 87
click at [660, 403] on button "Submit" at bounding box center [638, 411] width 42 height 16
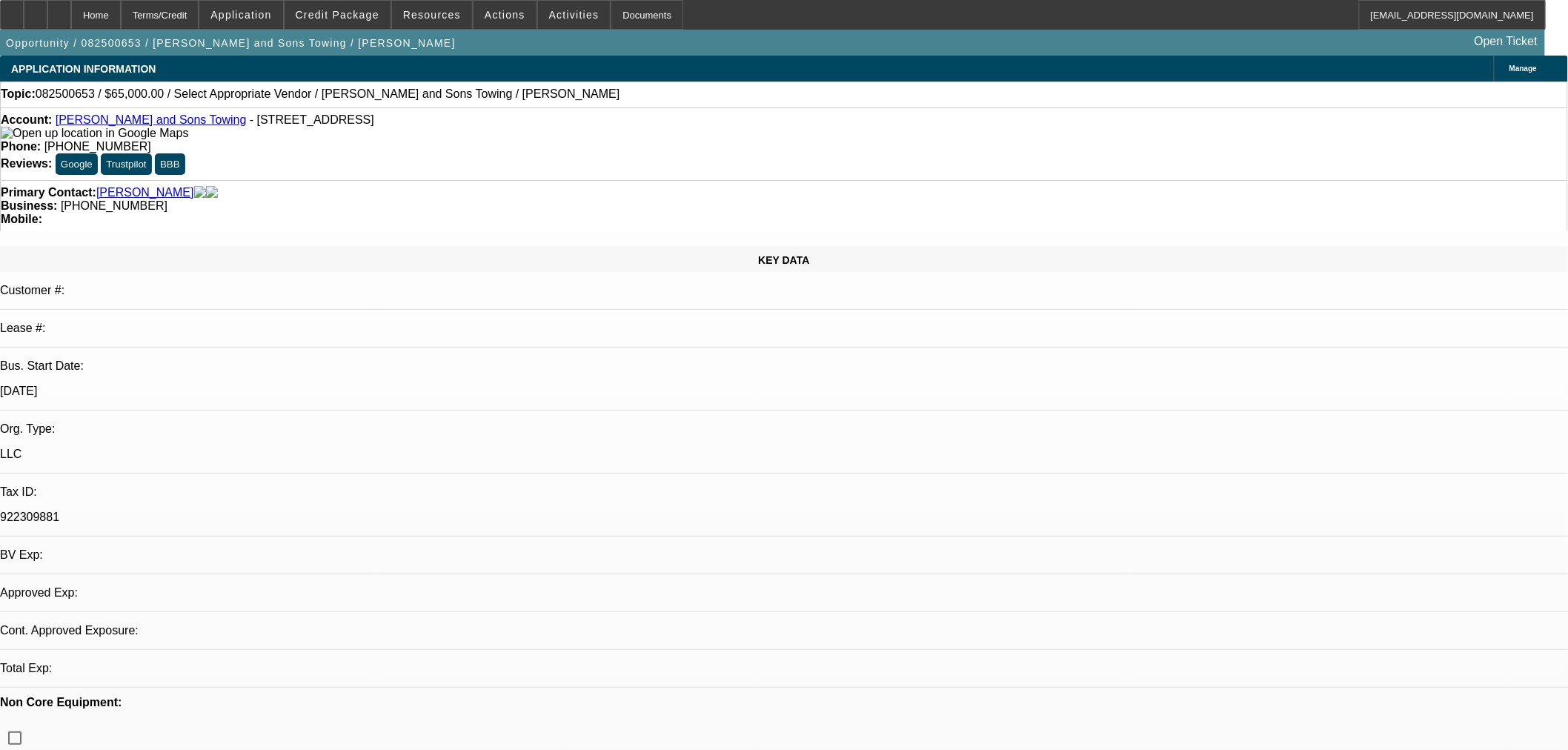
select select "0"
select select "2"
select select "0.1"
select select "4"
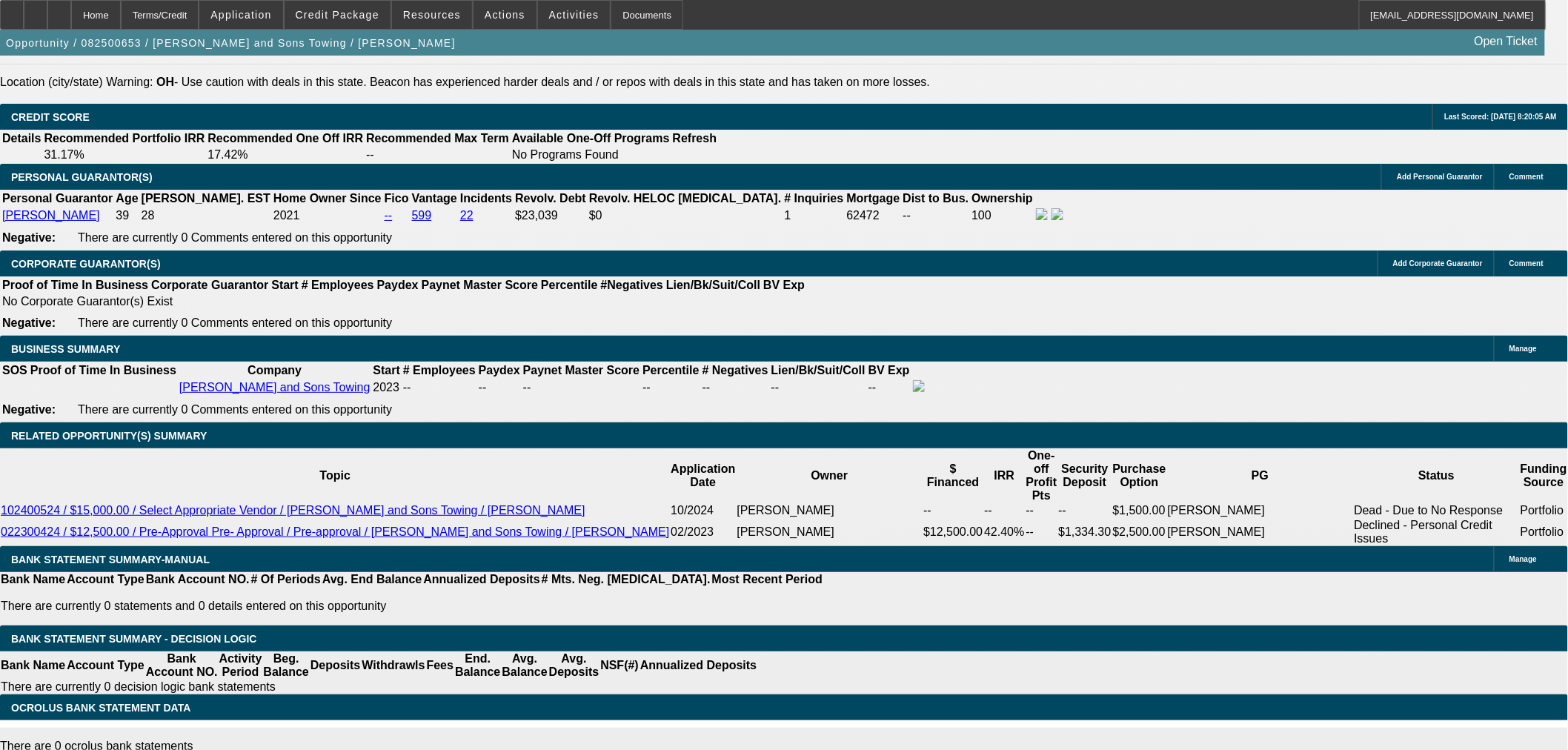
scroll to position [2283, 0]
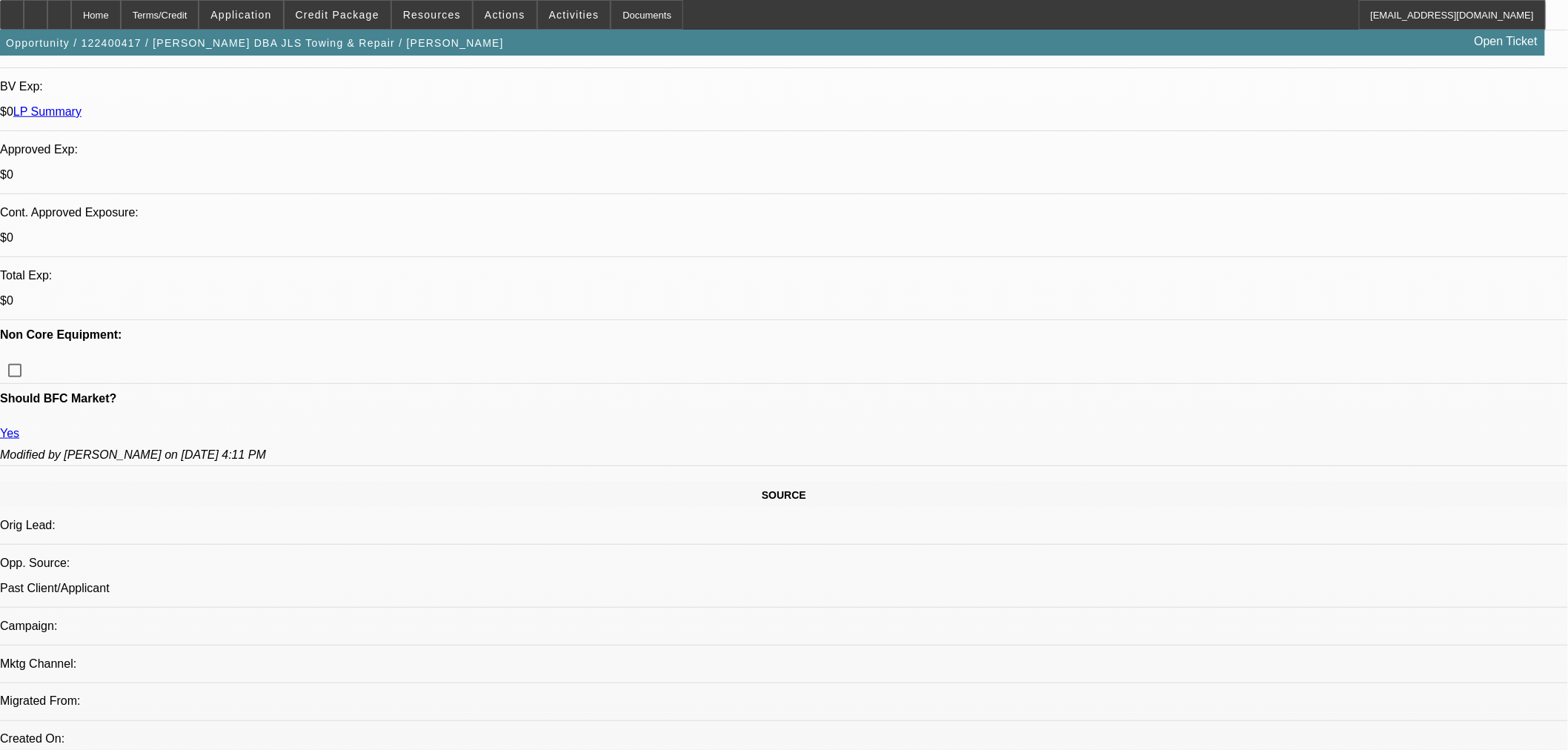
select select "0"
select select "2"
select select "0"
select select "6"
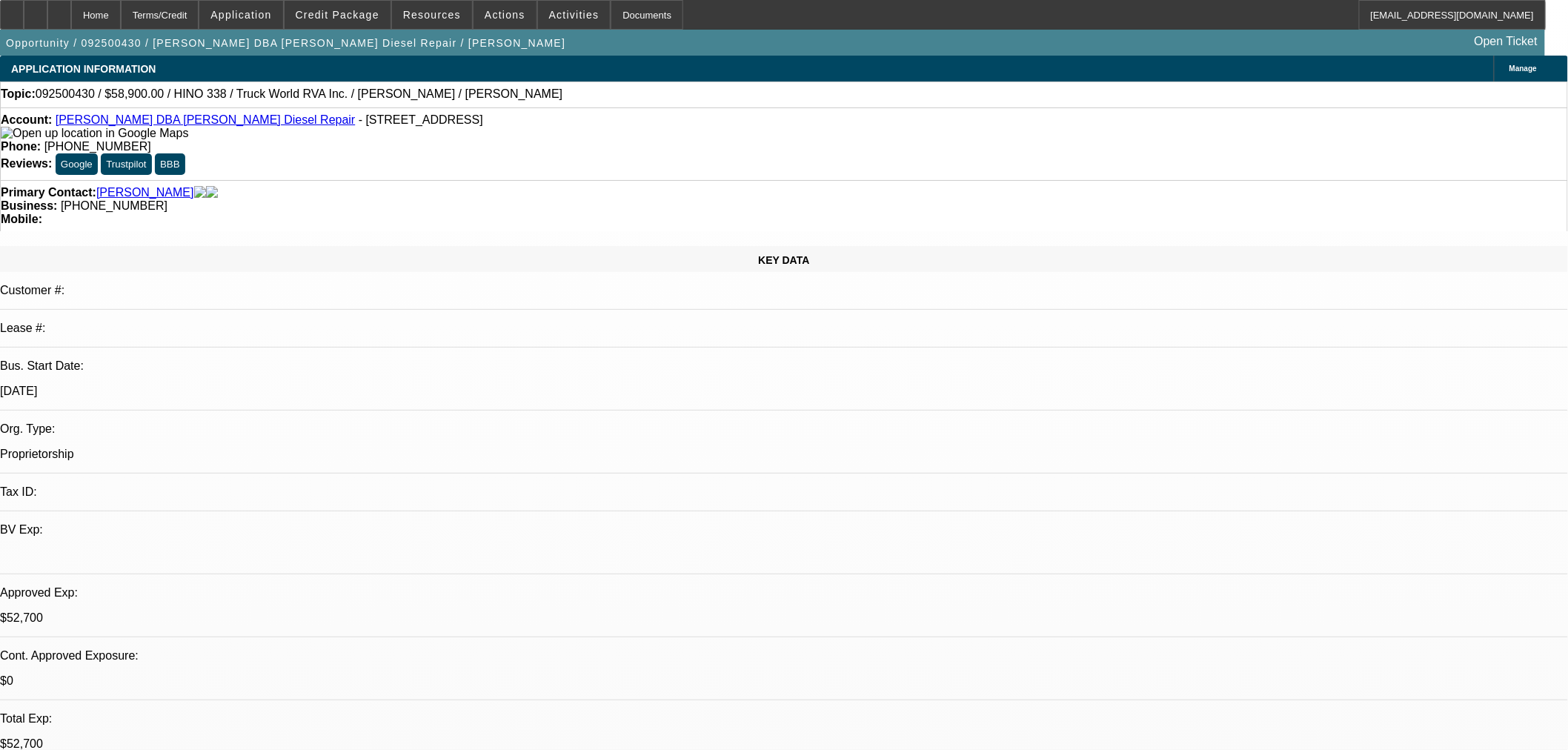
select select "0"
select select "3"
select select "0"
select select "6"
select select "0.15"
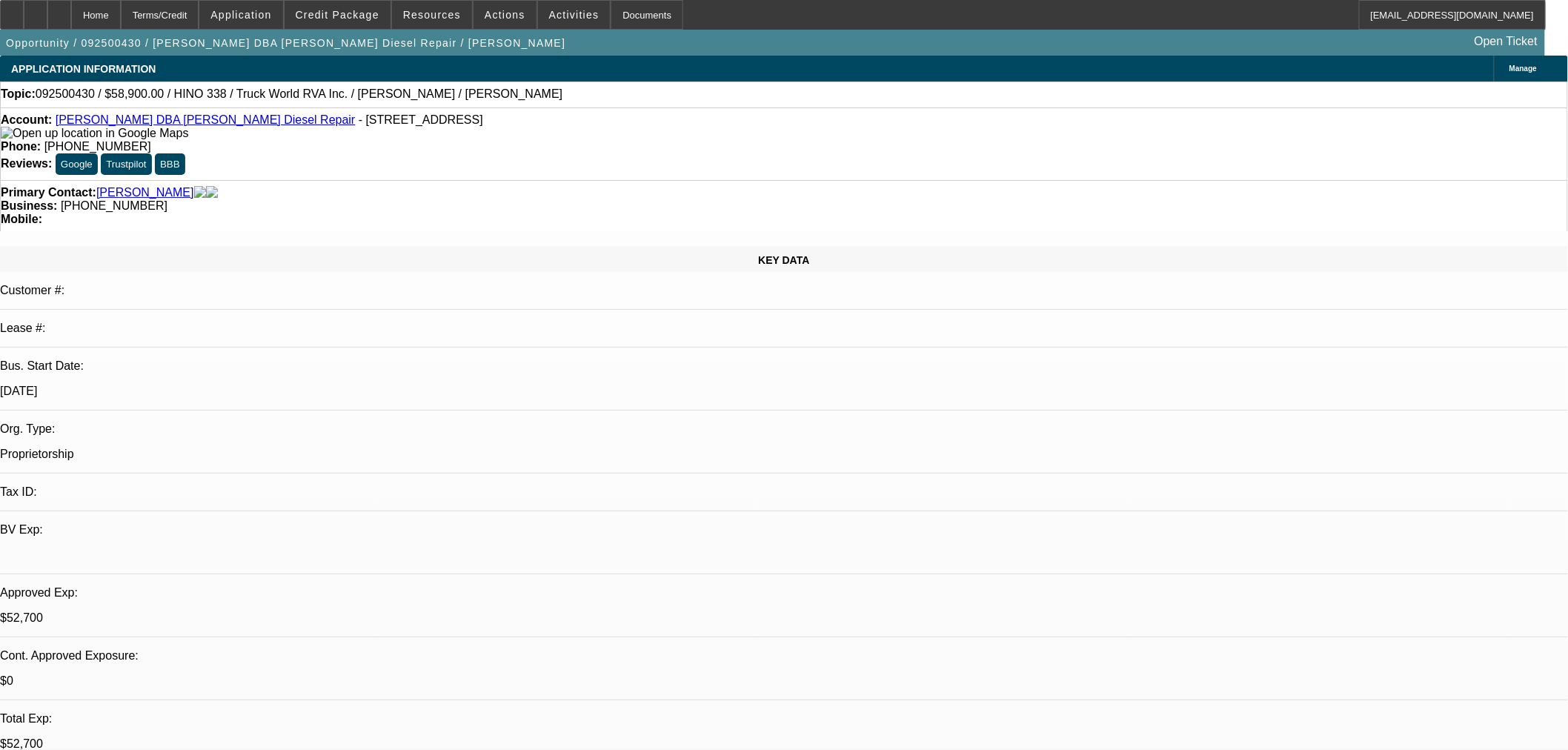
select select "2"
select select "0.1"
select select "4"
select select "0.15"
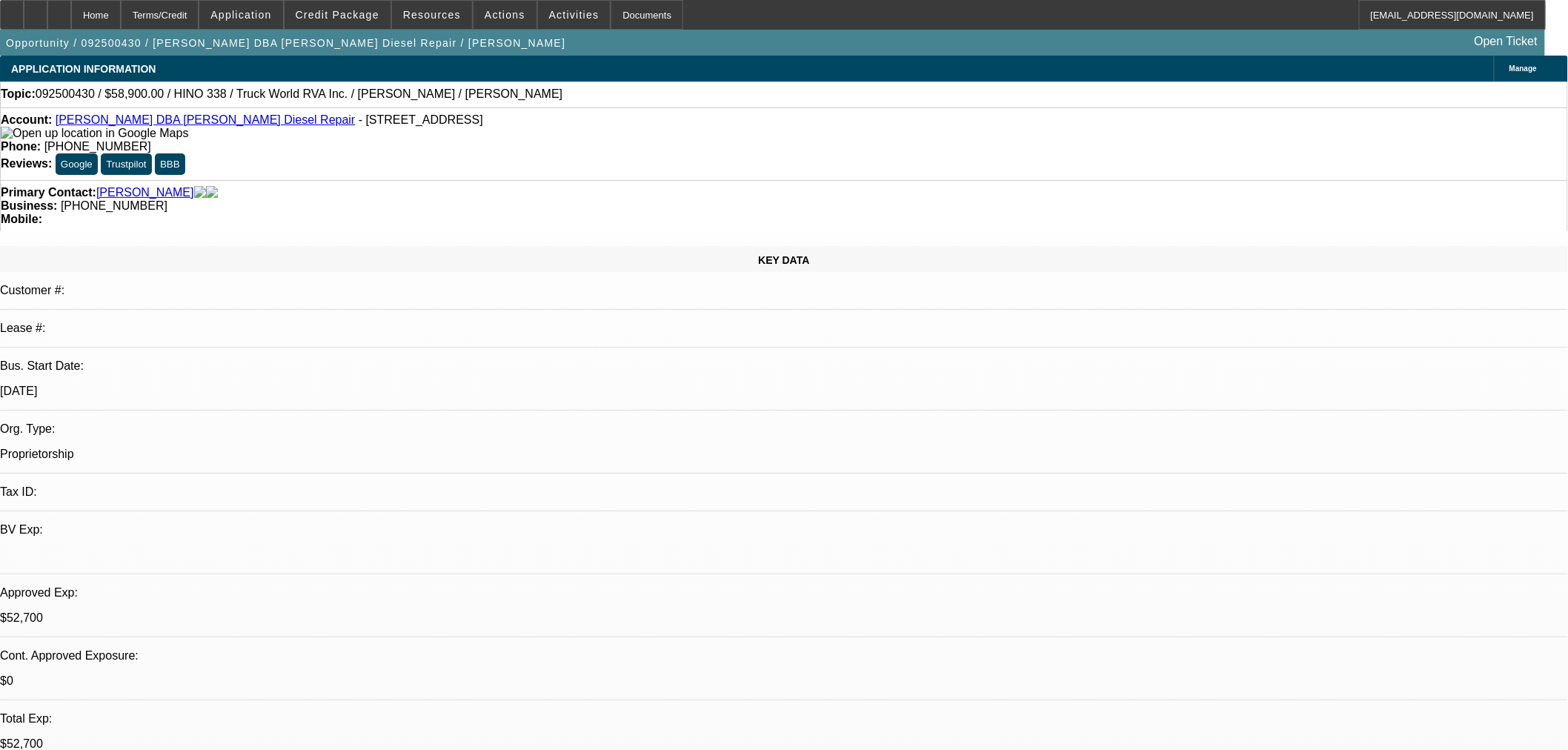
select select "2"
select select "0"
select select "6"
select select "0.1"
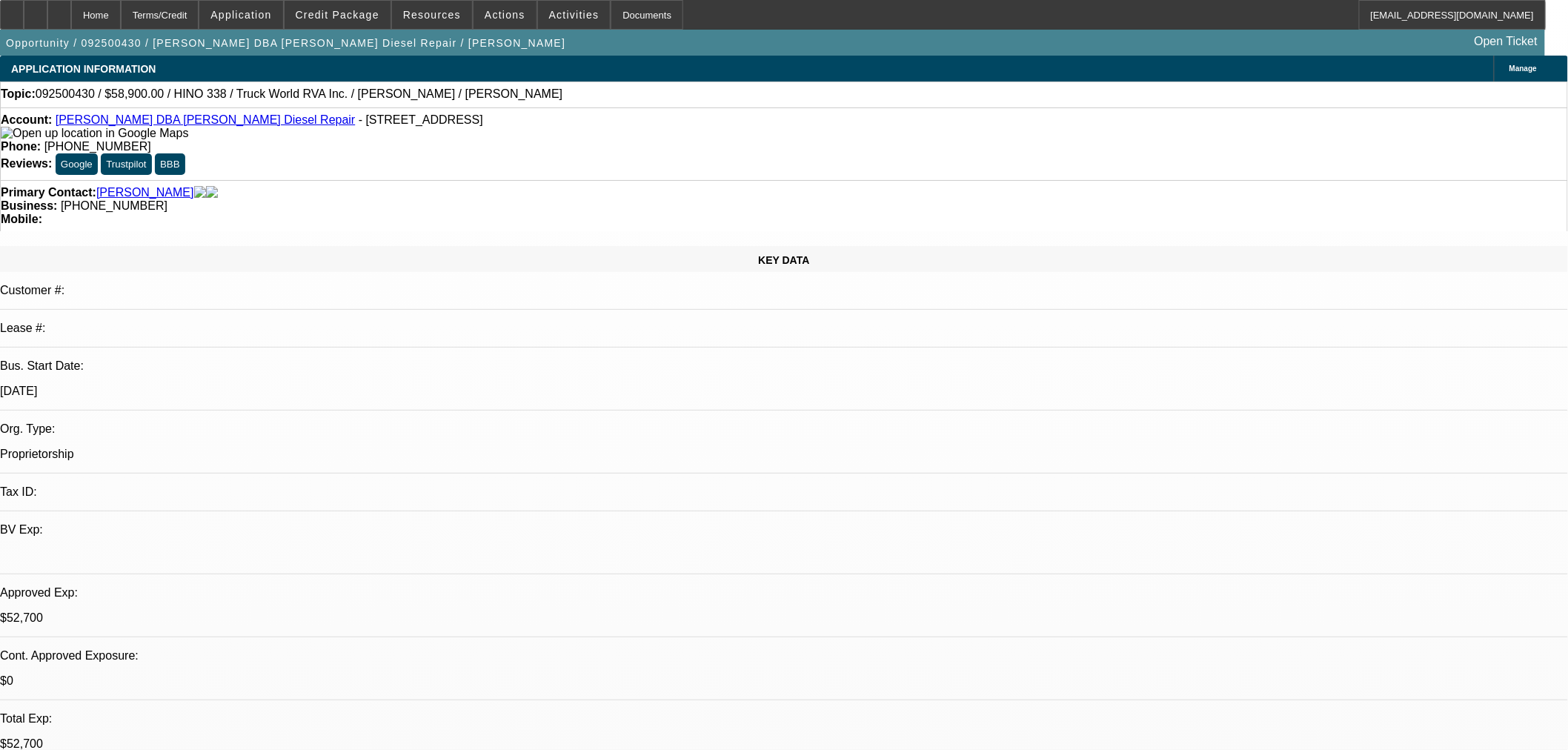
select select "2"
select select "0"
select select "6"
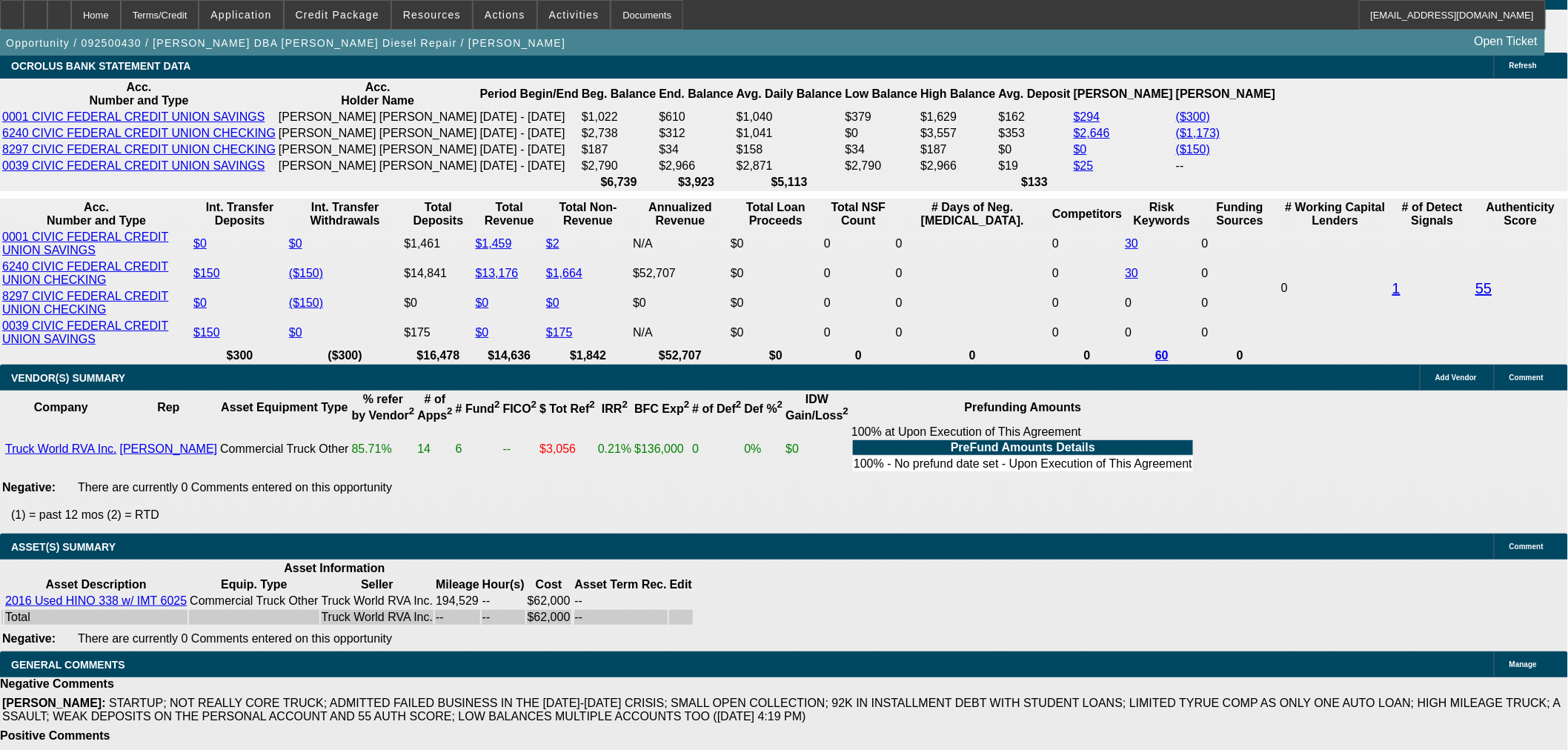
scroll to position [2832, 0]
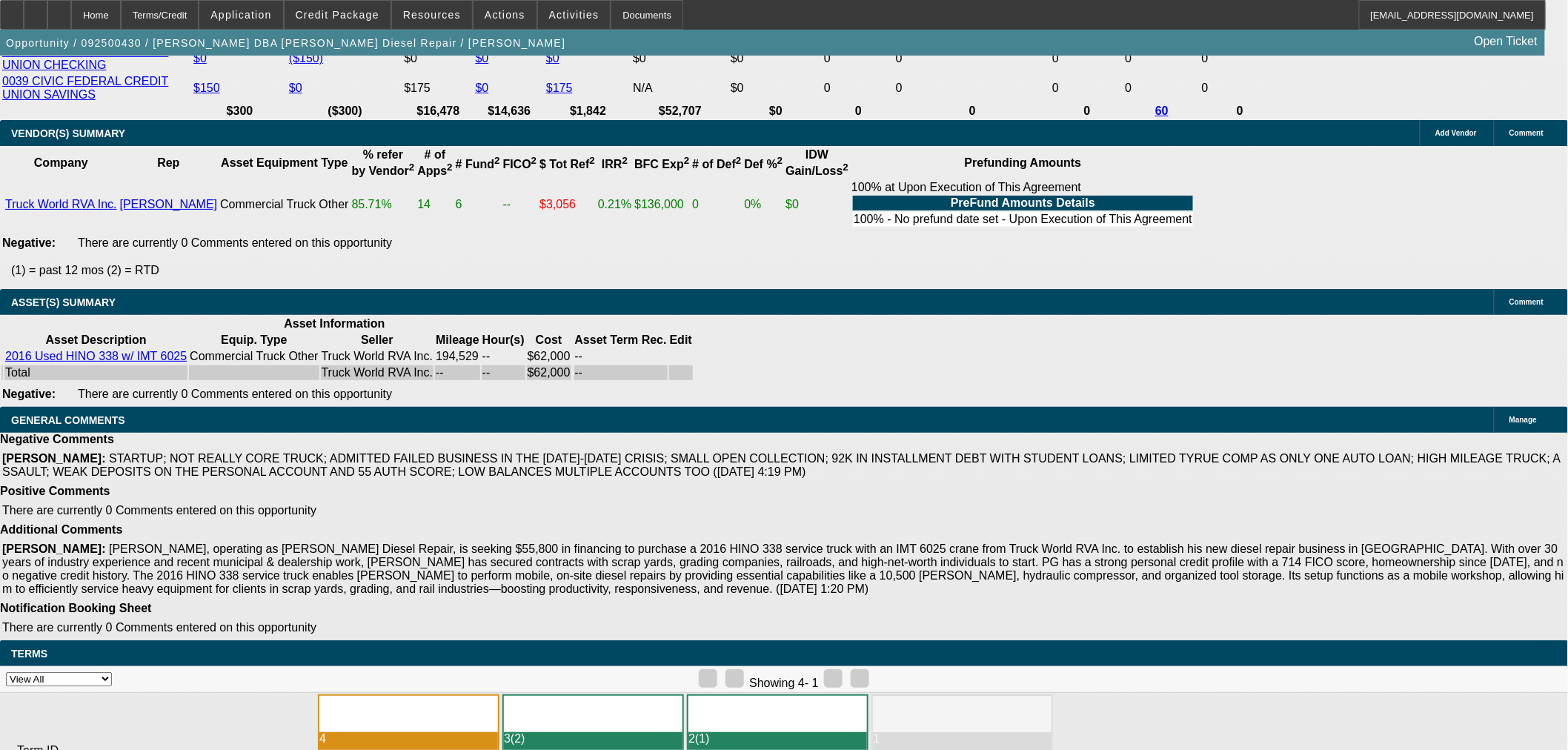
select select "6"
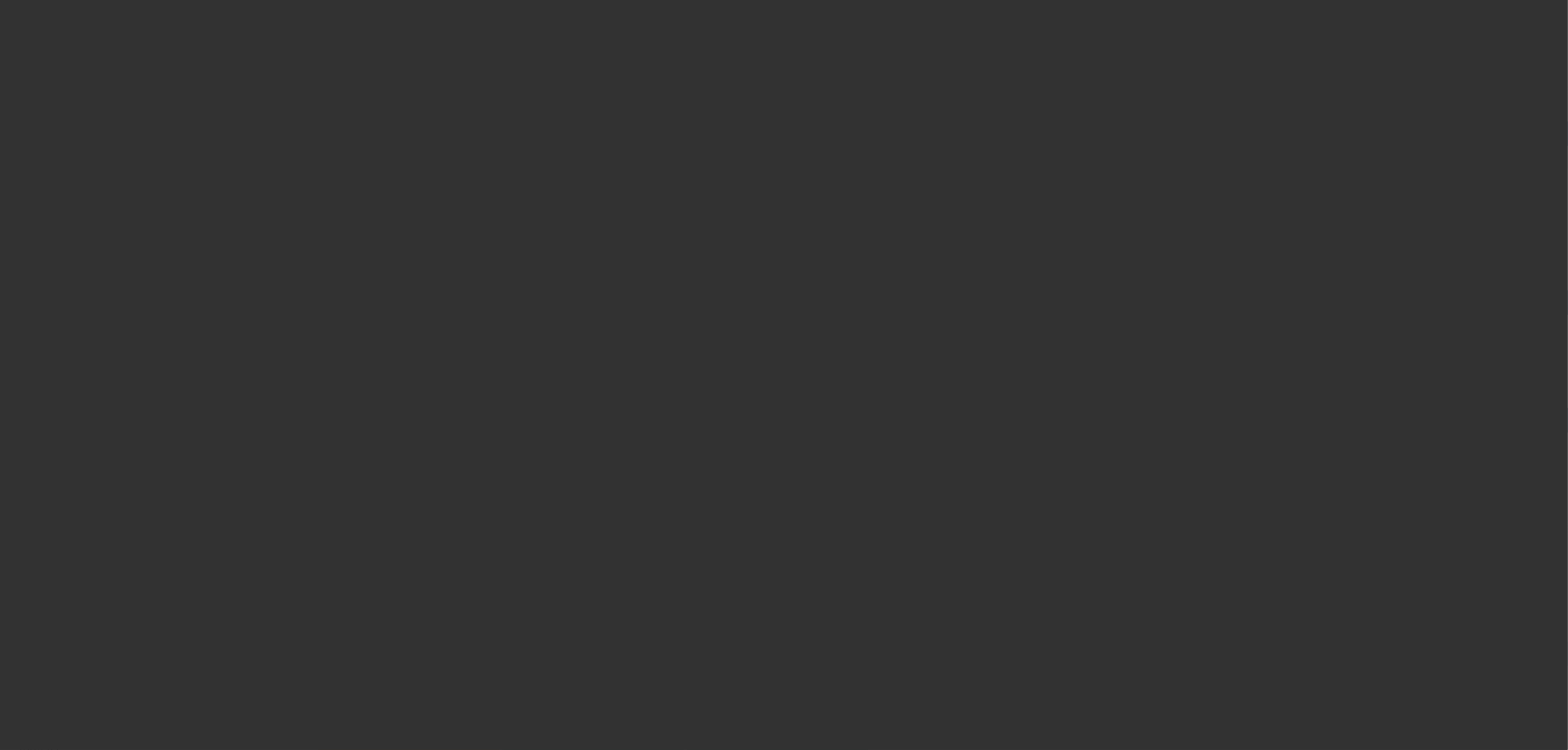
scroll to position [0, 0]
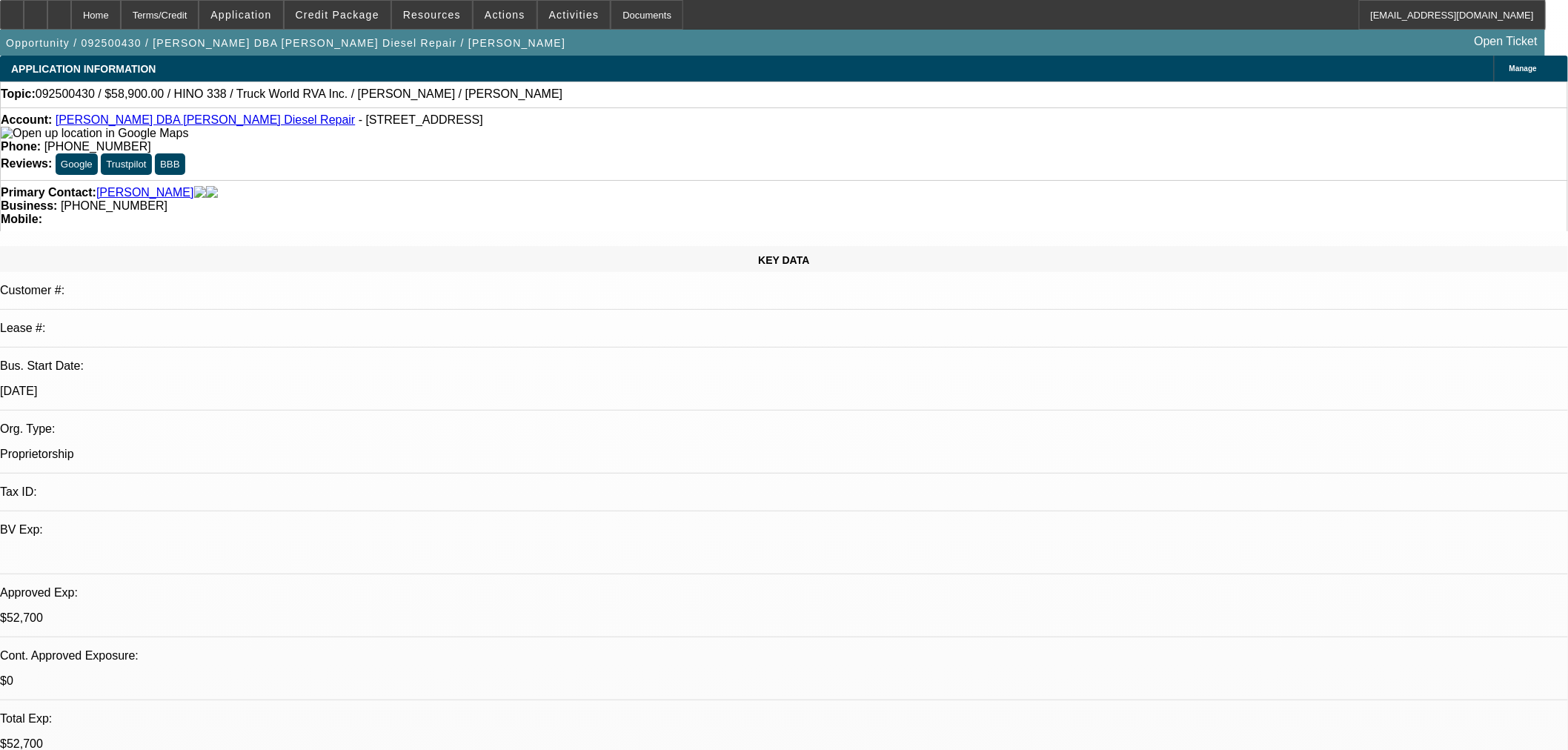
type textarea "WILL NEED AT LEAST A 2022 W2"
checkbox input "true"
click at [376, 15] on span "Credit Package" at bounding box center [337, 15] width 84 height 12
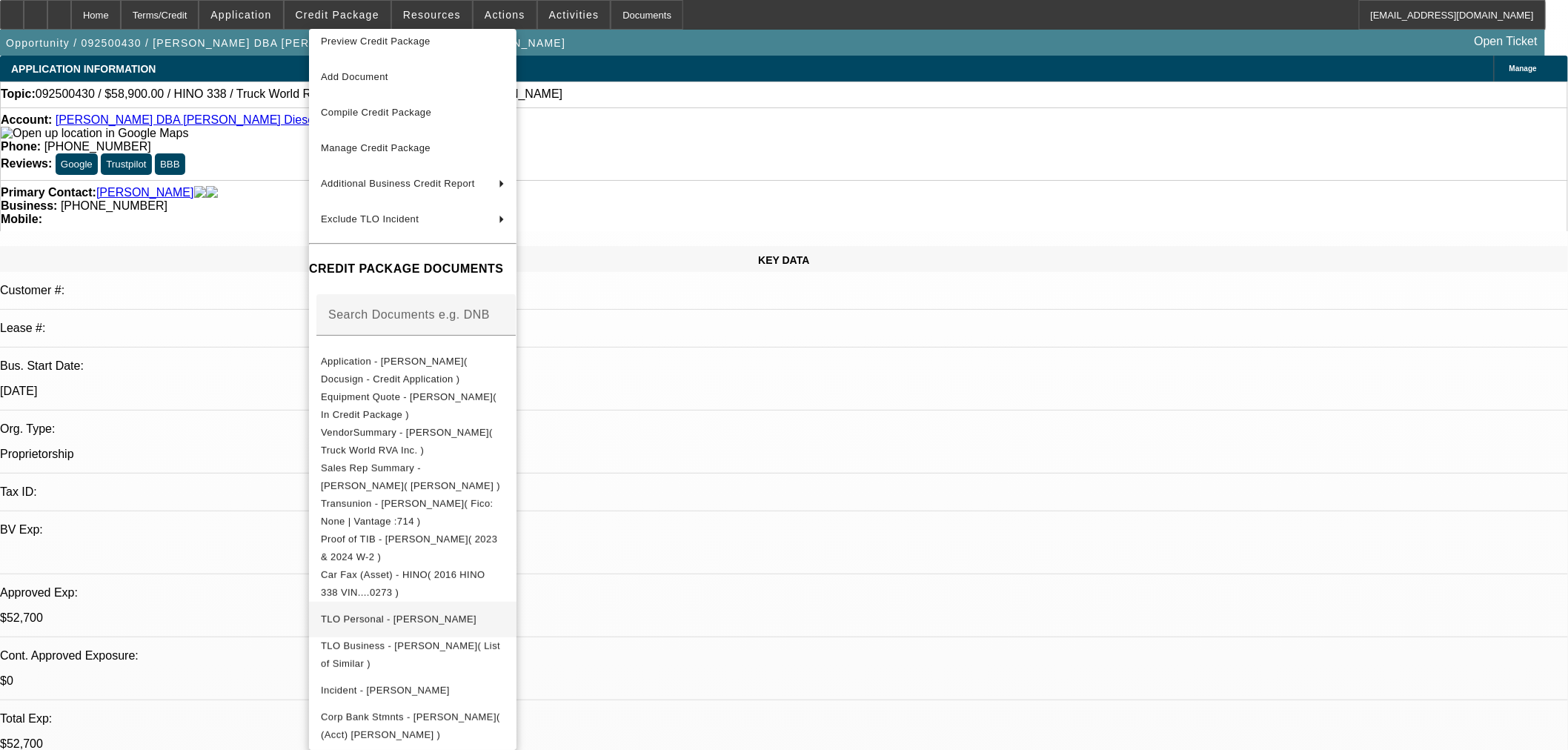
scroll to position [17, 0]
click at [464, 536] on span "Proof of TIB - Berry Funderburk( 2023 & 2024 W-2 )" at bounding box center [408, 547] width 176 height 29
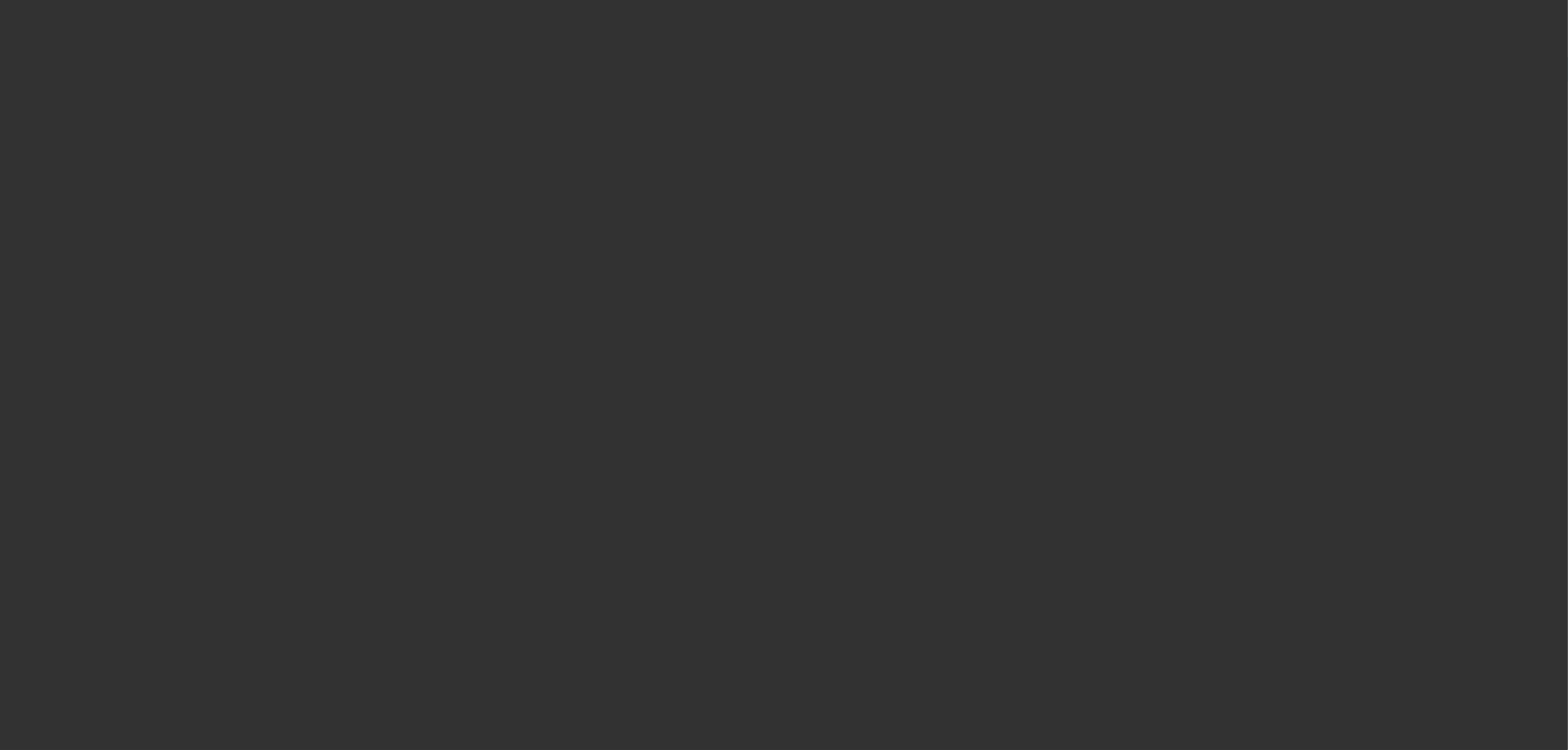
select select "0"
select select "3"
select select "0"
select select "6"
select select "0"
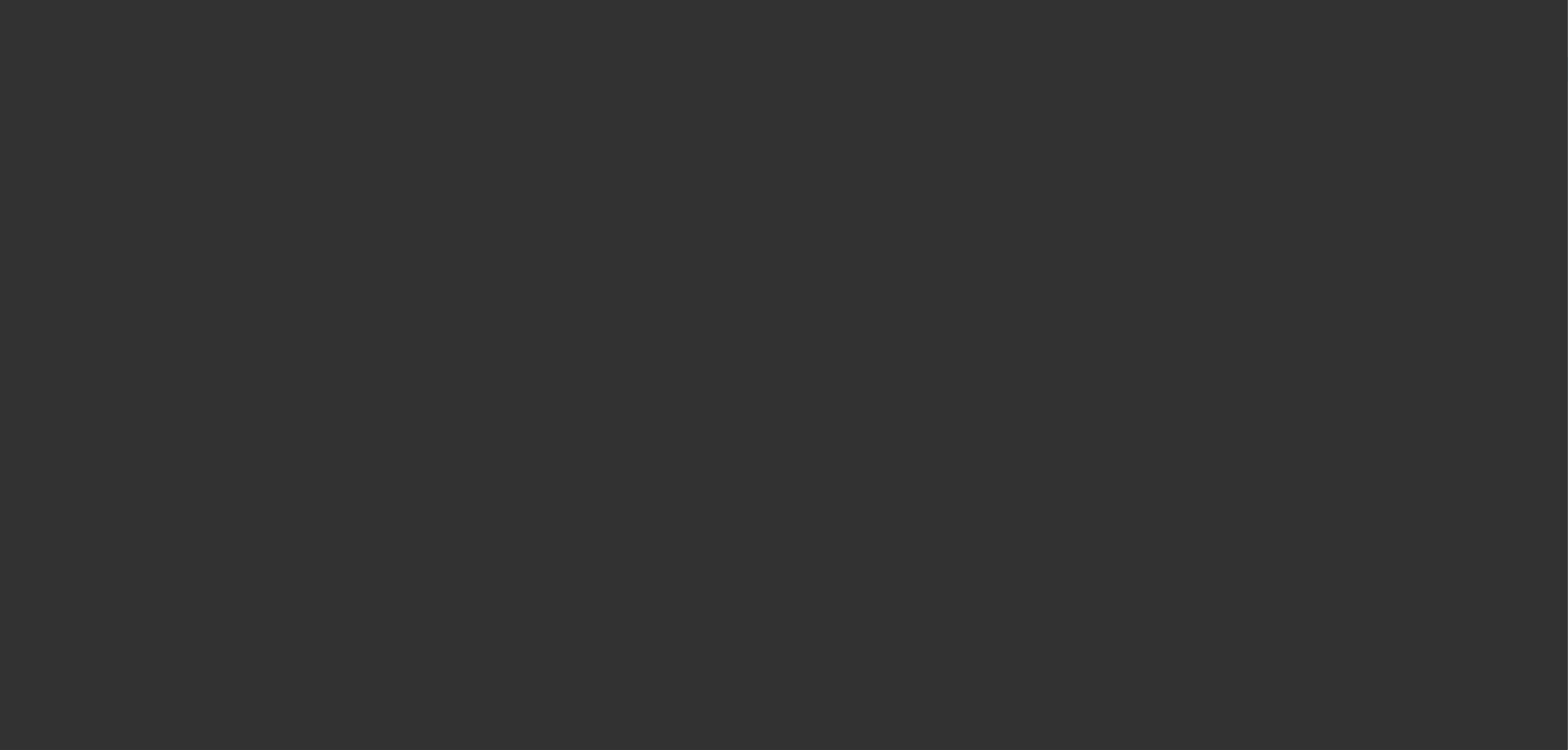
select select "3"
select select "0"
select select "6"
select select "0.15"
select select "2"
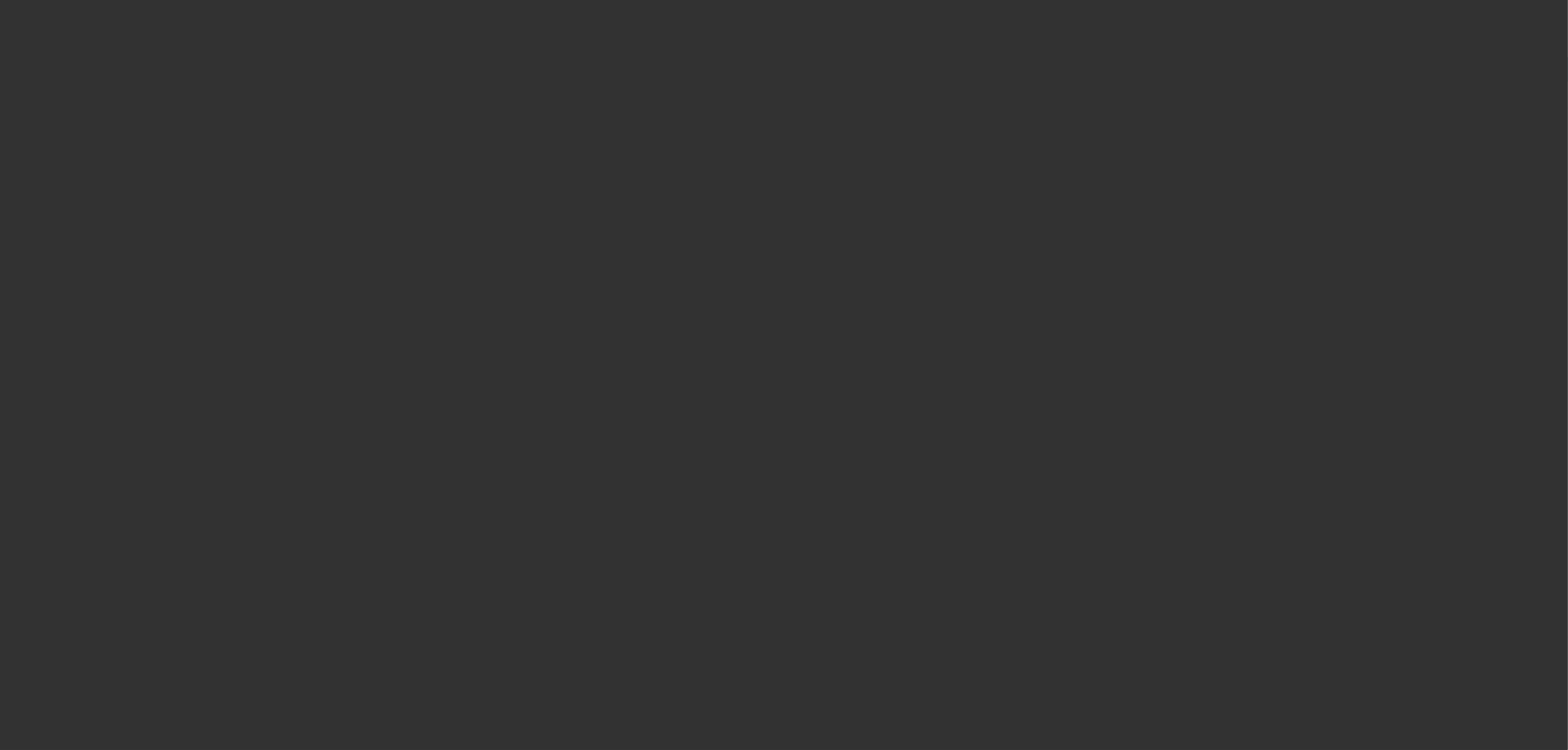
select select "2"
select select "0.1"
select select "4"
select select "0.15"
select select "2"
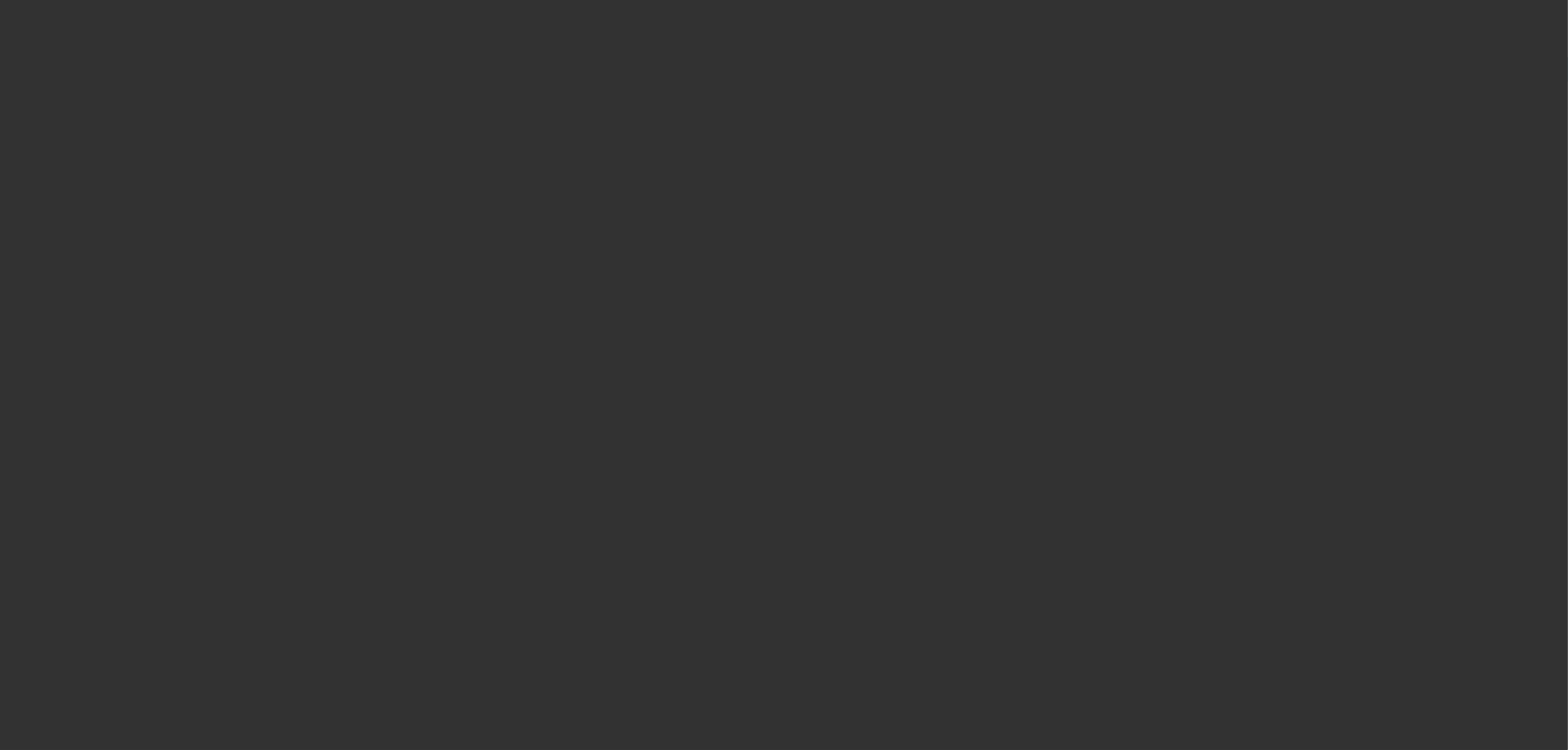
select select "2"
select select "0"
select select "6"
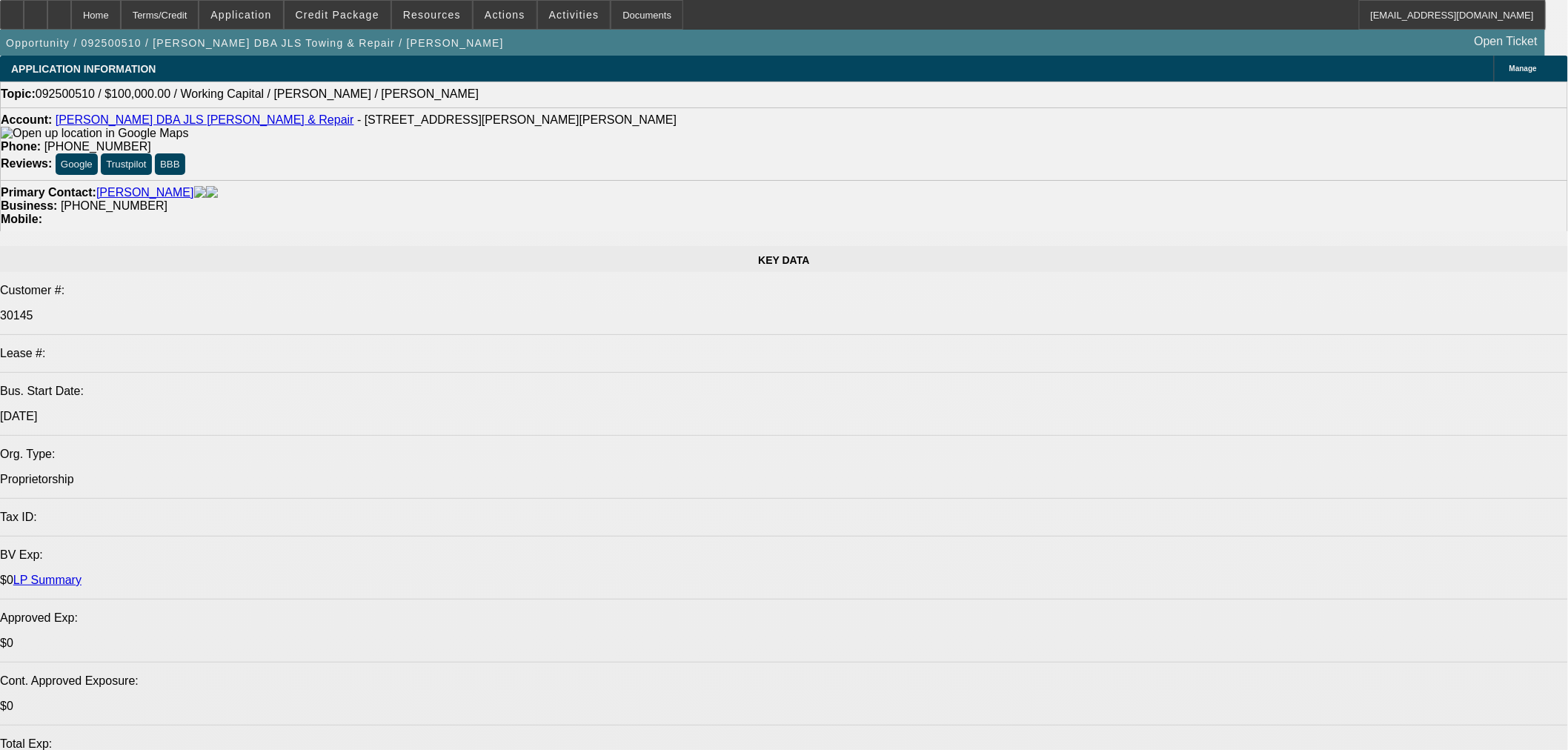
select select "0"
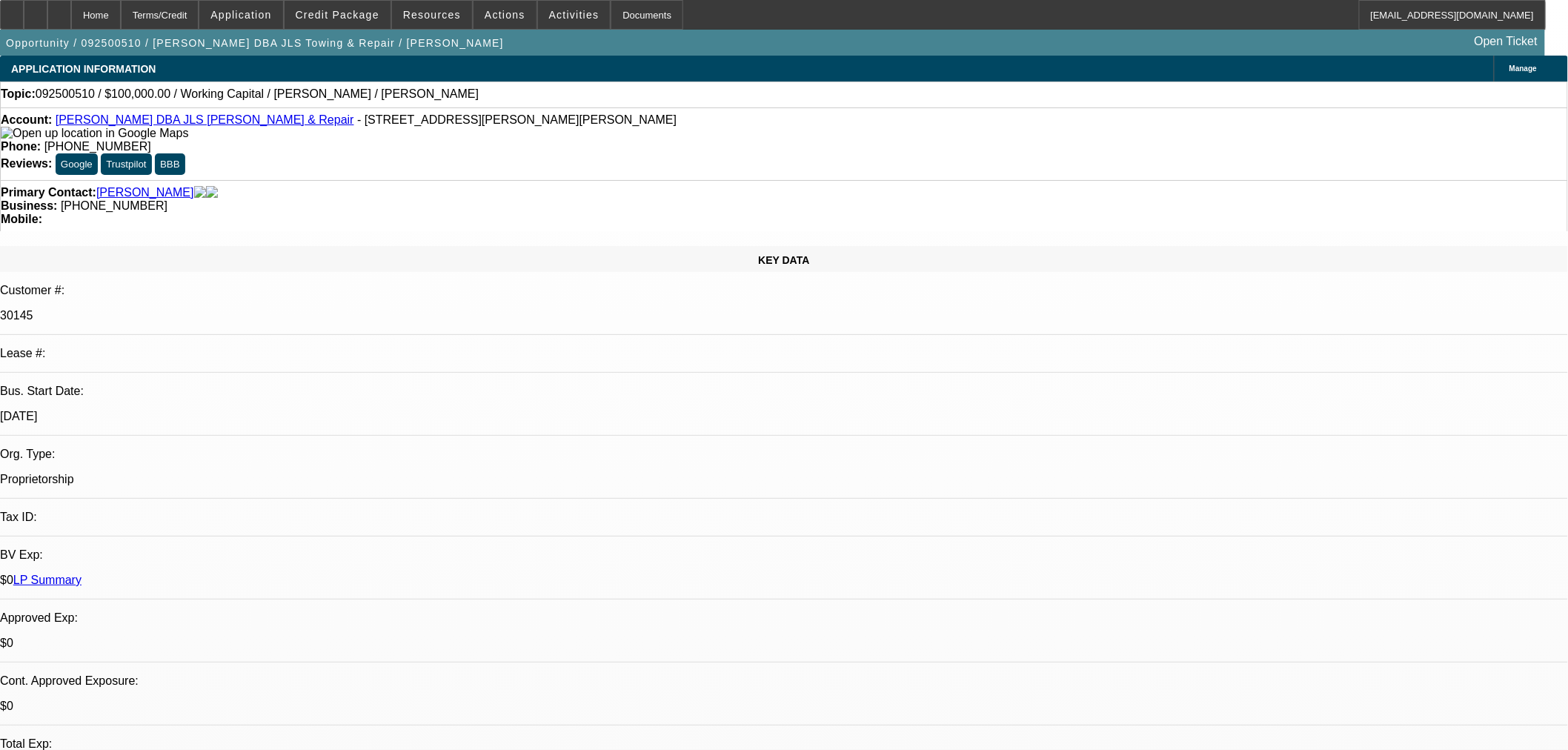
select select "2"
select select "0.1"
select select "4"
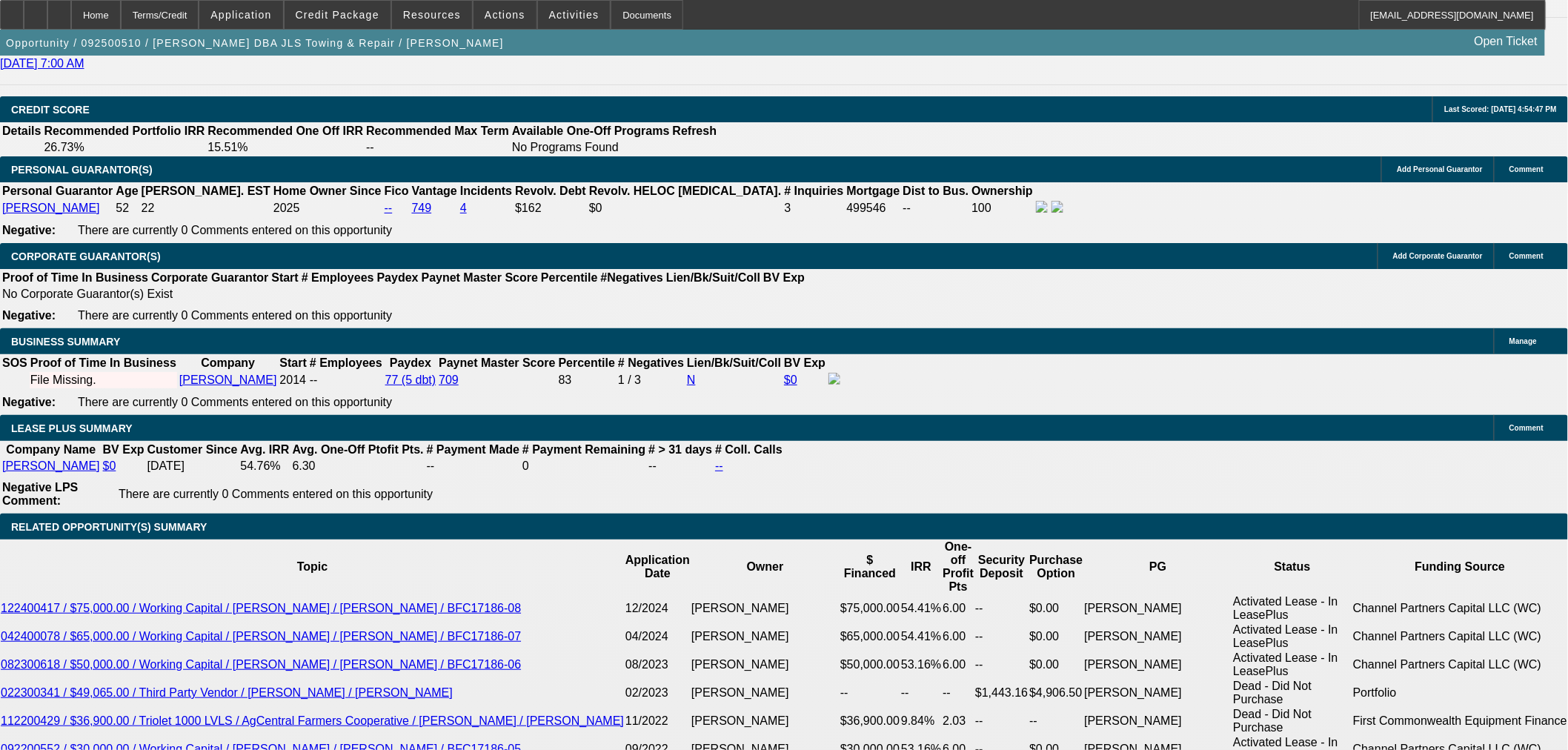
scroll to position [2058, 0]
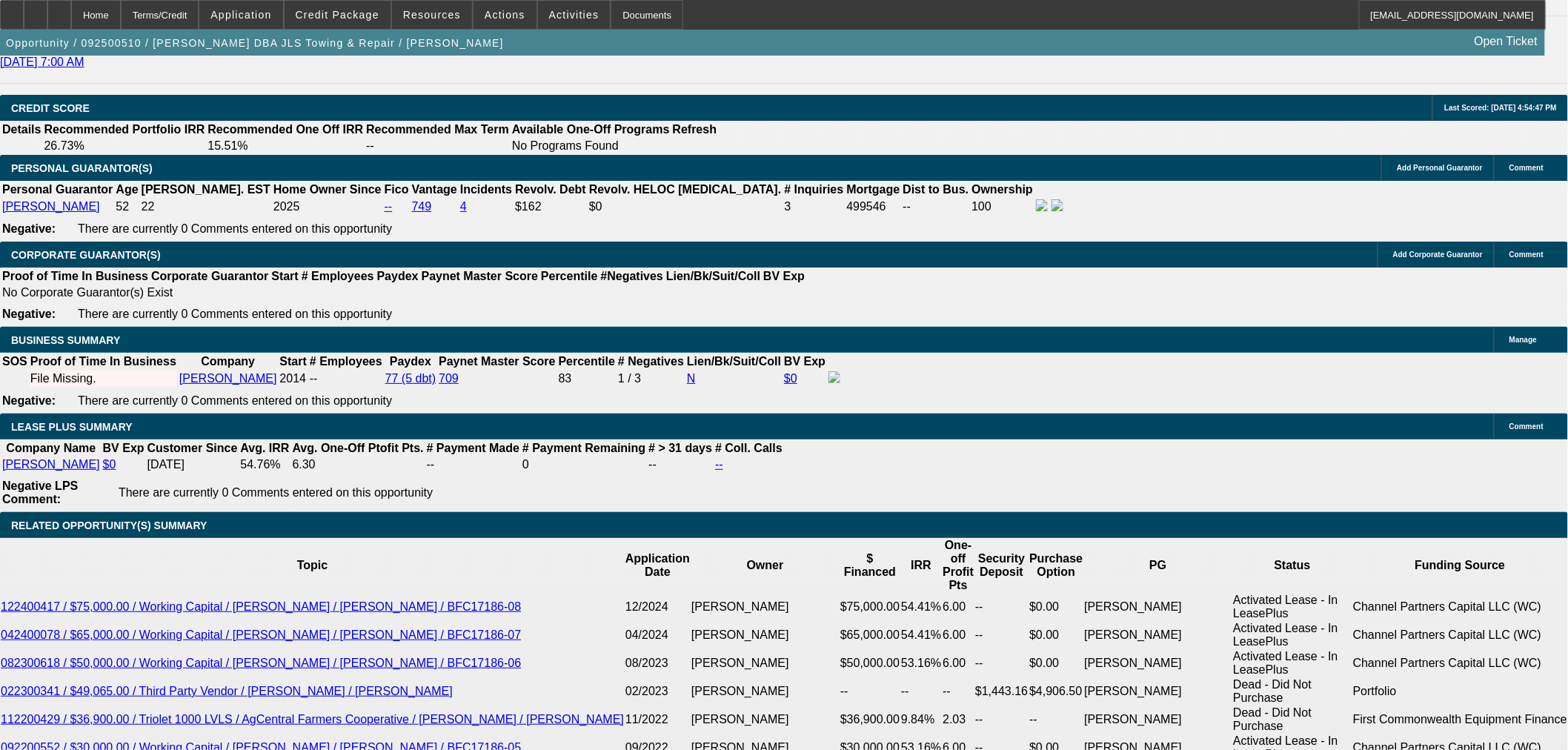
select select "0"
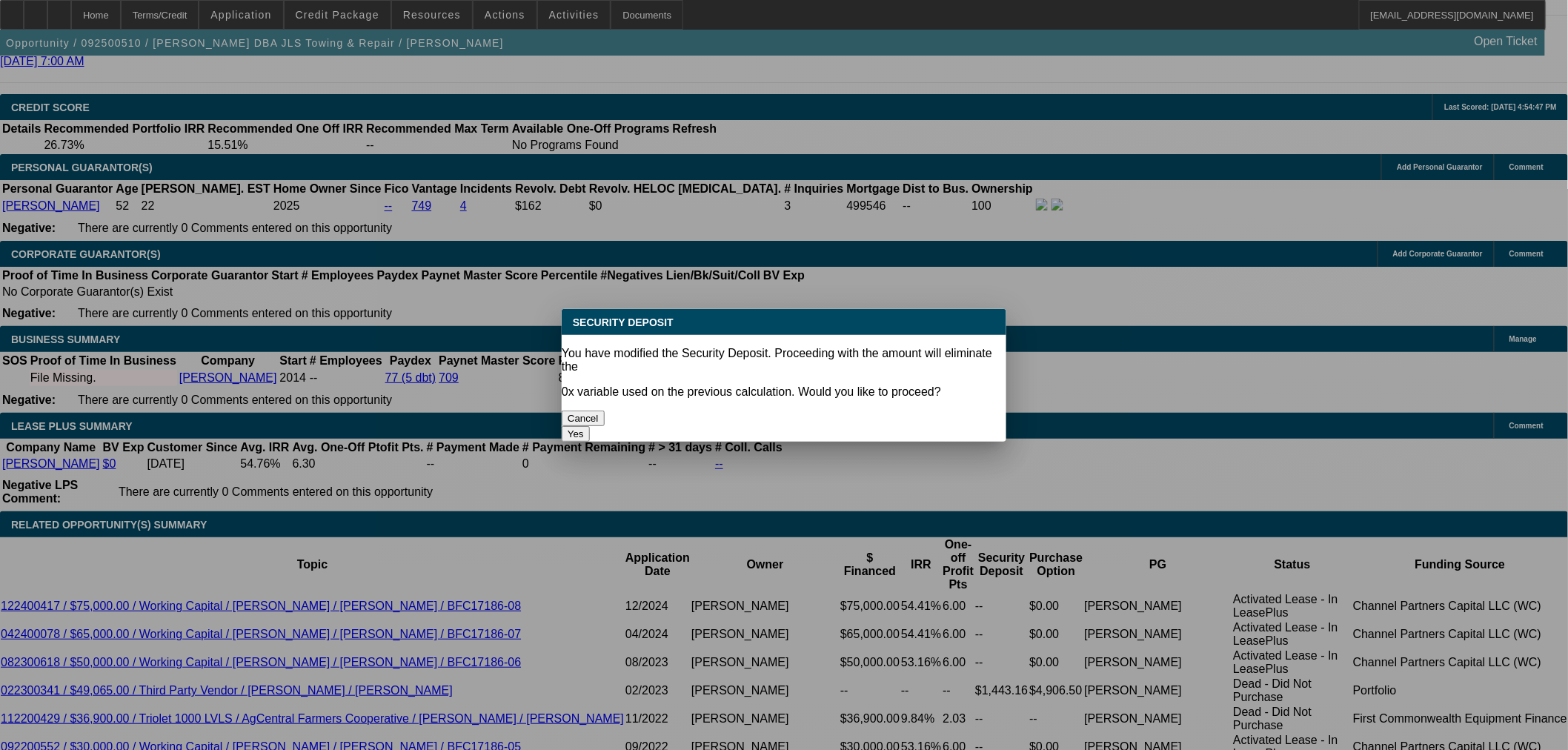
scroll to position [0, 0]
click at [589, 427] on button "Yes" at bounding box center [576, 434] width 28 height 16
type input "$0.00"
type input "UNKNOWN"
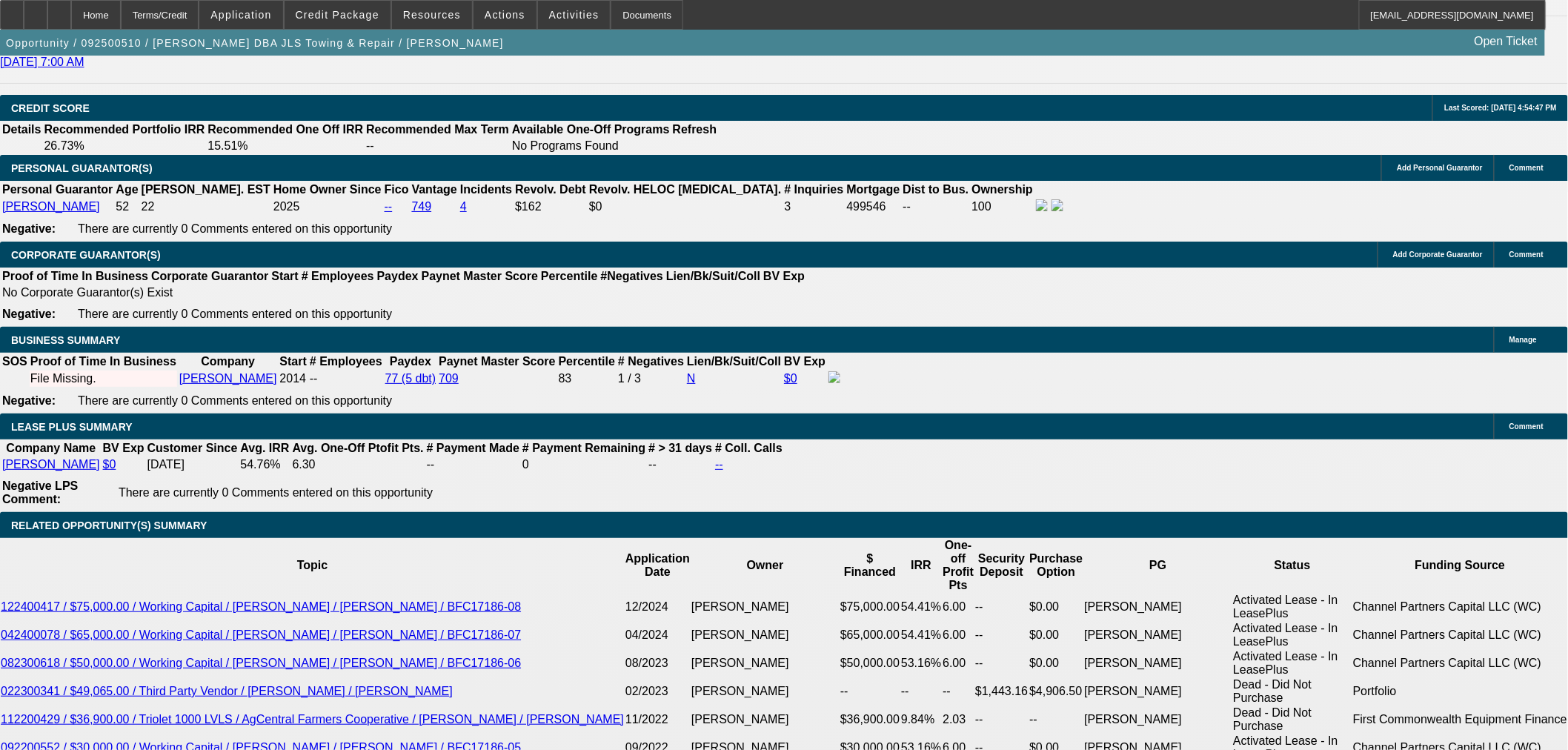
select select "0"
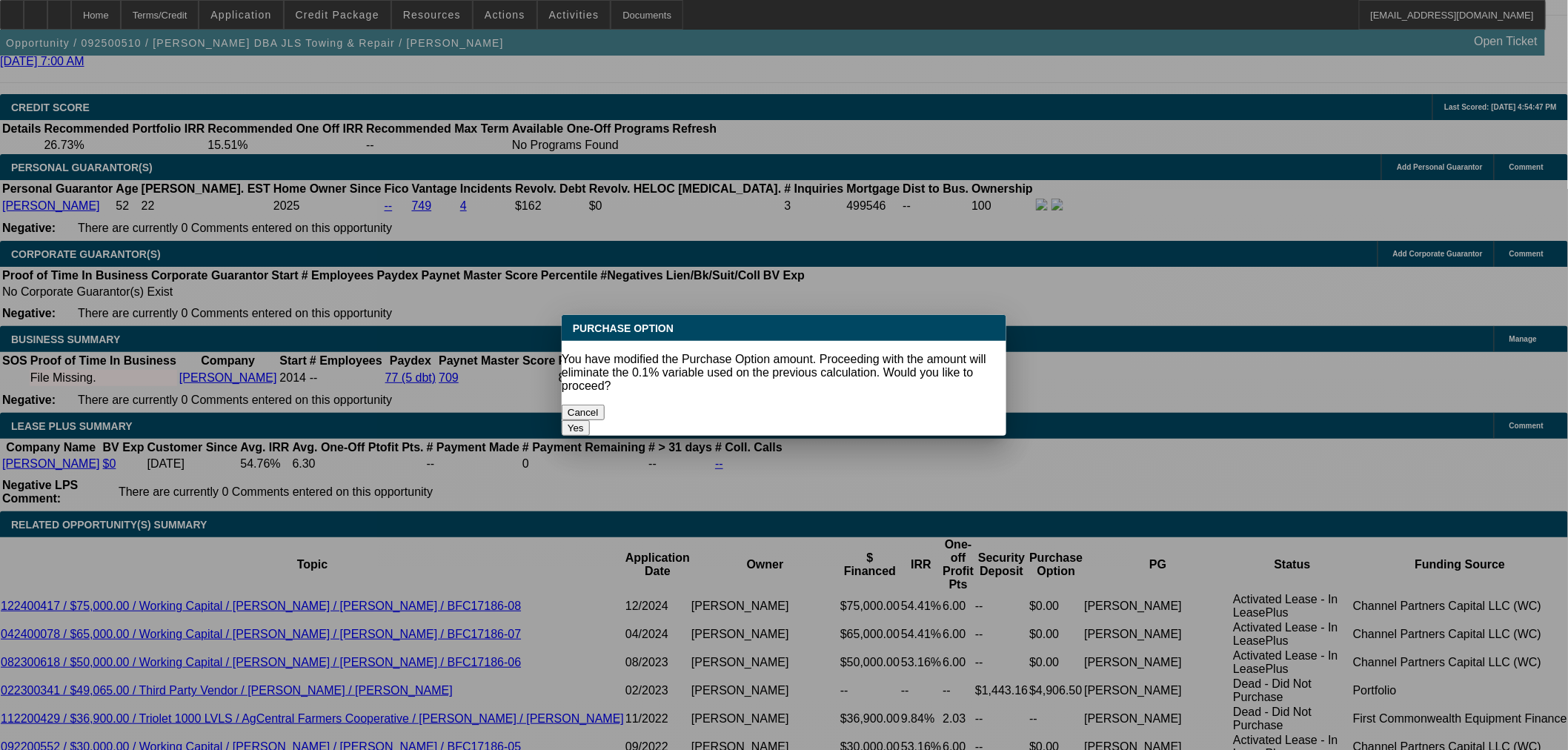
click at [589, 421] on button "Yes" at bounding box center [576, 428] width 28 height 16
type input "$0.00"
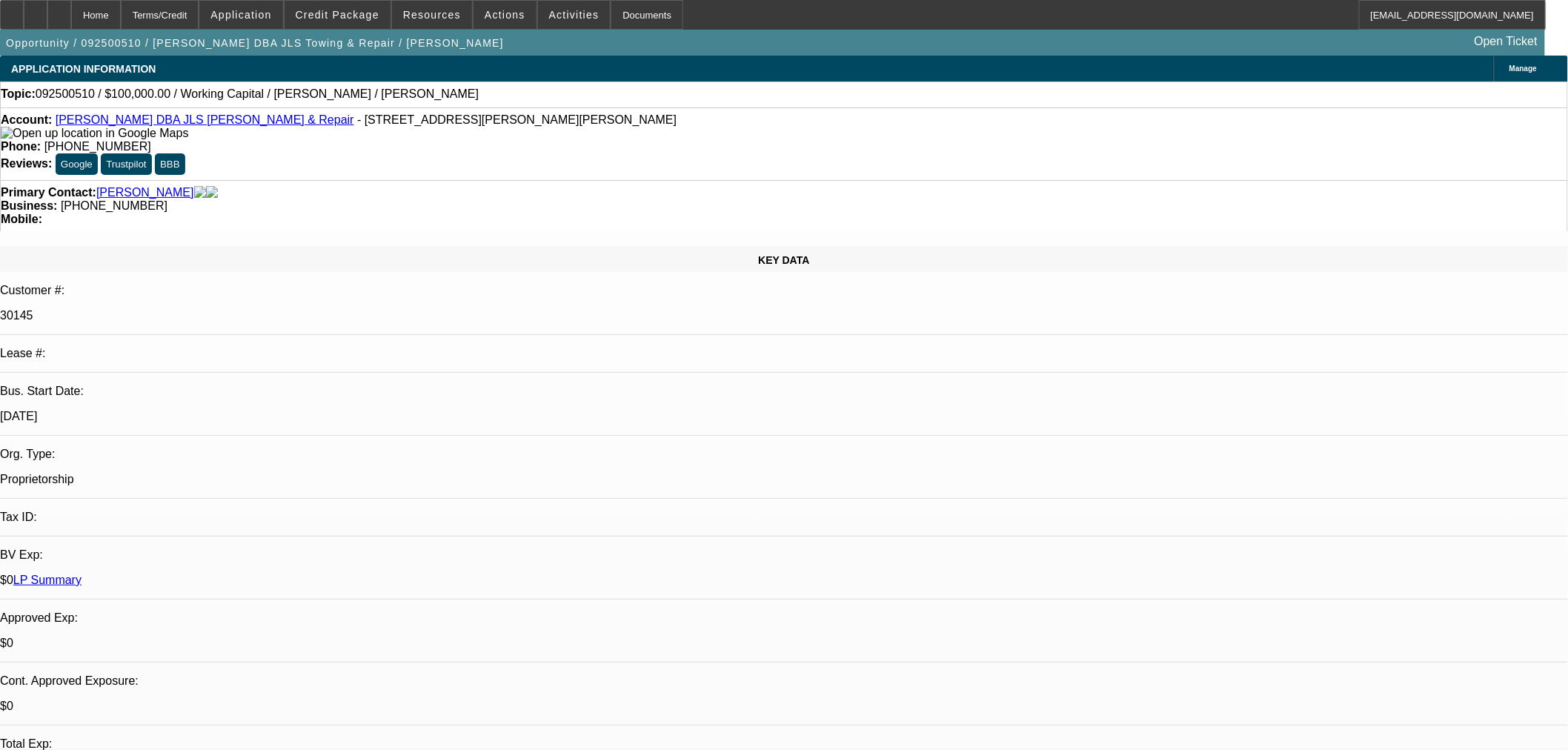
scroll to position [2058, 0]
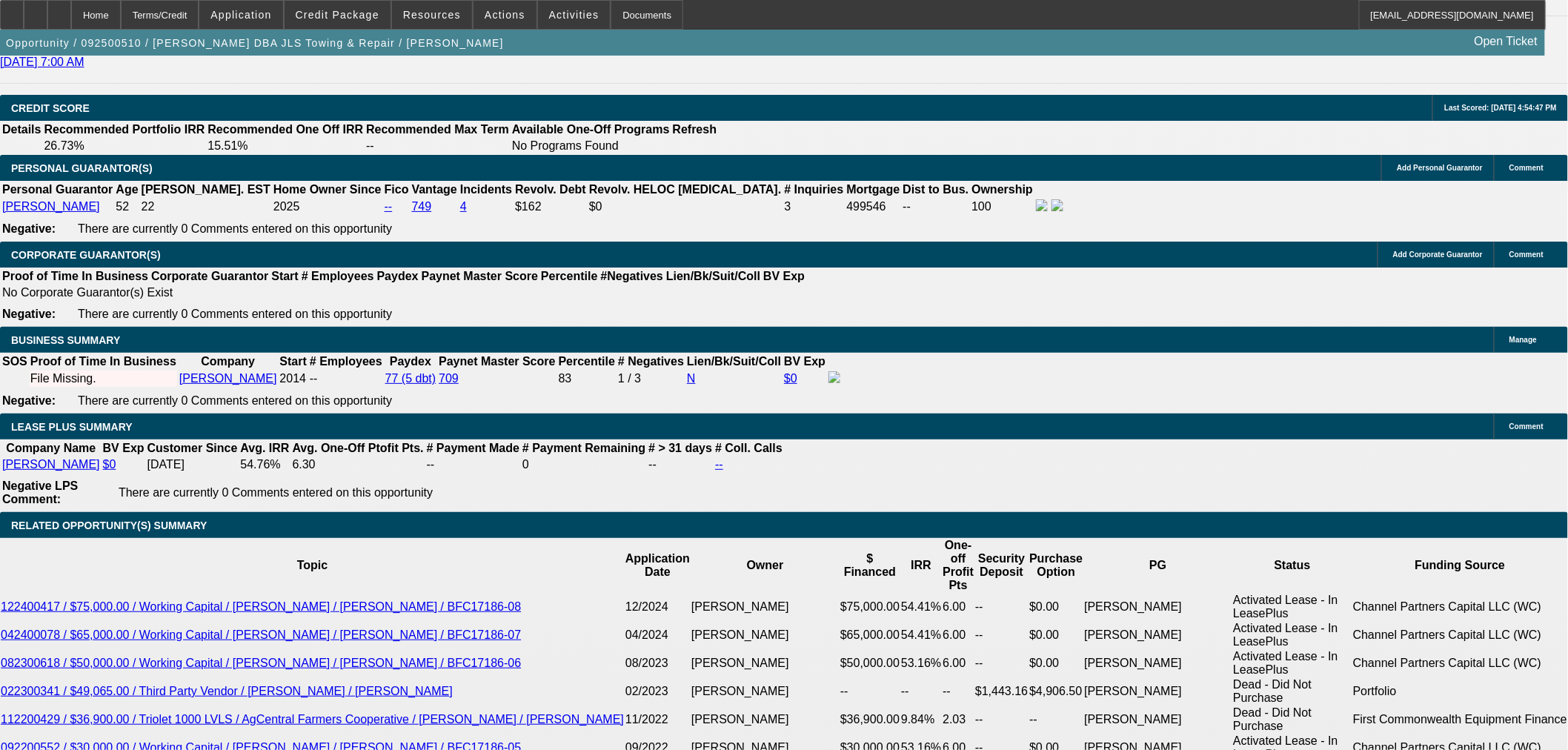
select select "6"
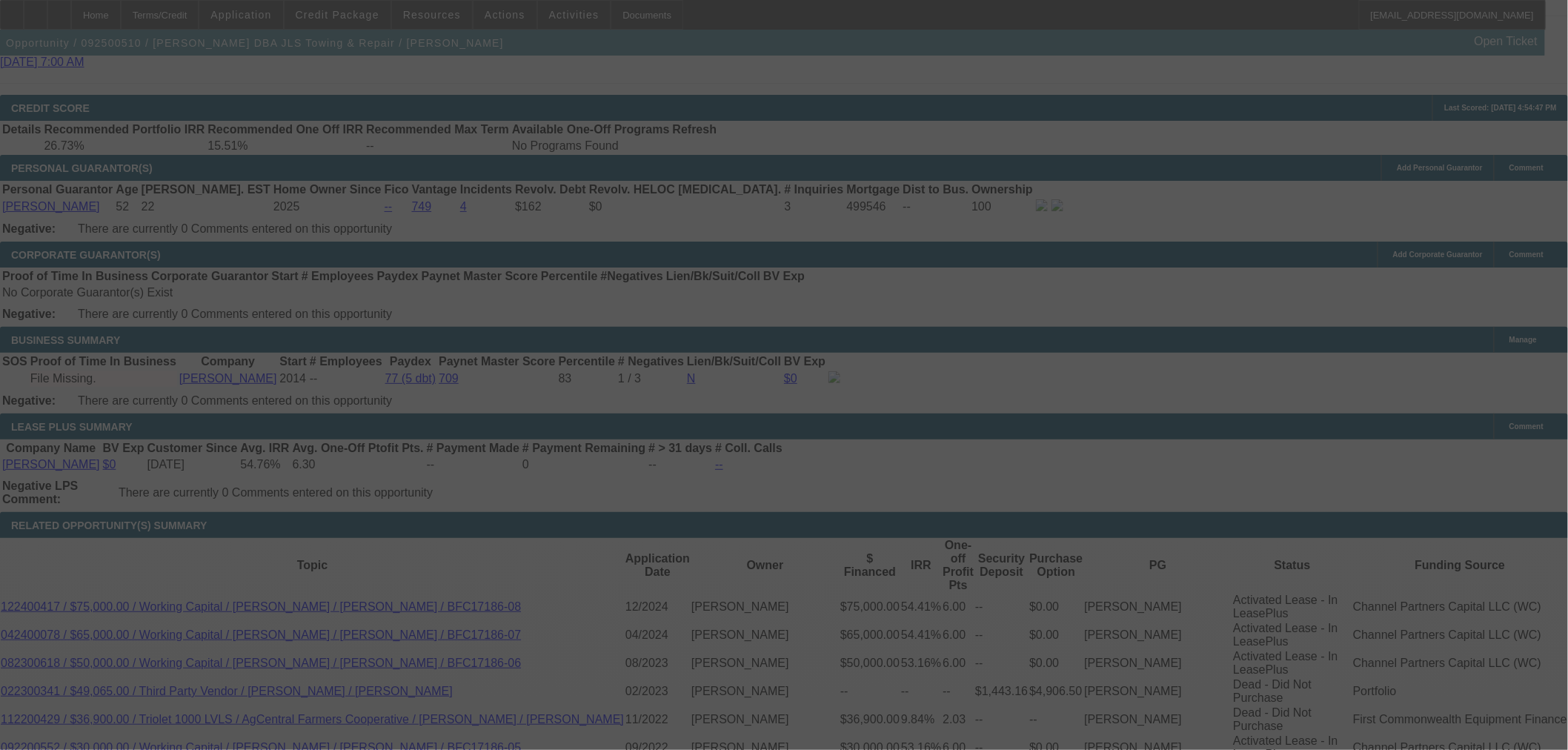
select select "0"
select select "2"
select select "0"
select select "6"
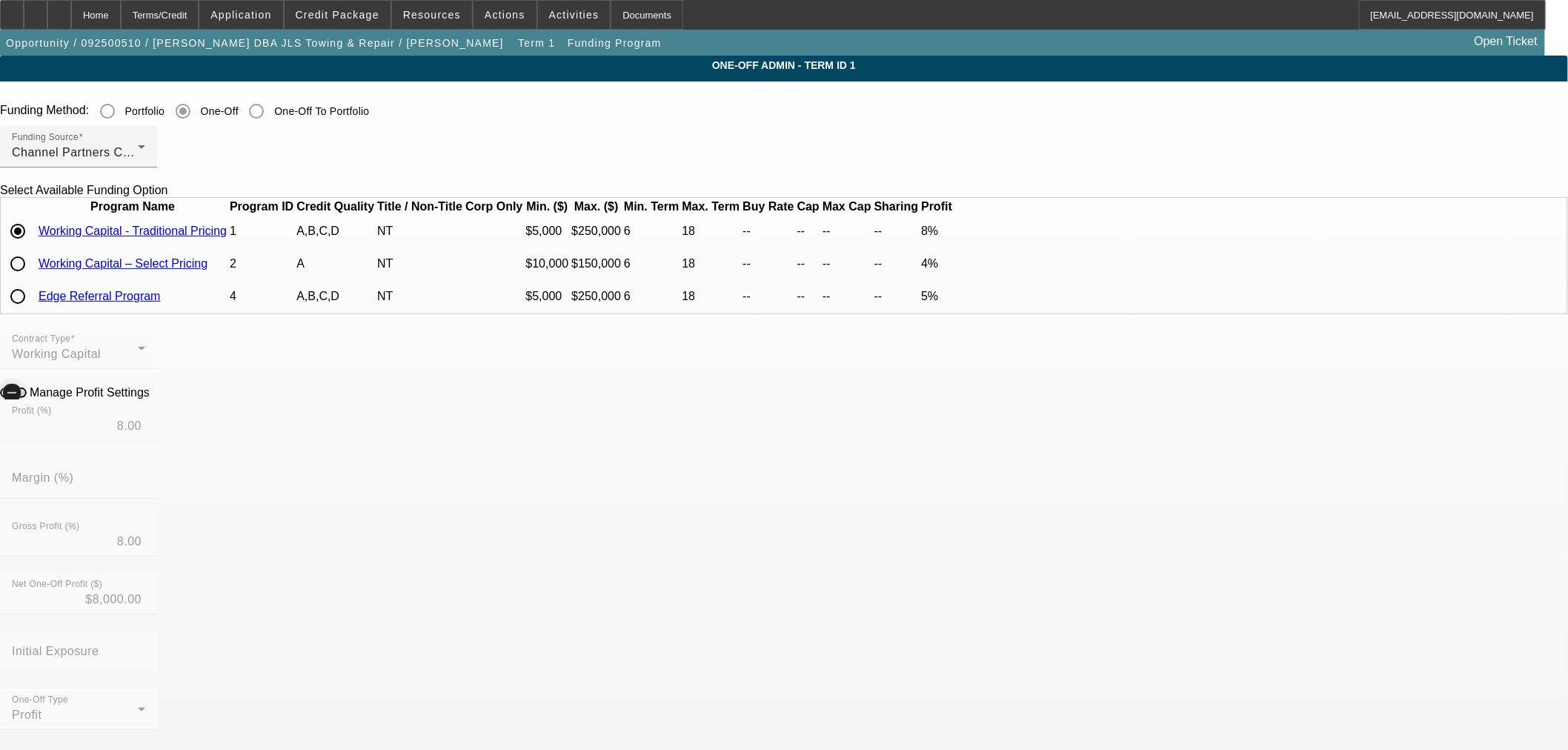
click at [27, 398] on button "Manage Profit Settings" at bounding box center [13, 393] width 27 height 10
click at [146, 435] on input "8.00" at bounding box center [79, 426] width 133 height 18
type input "6"
type input "6.00"
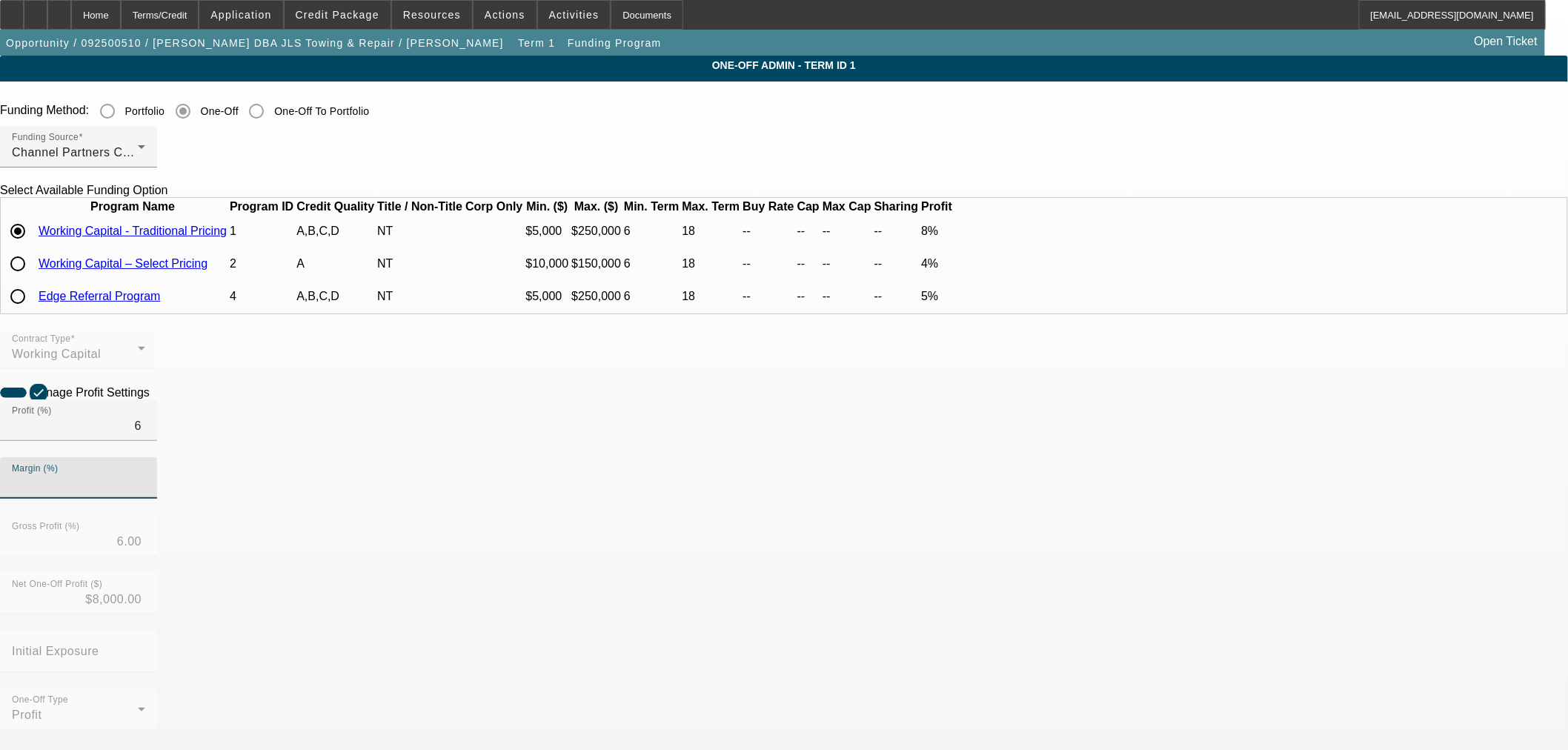
click at [153, 398] on icon at bounding box center [153, 392] width 0 height 13
type input "6.00"
type input "$6,000.00"
click at [153, 398] on icon at bounding box center [153, 392] width 0 height 13
click at [120, 19] on div "Home" at bounding box center [95, 15] width 49 height 29
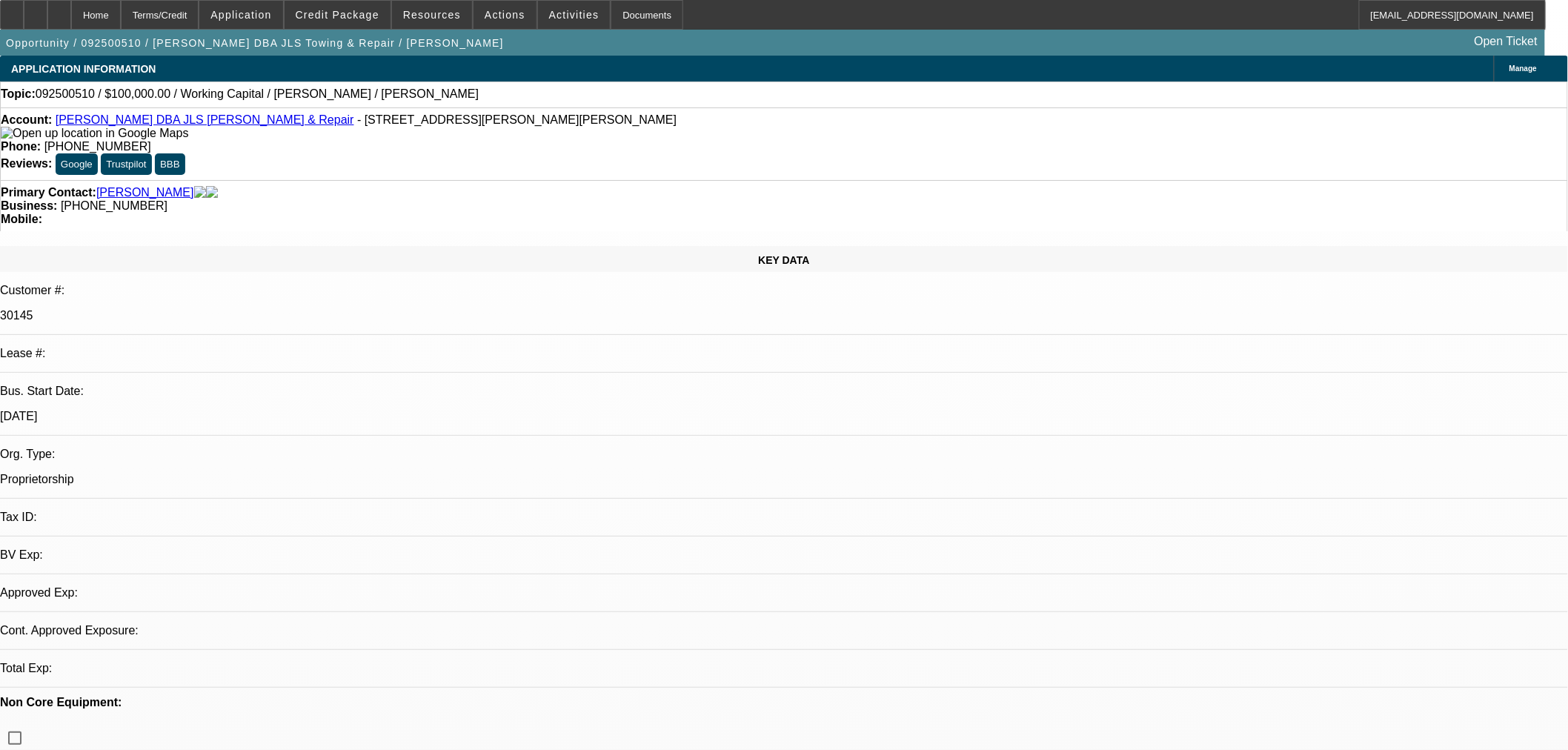
select select "0"
select select "2"
select select "0"
select select "6"
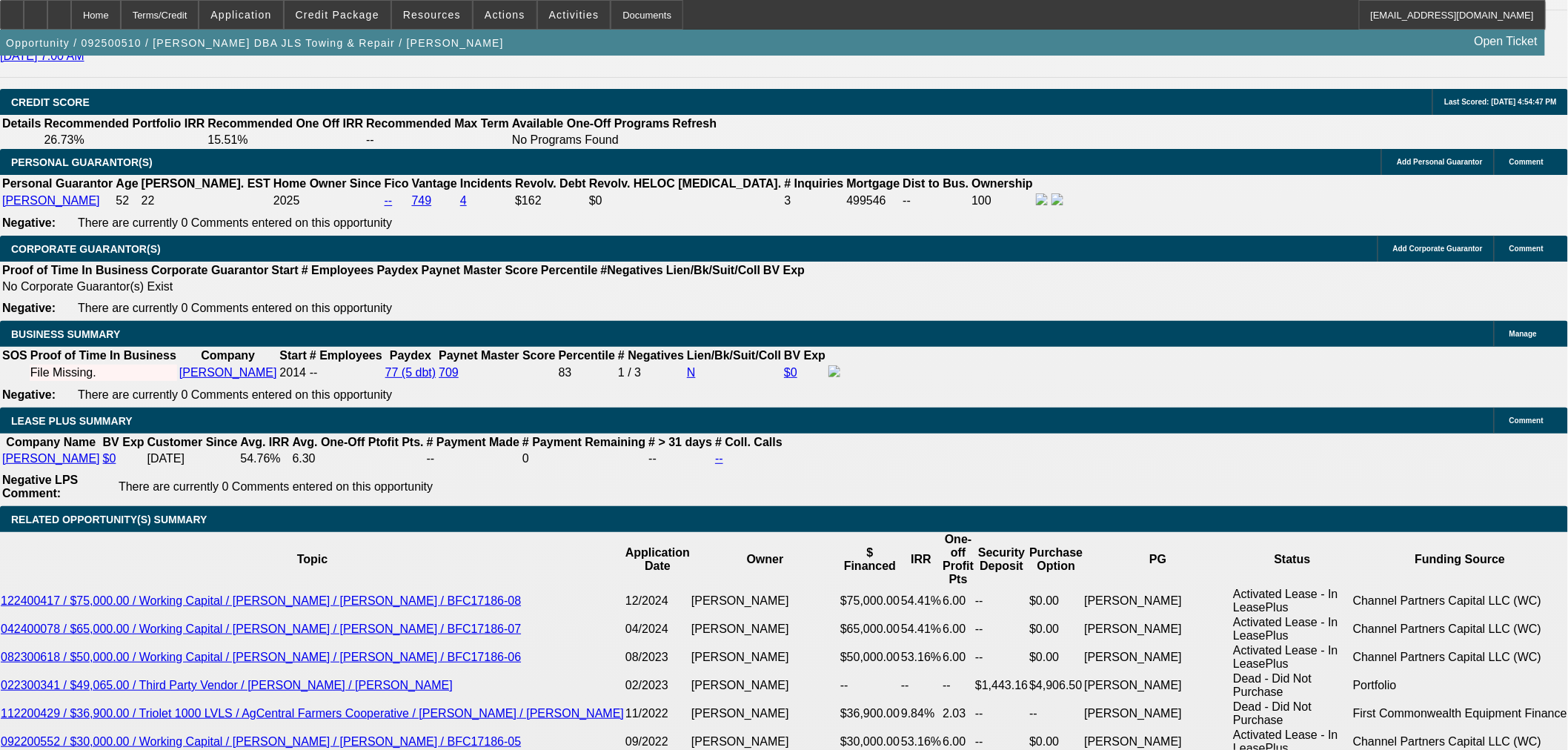
scroll to position [2141, 0]
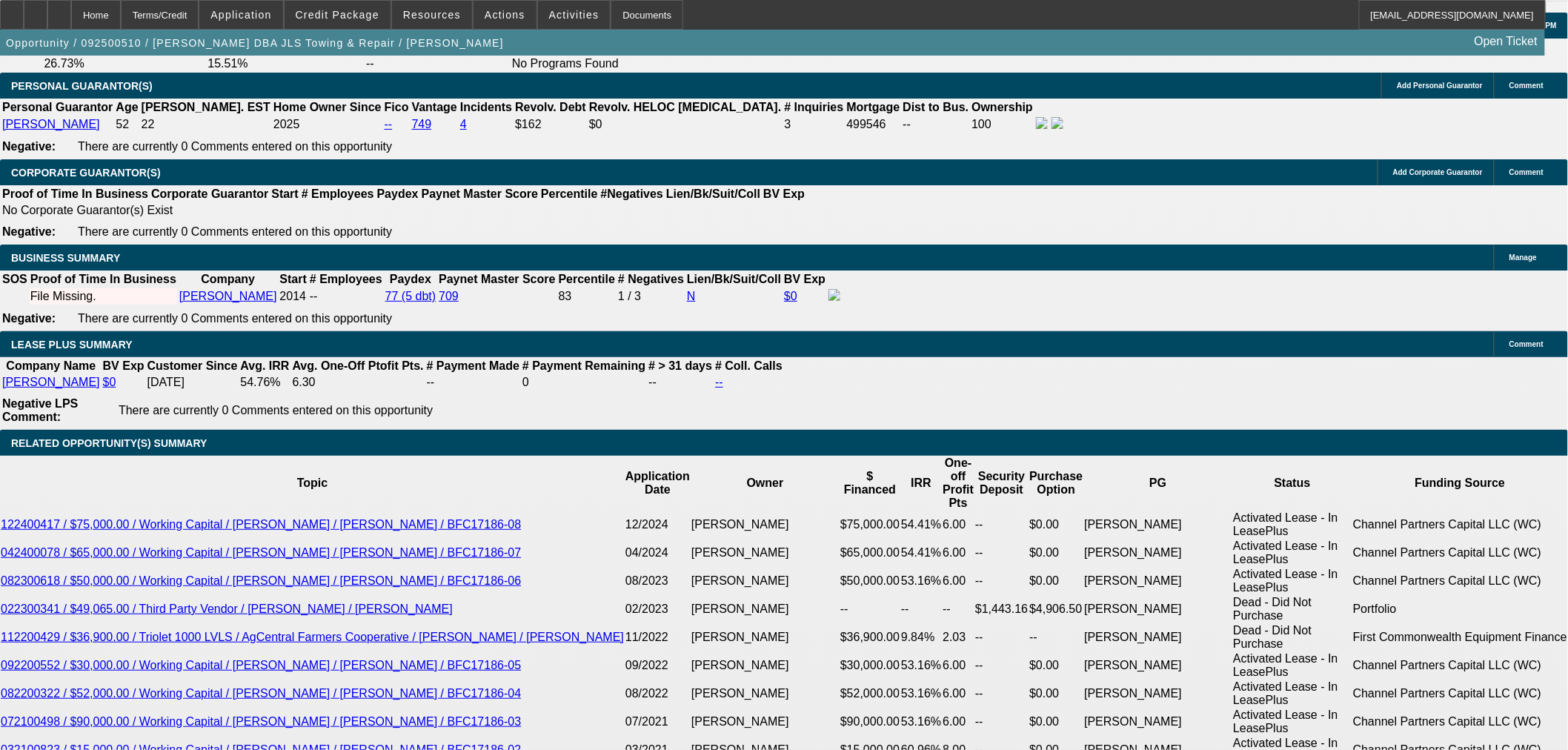
type input "UNKNOWN"
type input "18/"
type input "$6,191.52"
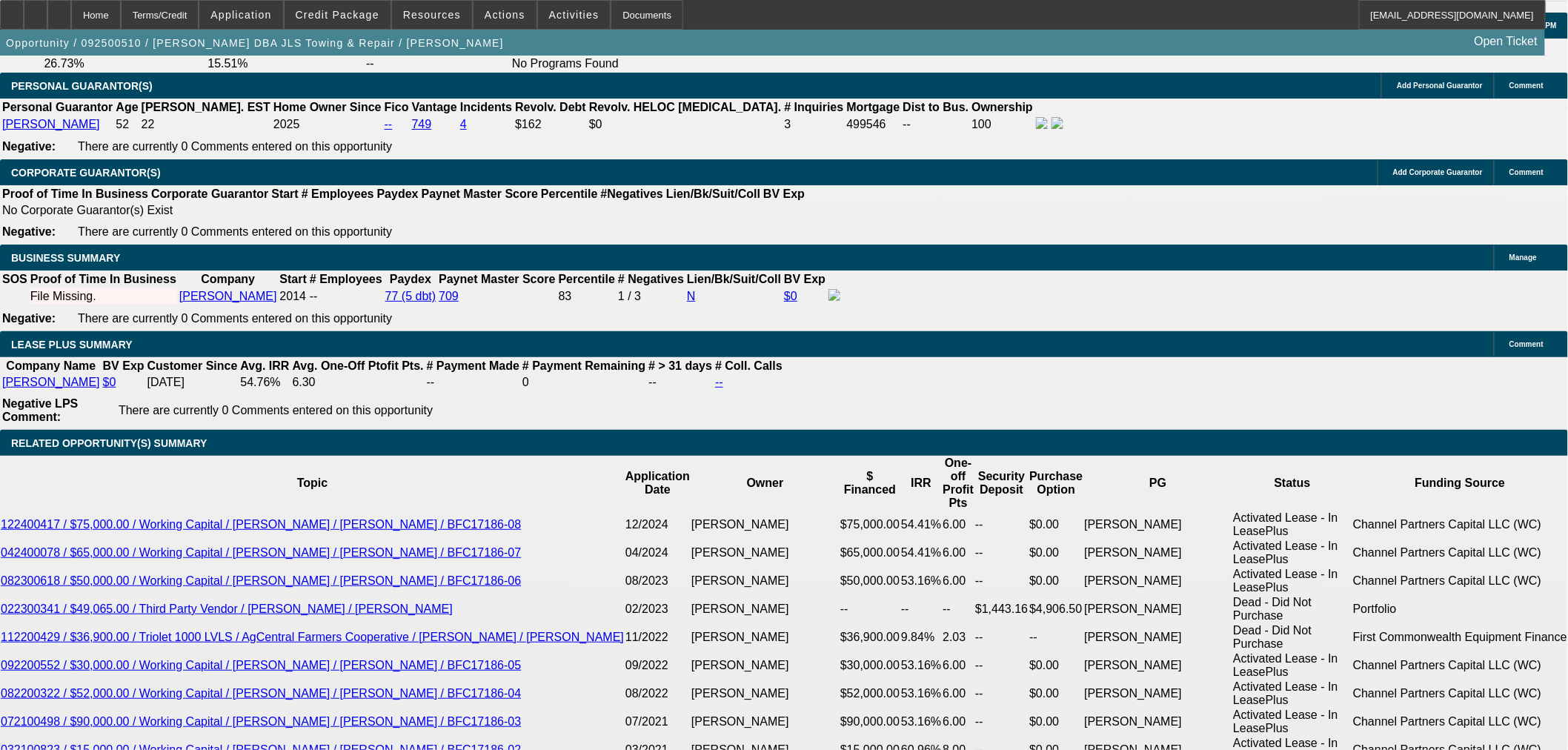
type input "18"
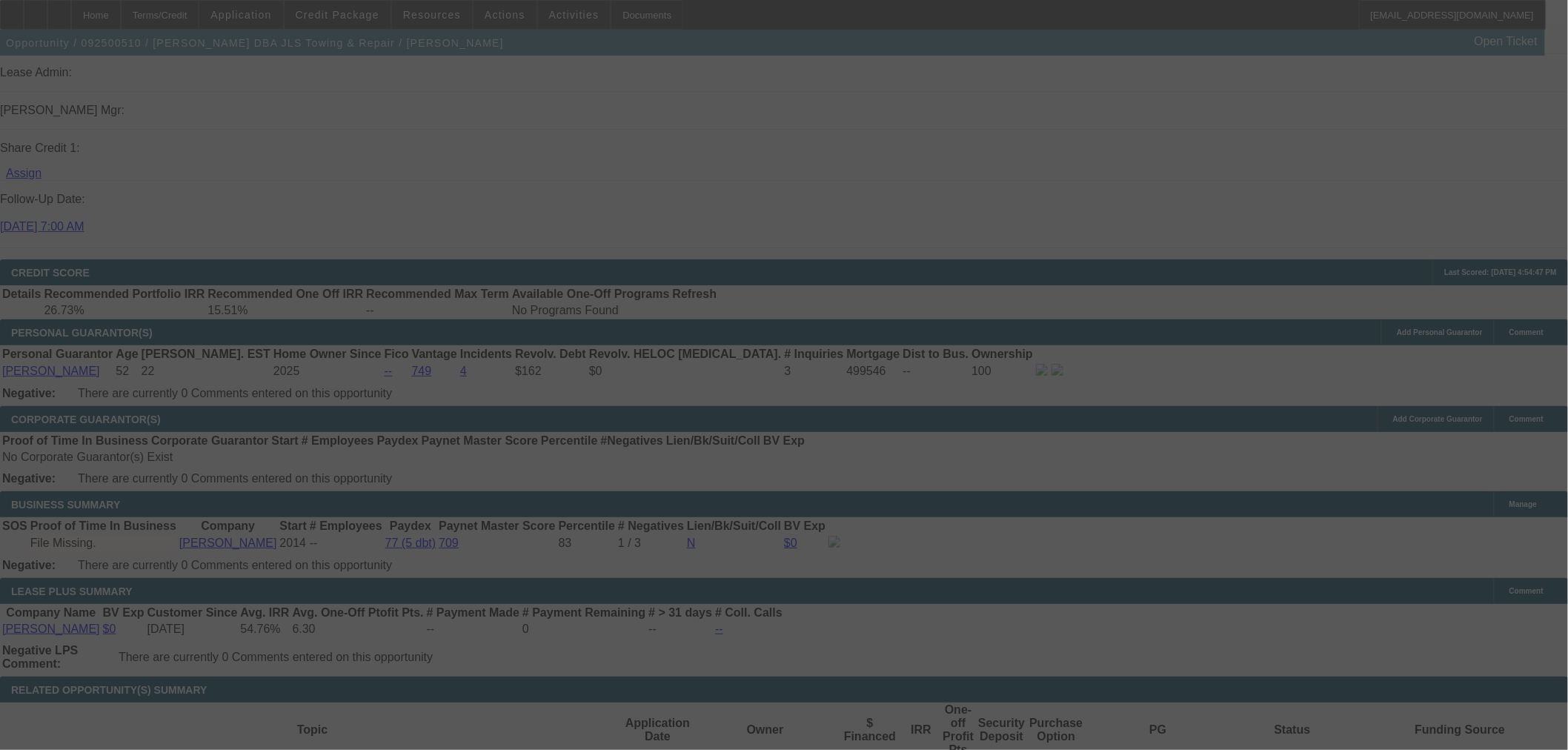
select select "0"
select select "2"
select select "0"
select select "6"
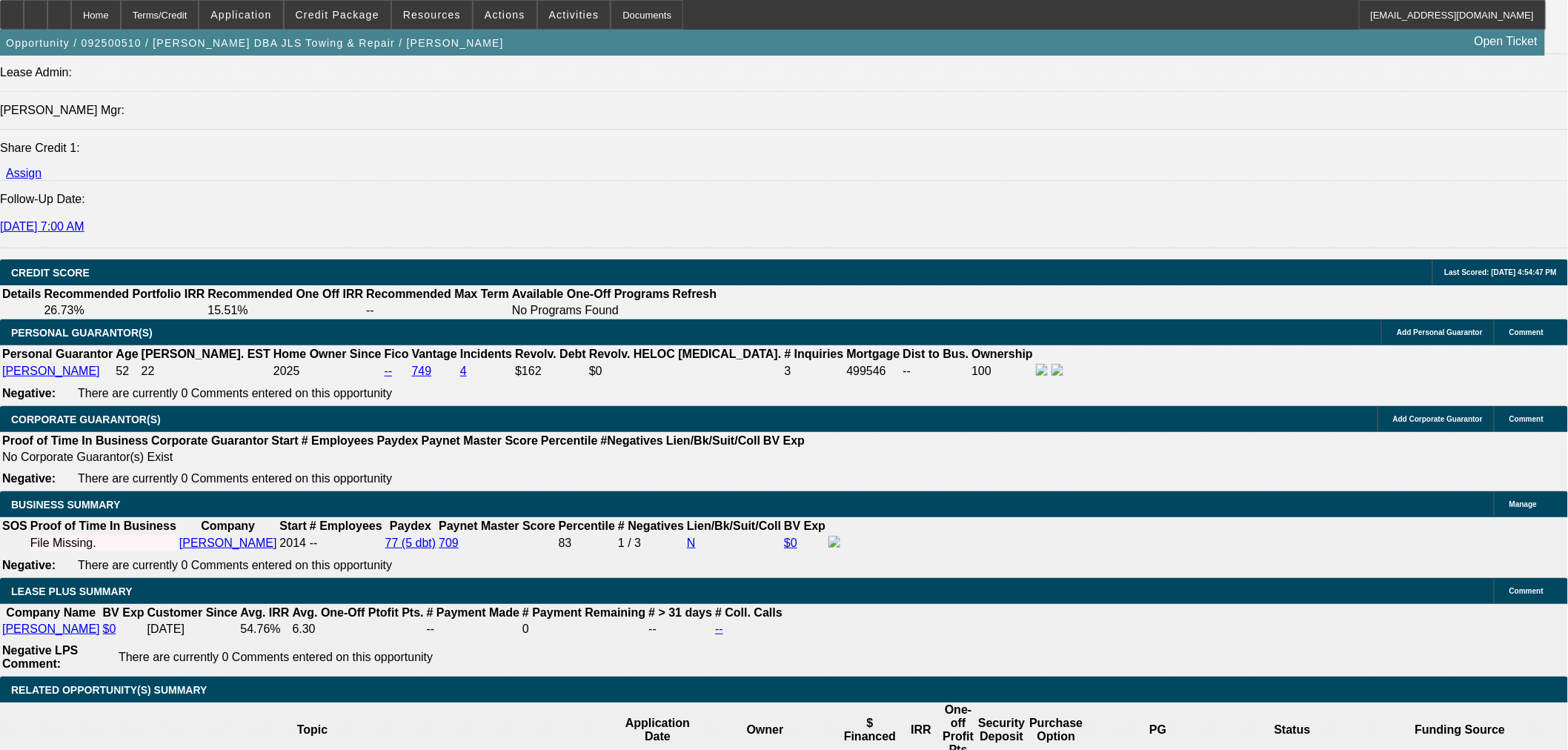
type input "7"
type input "UNKNOWN"
type input "7722."
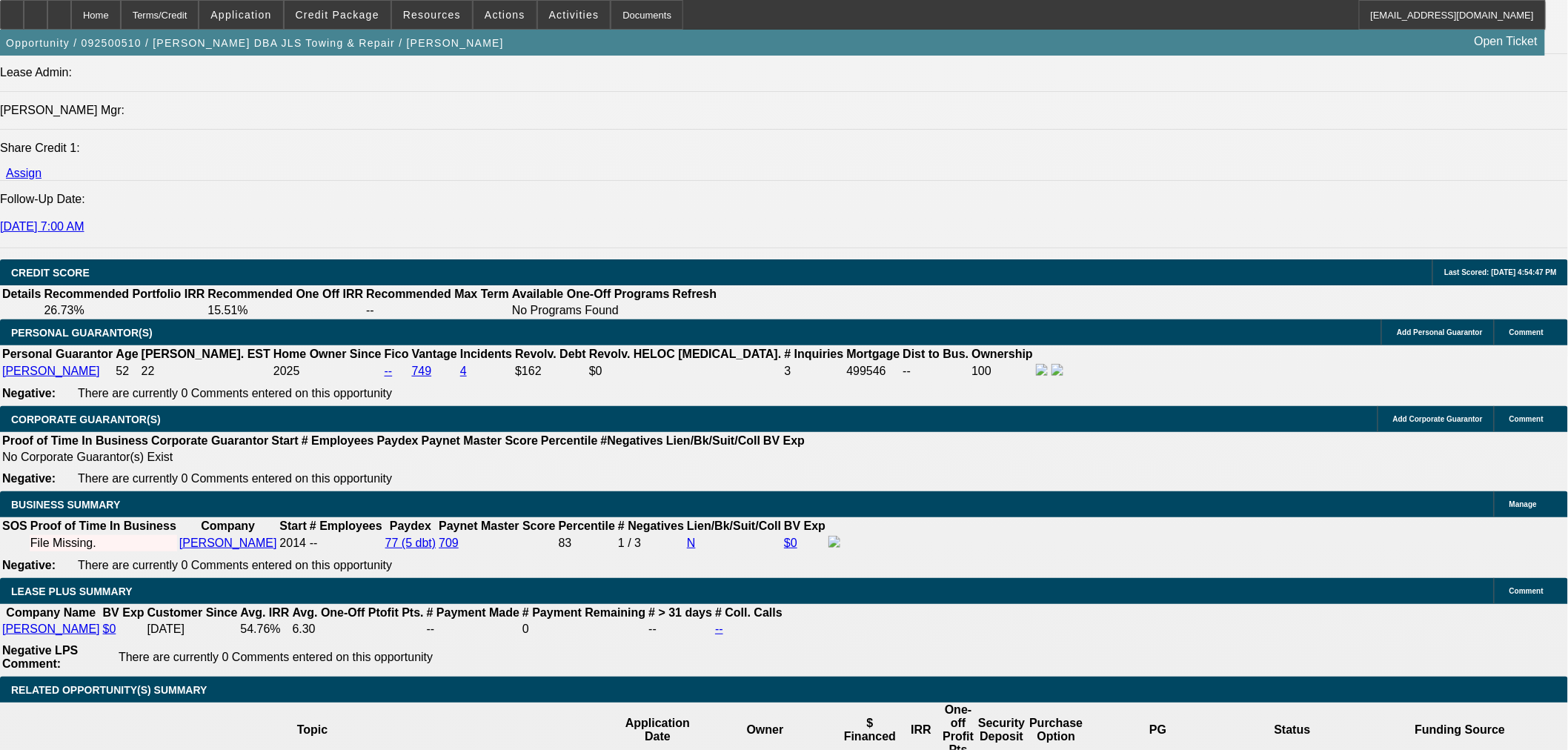
type input "44.7"
type input "$7,722.22"
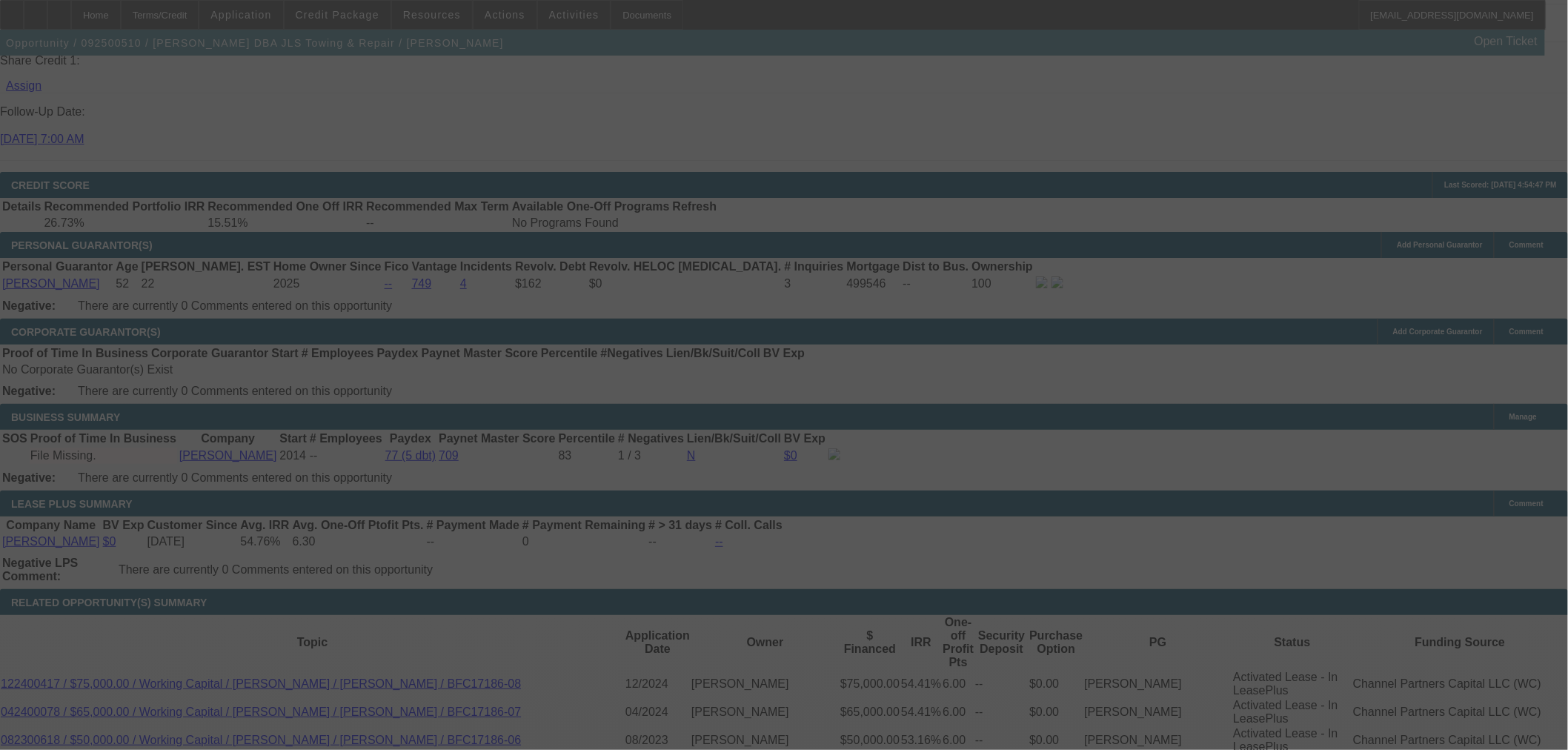
scroll to position [2224, 0]
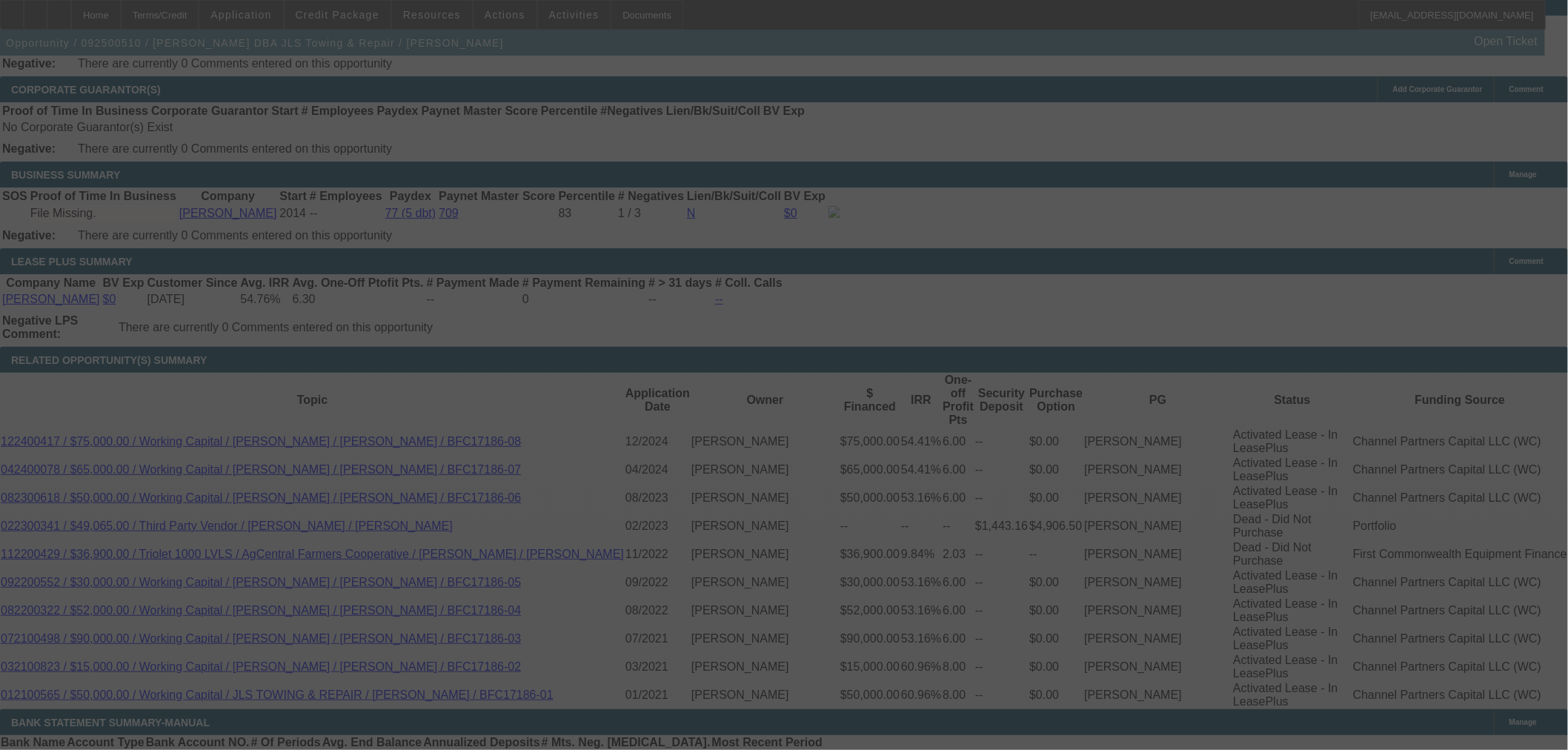
select select "0"
select select "2"
select select "0"
select select "6"
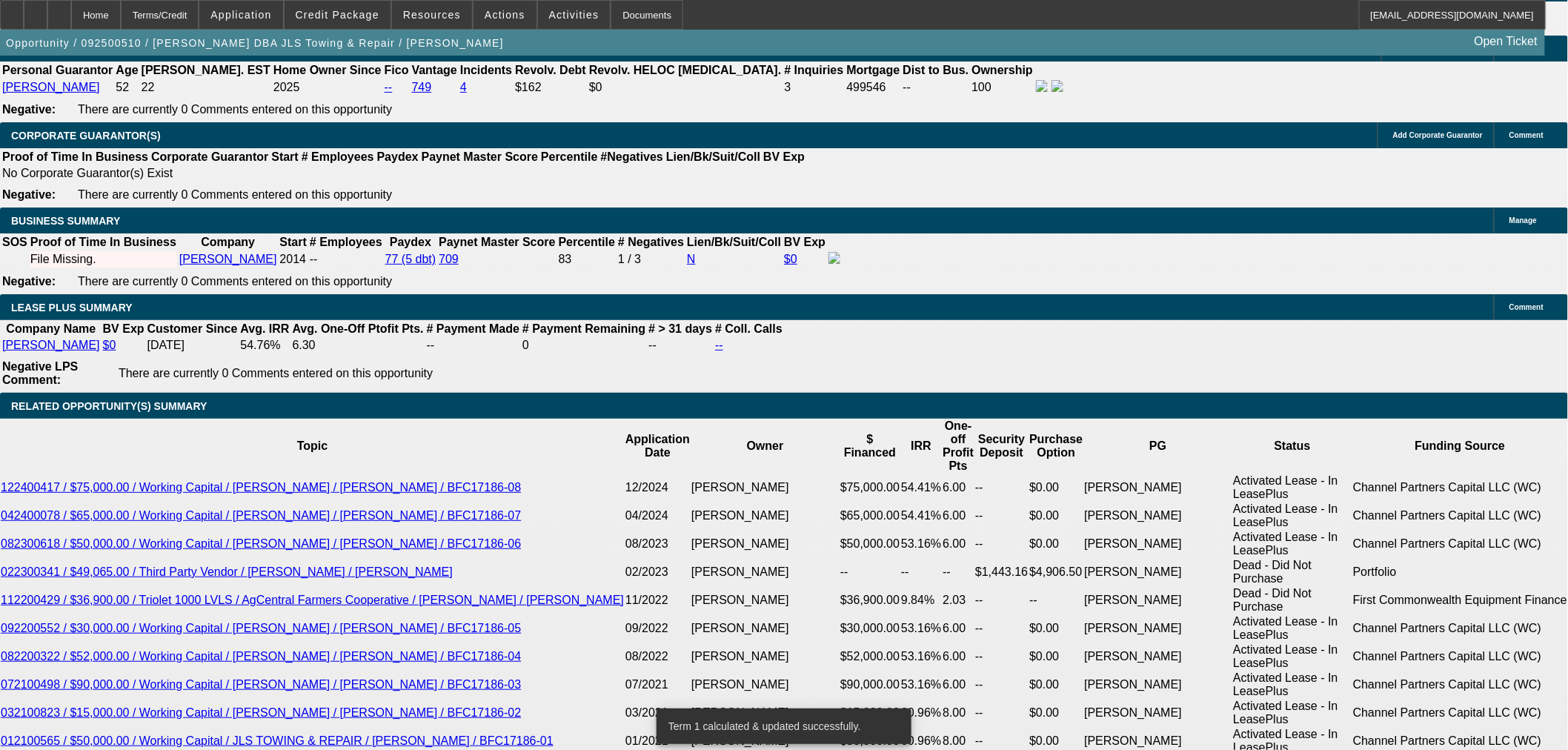
scroll to position [2141, 0]
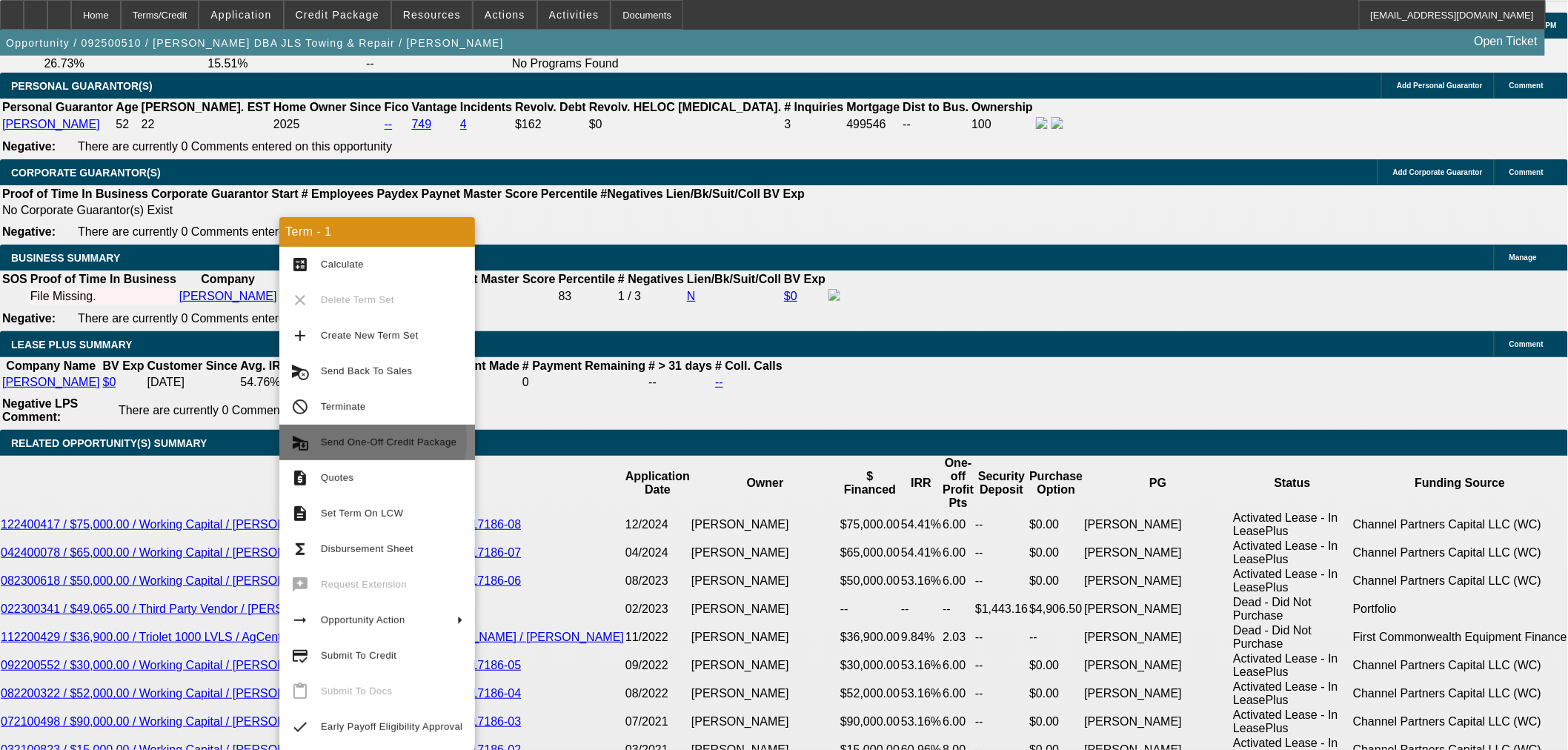
click at [368, 440] on span "Send One-Off Credit Package" at bounding box center [388, 442] width 135 height 11
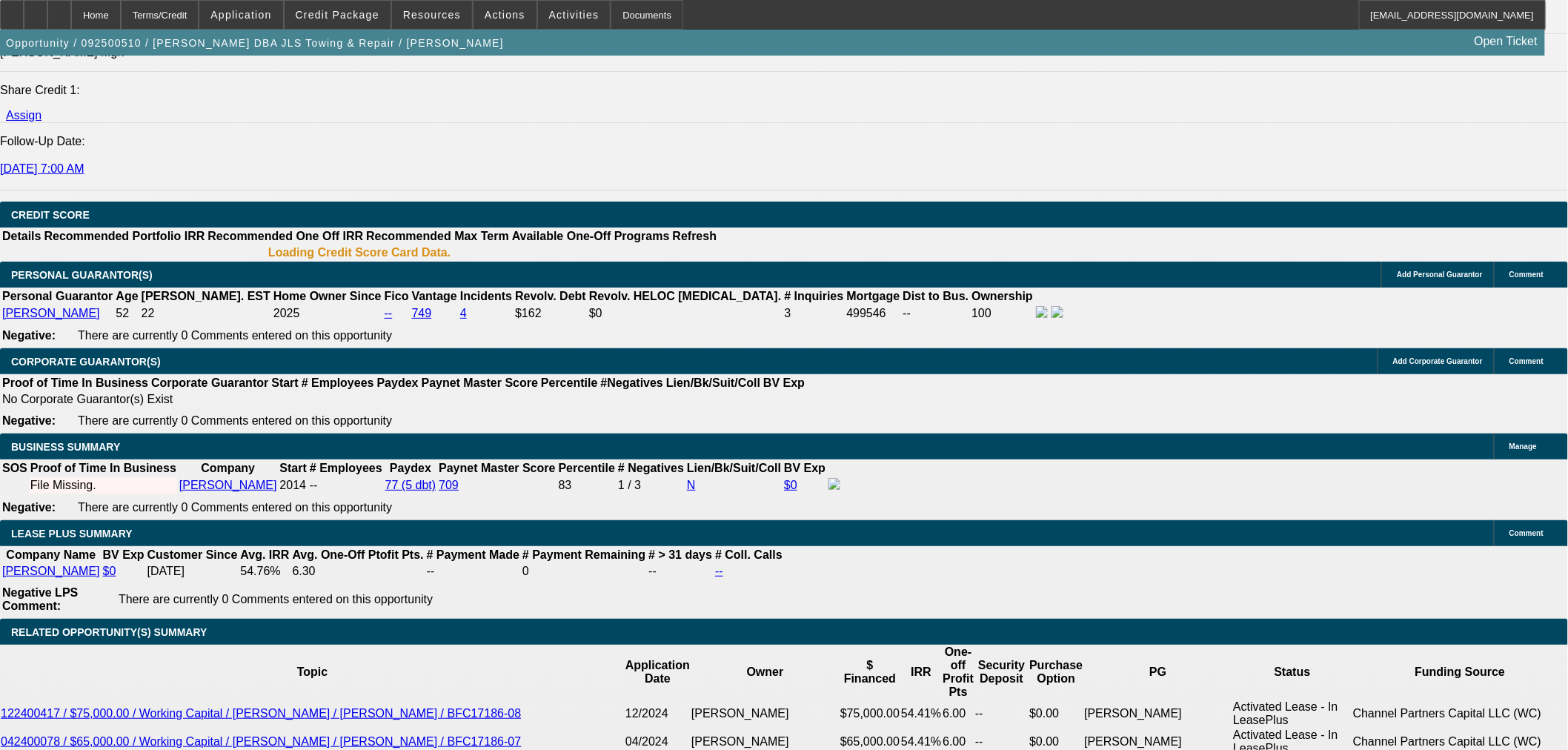
select select "0"
select select "2"
select select "0"
select select "6"
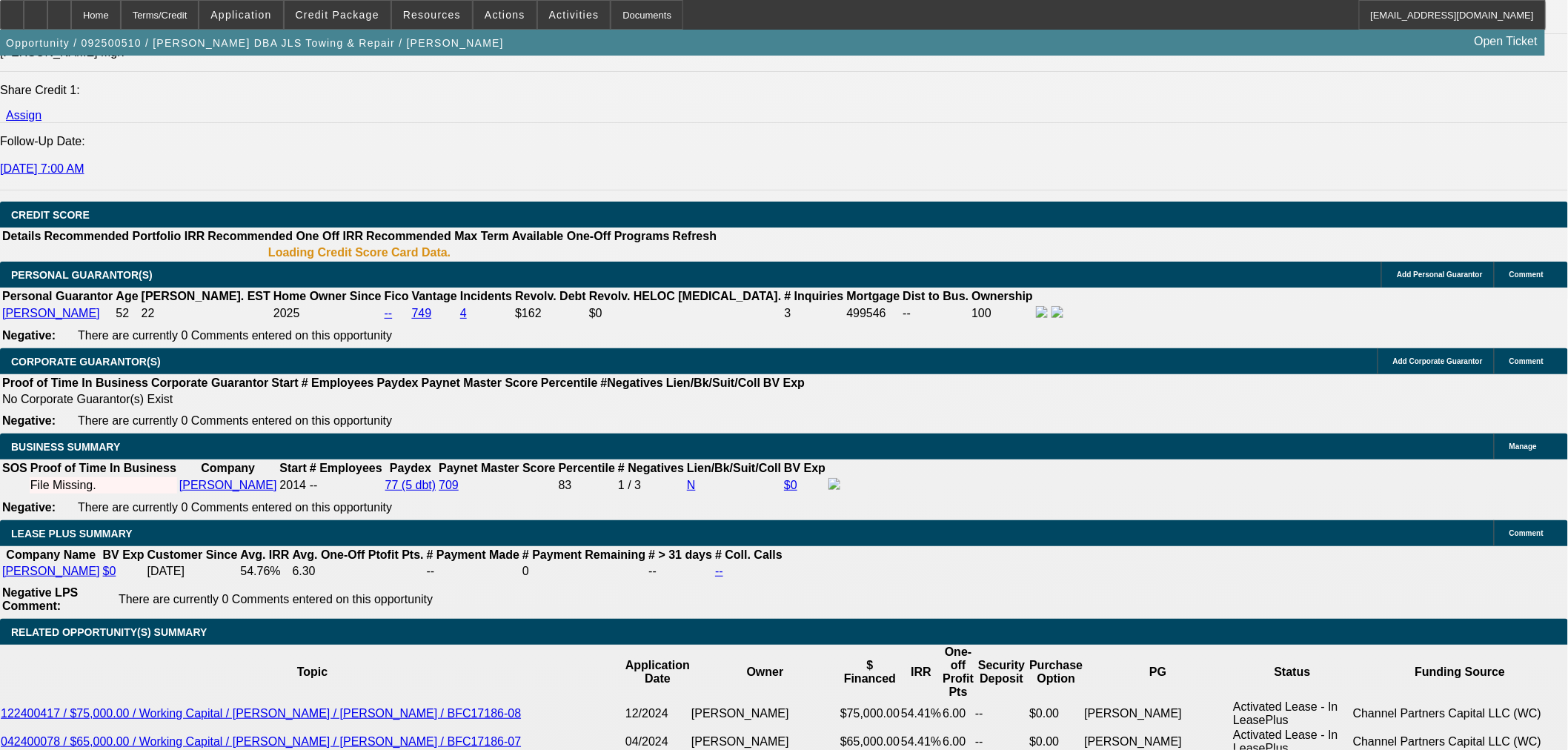
scroll to position [1944, 0]
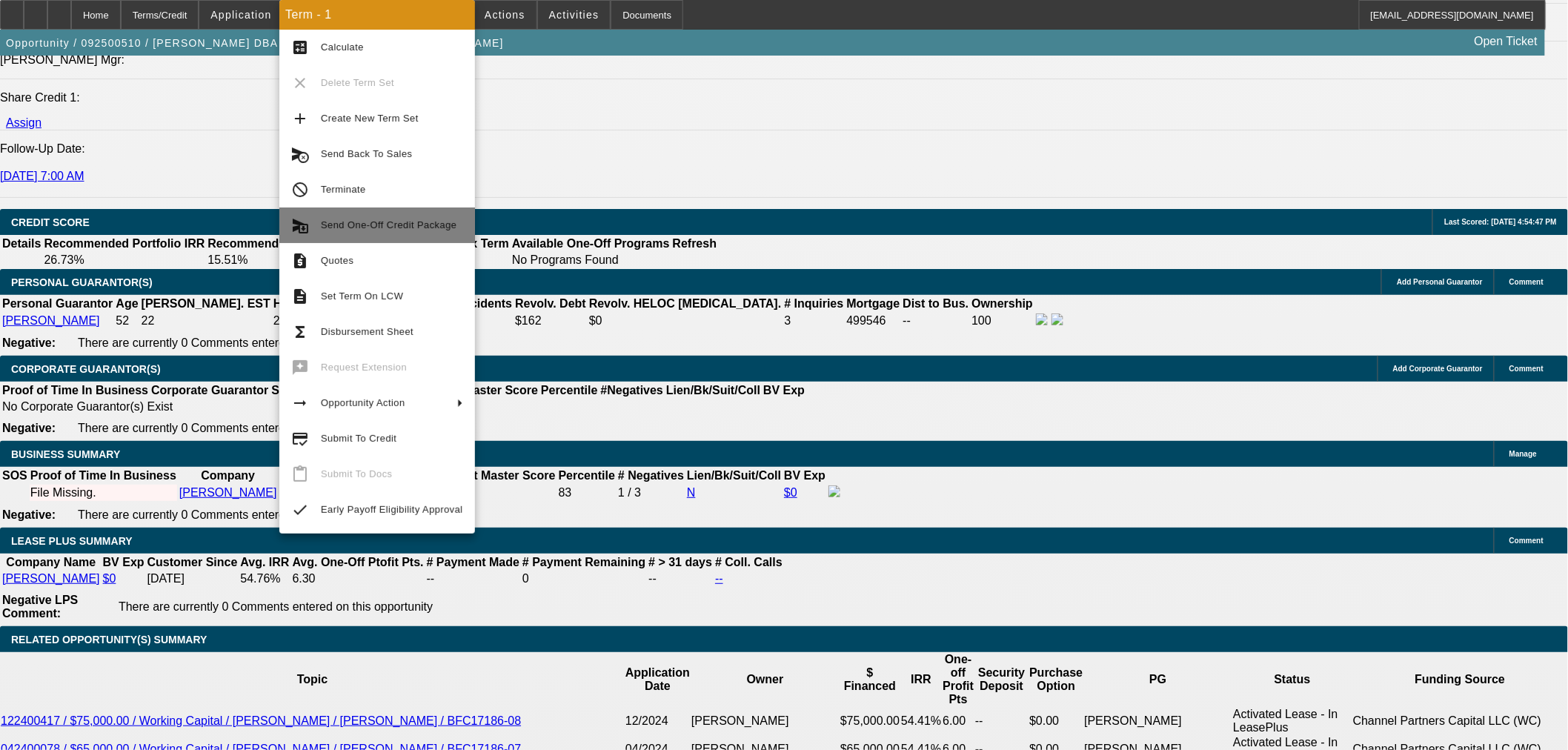
click at [447, 230] on span "Send One-Off Credit Package" at bounding box center [388, 225] width 135 height 11
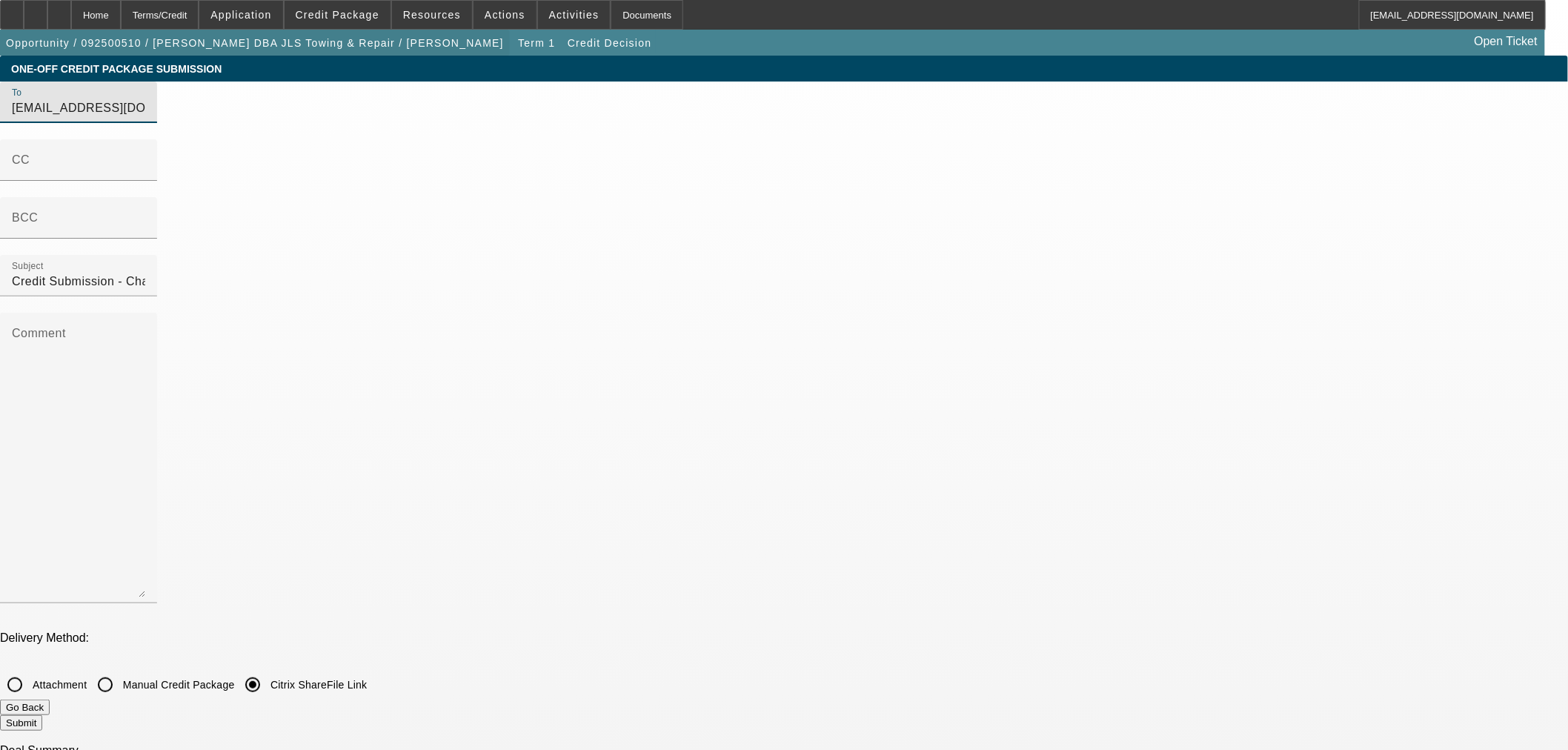
drag, startPoint x: 702, startPoint y: 121, endPoint x: 195, endPoint y: 59, distance: 510.8
type input "G"
type input "g"
type input "[EMAIL_ADDRESS][DOMAIN_NAME]"
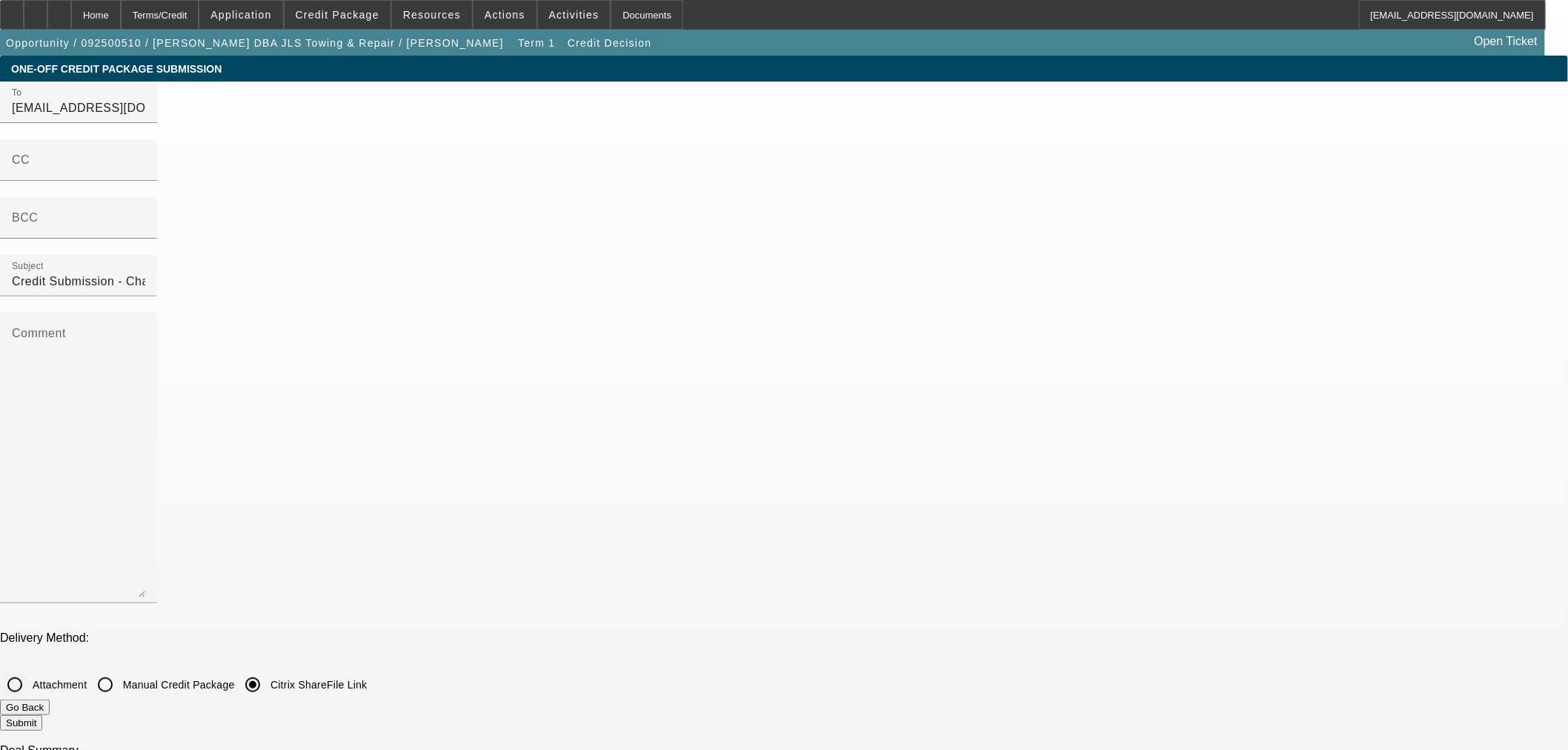
click at [87, 677] on label "Attachment" at bounding box center [58, 684] width 57 height 15
click at [29, 670] on input "Attachment" at bounding box center [15, 685] width 29 height 29
radio input "true"
checkbox input "true"
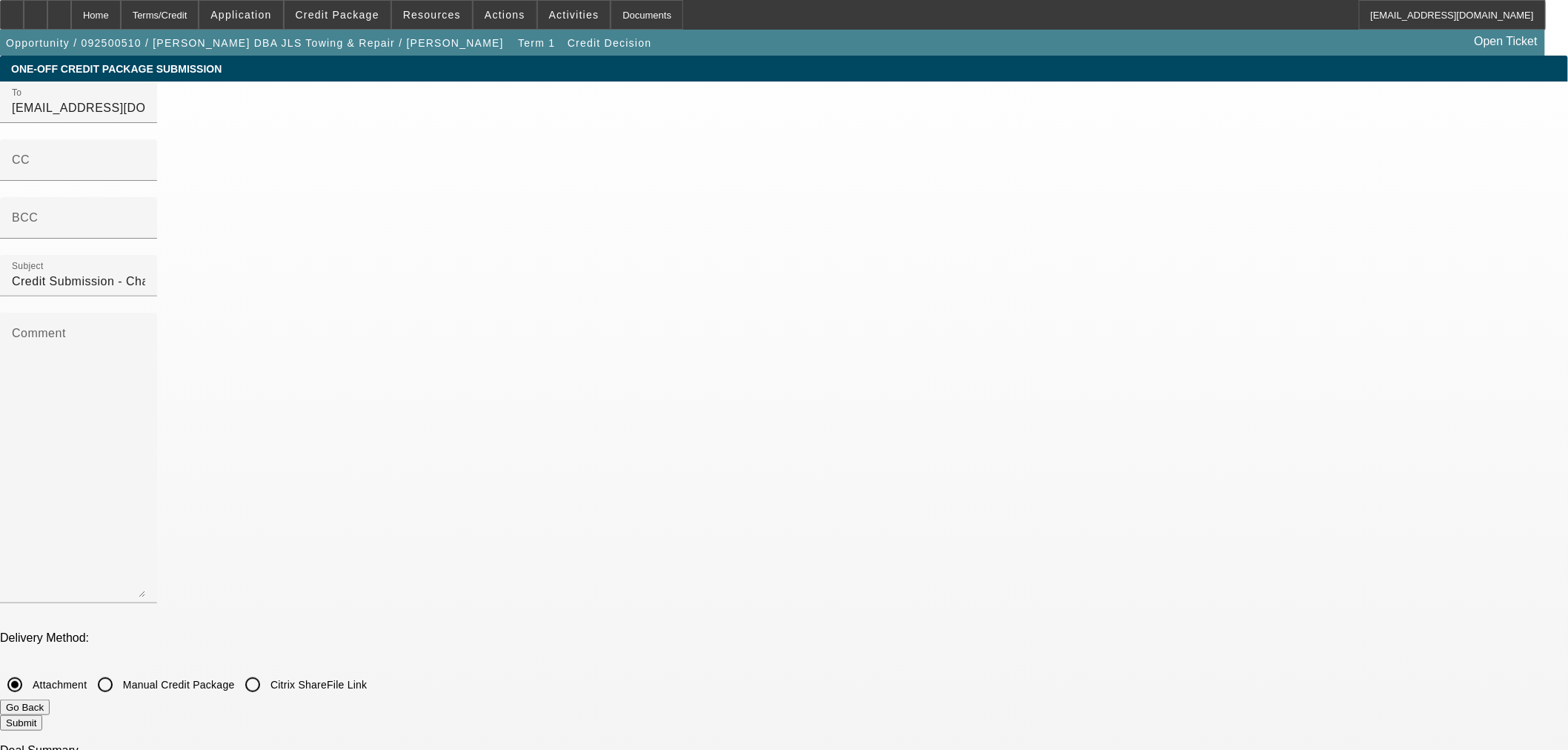
checkbox input "true"
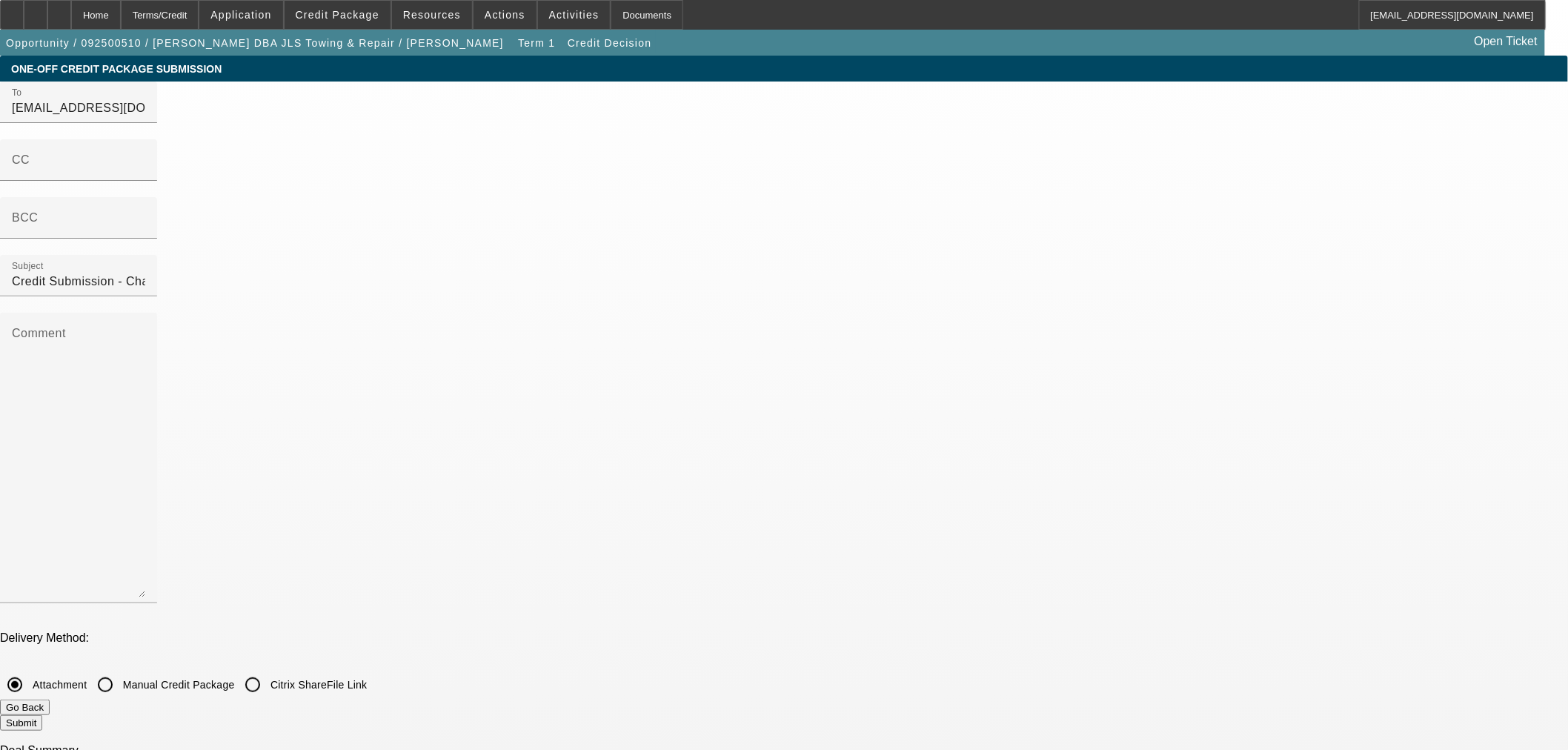
checkbox input "false"
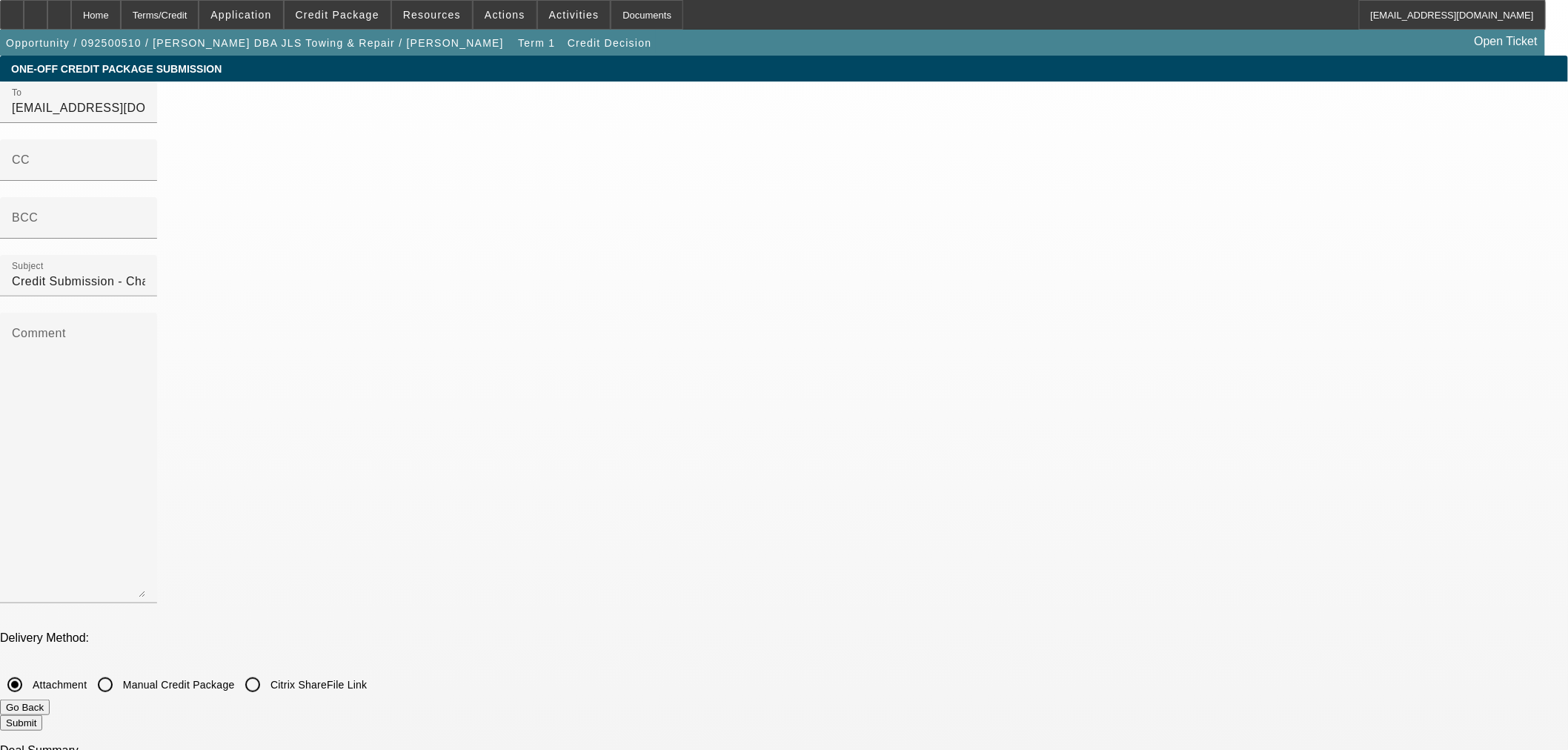
checkbox input "false"
click at [42, 715] on button "Submit" at bounding box center [21, 723] width 42 height 16
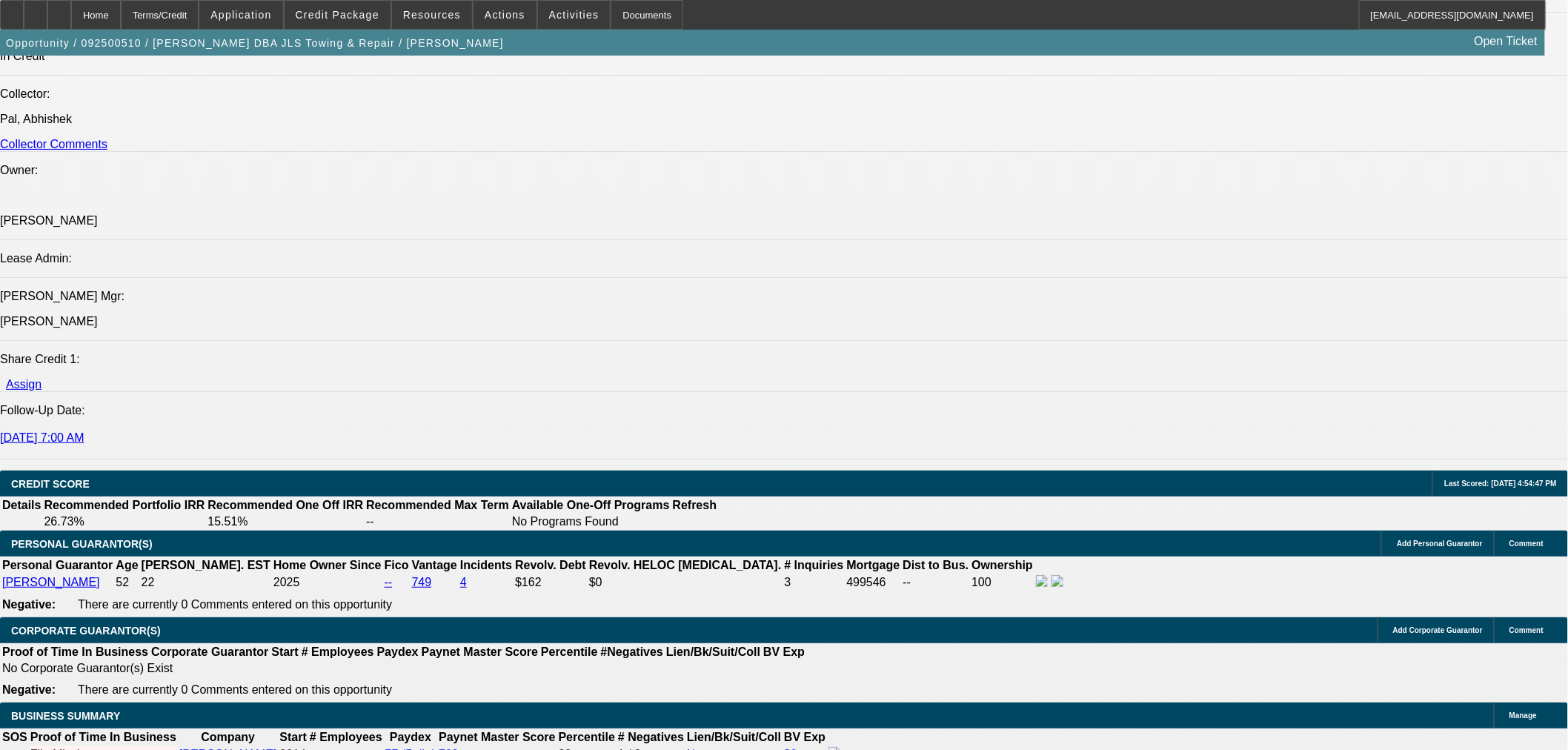
select select "0"
select select "2"
select select "0"
select select "6"
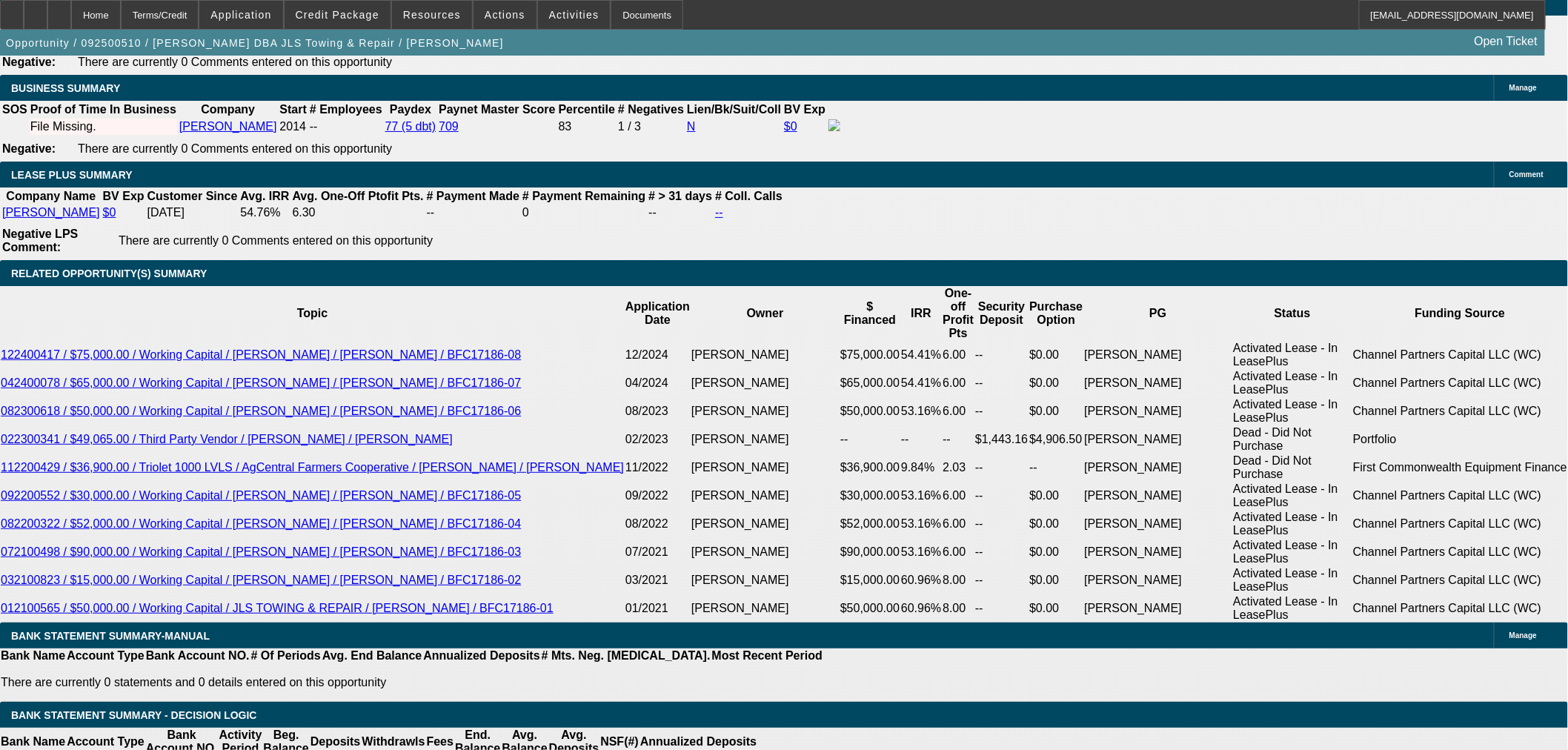
scroll to position [2521, 0]
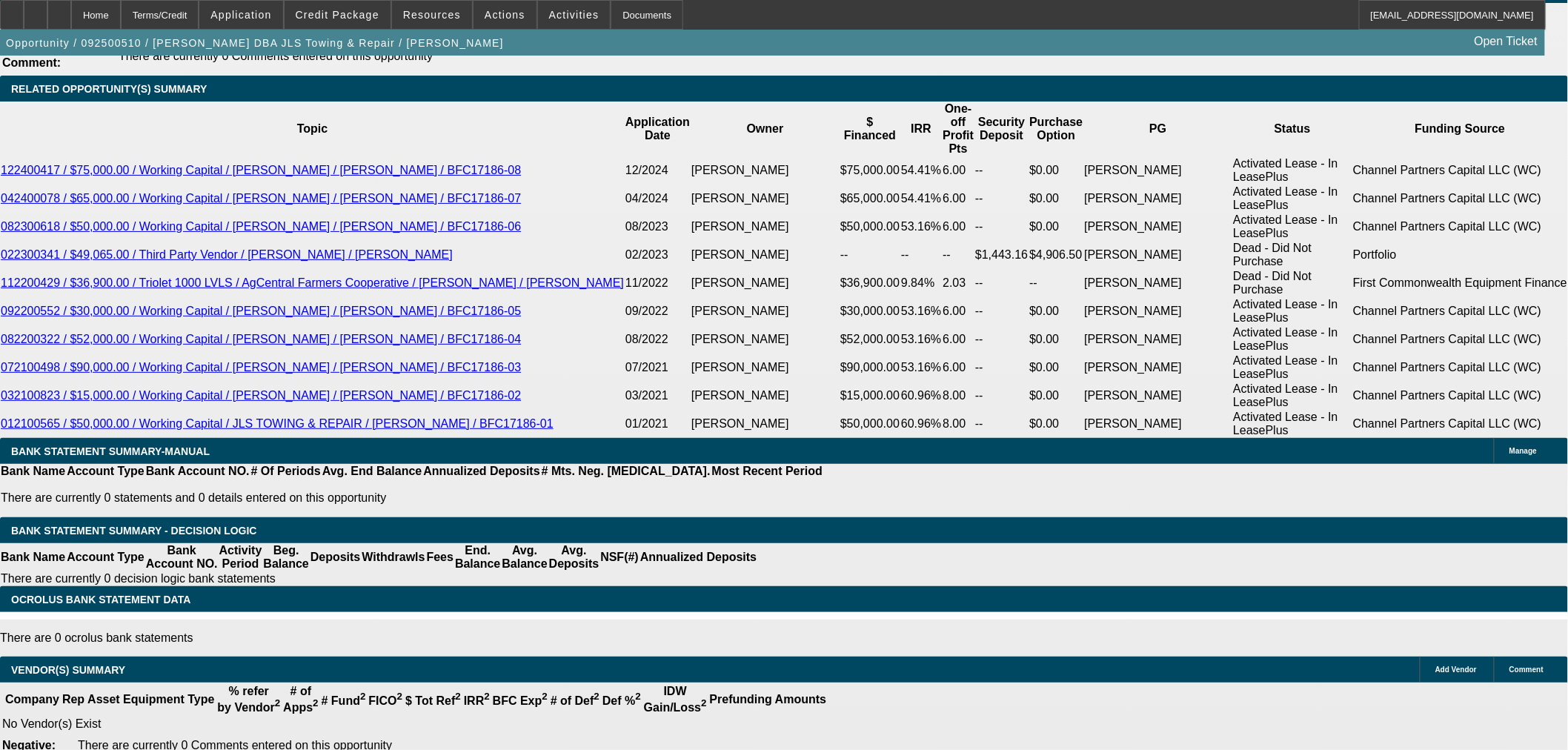
select select "3"
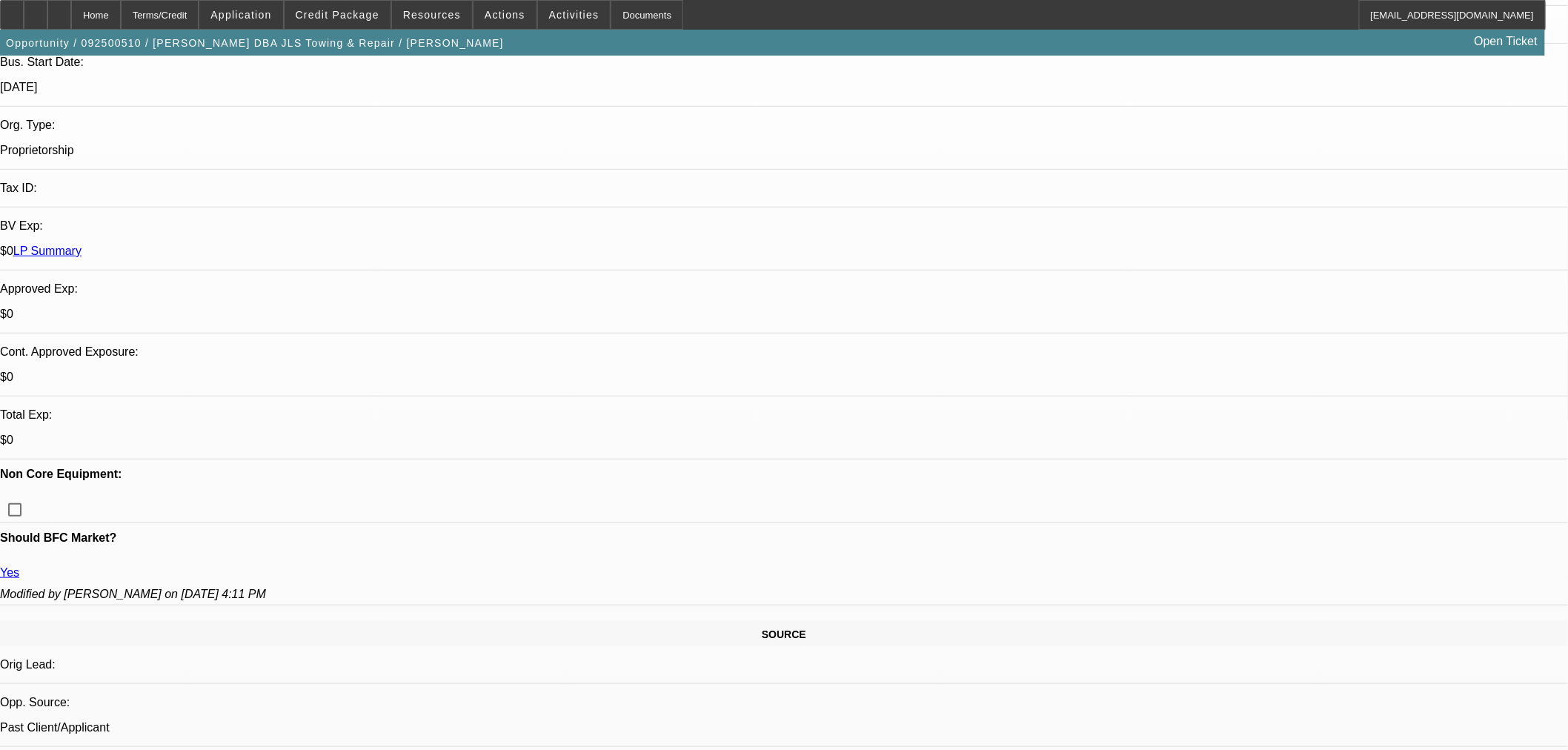
type input "10/23/2025"
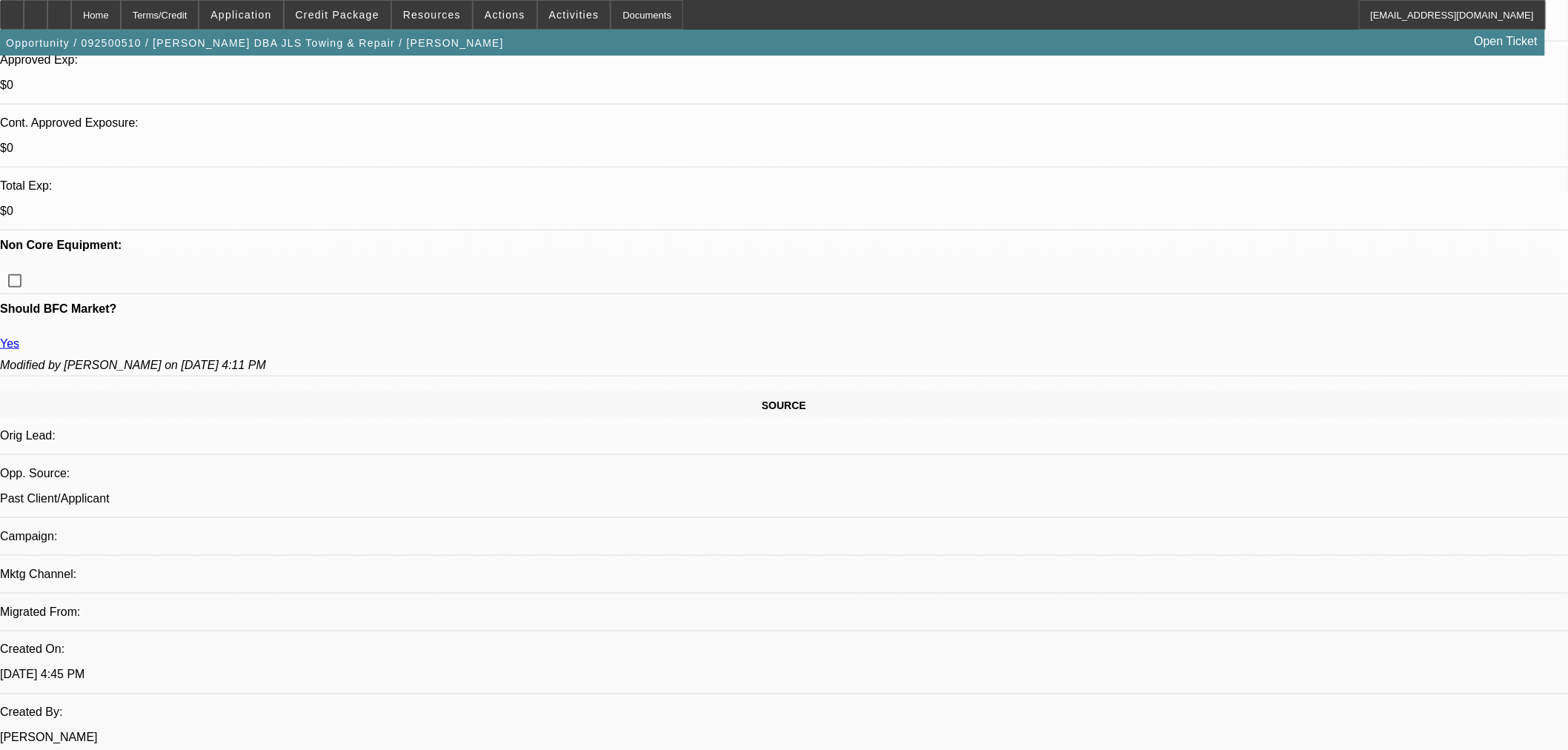
scroll to position [576, 0]
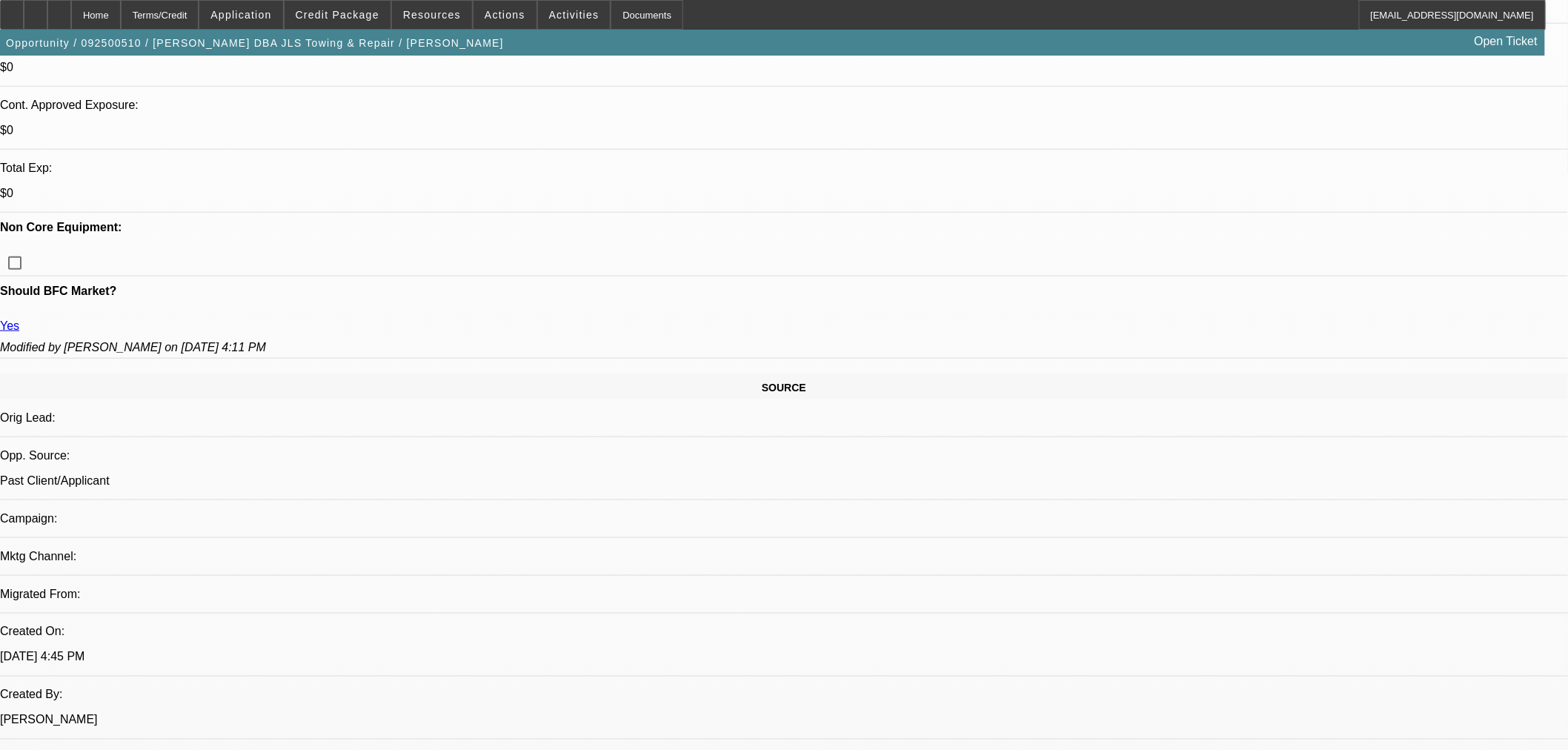
click at [1116, 500] on mat-option "ACH" at bounding box center [1161, 510] width 186 height 36
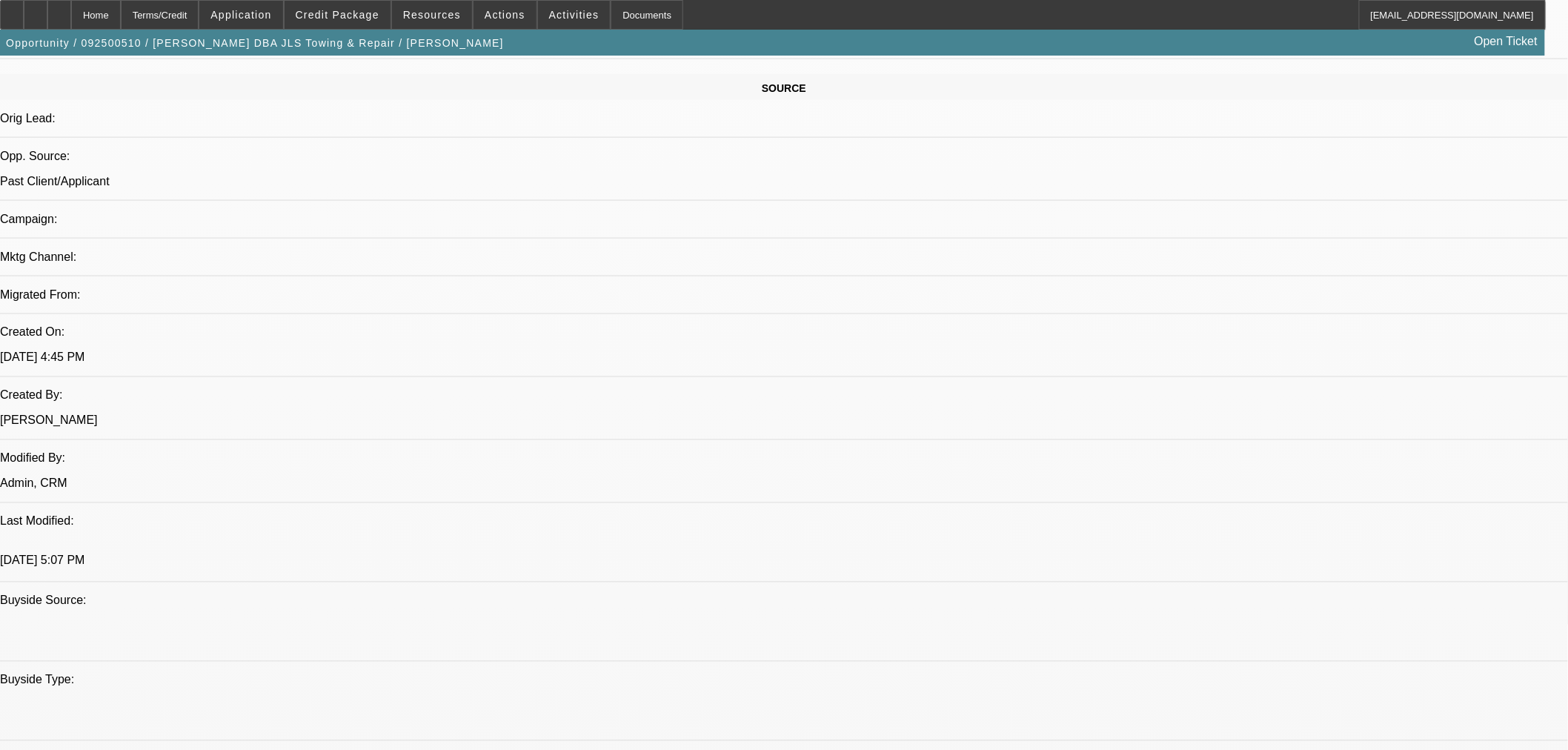
scroll to position [906, 0]
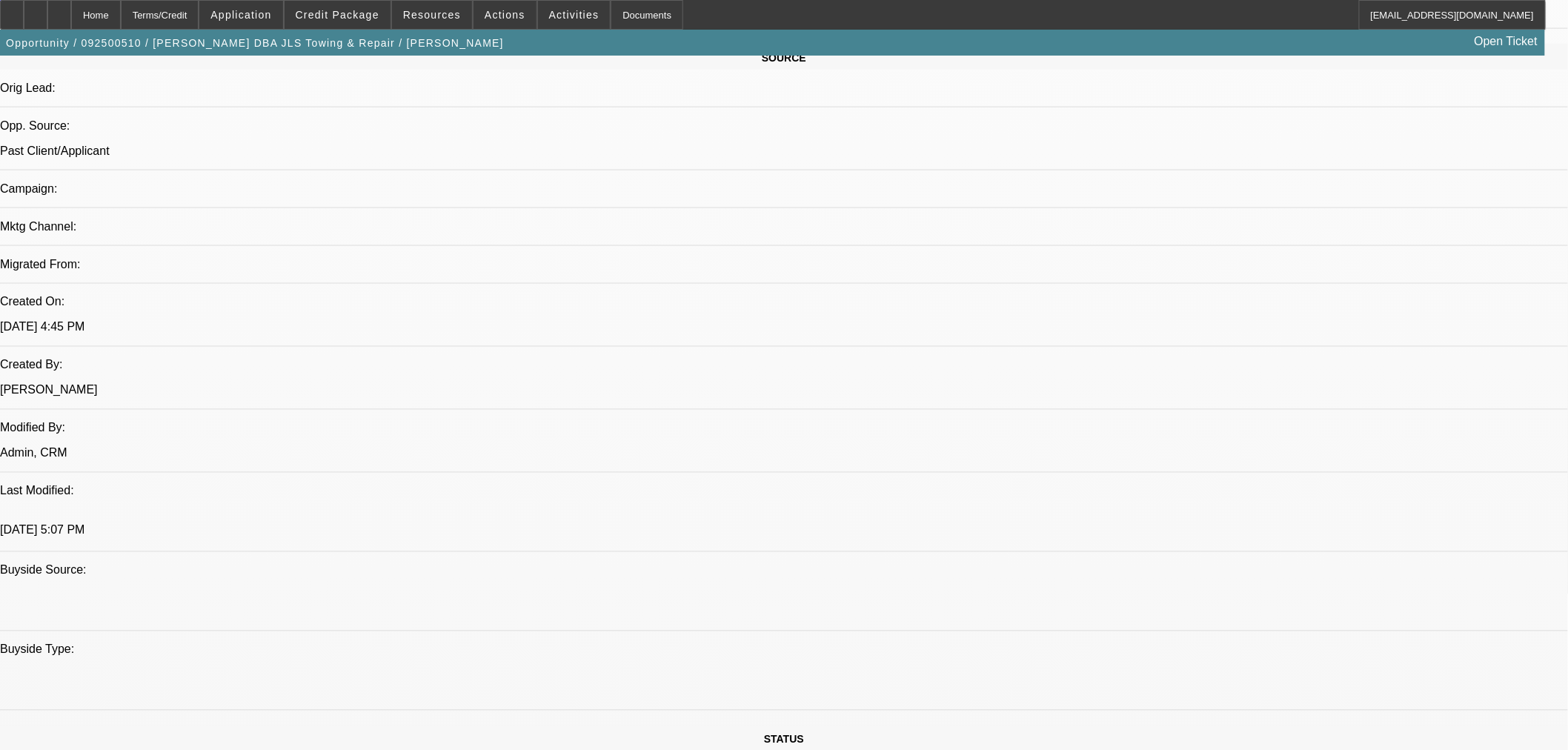
type textarea "r"
paste textarea "• No private party deals, but they can consider equip-used.com transactions now."
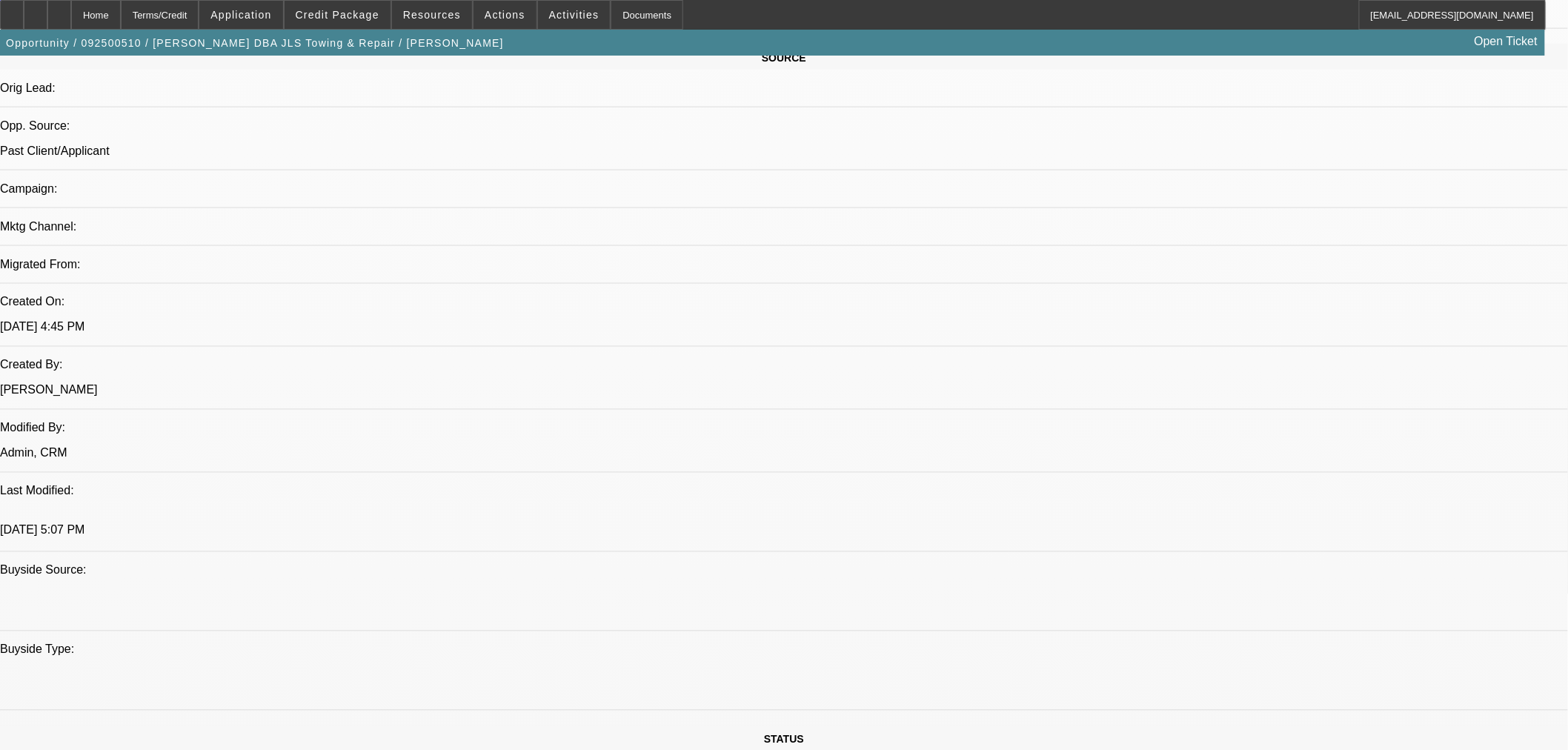
paste textarea "We are pleased to inform you that your transaction has funded for Joseph Swindl…"
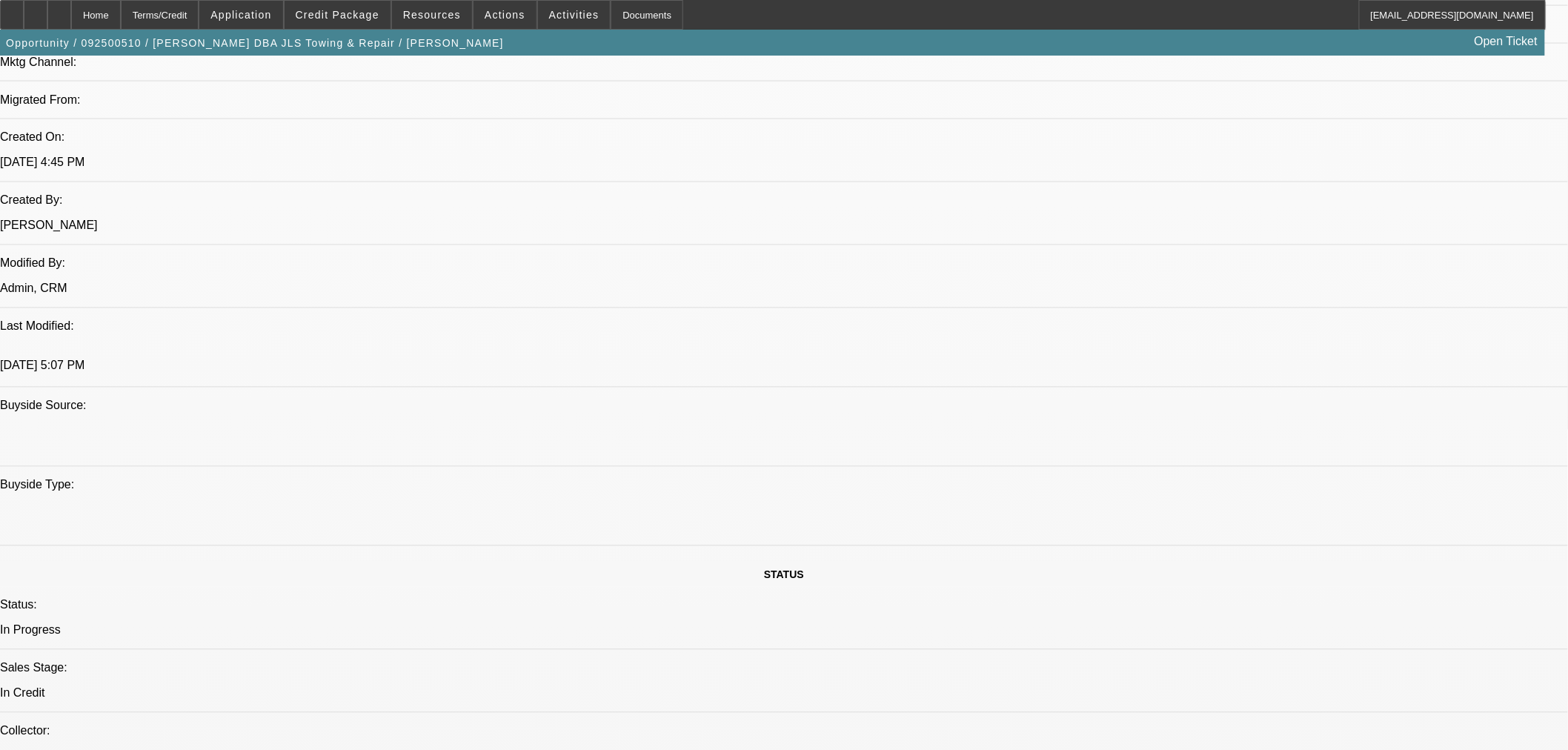
scroll to position [1152, 0]
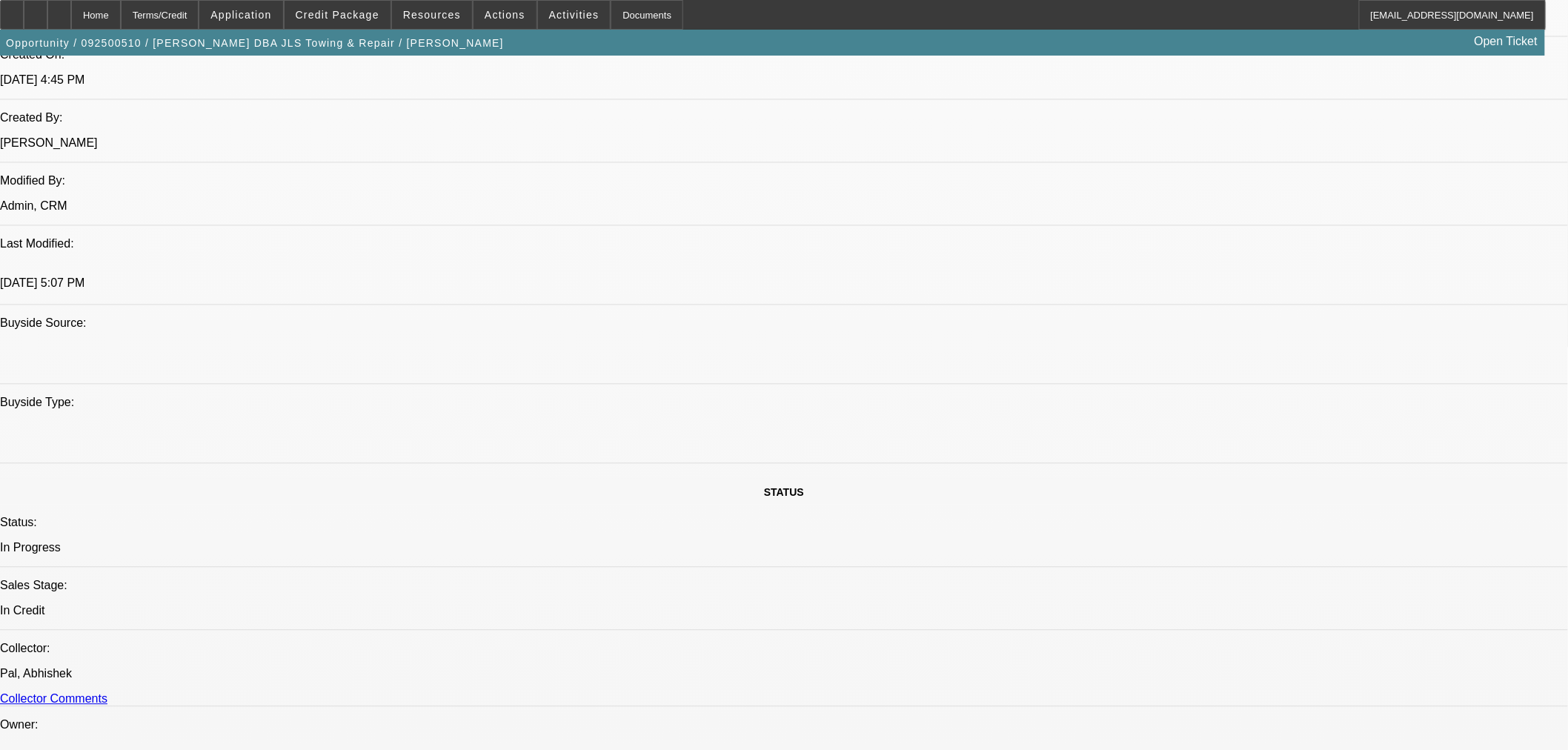
type textarea "RENEWAL FUNDED BY CPC: We are pleased to inform you that your transaction has f…"
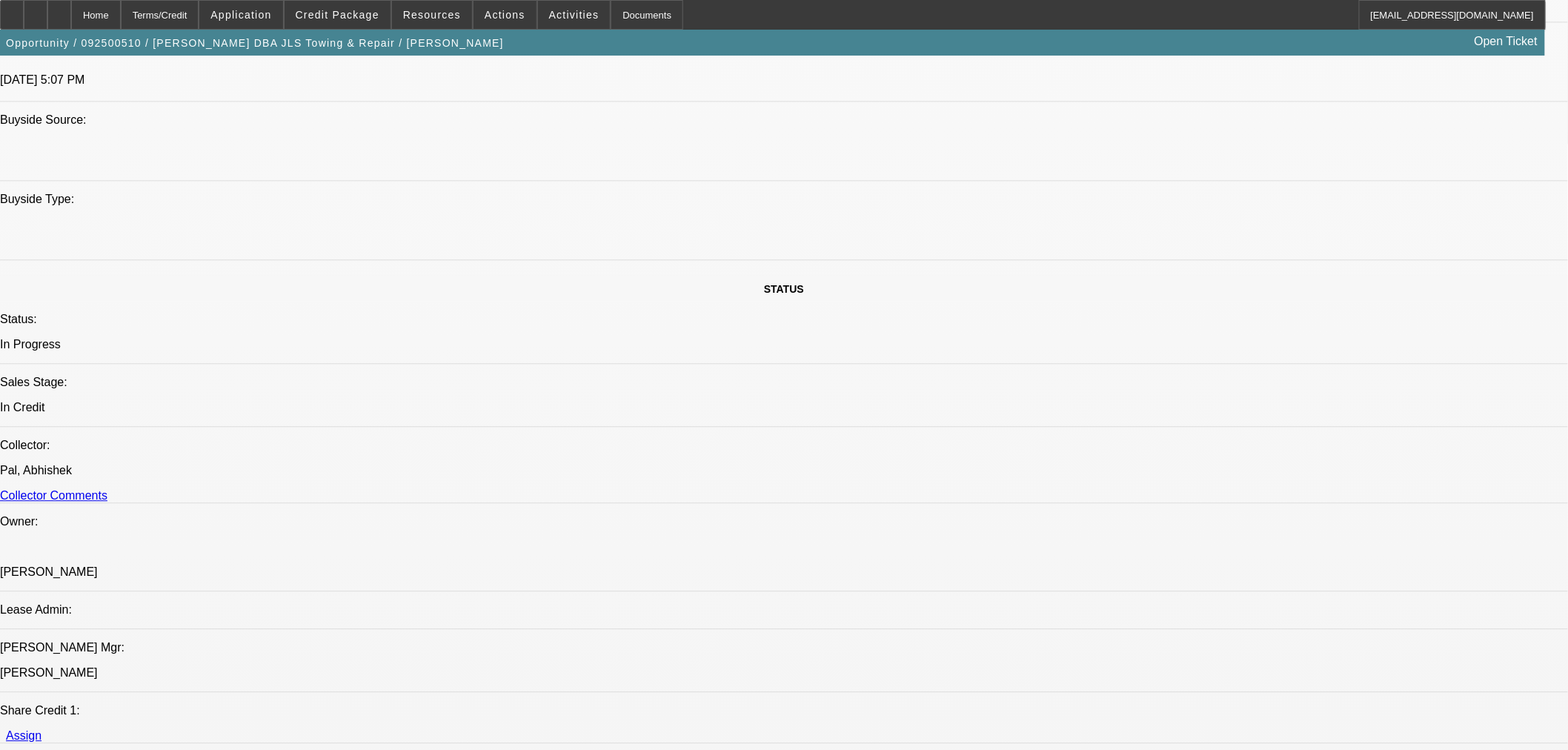
scroll to position [1399, 0]
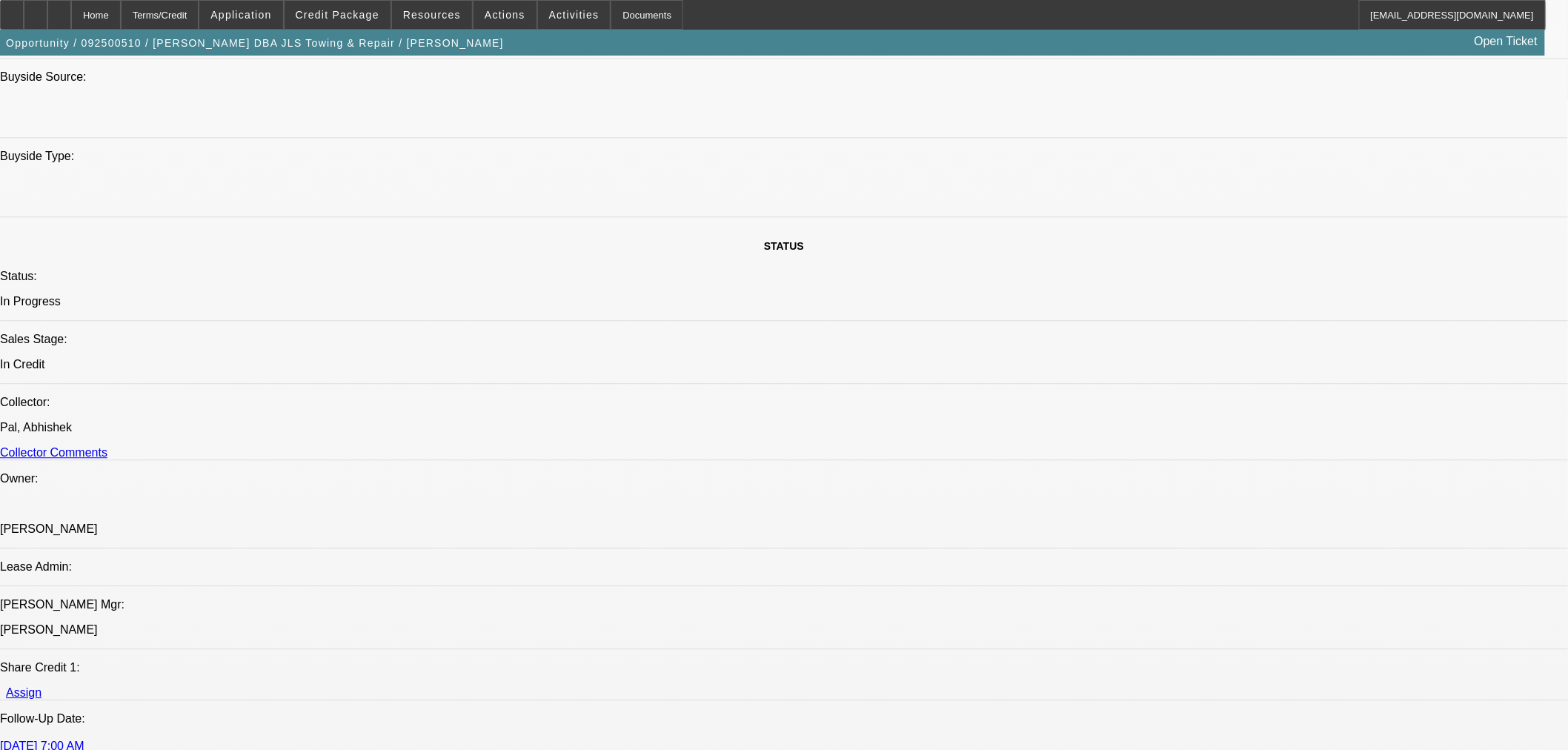
checkbox input "true"
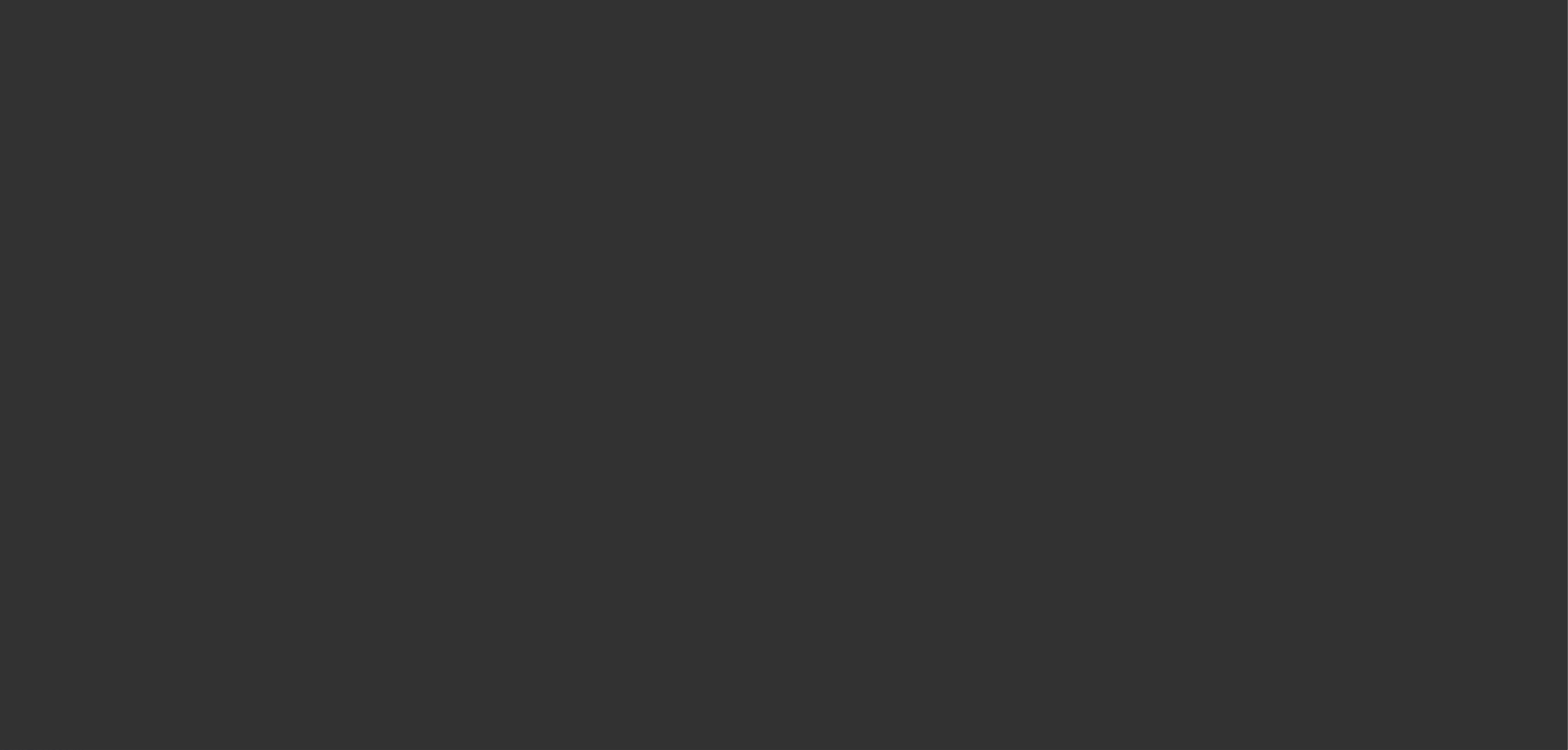
scroll to position [0, 0]
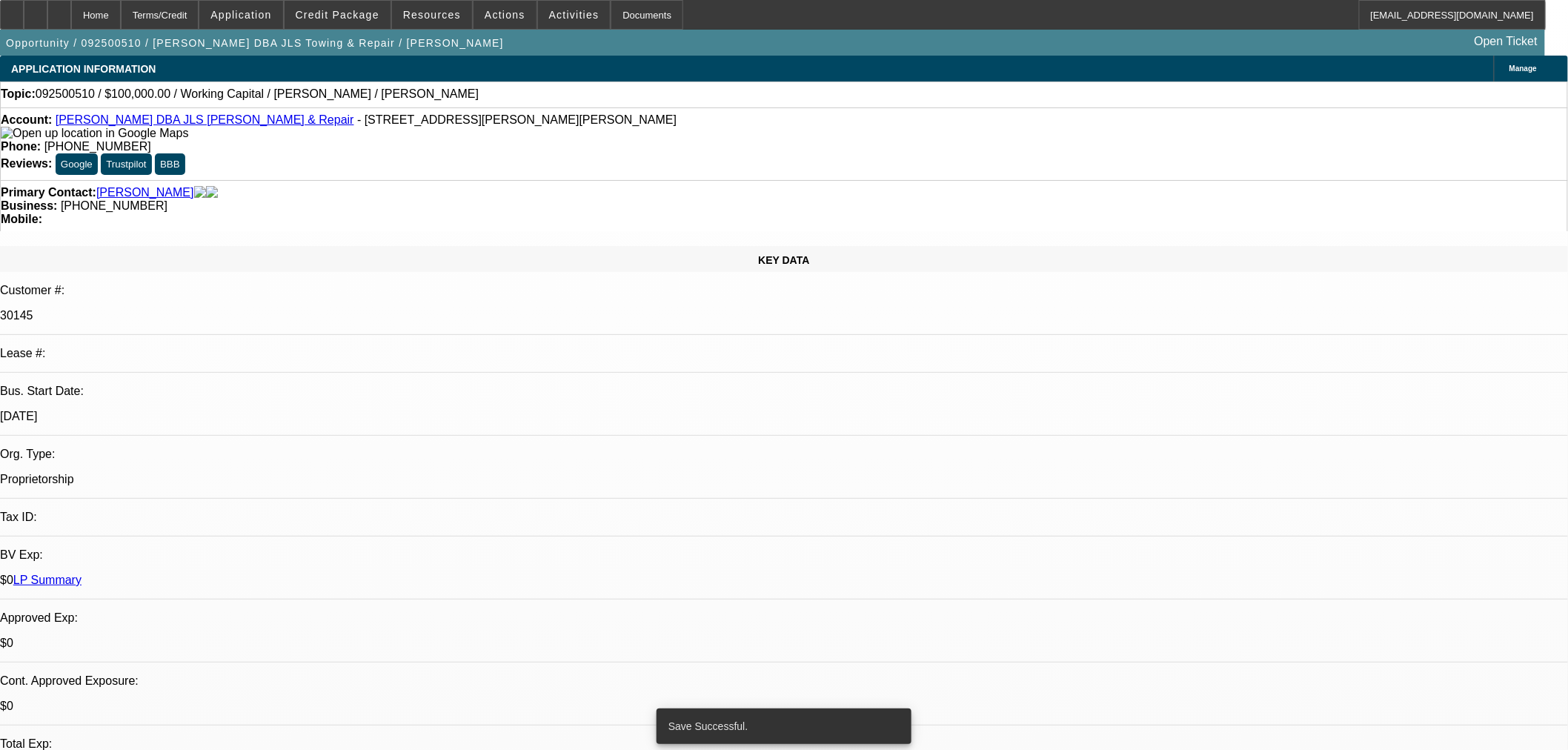
select select "0"
select select "2"
select select "0"
select select "6"
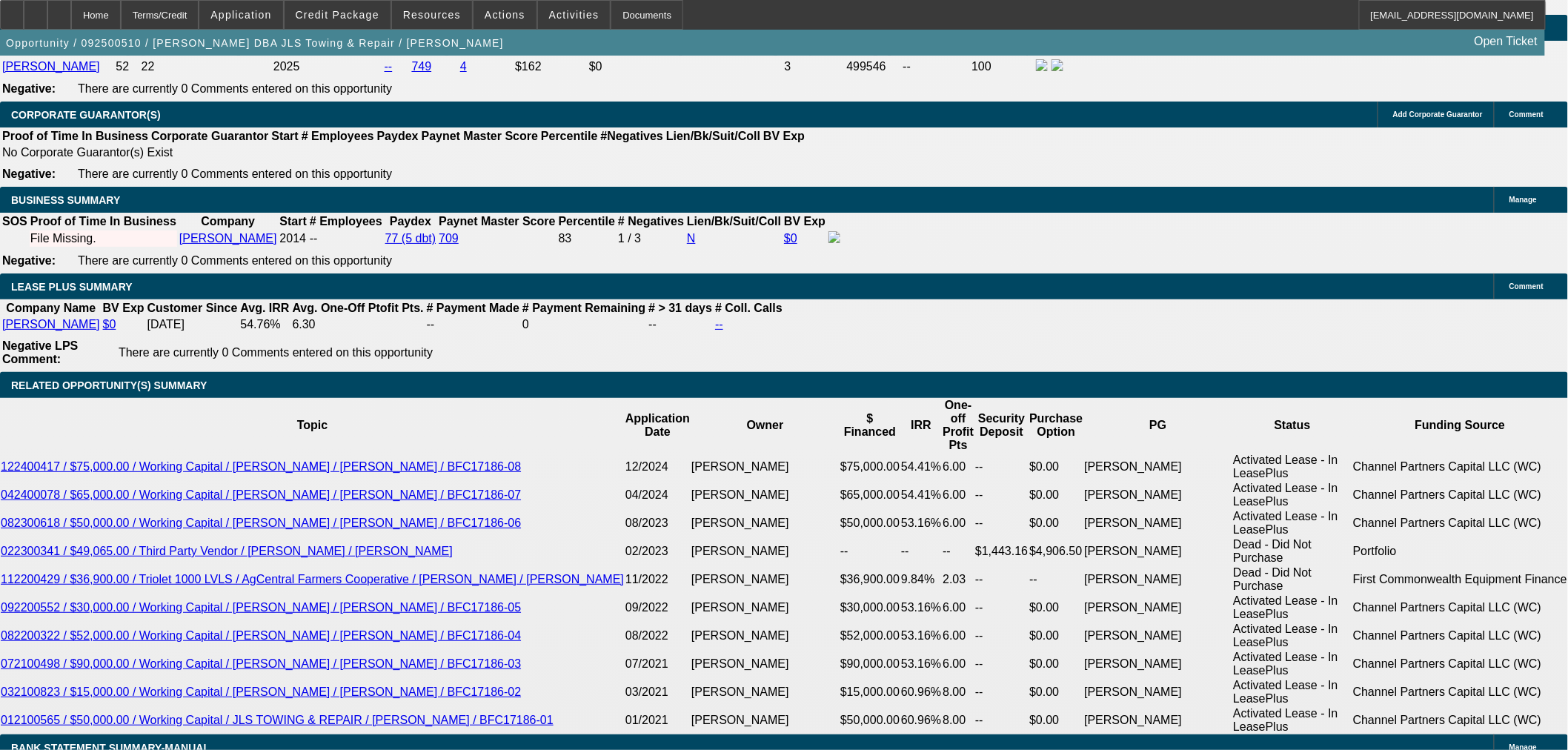
scroll to position [2058, 0]
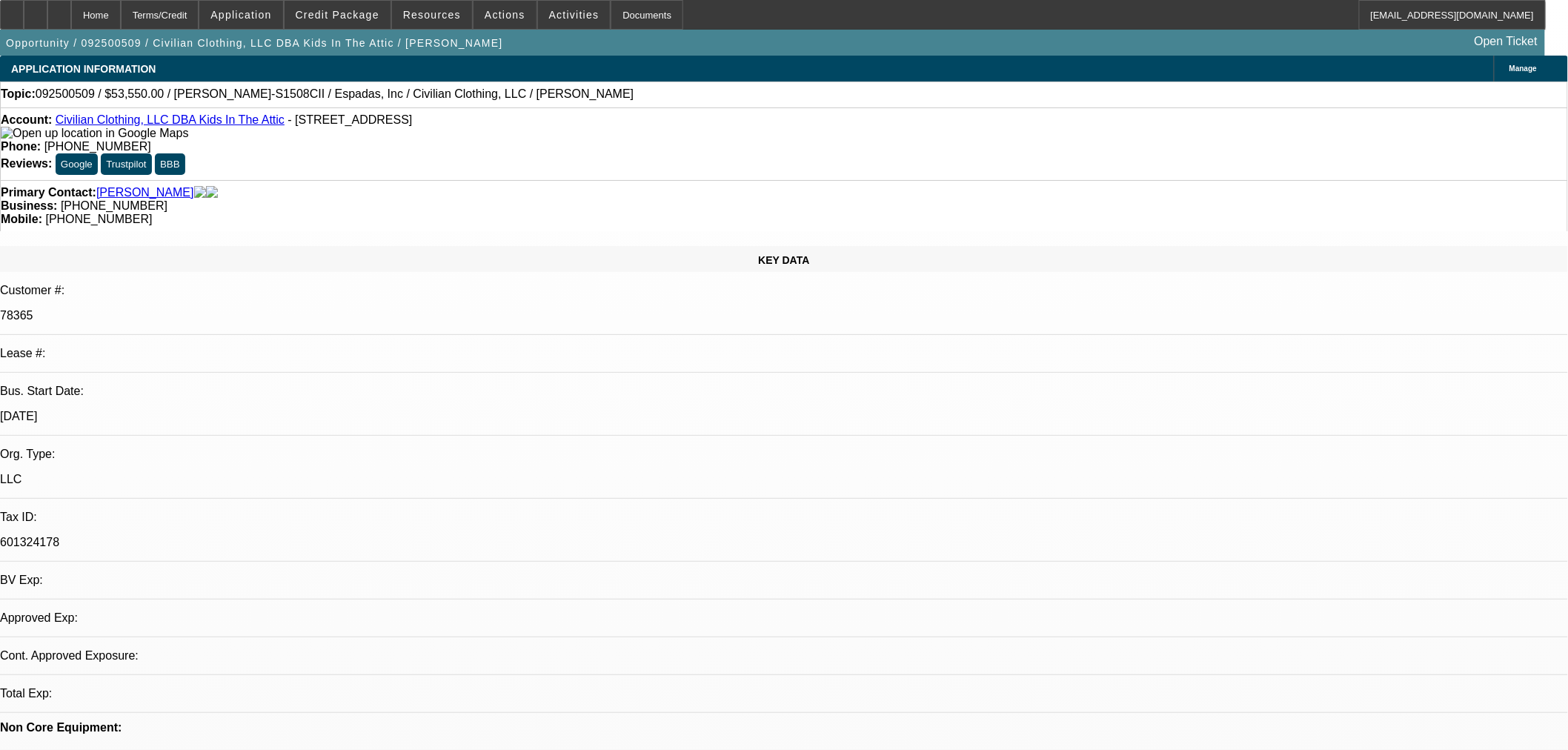
select select "0.15"
select select "2"
select select "0"
select select "2"
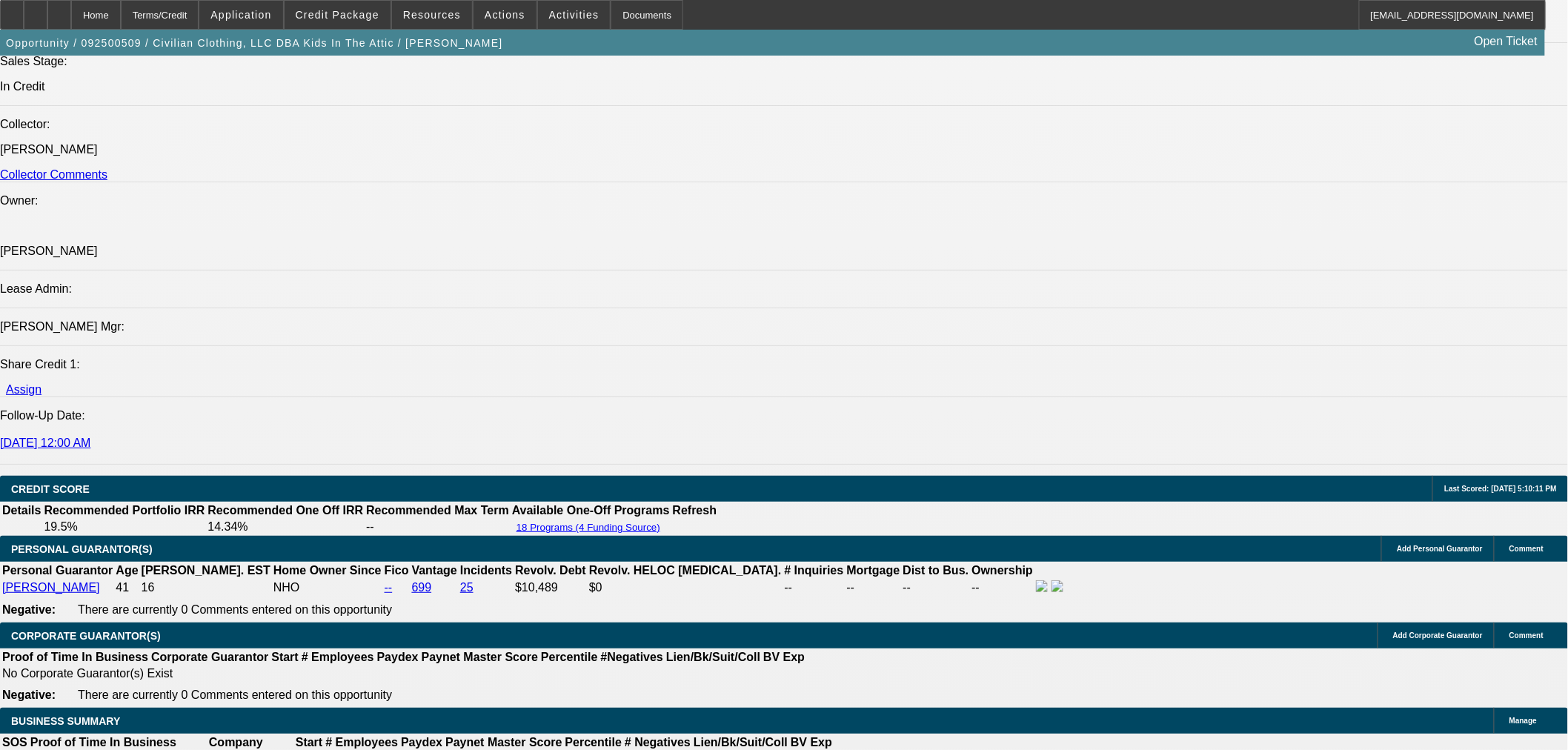
scroll to position [1647, 0]
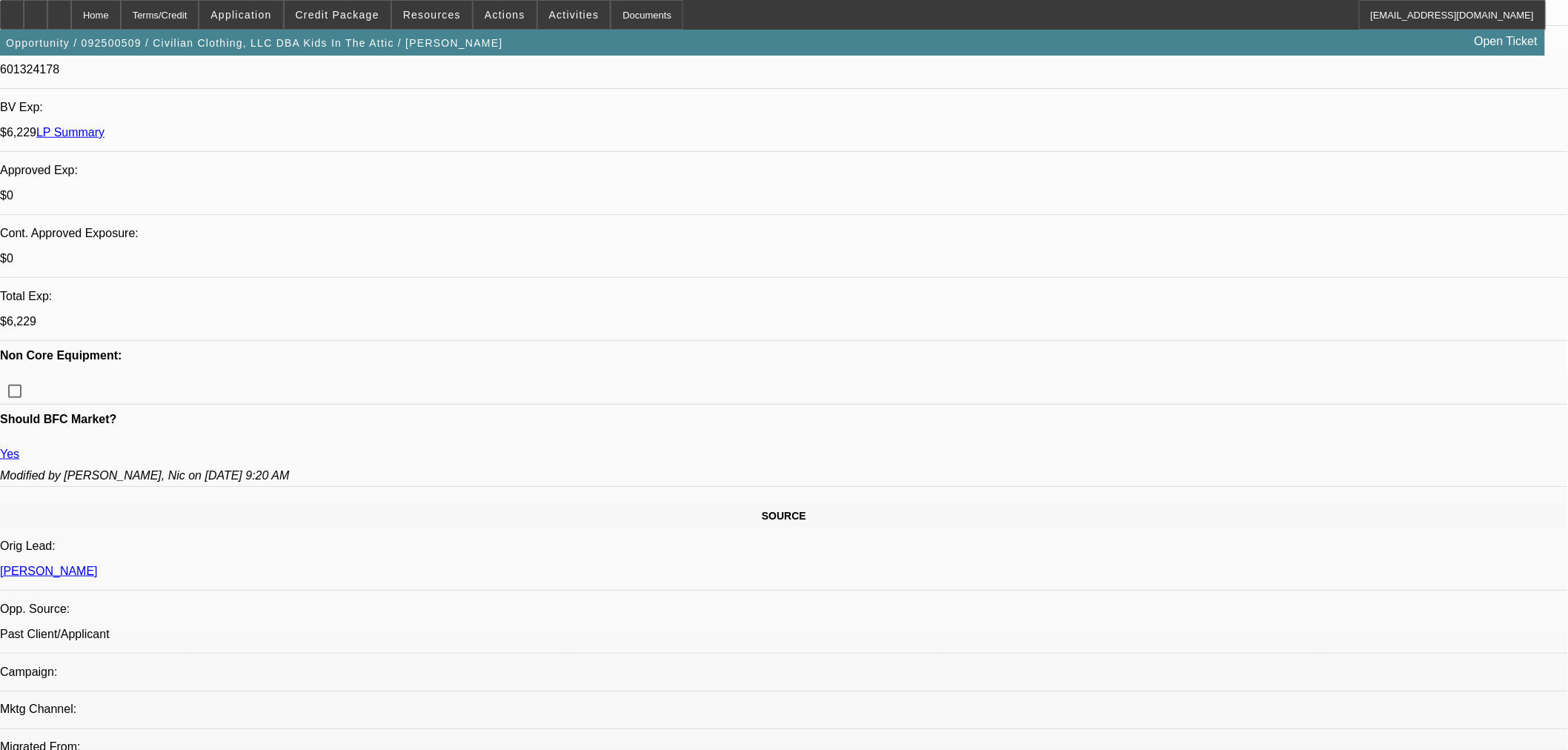
scroll to position [411, 0]
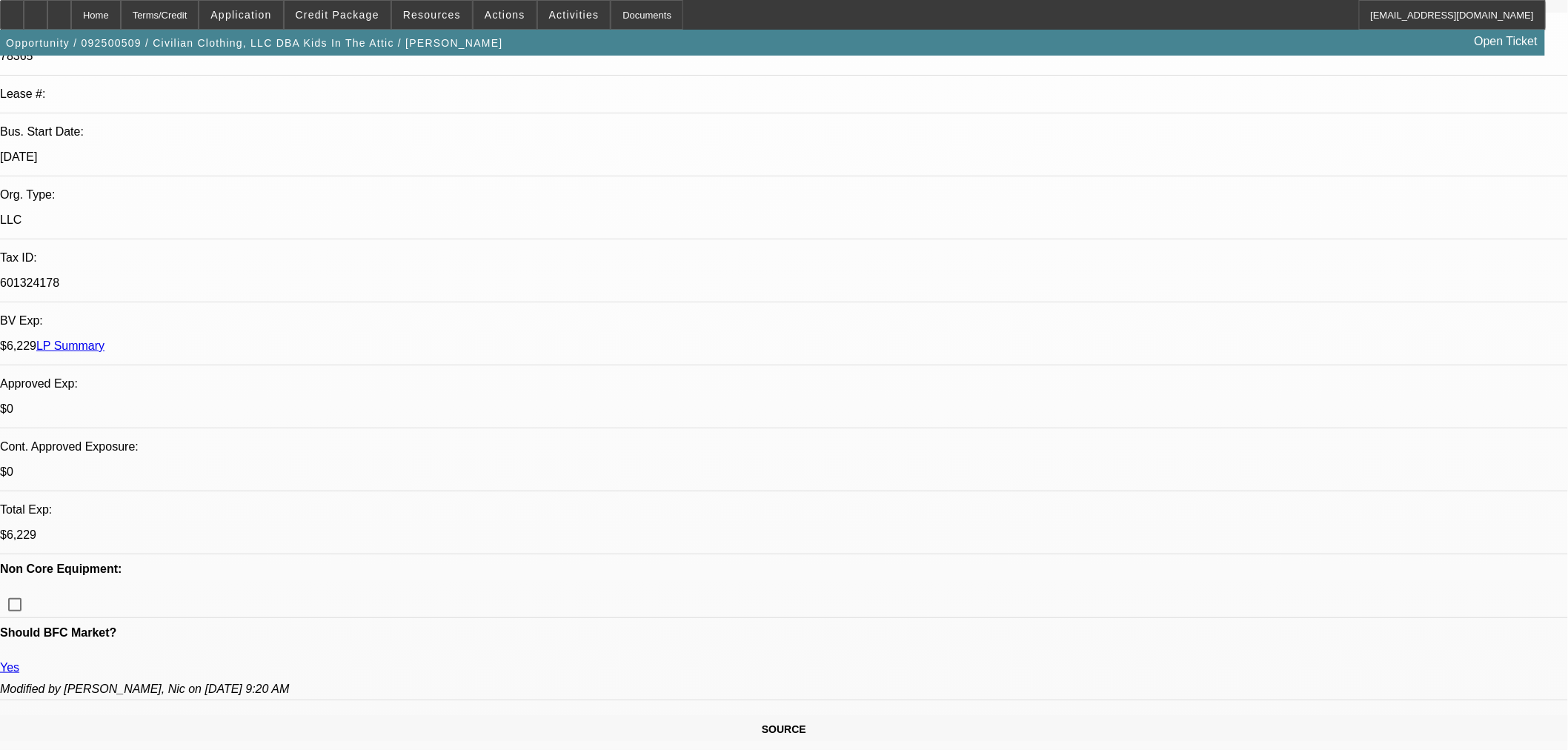
scroll to position [0, 0]
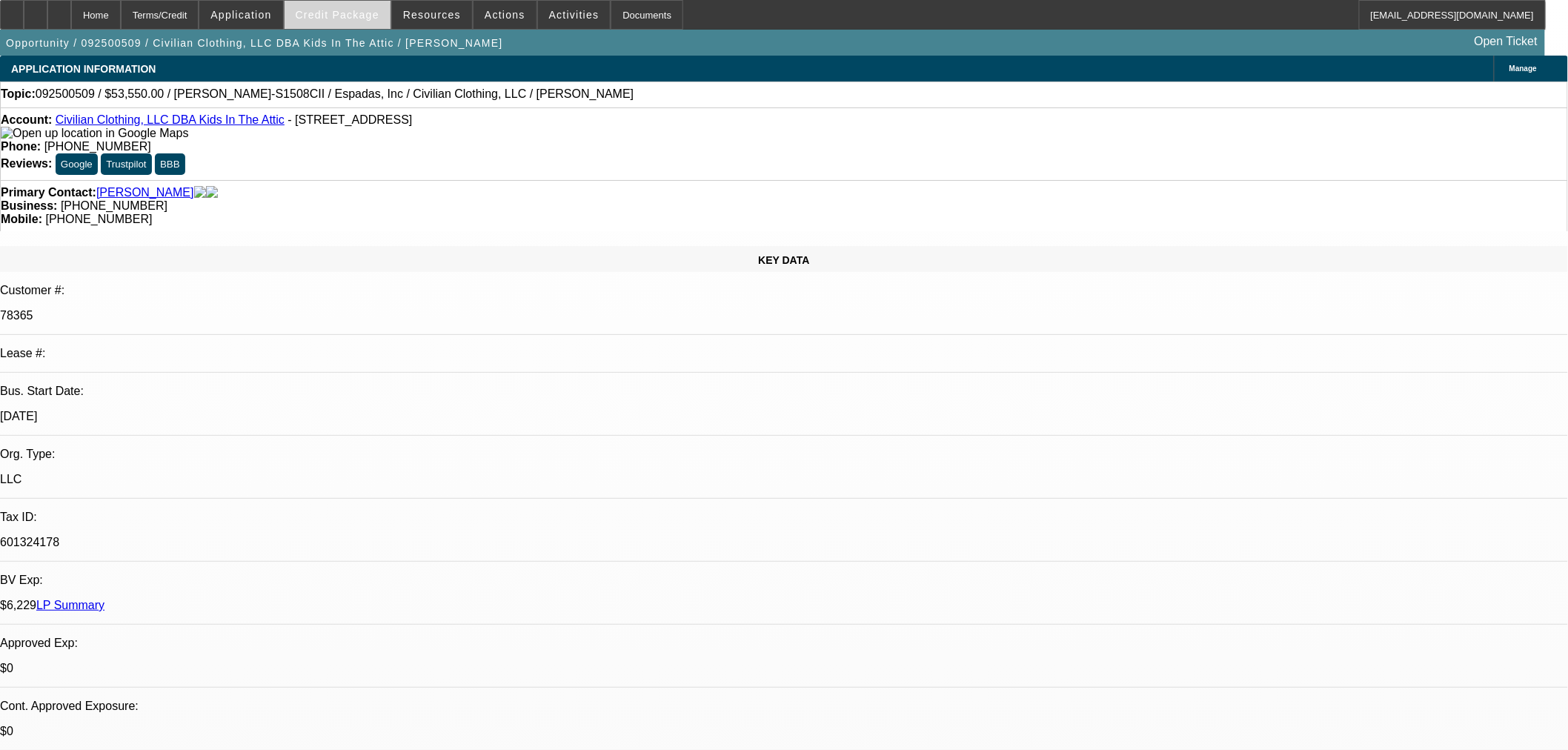
click at [365, 23] on span at bounding box center [337, 15] width 106 height 36
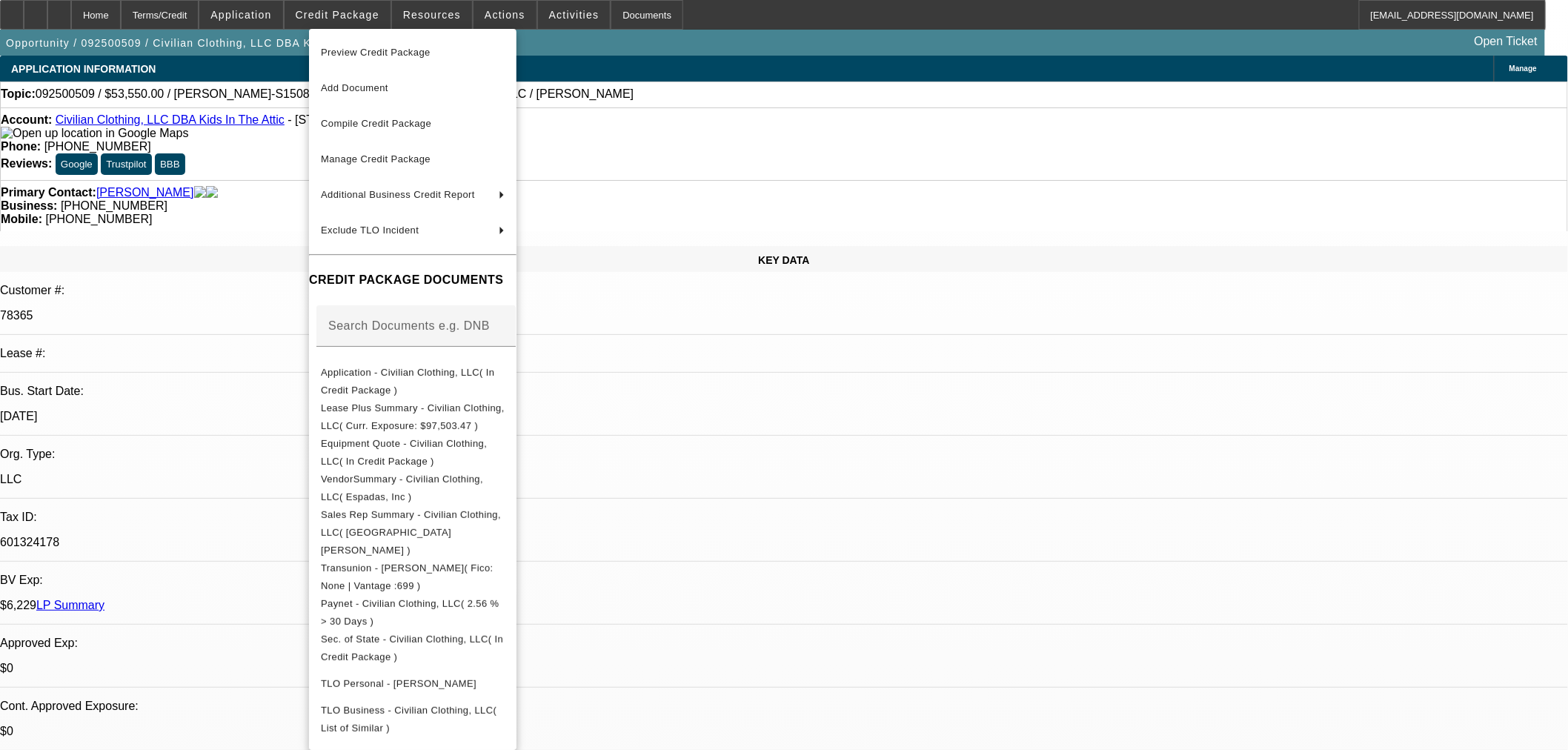
click at [406, 47] on span "Preview Credit Package" at bounding box center [375, 52] width 110 height 11
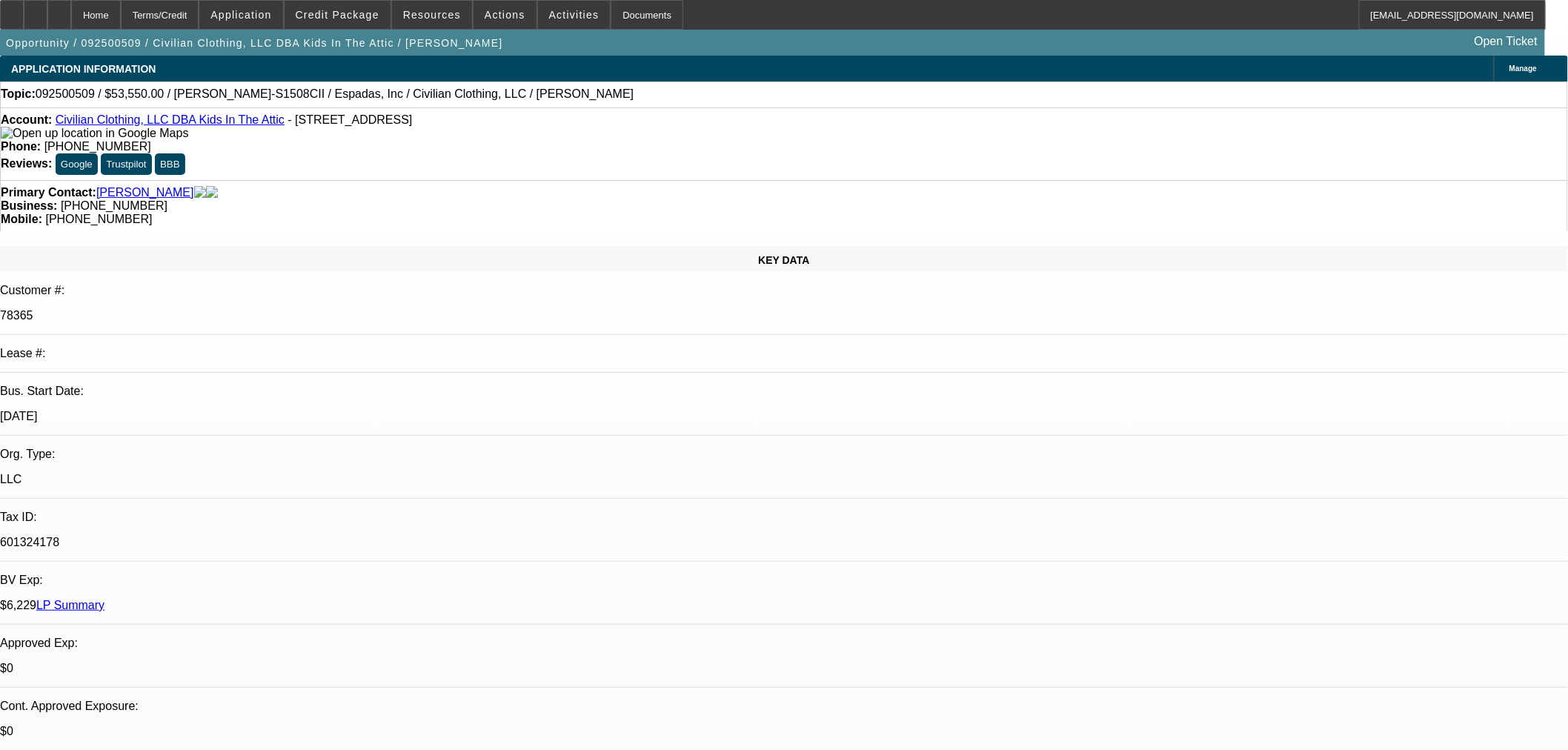
type textarea "v"
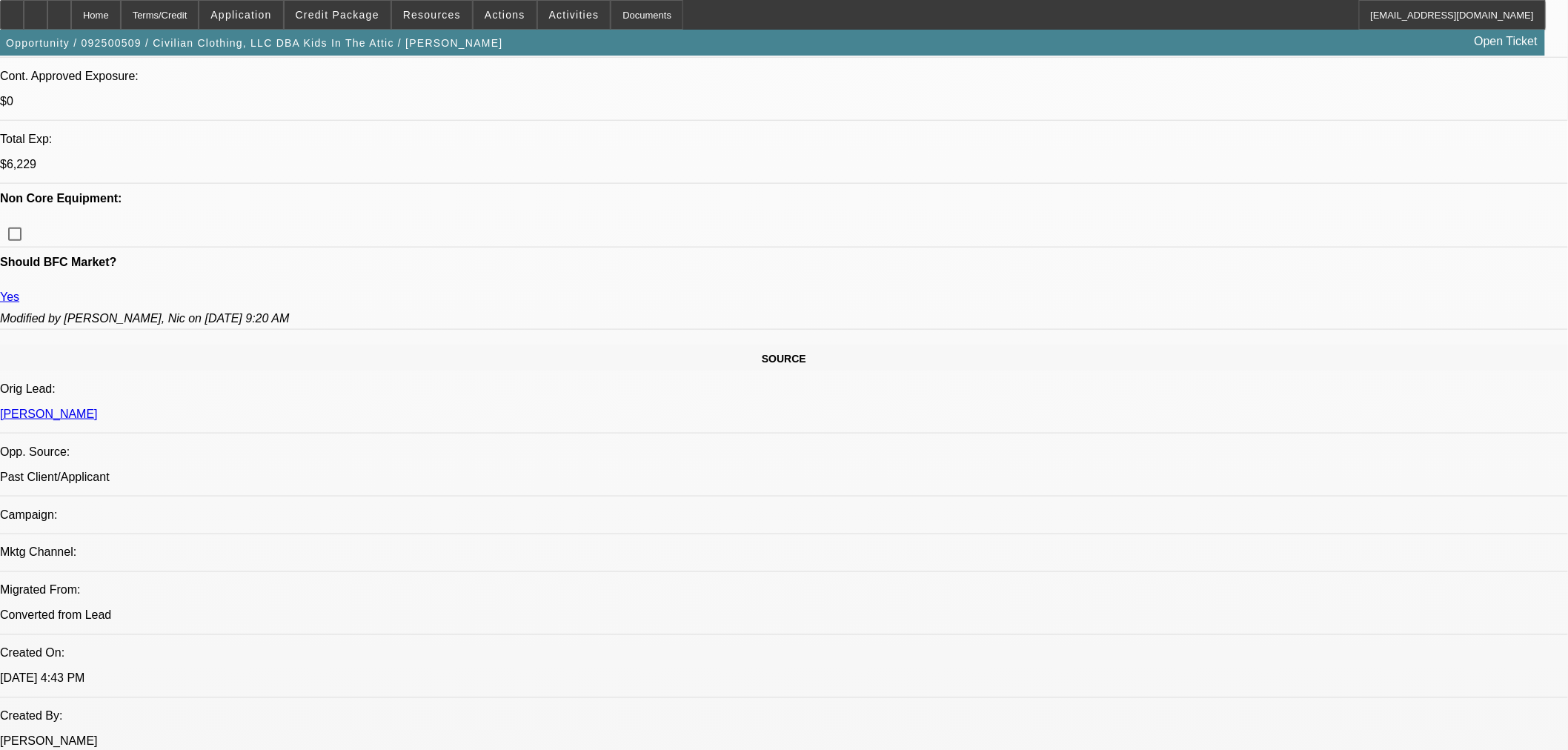
scroll to position [658, 0]
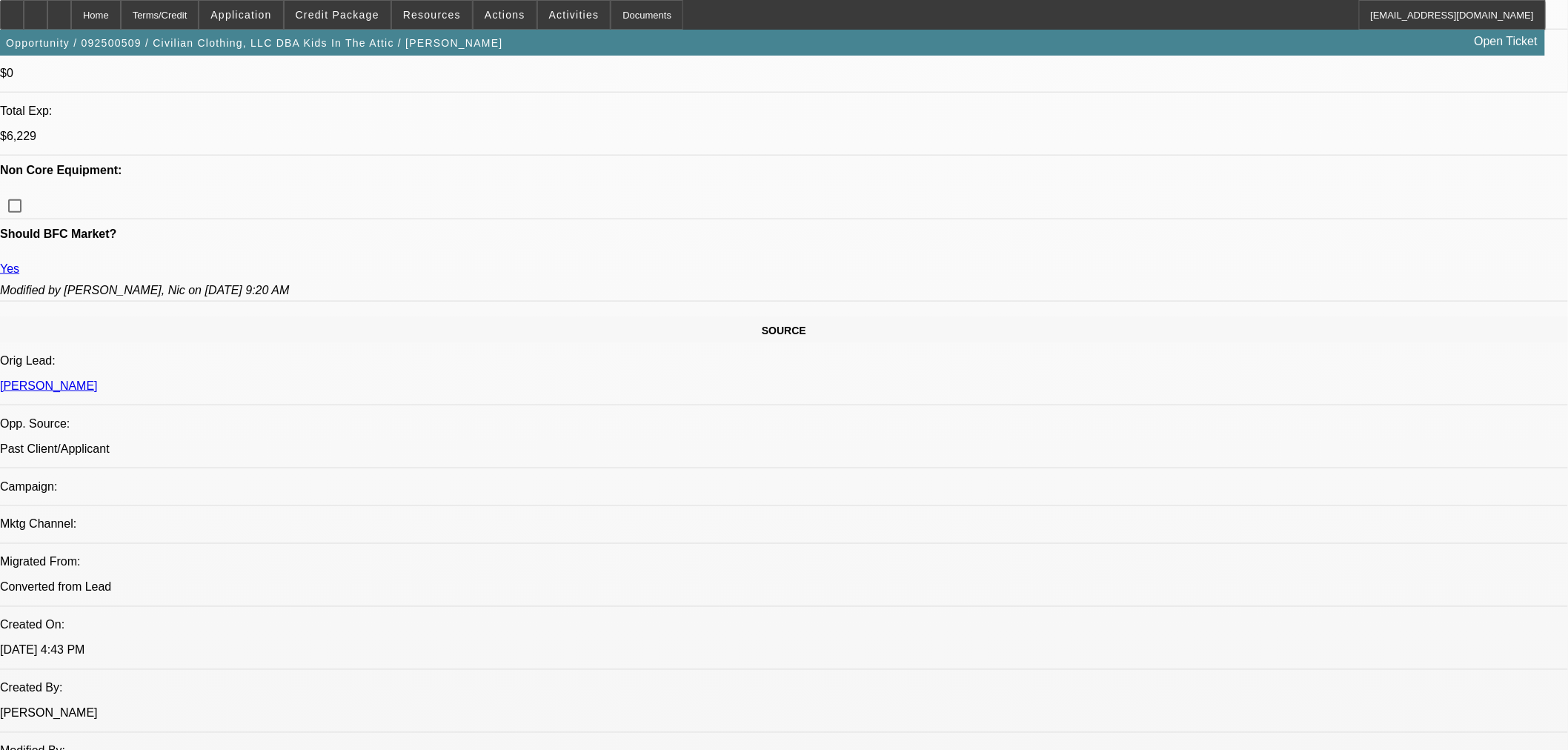
type textarea "VEGAS; NO HISTORY WITH THIS VENDOR SINCE [DATE]; NON HOMEOWNER; LIMITED OVERALL…"
drag, startPoint x: 1171, startPoint y: 309, endPoint x: 847, endPoint y: 208, distance: 339.4
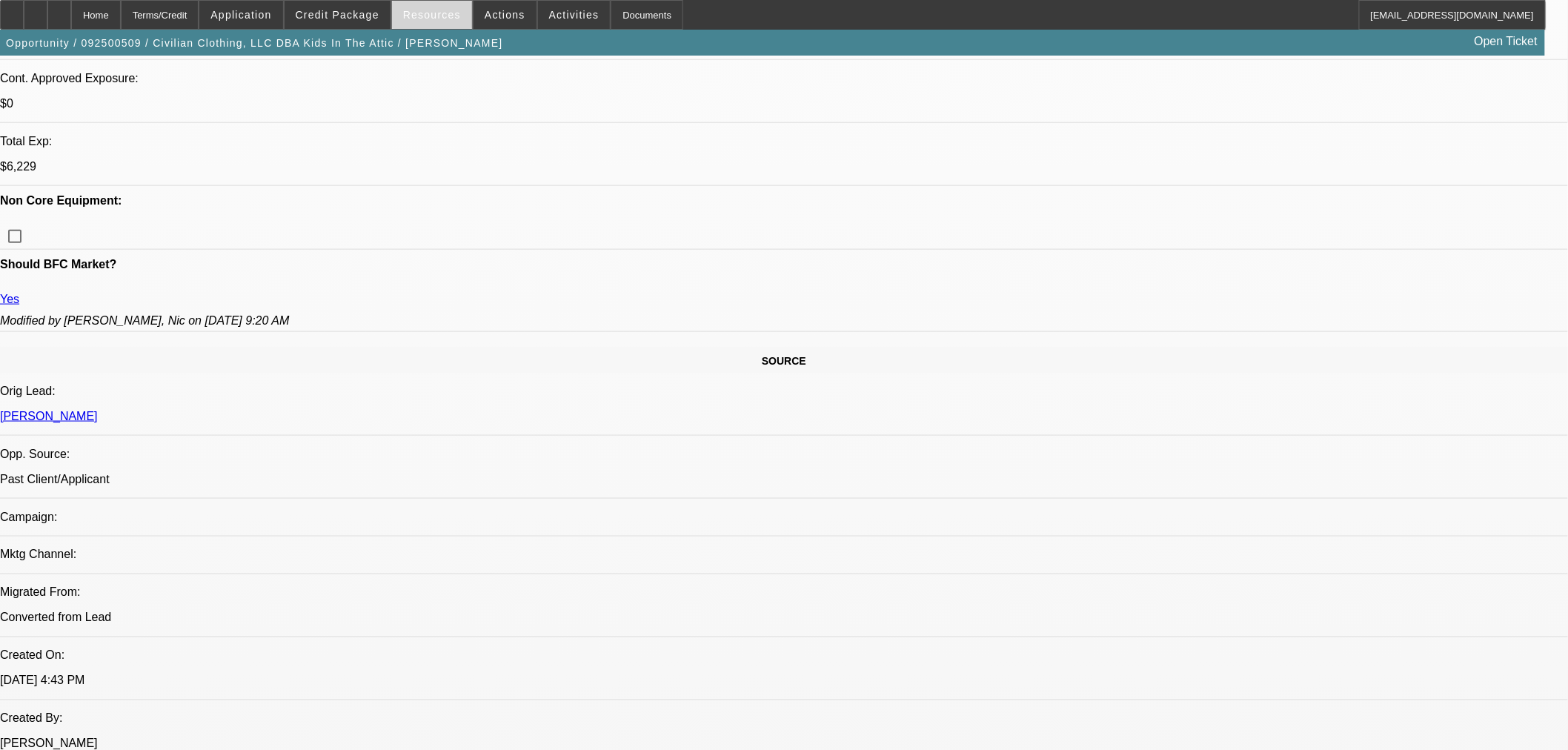
scroll to position [576, 0]
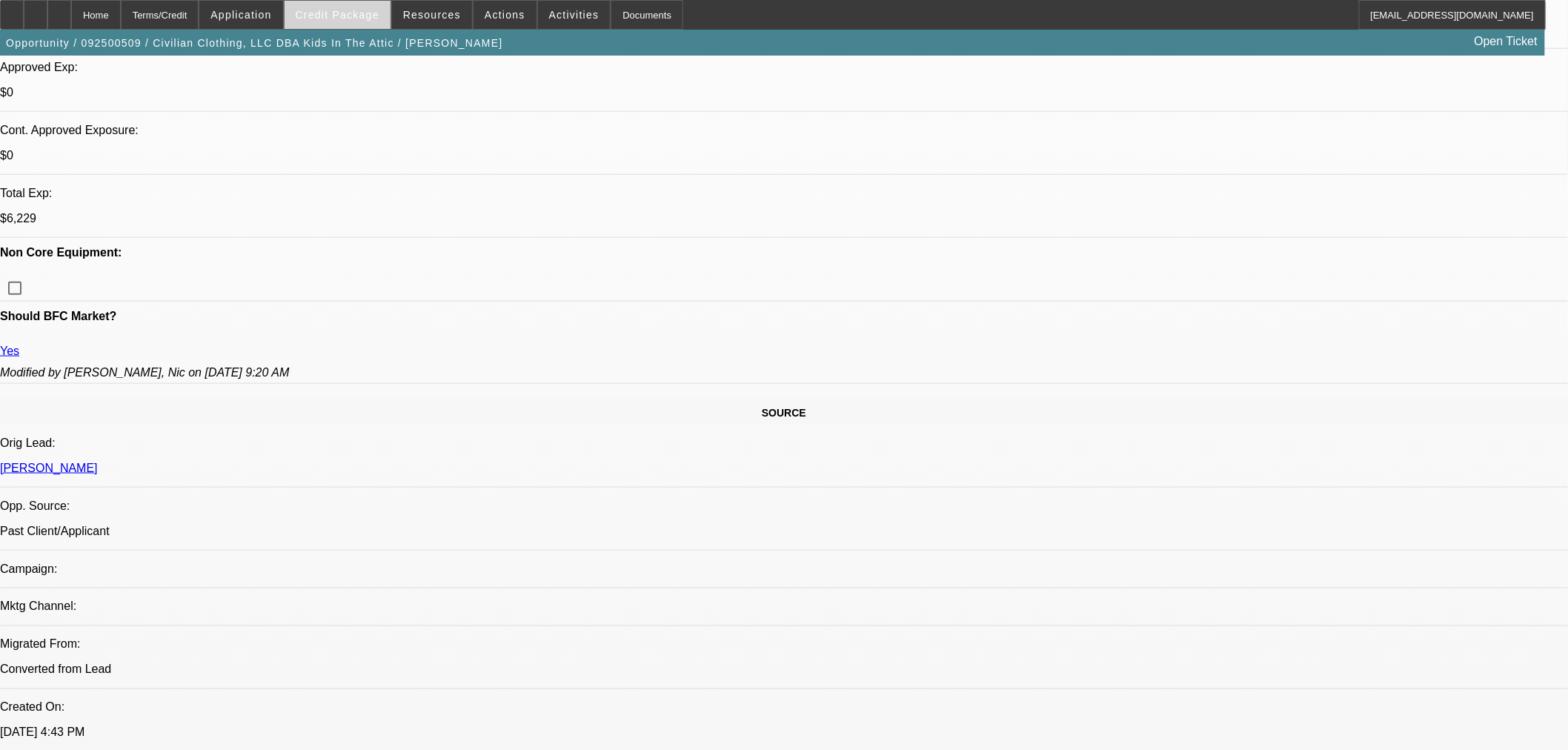
click at [365, 19] on span "Credit Package" at bounding box center [337, 15] width 84 height 12
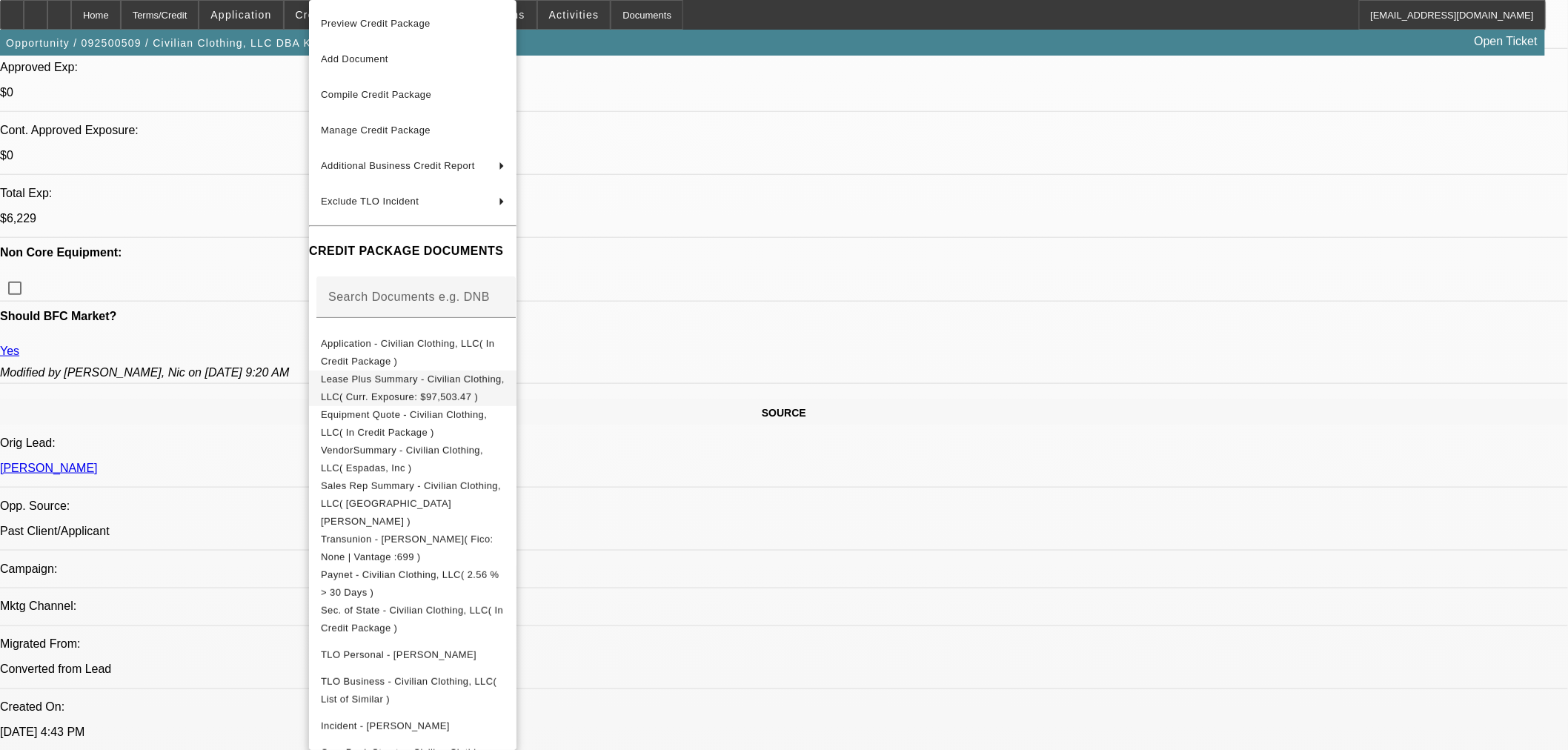
click at [504, 375] on span "Lease Plus Summary - Civilian Clothing, LLC( Curr. Exposure: $97,503.47 )" at bounding box center [413, 388] width 184 height 36
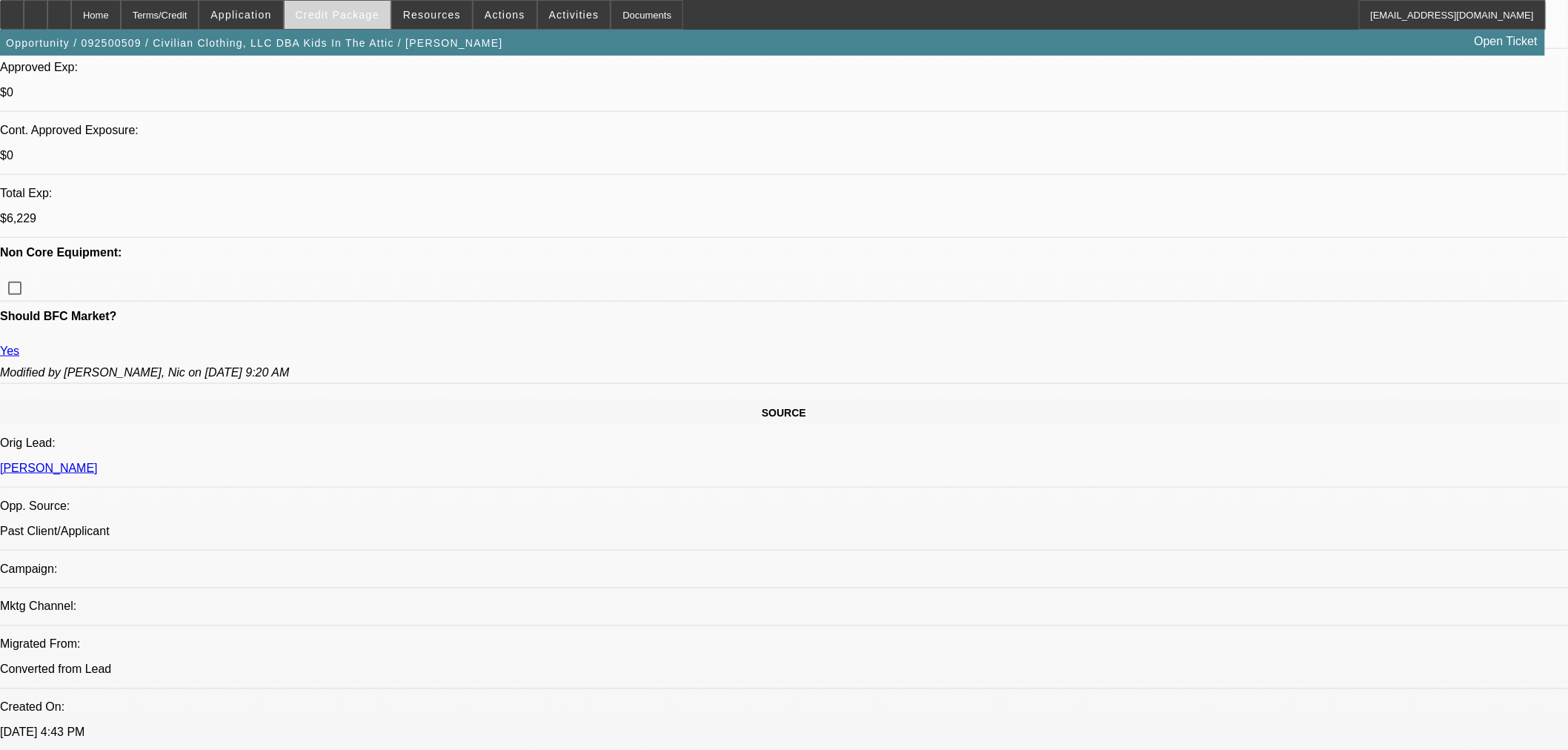
click at [375, 20] on span at bounding box center [337, 15] width 106 height 36
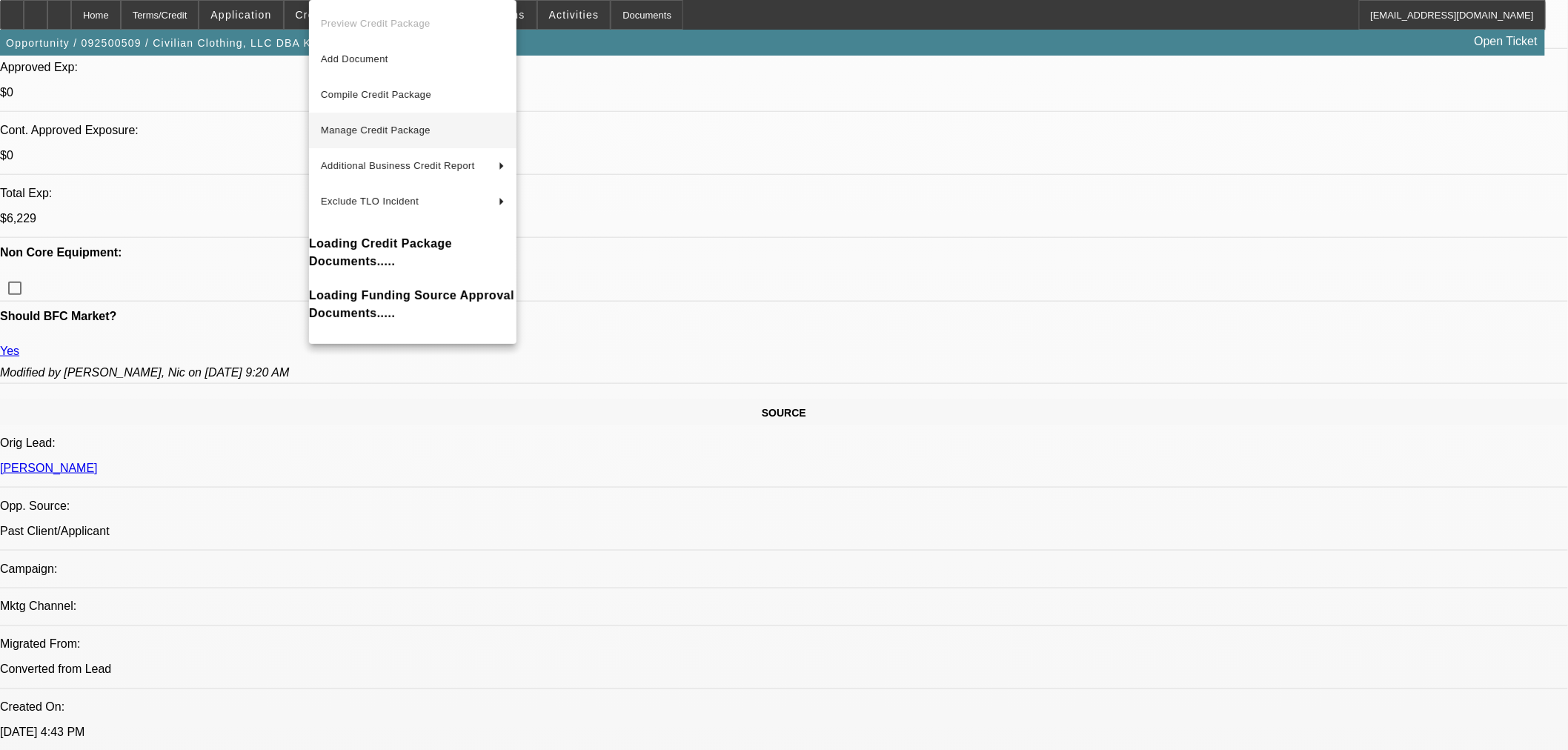
click at [409, 135] on span "Manage Credit Package" at bounding box center [413, 130] width 184 height 18
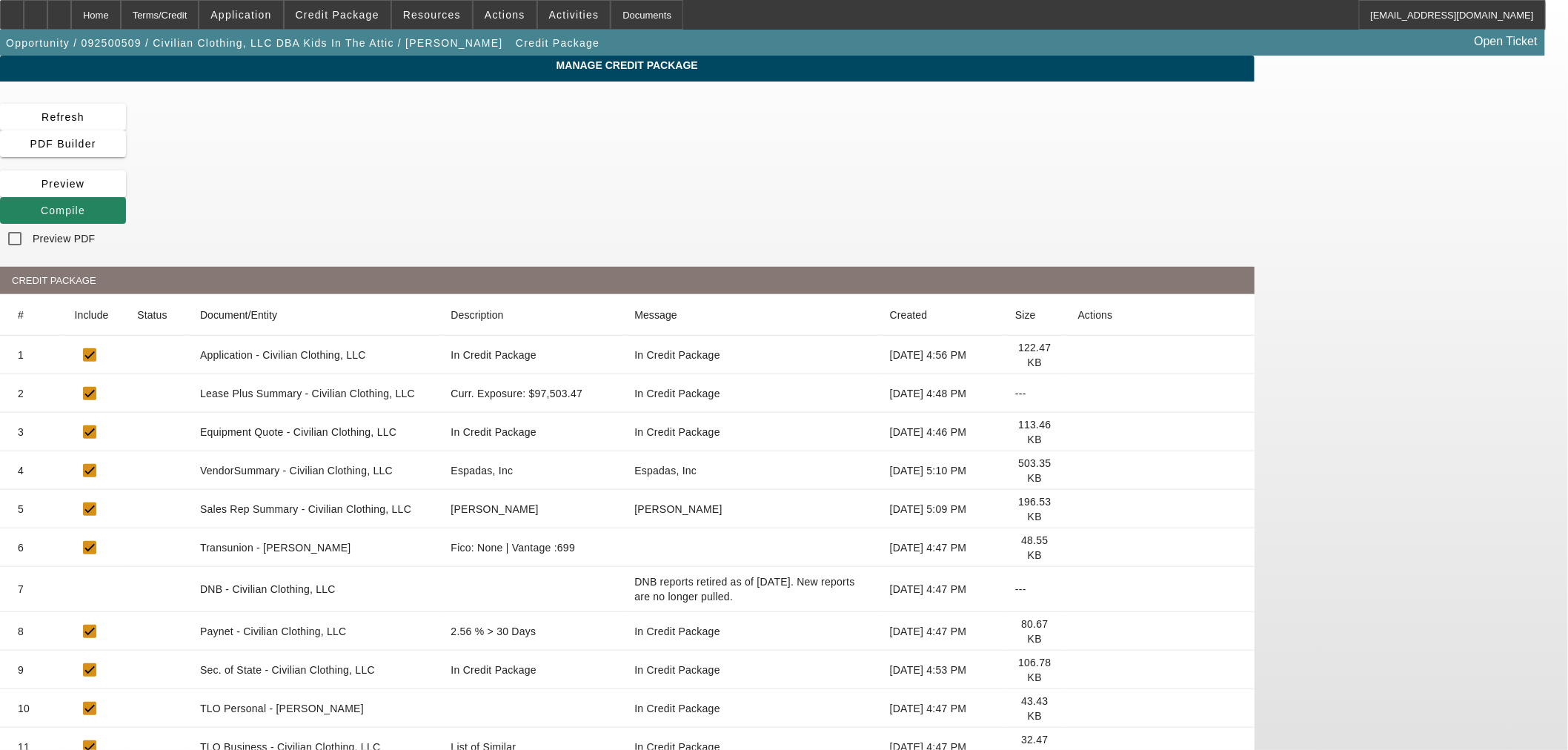
click at [1078, 394] on icon at bounding box center [1078, 394] width 0 height 0
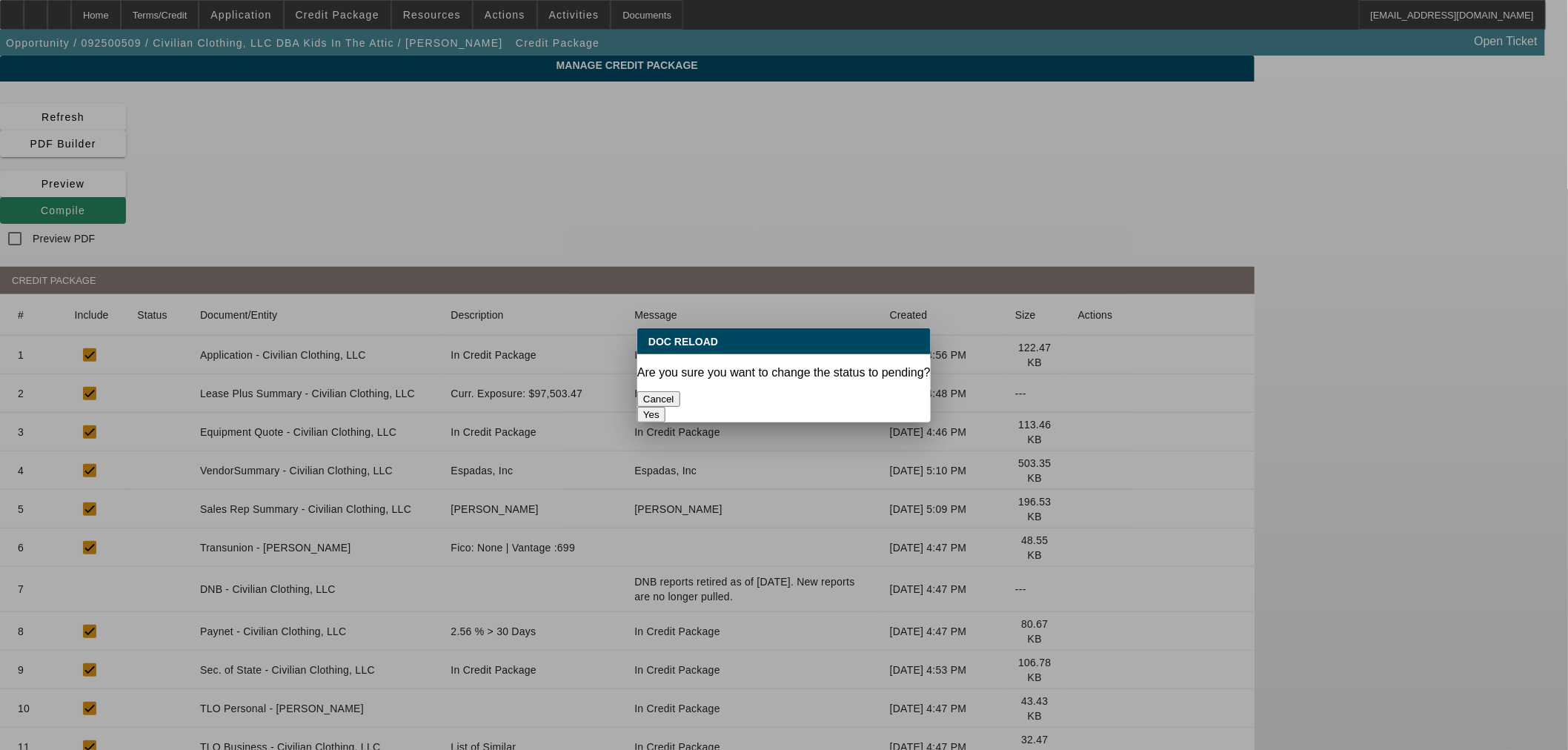
click at [666, 407] on button "Yes" at bounding box center [651, 414] width 28 height 16
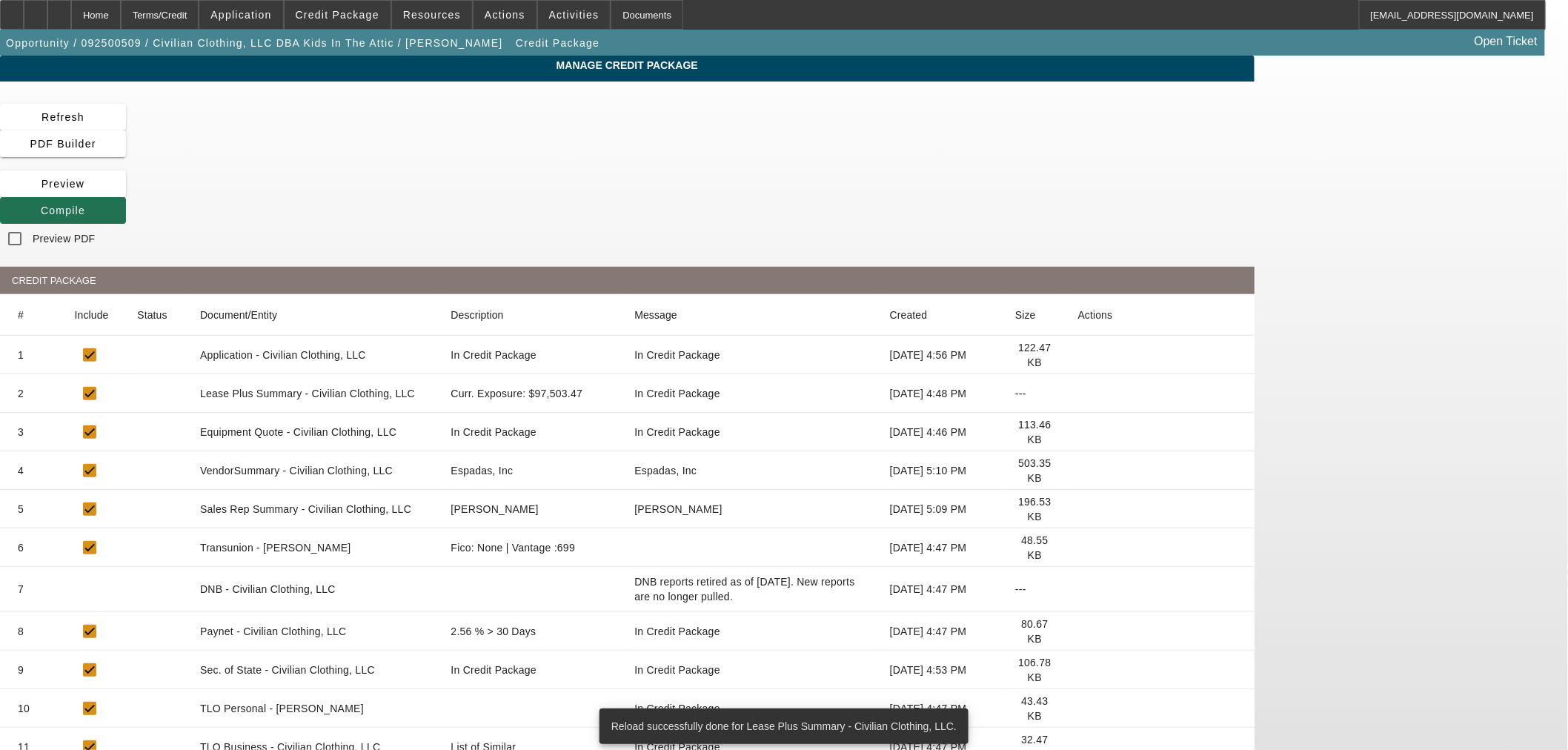
click at [126, 192] on span at bounding box center [62, 210] width 126 height 36
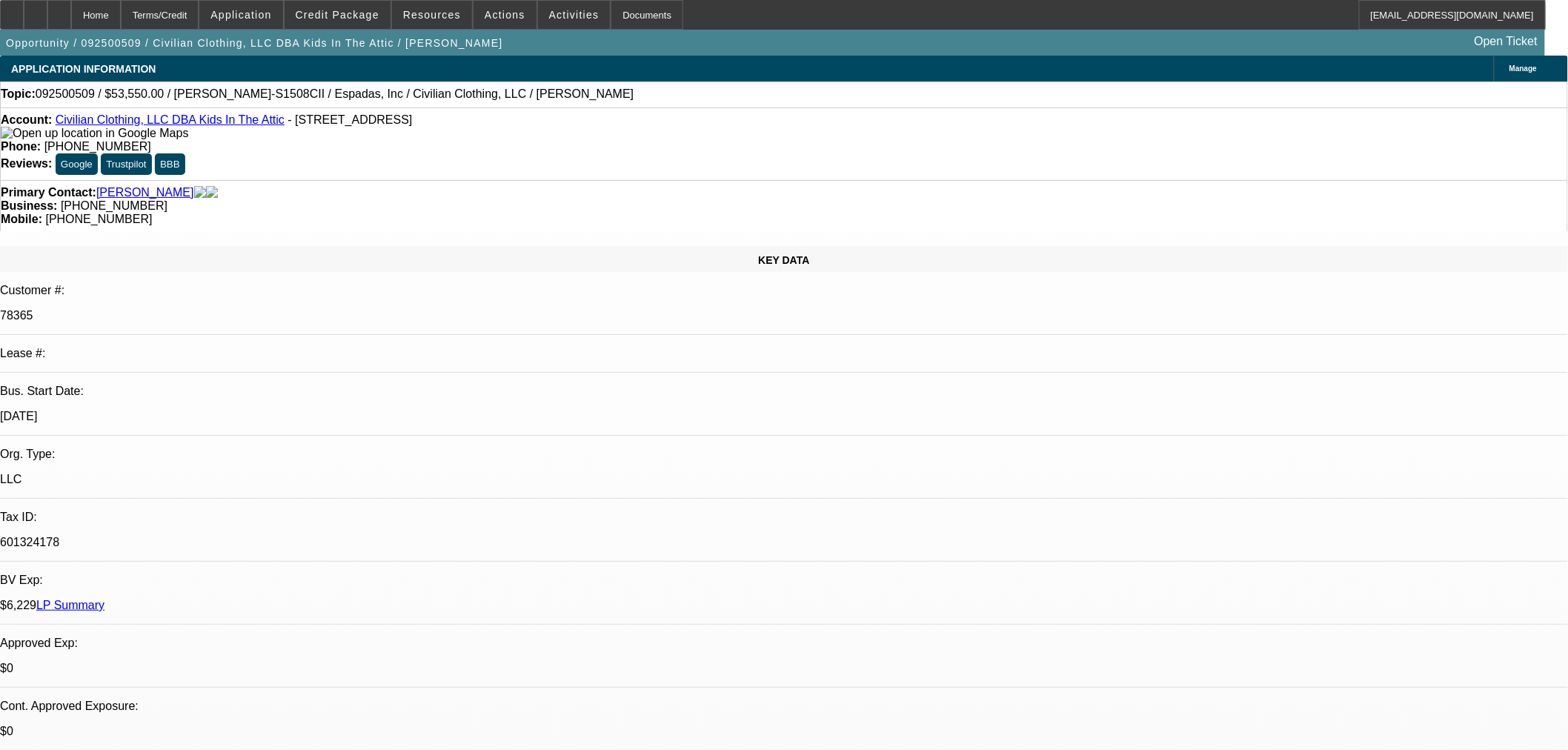
select select "0.15"
select select "2"
select select "0"
select select "2"
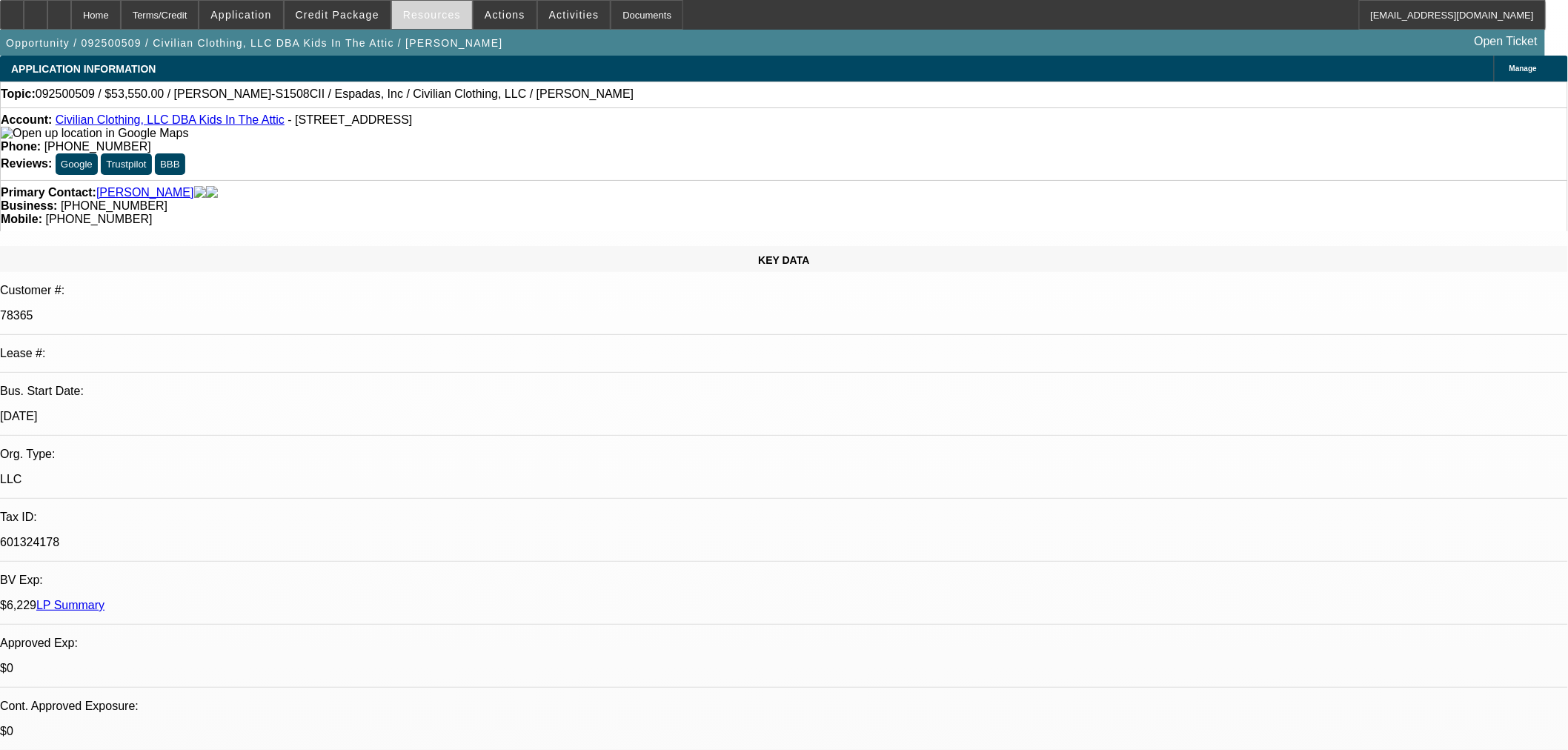
click at [402, 5] on span at bounding box center [432, 15] width 80 height 36
click at [365, 9] on div at bounding box center [784, 375] width 1568 height 750
click at [360, 13] on span "Credit Package" at bounding box center [337, 15] width 84 height 12
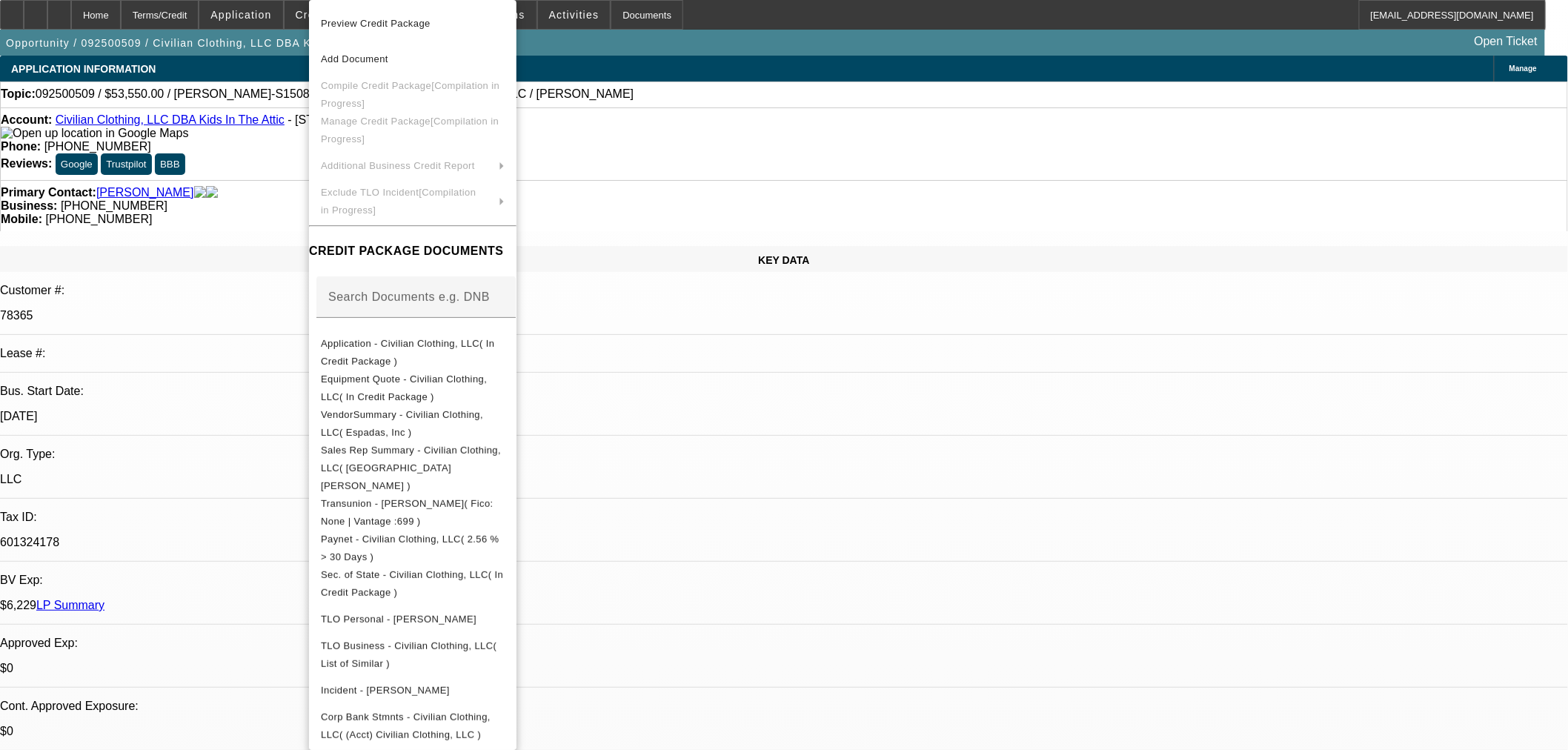
click at [789, 79] on div at bounding box center [784, 375] width 1568 height 750
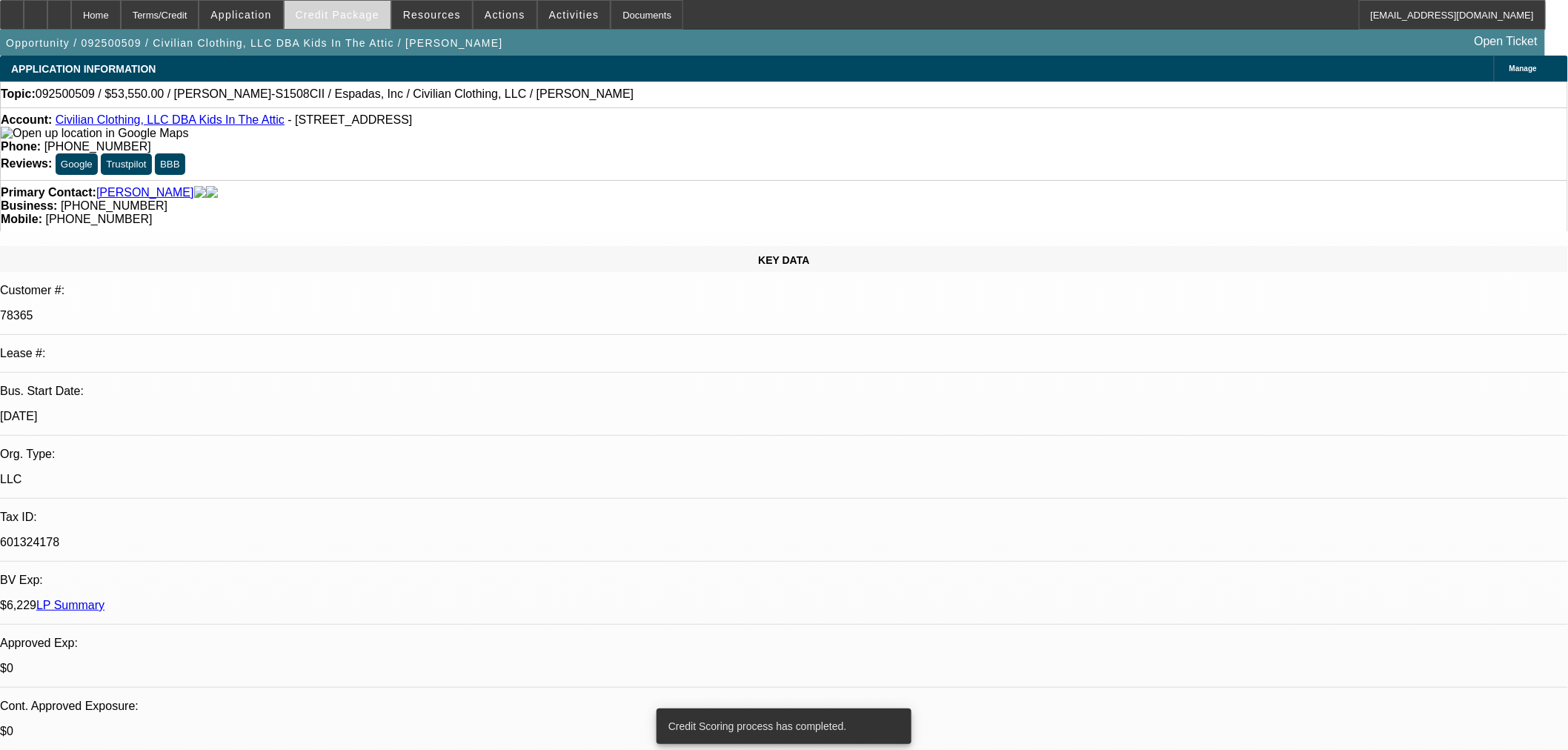
click at [386, 18] on span at bounding box center [337, 15] width 106 height 36
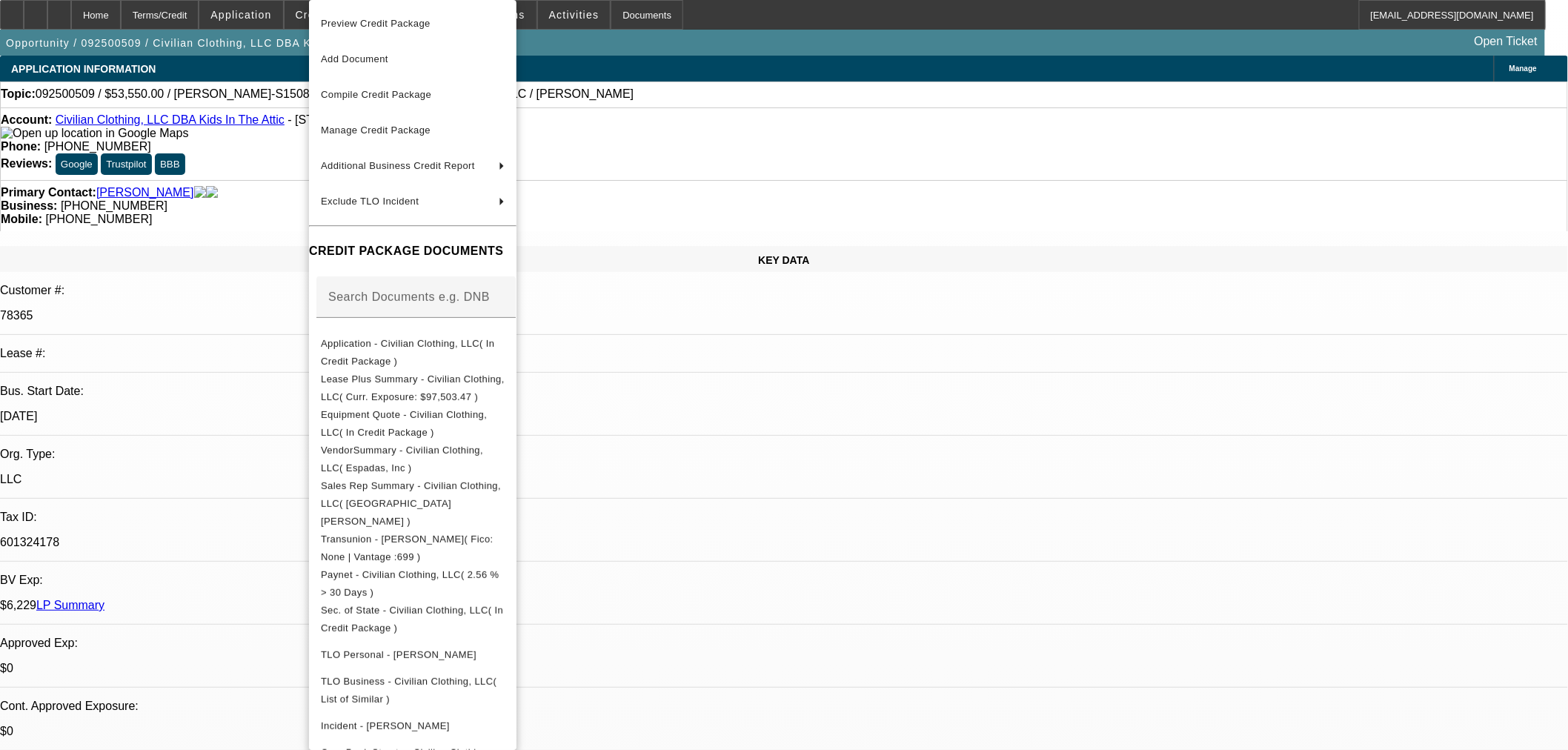
click at [415, 29] on span "Preview Credit Package" at bounding box center [413, 23] width 184 height 18
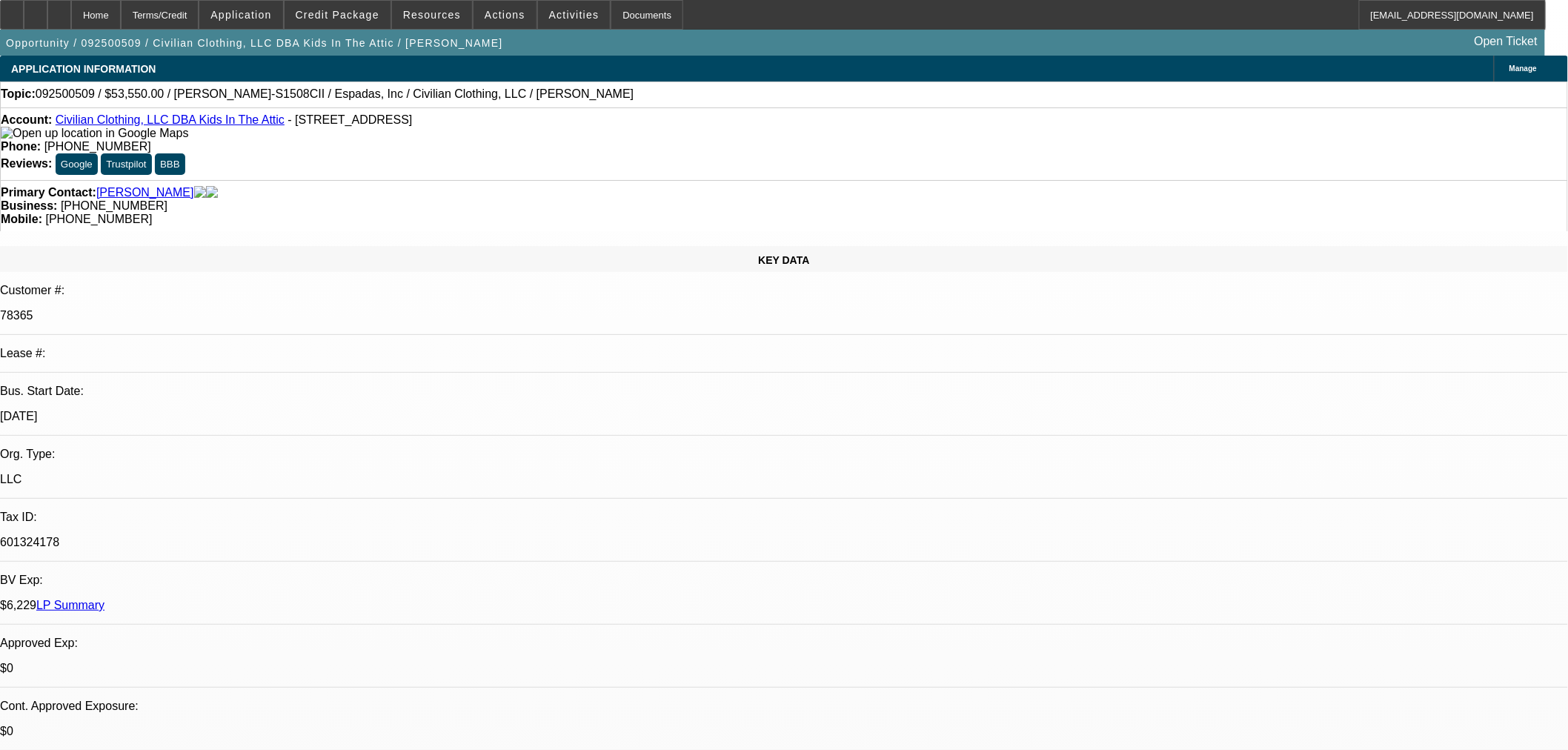
paste textarea "VEGAS; NO HISTORY WITH THIS VENDOR SINCE 2021; NON HOMEOWNER; LIMITED OVERALL C…"
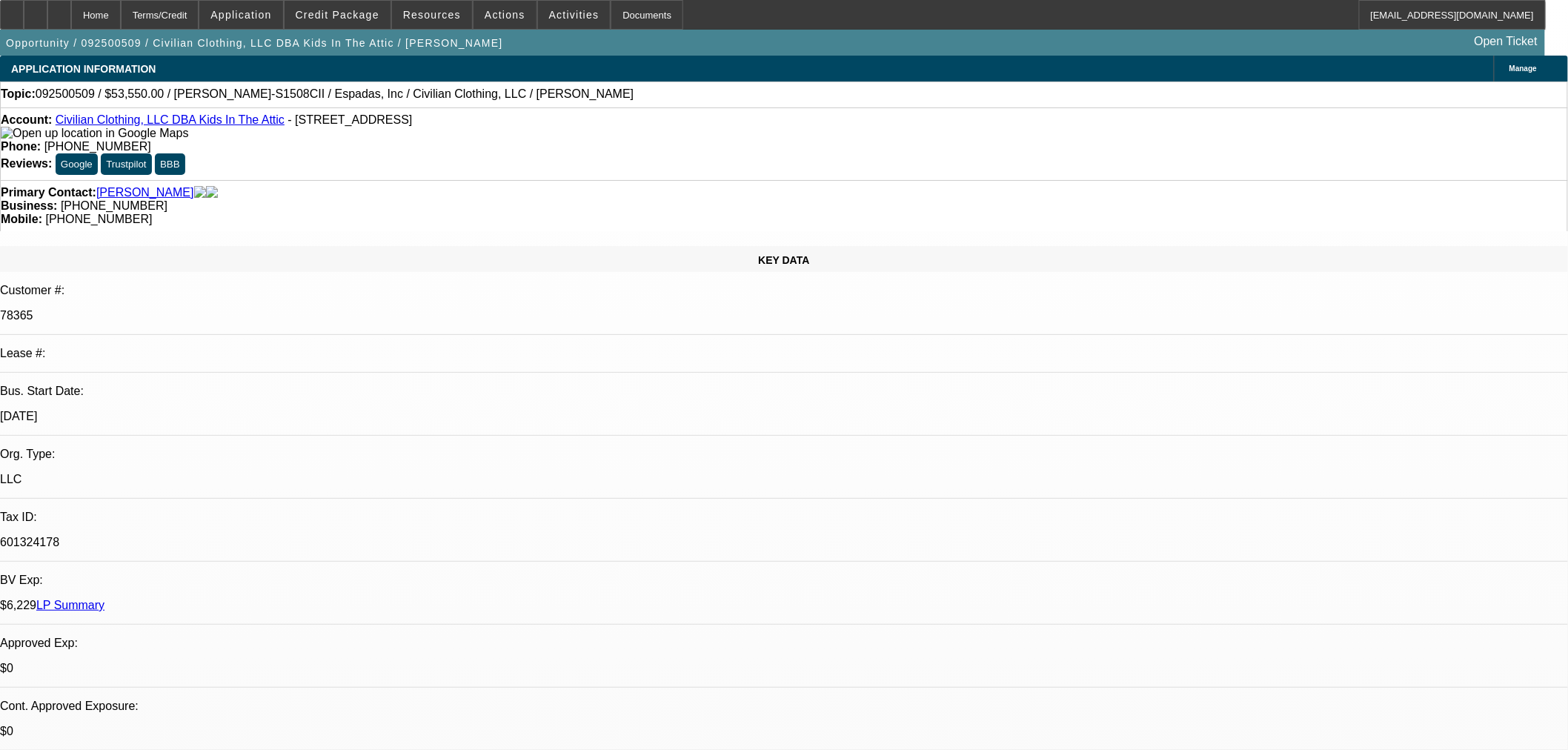
scroll to position [18, 0]
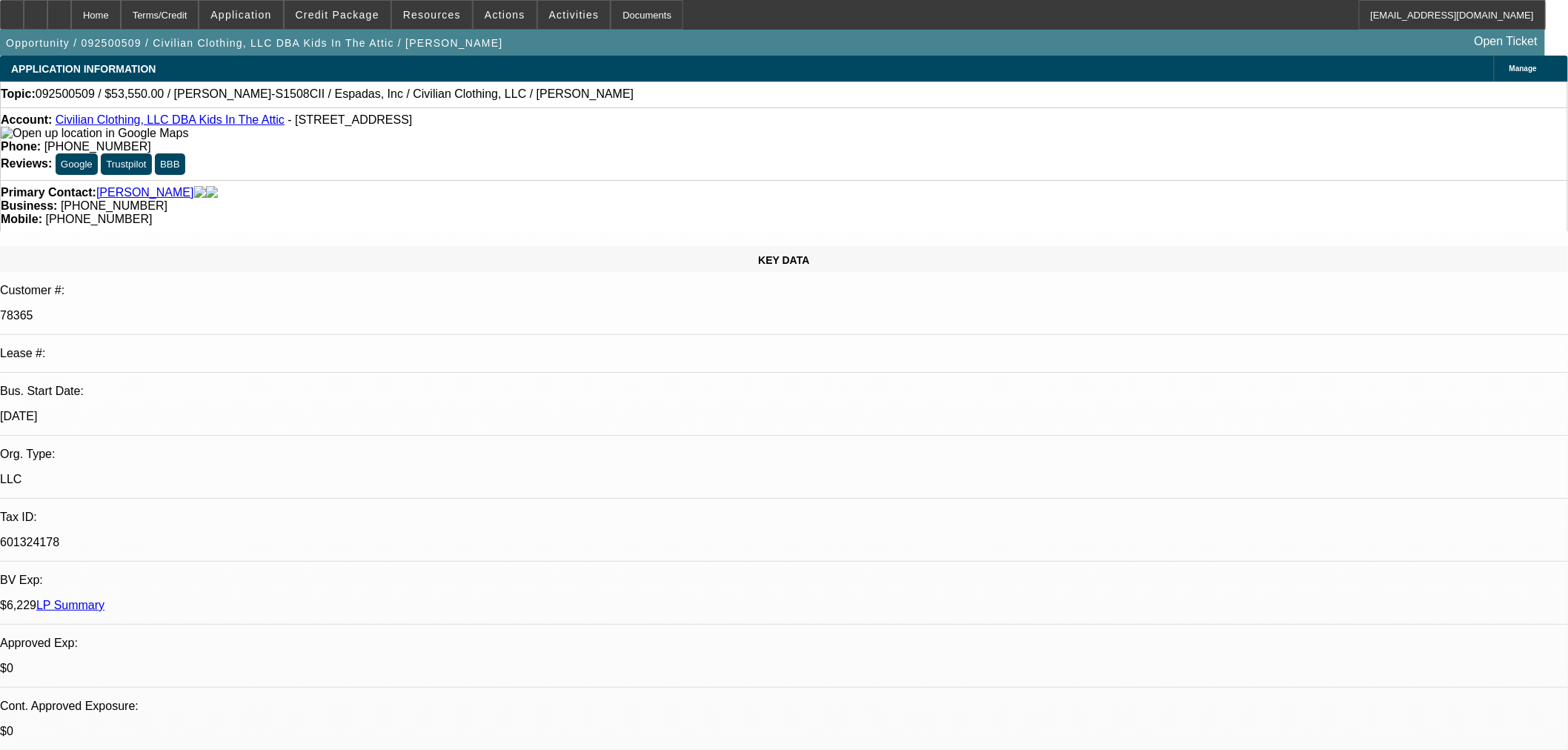
scroll to position [18, 0]
type textarea "VEGAS; NO HISTORY WITH THIS VENDOR SINCE 2021; 27 NSFS TO BFC ON 61 PAYMENTS IN…"
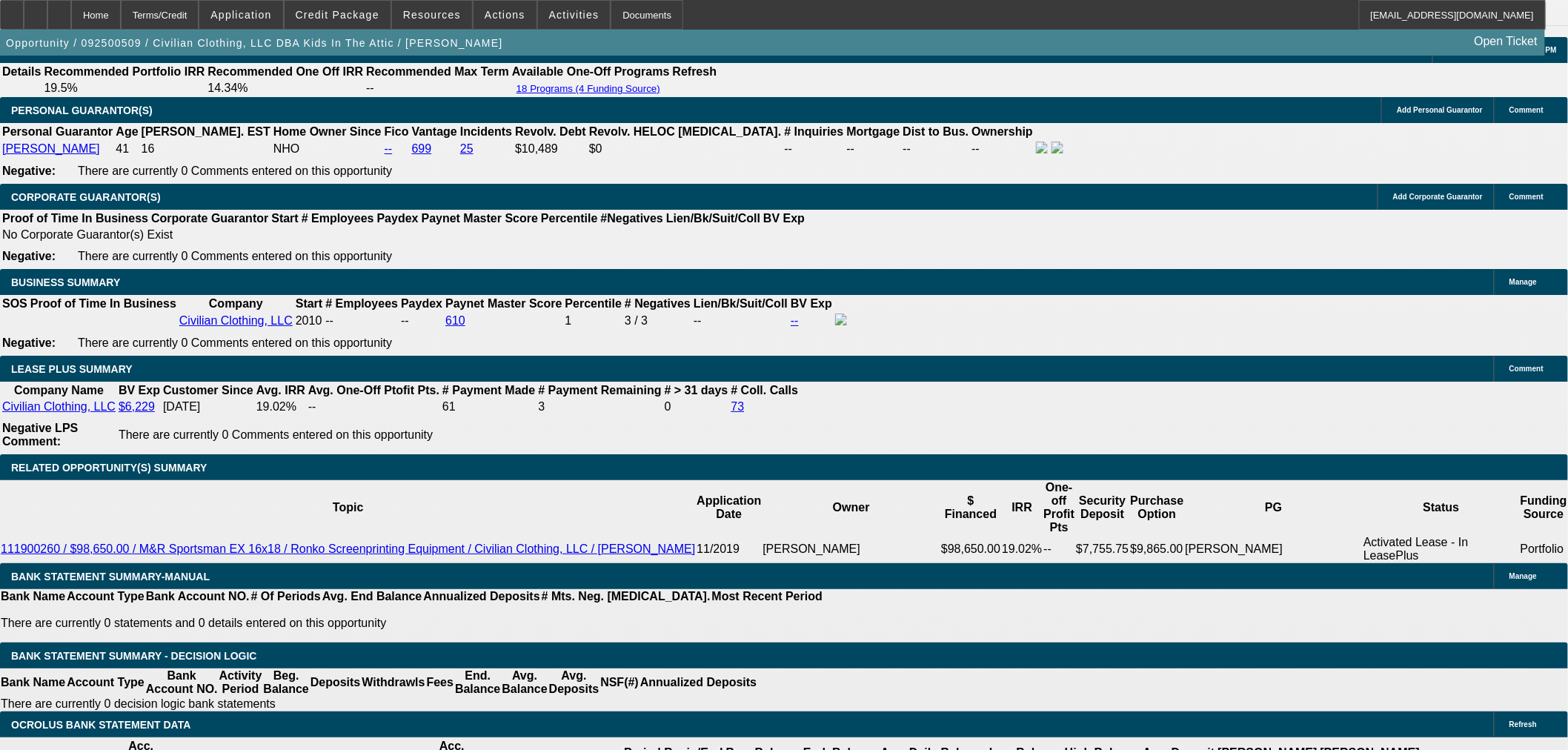
scroll to position [2388, 0]
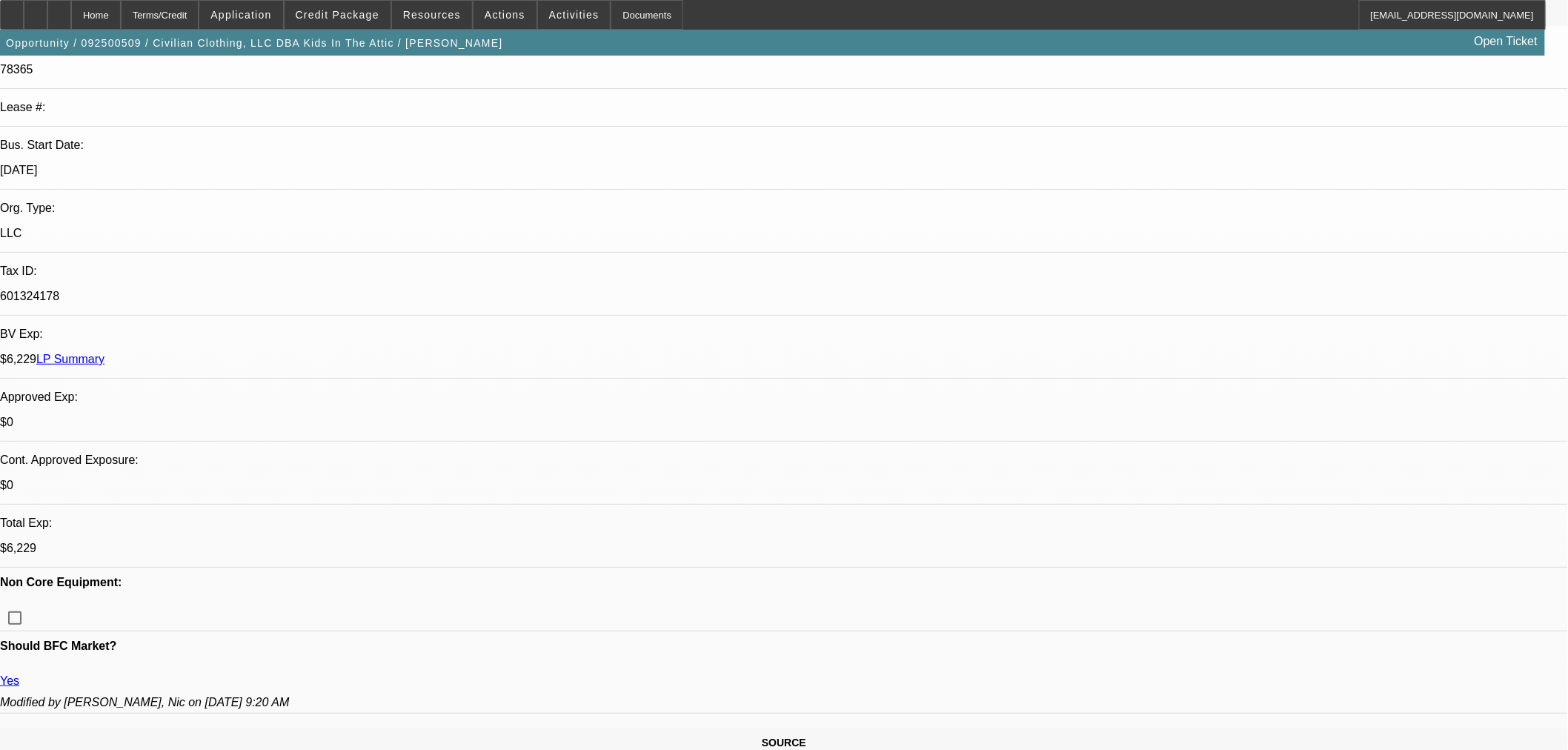
scroll to position [247, 0]
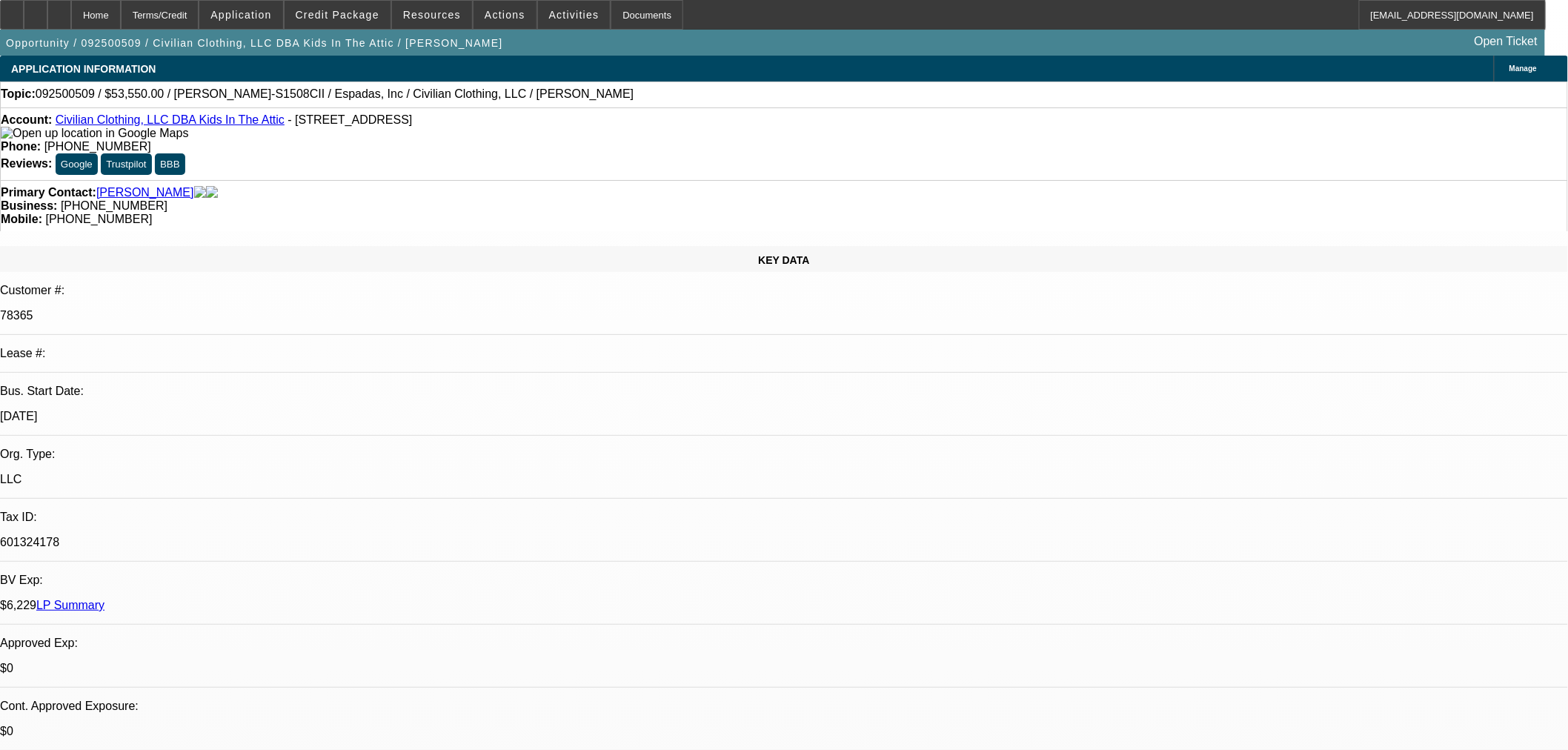
select select "0.15"
select select "2"
select select "0"
select select "2"
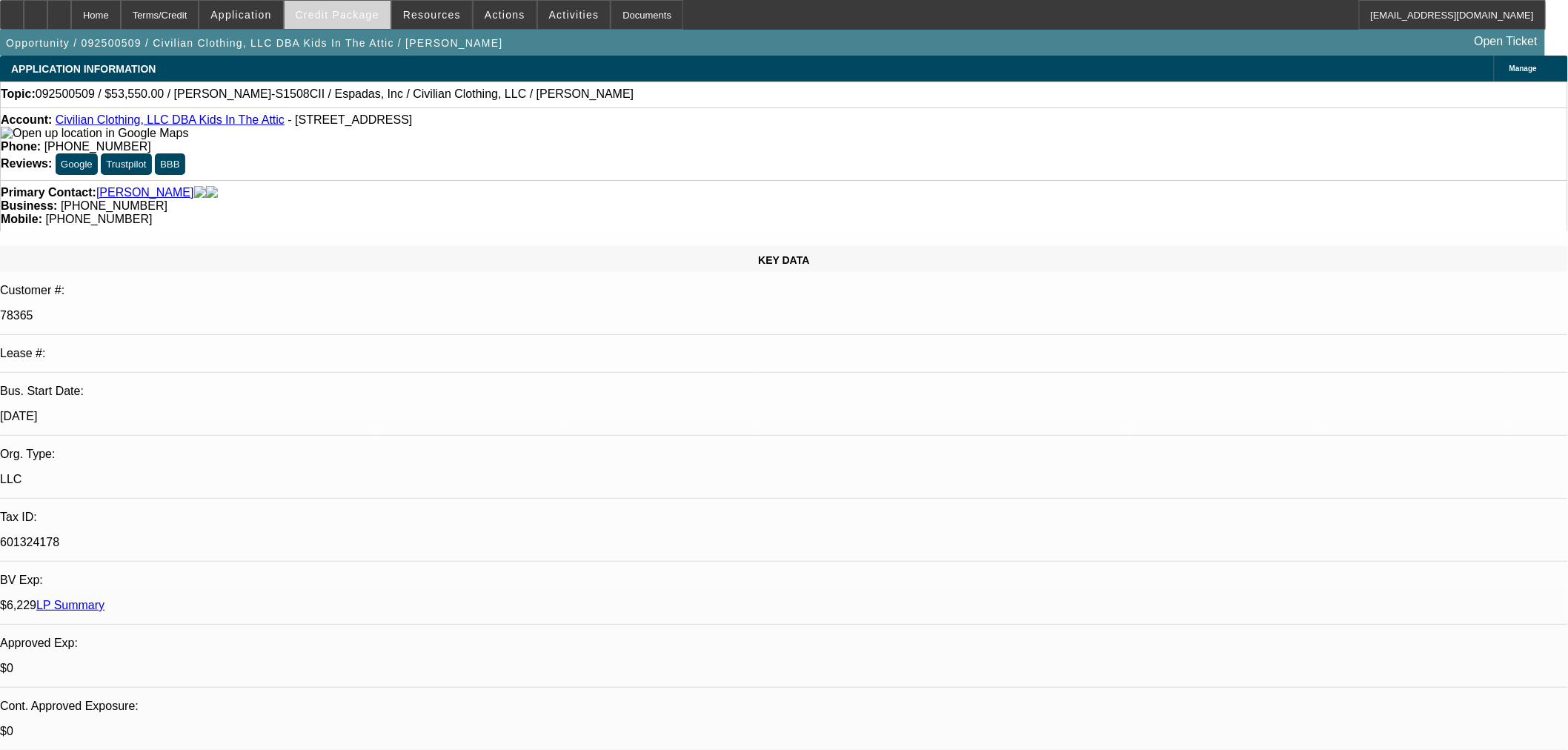
click at [340, 18] on span "Credit Package" at bounding box center [337, 15] width 84 height 12
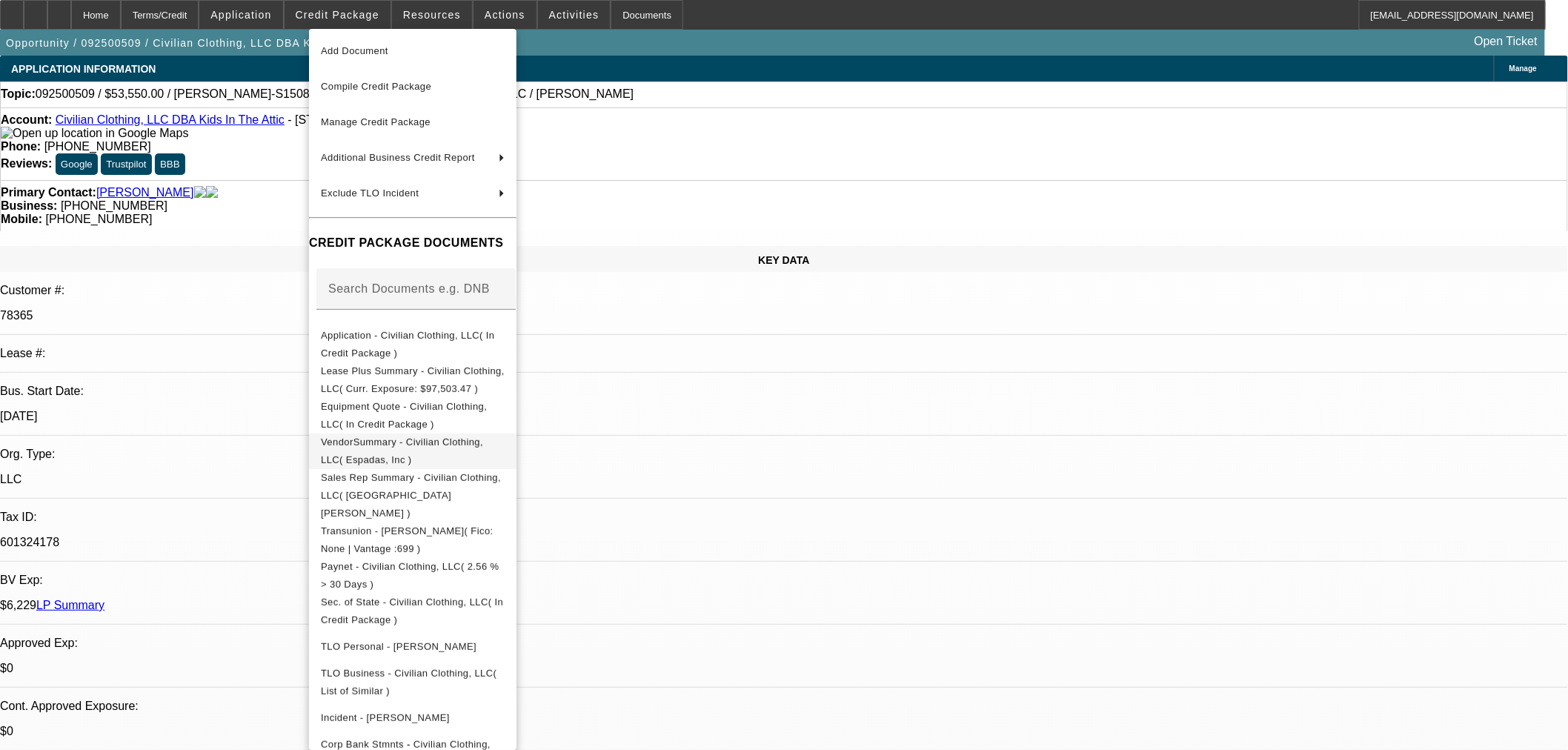
scroll to position [53, 0]
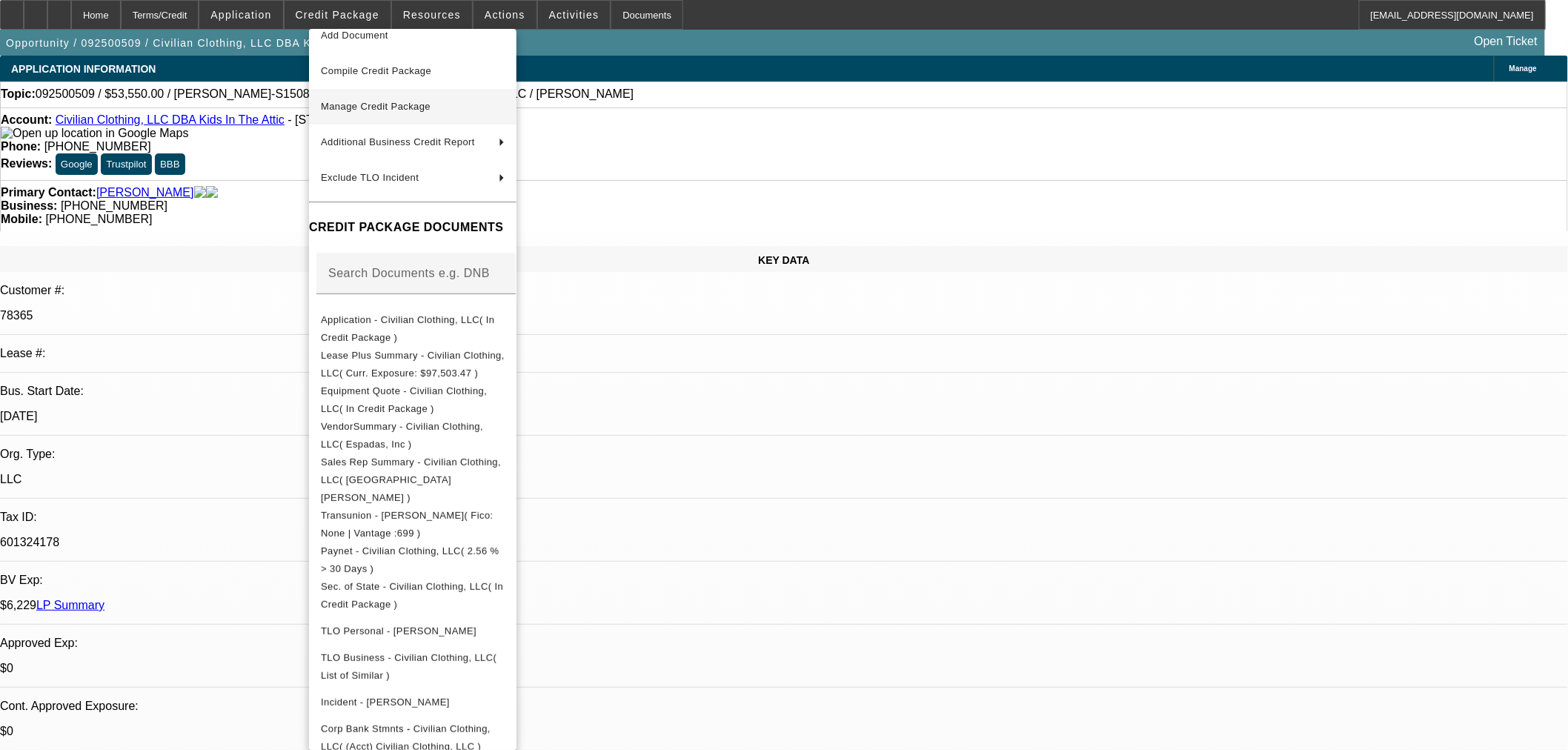
click at [401, 115] on span "Manage Credit Package" at bounding box center [413, 107] width 184 height 18
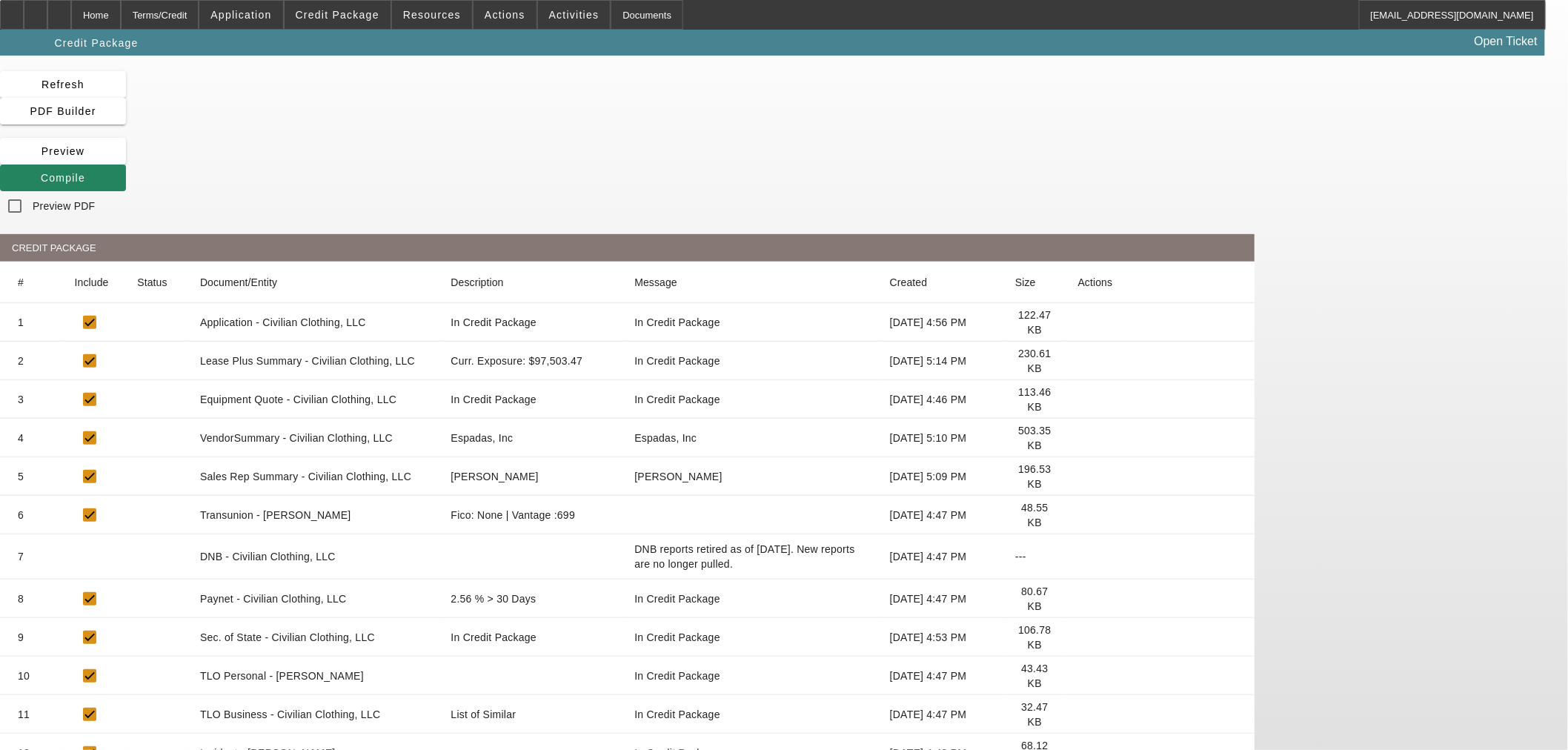
scroll to position [49, 0]
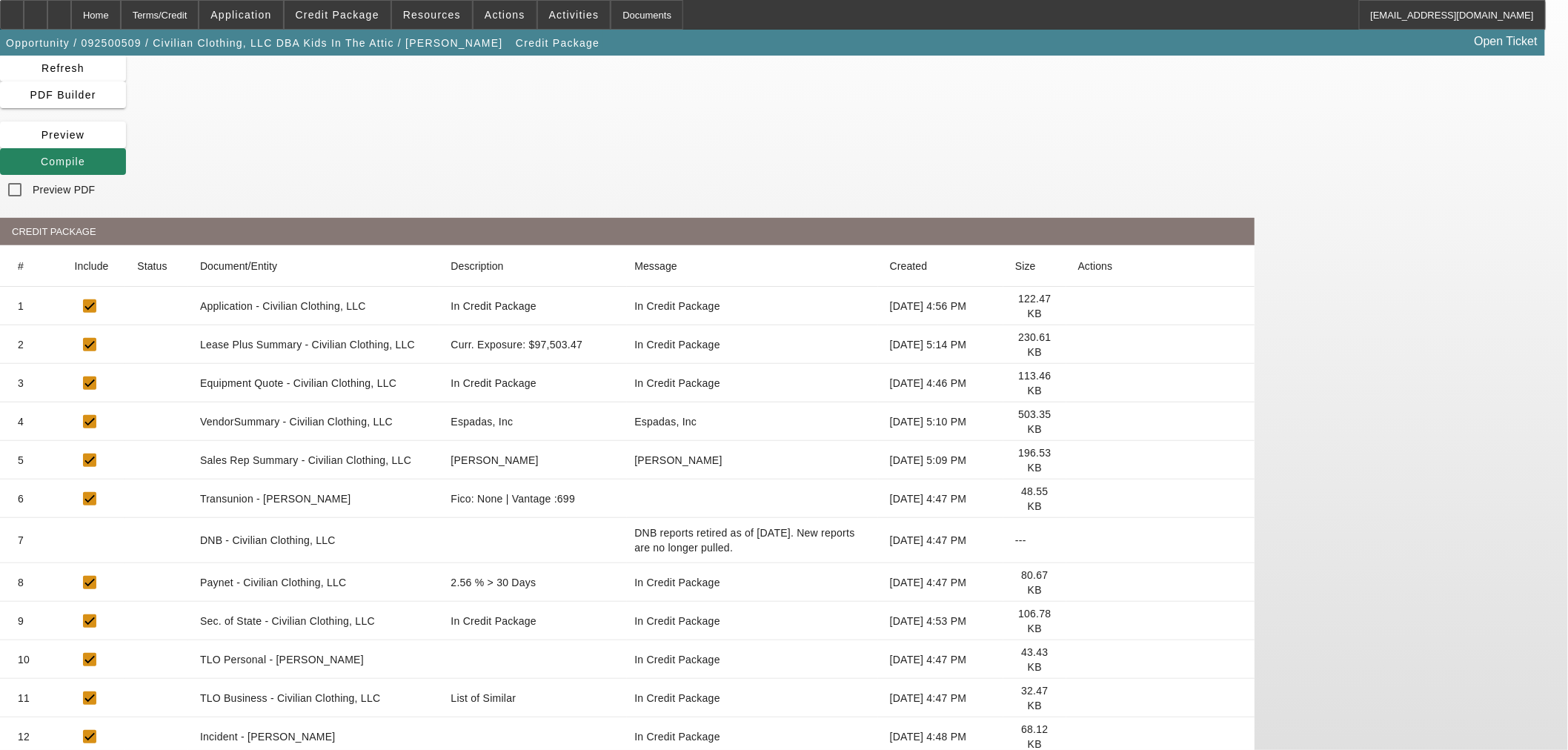
click at [1078, 698] on icon at bounding box center [1078, 698] width 0 height 0
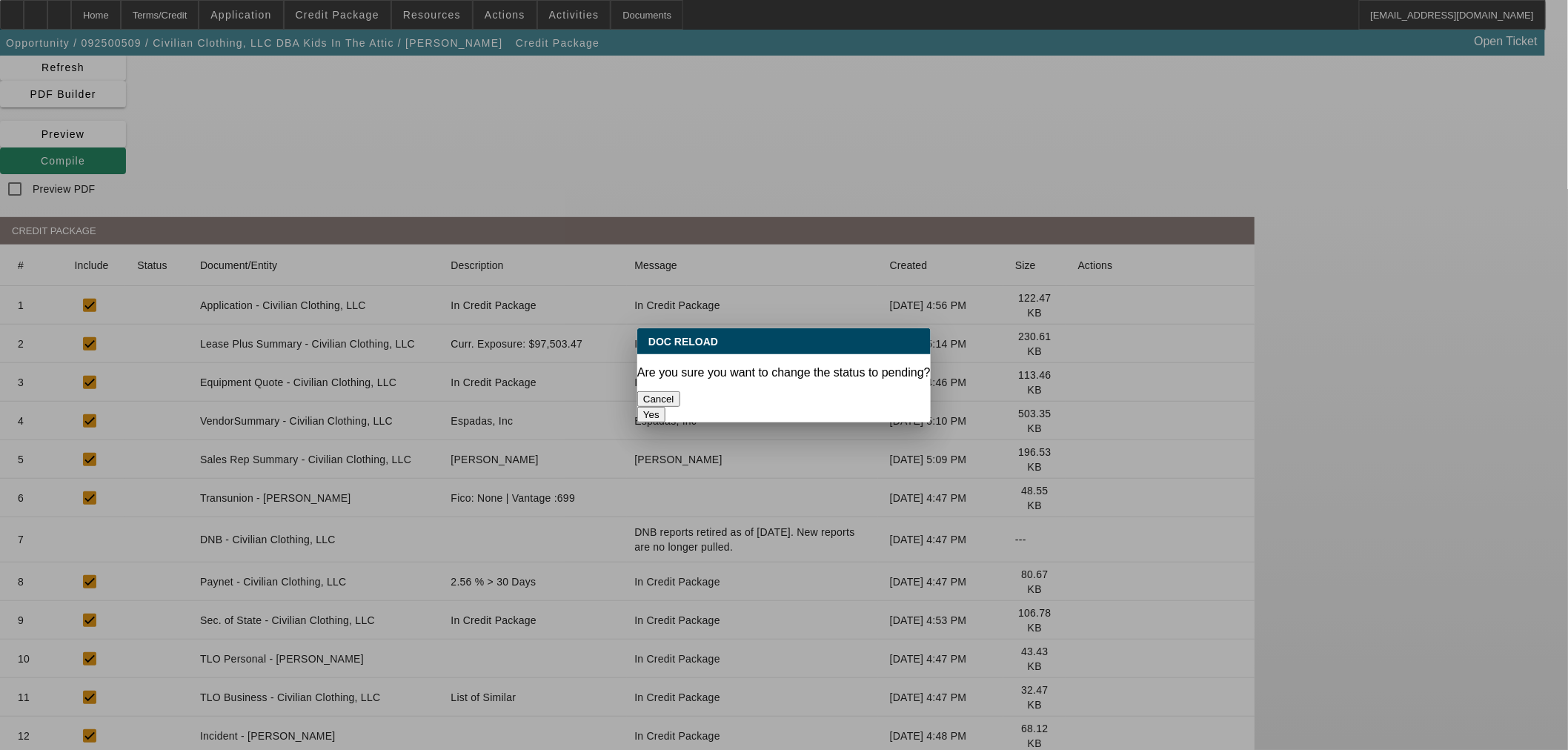
scroll to position [0, 0]
click at [666, 407] on button "Yes" at bounding box center [651, 414] width 28 height 16
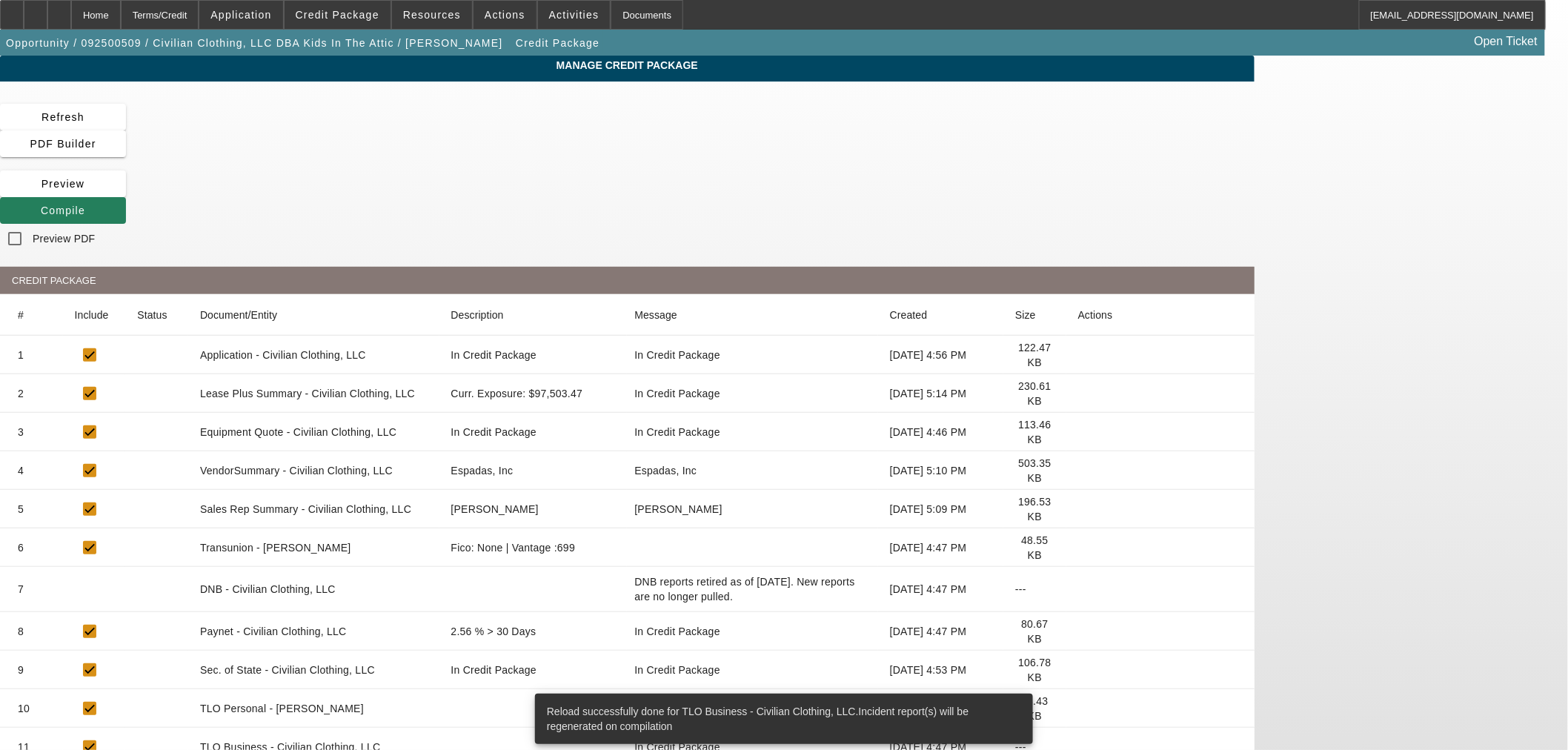
click at [85, 205] on span "Compile" at bounding box center [62, 211] width 44 height 12
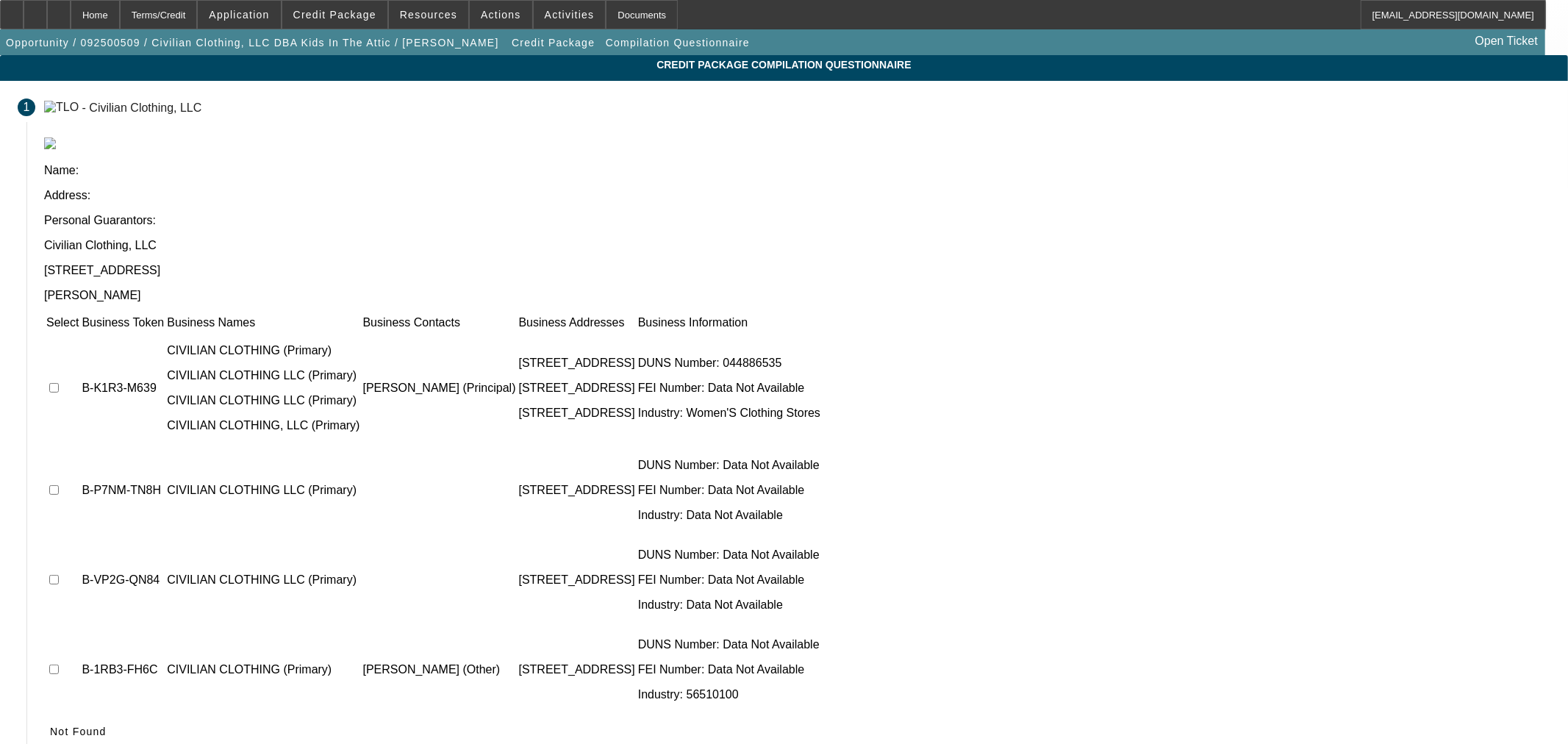
click at [58, 383] on input "checkbox" at bounding box center [53, 387] width 9 height 9
checkbox input "true"
click at [58, 485] on input "checkbox" at bounding box center [53, 489] width 9 height 9
checkbox input "true"
click at [79, 536] on td at bounding box center [62, 580] width 34 height 89
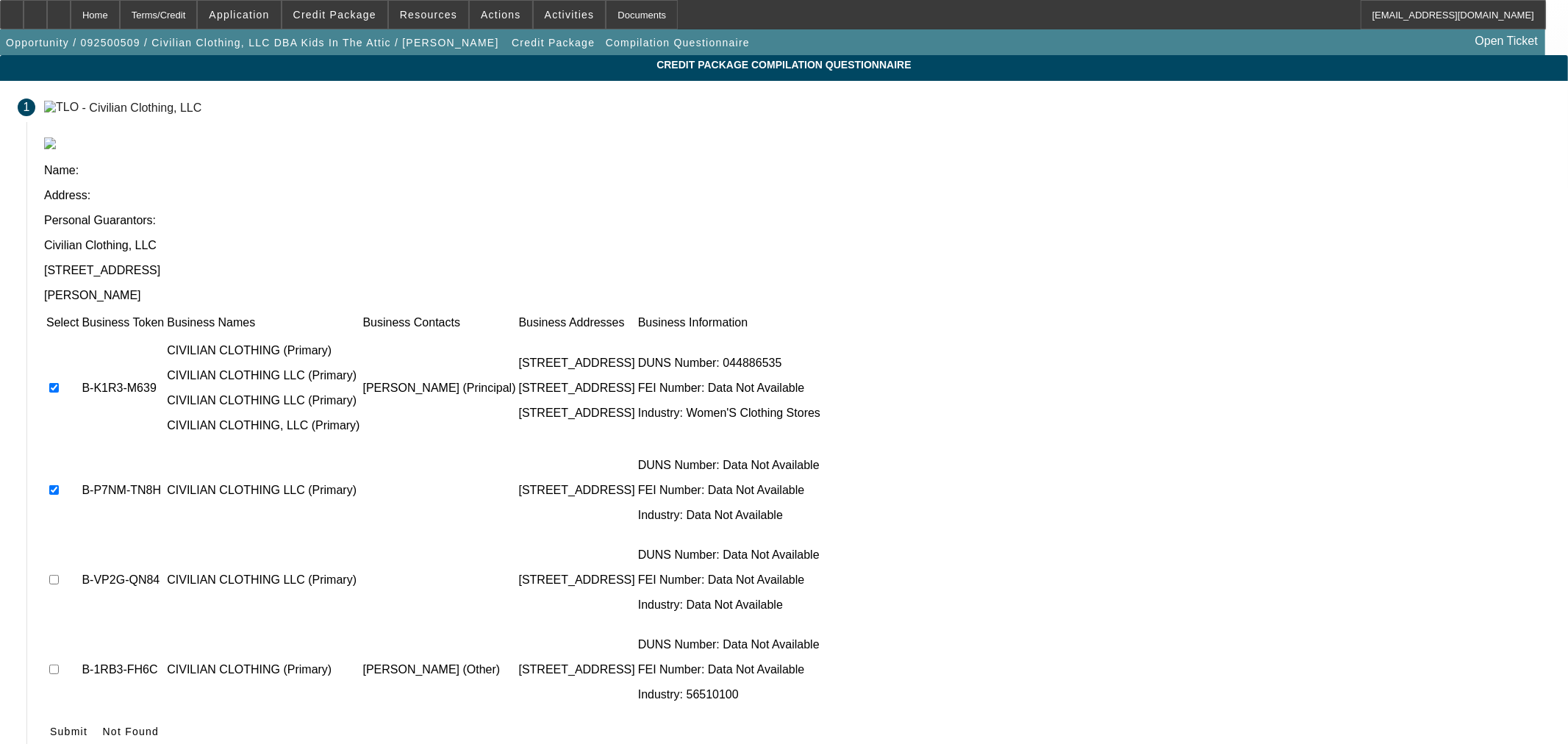
click at [79, 536] on td at bounding box center [62, 580] width 34 height 89
click at [58, 575] on input "checkbox" at bounding box center [53, 580] width 9 height 9
checkbox input "true"
click at [58, 665] on input "checkbox" at bounding box center [53, 669] width 9 height 9
checkbox input "true"
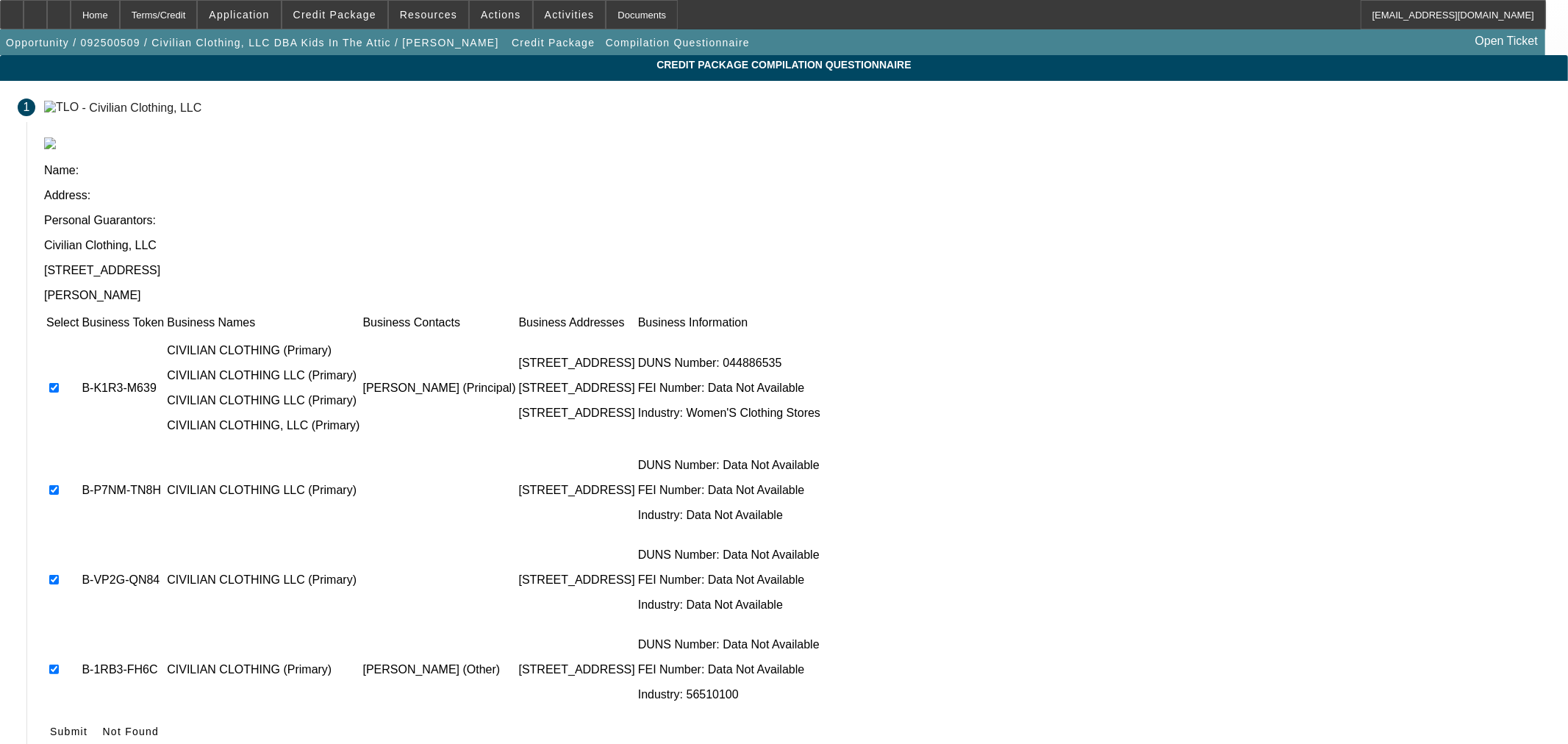
click at [50, 726] on icon at bounding box center [50, 732] width 0 height 12
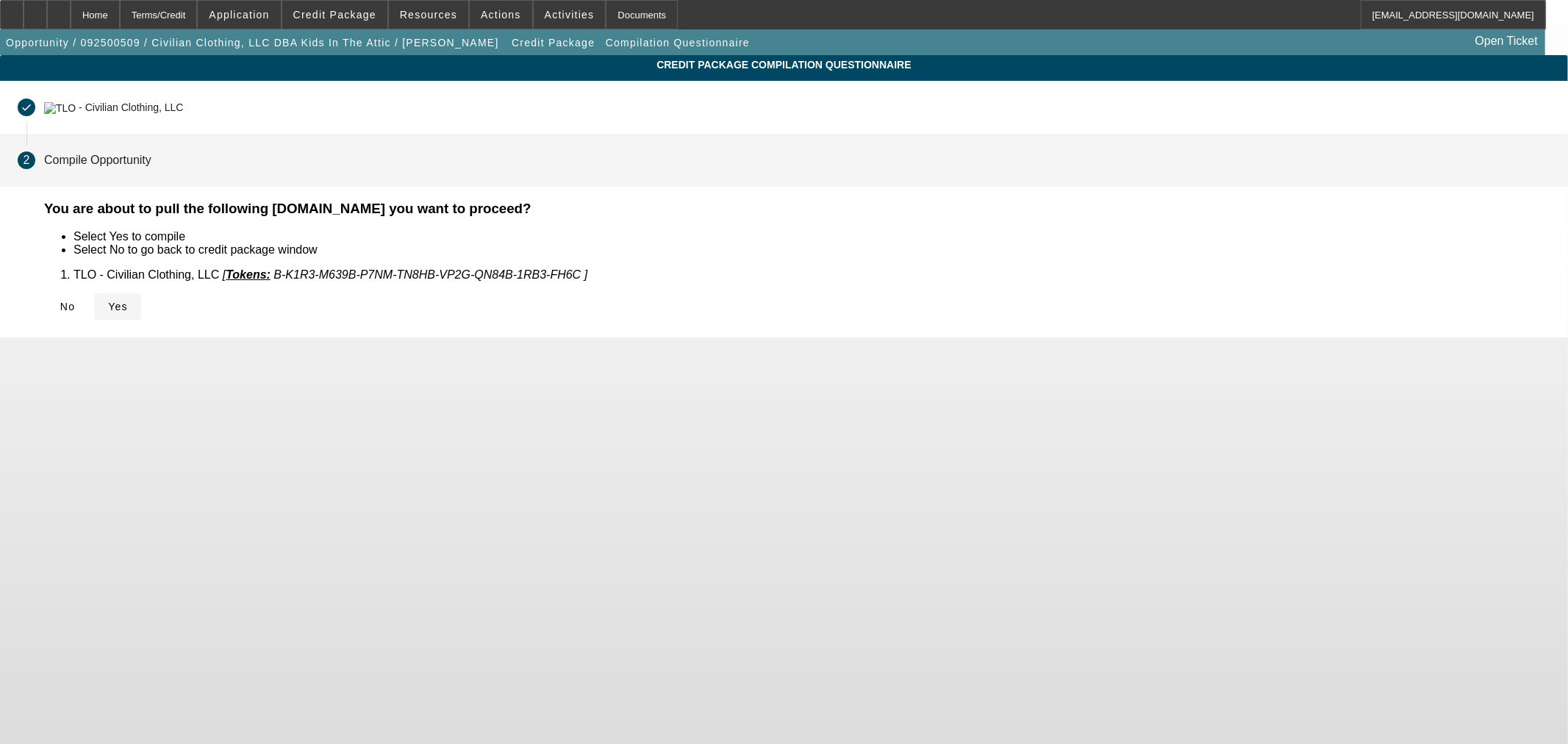
click at [141, 302] on span at bounding box center [117, 306] width 47 height 35
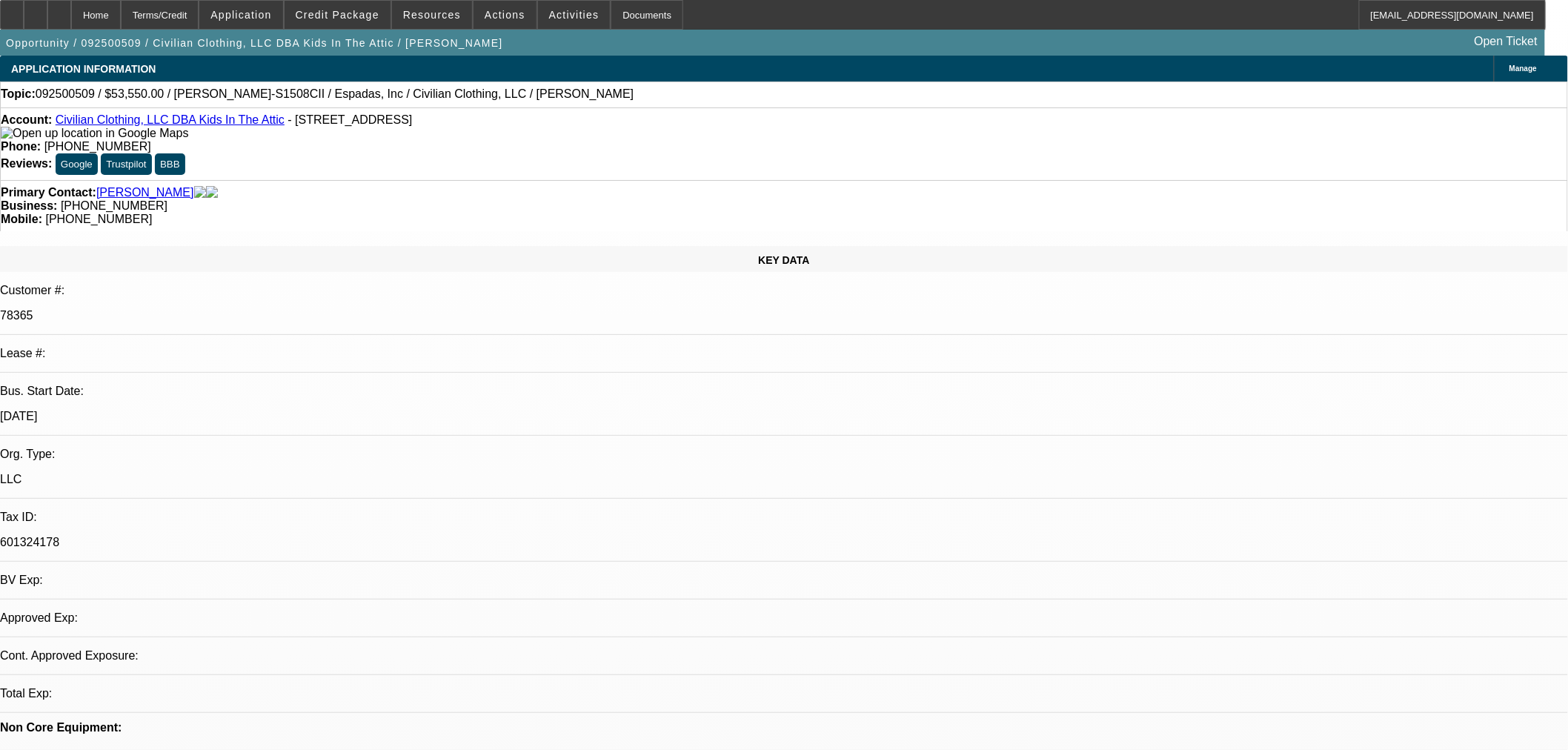
select select "0.15"
select select "2"
select select "0"
select select "2"
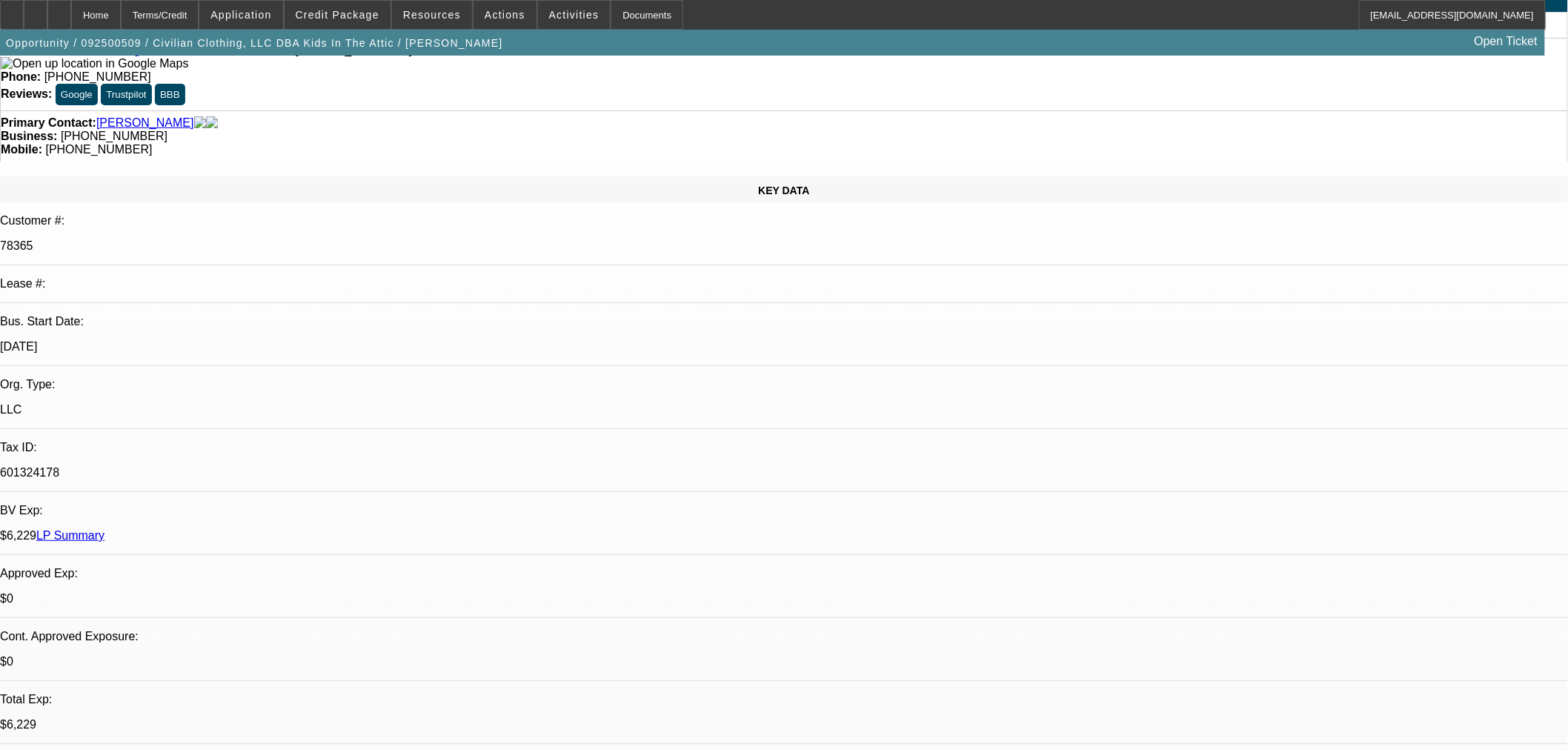
select select "0.15"
select select "2"
select select "0"
select select "2"
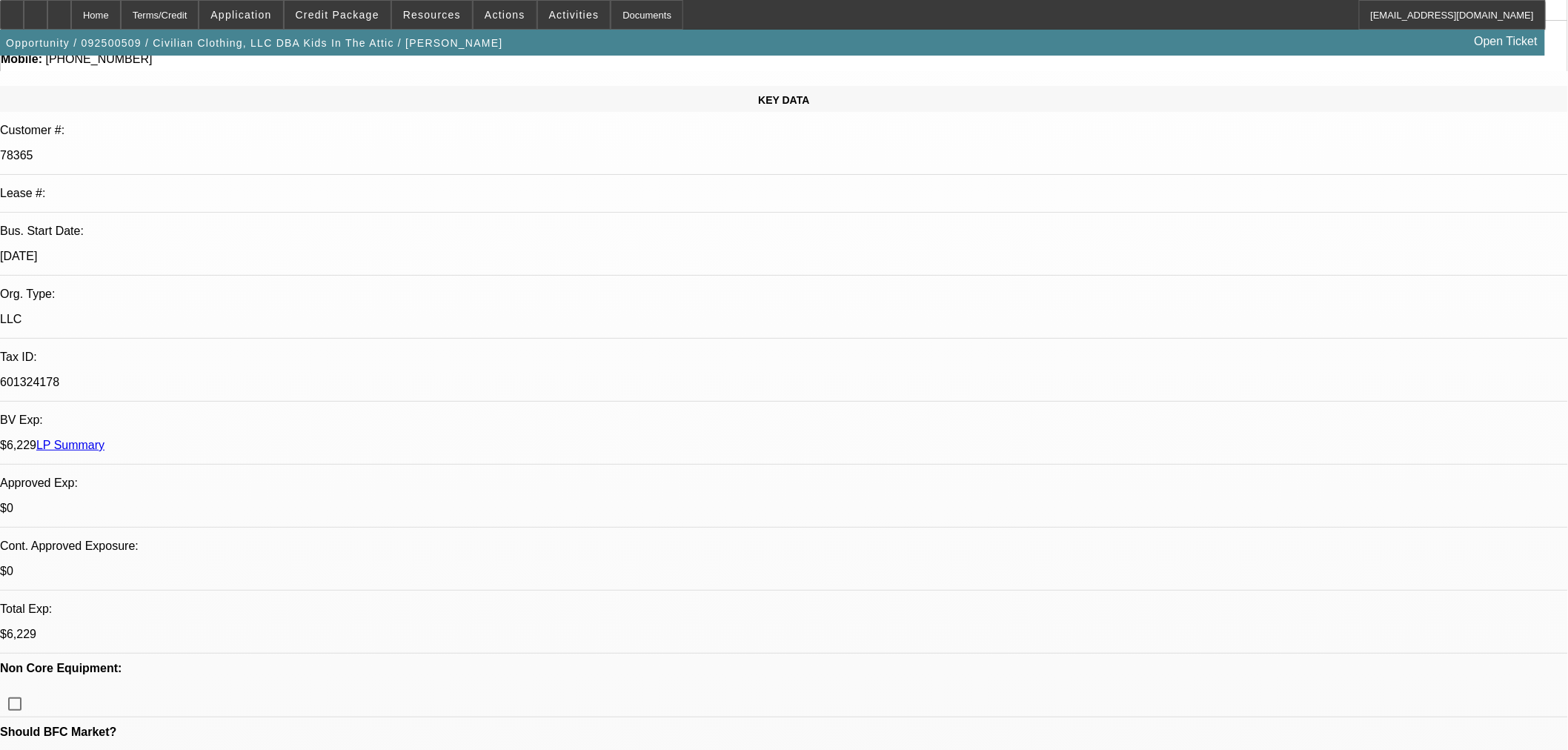
scroll to position [165, 0]
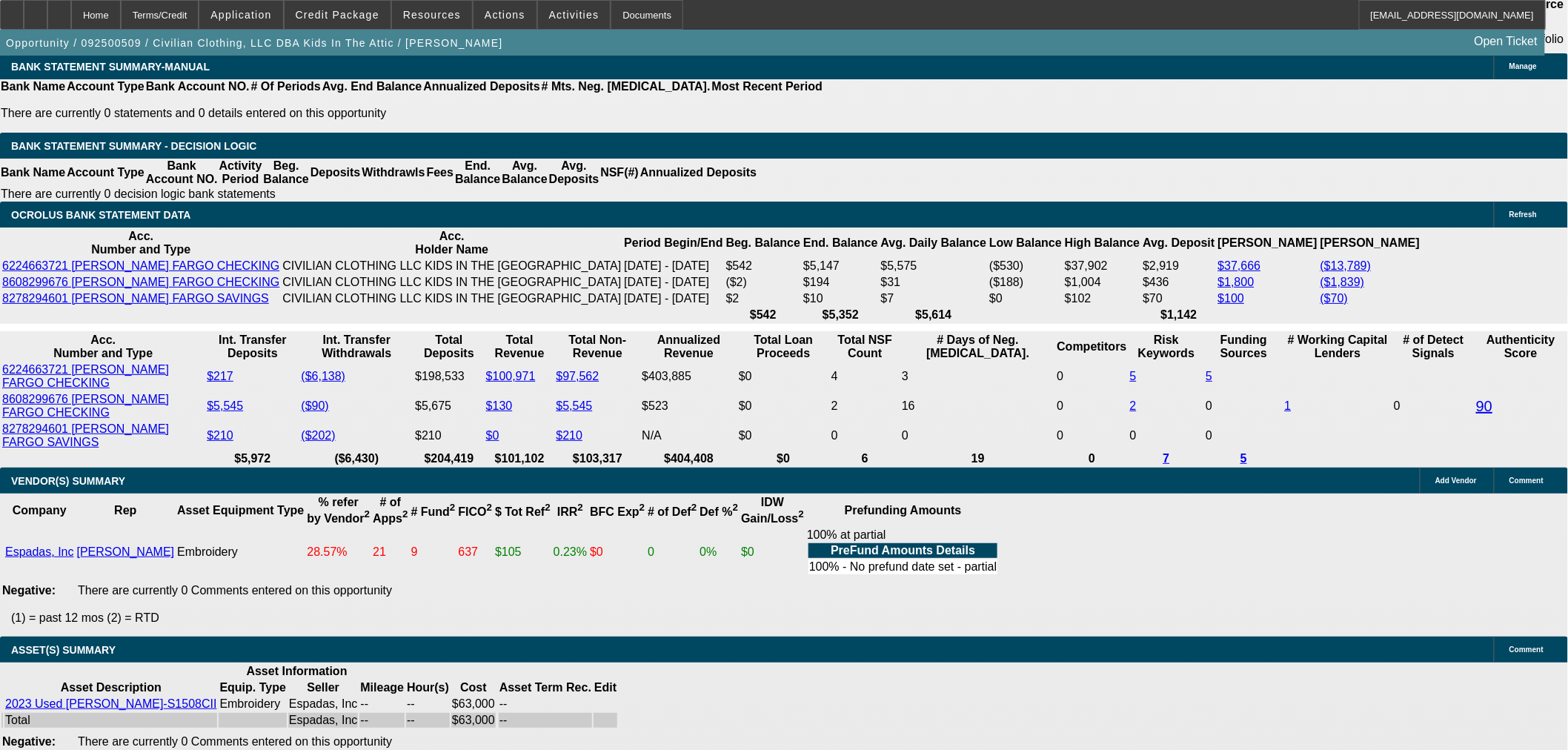
scroll to position [2717, 0]
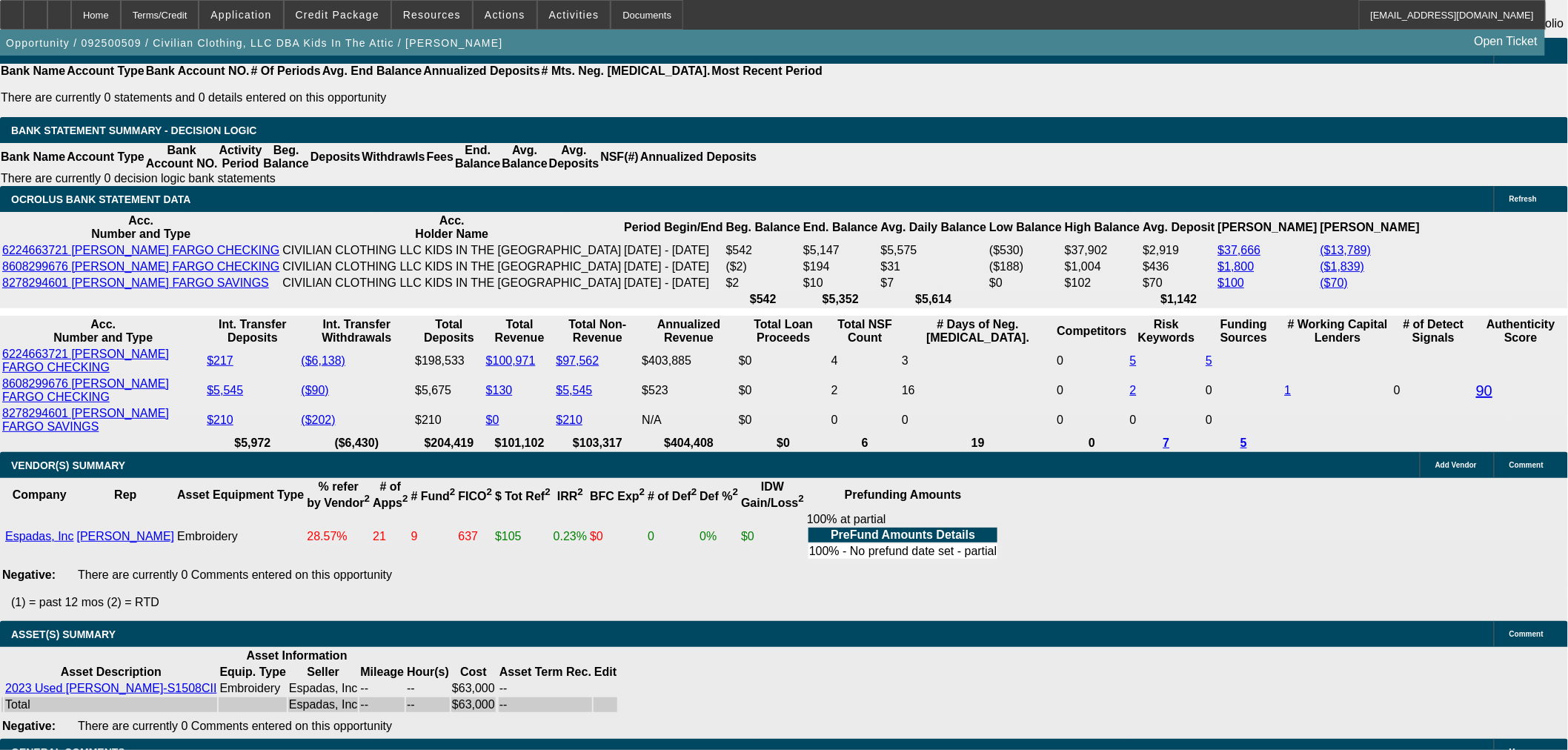
select select "4"
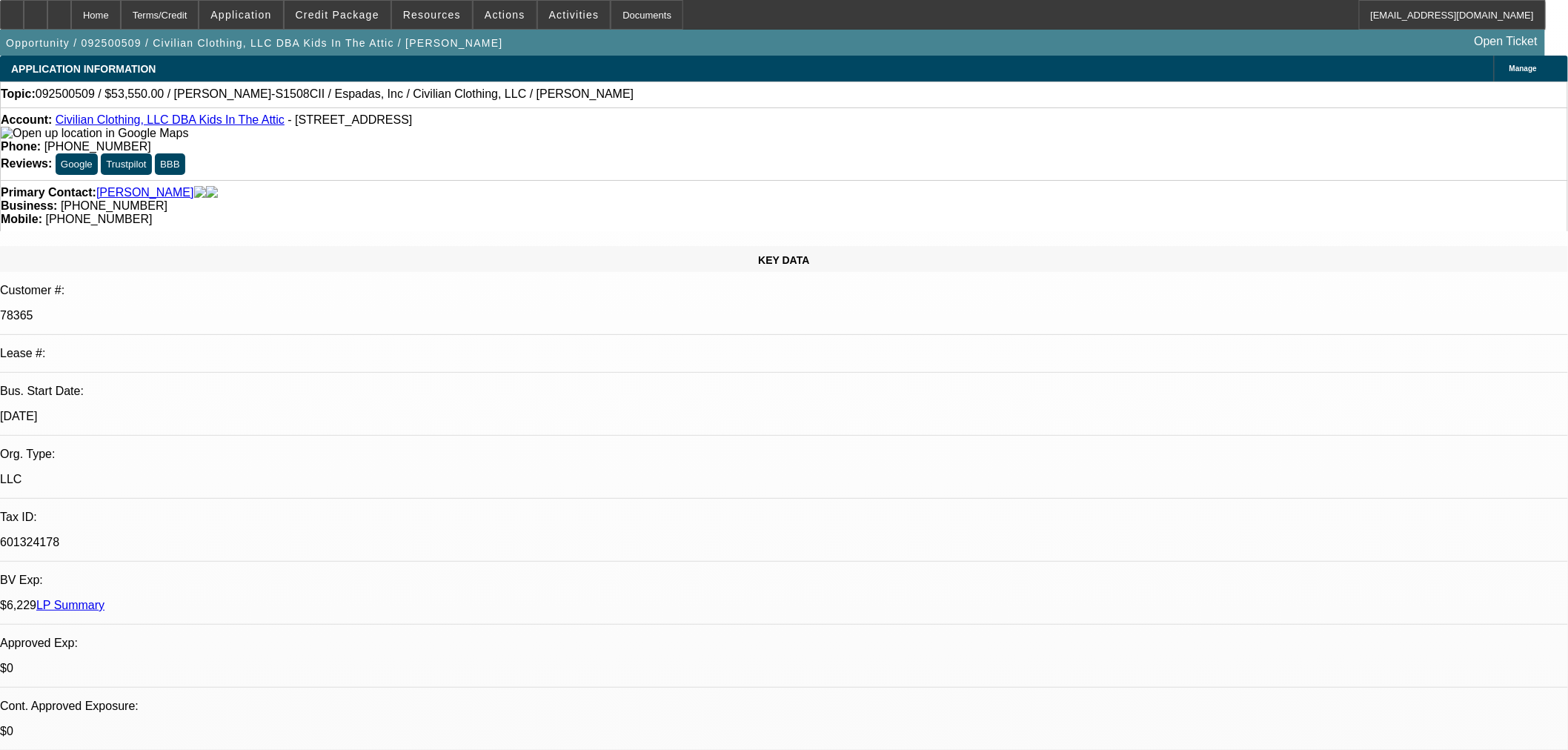
type textarea "s"
type textarea "SORRY, TOO MANY NEGATIVES."
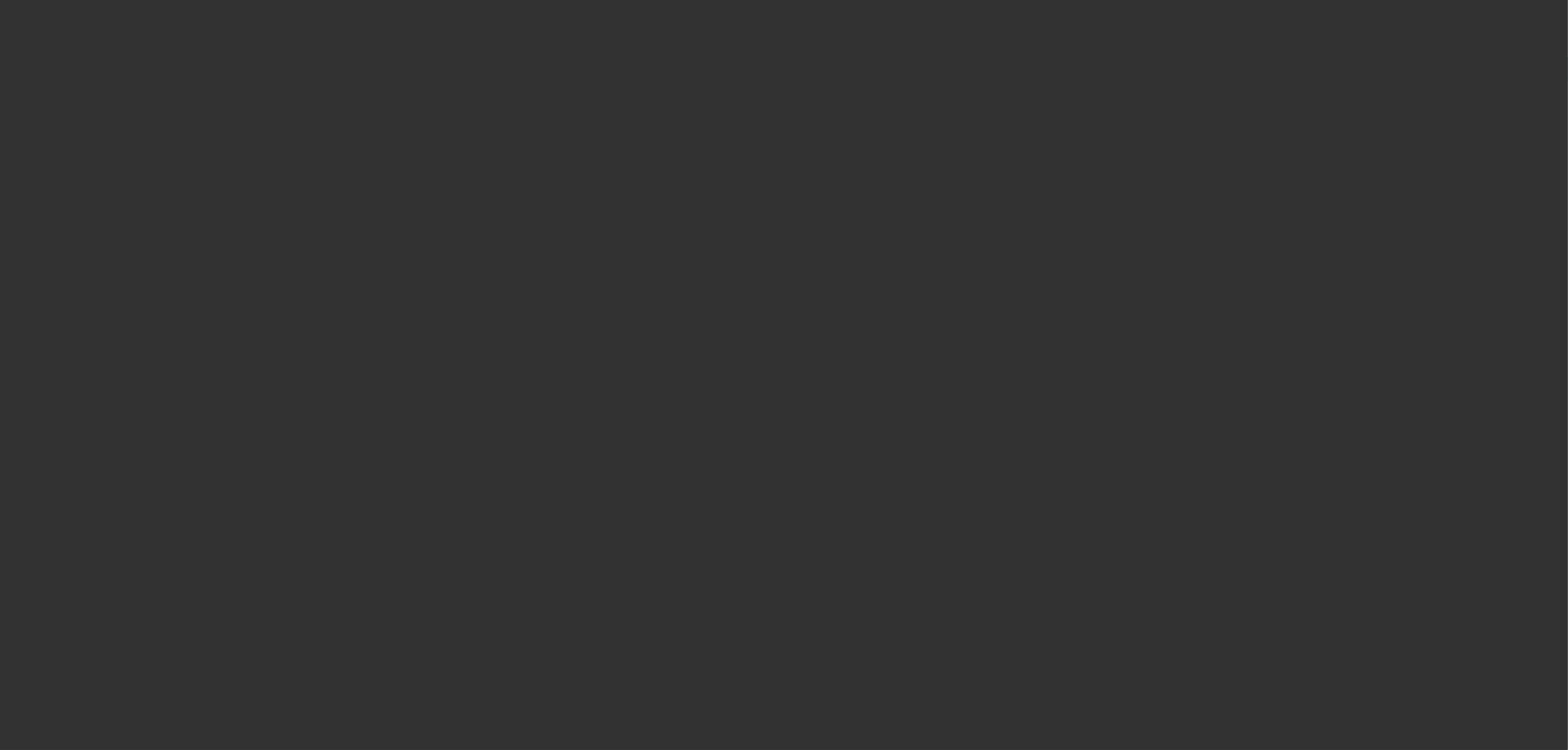
select select "0.15"
select select "2"
select select "0"
select select "2"
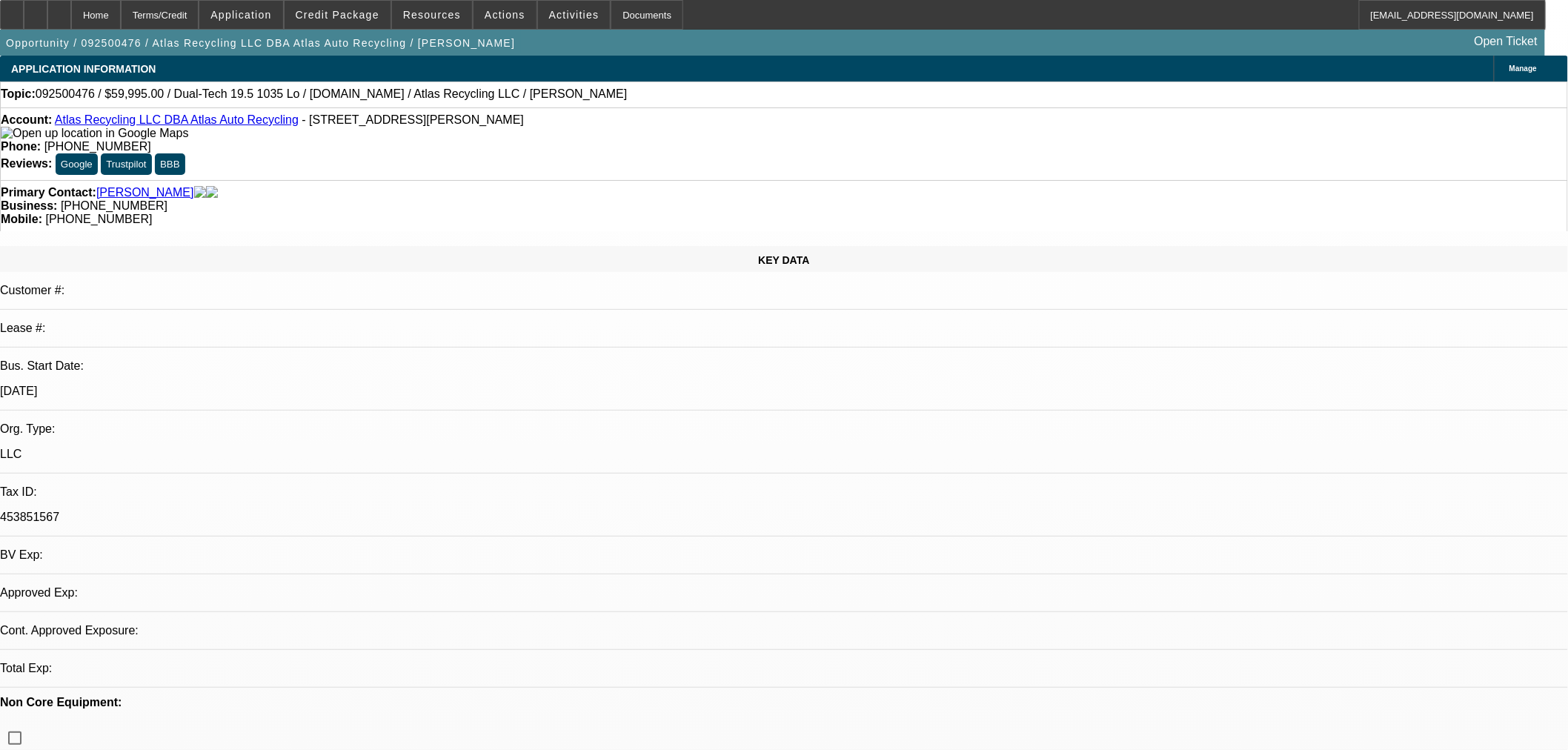
select select "0"
select select "2"
select select "0"
select select "6"
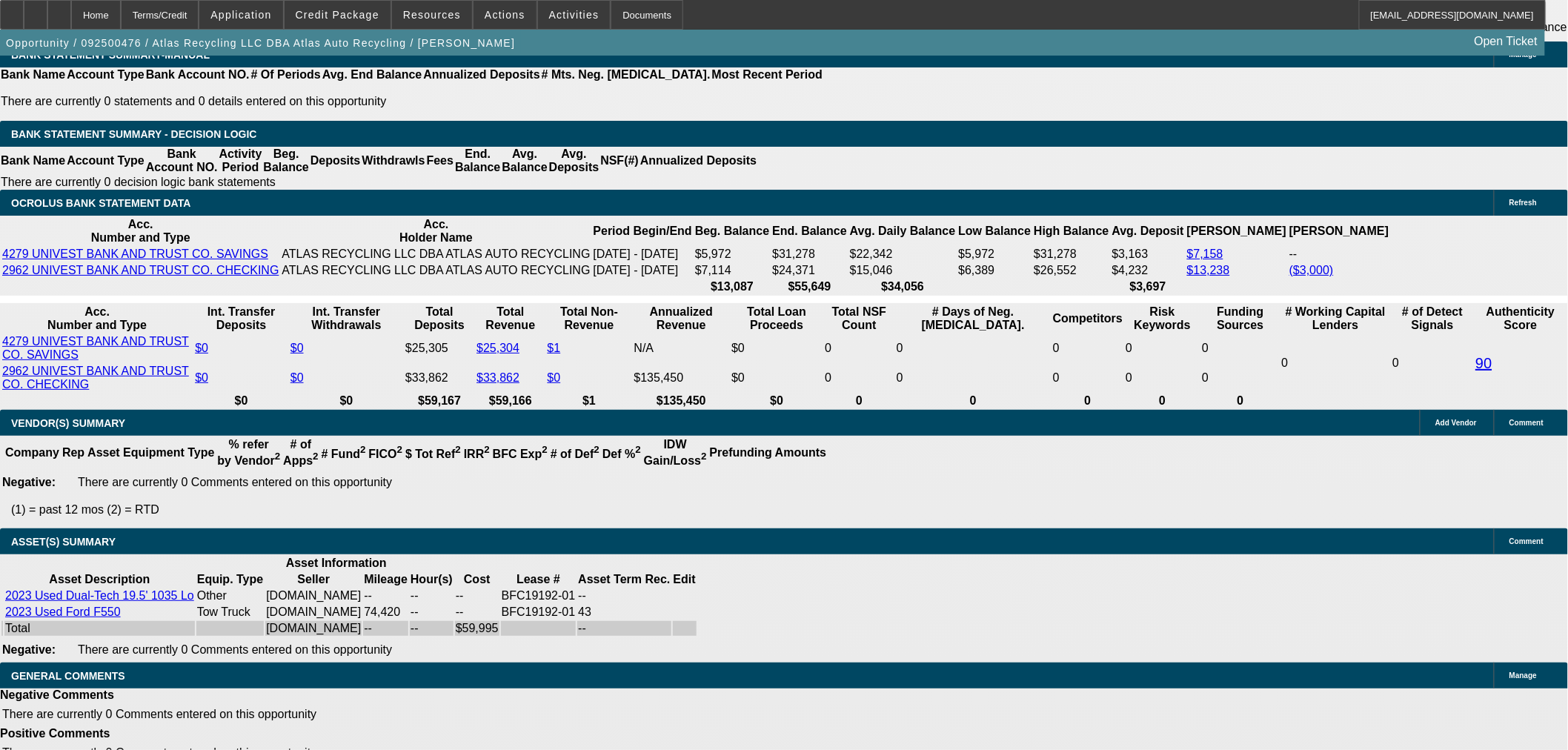
select select "6"
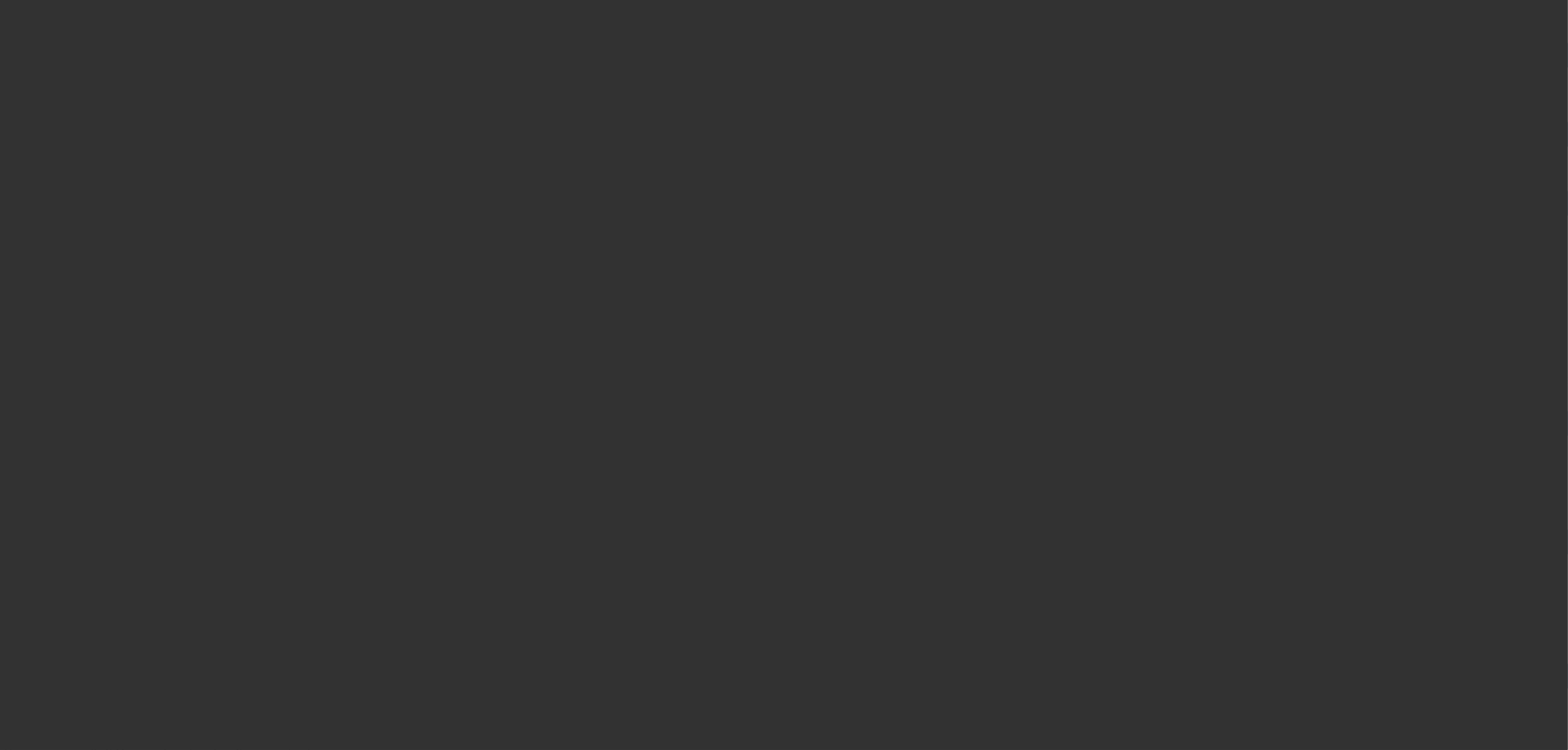
scroll to position [0, 0]
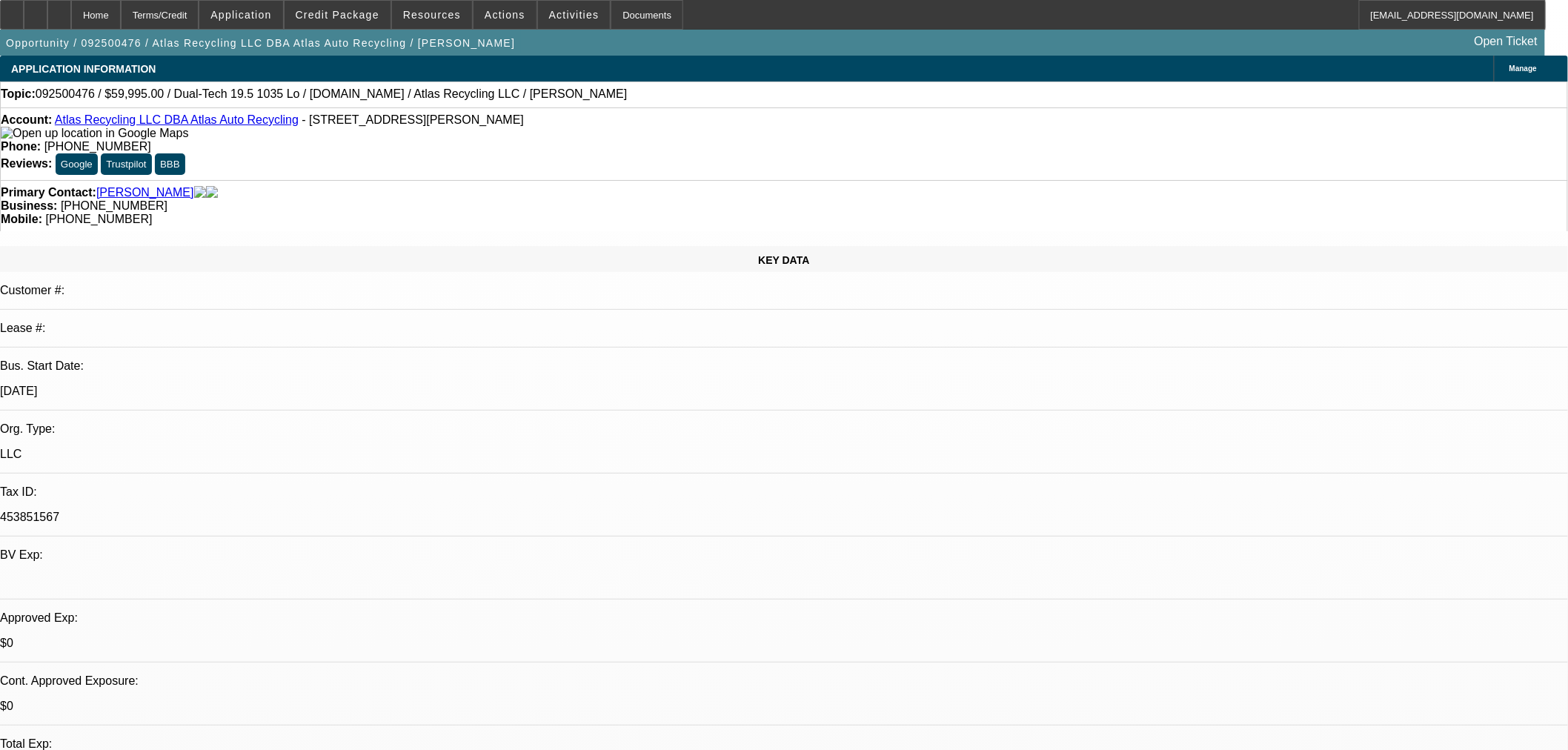
type textarea "p"
paste textarea "Are you able to provide a PA SOS for this customer? Our Credit team will requir…"
click at [361, 18] on span "Credit Package" at bounding box center [337, 15] width 84 height 12
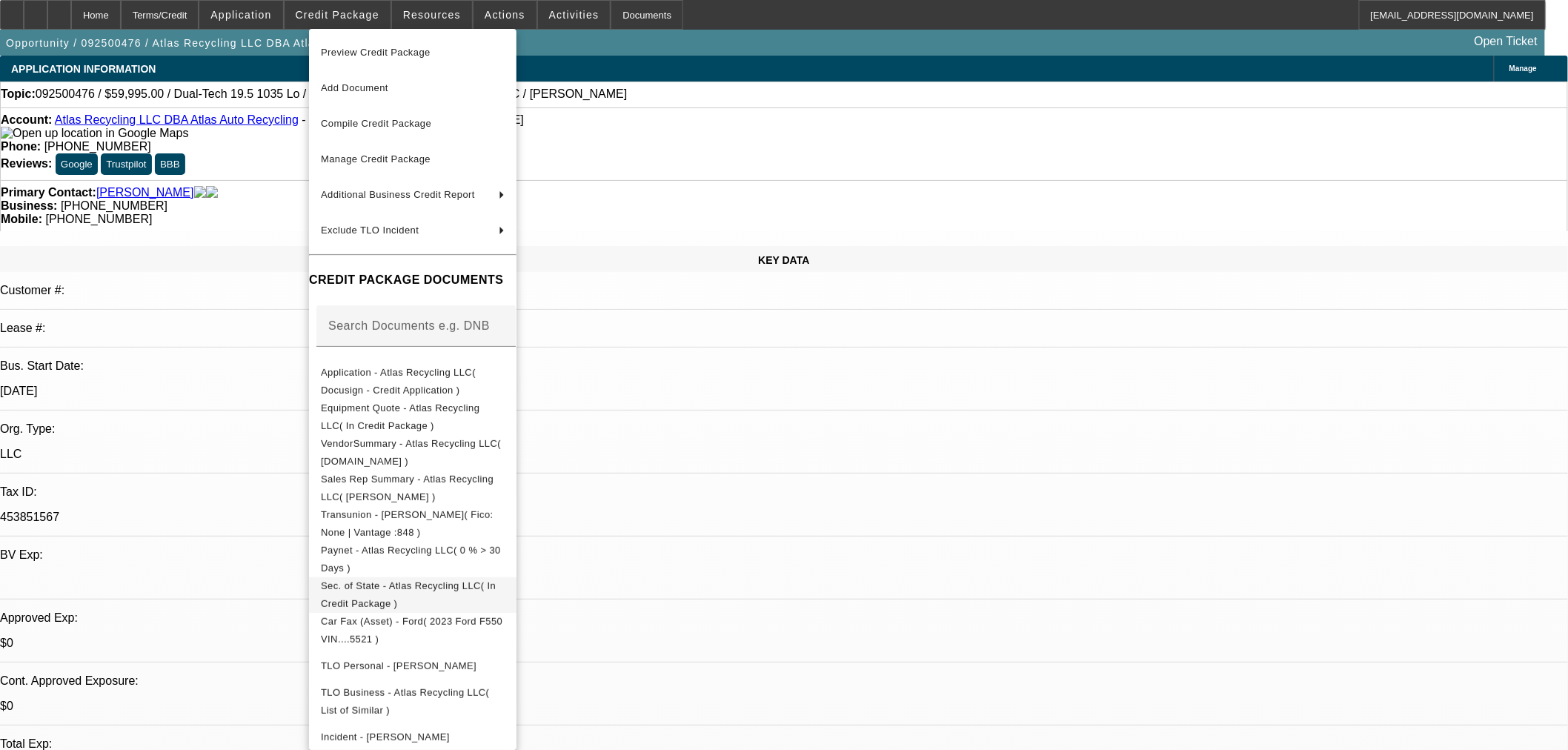
click at [395, 599] on button "Sec. of State - Atlas Recycling LLC( In Credit Package )" at bounding box center [412, 594] width 207 height 36
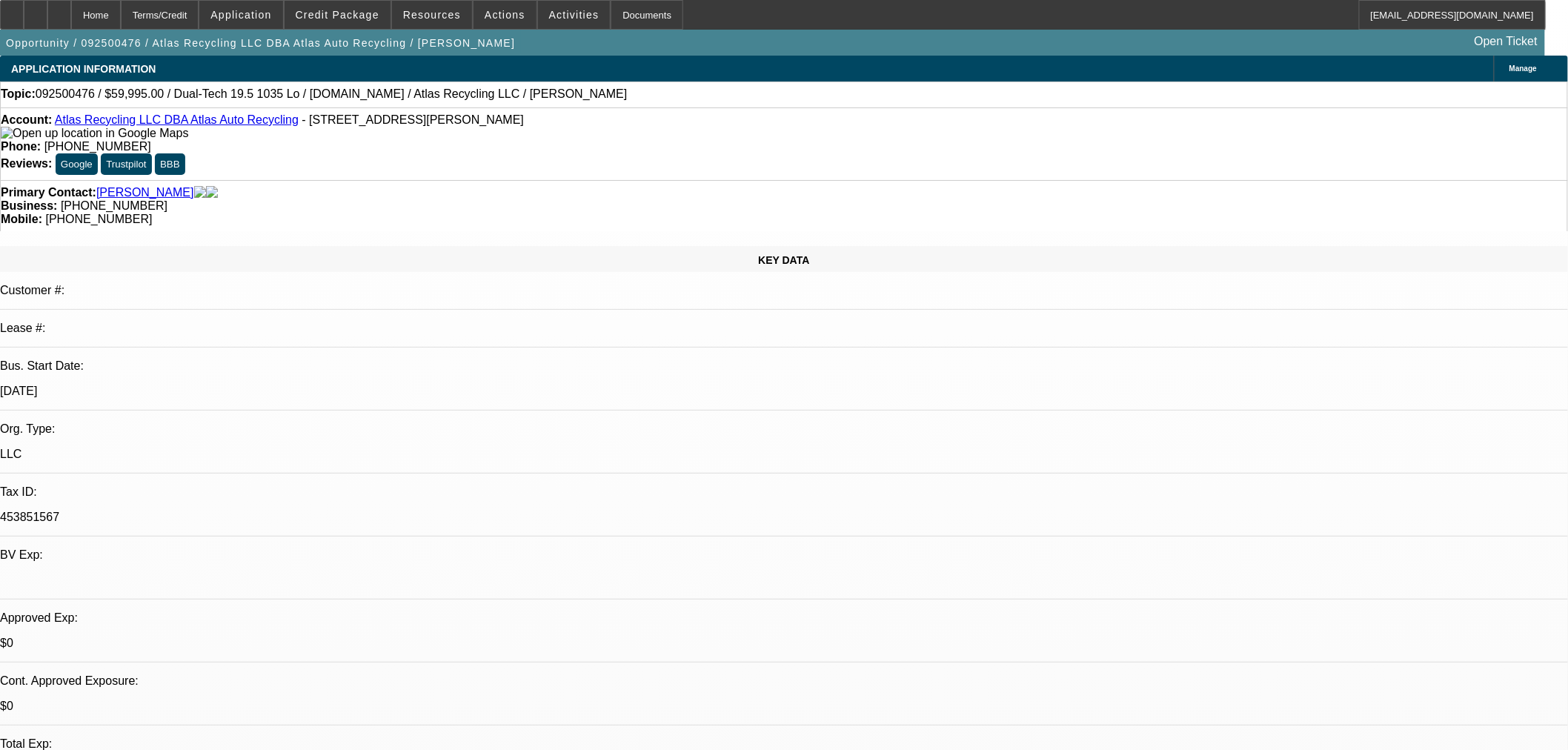
paste textarea "Fictitious N"
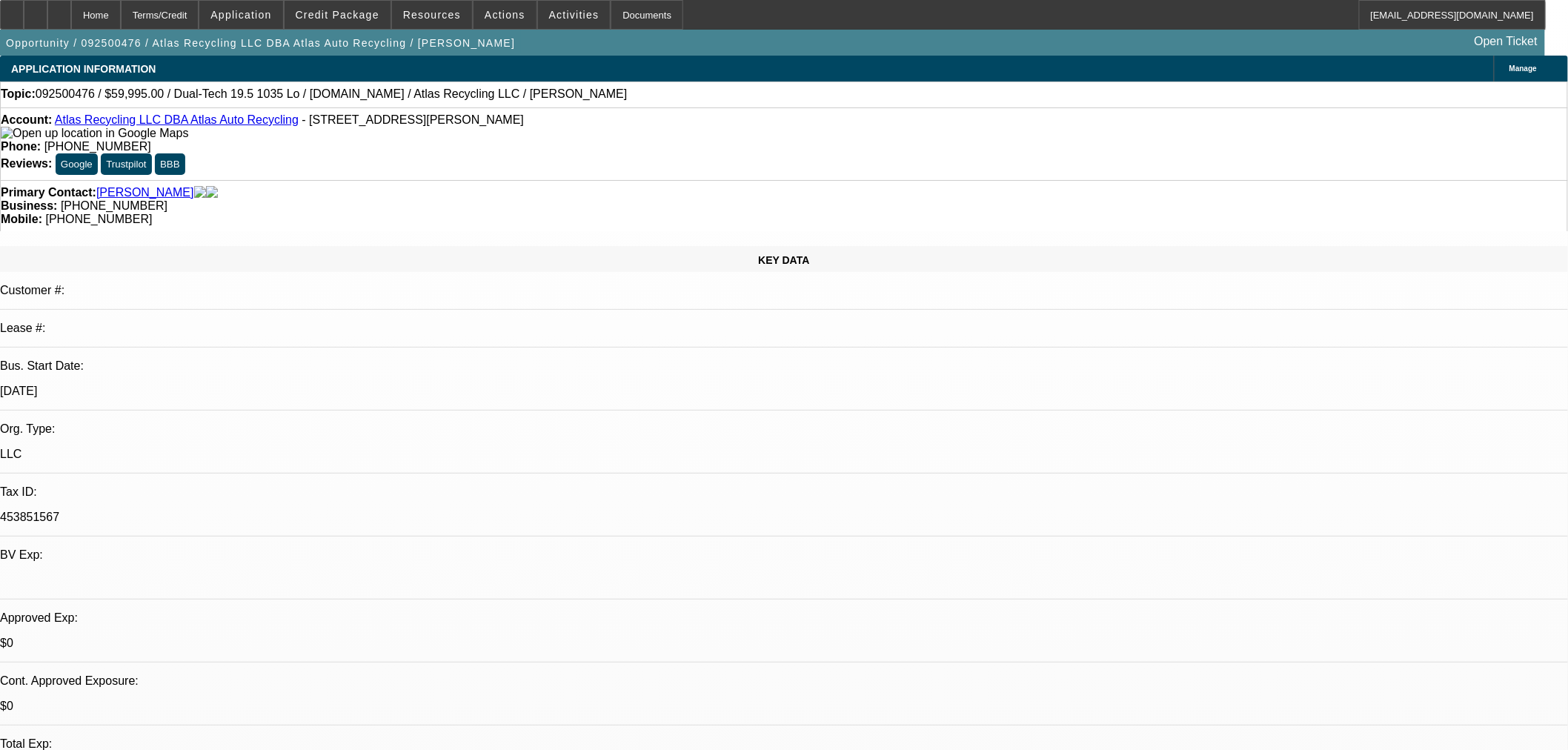
type textarea "PER FINWISE: Are you able to provide a PA SOS for this customer? Our Credit tea…"
type input "05:20"
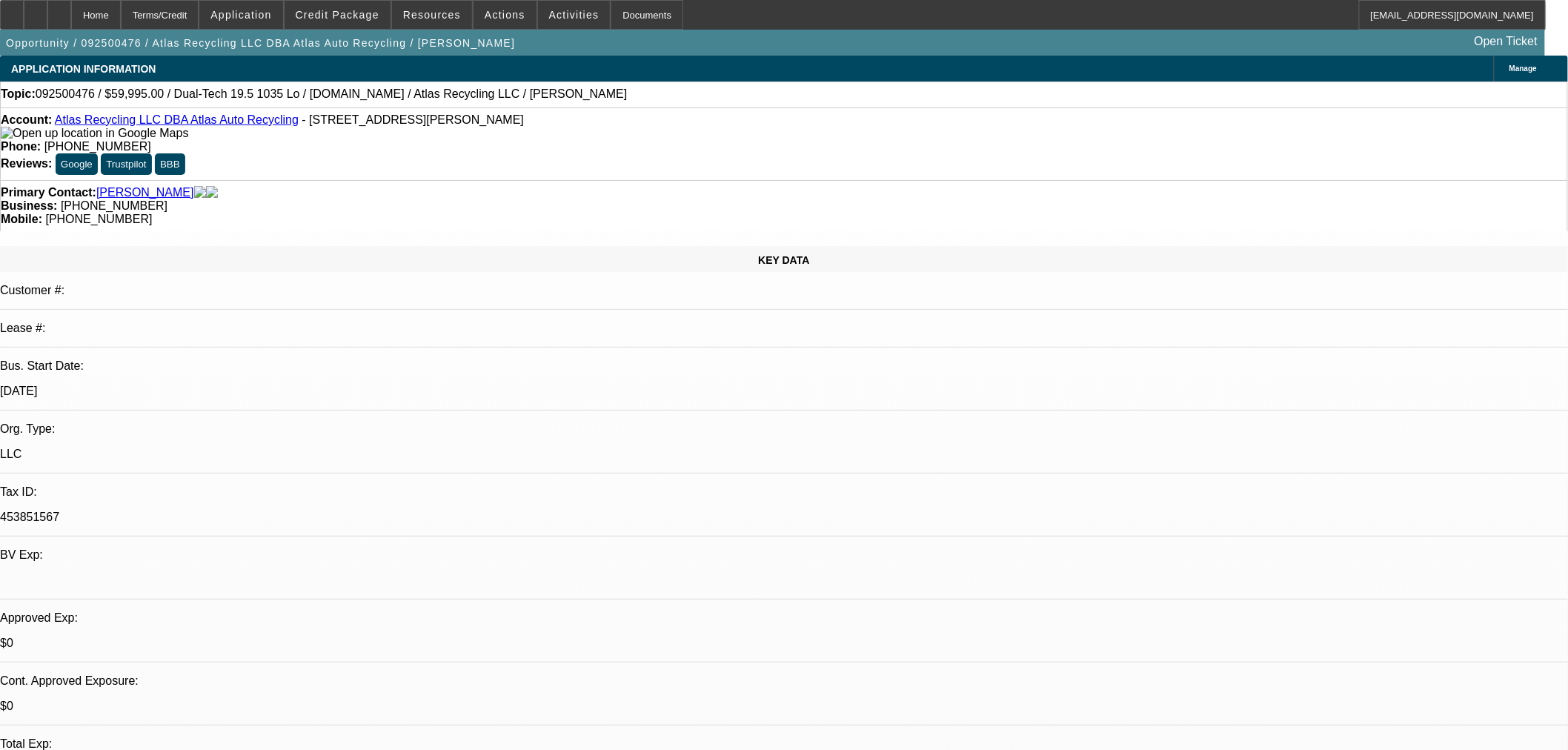
click at [1145, 564] on button "23" at bounding box center [1160, 564] width 29 height 29
type input "9/23/2025"
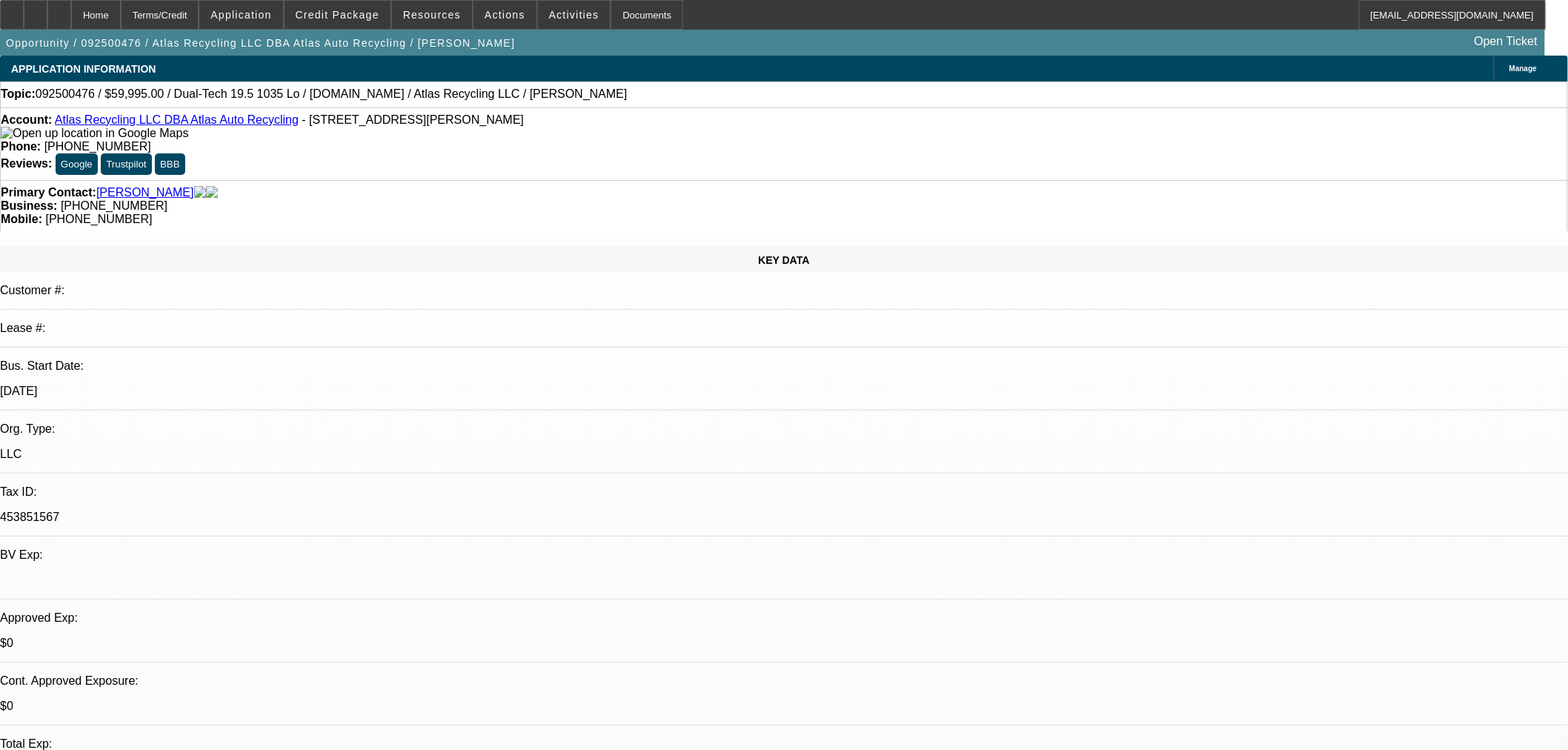
type input "11:04"
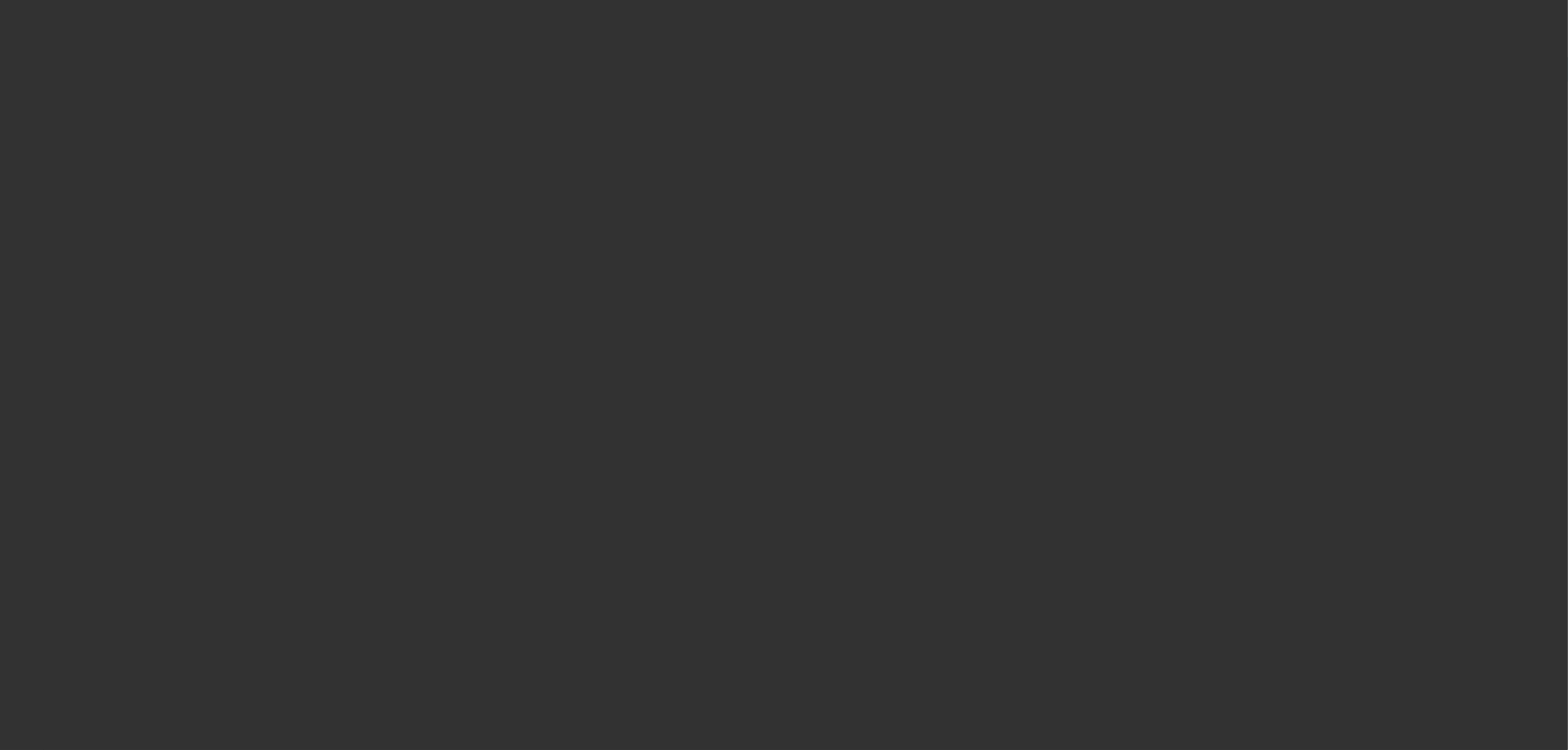
select select "0"
select select "2"
select select "0"
select select "6"
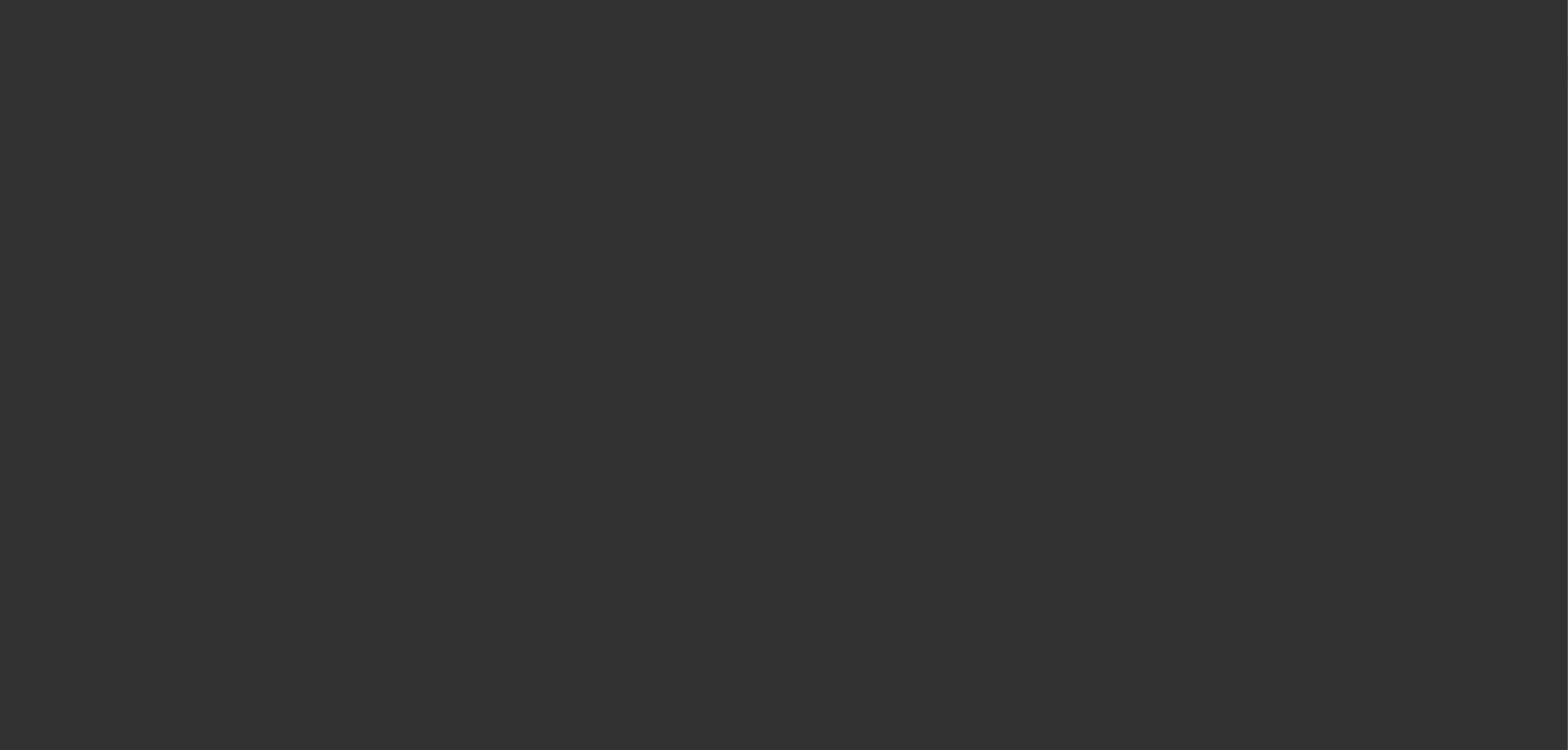
select select "0"
select select "2"
select select "0"
select select "6"
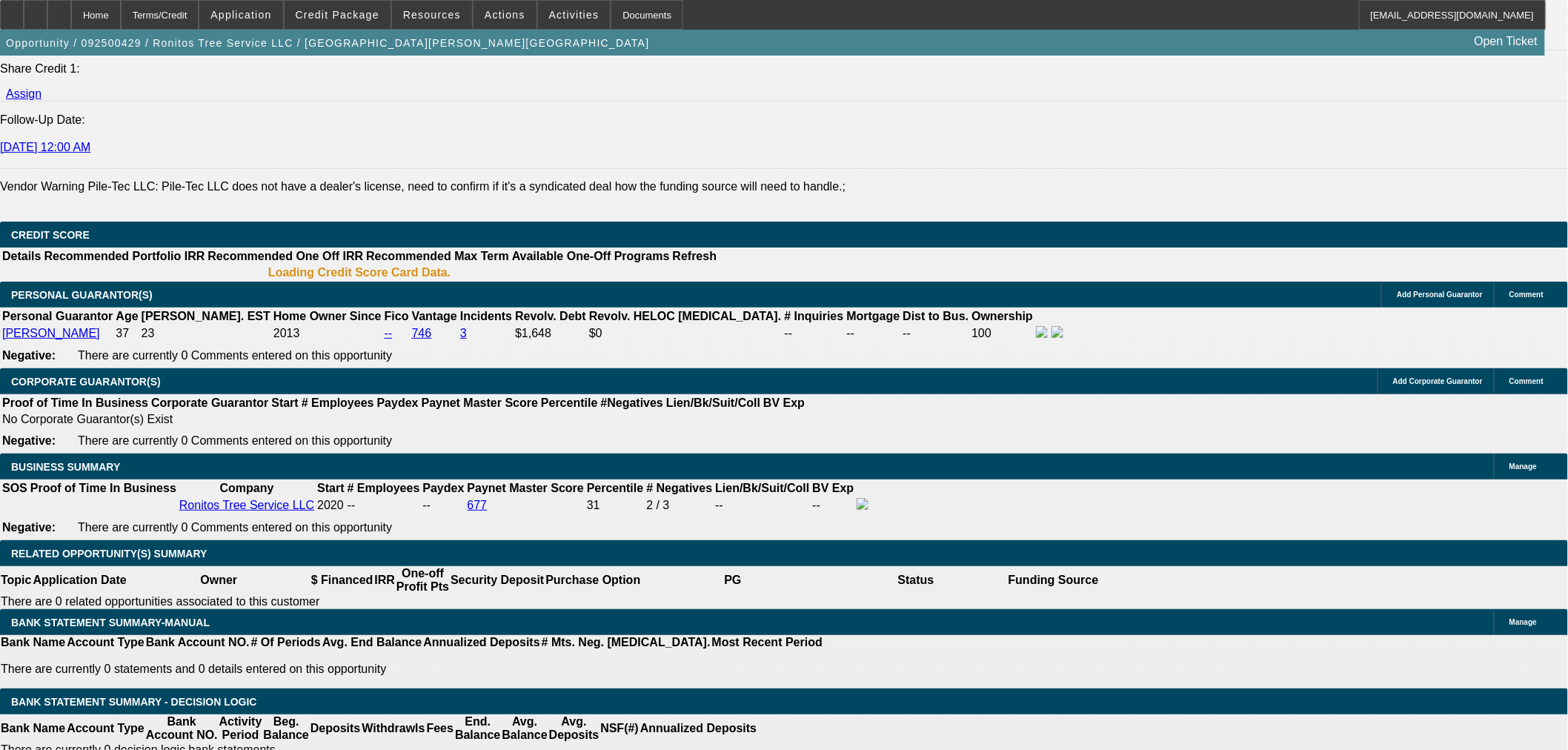
select select "0"
select select "2"
select select "0"
select select "6"
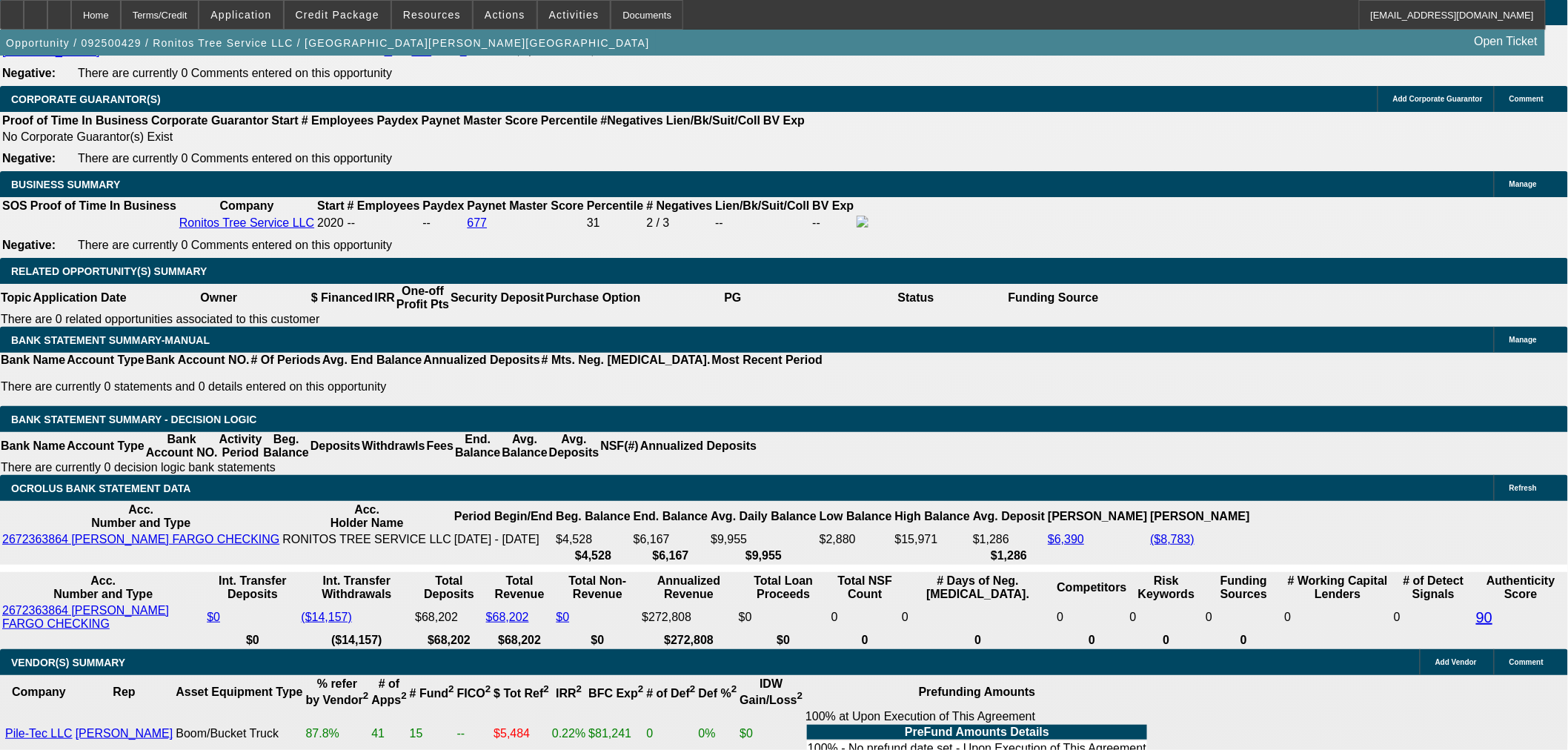
scroll to position [2534, 0]
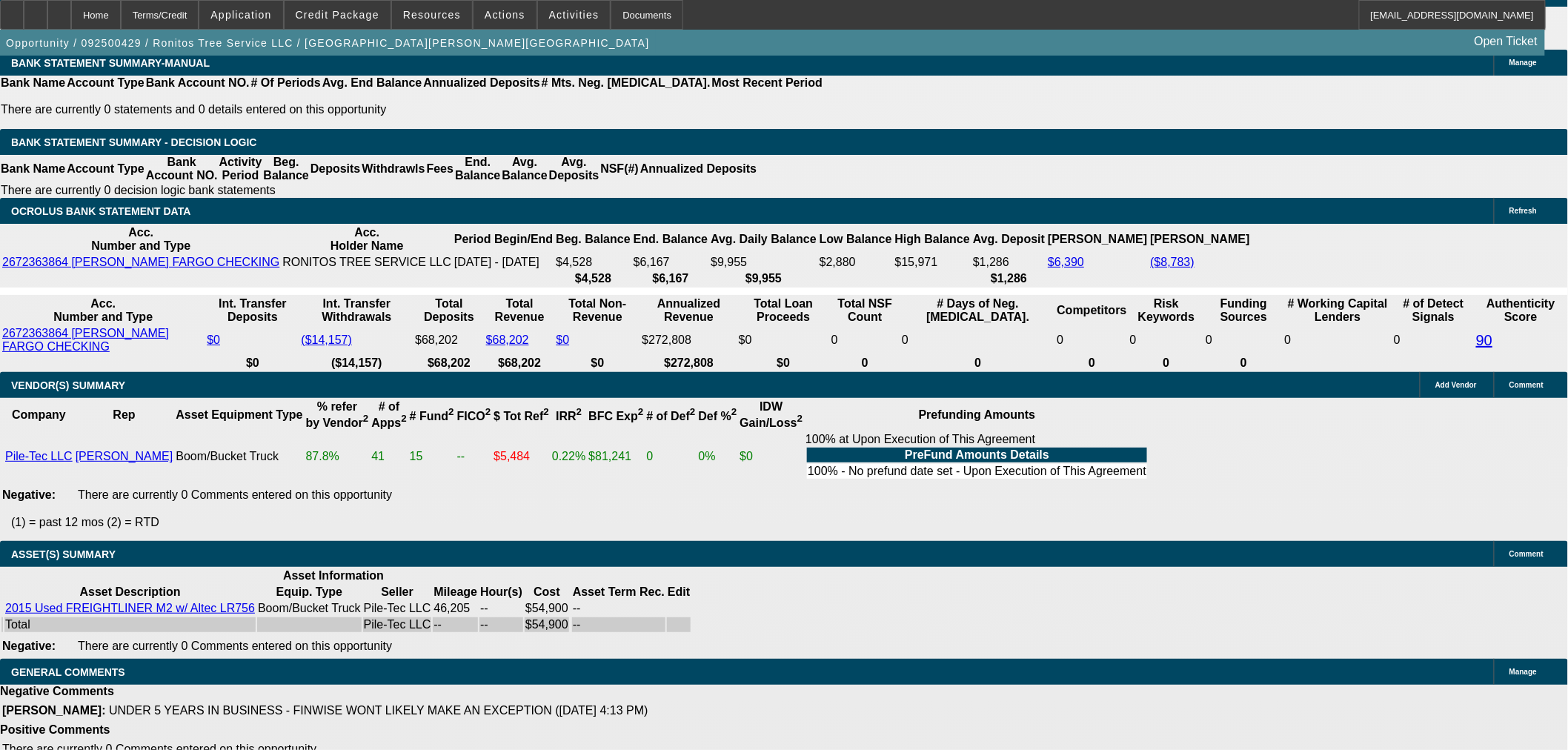
select select "6"
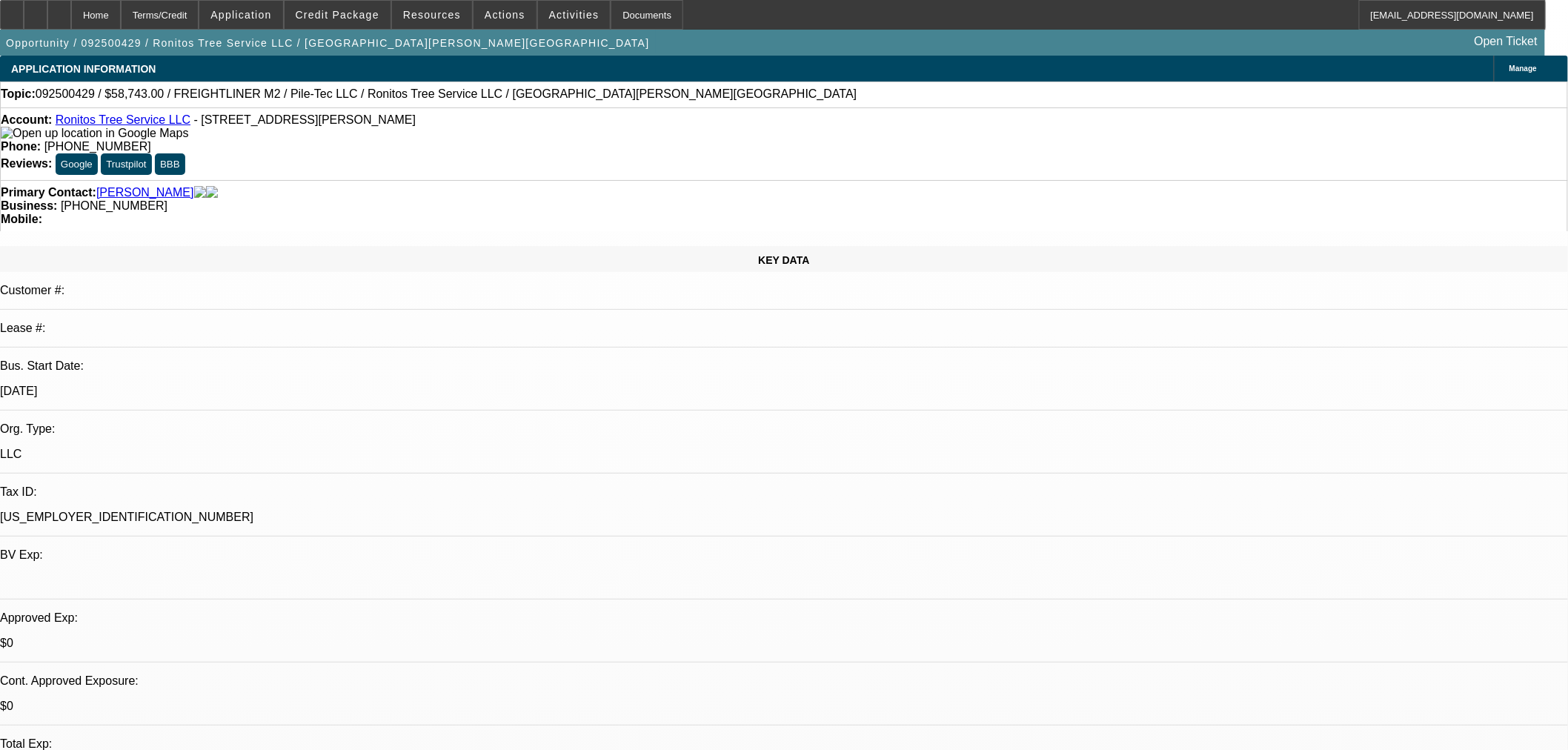
paste textarea "It looks like this customer is a bit shy of 5 years TIB according to their SOS.…"
type textarea "PER FINWISE: It looks like this customer is a bit shy of 5 years TIB according …"
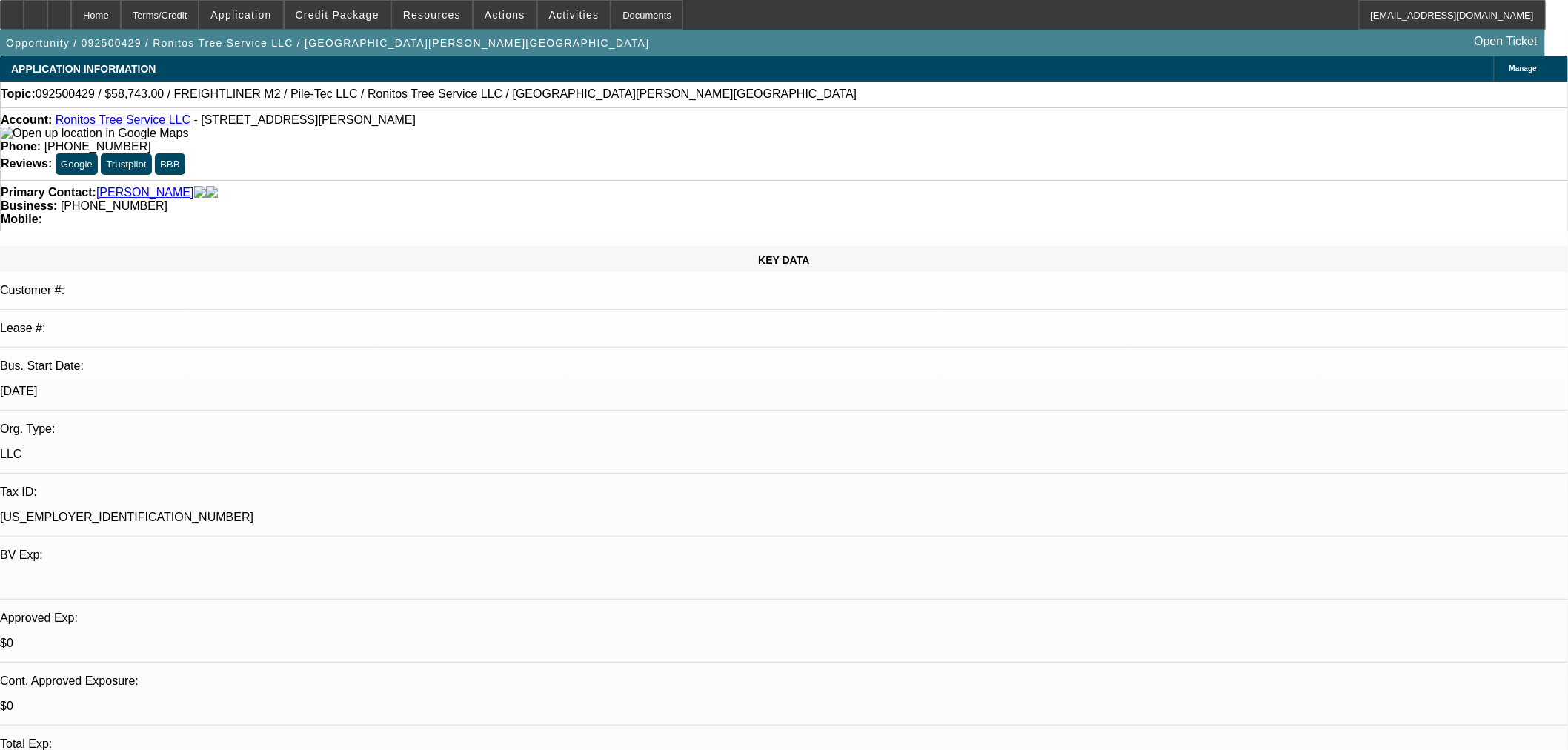
drag, startPoint x: 1157, startPoint y: 559, endPoint x: 1208, endPoint y: 508, distance: 72.1
click at [1158, 559] on span "23" at bounding box center [1160, 563] width 27 height 27
type input "[DATE]"
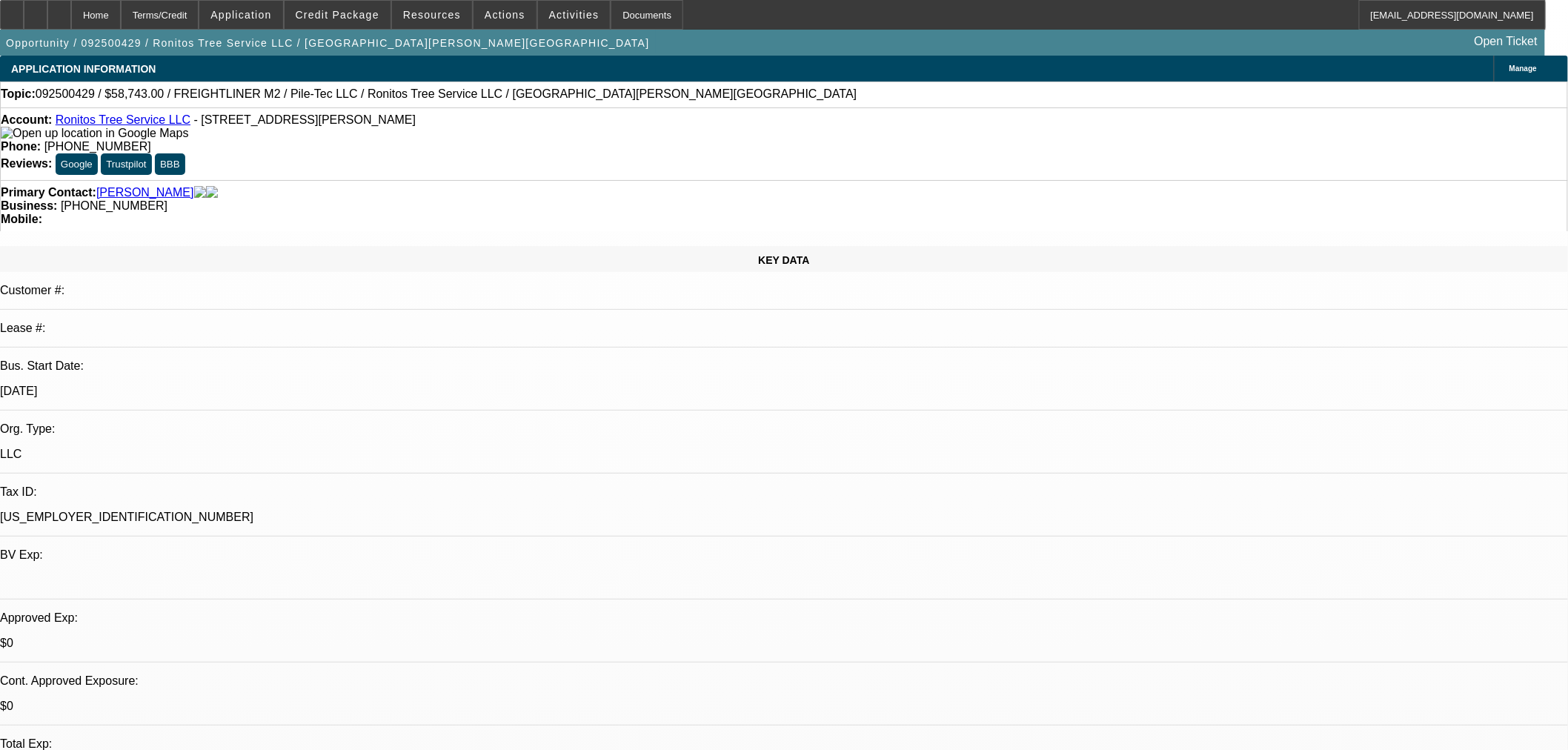
type input "04:15"
type input "05:22"
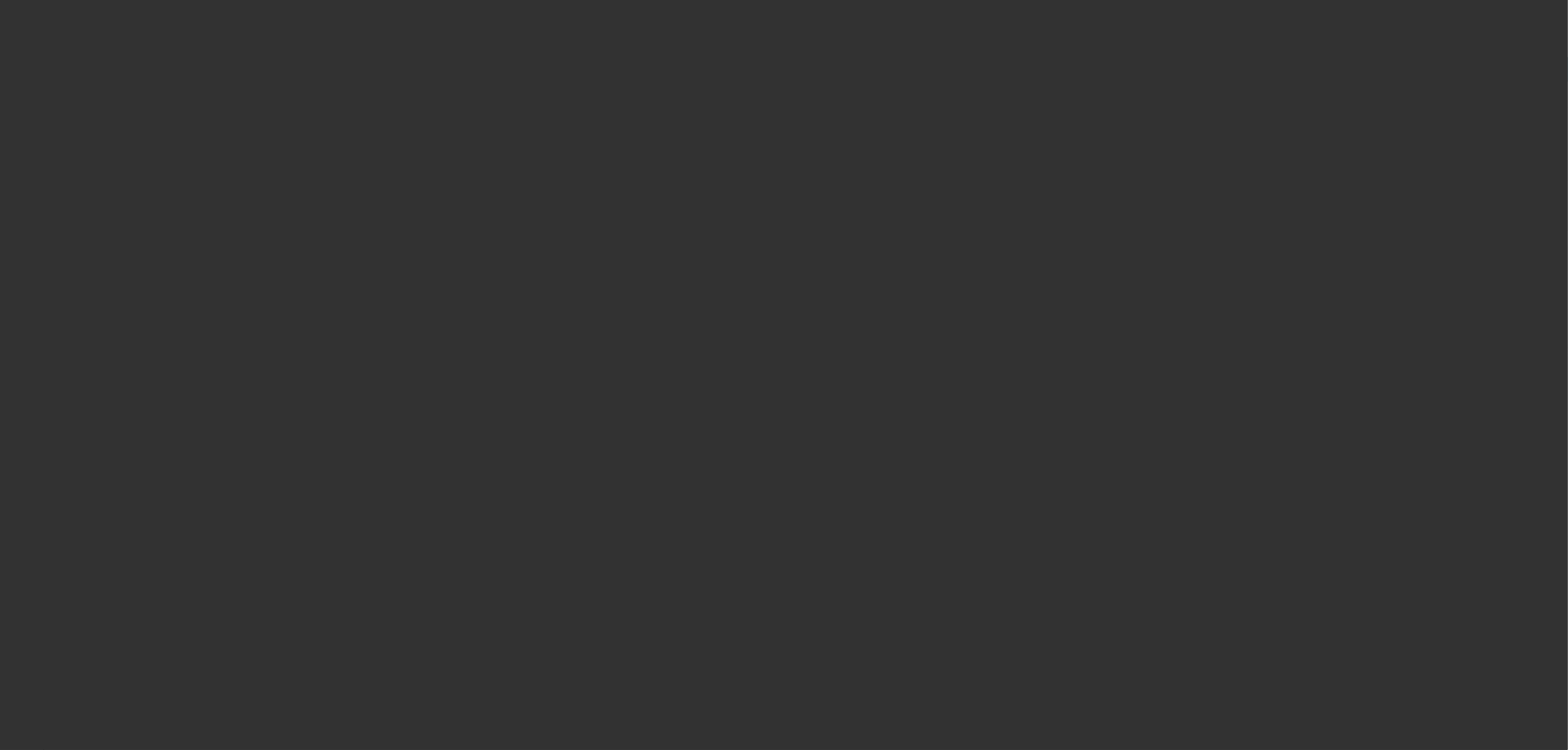
select select "0"
select select "2"
select select "0"
select select "6"
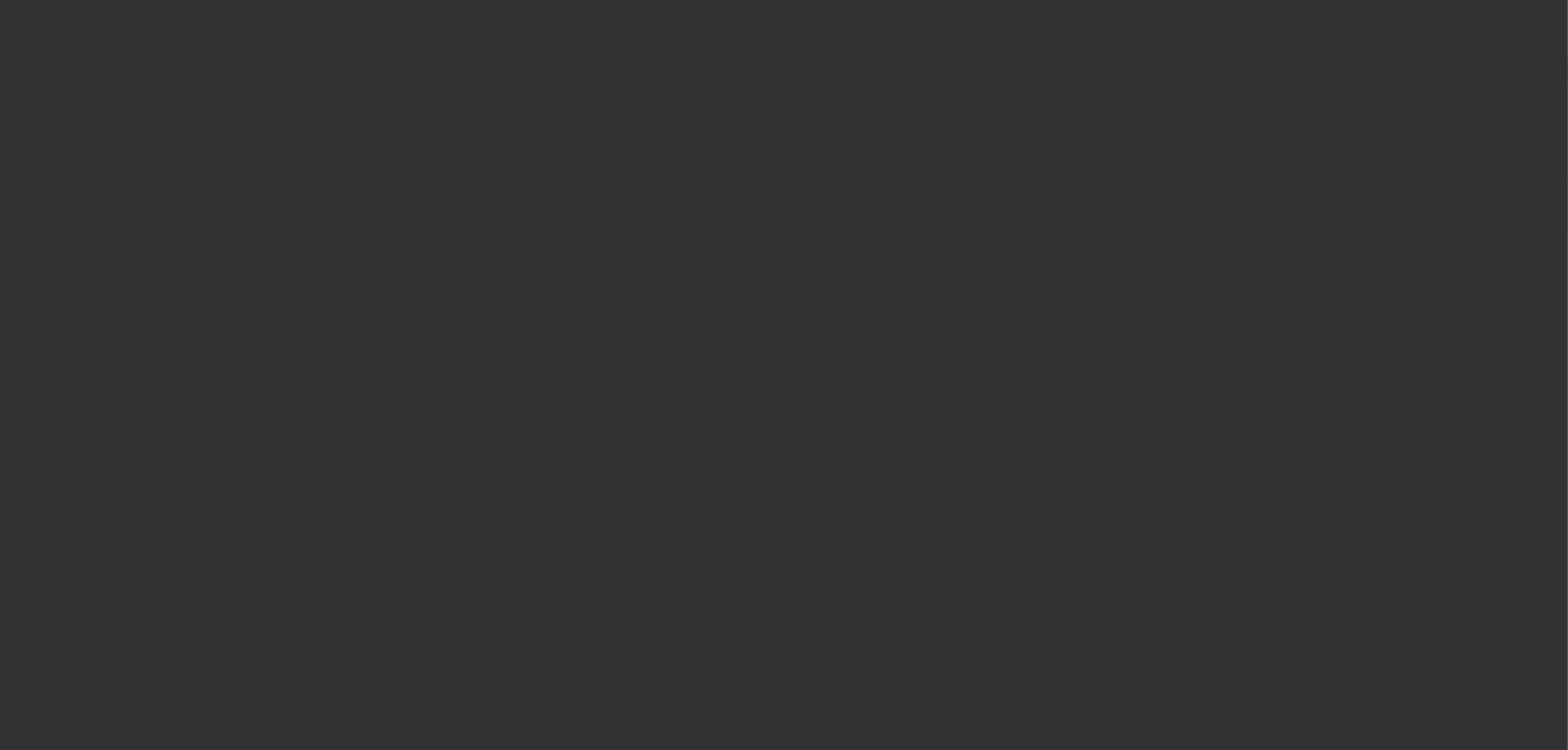
select select "0"
select select "2"
select select "0"
select select "6"
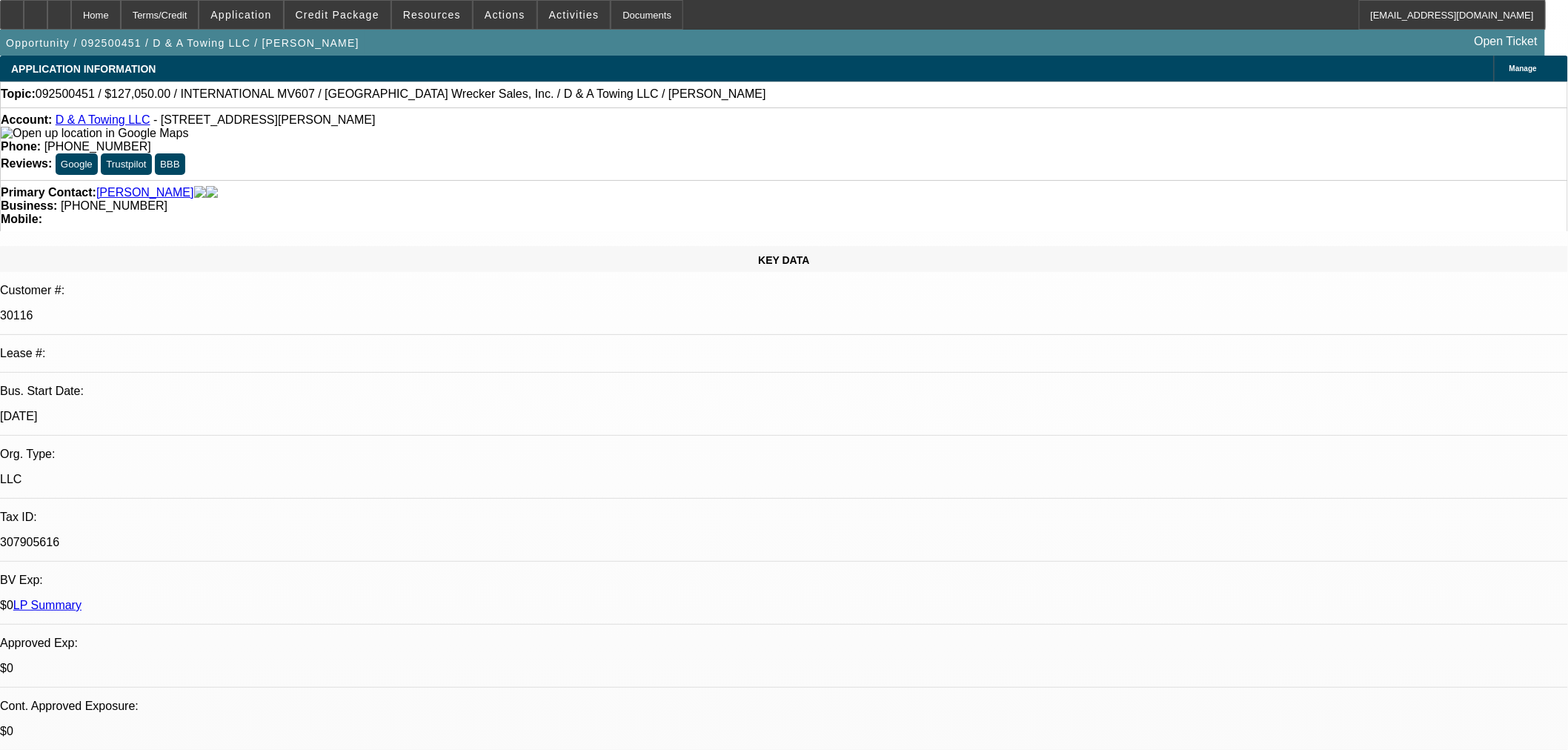
select select "0"
select select "2"
select select "0"
select select "6"
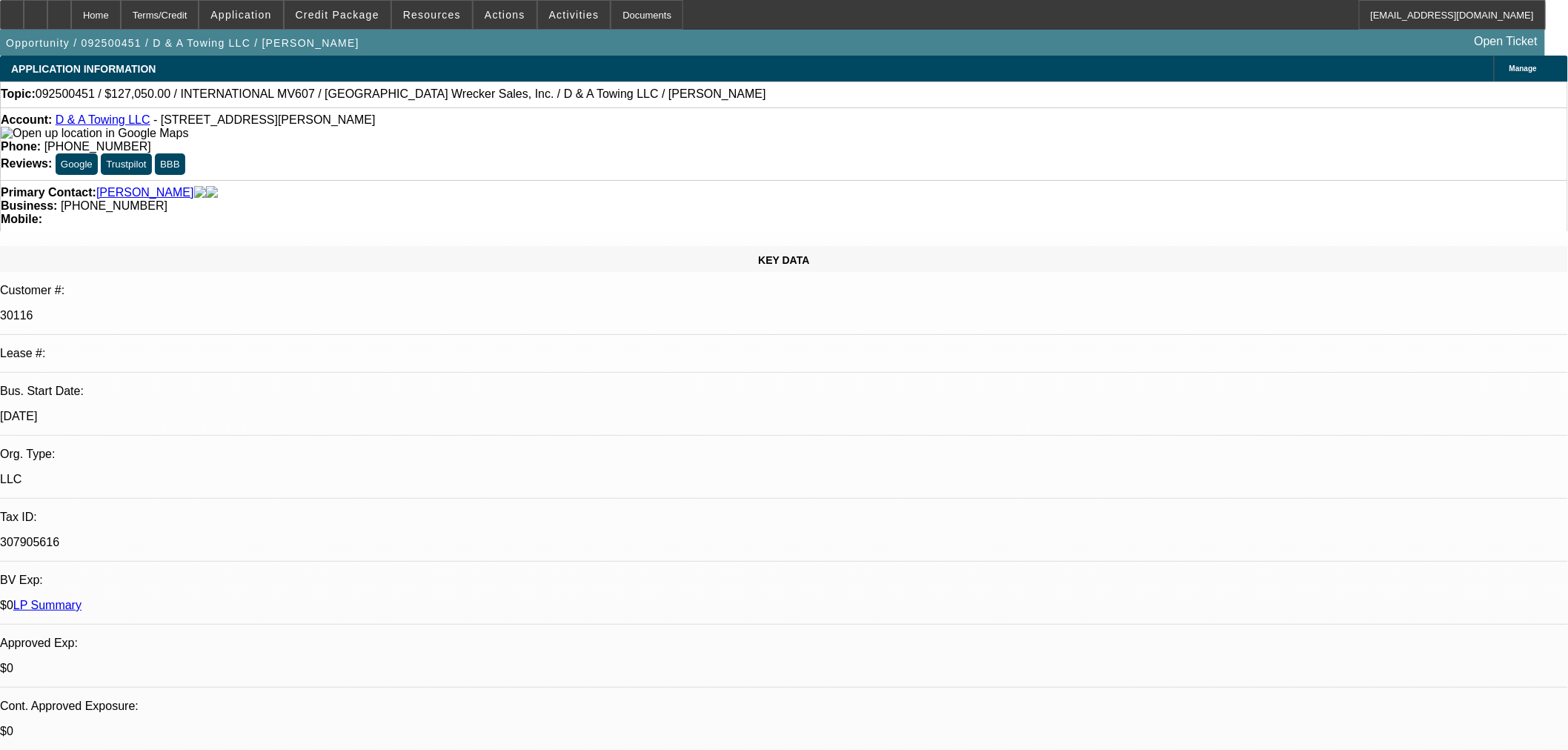
select select "0"
select select "3"
select select "0"
select select "6"
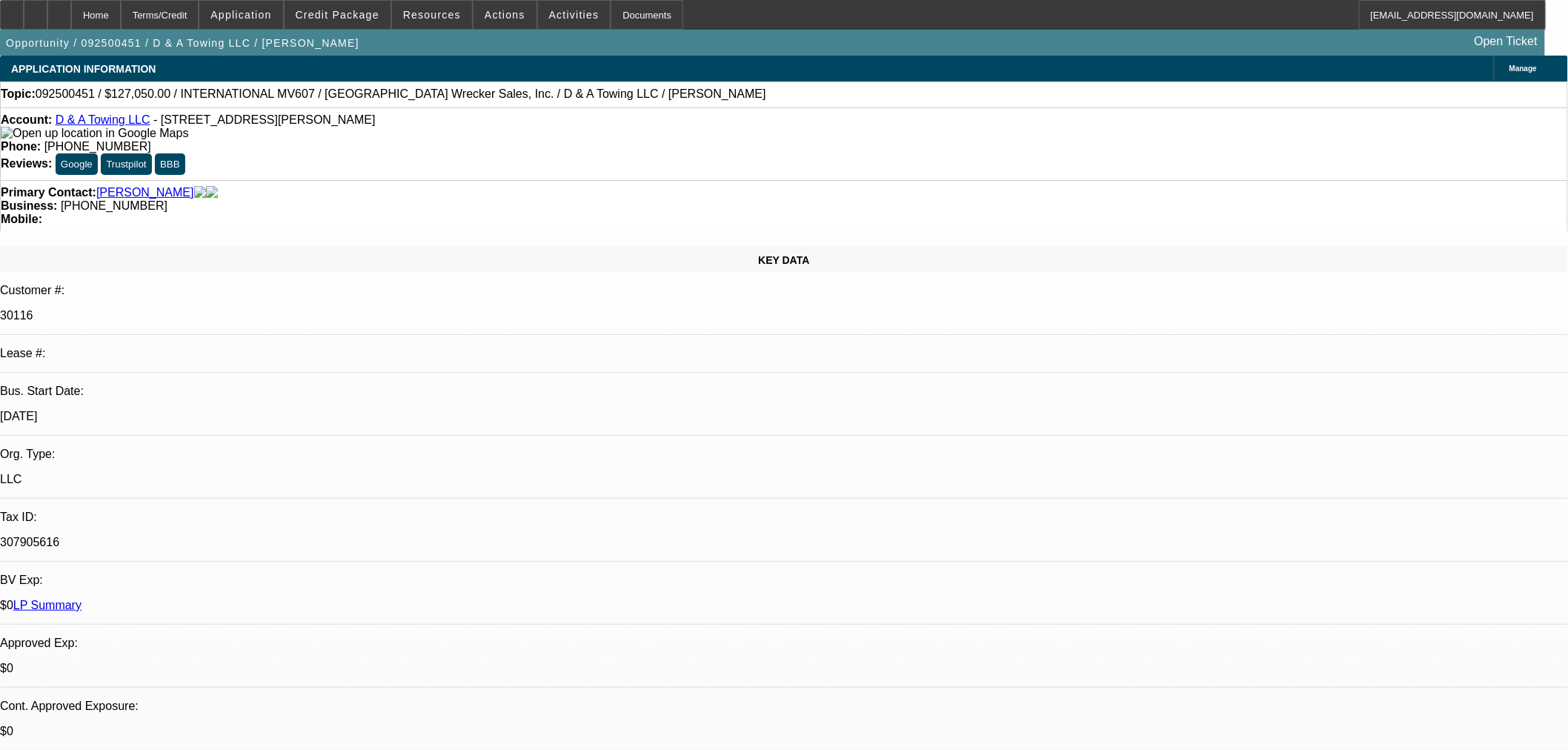
select select "0"
select select "3"
select select "0"
select select "2"
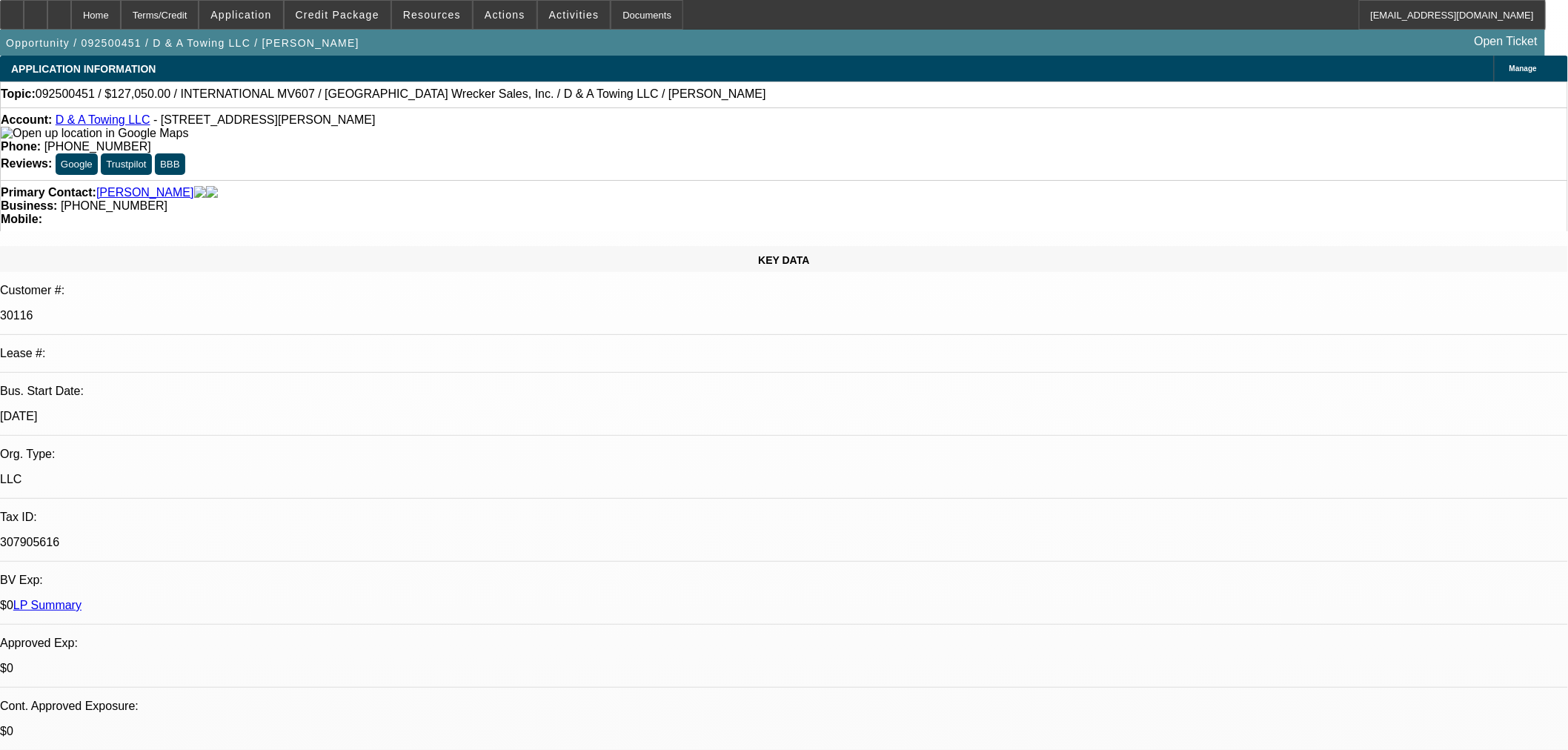
select select "0"
select select "3"
select select "0"
select select "2"
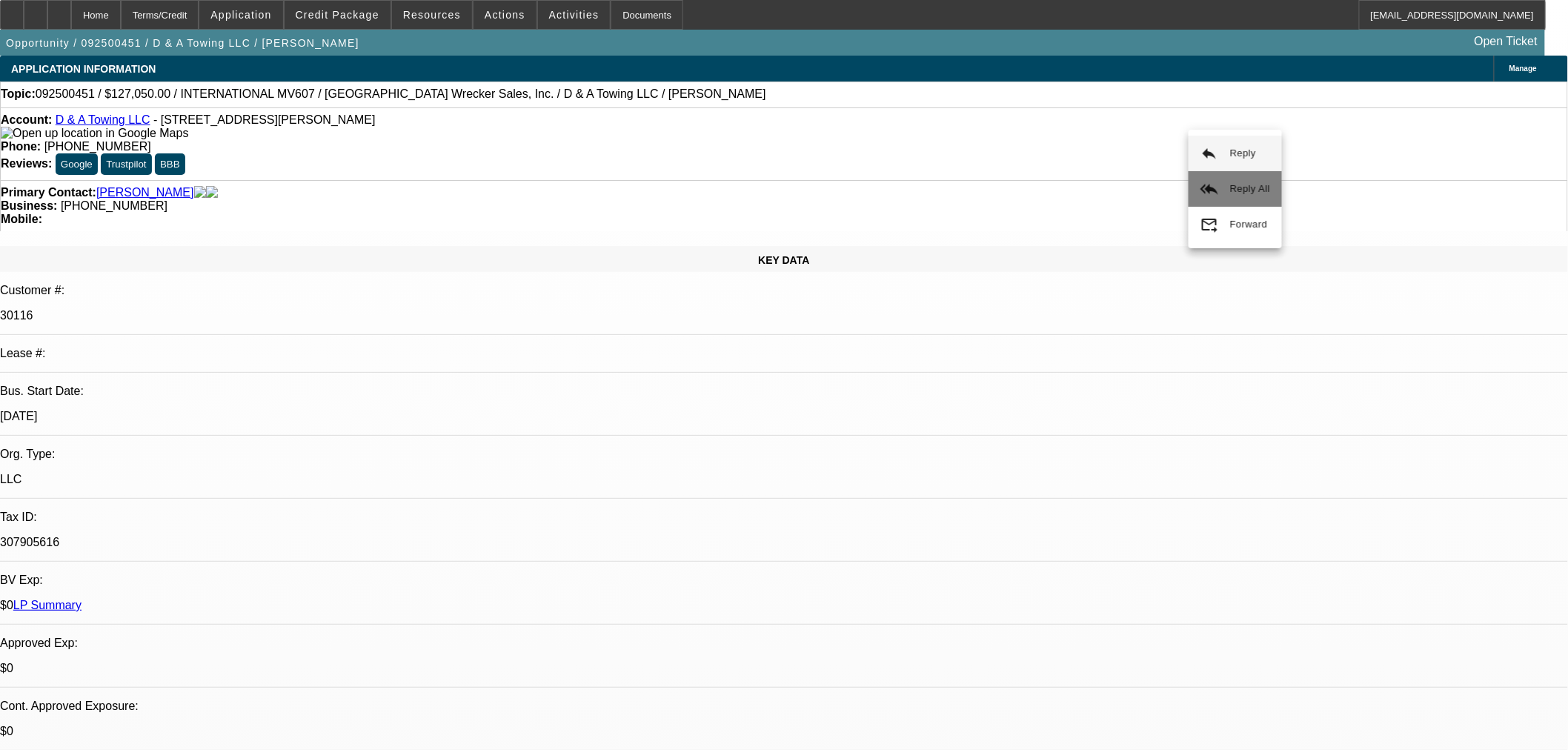
click at [1218, 186] on button "reply_all Reply All" at bounding box center [1235, 188] width 94 height 36
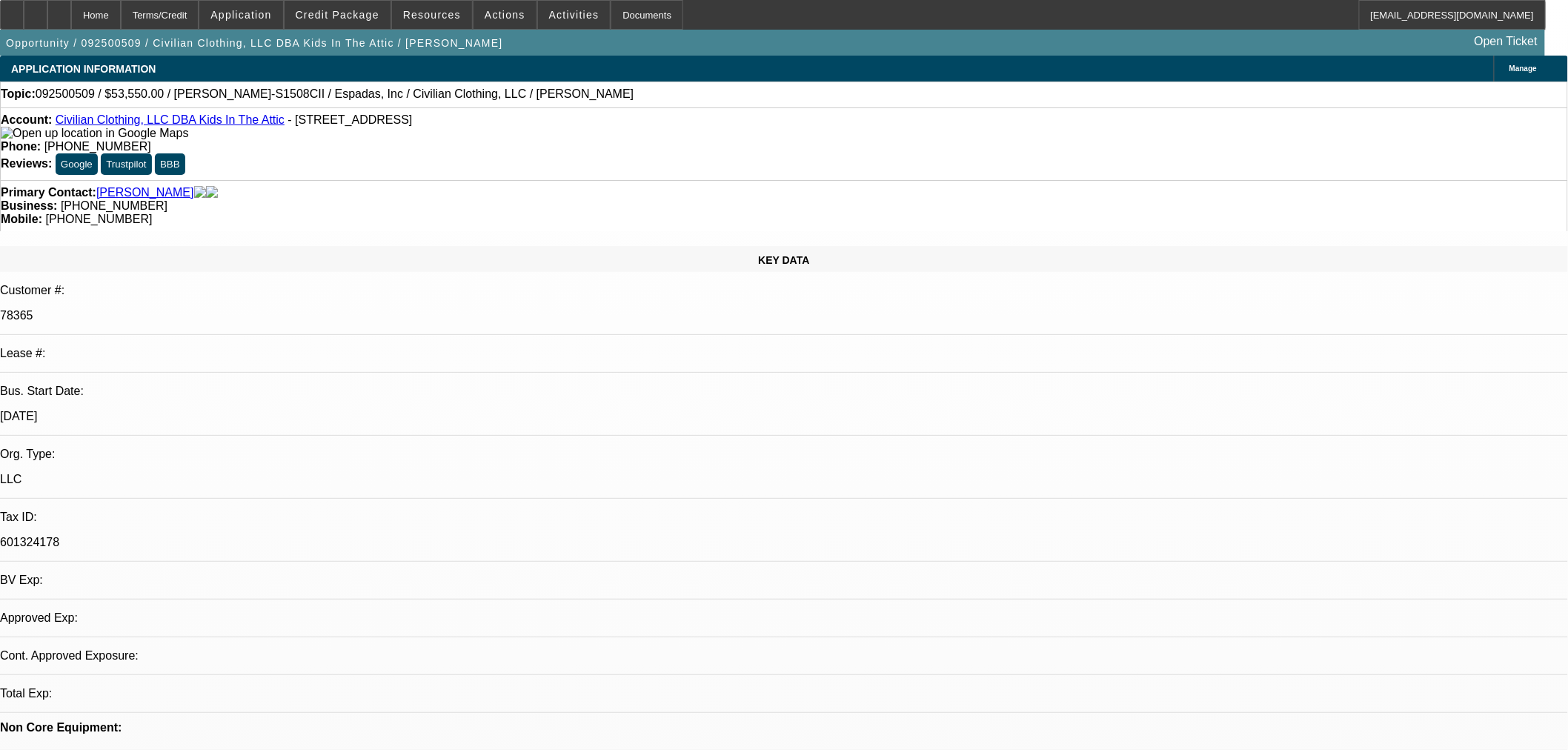
select select "0.15"
select select "2"
select select "0"
select select "2"
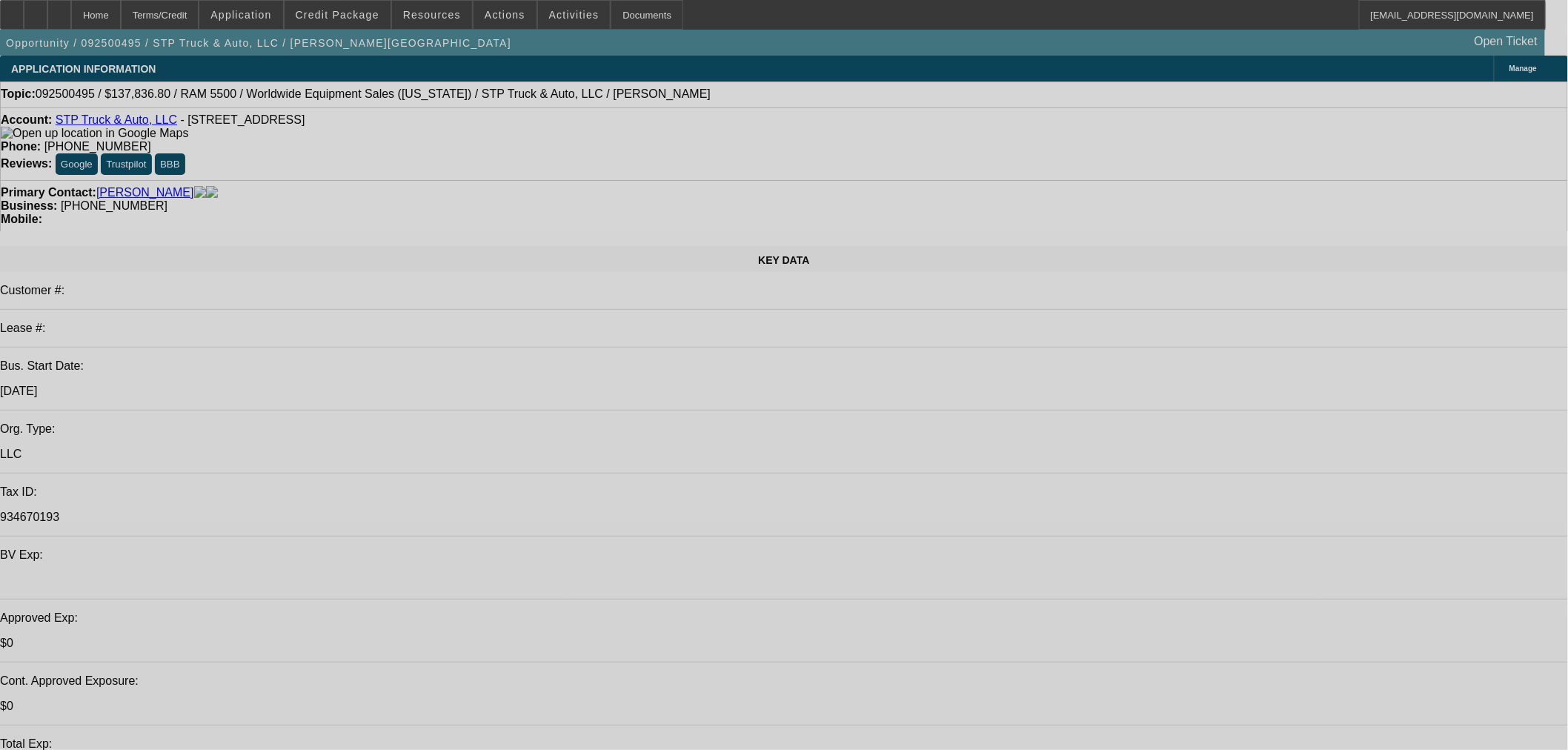
select select "0.1"
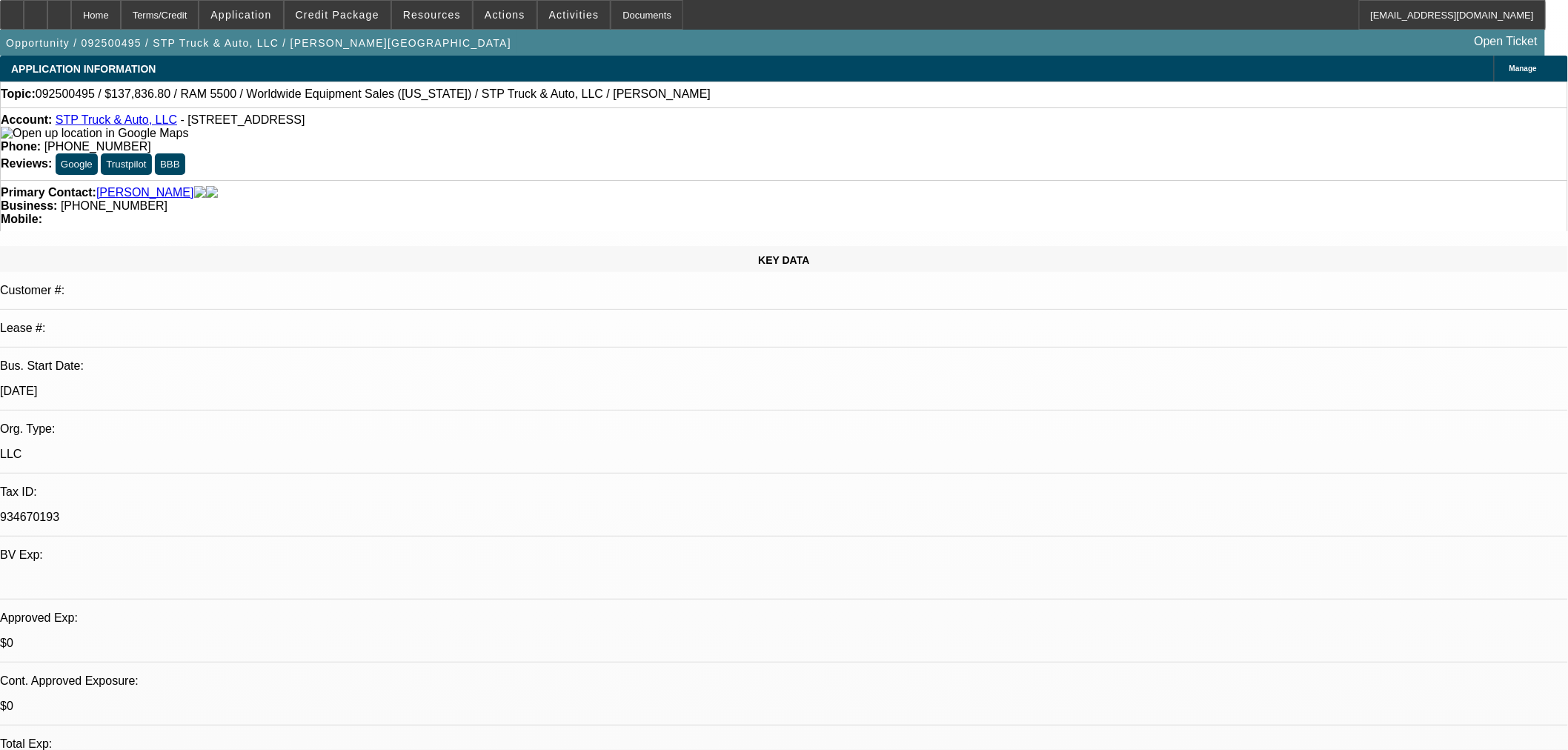
select select "2"
select select "0"
select select "0.1"
select select "2"
select select "0"
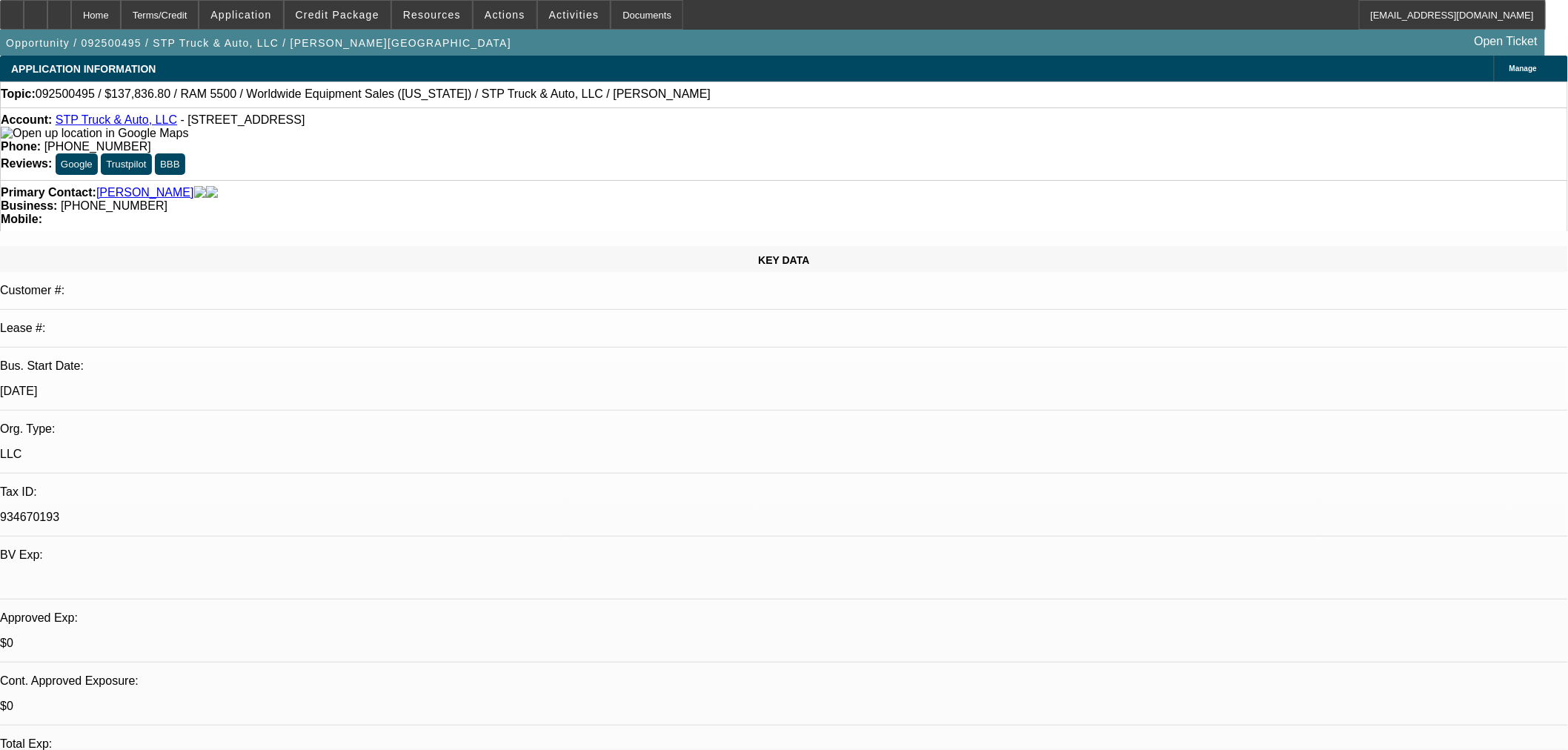
select select "1"
select select "2"
select select "6"
select select "1"
select select "2"
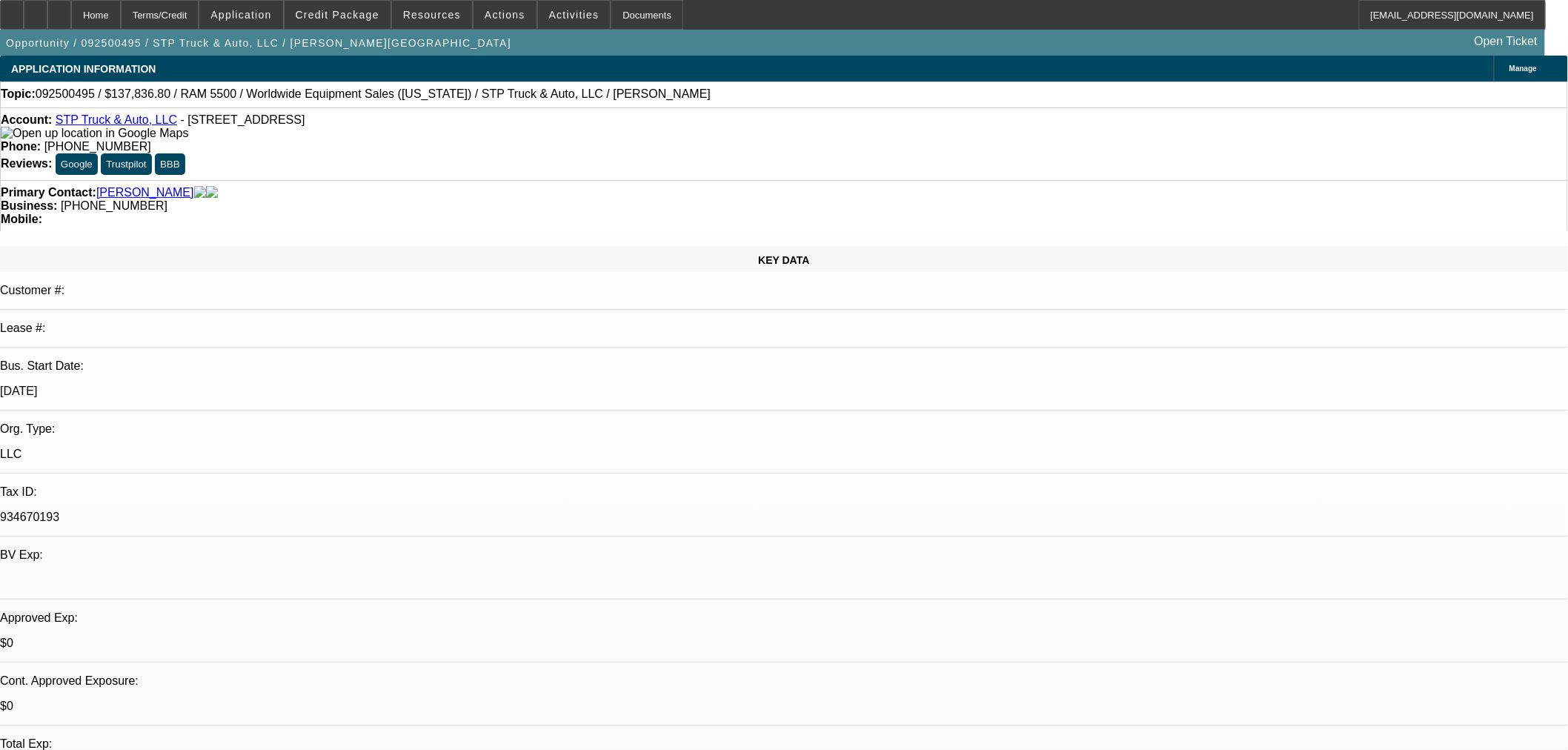
select select "6"
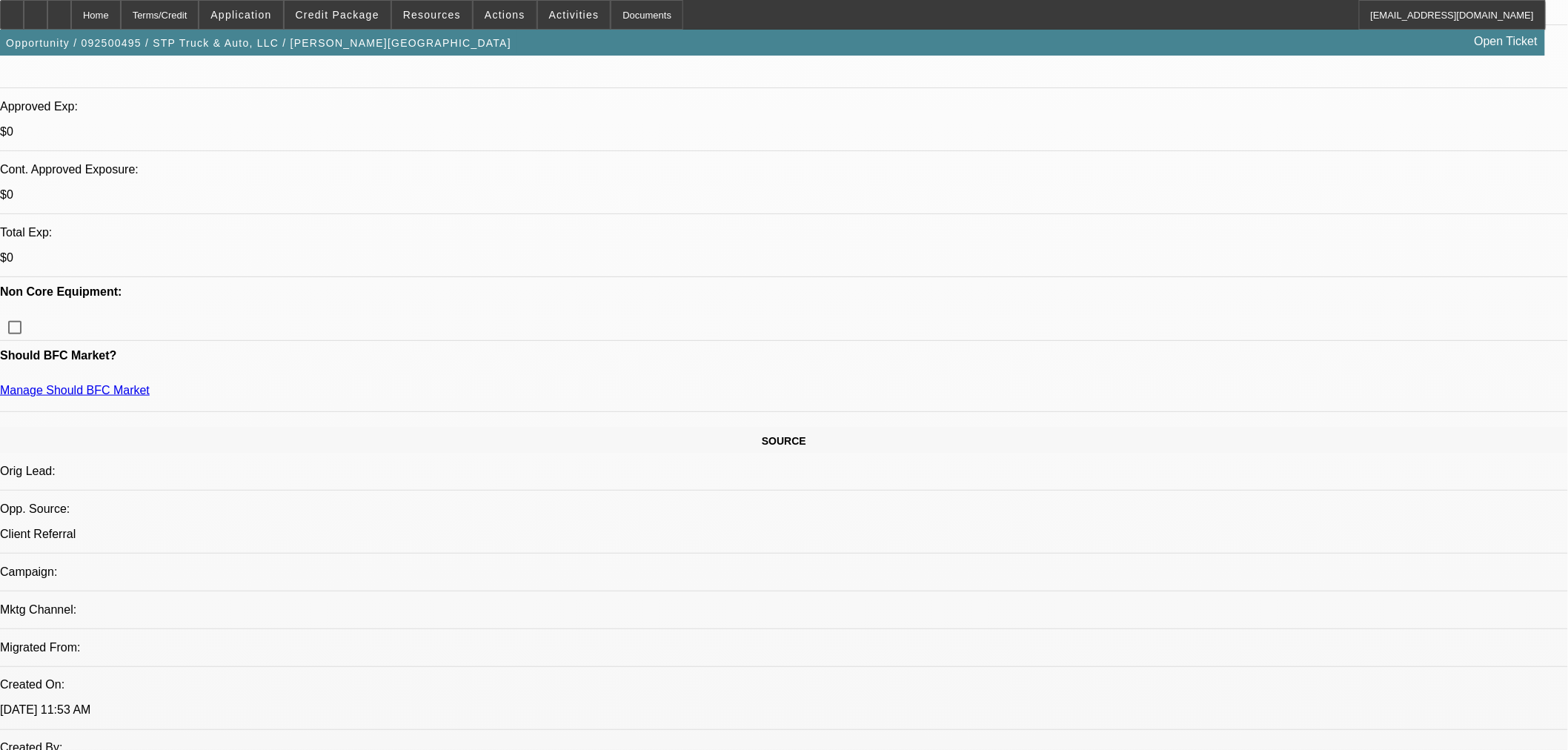
scroll to position [329, 0]
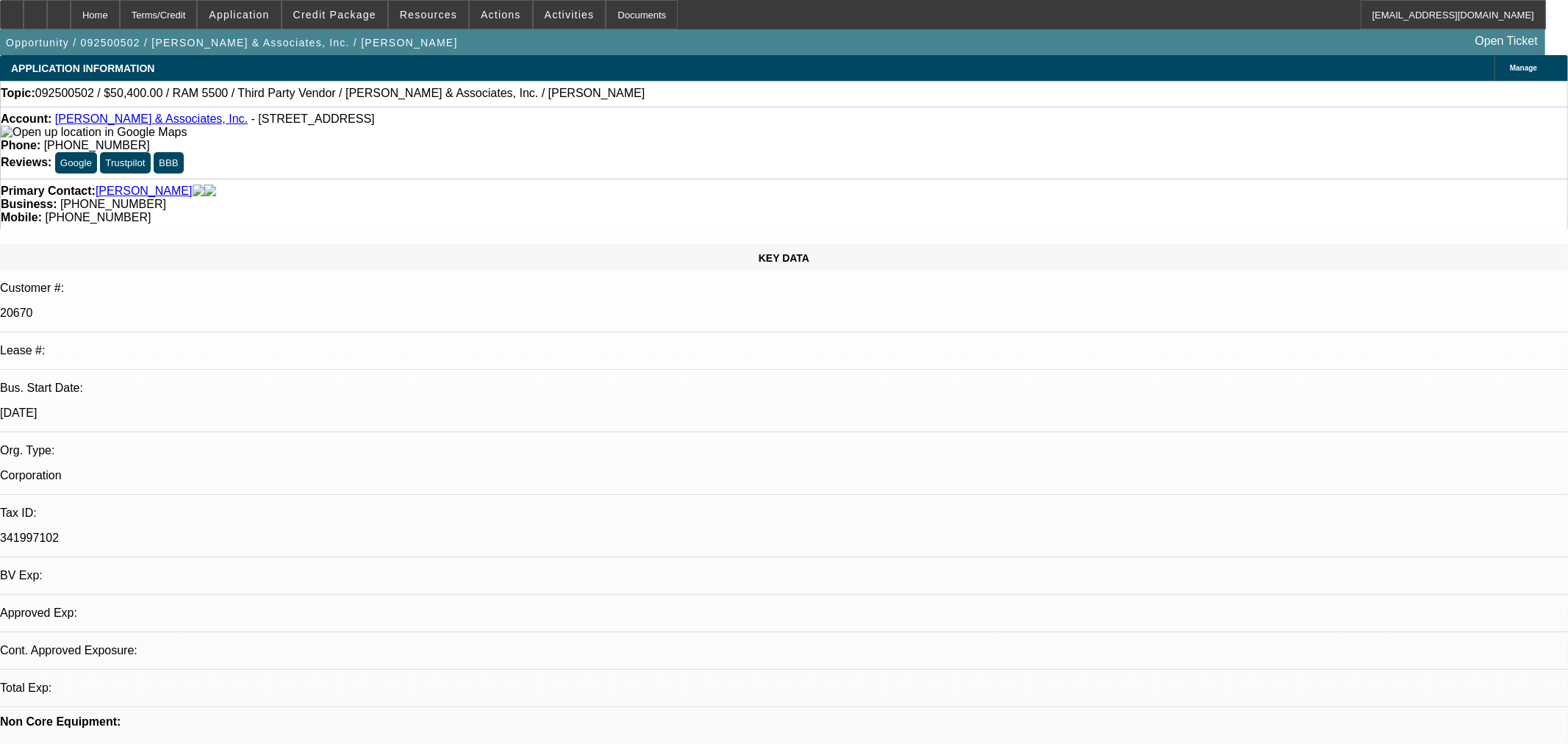
select select "0.1"
select select "2"
select select "0.1"
select select "4"
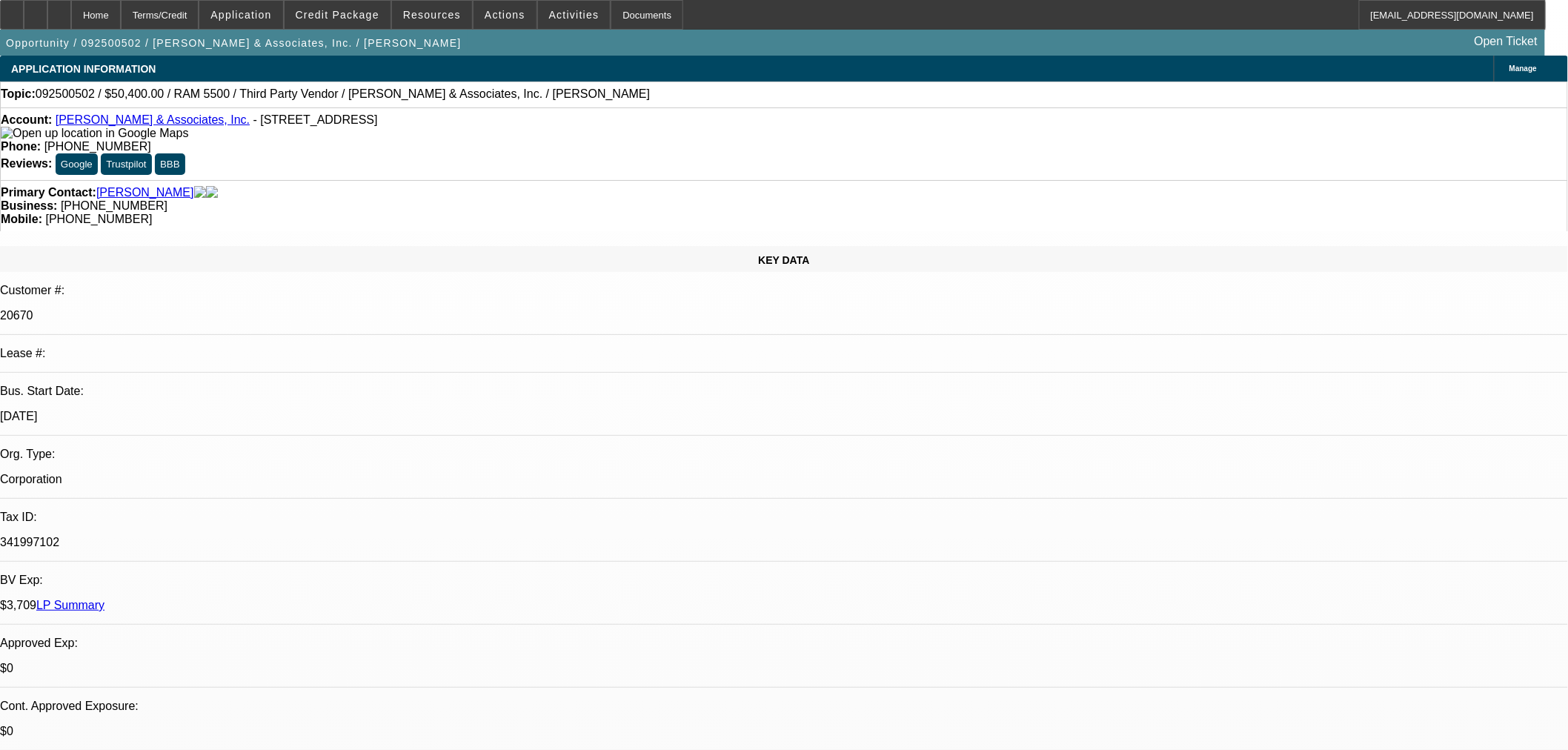
drag, startPoint x: 1230, startPoint y: 169, endPoint x: 1220, endPoint y: 171, distance: 10.2
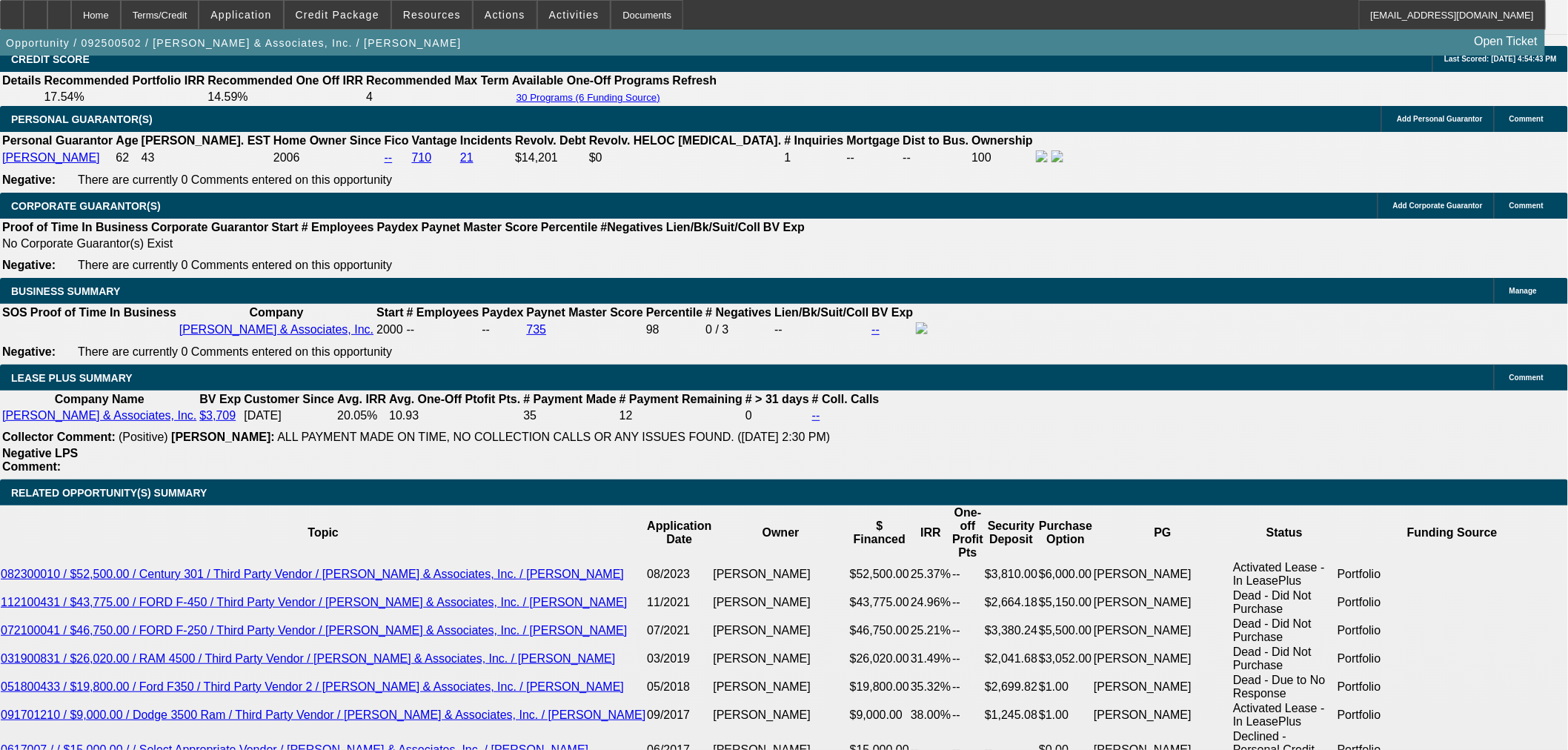
scroll to position [2224, 0]
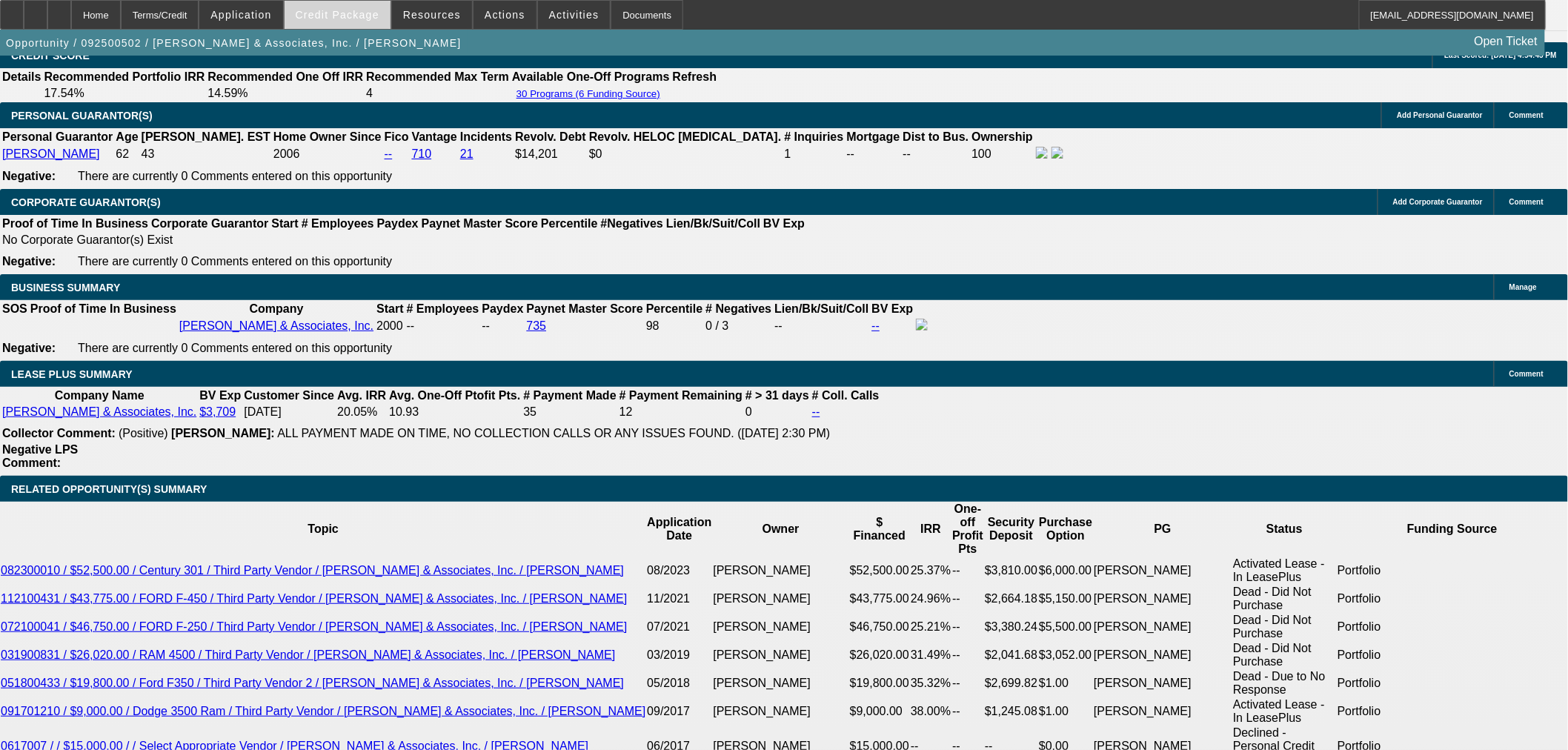
click at [336, 11] on span "Credit Package" at bounding box center [337, 15] width 84 height 12
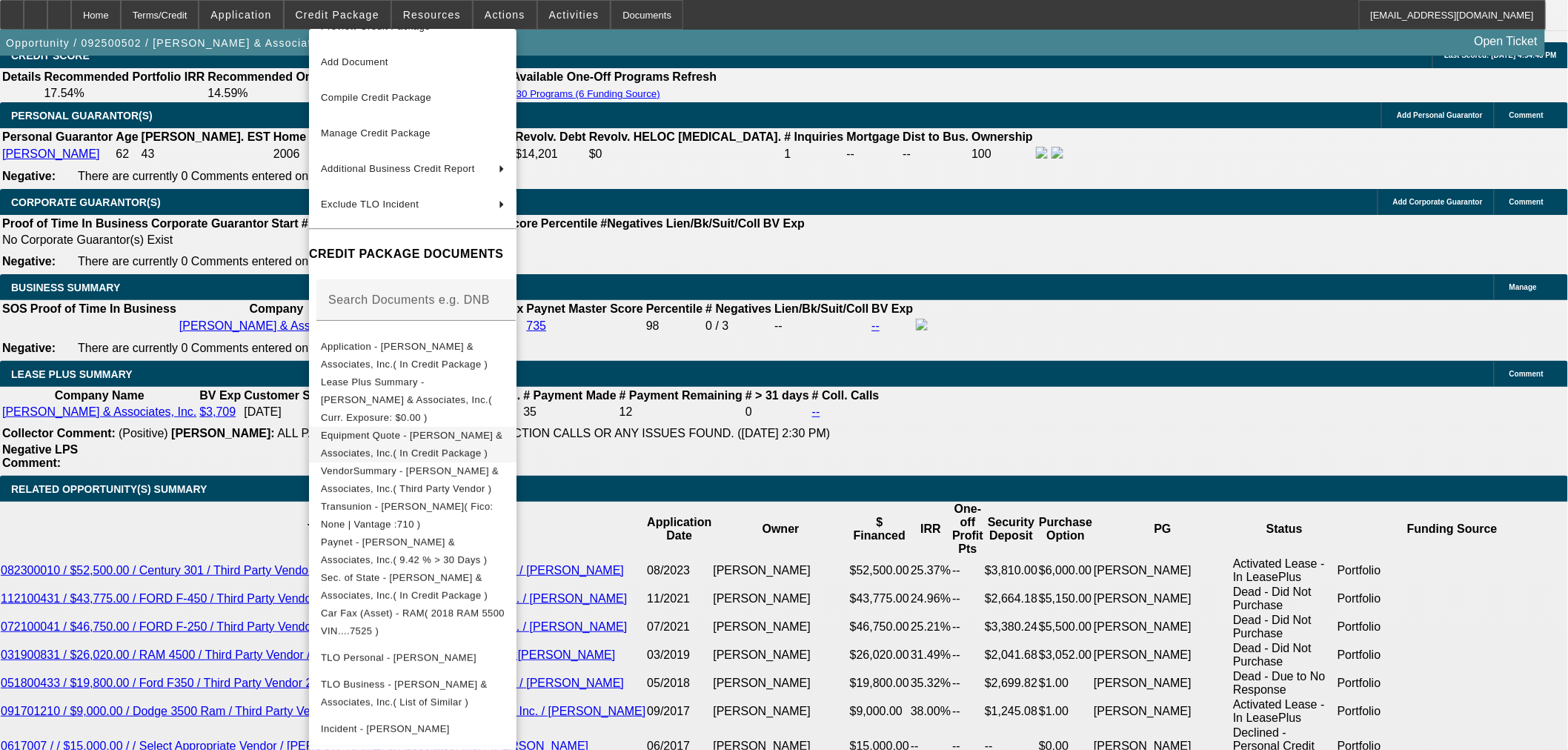
scroll to position [40, 0]
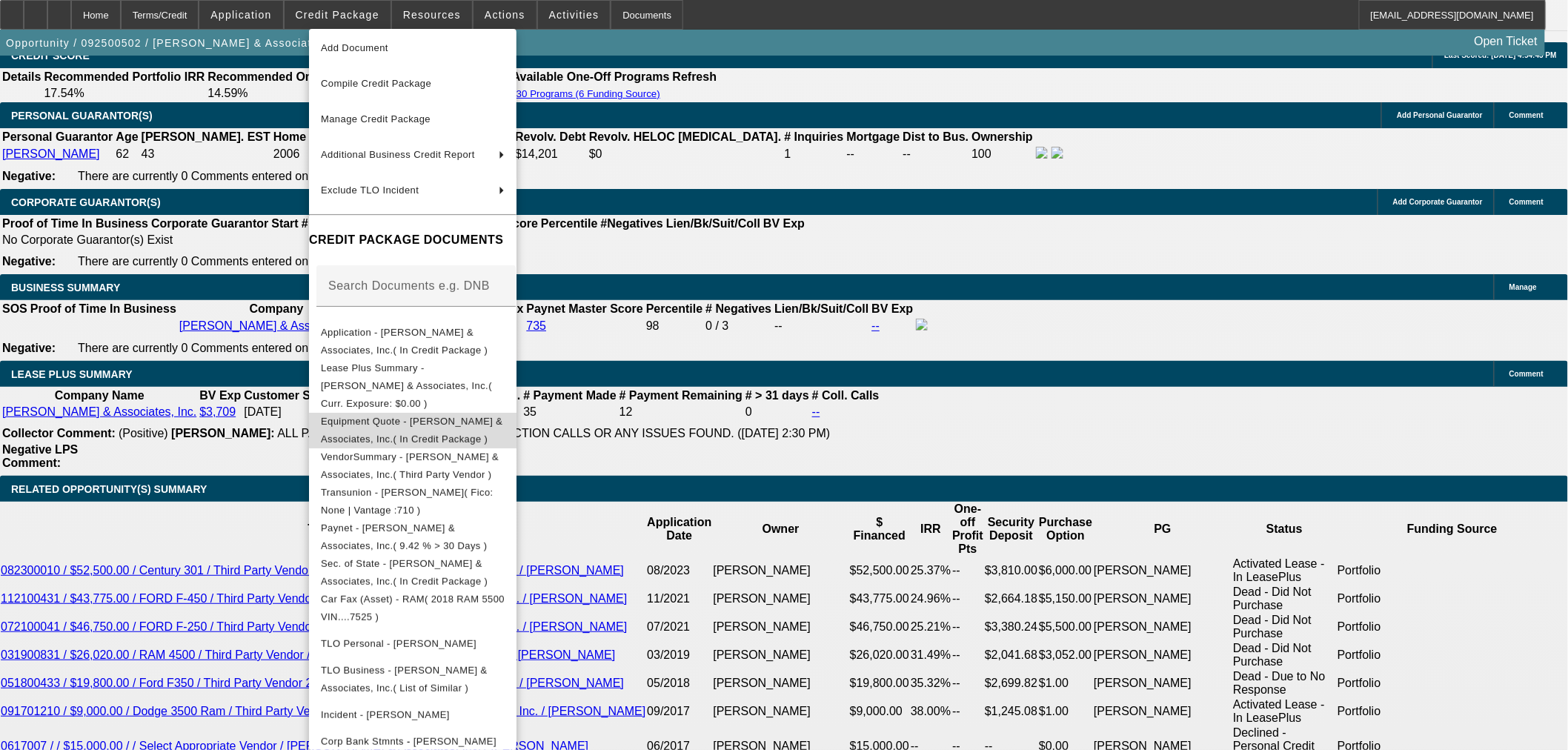
click at [387, 412] on button "Equipment Quote - [PERSON_NAME] & Associates, Inc.( In Credit Package )" at bounding box center [412, 429] width 207 height 36
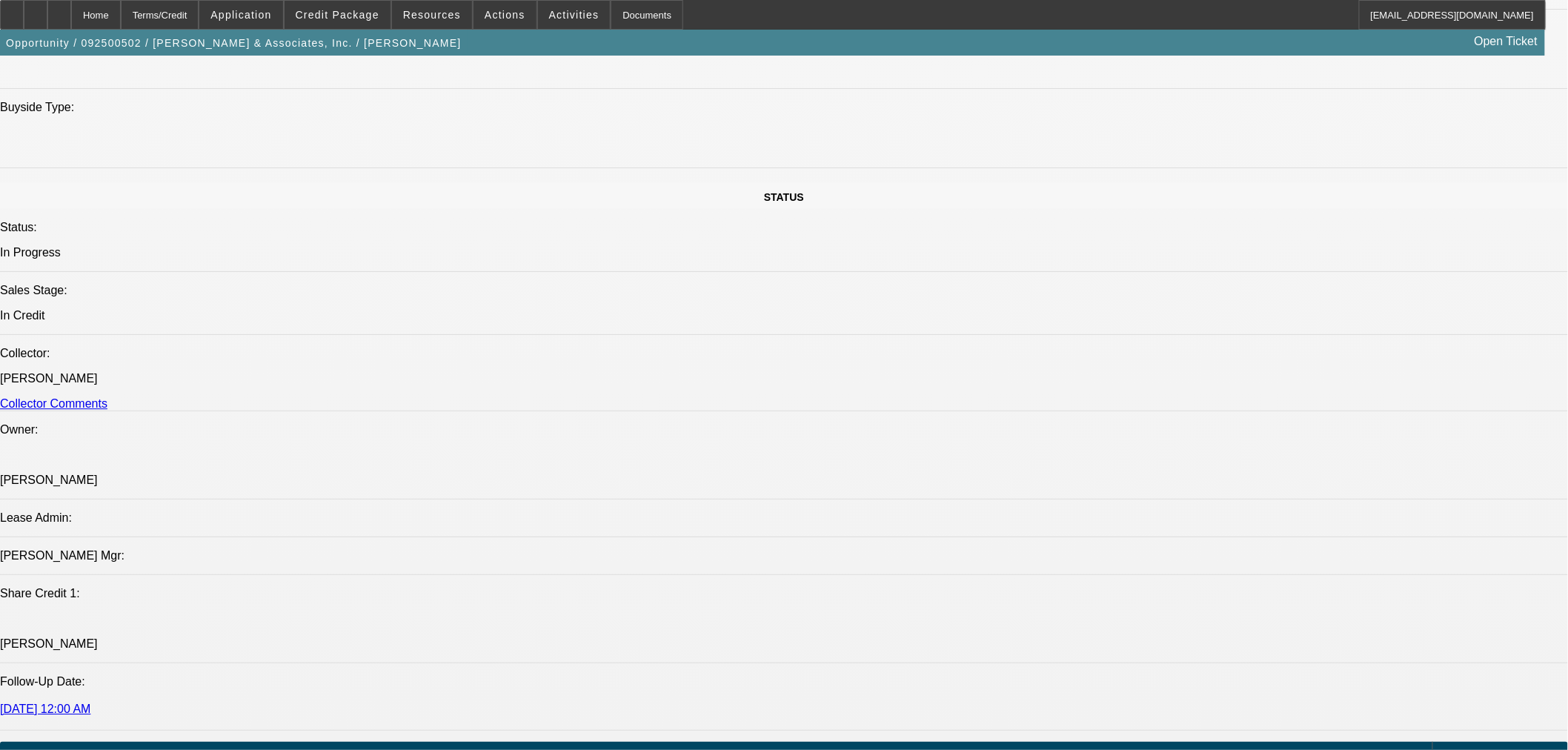
scroll to position [1399, 0]
